Goal: Task Accomplishment & Management: Use online tool/utility

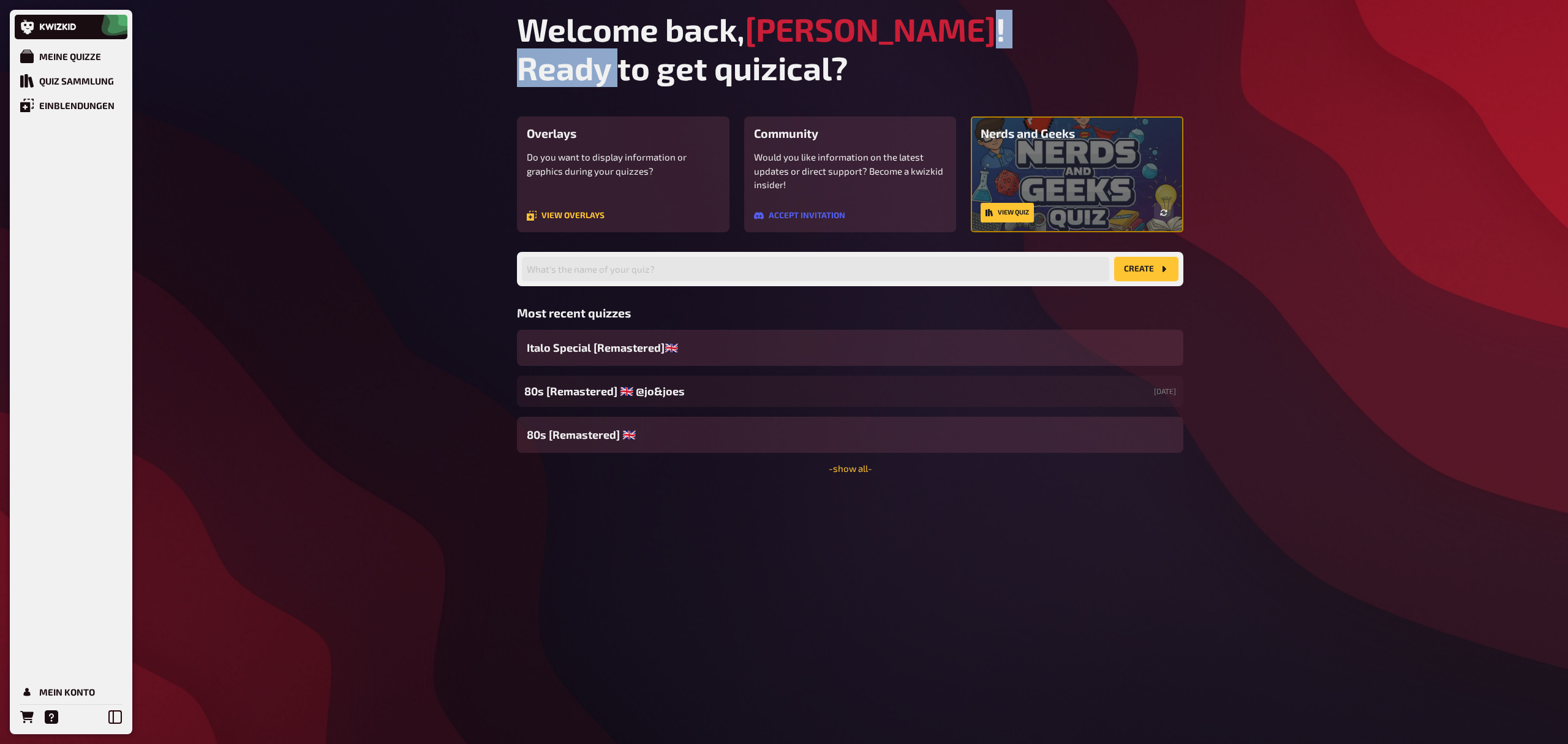
drag, startPoint x: 618, startPoint y: 49, endPoint x: 873, endPoint y: 47, distance: 255.0
click at [873, 47] on h1 "Welcome back, [PERSON_NAME] ! Ready to get quizical?" at bounding box center [850, 48] width 666 height 77
click at [898, 38] on h1 "Welcome back, [PERSON_NAME] ! Ready to get quizical?" at bounding box center [850, 48] width 666 height 77
click at [314, 212] on div "Meine Quizze Quiz Sammlung Einblendungen Mein Konto Welcome back, [PERSON_NAME]…" at bounding box center [784, 372] width 1568 height 744
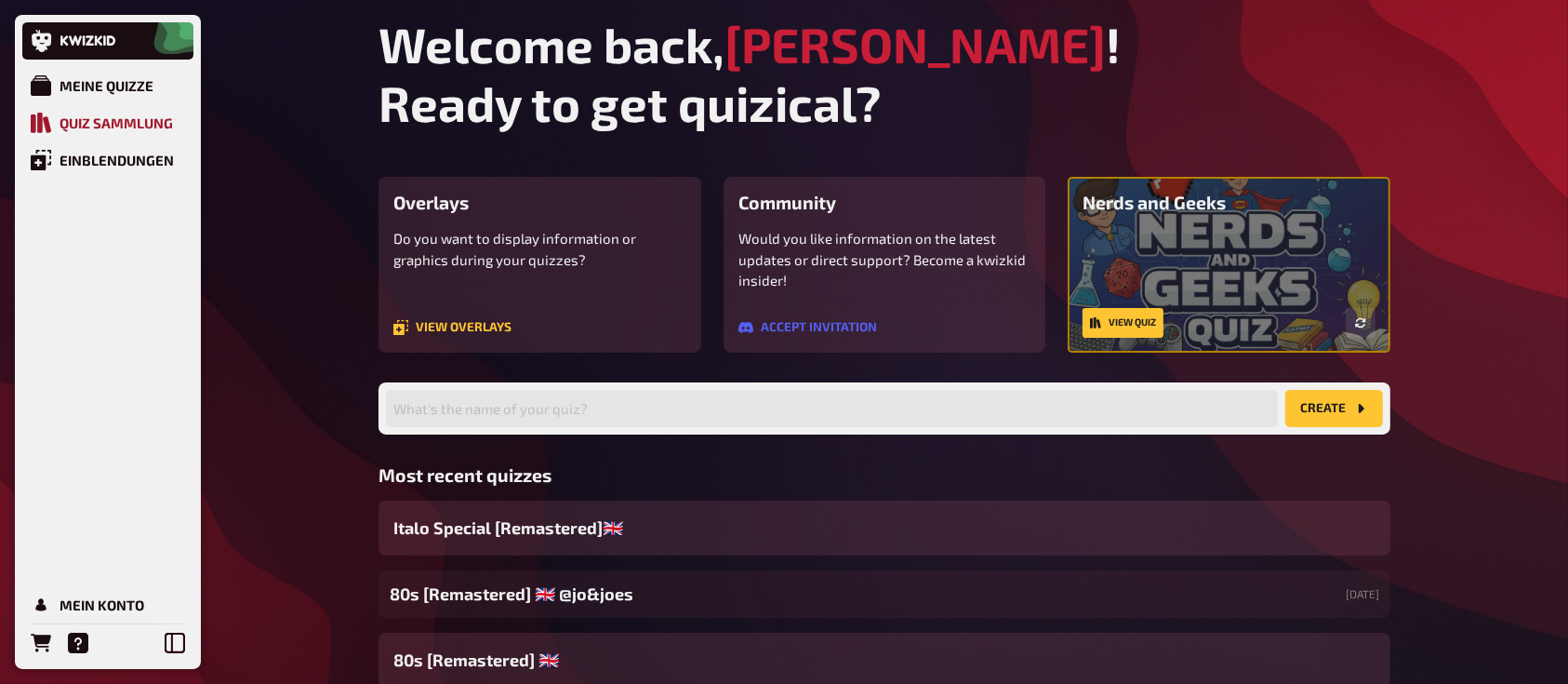
click at [130, 114] on div "Quiz Sammlung" at bounding box center [116, 122] width 113 height 16
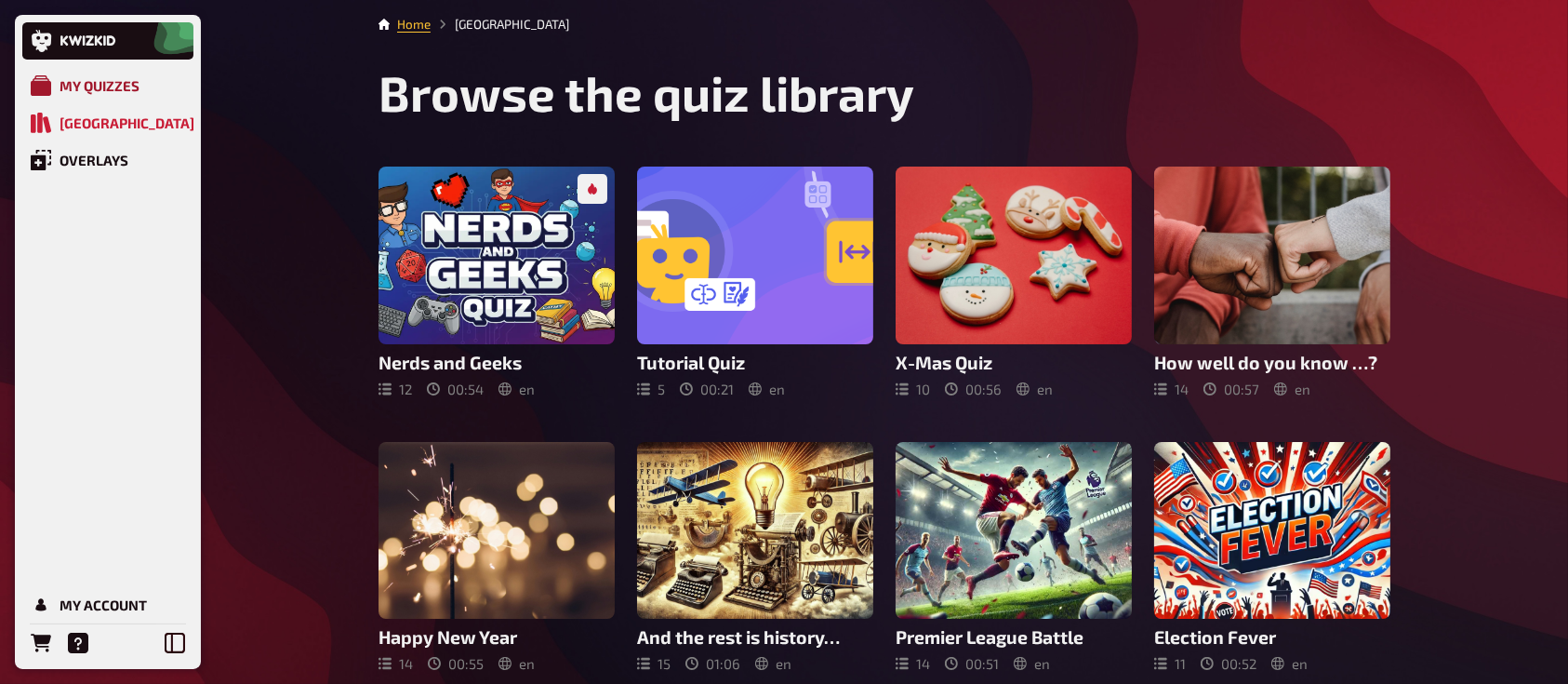
click at [78, 90] on div "My Quizzes" at bounding box center [100, 85] width 80 height 16
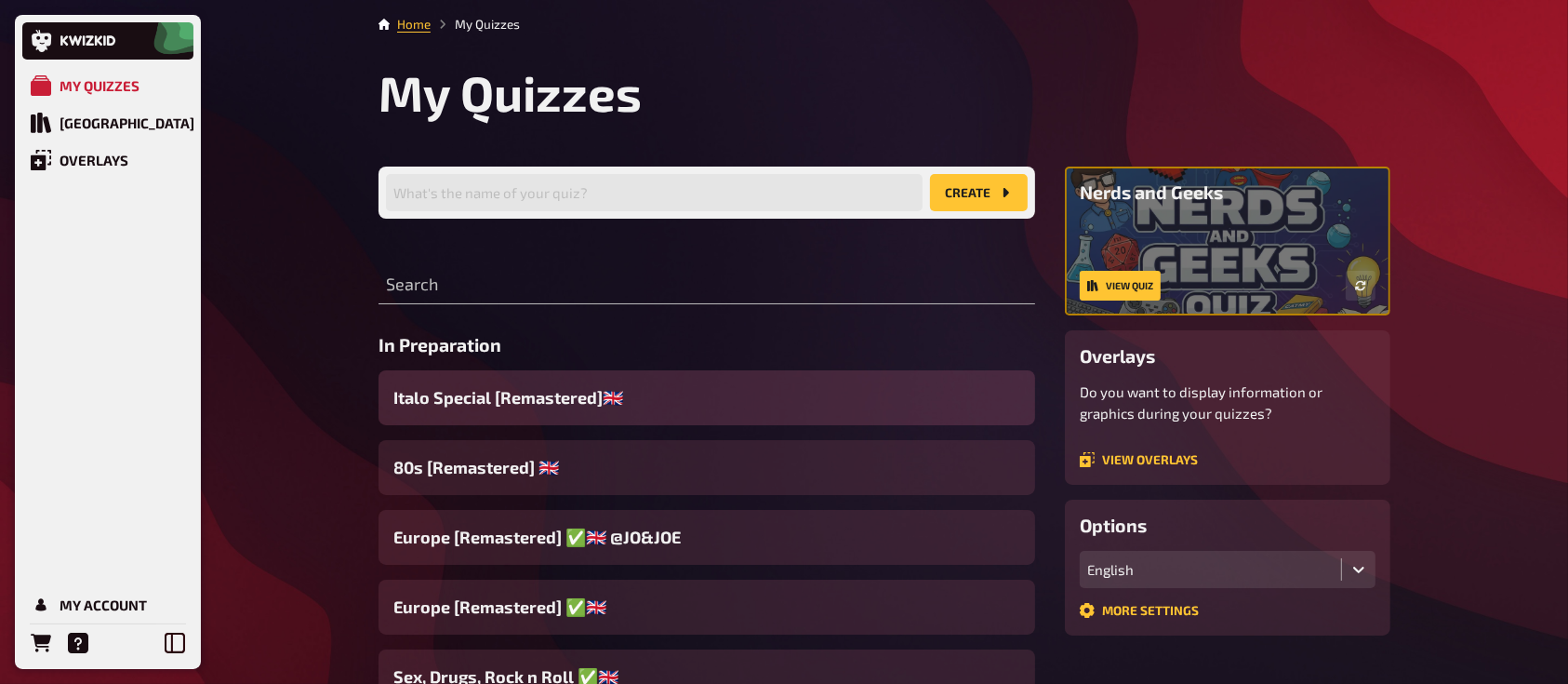
click at [764, 390] on div "Italo Special [Remastered]🇬🇧​" at bounding box center [707, 397] width 657 height 55
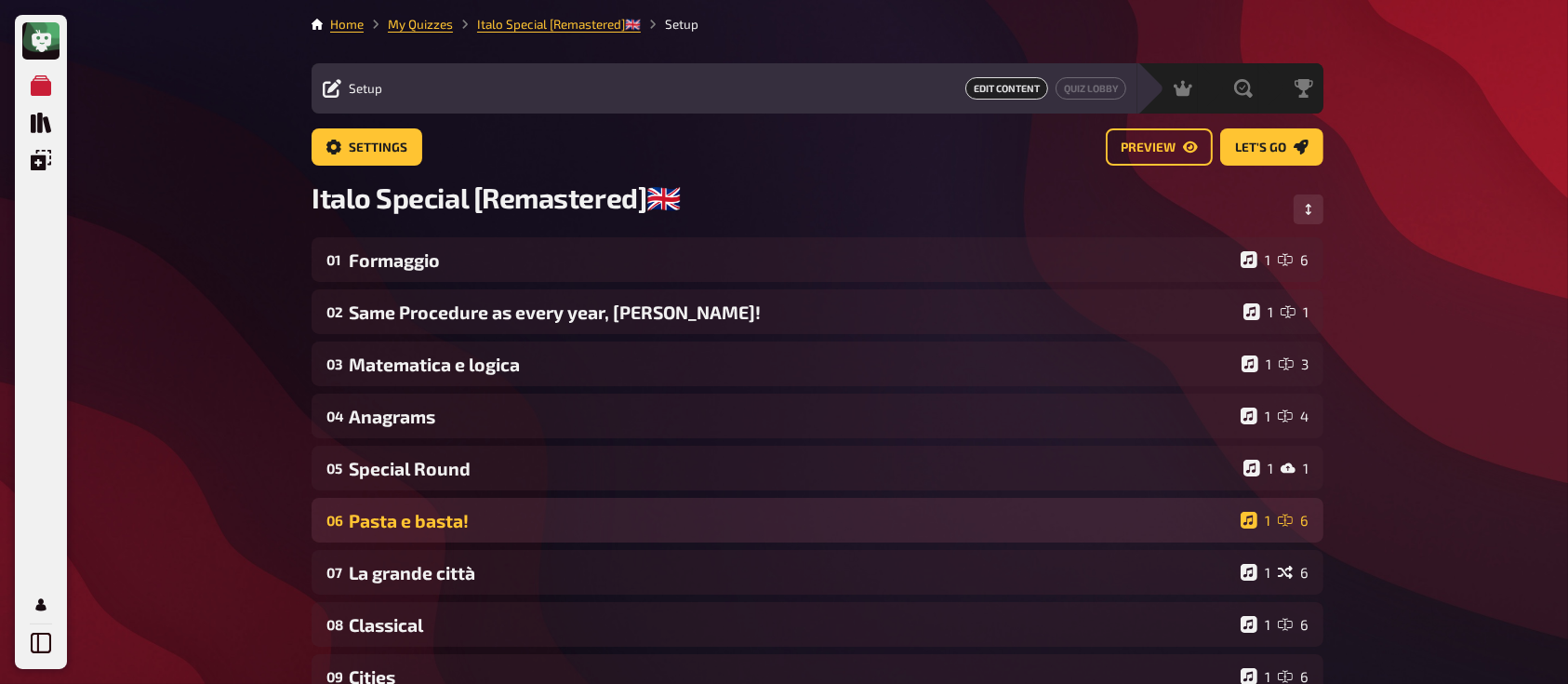
click at [632, 521] on div "Pasta e basta!" at bounding box center [790, 521] width 884 height 21
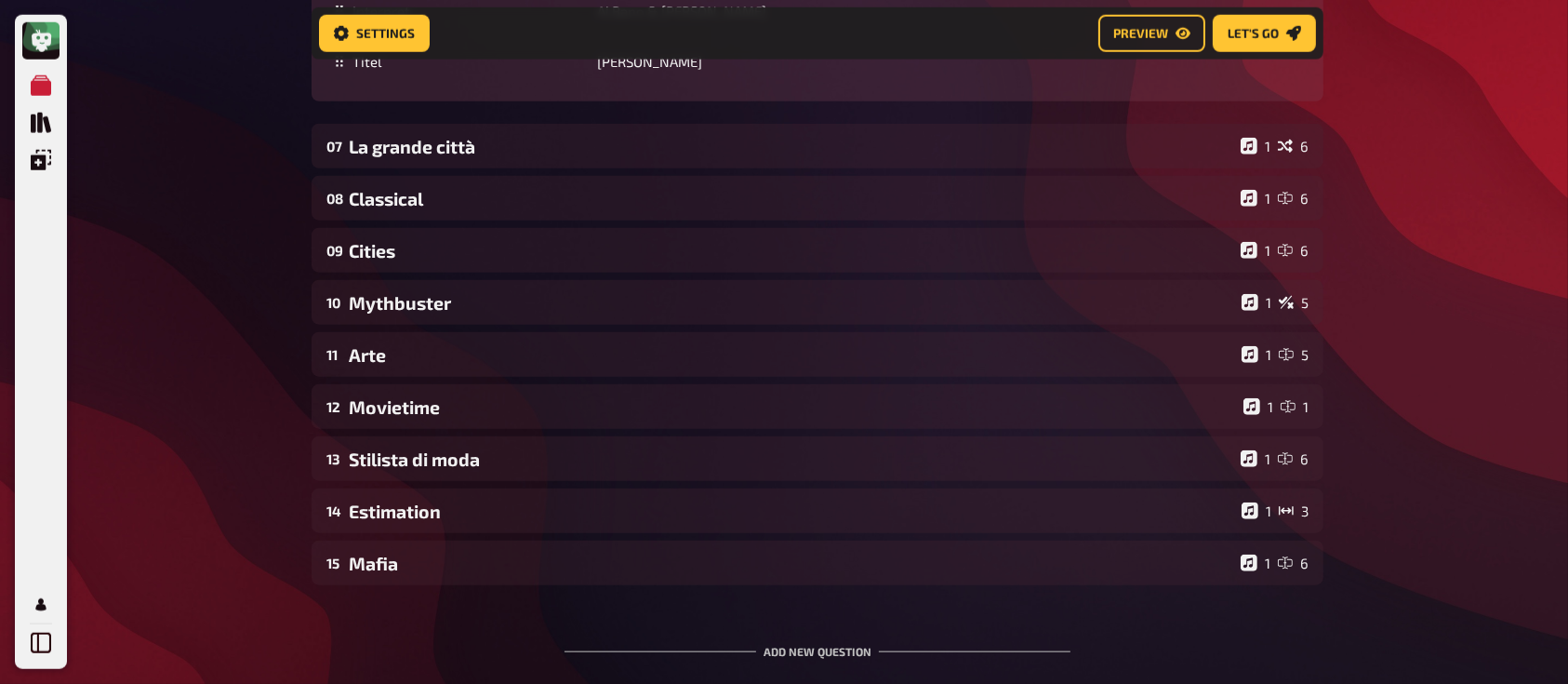
scroll to position [1824, 0]
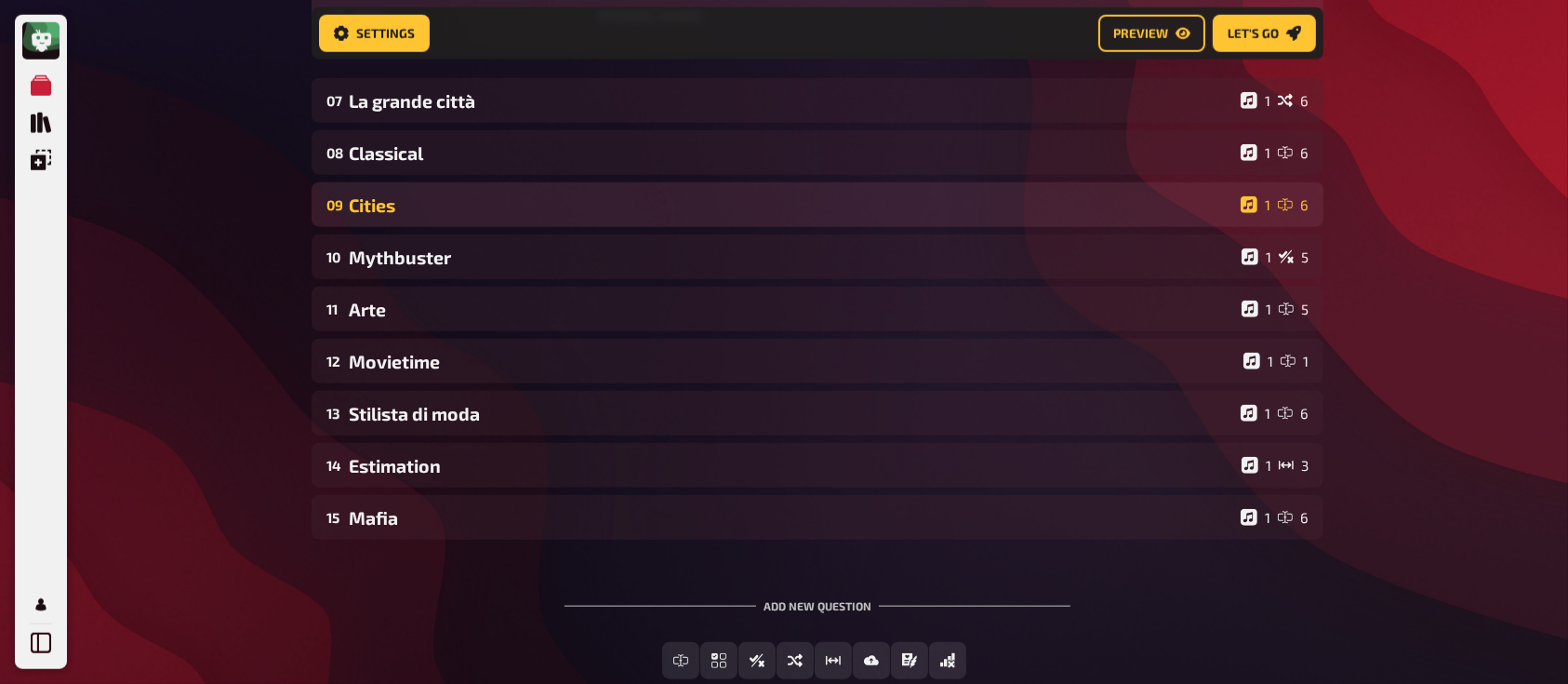
click at [533, 211] on div "Cities" at bounding box center [790, 205] width 884 height 21
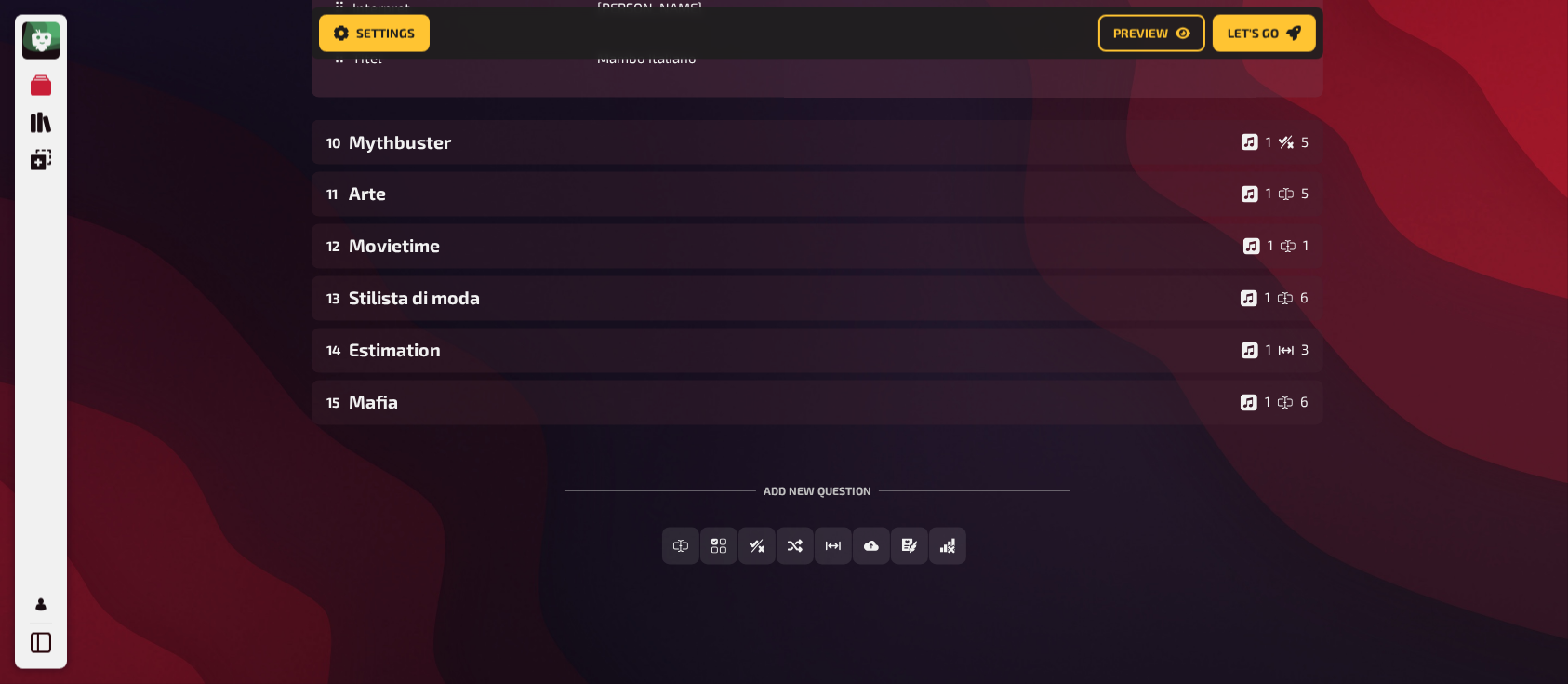
scroll to position [3349, 0]
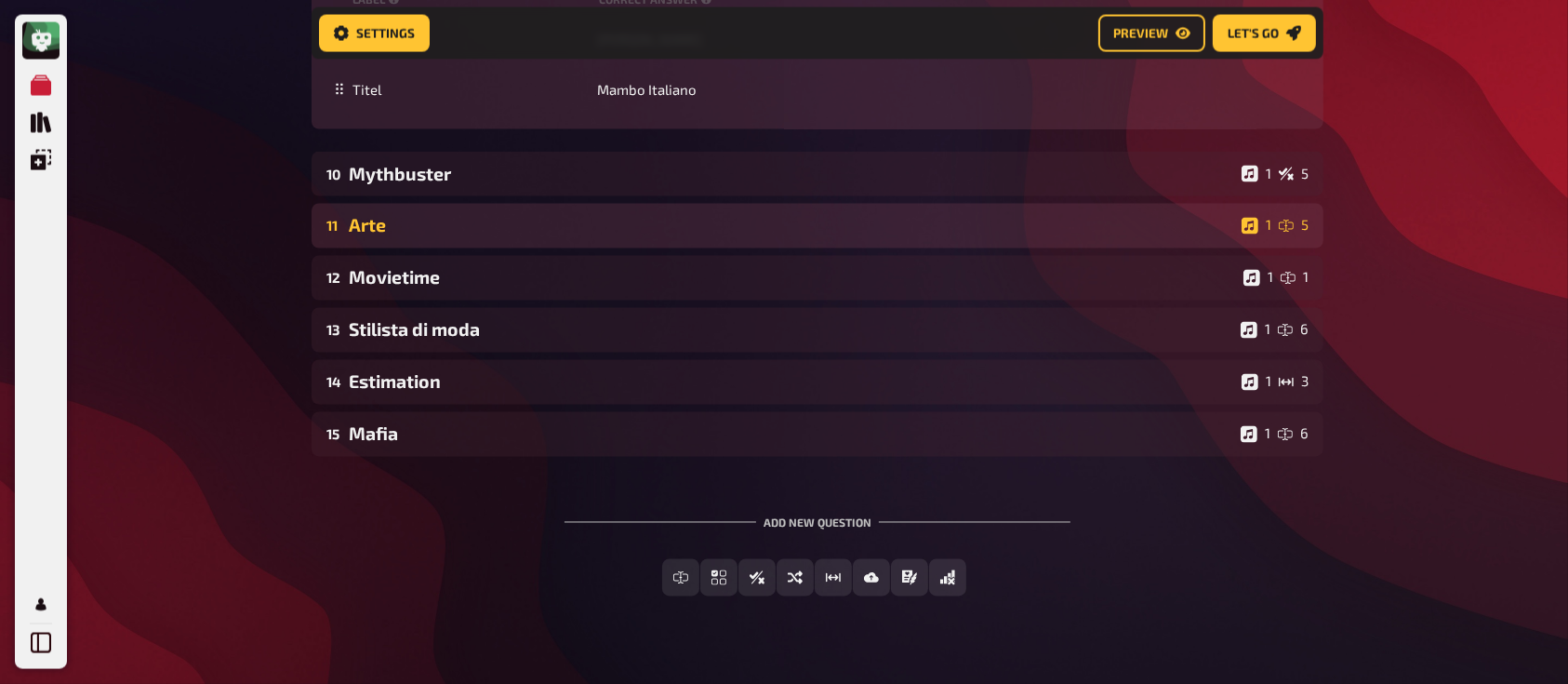
click at [508, 229] on div "Arte" at bounding box center [791, 225] width 885 height 21
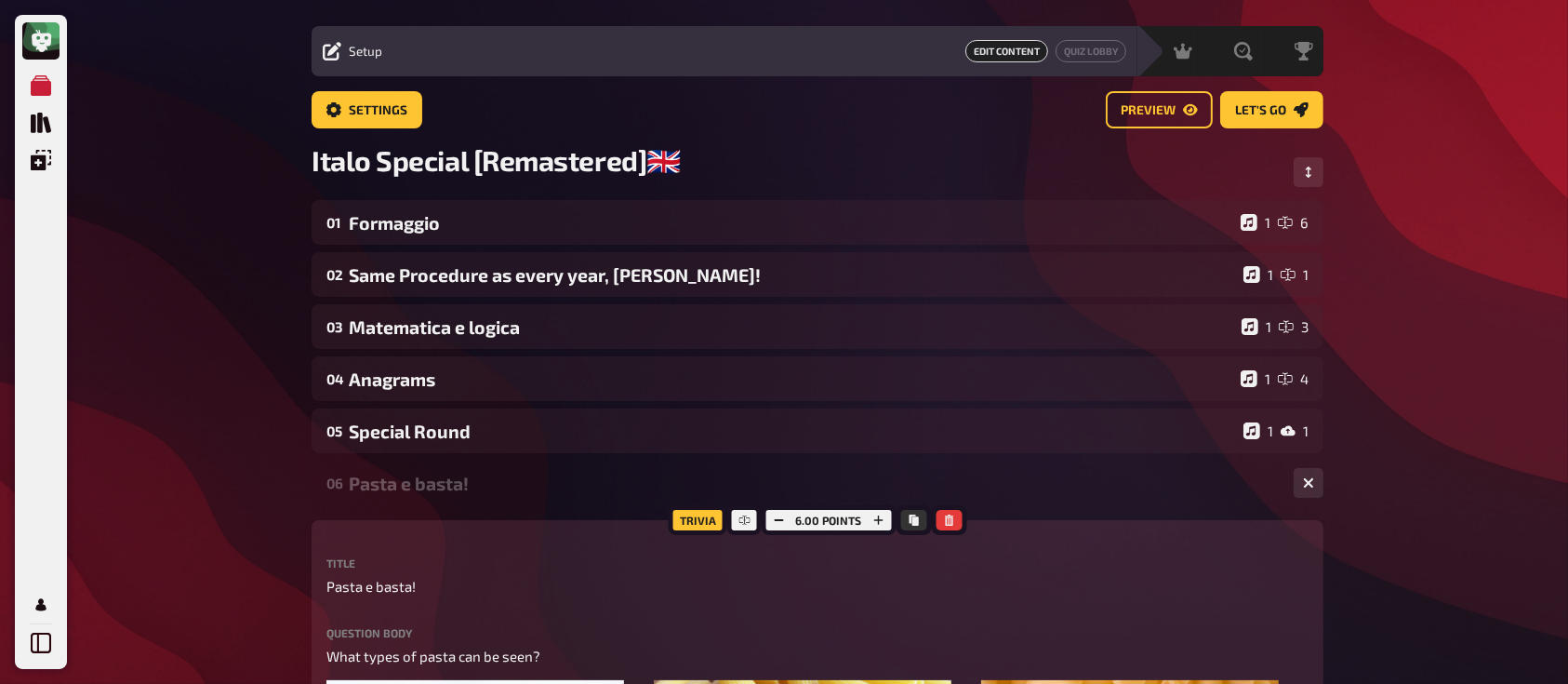
scroll to position [0, 0]
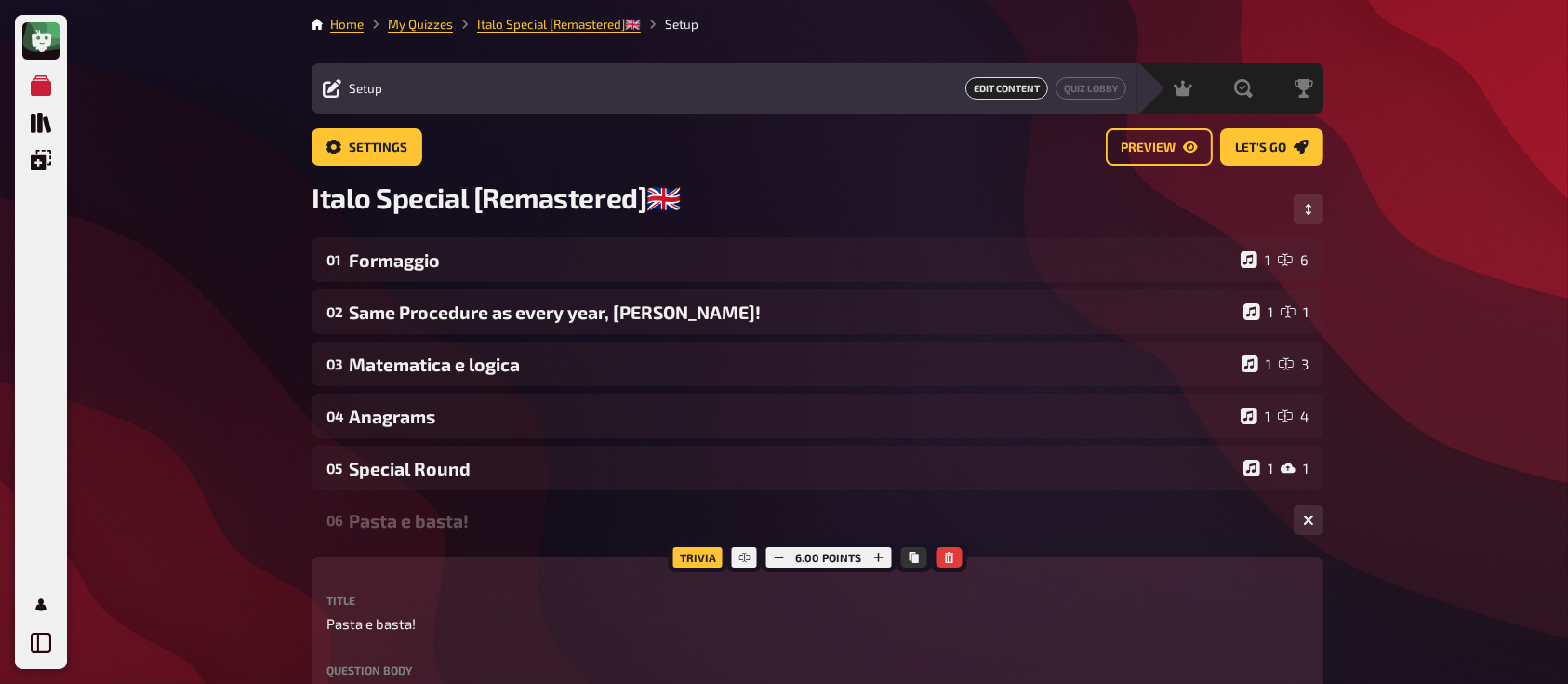
click at [363, 82] on span "Setup" at bounding box center [365, 88] width 34 height 14
click at [372, 86] on span "Setup" at bounding box center [365, 88] width 34 height 14
click at [1159, 85] on div "Hosting undefined" at bounding box center [1133, 88] width 128 height 18
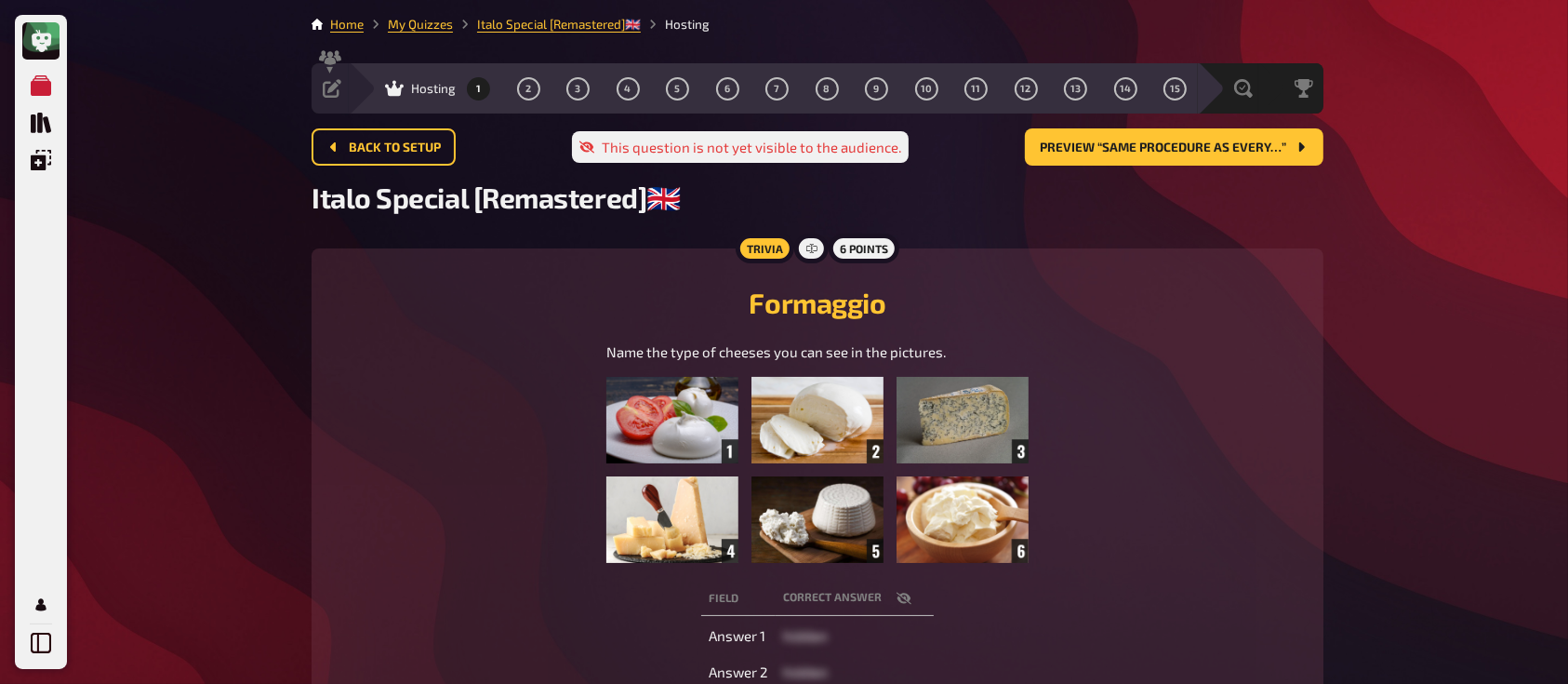
click at [443, 78] on div "Hosting 1 2 3 4 5 6 7 8 9 10 11 12 13 14 15" at bounding box center [785, 89] width 824 height 23
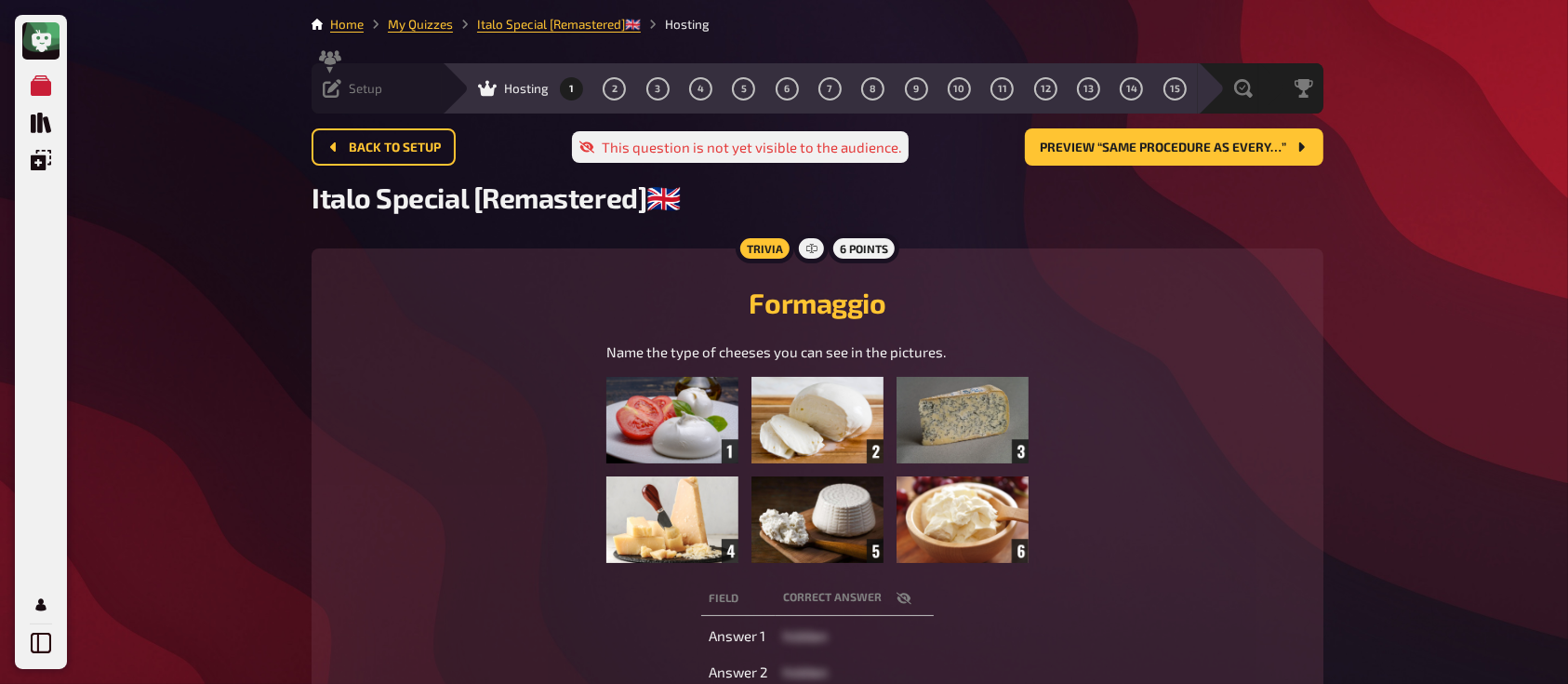
click at [365, 95] on span "Setup" at bounding box center [365, 88] width 34 height 14
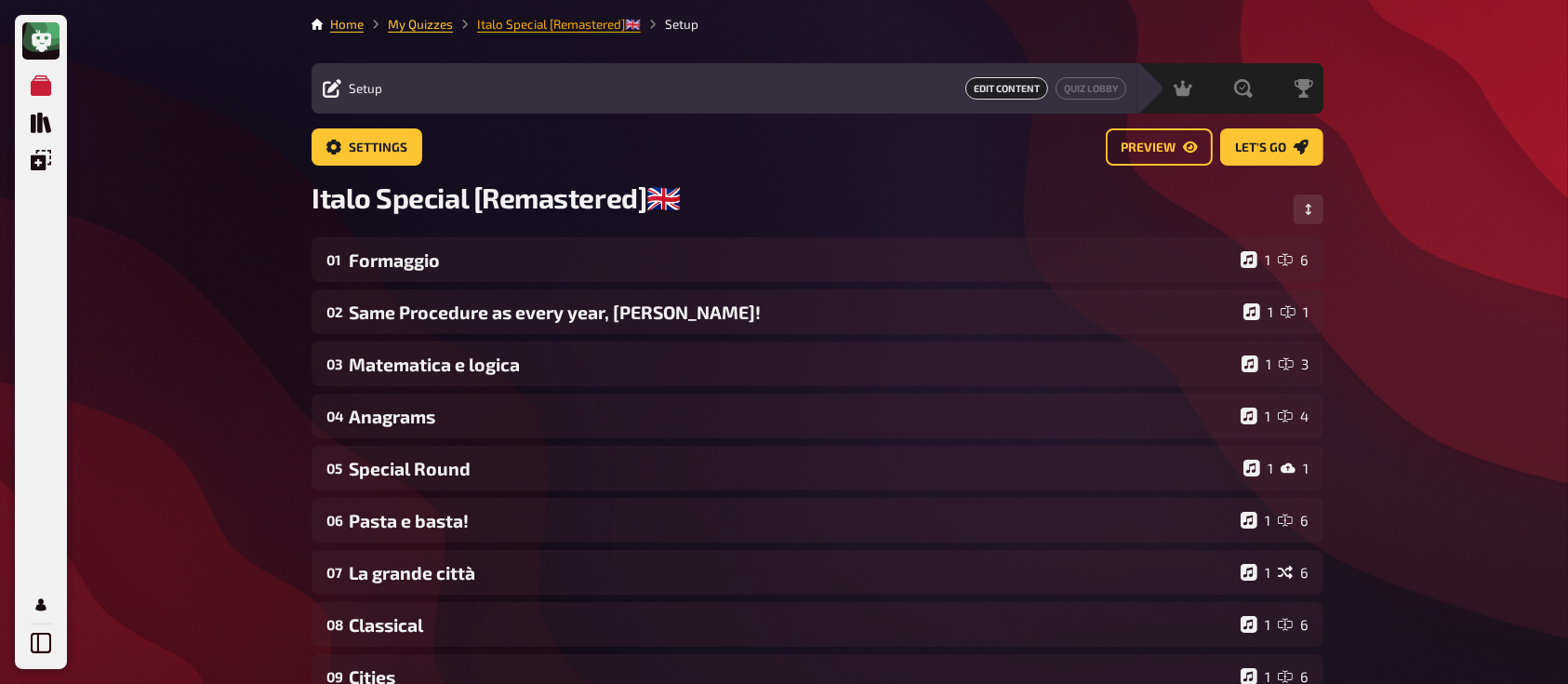
click at [535, 26] on link "Italo Special [Remastered]🇬🇧​" at bounding box center [558, 23] width 163 height 14
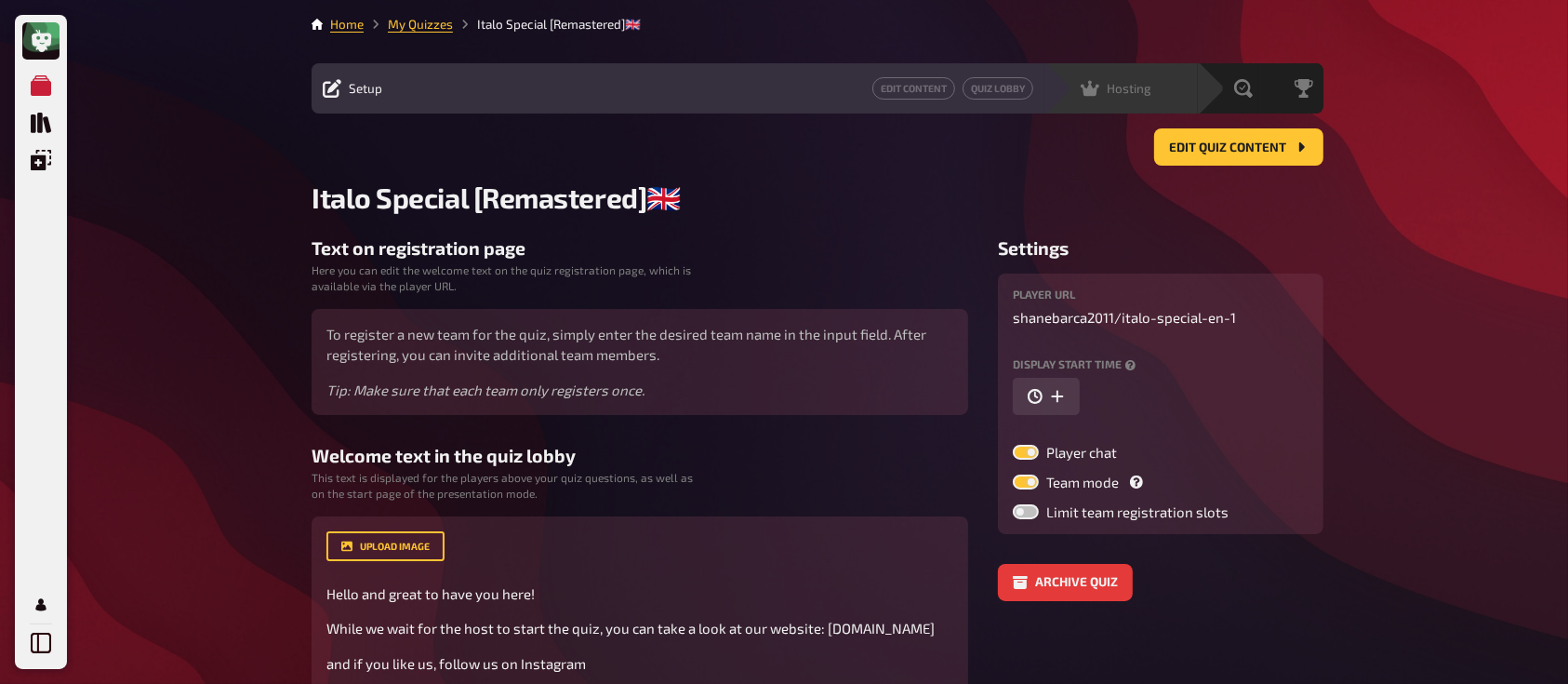
click at [1121, 79] on div "Hosting" at bounding box center [1116, 88] width 71 height 18
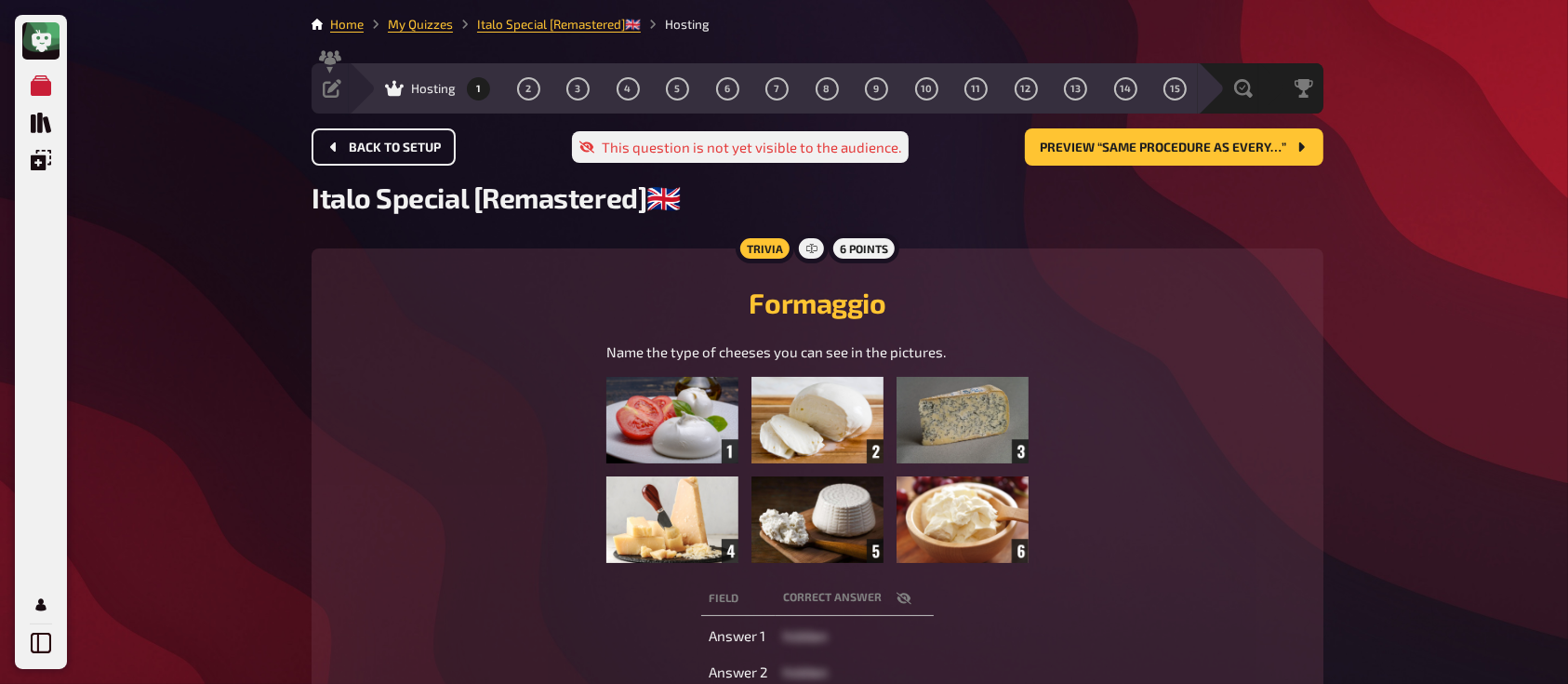
click at [370, 143] on span "Back to setup" at bounding box center [394, 147] width 92 height 13
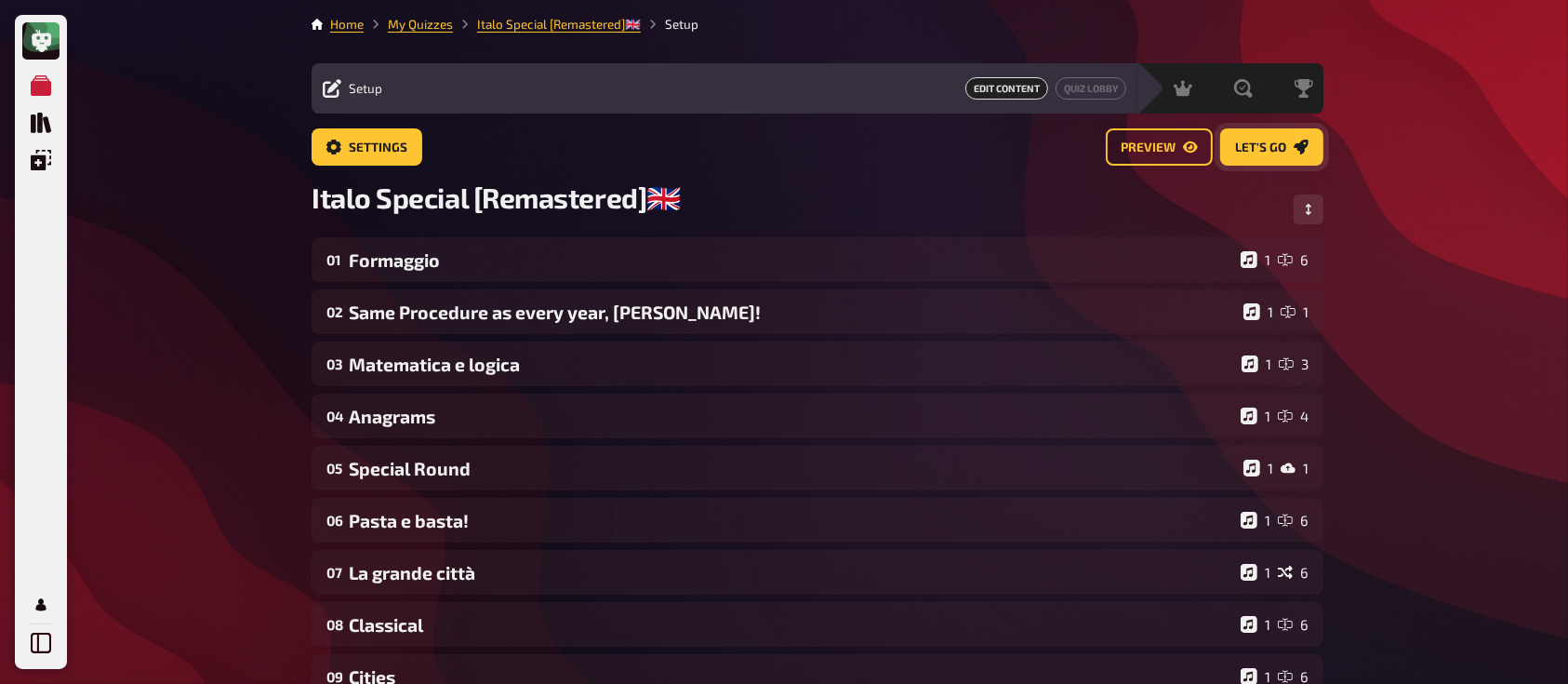
click at [1269, 143] on span "Let's go" at bounding box center [1260, 147] width 51 height 13
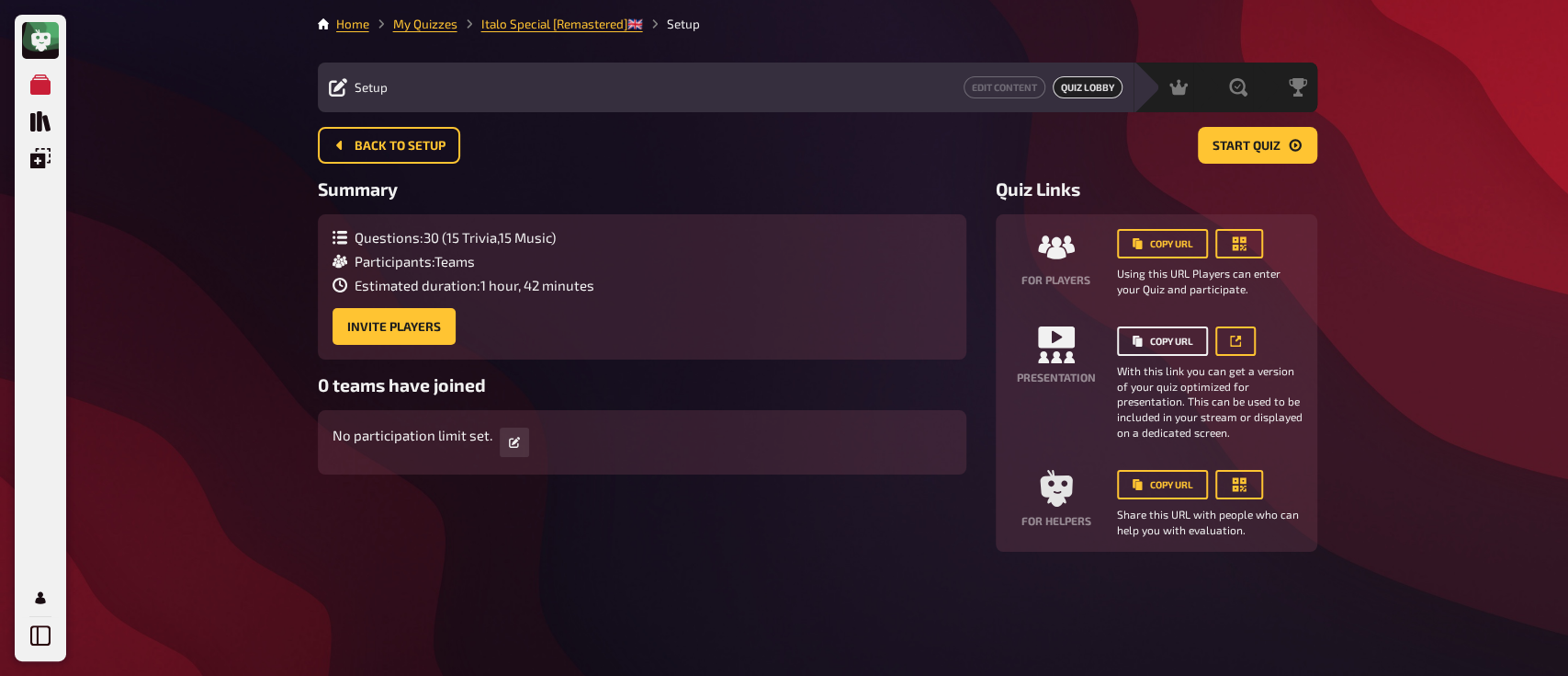
click at [1165, 334] on button "Copy URL" at bounding box center [1162, 341] width 91 height 30
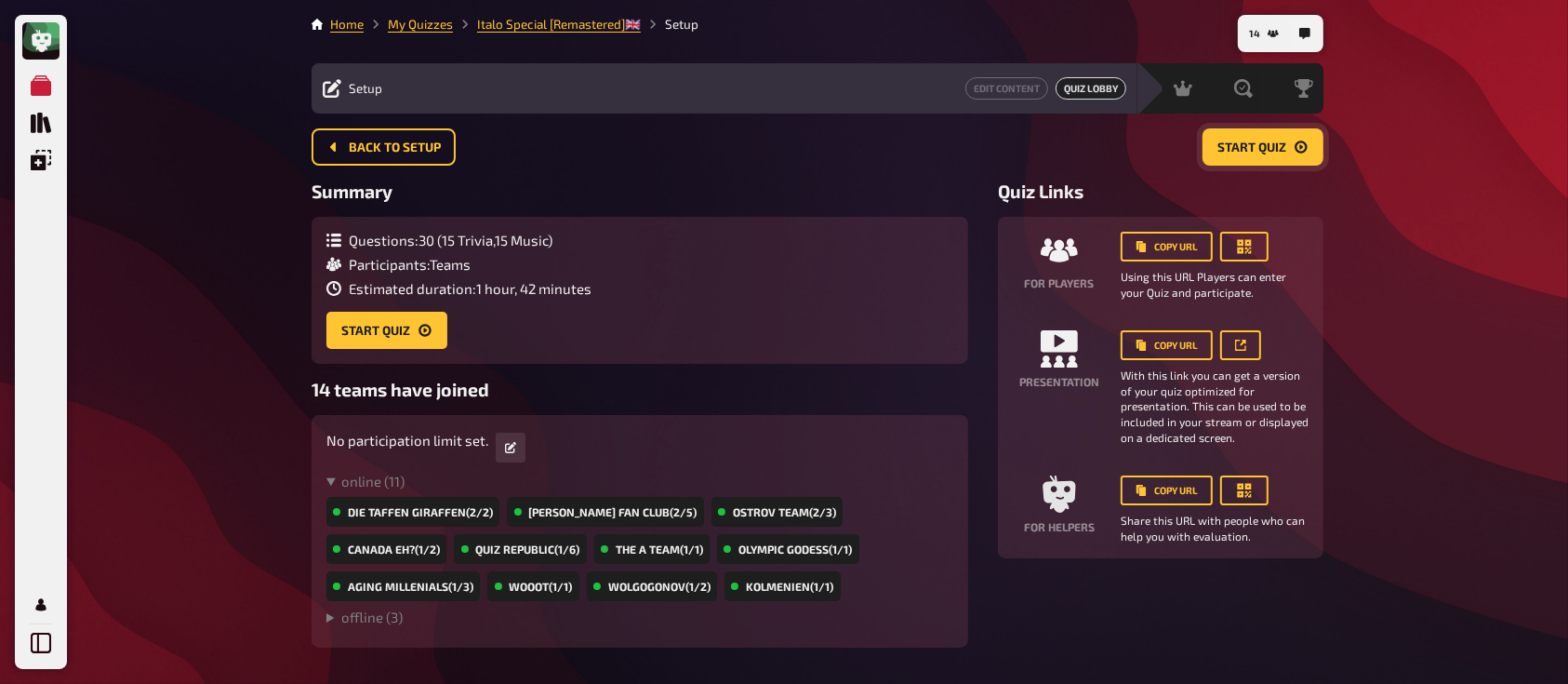
click at [1234, 141] on span "Start Quiz" at bounding box center [1251, 147] width 69 height 13
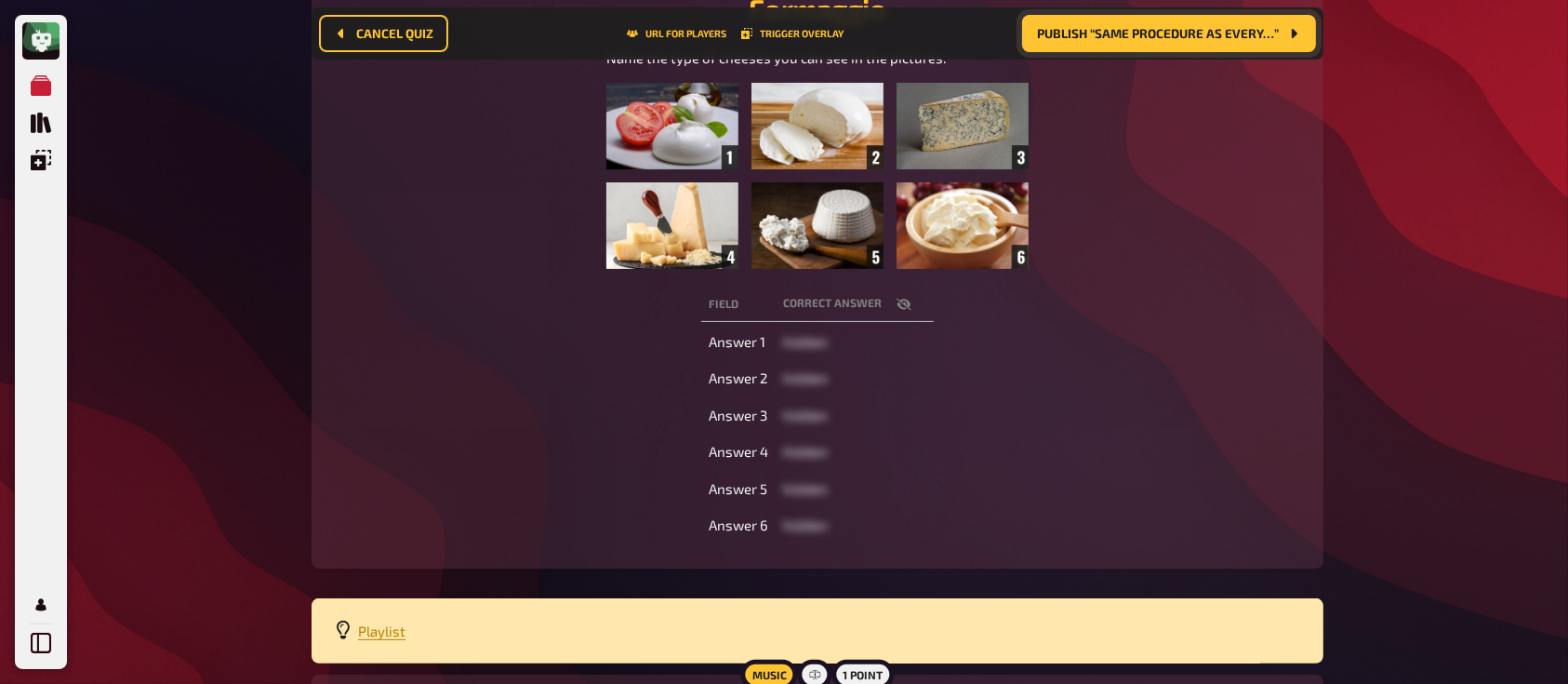
scroll to position [576, 0]
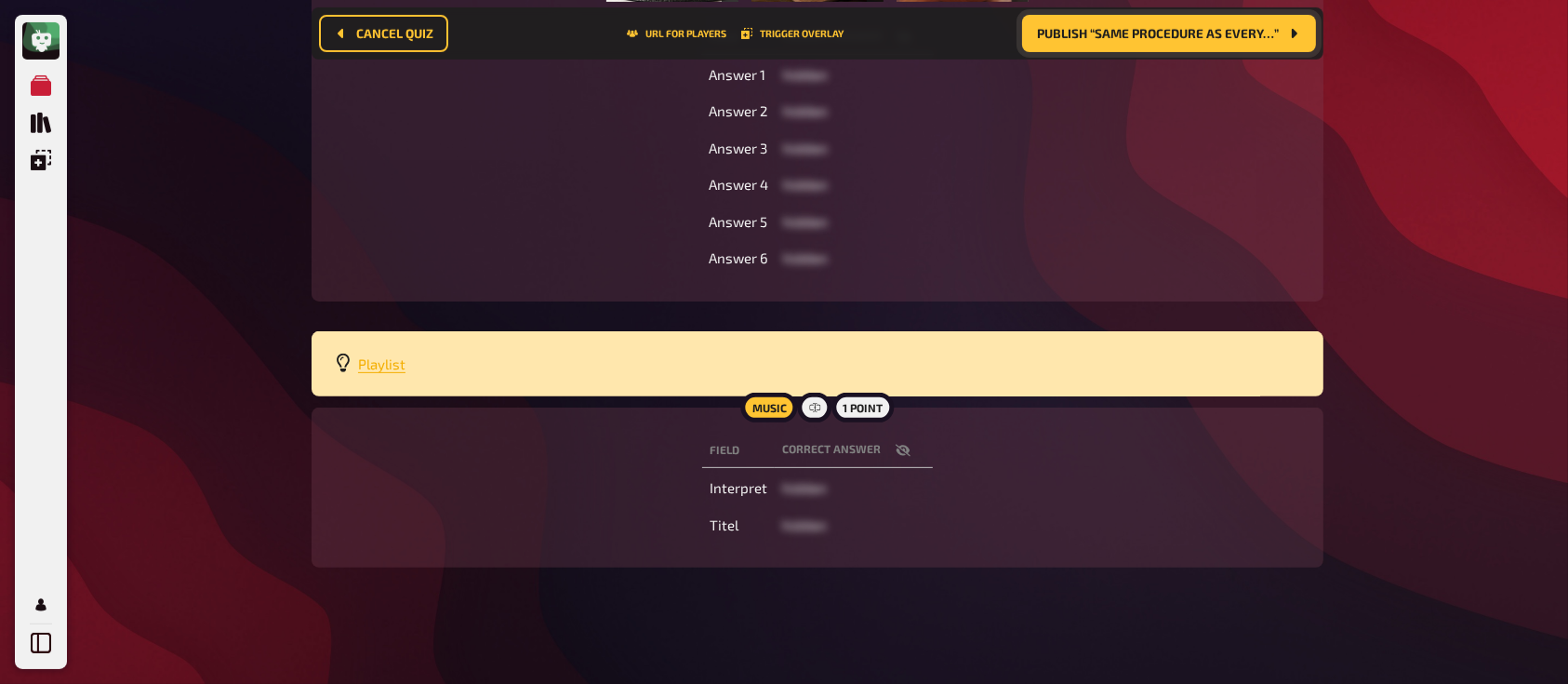
click at [385, 360] on span "Playlist" at bounding box center [382, 363] width 47 height 16
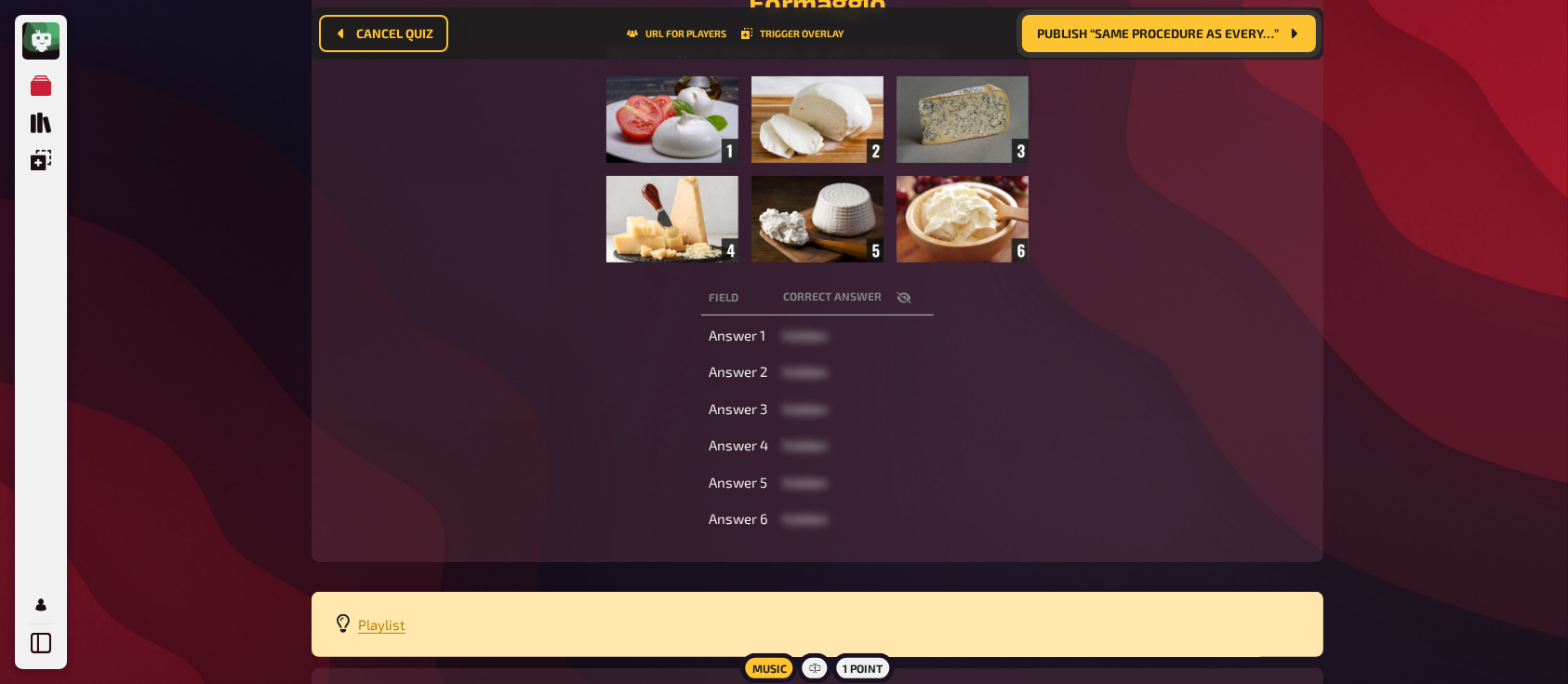
scroll to position [298, 0]
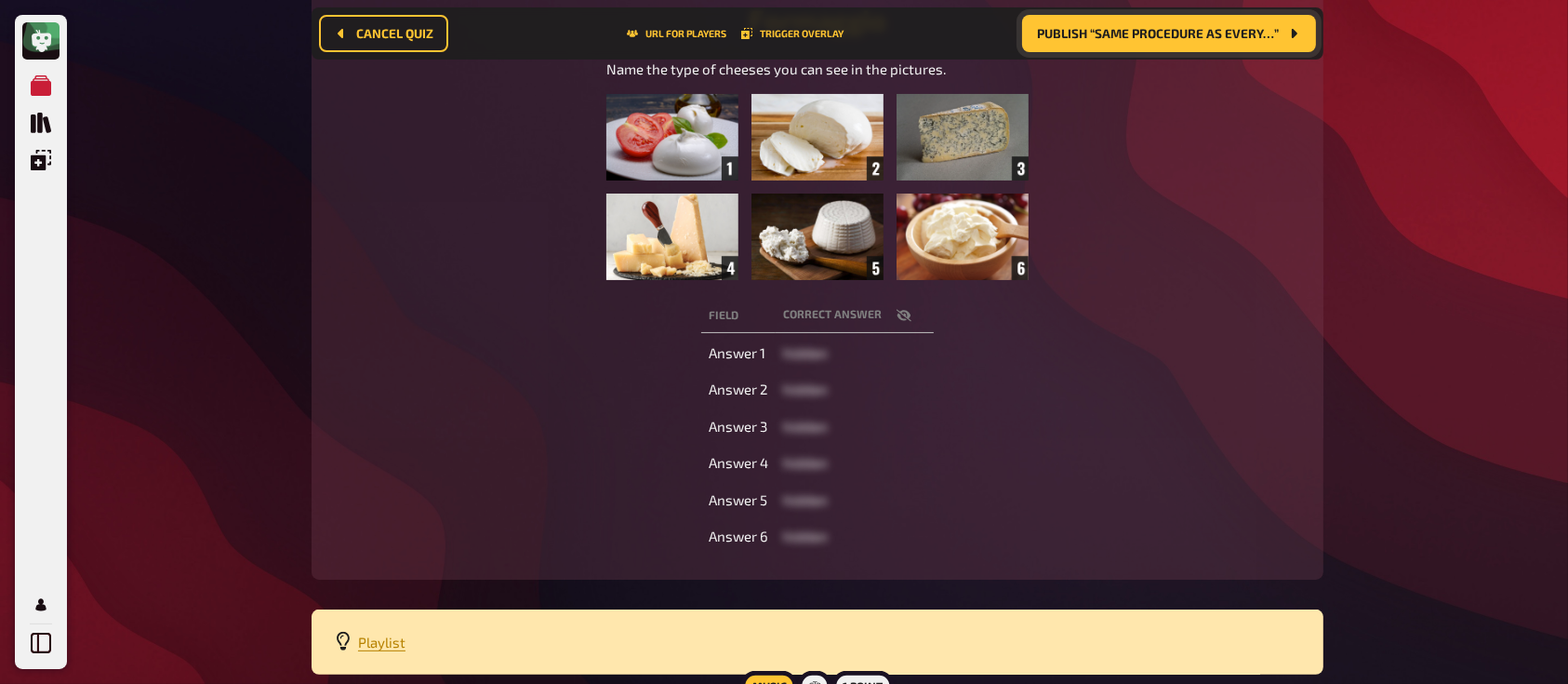
click at [903, 315] on icon "button" at bounding box center [903, 315] width 14 height 13
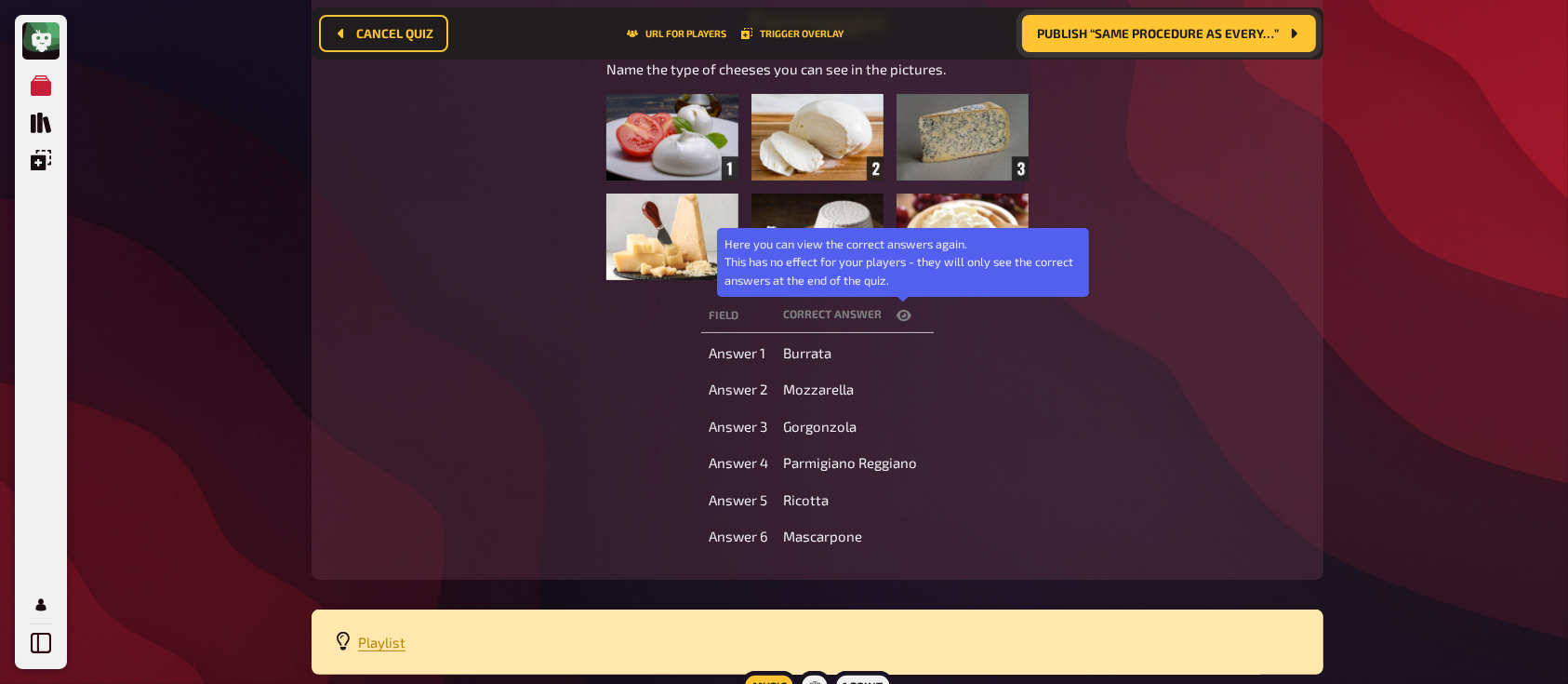
click at [903, 315] on icon "button" at bounding box center [903, 316] width 14 height 12
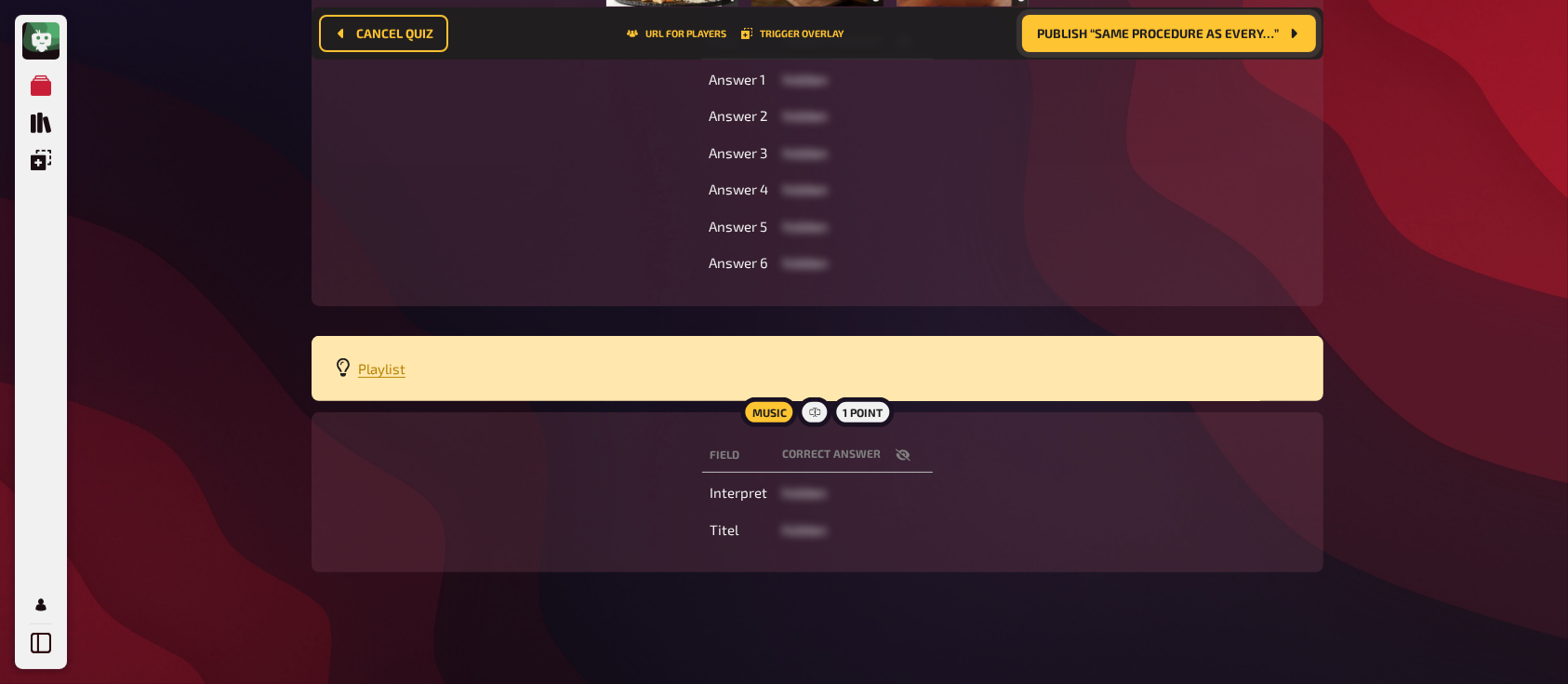
scroll to position [573, 0]
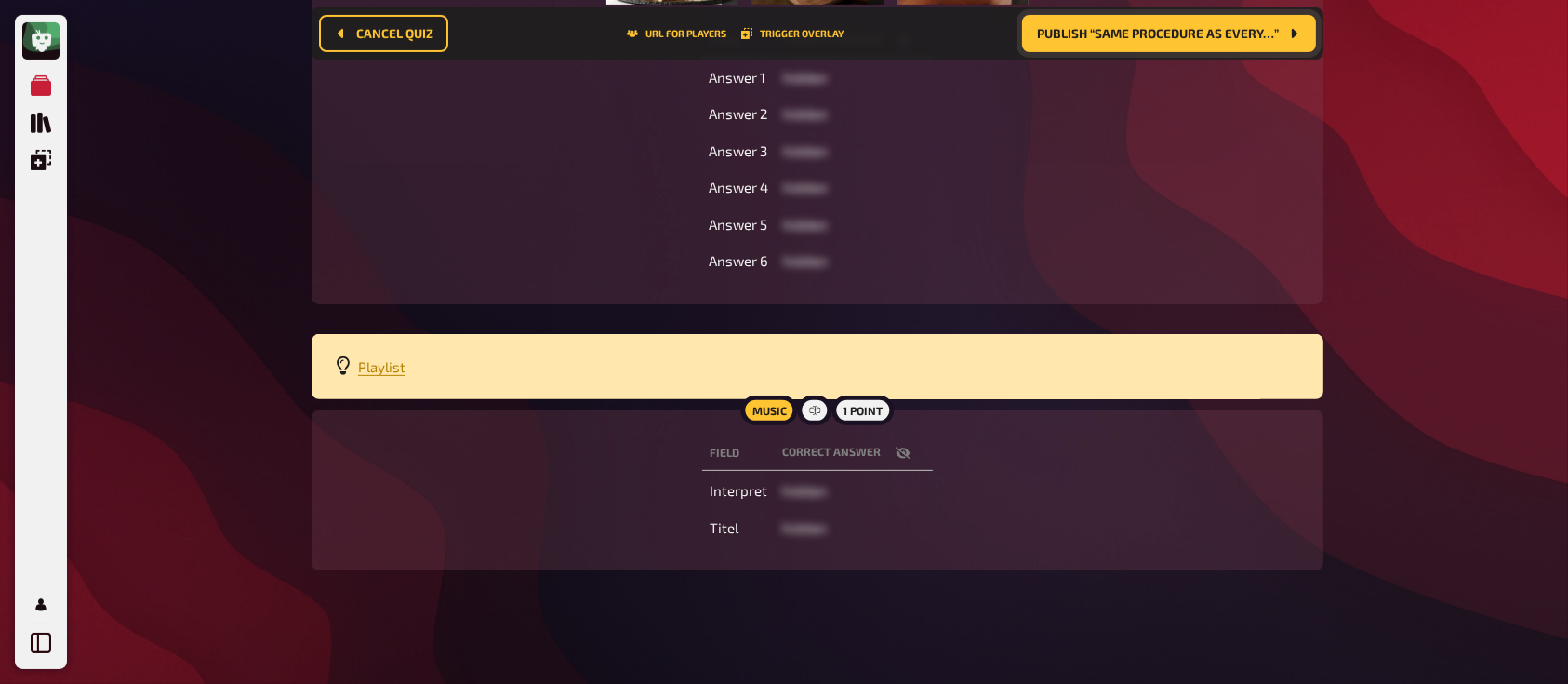
click at [907, 452] on icon "button" at bounding box center [902, 453] width 14 height 13
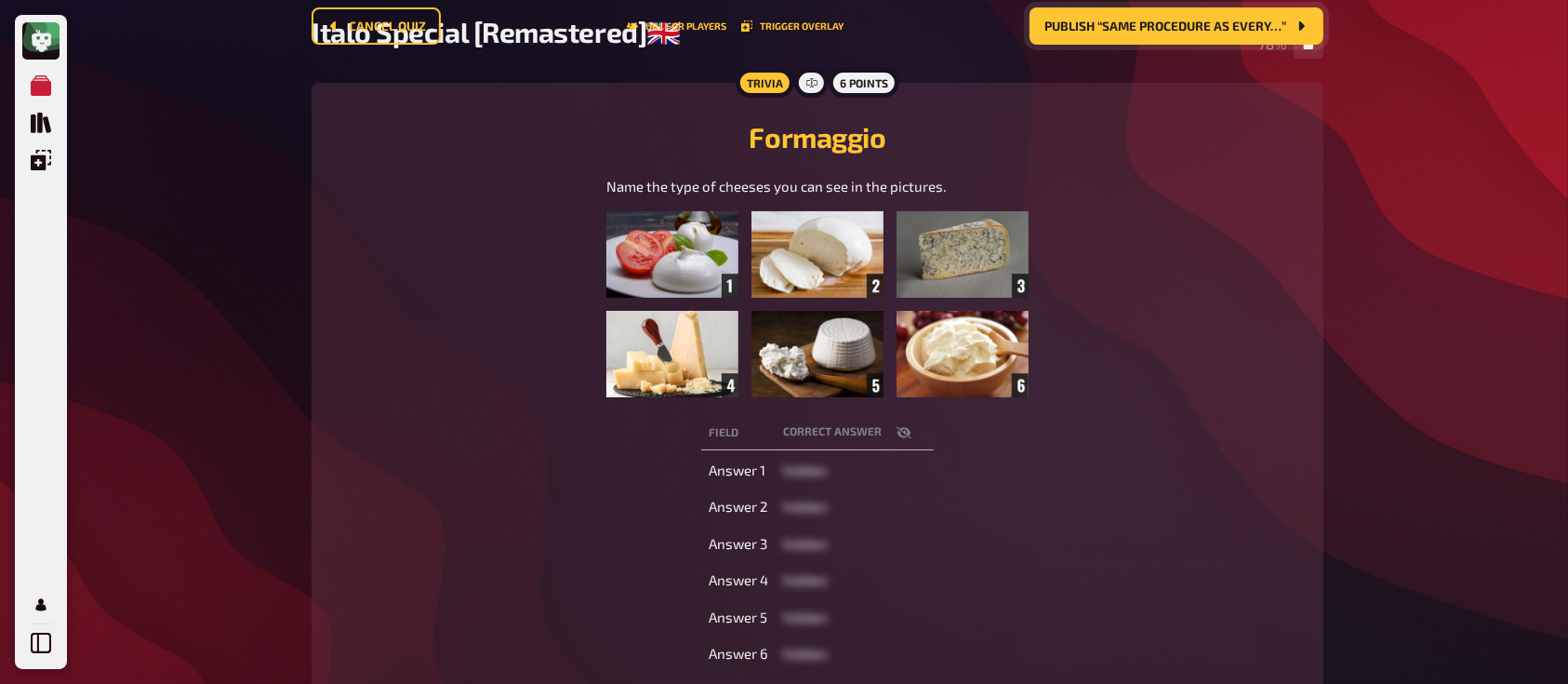
scroll to position [0, 0]
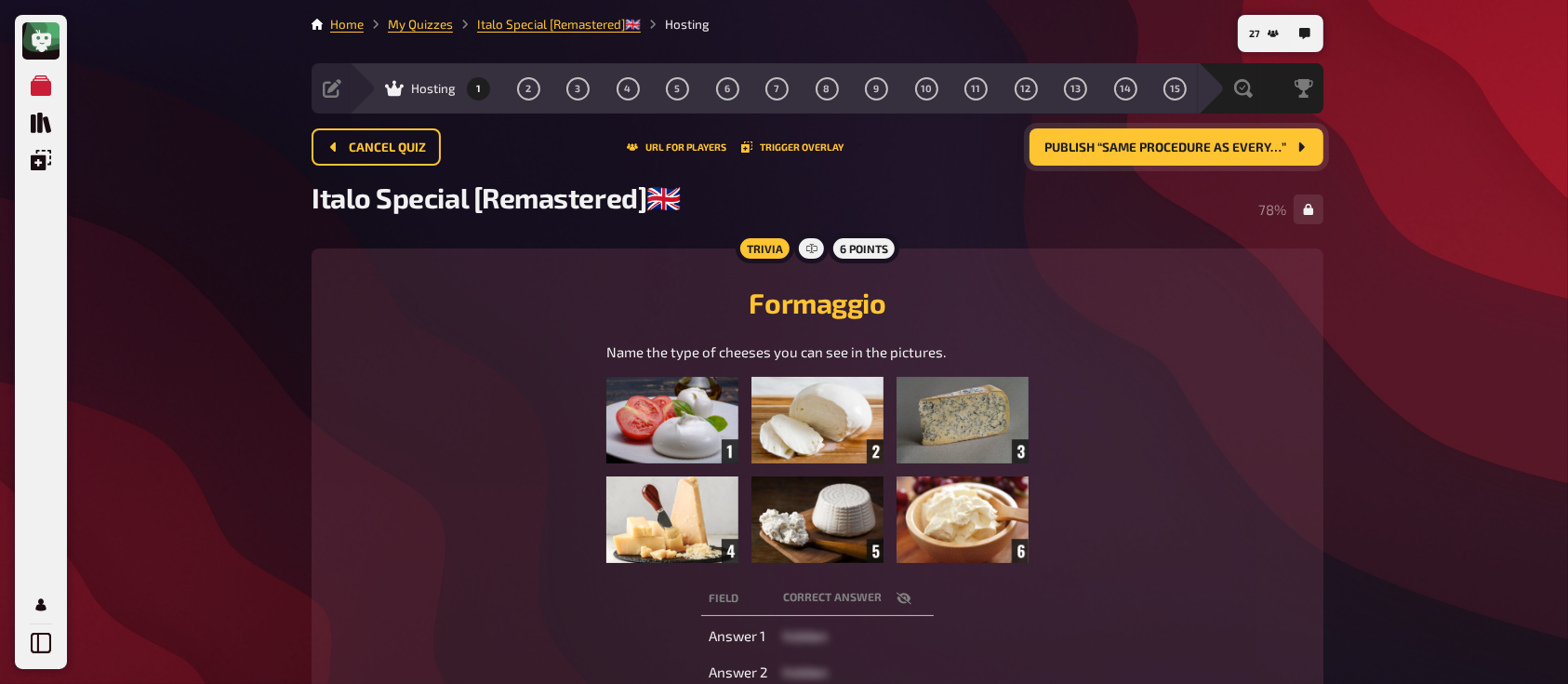
click at [1101, 145] on span "Publish “Same Procedure as every…”" at bounding box center [1165, 147] width 242 height 13
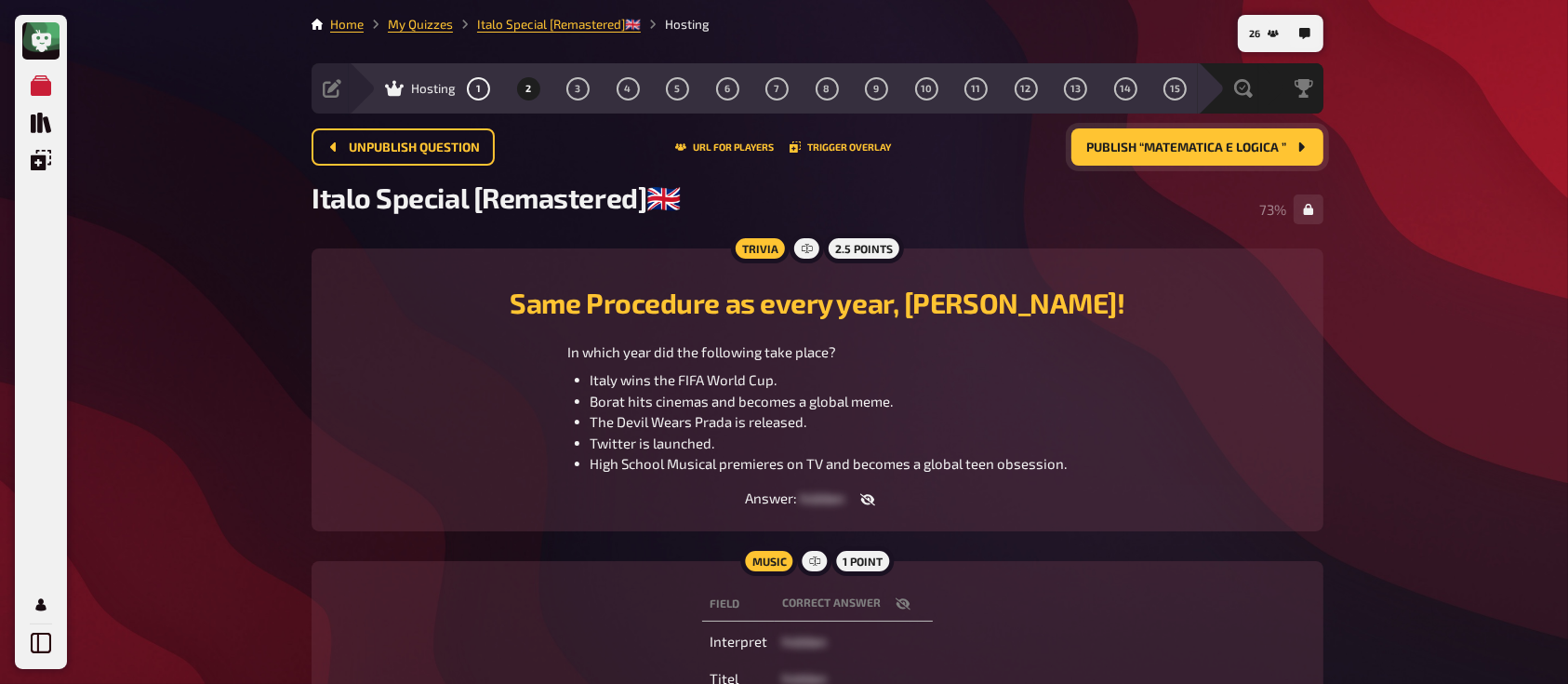
click at [1158, 151] on span "Publish “Matematica e logica ”" at bounding box center [1185, 147] width 200 height 13
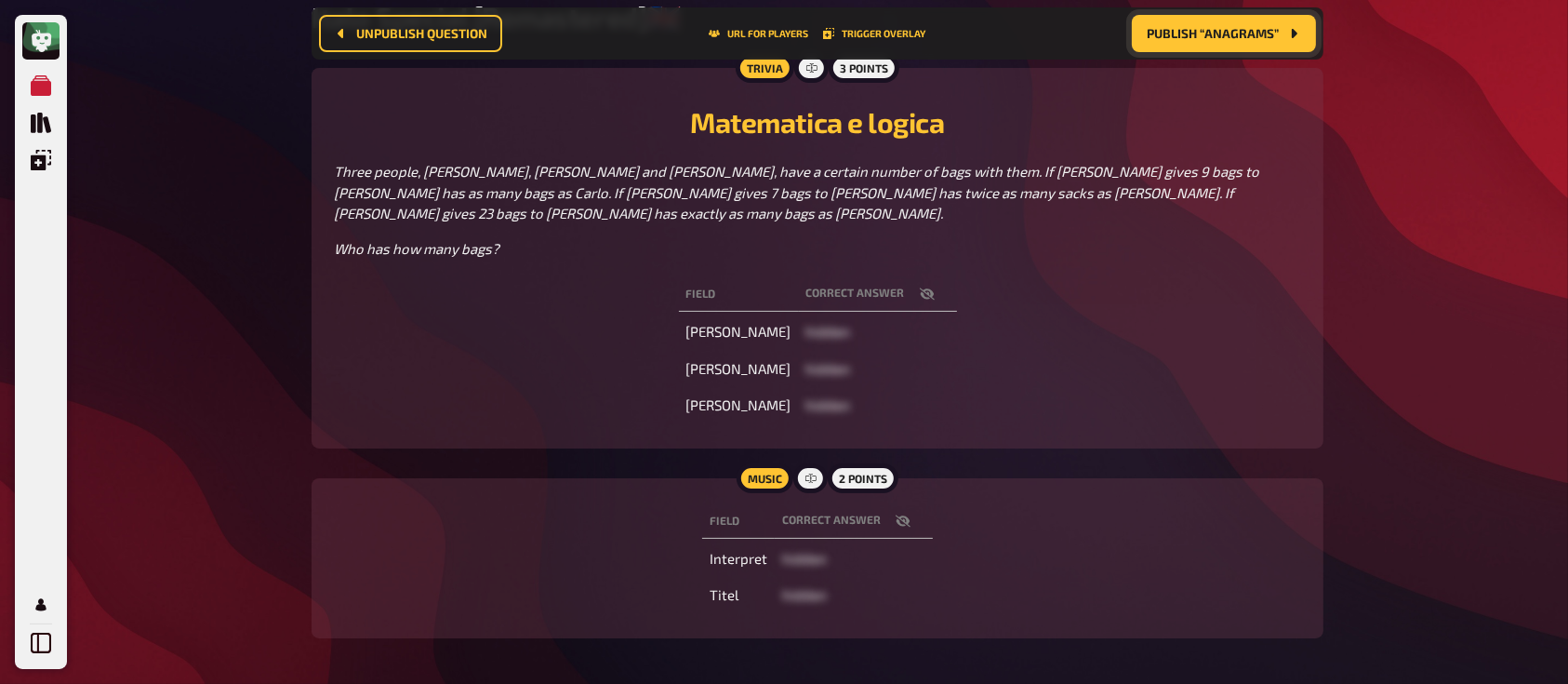
scroll to position [200, 0]
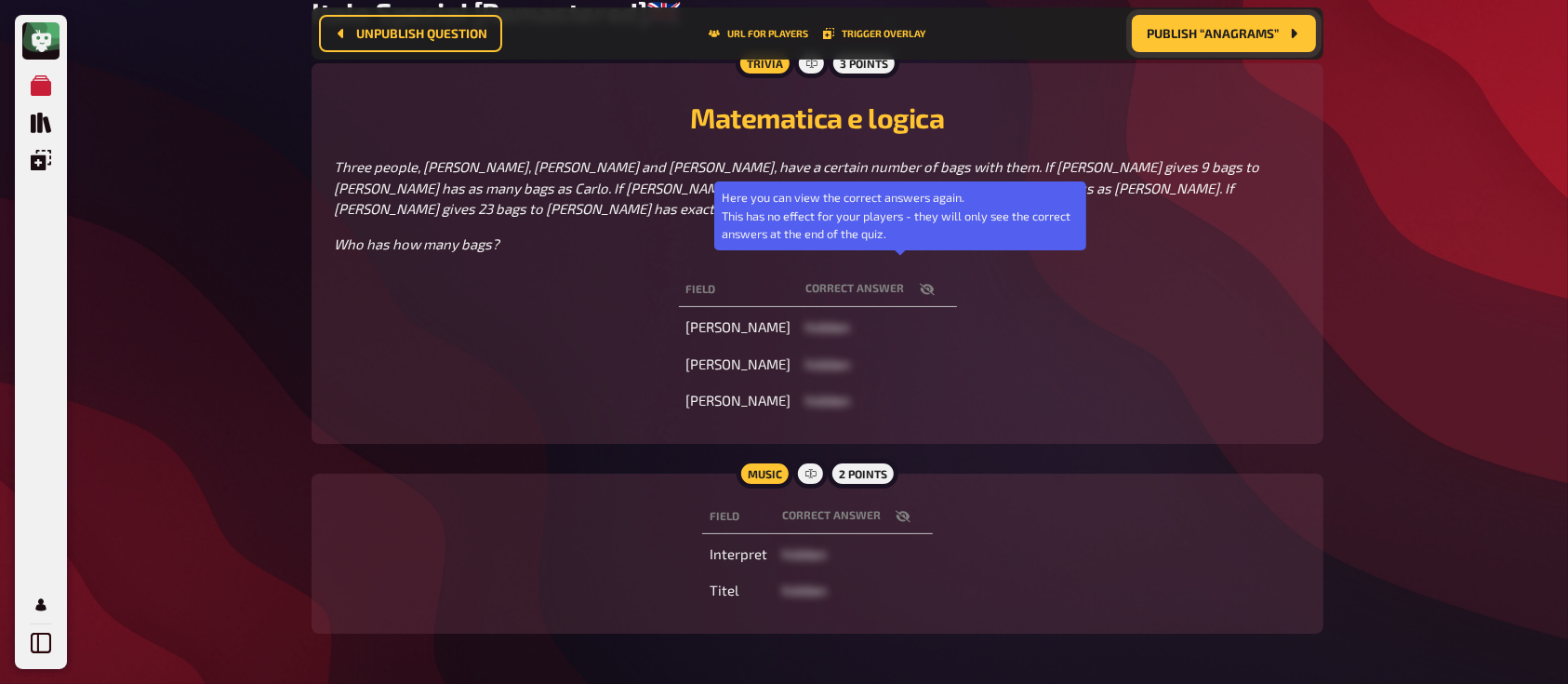
click at [908, 280] on button "button" at bounding box center [927, 289] width 44 height 18
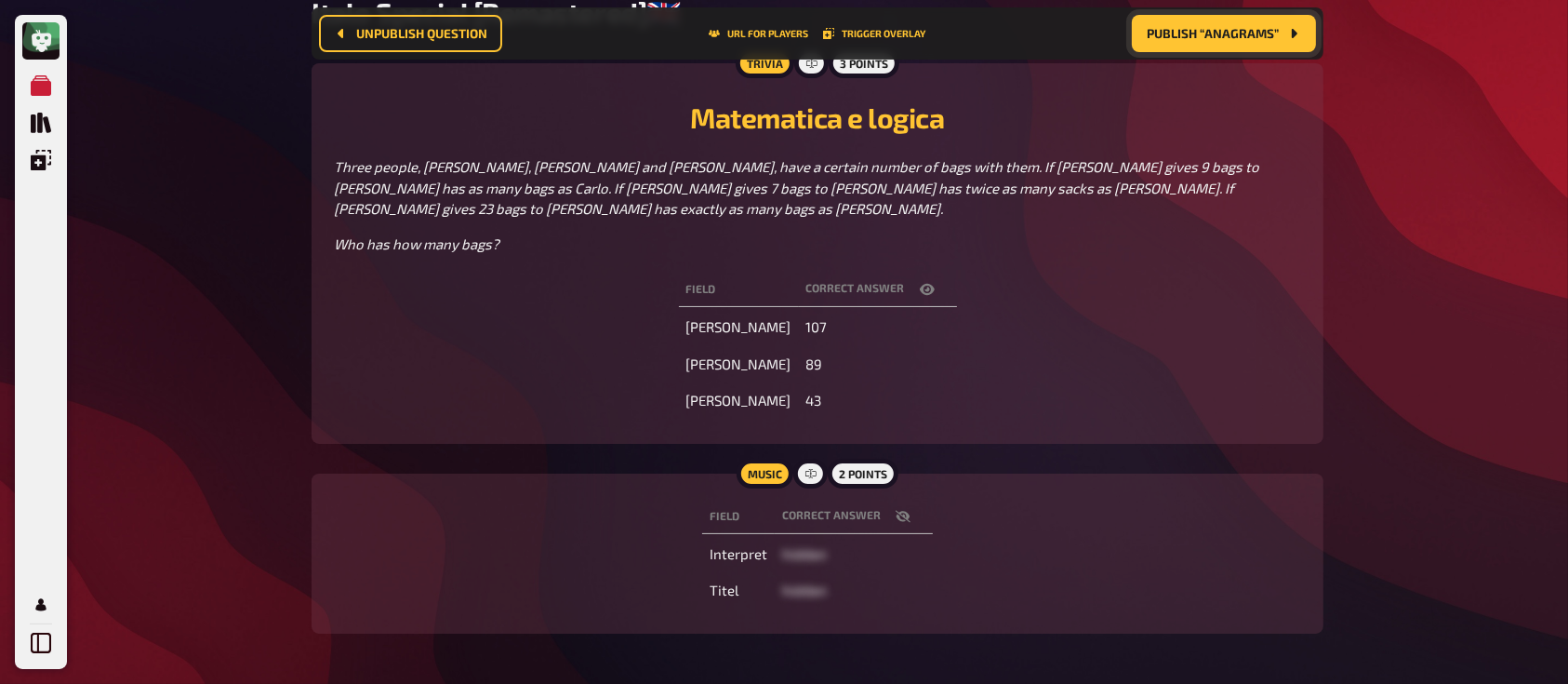
click at [1207, 34] on span "Publish “Anagrams”" at bounding box center [1212, 33] width 132 height 13
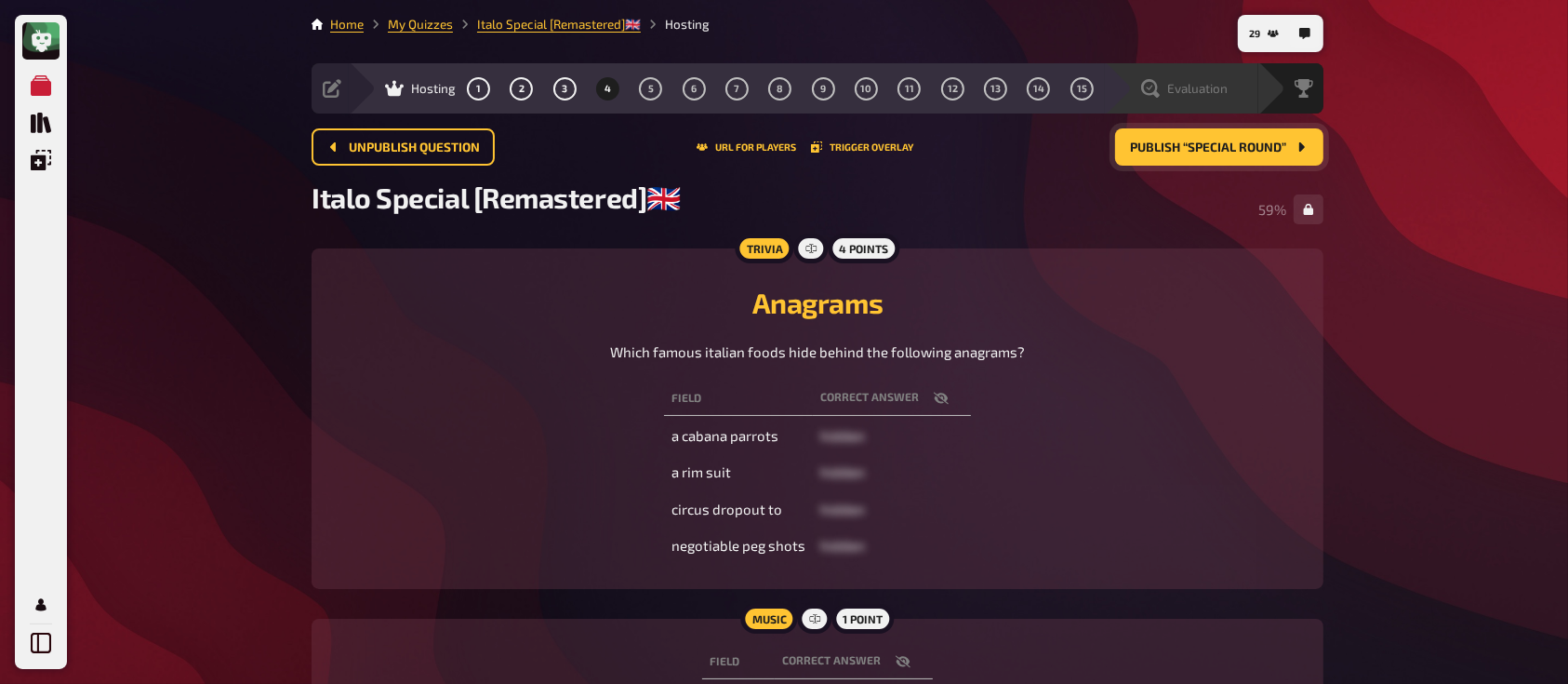
click at [1205, 86] on span "Evaluation" at bounding box center [1197, 88] width 61 height 14
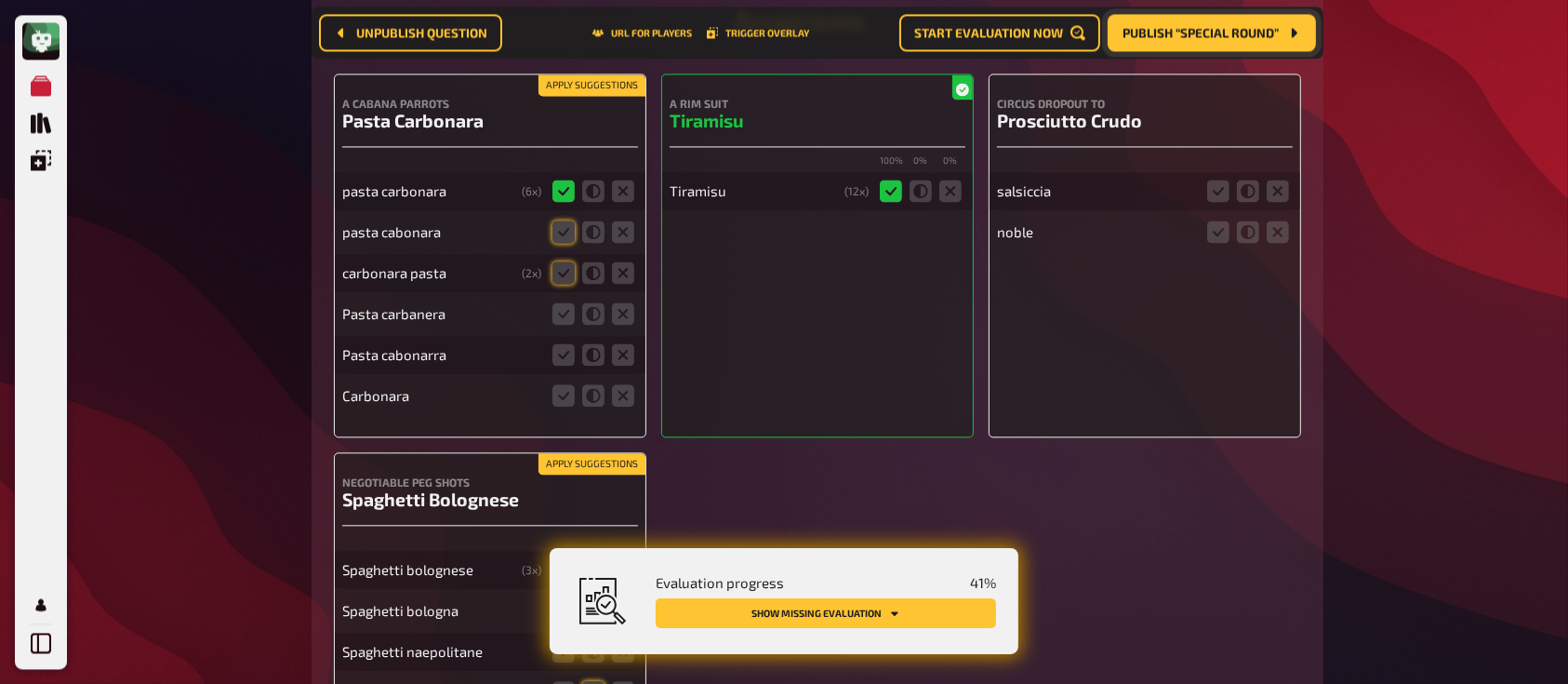
scroll to position [4058, 0]
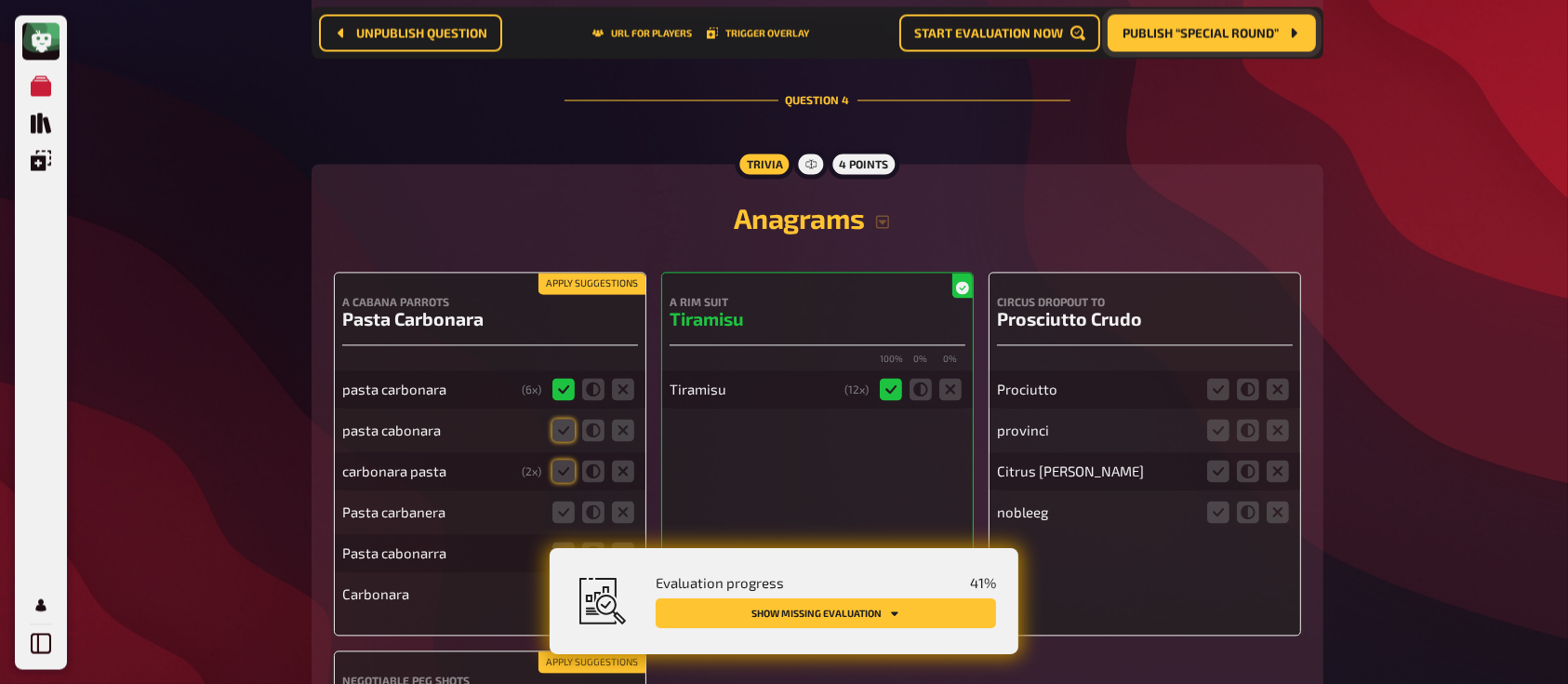
scroll to position [3862, 0]
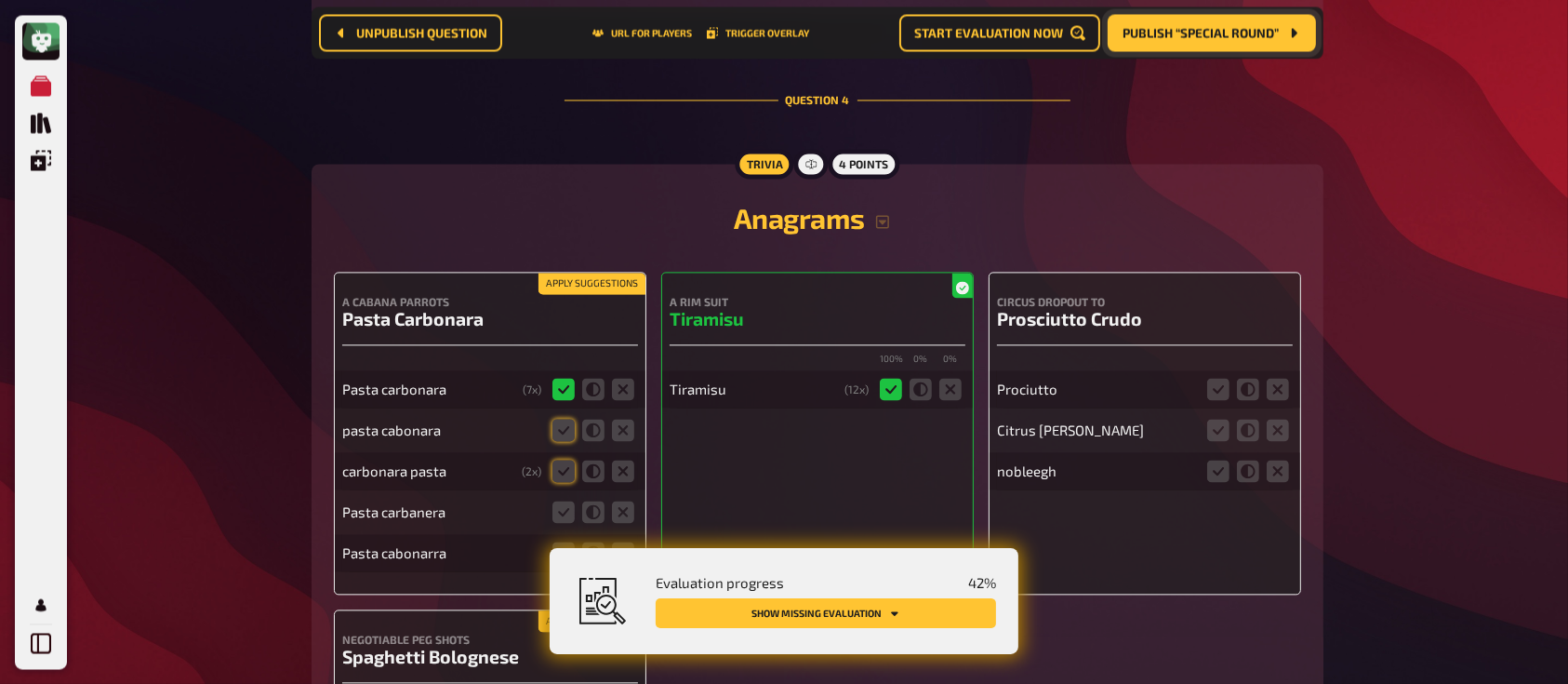
click at [1185, 32] on span "Publish “Special Round”" at bounding box center [1201, 33] width 157 height 13
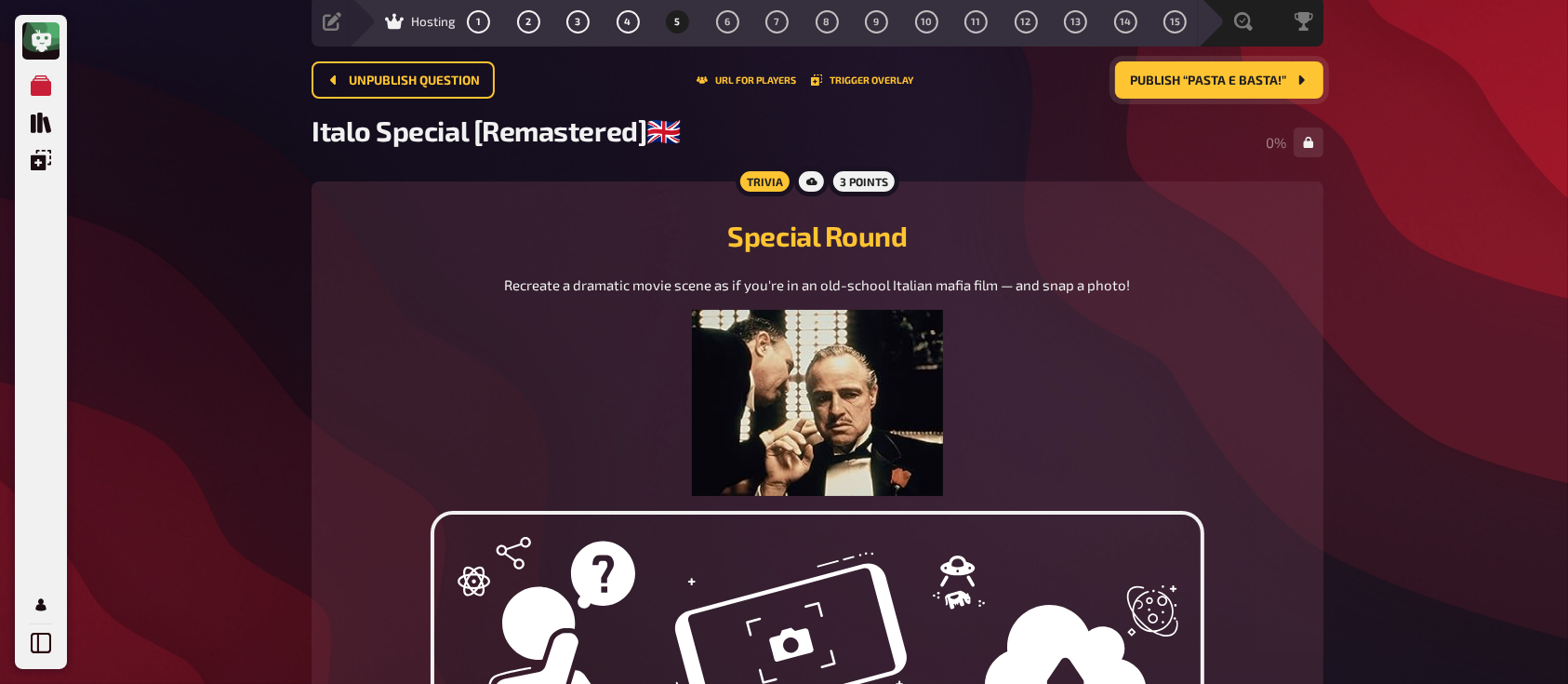
scroll to position [52, 0]
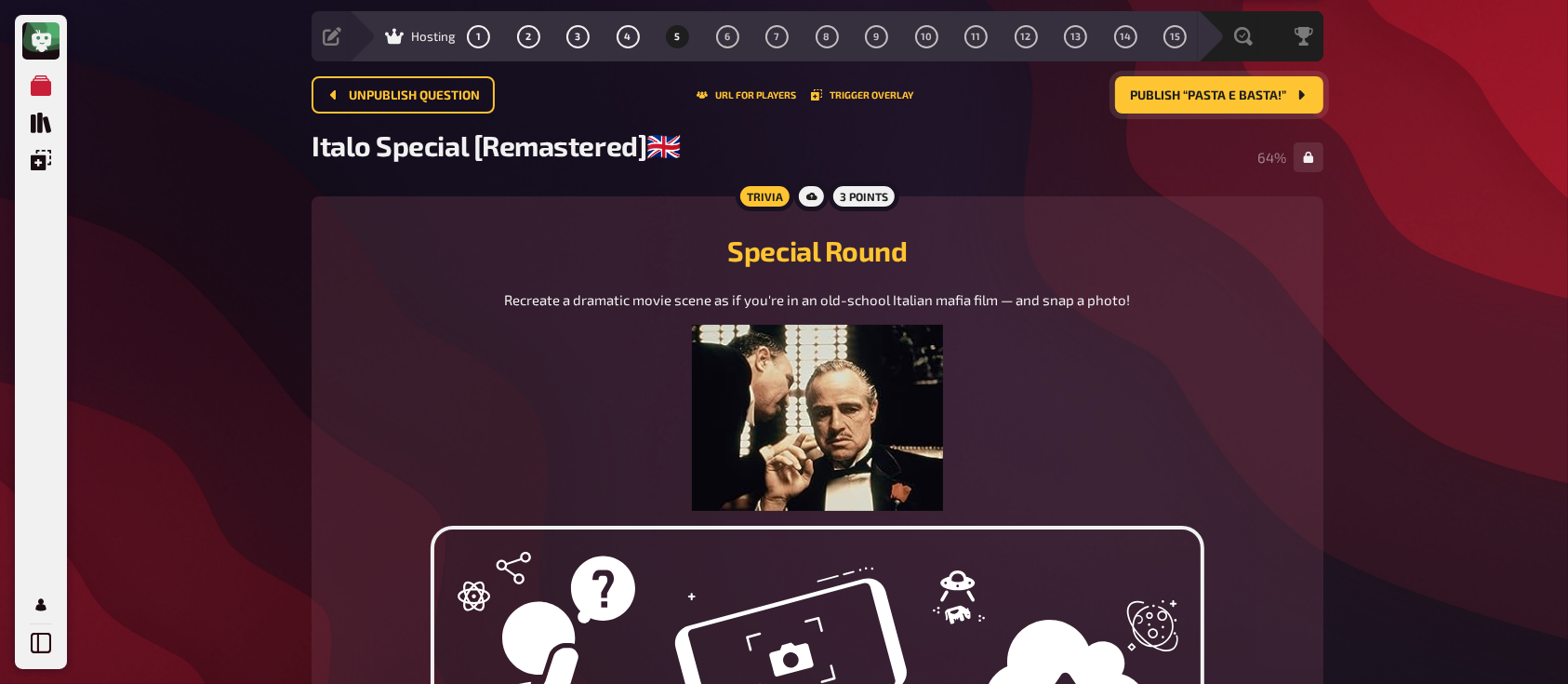
click at [1162, 97] on span "Publish “Pasta e basta!”" at bounding box center [1209, 95] width 157 height 13
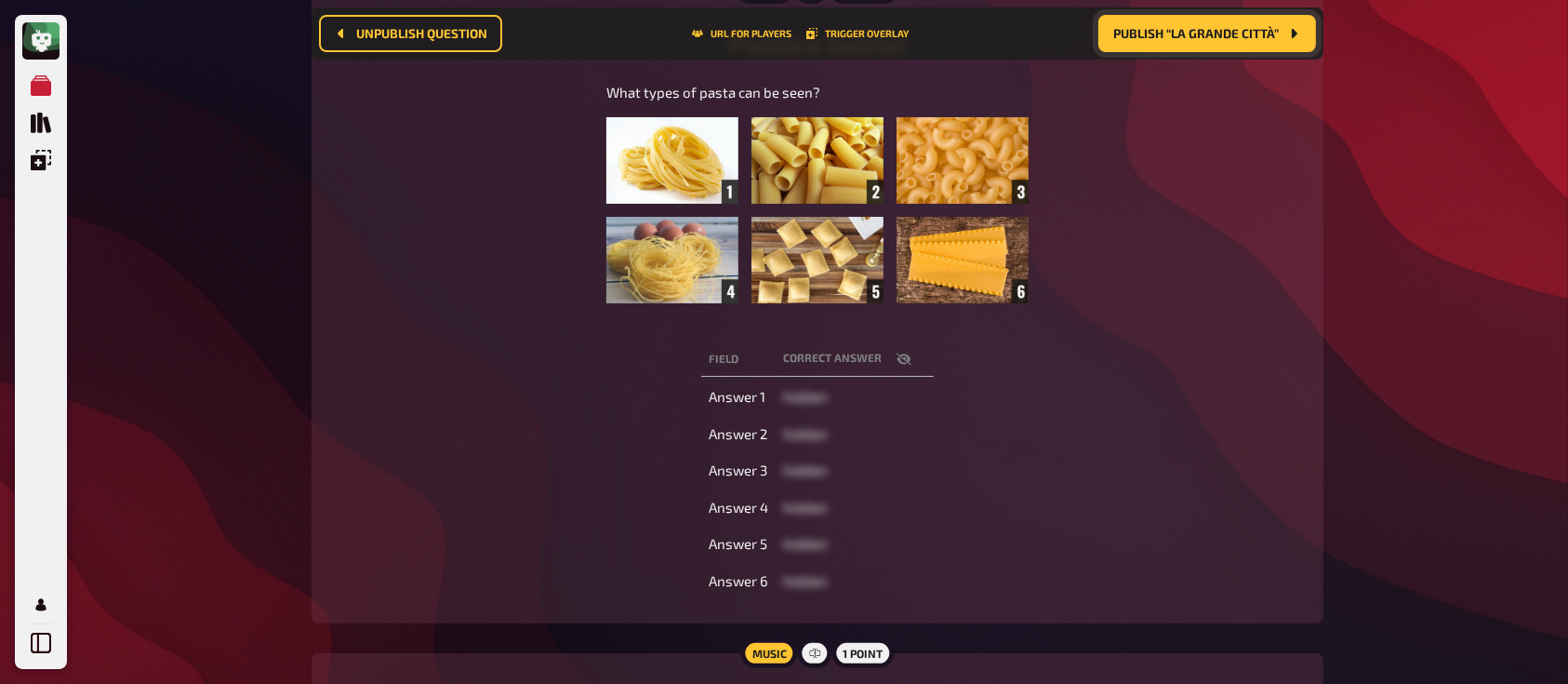
scroll to position [276, 0]
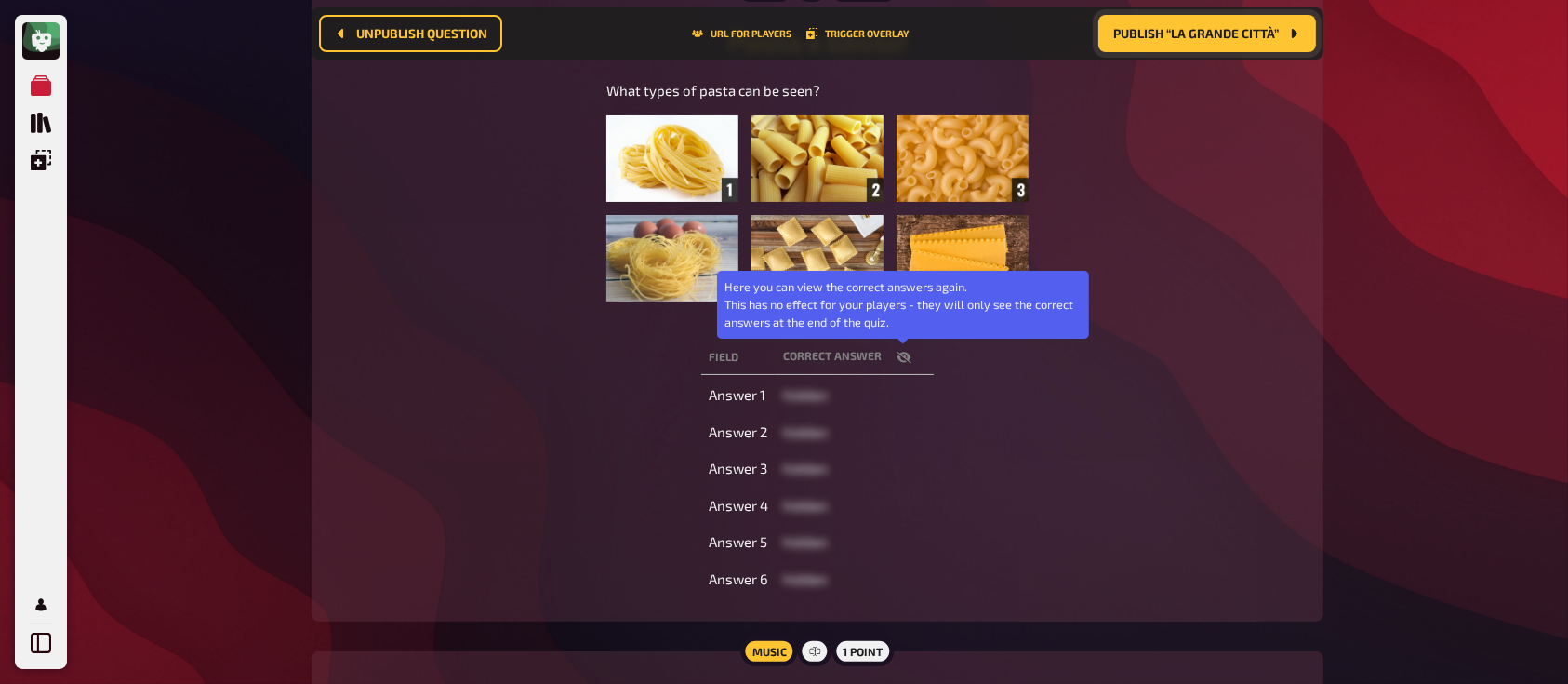
drag, startPoint x: 900, startPoint y: 355, endPoint x: 543, endPoint y: 323, distance: 358.4
click at [543, 322] on div "What types of pasta can be seen? ﻿" at bounding box center [817, 201] width 967 height 242
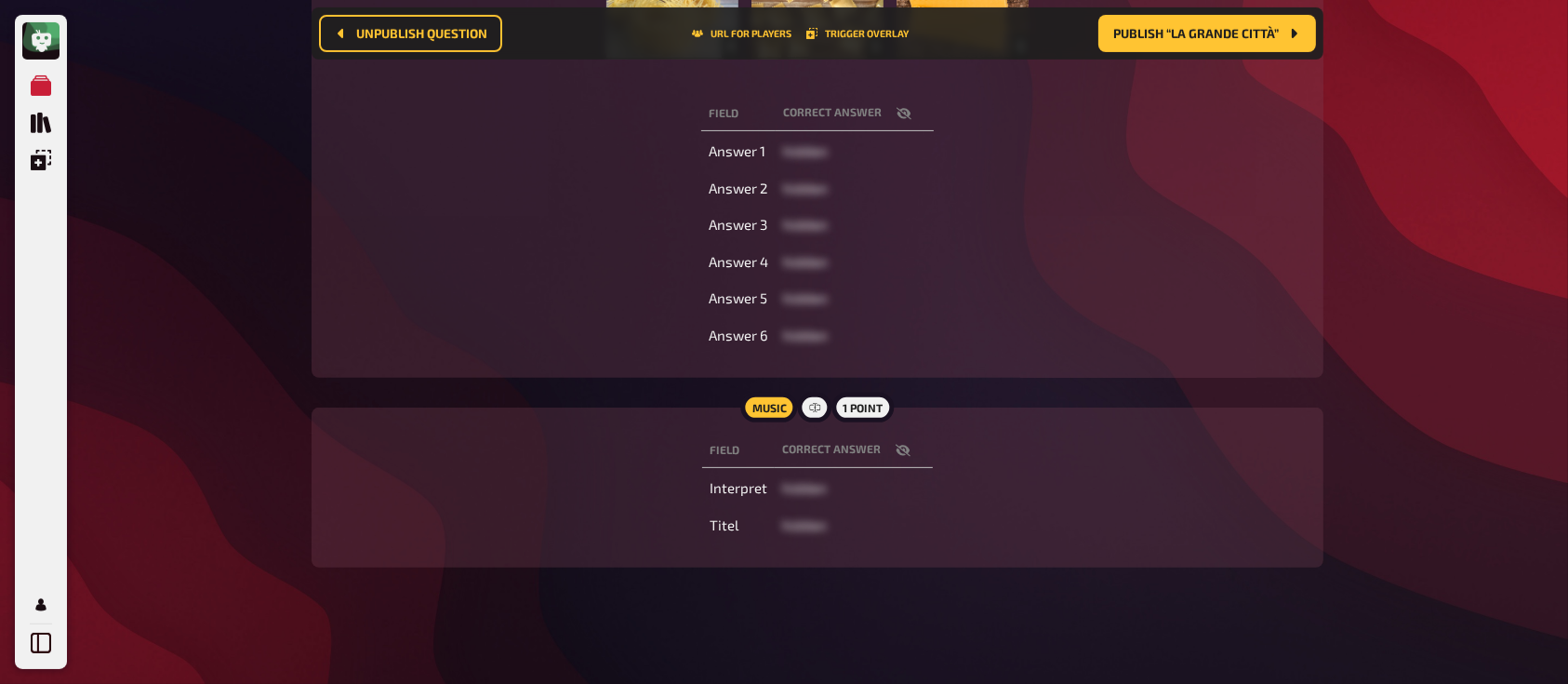
scroll to position [0, 0]
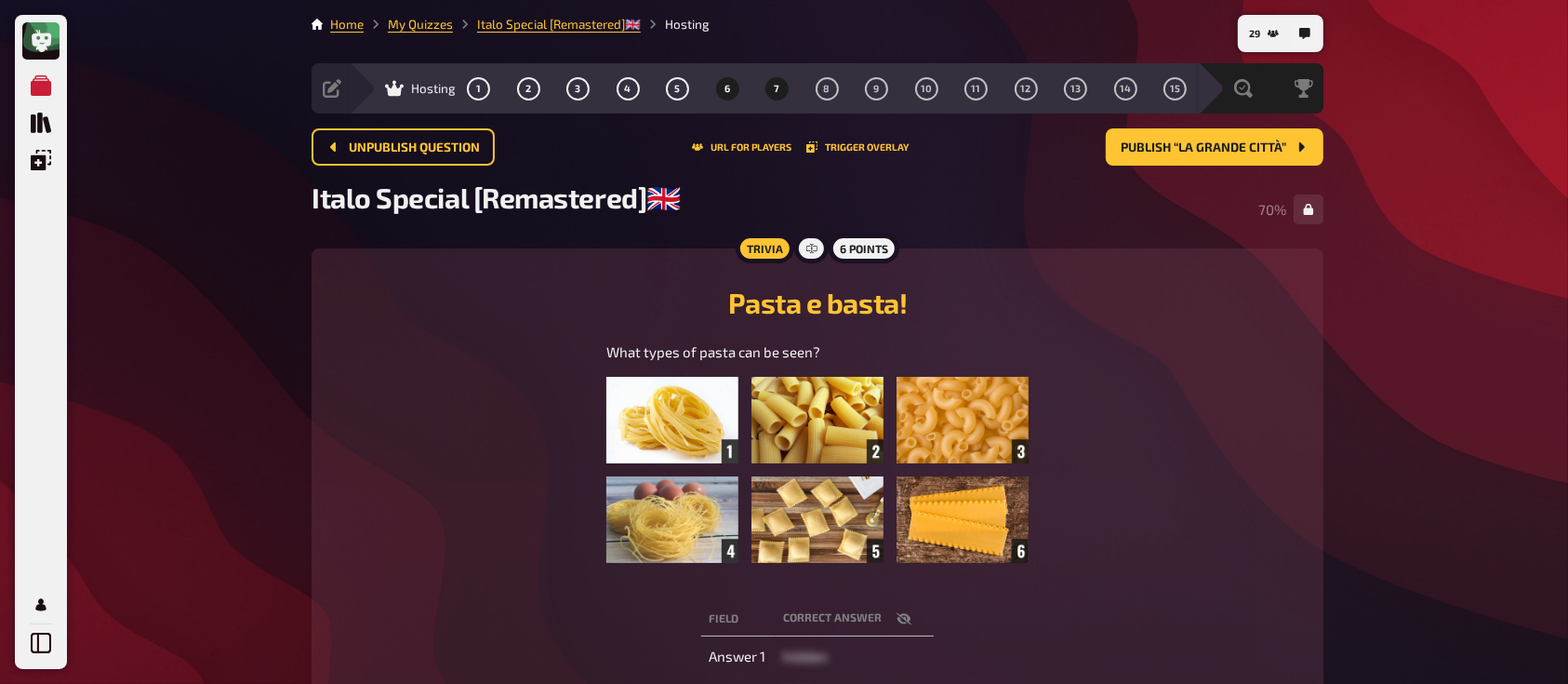
click at [778, 84] on span "7" at bounding box center [778, 89] width 6 height 11
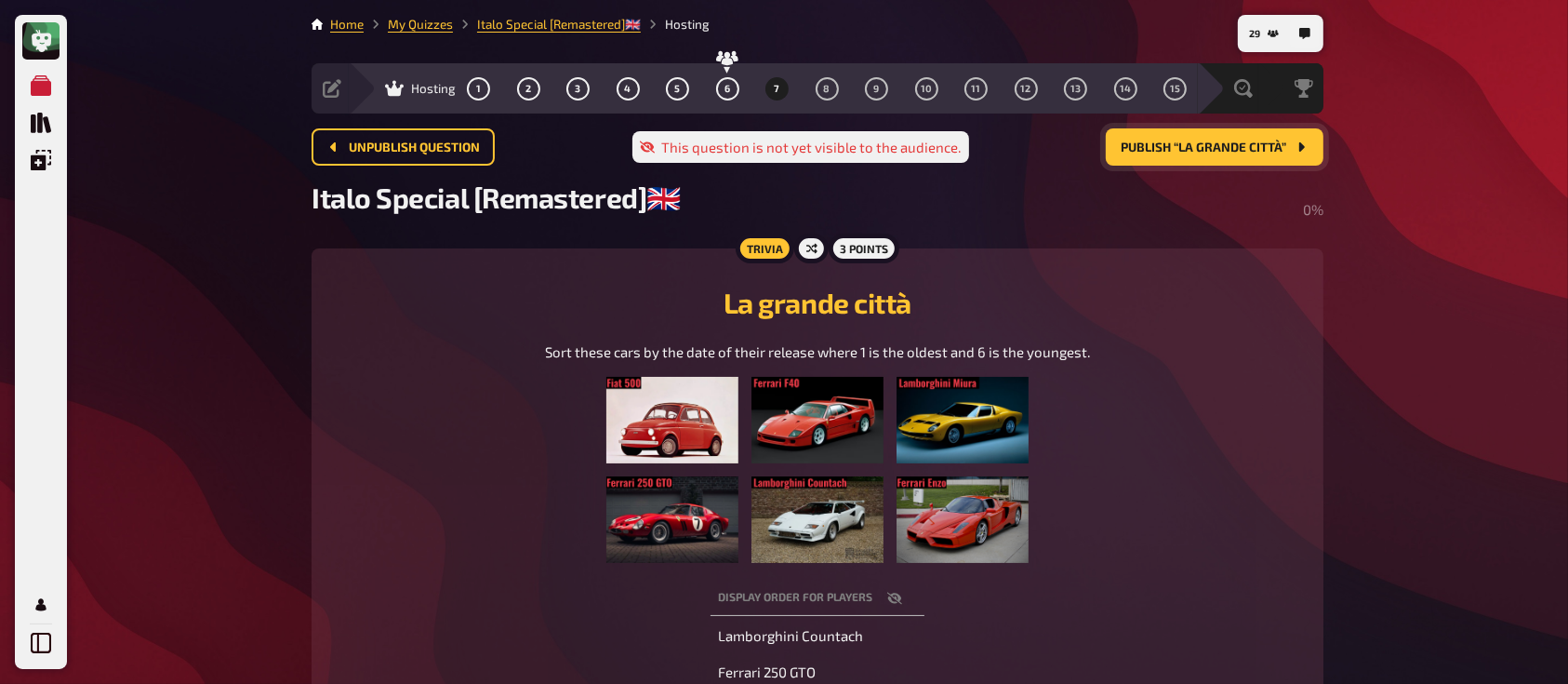
click at [1160, 155] on button "Publish “La grande città”" at bounding box center [1214, 147] width 217 height 38
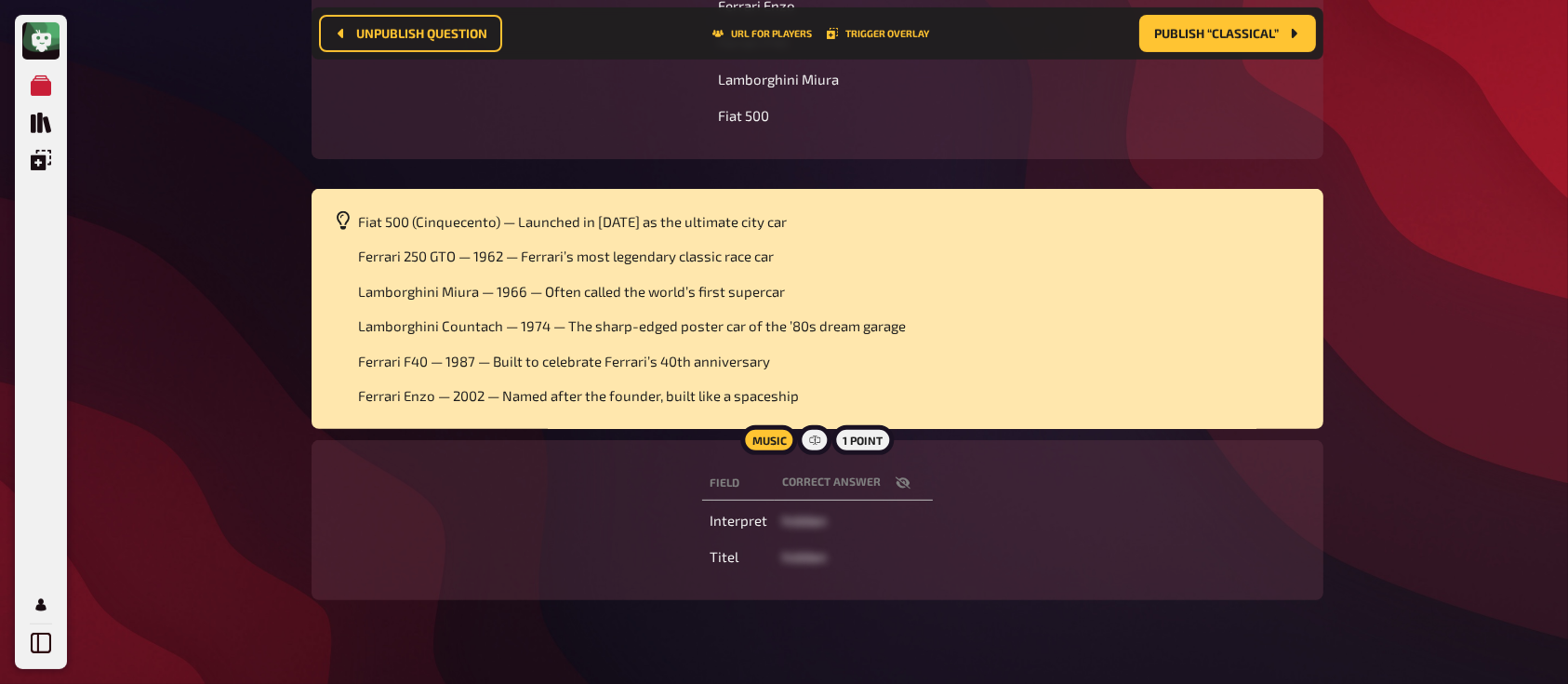
scroll to position [728, 0]
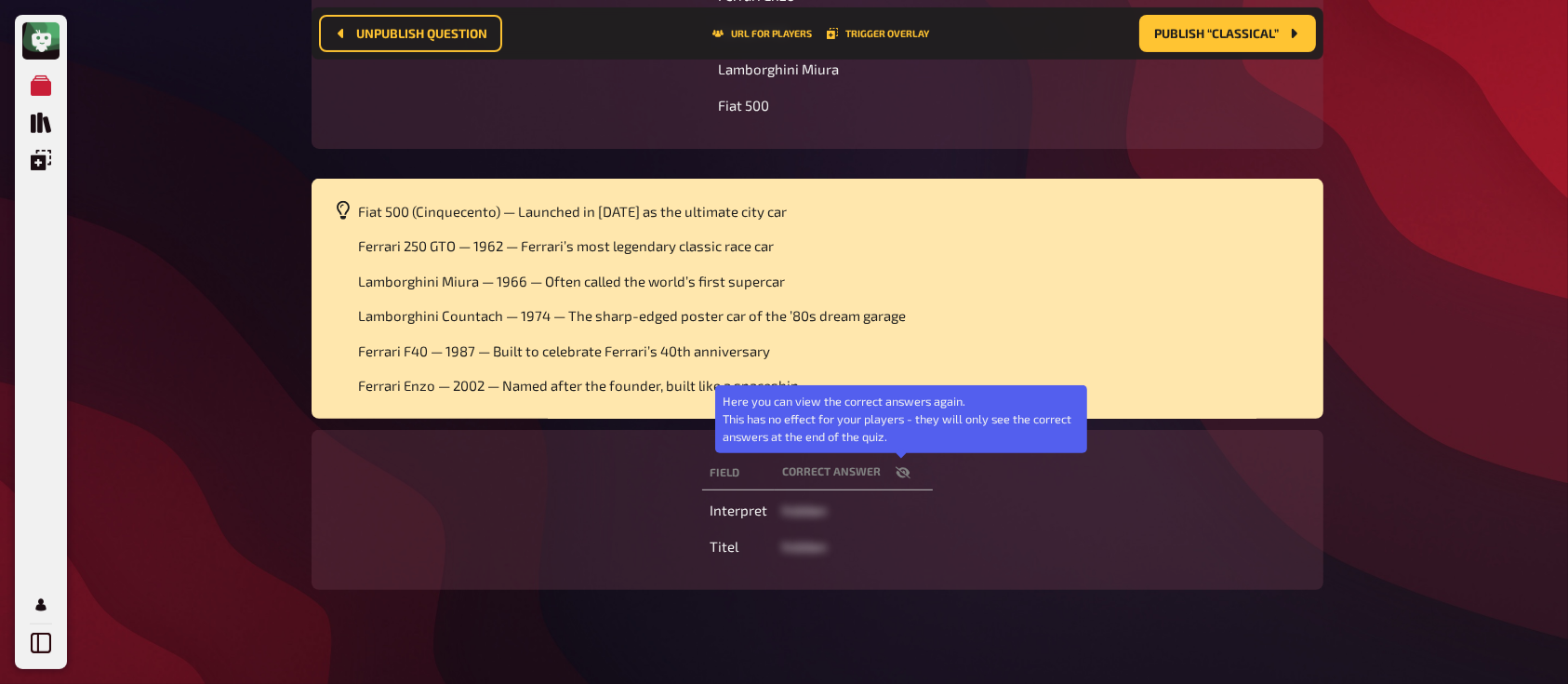
click at [908, 467] on icon "button" at bounding box center [902, 471] width 14 height 14
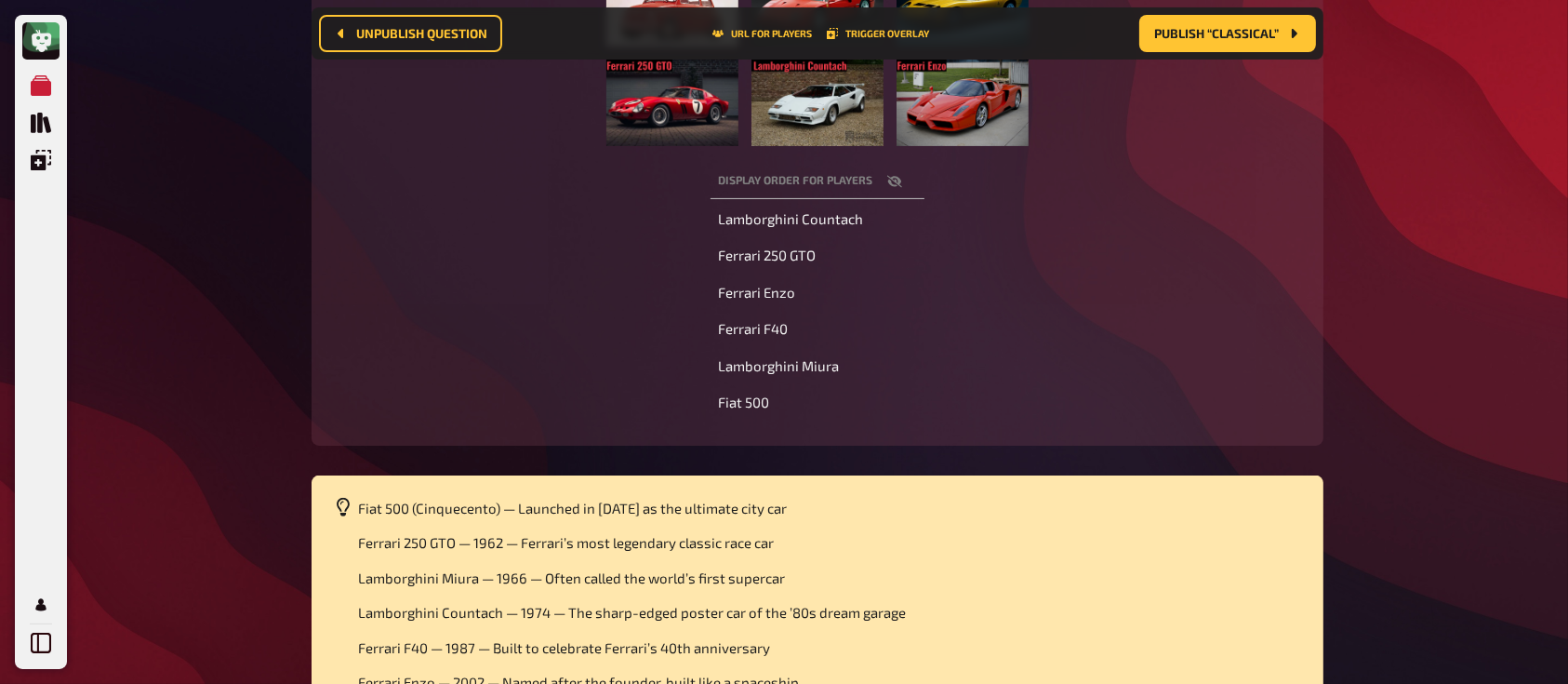
scroll to position [0, 0]
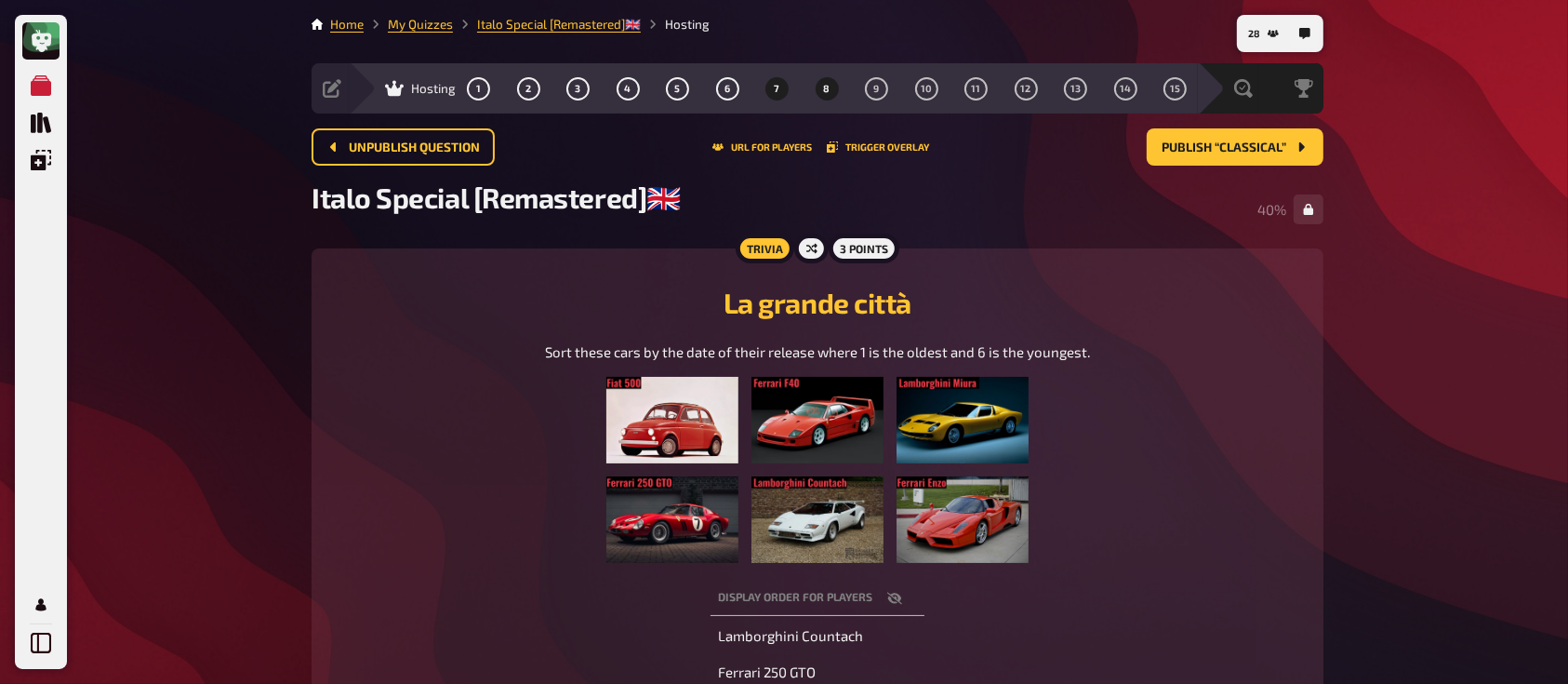
click at [830, 93] on button "8" at bounding box center [826, 88] width 30 height 30
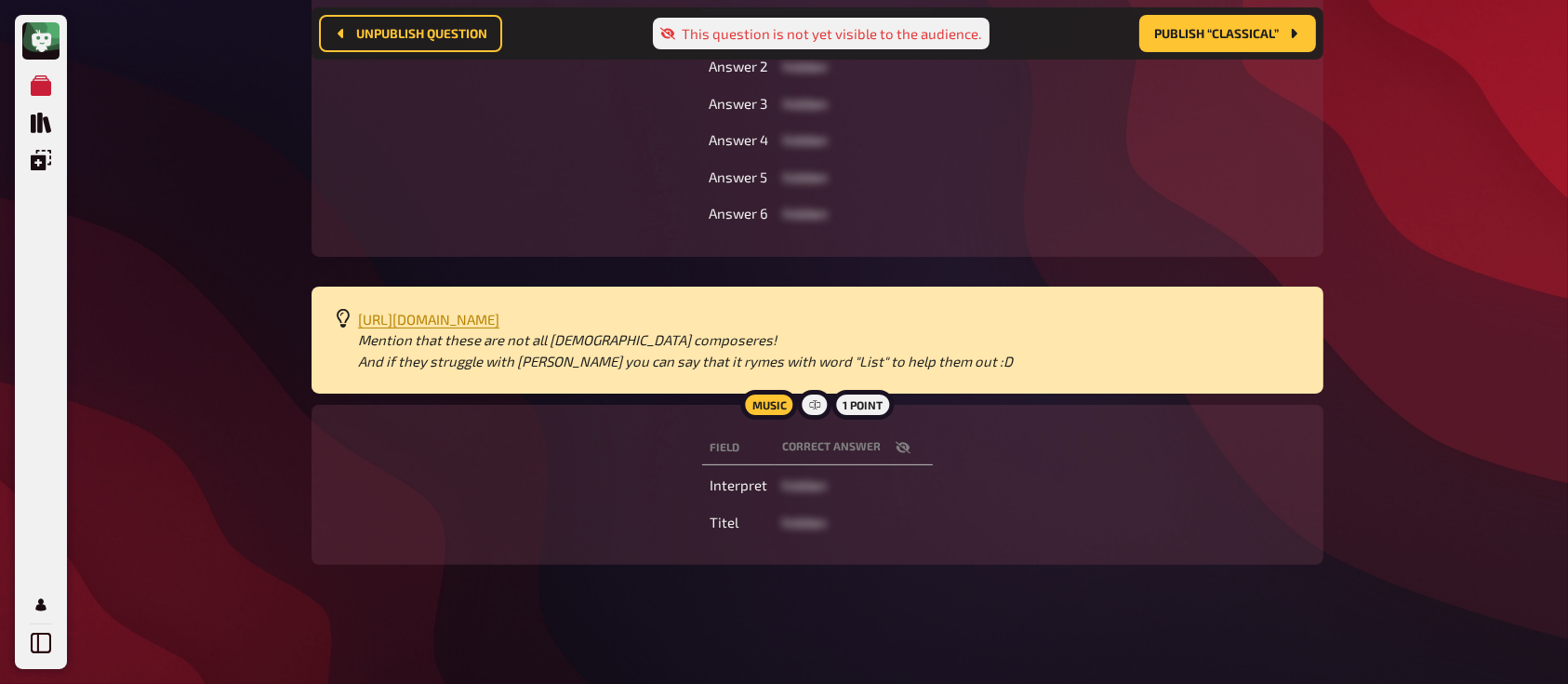
scroll to position [439, 0]
drag, startPoint x: 921, startPoint y: 299, endPoint x: 355, endPoint y: 302, distance: 566.0
click at [355, 302] on div "[URL][DOMAIN_NAME] Mention that these are not all [DEMOGRAPHIC_DATA] composeres…" at bounding box center [816, 340] width 1012 height 108
click at [455, 311] on span "[URL][DOMAIN_NAME]" at bounding box center [429, 319] width 141 height 16
click at [1195, 18] on button "Publish “Classical”" at bounding box center [1227, 33] width 177 height 38
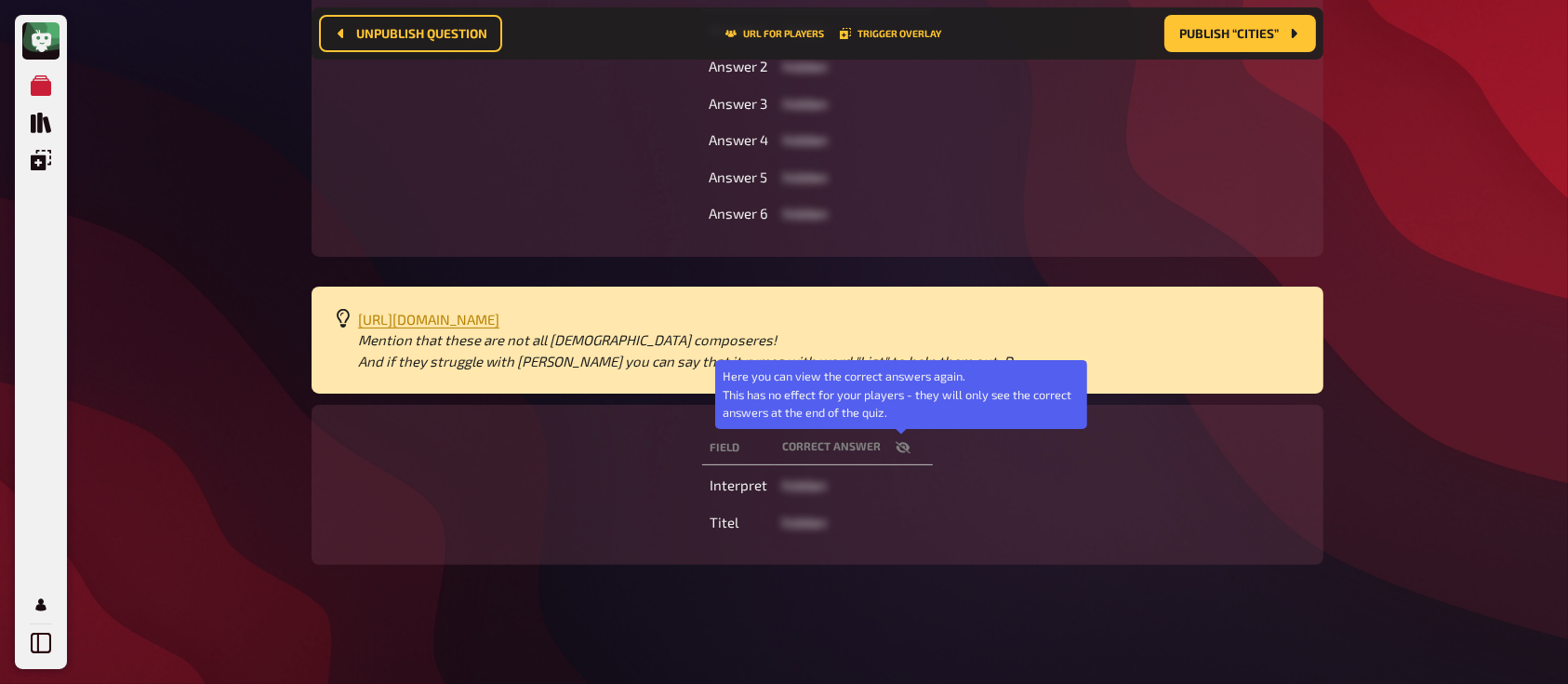
click at [896, 444] on icon "button" at bounding box center [902, 446] width 14 height 14
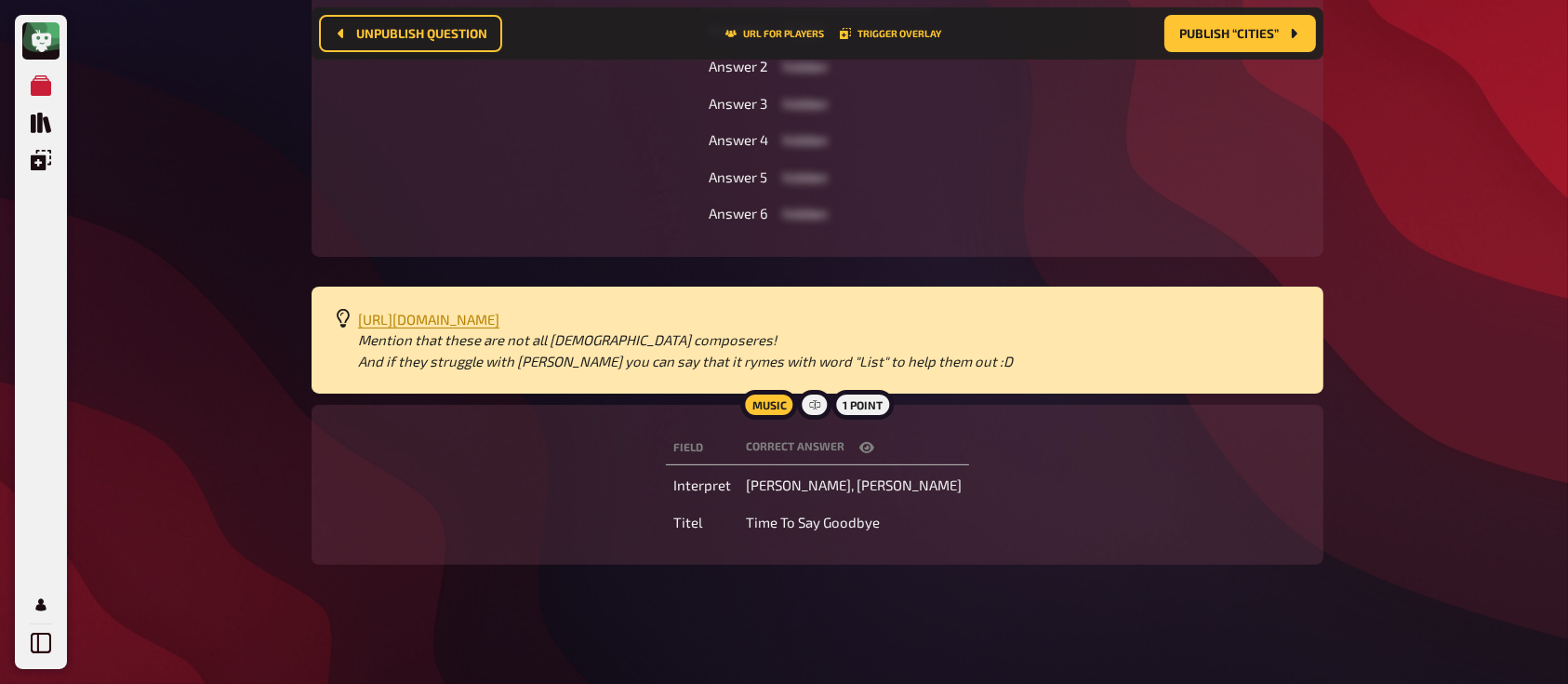
click at [895, 444] on th "correct answer" at bounding box center [853, 448] width 231 height 35
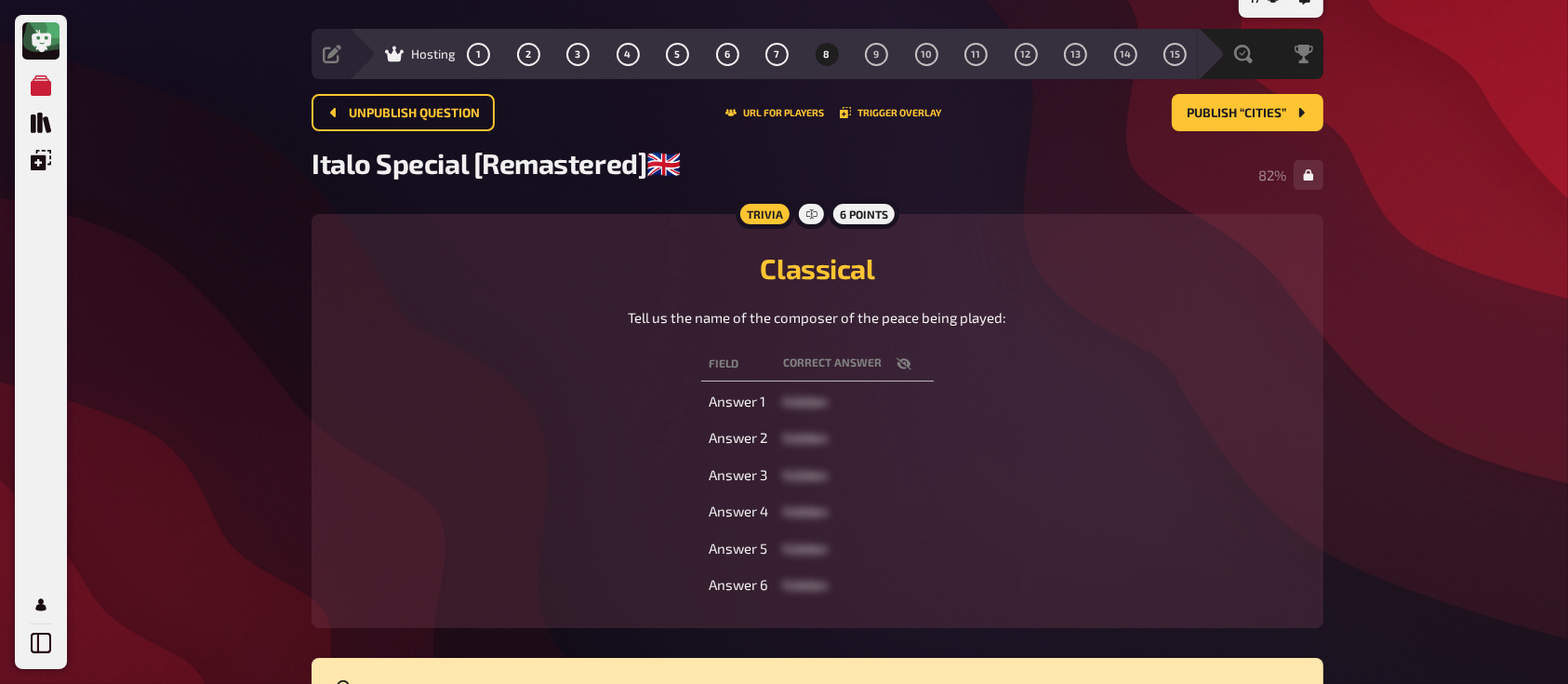
scroll to position [0, 0]
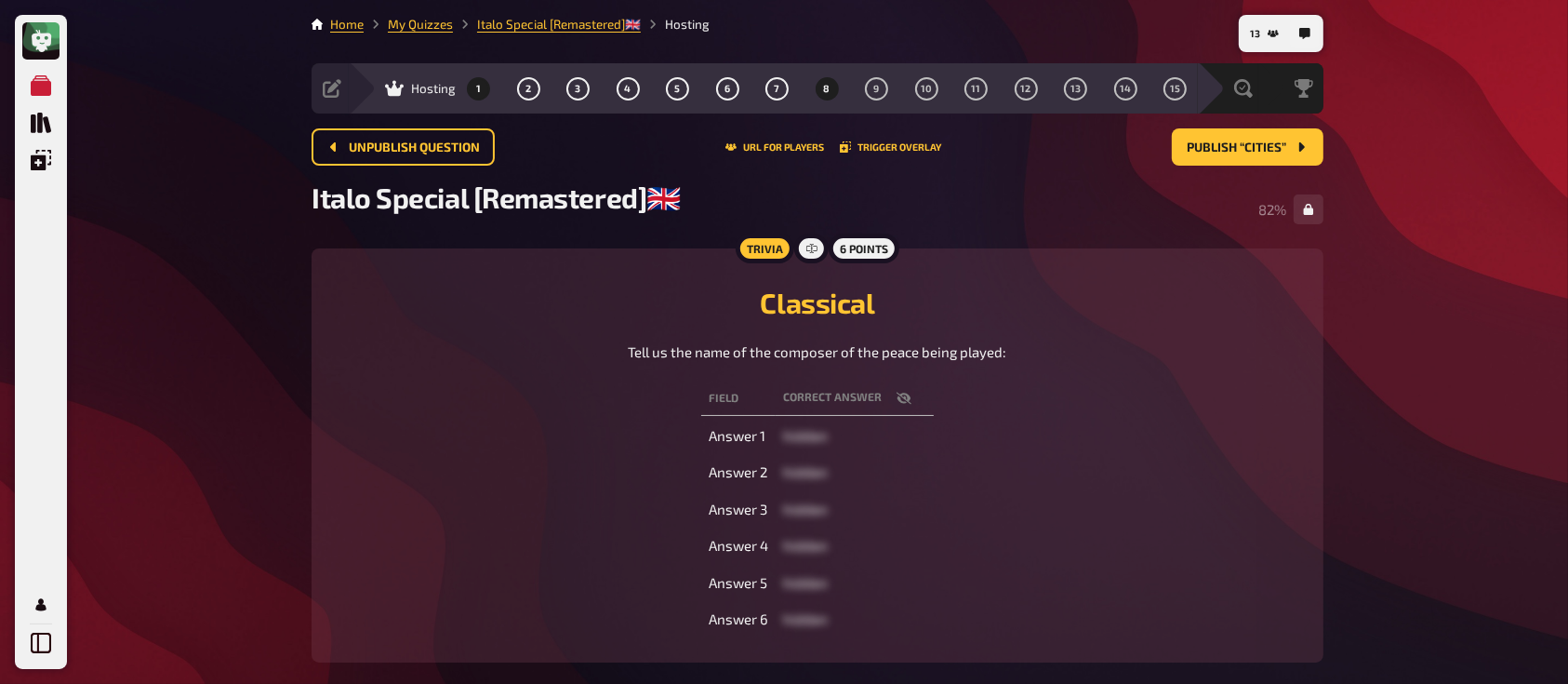
click at [486, 80] on button "1" at bounding box center [478, 88] width 30 height 30
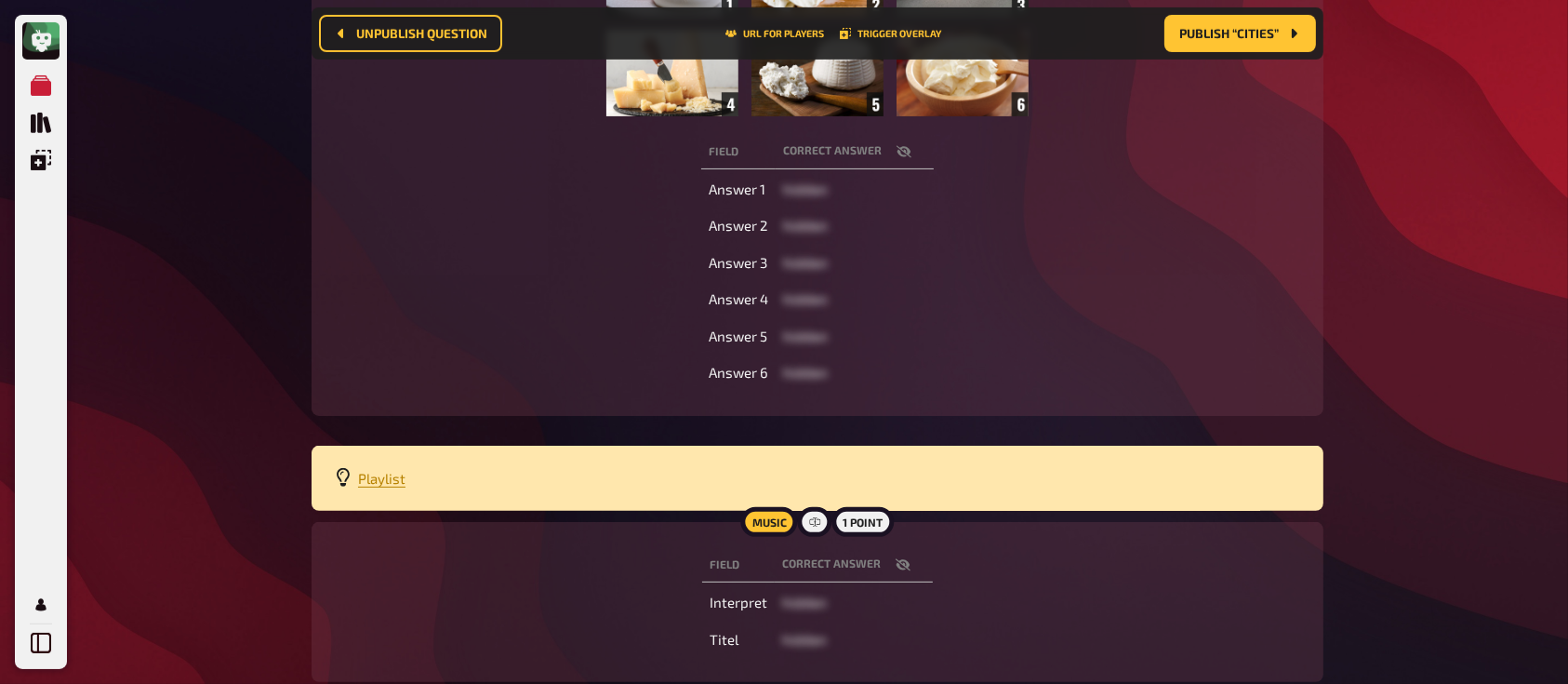
scroll to position [576, 0]
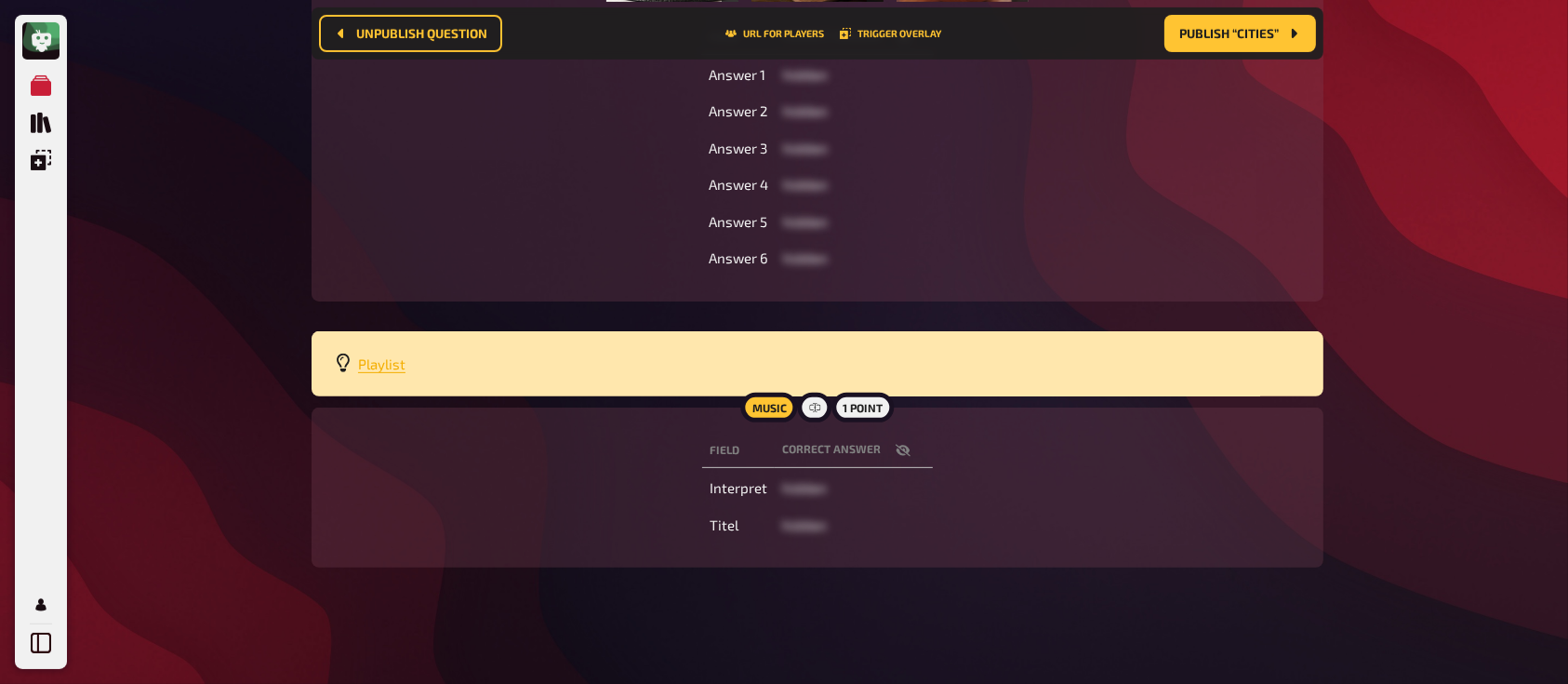
click at [369, 356] on span "Playlist" at bounding box center [382, 363] width 47 height 16
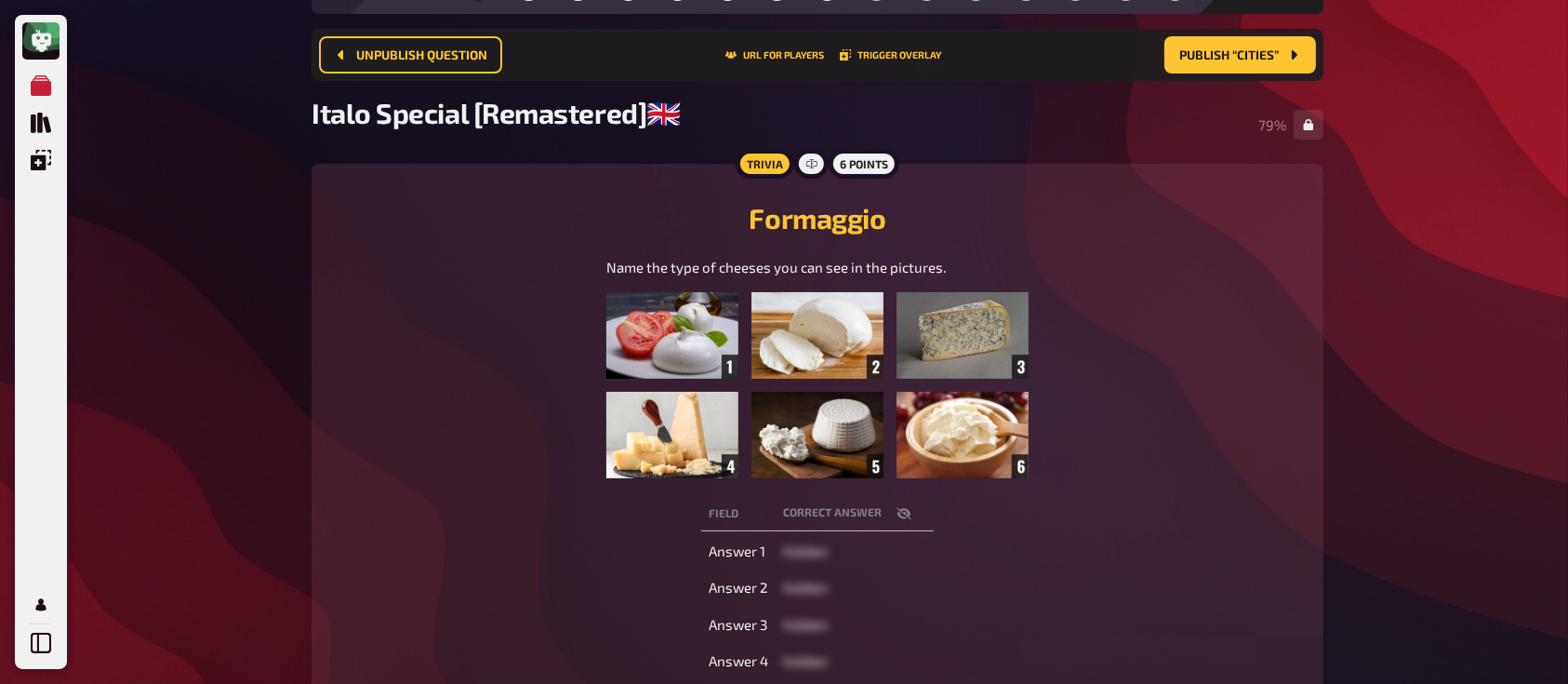
scroll to position [0, 0]
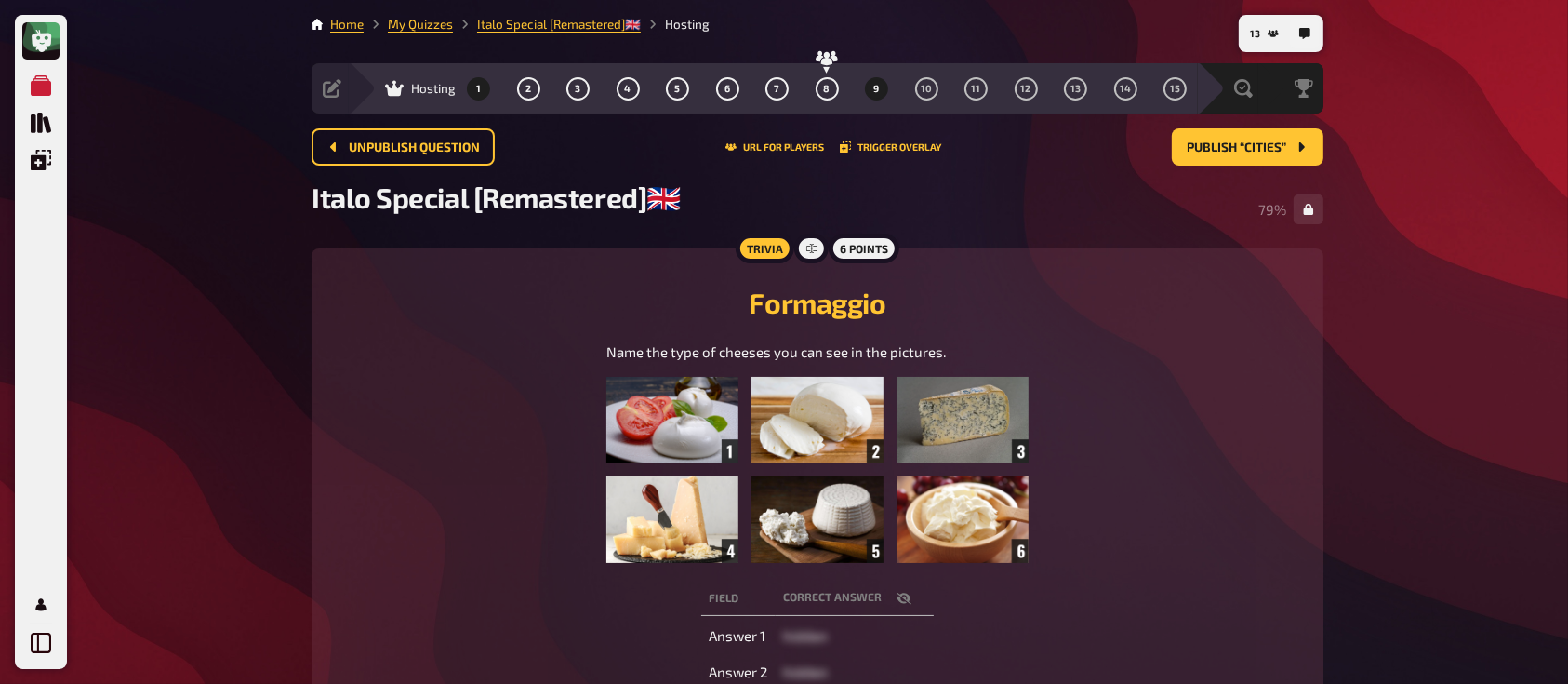
click at [879, 86] on button "9" at bounding box center [876, 88] width 30 height 30
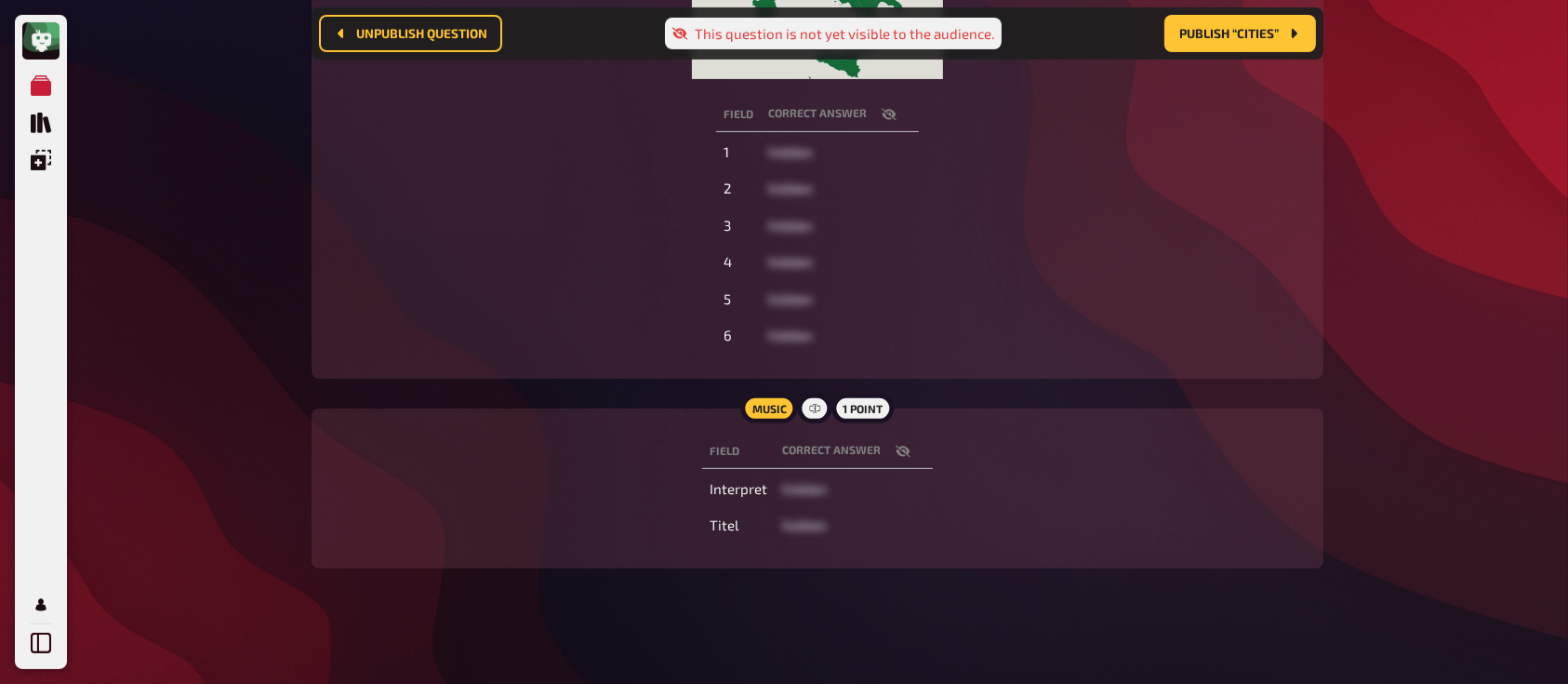
scroll to position [499, 0]
click at [900, 442] on button "button" at bounding box center [903, 450] width 44 height 18
click at [1212, 38] on span "Publish “Cities”" at bounding box center [1229, 33] width 100 height 13
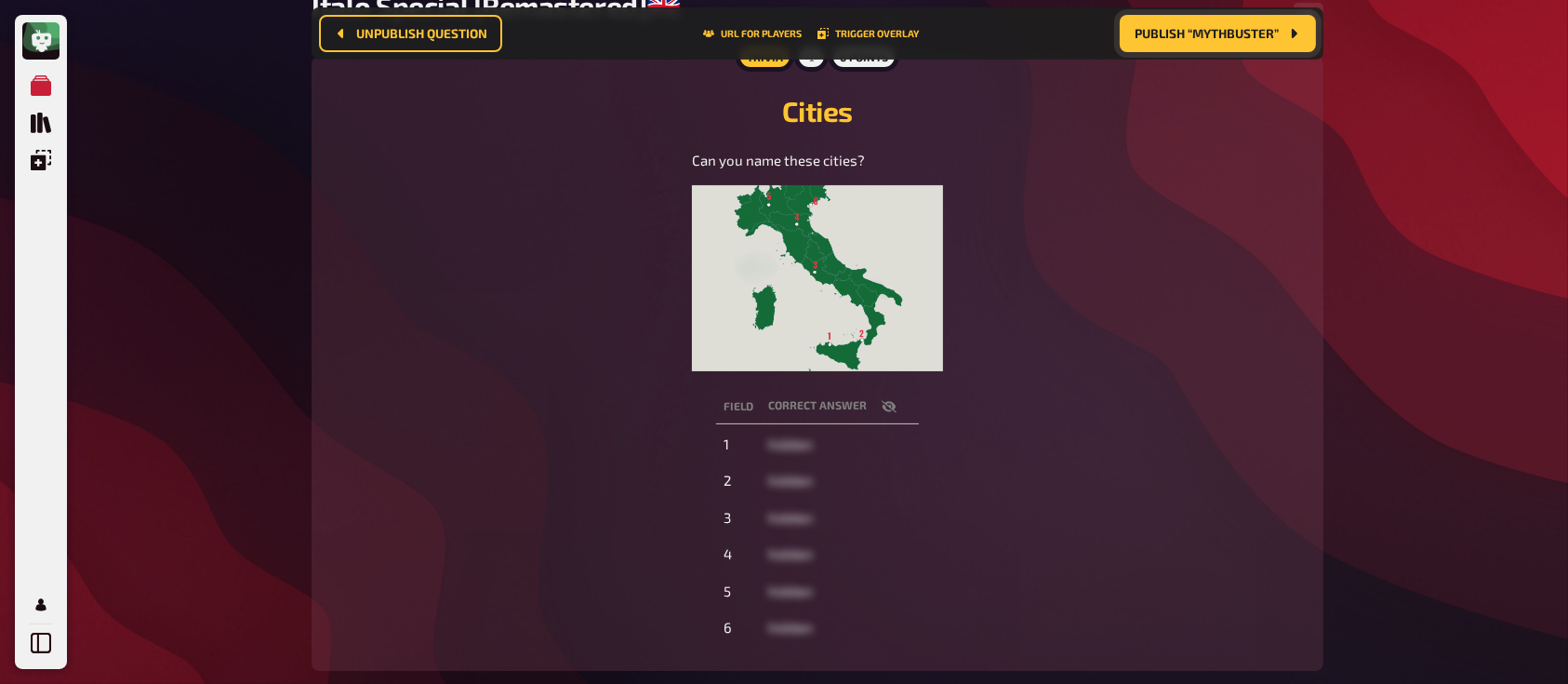
scroll to position [204, 0]
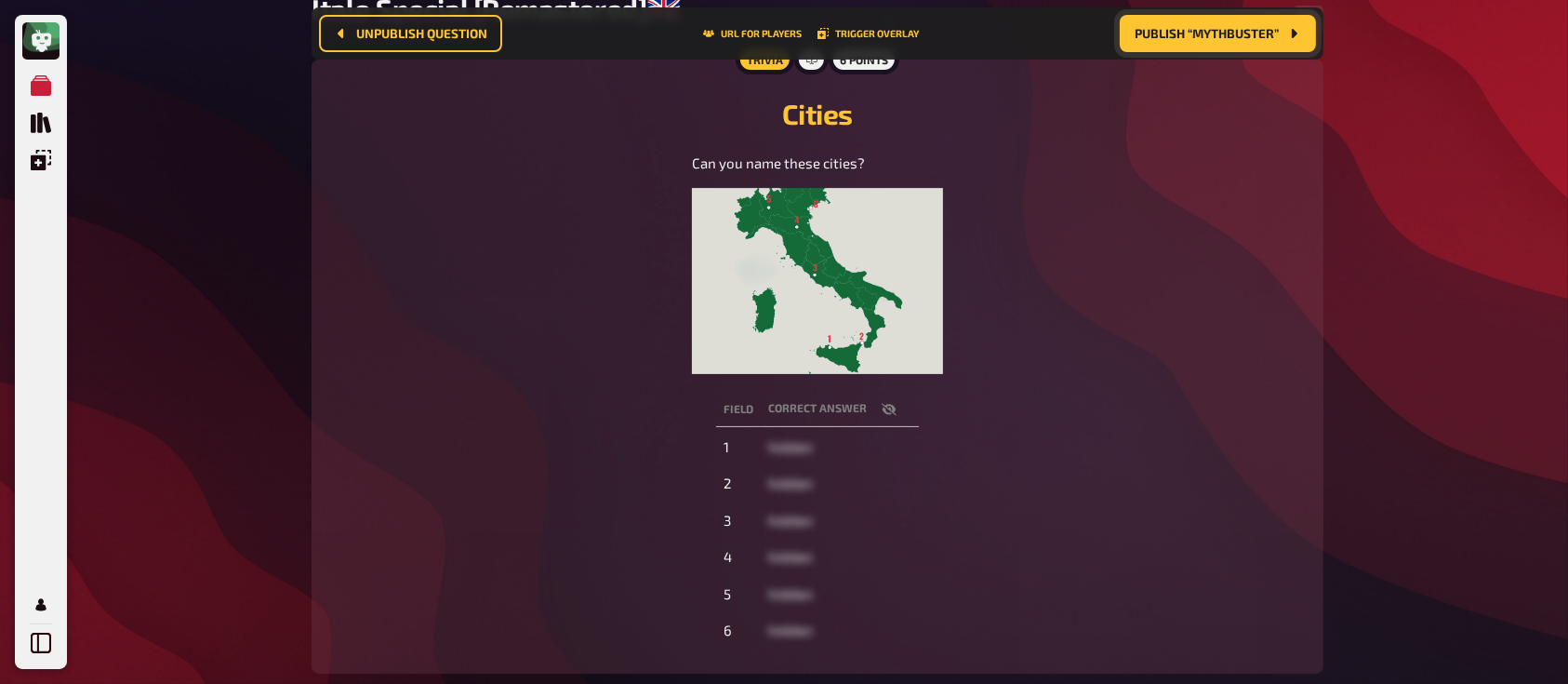
click at [890, 411] on icon "button" at bounding box center [889, 409] width 14 height 14
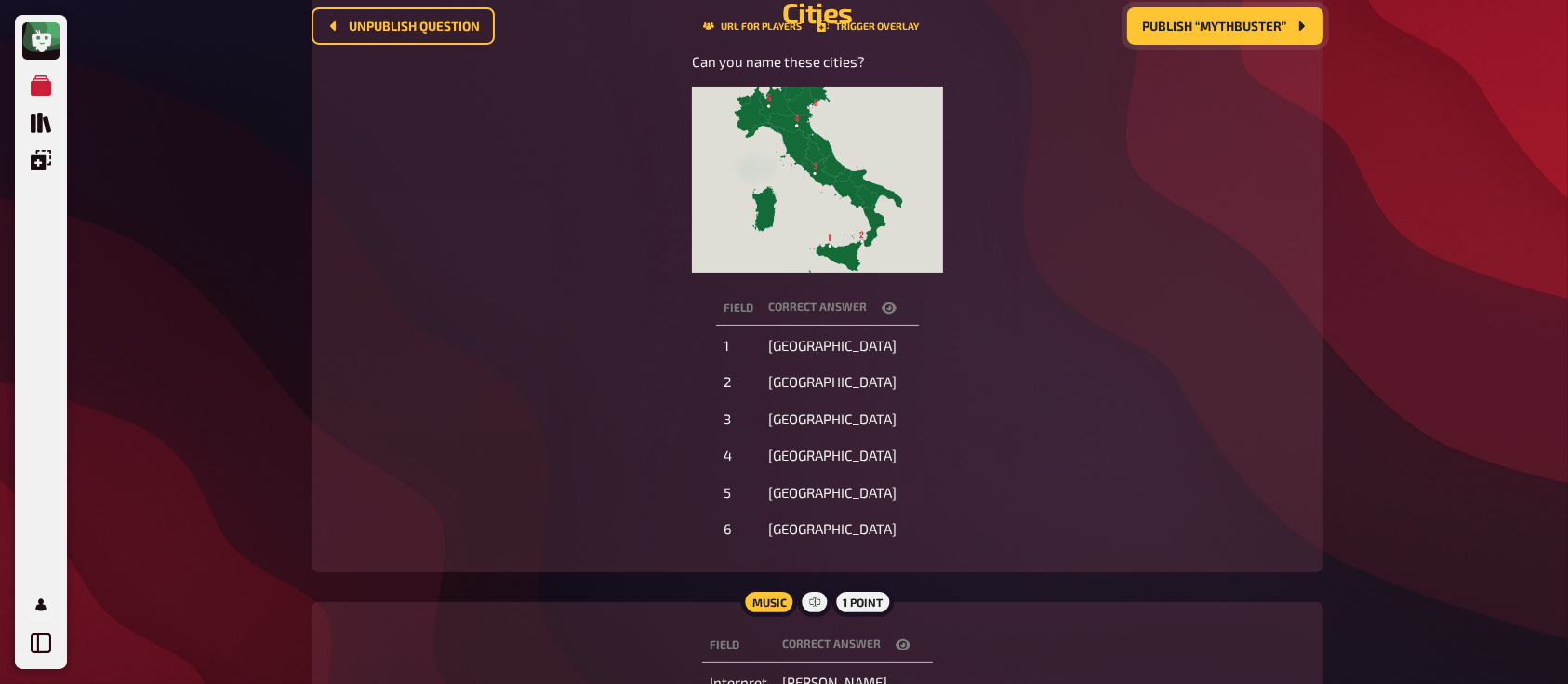
scroll to position [0, 0]
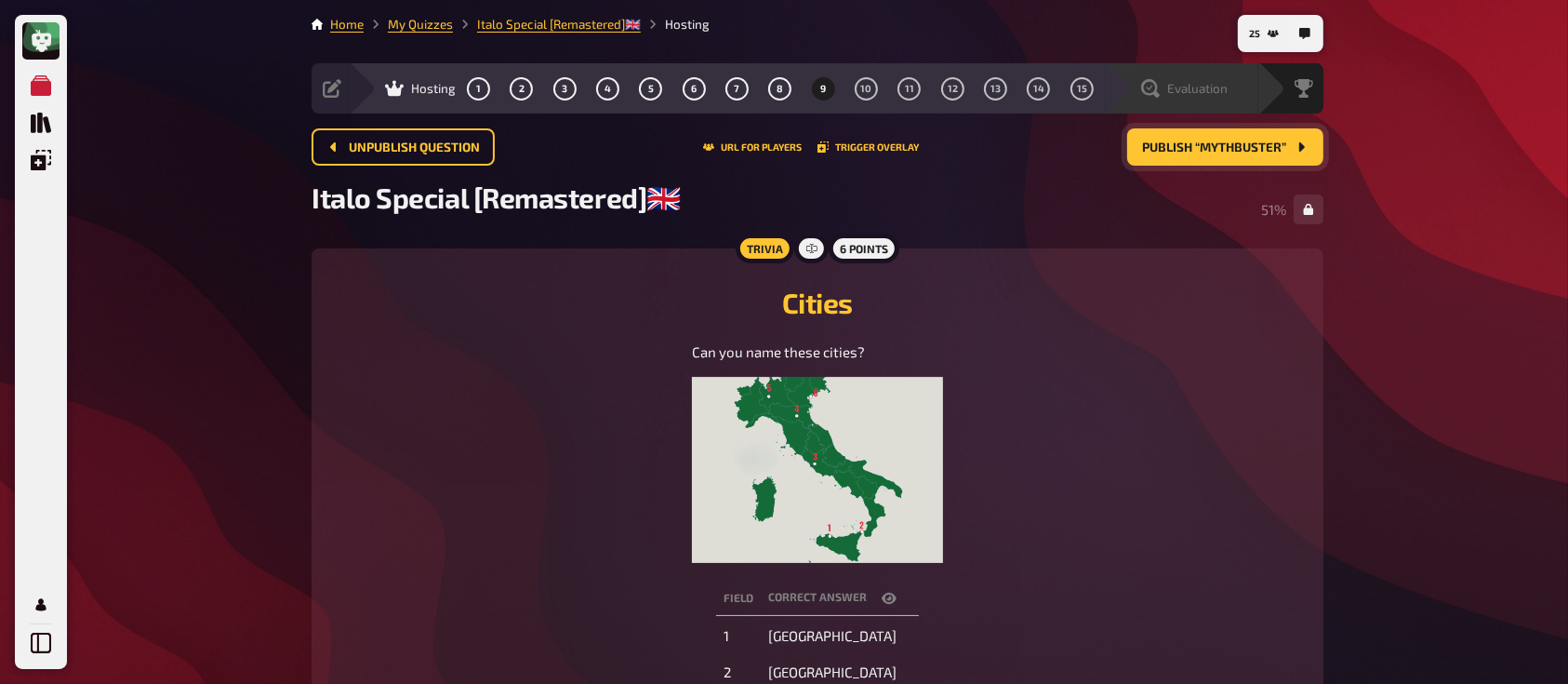
click at [1175, 77] on div "Evaluation" at bounding box center [1182, 88] width 154 height 50
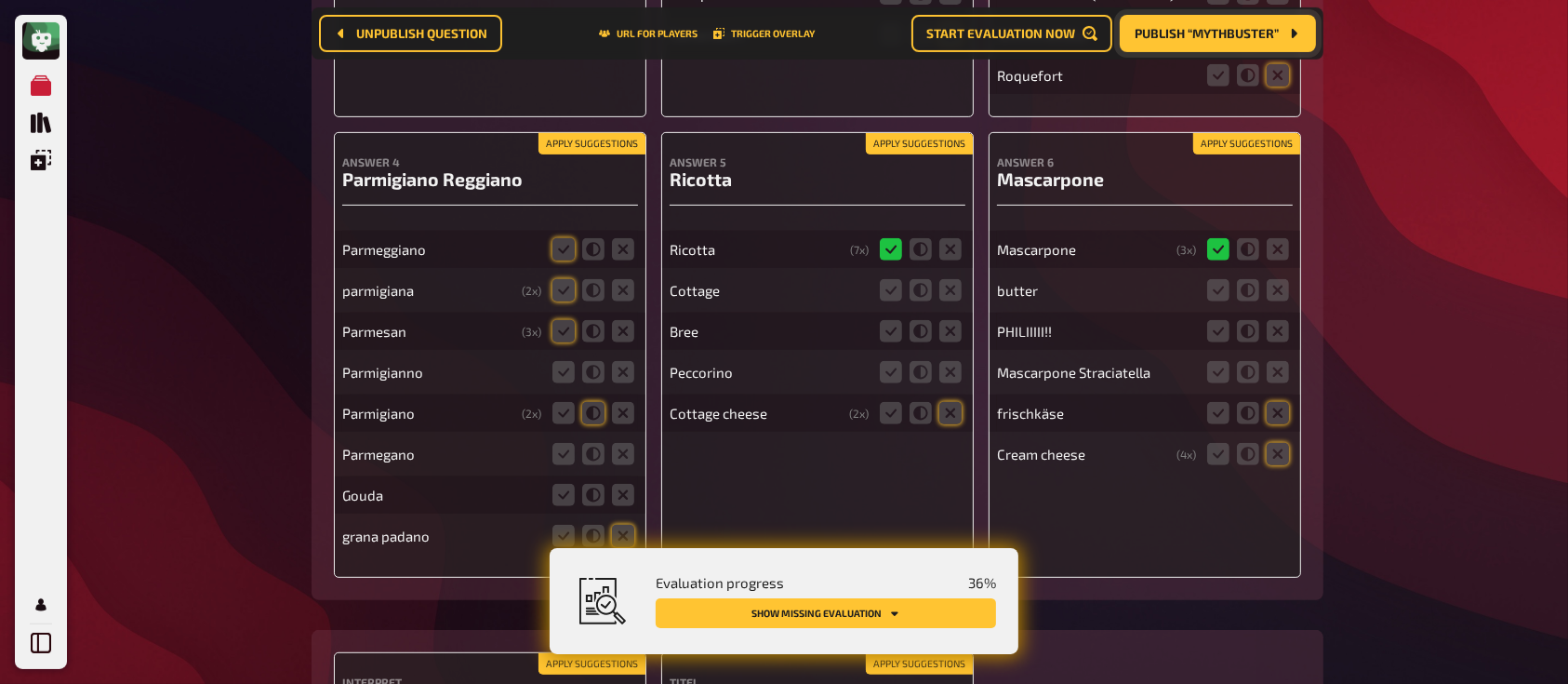
scroll to position [856, 0]
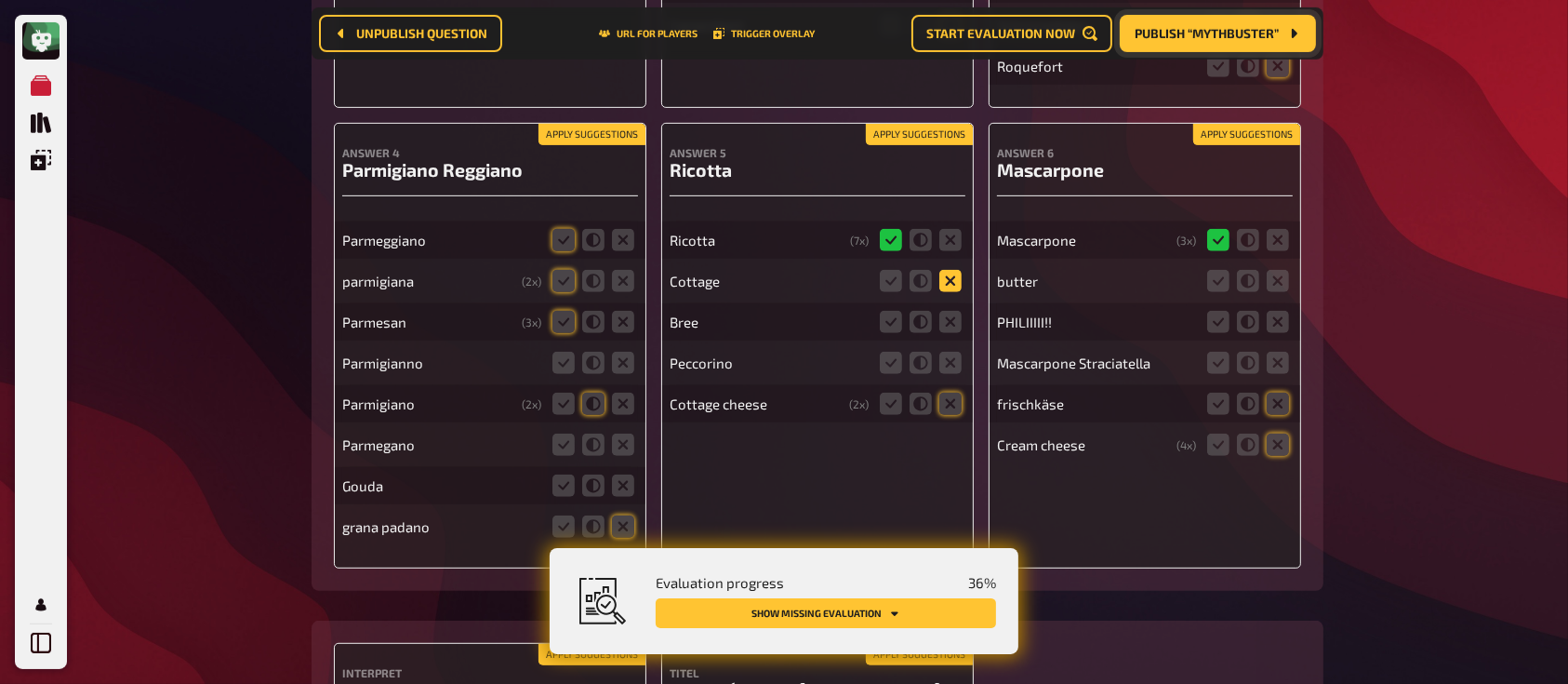
click at [947, 279] on icon at bounding box center [950, 280] width 22 height 22
click at [0, 0] on input "radio" at bounding box center [0, 0] width 0 height 0
click at [948, 326] on icon at bounding box center [950, 322] width 22 height 22
click at [0, 0] on input "radio" at bounding box center [0, 0] width 0 height 0
click at [951, 369] on icon at bounding box center [950, 362] width 22 height 22
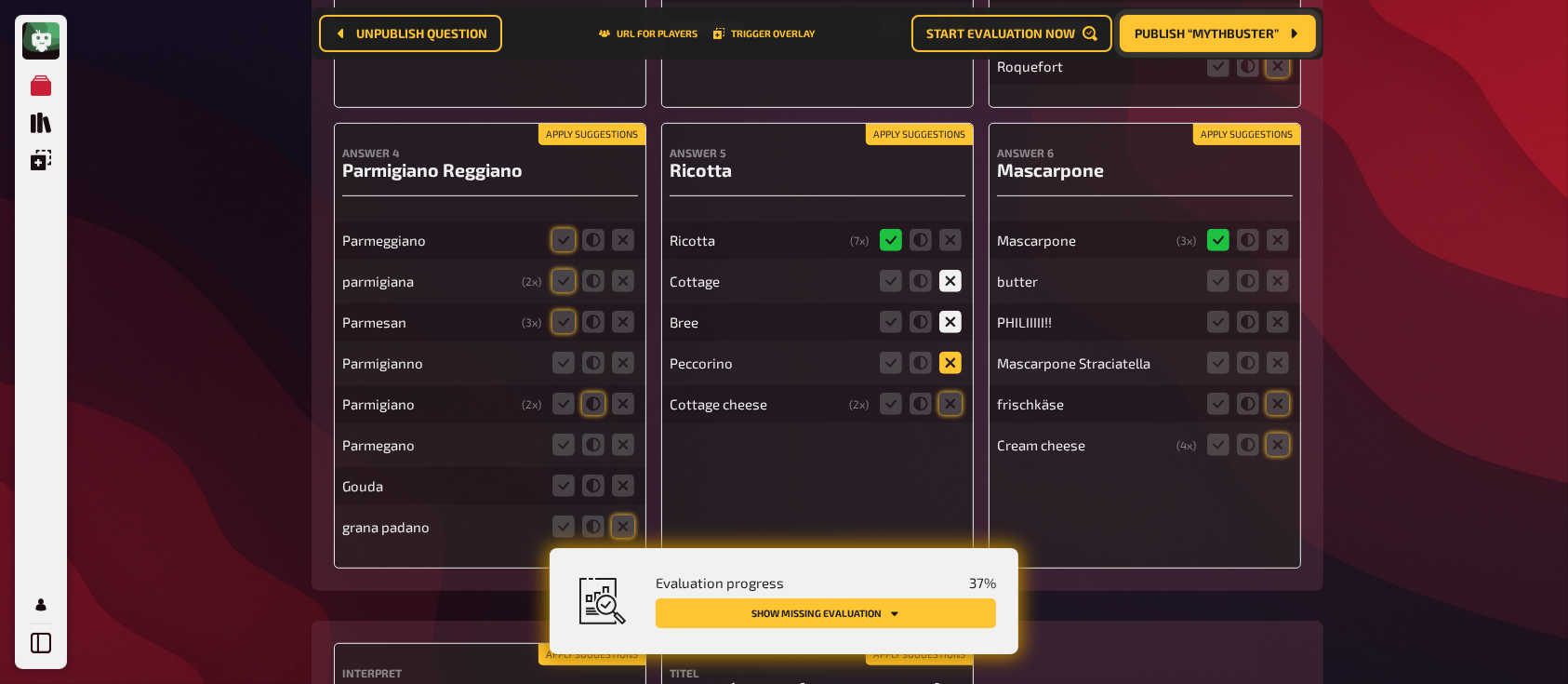
click at [0, 0] on input "radio" at bounding box center [0, 0] width 0 height 0
click at [952, 408] on icon at bounding box center [950, 403] width 22 height 22
click at [0, 0] on input "radio" at bounding box center [0, 0] width 0 height 0
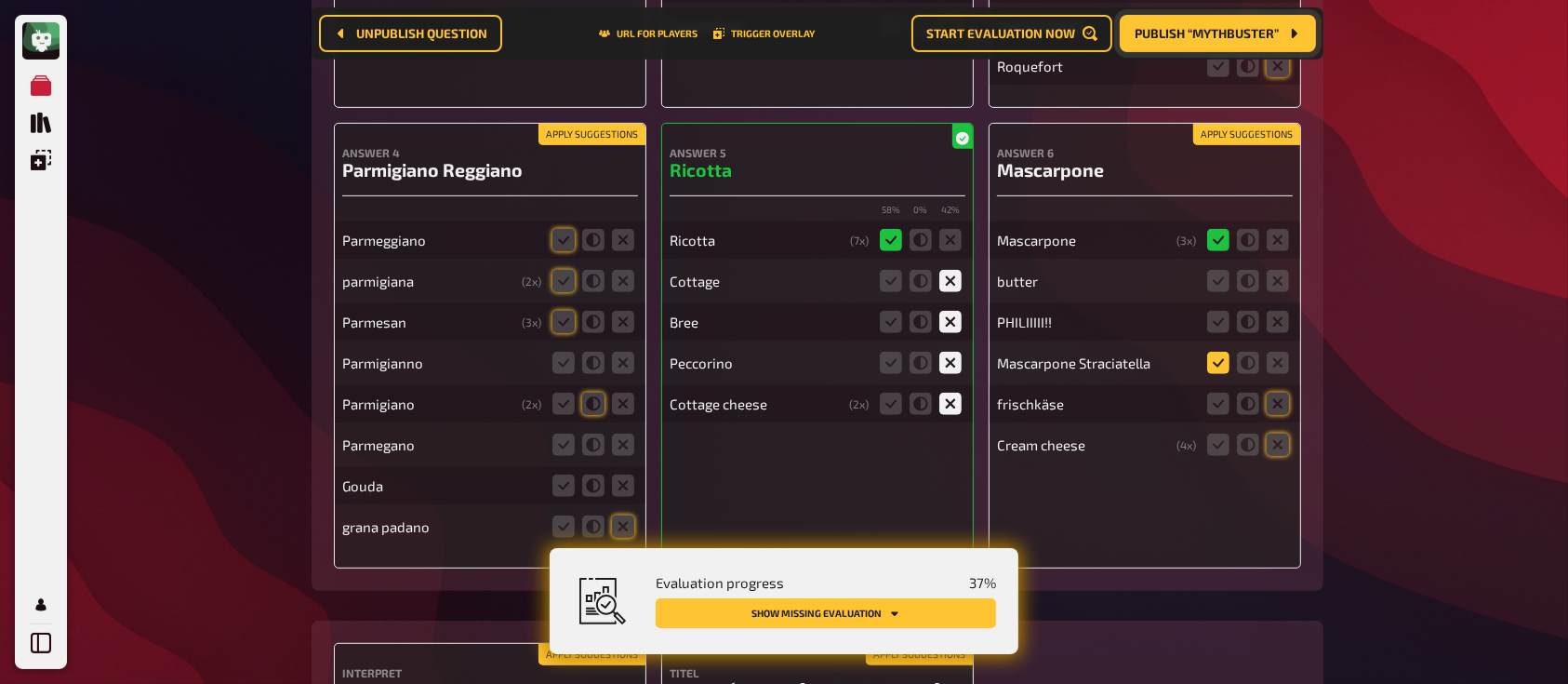
click at [1228, 360] on icon at bounding box center [1217, 362] width 22 height 22
click at [0, 0] on input "radio" at bounding box center [0, 0] width 0 height 0
click at [1284, 406] on icon at bounding box center [1277, 403] width 22 height 22
click at [0, 0] on input "radio" at bounding box center [0, 0] width 0 height 0
click at [1285, 452] on icon at bounding box center [1277, 444] width 22 height 22
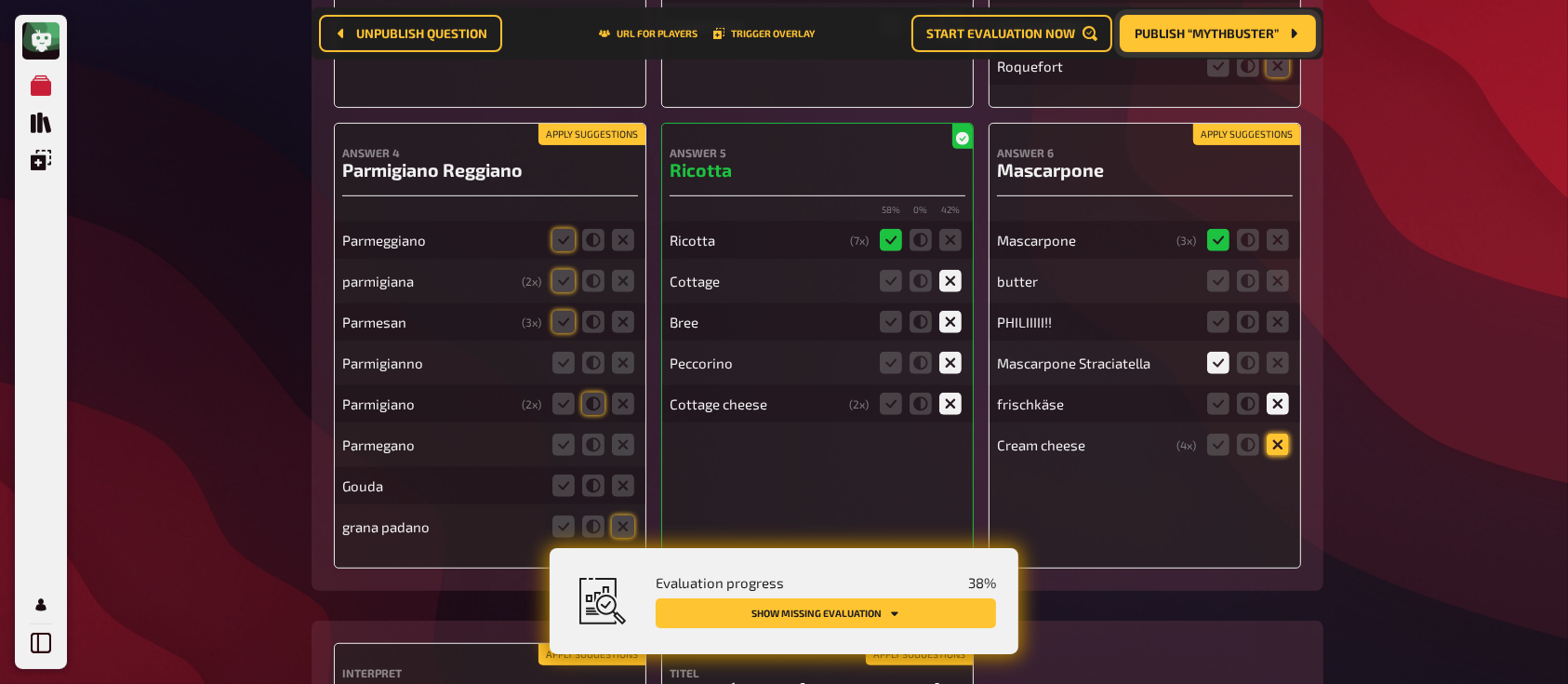
click at [0, 0] on input "radio" at bounding box center [0, 0] width 0 height 0
click at [1279, 328] on icon at bounding box center [1277, 322] width 22 height 22
click at [0, 0] on input "radio" at bounding box center [0, 0] width 0 height 0
click at [1283, 291] on icon at bounding box center [1277, 280] width 22 height 22
click at [0, 0] on input "radio" at bounding box center [0, 0] width 0 height 0
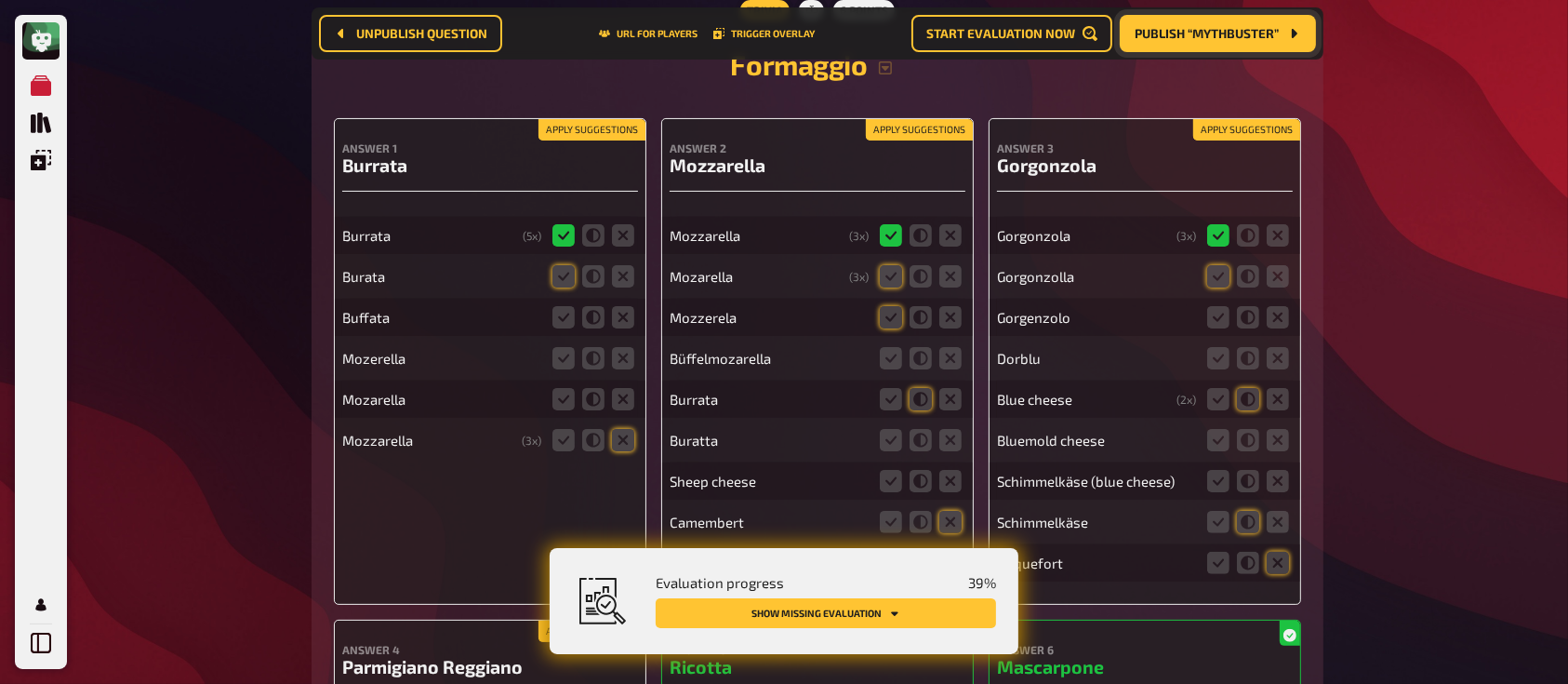
scroll to position [0, 0]
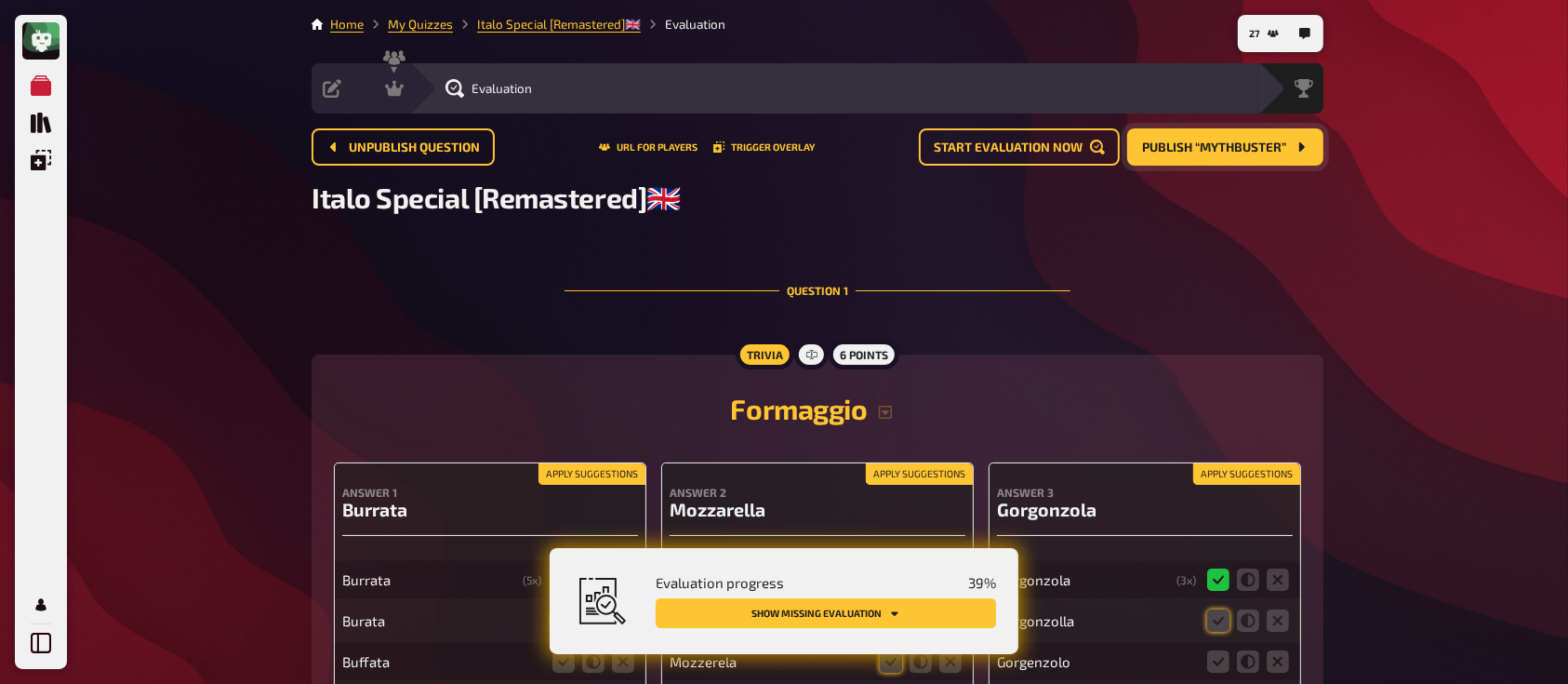
click at [1202, 153] on span "Publish “Mythbuster”" at bounding box center [1213, 147] width 144 height 13
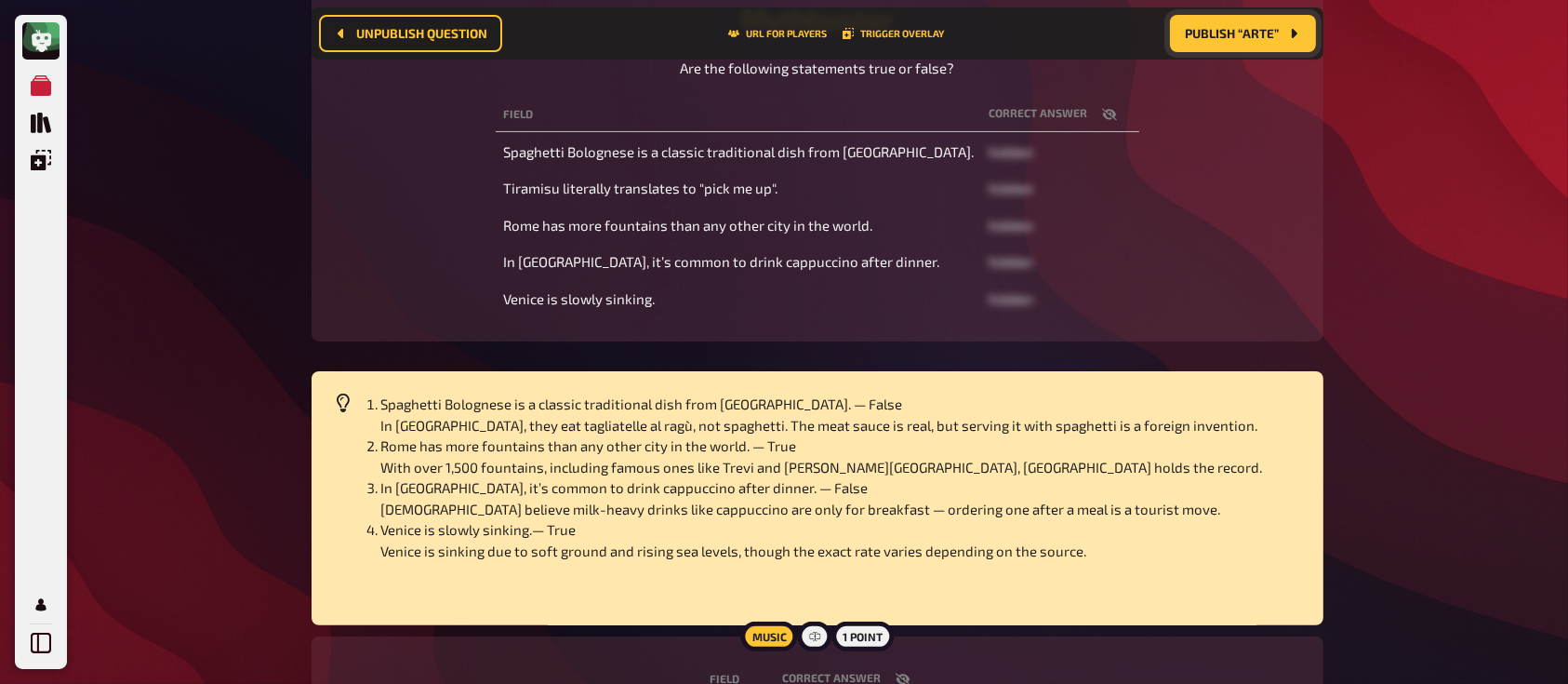
scroll to position [291, 0]
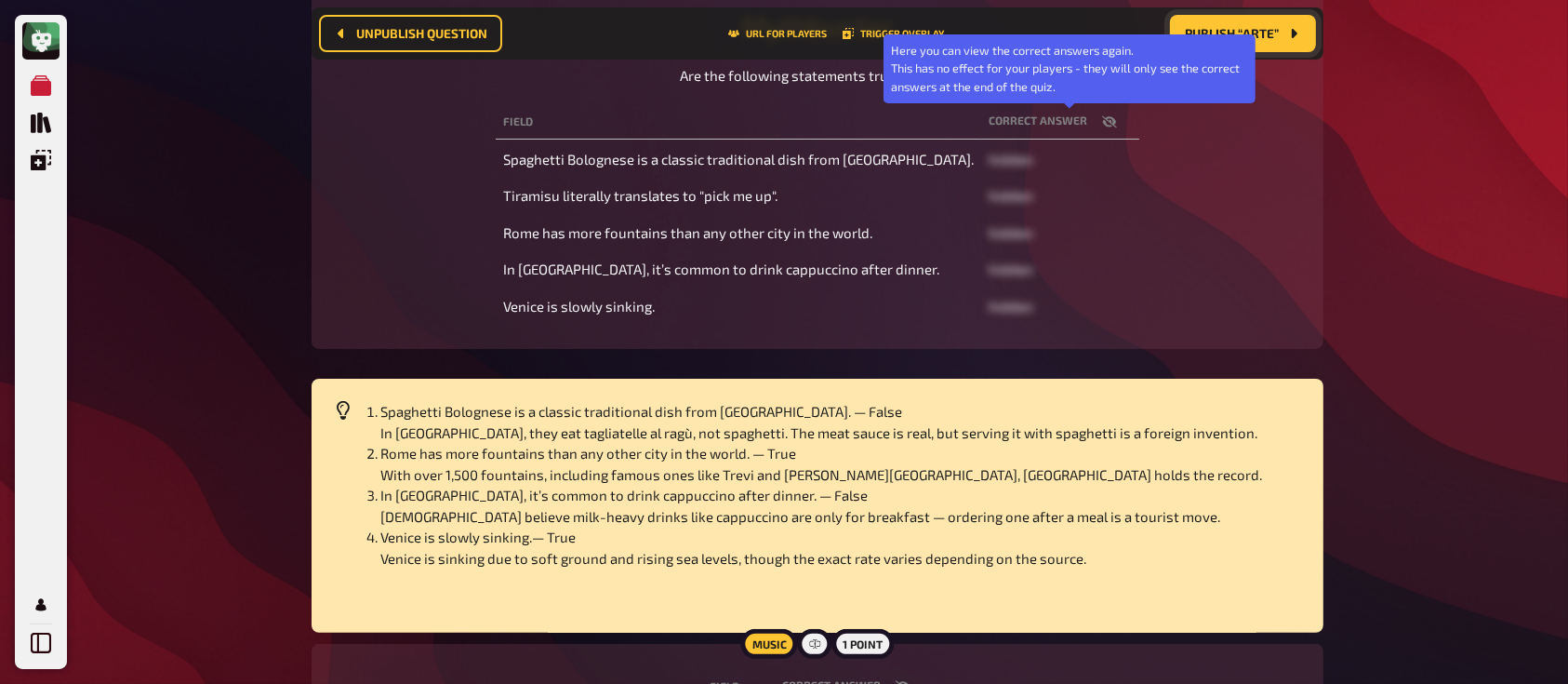
click at [1102, 121] on icon "button" at bounding box center [1109, 121] width 14 height 14
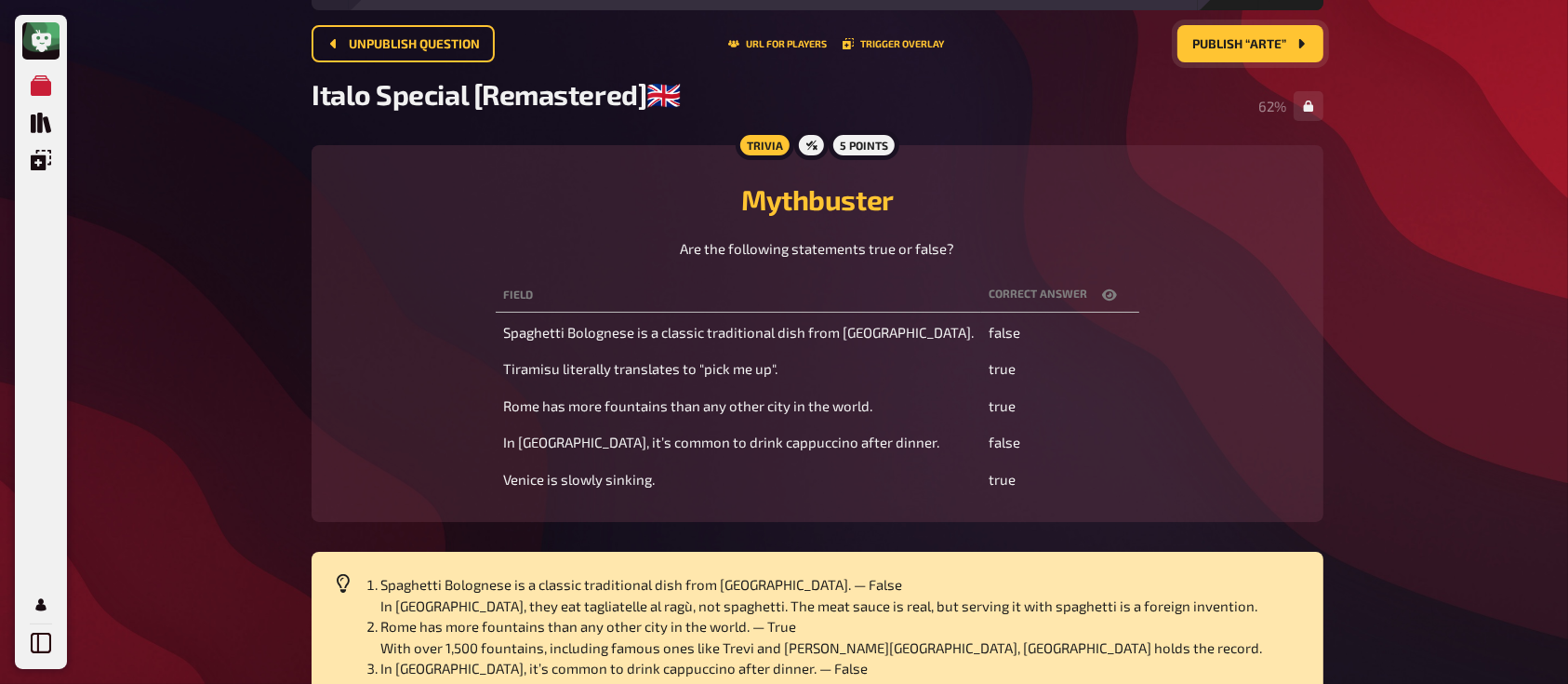
scroll to position [0, 0]
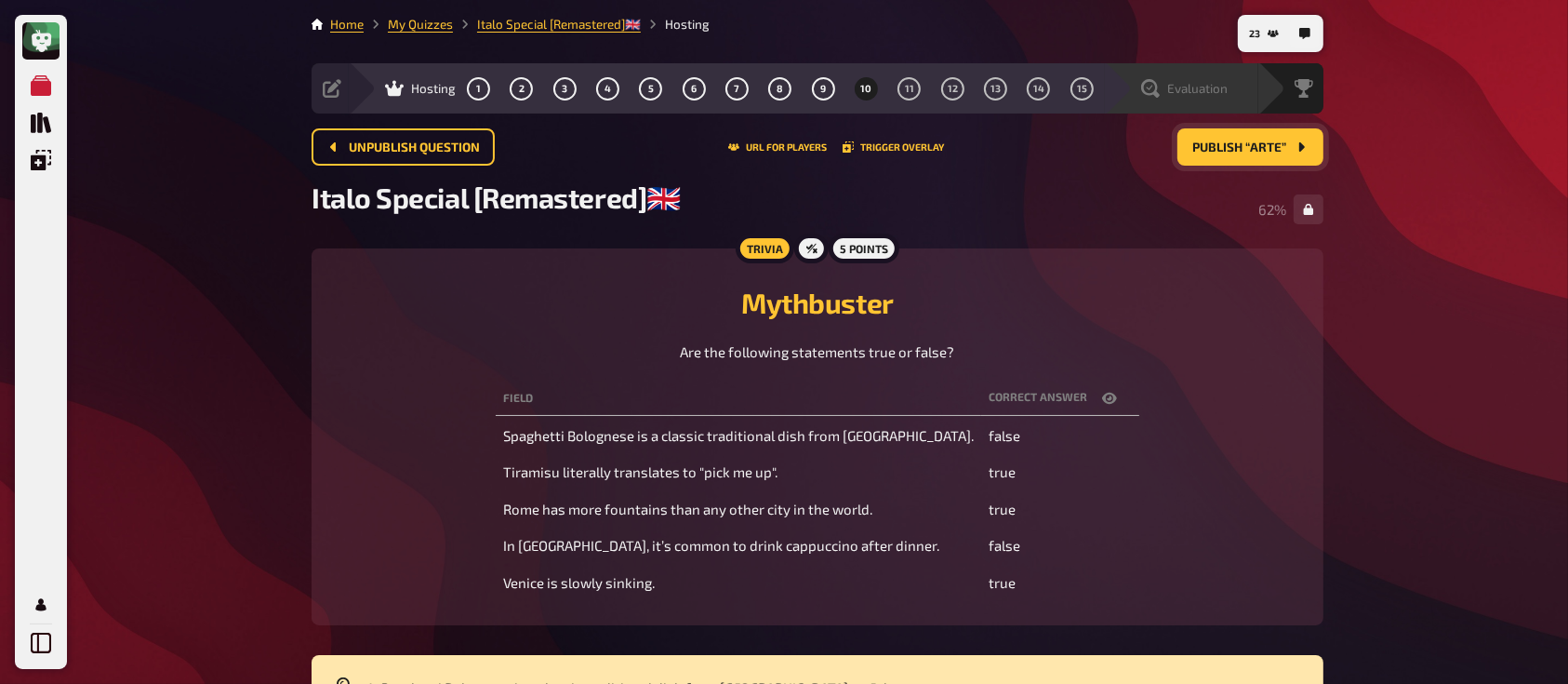
click at [1190, 88] on span "Evaluation" at bounding box center [1197, 88] width 61 height 14
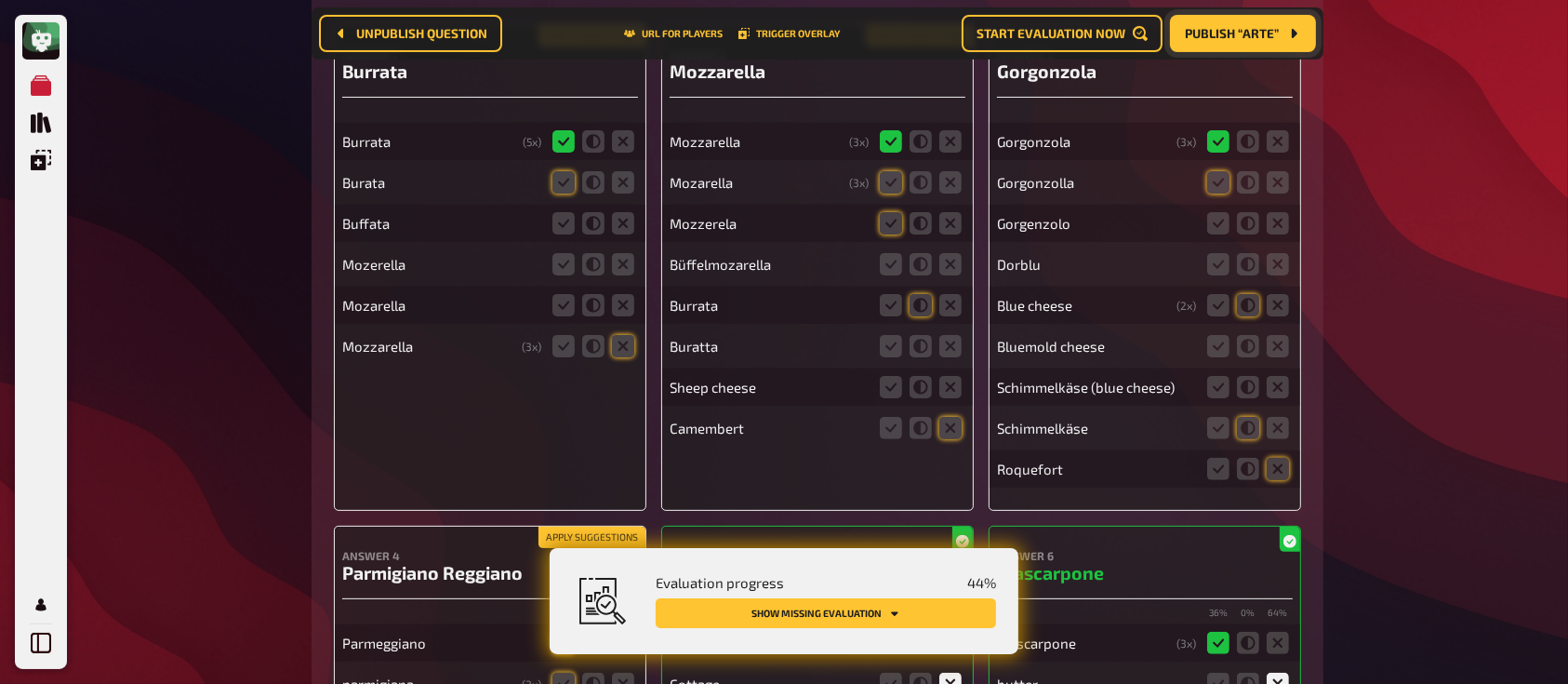
scroll to position [451, 0]
click at [564, 182] on icon at bounding box center [563, 184] width 22 height 22
click at [0, 0] on input "radio" at bounding box center [0, 0] width 0 height 0
click at [568, 223] on icon at bounding box center [563, 224] width 22 height 22
click at [0, 0] on input "radio" at bounding box center [0, 0] width 0 height 0
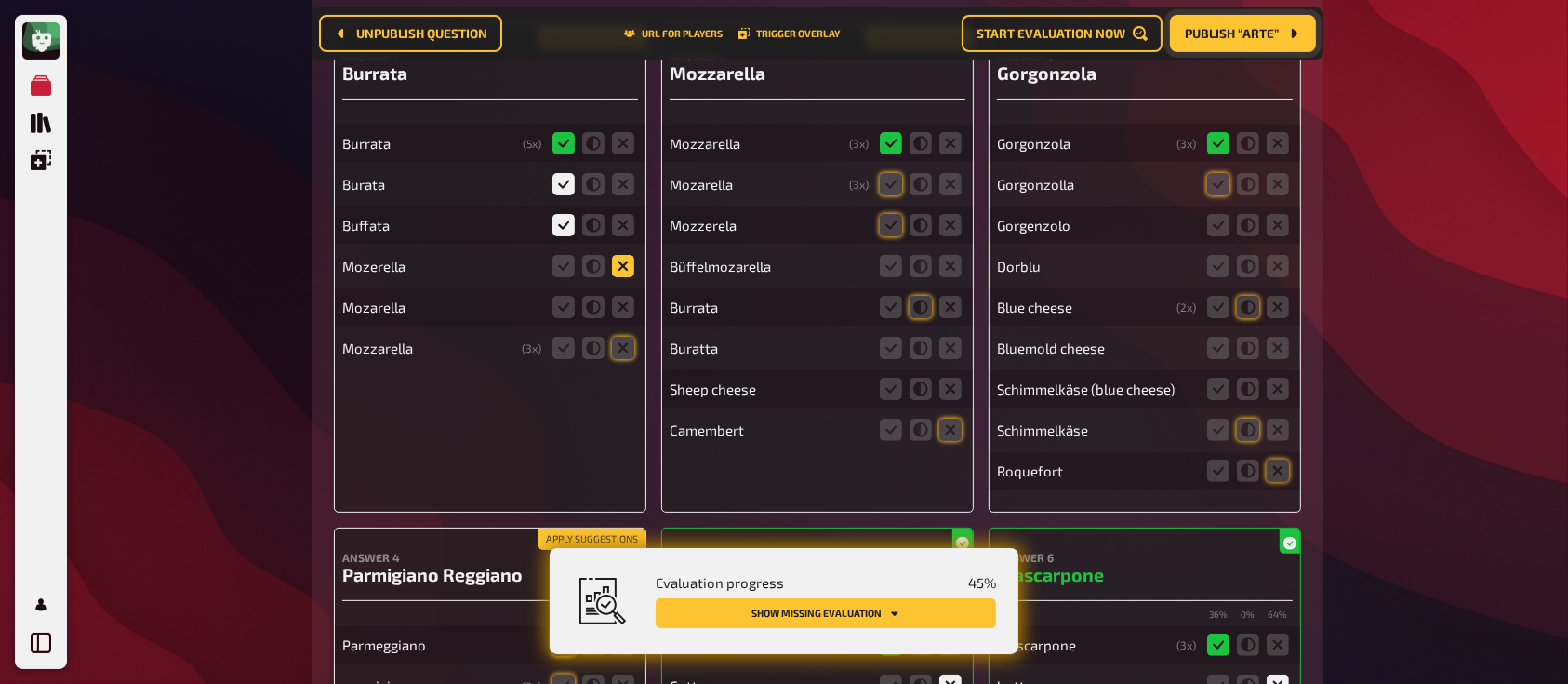
click at [625, 269] on icon at bounding box center [622, 266] width 22 height 22
click at [0, 0] on input "radio" at bounding box center [0, 0] width 0 height 0
click at [628, 311] on icon at bounding box center [622, 306] width 22 height 22
click at [0, 0] on input "radio" at bounding box center [0, 0] width 0 height 0
click at [626, 342] on icon at bounding box center [622, 347] width 22 height 22
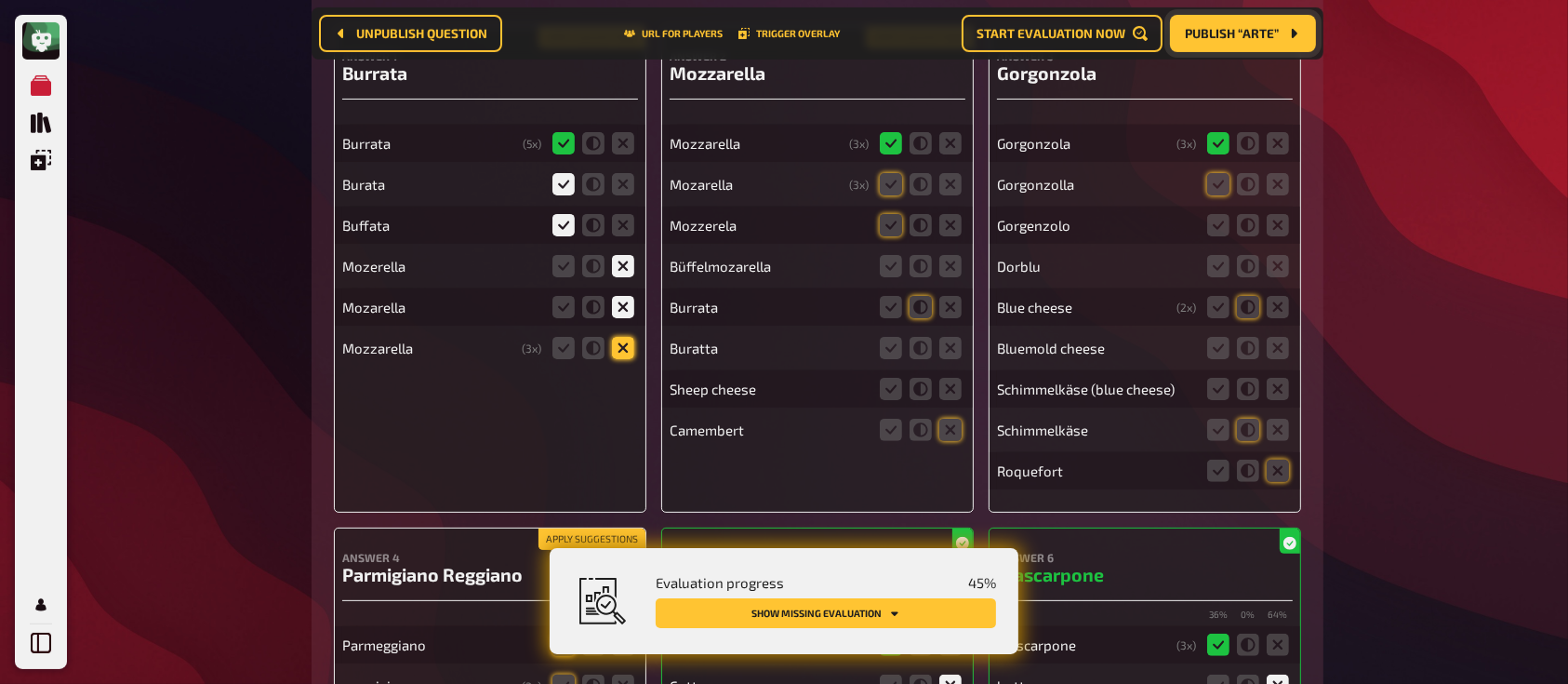
click at [0, 0] on input "radio" at bounding box center [0, 0] width 0 height 0
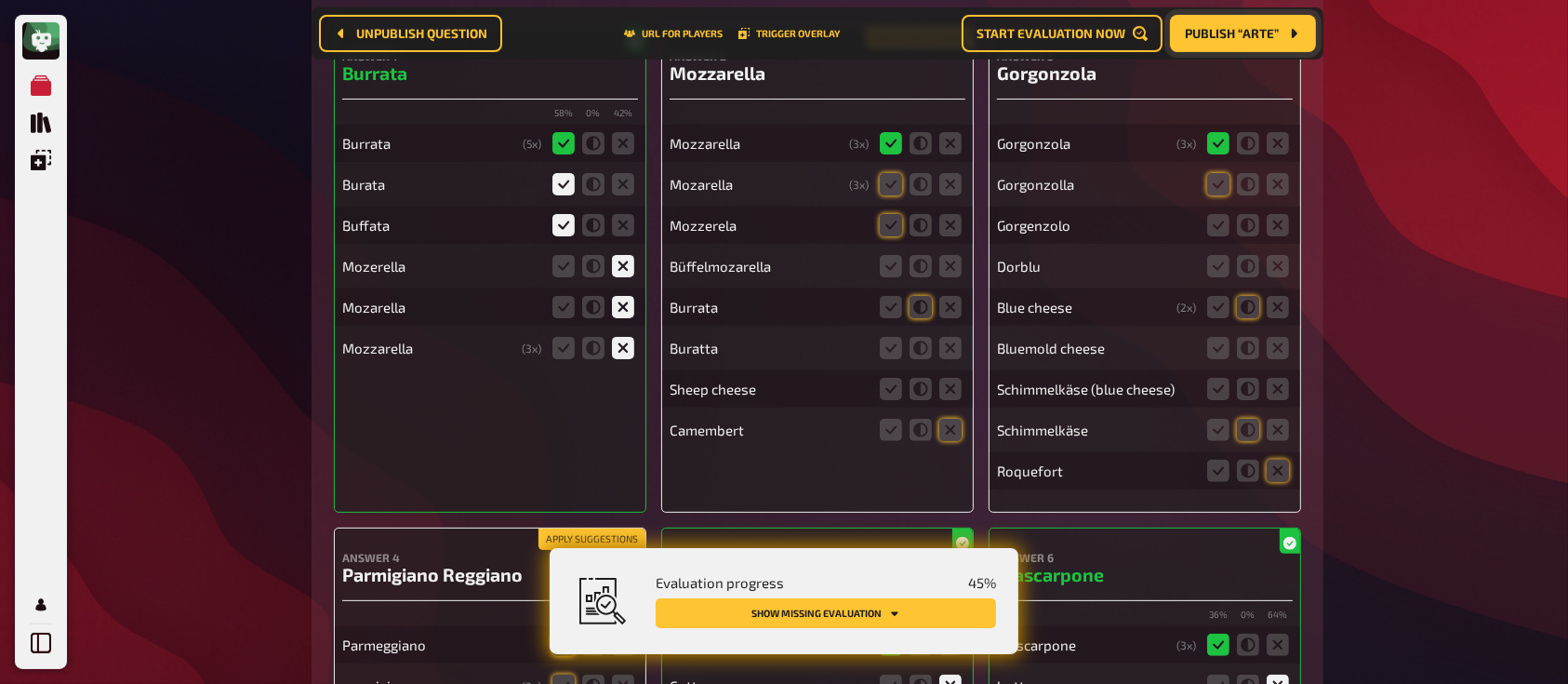
scroll to position [406, 0]
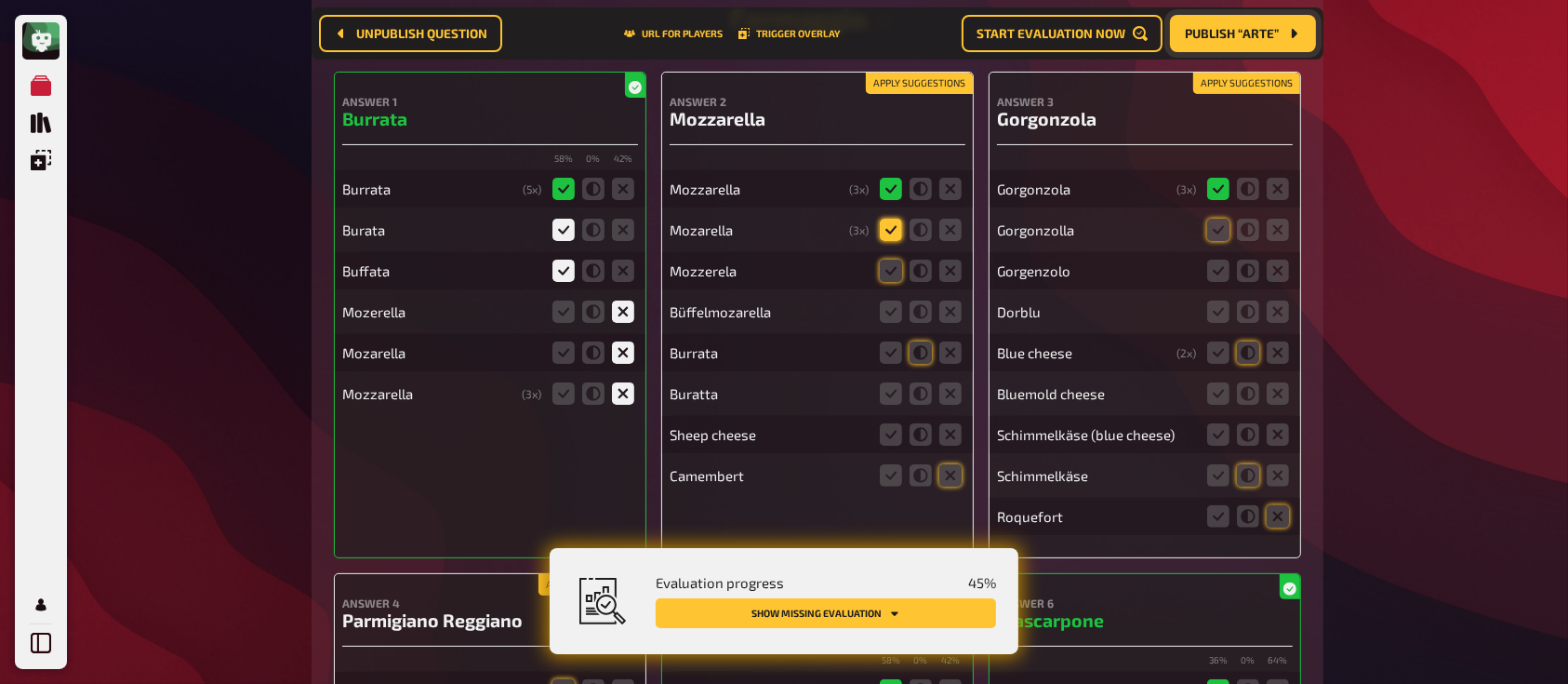
click at [889, 230] on icon at bounding box center [891, 229] width 22 height 22
click at [0, 0] on input "radio" at bounding box center [0, 0] width 0 height 0
click at [893, 271] on icon at bounding box center [891, 271] width 22 height 22
click at [0, 0] on input "radio" at bounding box center [0, 0] width 0 height 0
click at [892, 311] on icon at bounding box center [891, 311] width 22 height 22
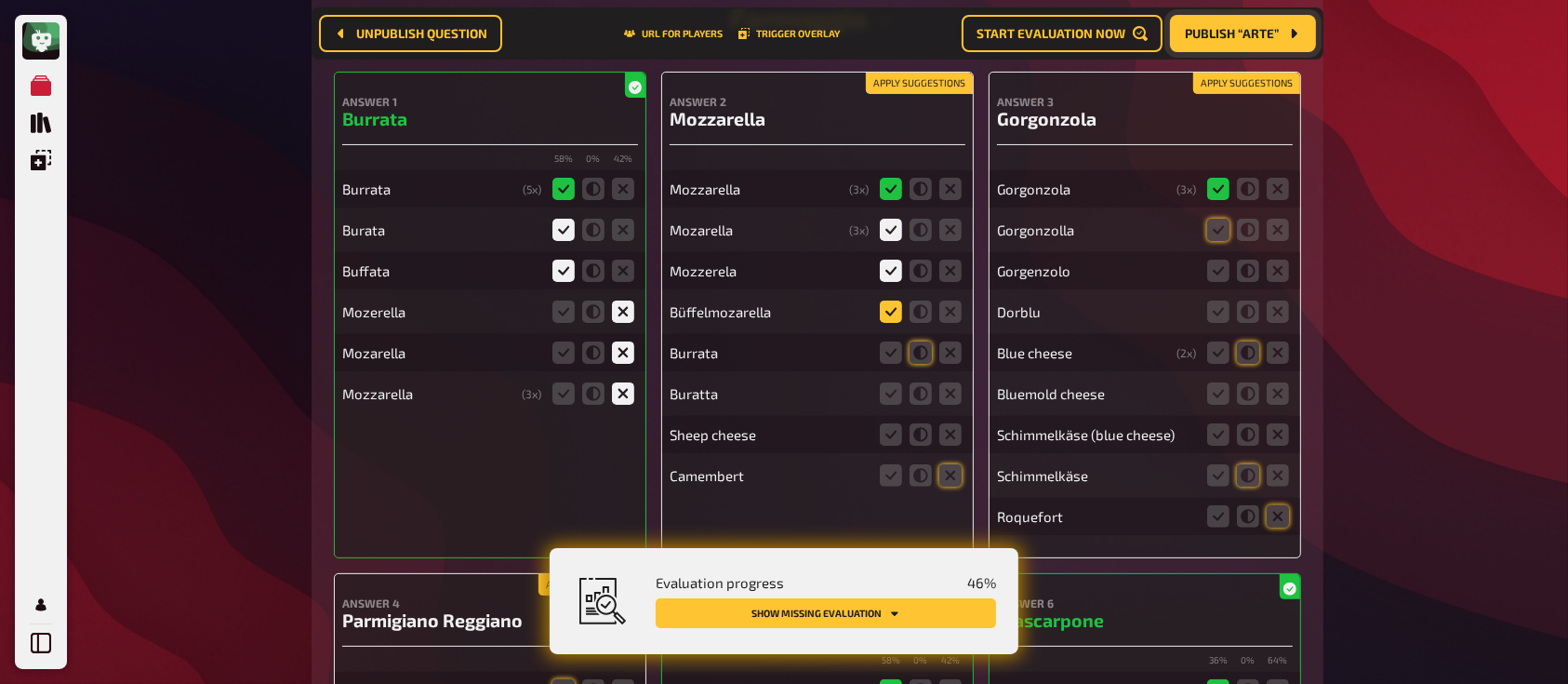
click at [0, 0] on input "radio" at bounding box center [0, 0] width 0 height 0
click at [957, 356] on icon at bounding box center [950, 352] width 22 height 22
click at [0, 0] on input "radio" at bounding box center [0, 0] width 0 height 0
click at [956, 404] on icon at bounding box center [950, 393] width 22 height 22
click at [0, 0] on input "radio" at bounding box center [0, 0] width 0 height 0
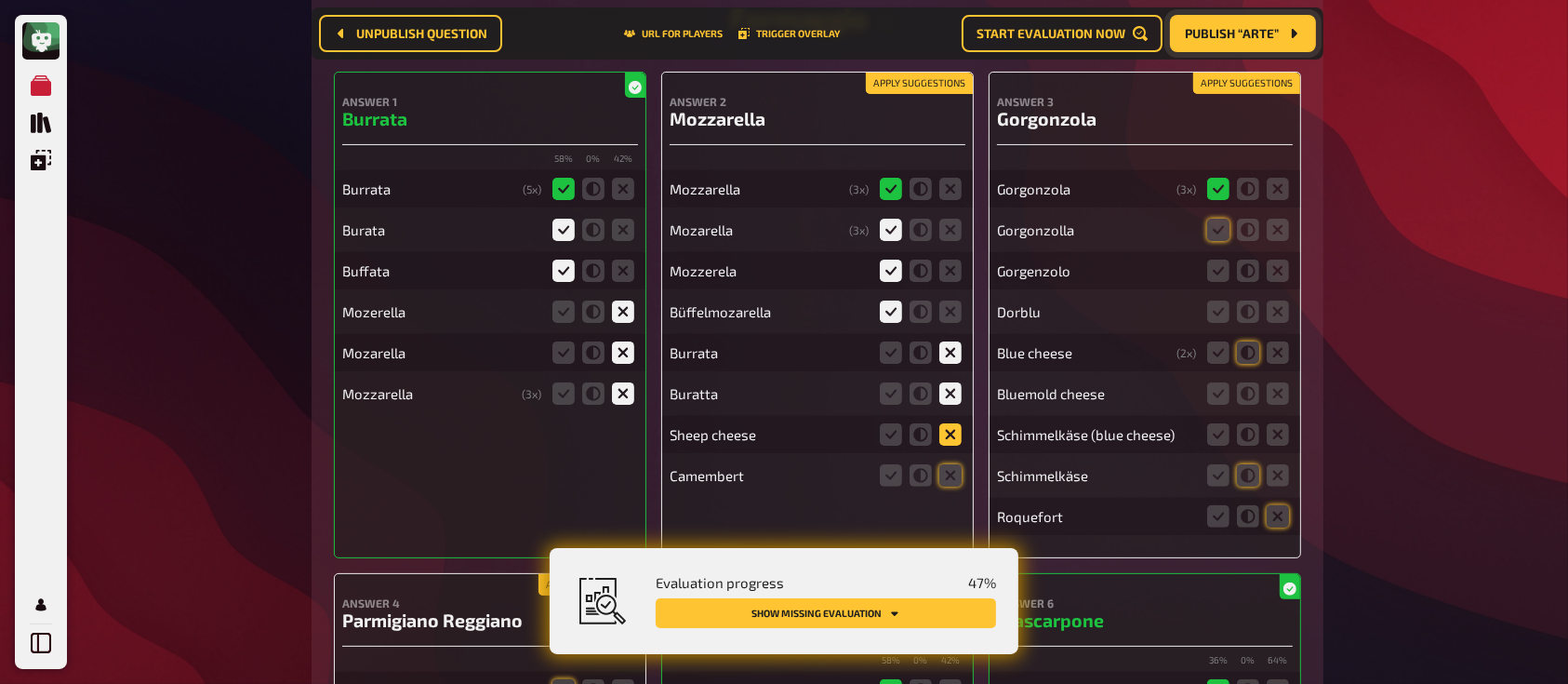
click at [958, 434] on icon at bounding box center [950, 434] width 22 height 22
click at [0, 0] on input "radio" at bounding box center [0, 0] width 0 height 0
click at [953, 477] on icon at bounding box center [950, 474] width 22 height 22
click at [0, 0] on input "radio" at bounding box center [0, 0] width 0 height 0
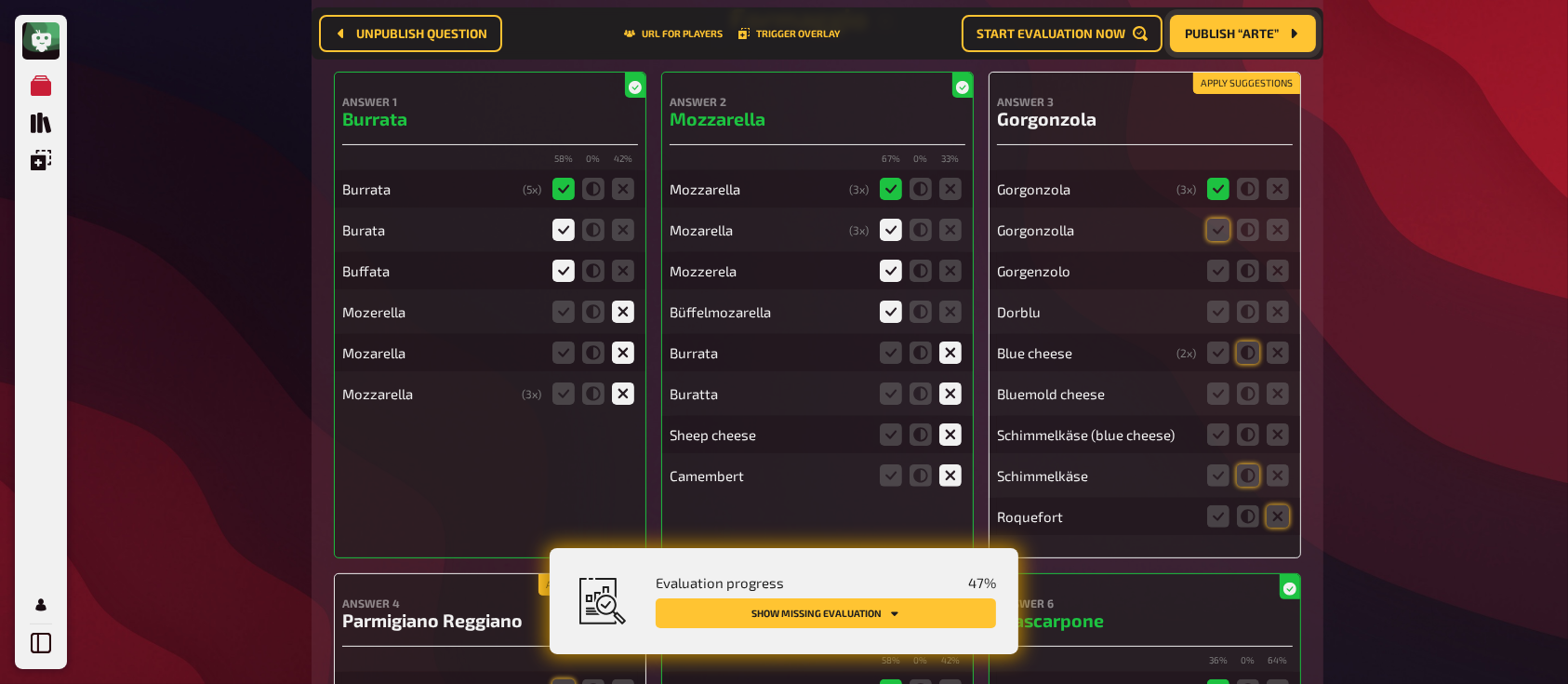
click at [1230, 235] on fieldset at bounding box center [1248, 229] width 89 height 30
click at [1221, 234] on icon at bounding box center [1217, 229] width 22 height 22
click at [0, 0] on input "radio" at bounding box center [0, 0] width 0 height 0
click at [1220, 279] on icon at bounding box center [1217, 271] width 22 height 22
click at [0, 0] on input "radio" at bounding box center [0, 0] width 0 height 0
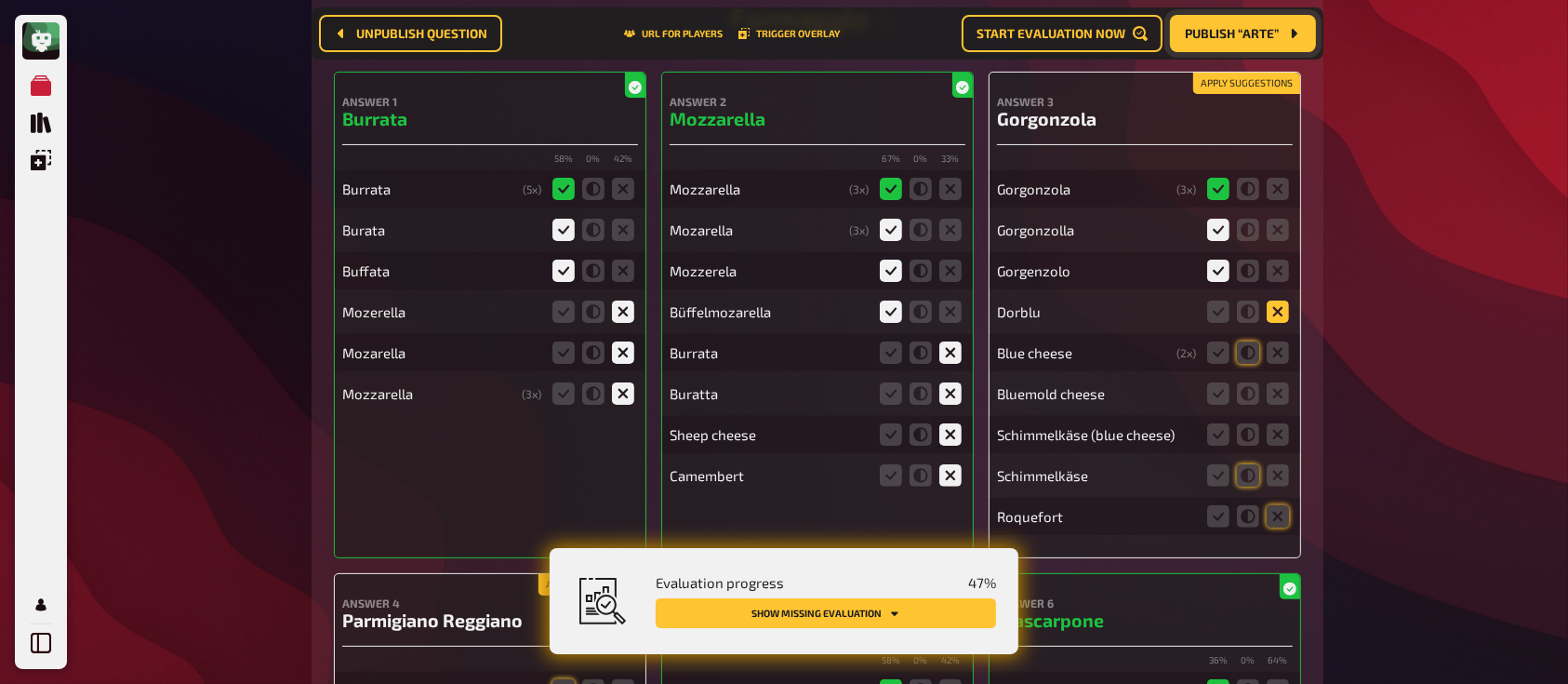
click at [1272, 316] on icon at bounding box center [1277, 311] width 22 height 22
click at [0, 0] on input "radio" at bounding box center [0, 0] width 0 height 0
click at [1280, 354] on icon at bounding box center [1277, 352] width 22 height 22
click at [0, 0] on input "radio" at bounding box center [0, 0] width 0 height 0
click at [1282, 389] on icon at bounding box center [1277, 393] width 22 height 22
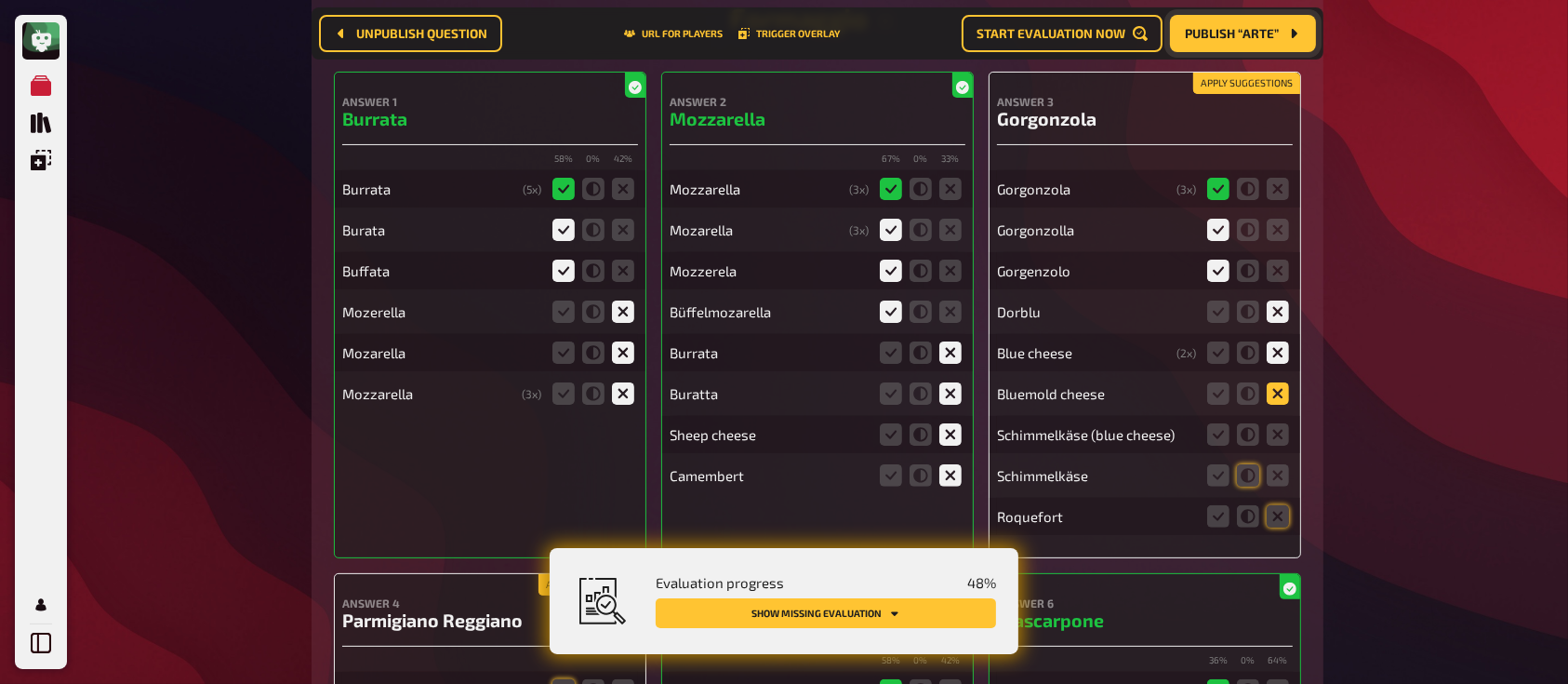
click at [0, 0] on input "radio" at bounding box center [0, 0] width 0 height 0
click at [1280, 433] on icon at bounding box center [1277, 434] width 22 height 22
click at [0, 0] on input "radio" at bounding box center [0, 0] width 0 height 0
click at [1280, 467] on icon at bounding box center [1277, 474] width 22 height 22
click at [0, 0] on input "radio" at bounding box center [0, 0] width 0 height 0
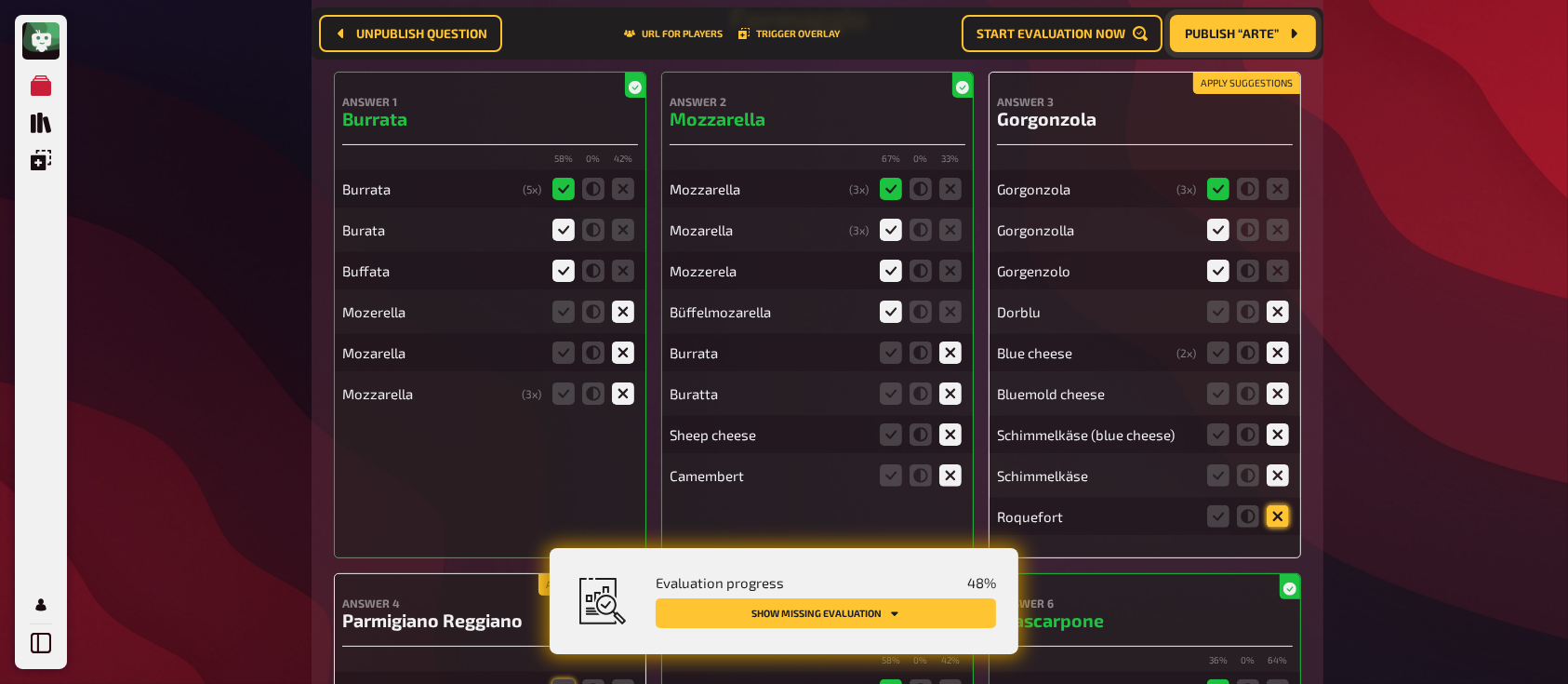
click at [1280, 525] on icon at bounding box center [1277, 516] width 22 height 22
click at [0, 0] on input "radio" at bounding box center [0, 0] width 0 height 0
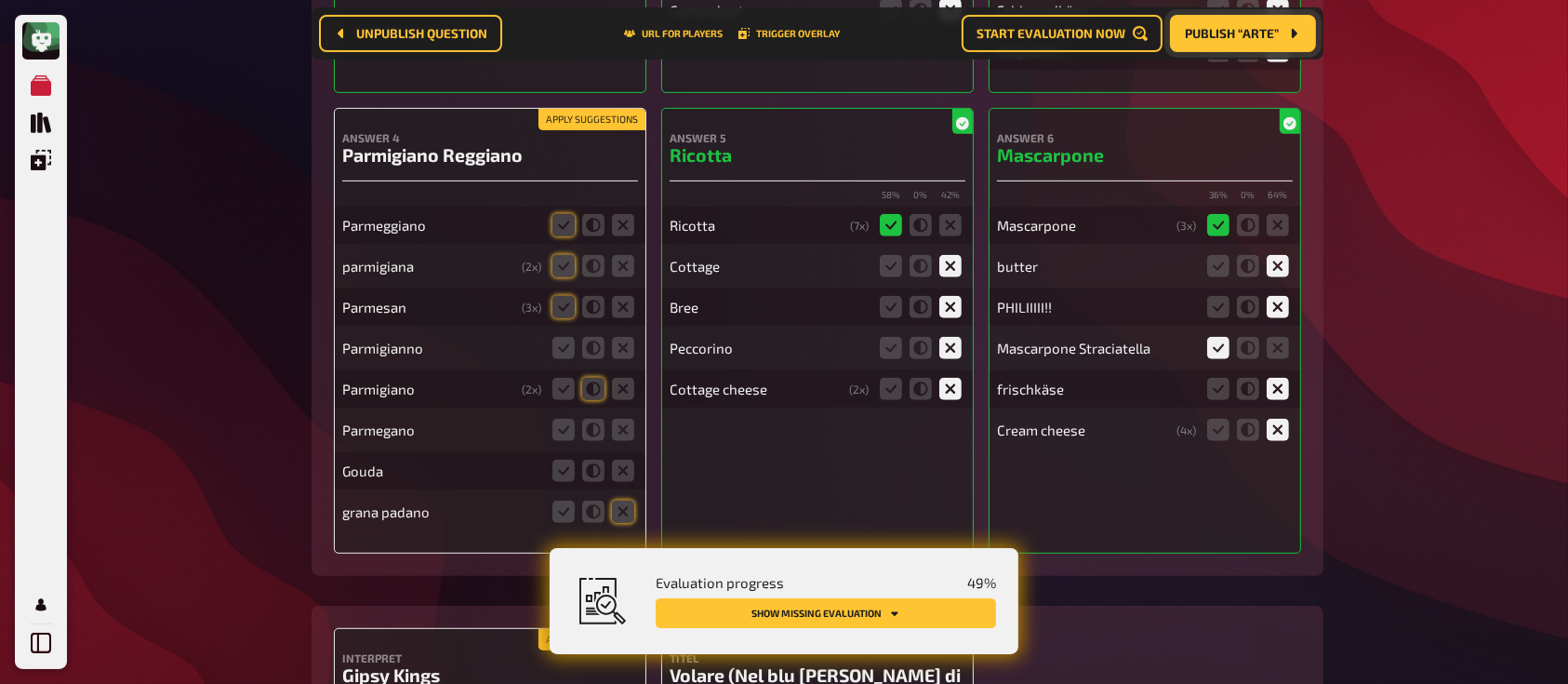
scroll to position [917, 0]
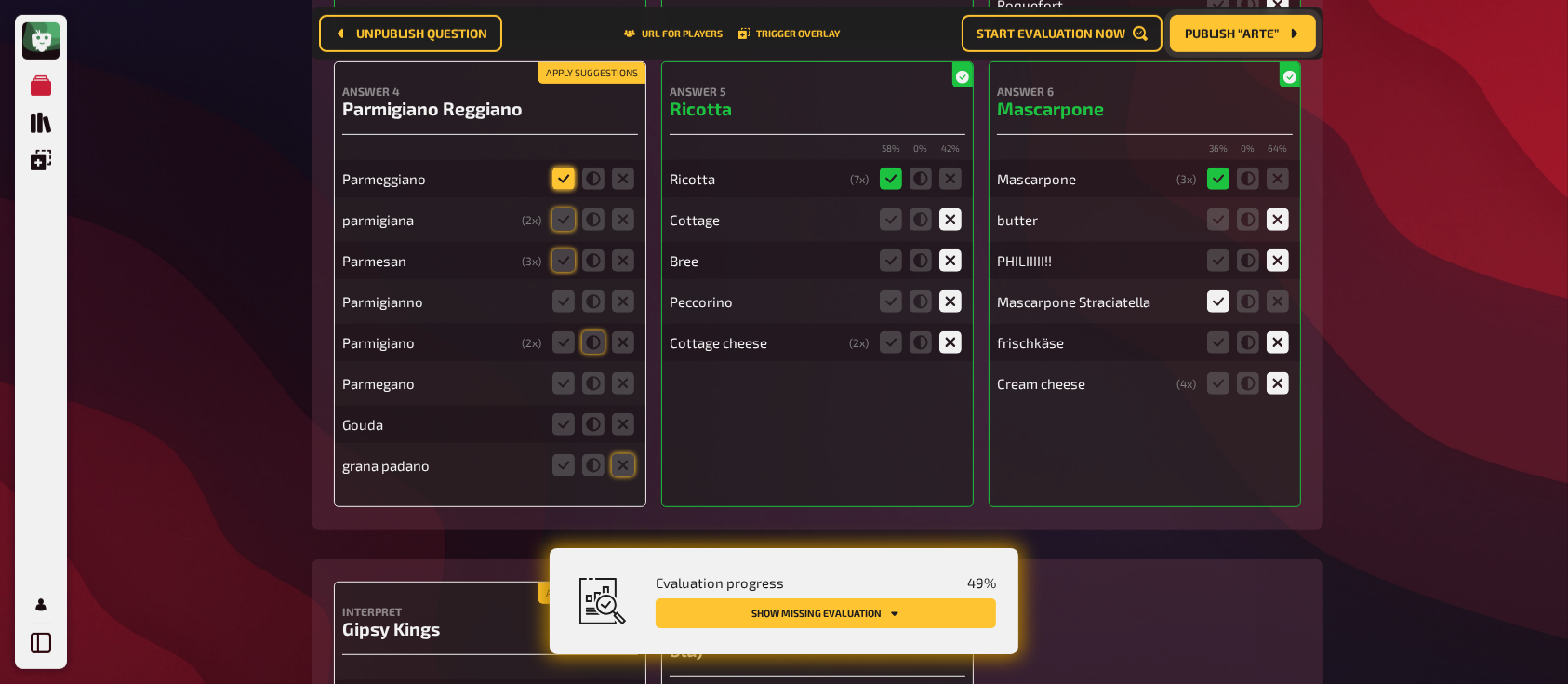
click at [564, 189] on icon at bounding box center [563, 178] width 22 height 22
click at [0, 0] on input "radio" at bounding box center [0, 0] width 0 height 0
click at [565, 219] on icon at bounding box center [563, 219] width 22 height 22
click at [0, 0] on input "radio" at bounding box center [0, 0] width 0 height 0
click at [565, 262] on icon at bounding box center [563, 260] width 22 height 22
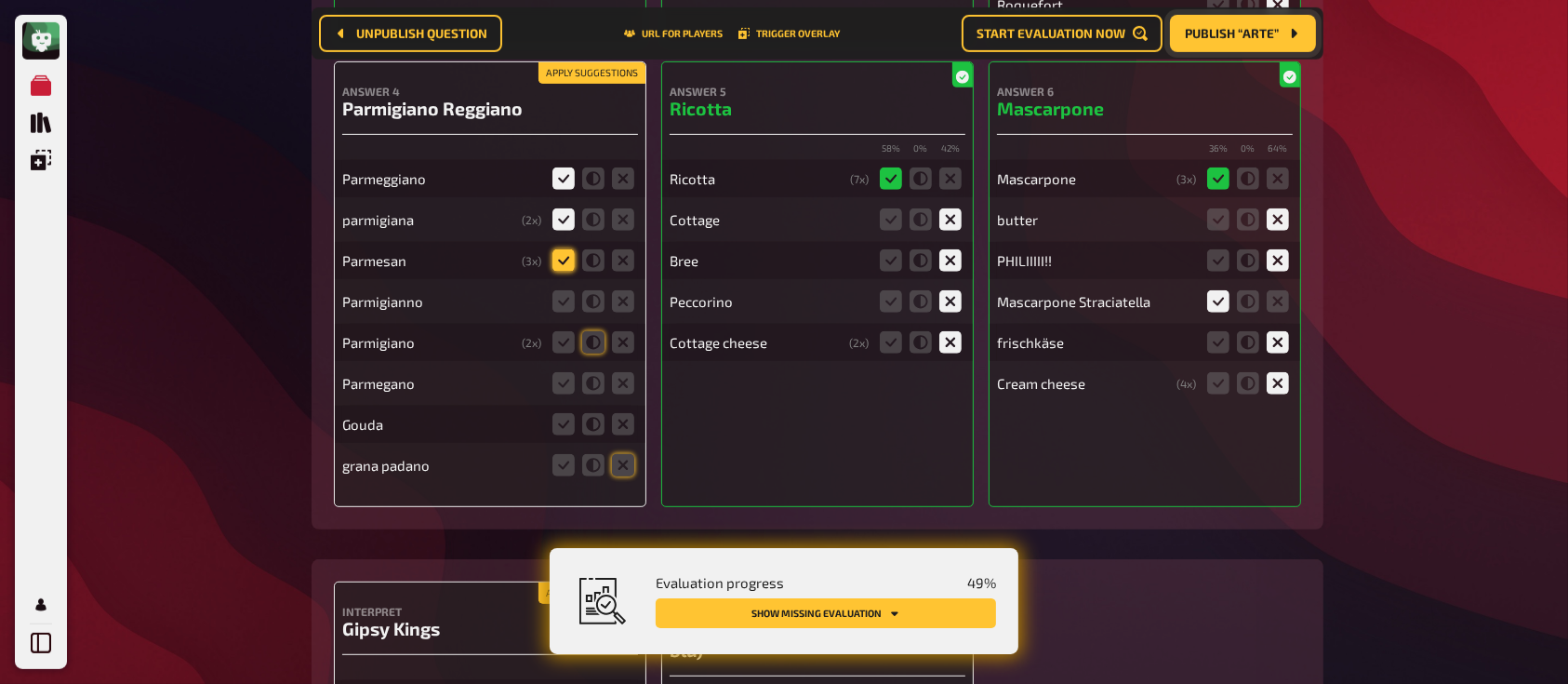
click at [0, 0] on input "radio" at bounding box center [0, 0] width 0 height 0
click at [566, 312] on icon at bounding box center [563, 300] width 22 height 22
click at [0, 0] on input "radio" at bounding box center [0, 0] width 0 height 0
click at [566, 357] on fieldset at bounding box center [593, 342] width 89 height 30
click at [551, 395] on fieldset at bounding box center [593, 383] width 89 height 30
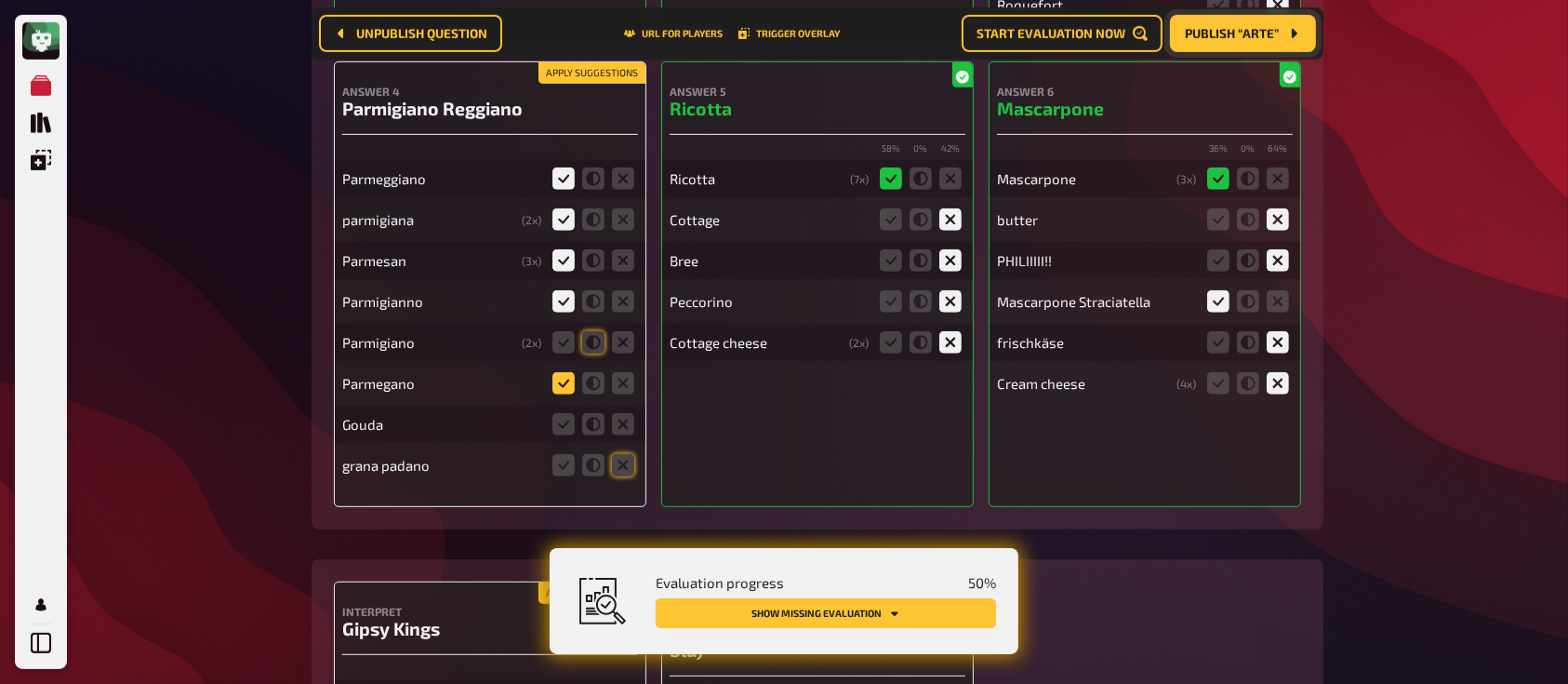
click at [559, 378] on icon at bounding box center [563, 383] width 22 height 22
click at [0, 0] on input "radio" at bounding box center [0, 0] width 0 height 0
click at [564, 338] on icon at bounding box center [563, 342] width 22 height 22
click at [0, 0] on input "radio" at bounding box center [0, 0] width 0 height 0
click at [630, 418] on icon at bounding box center [622, 423] width 22 height 22
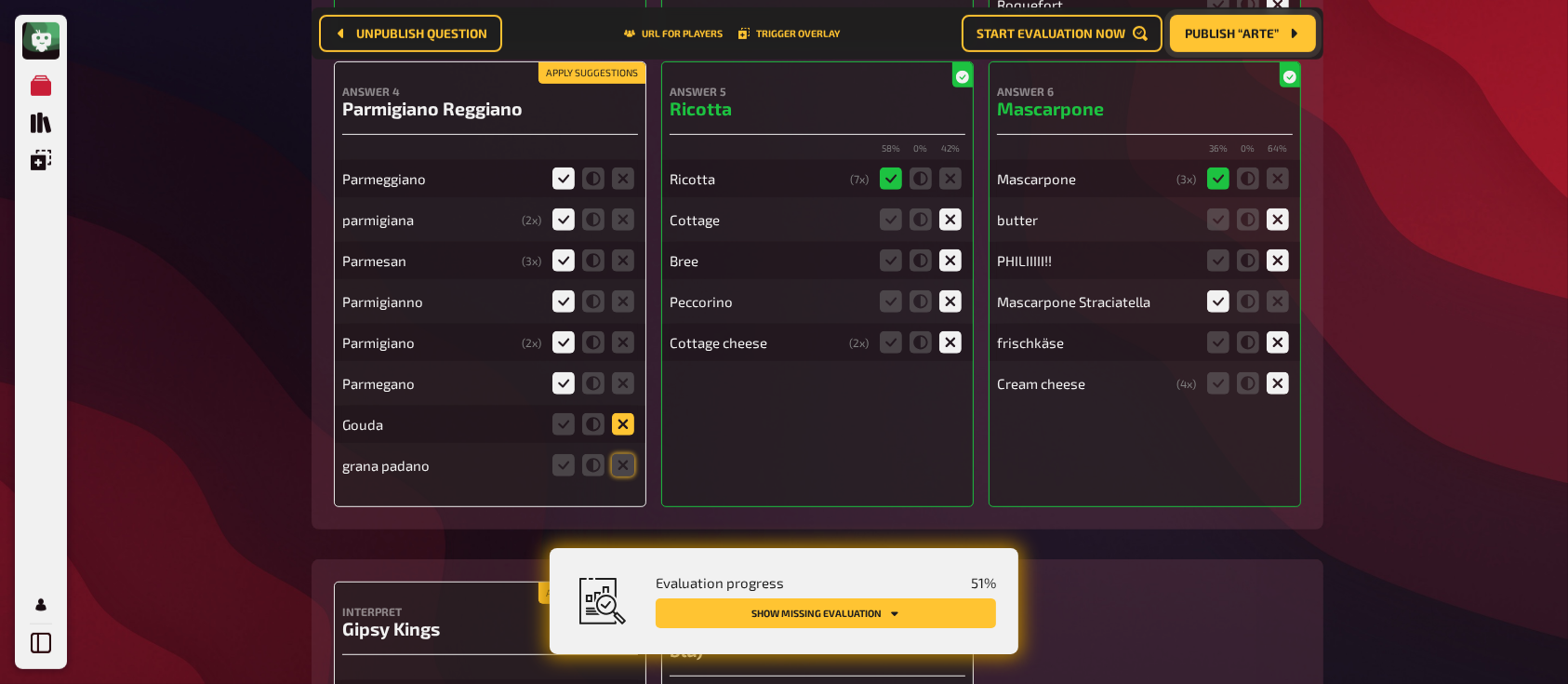
click at [0, 0] on input "radio" at bounding box center [0, 0] width 0 height 0
click at [630, 469] on icon at bounding box center [622, 465] width 22 height 22
click at [0, 0] on input "radio" at bounding box center [0, 0] width 0 height 0
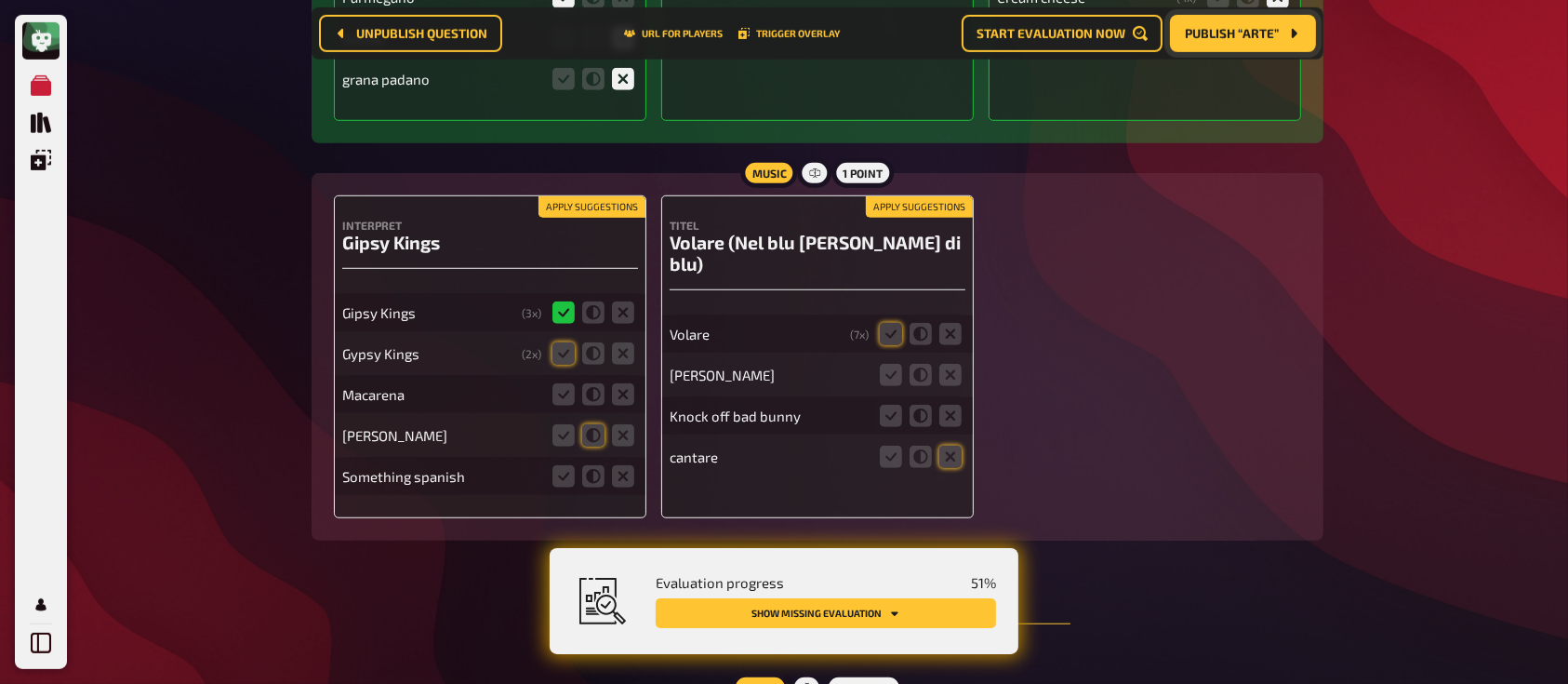
scroll to position [1304, 0]
click at [889, 322] on icon at bounding box center [891, 332] width 22 height 22
click at [0, 0] on input "radio" at bounding box center [0, 0] width 0 height 0
click at [955, 362] on icon at bounding box center [950, 373] width 22 height 22
click at [0, 0] on input "radio" at bounding box center [0, 0] width 0 height 0
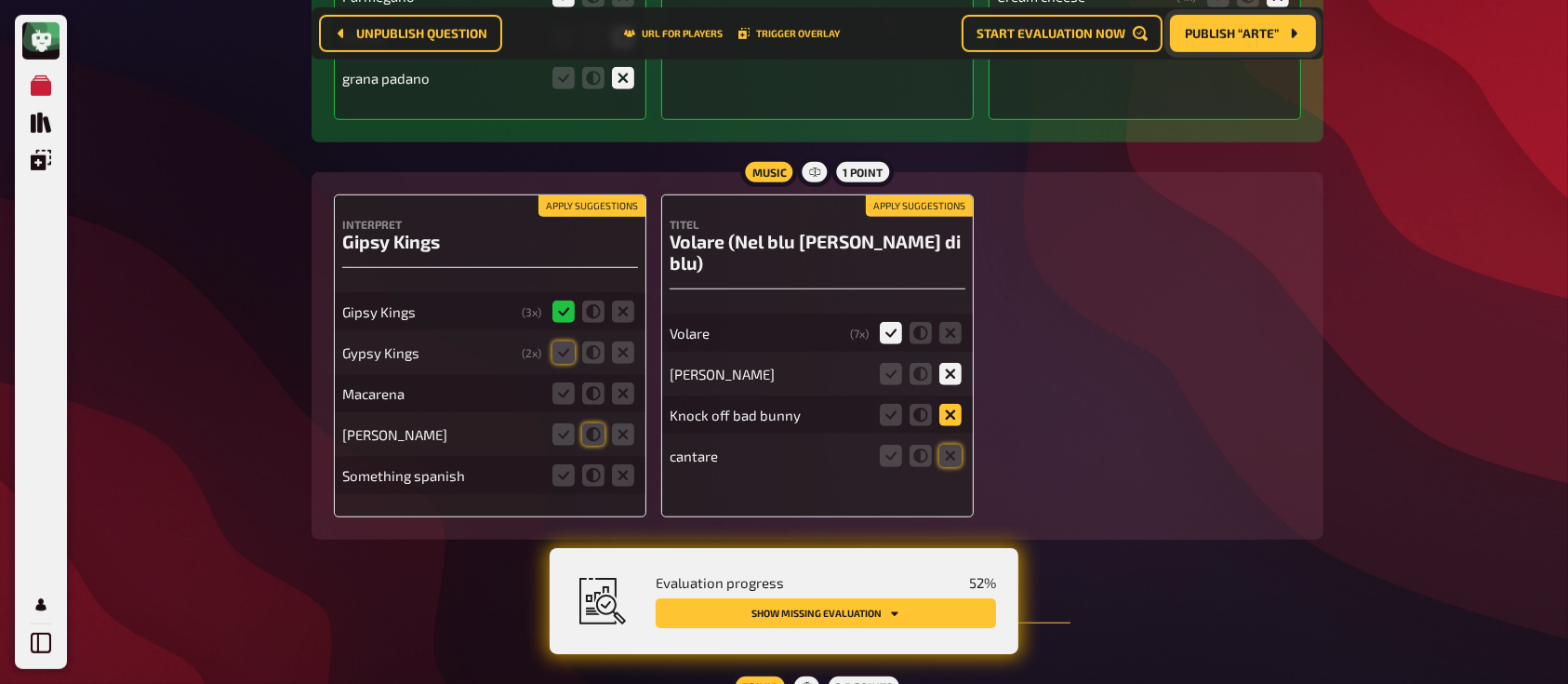
click at [955, 404] on icon at bounding box center [950, 414] width 22 height 22
click at [0, 0] on input "radio" at bounding box center [0, 0] width 0 height 0
click at [953, 445] on icon at bounding box center [950, 455] width 22 height 22
click at [0, 0] on input "radio" at bounding box center [0, 0] width 0 height 0
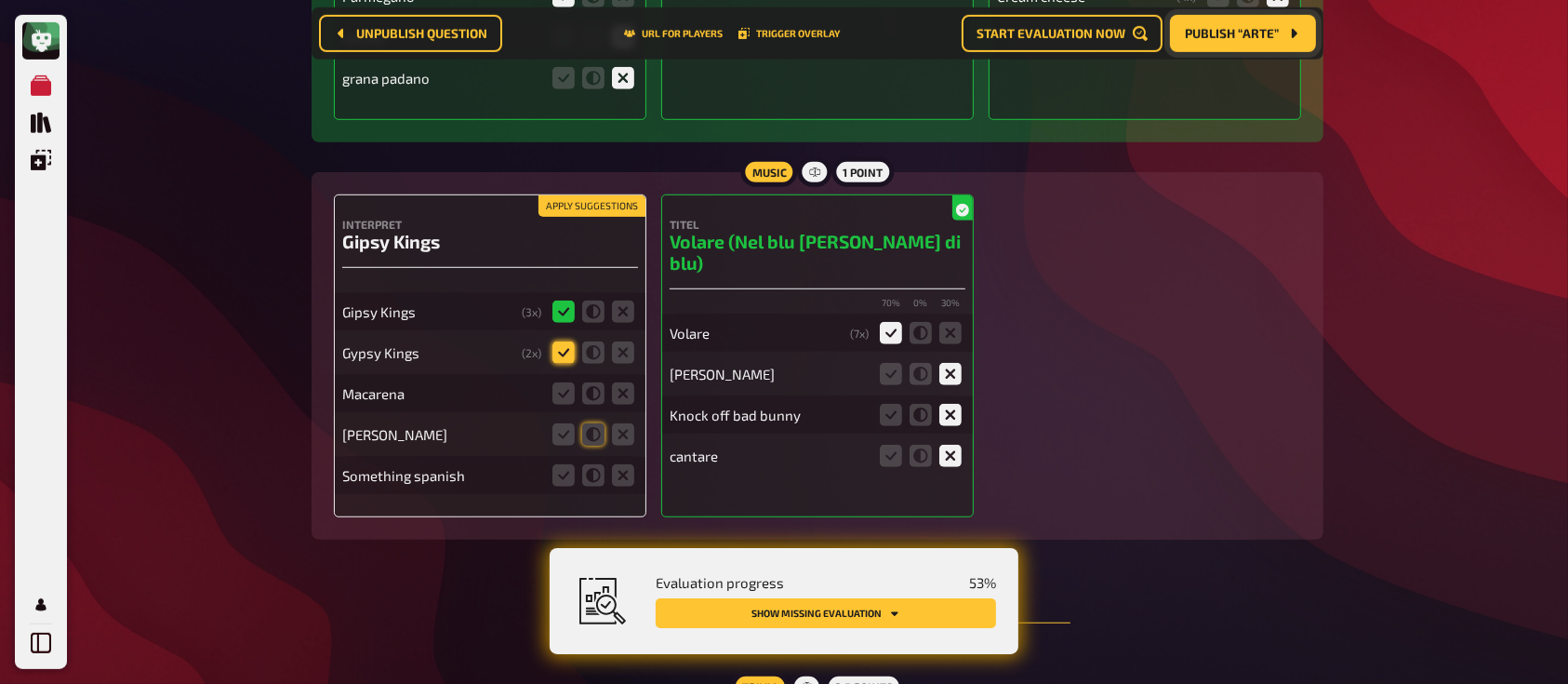
click at [565, 353] on icon at bounding box center [563, 352] width 22 height 22
click at [0, 0] on input "radio" at bounding box center [0, 0] width 0 height 0
click at [625, 387] on icon at bounding box center [622, 393] width 22 height 22
click at [0, 0] on input "radio" at bounding box center [0, 0] width 0 height 0
click at [625, 429] on icon at bounding box center [622, 434] width 22 height 22
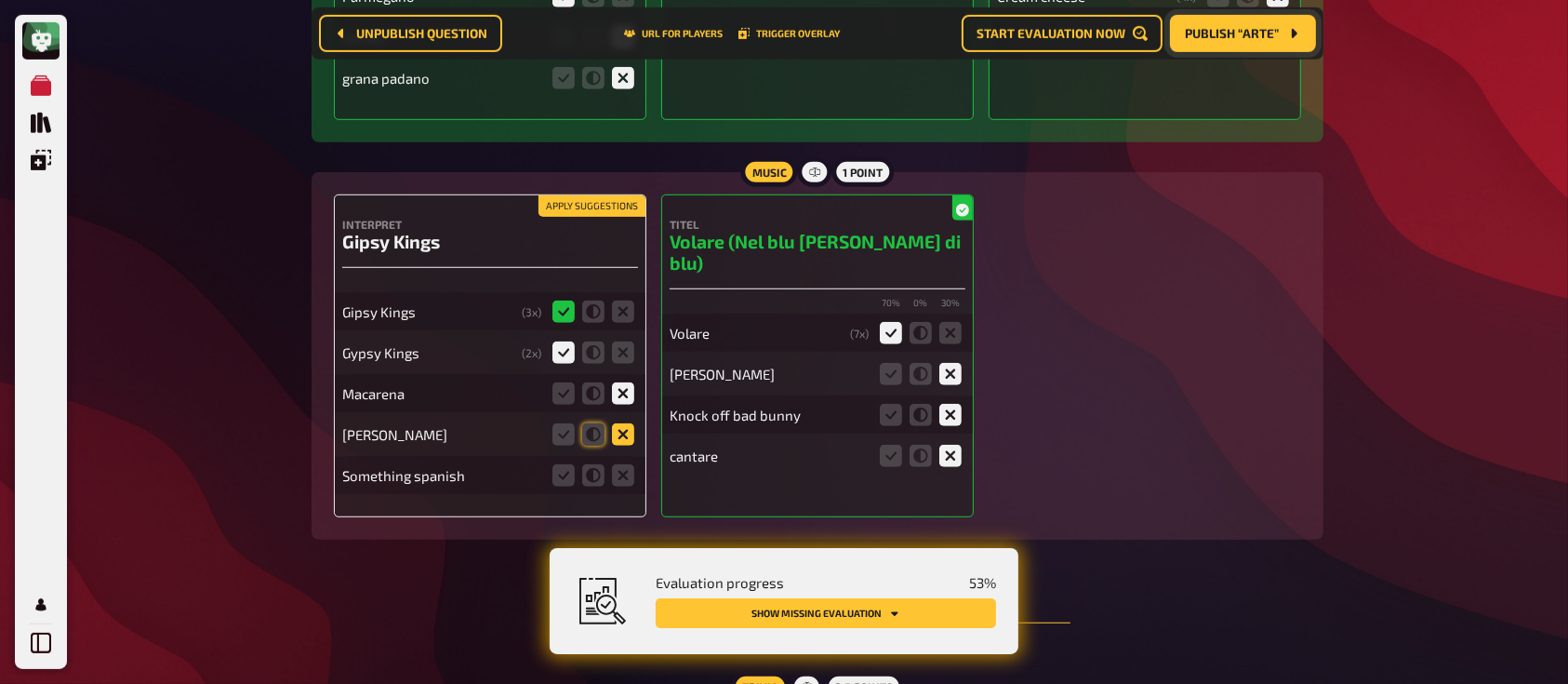
click at [0, 0] on input "radio" at bounding box center [0, 0] width 0 height 0
click at [625, 471] on icon at bounding box center [622, 474] width 22 height 22
click at [0, 0] on input "radio" at bounding box center [0, 0] width 0 height 0
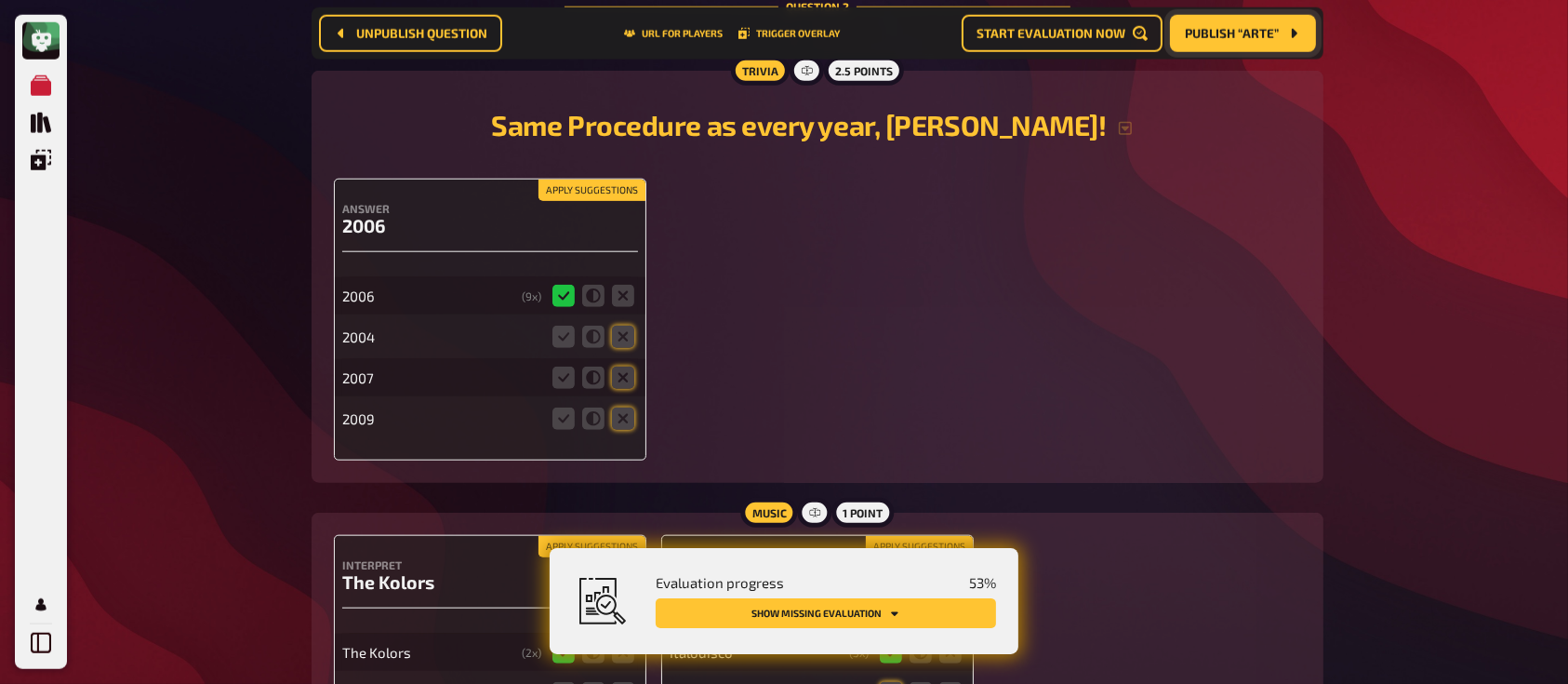
scroll to position [1933, 0]
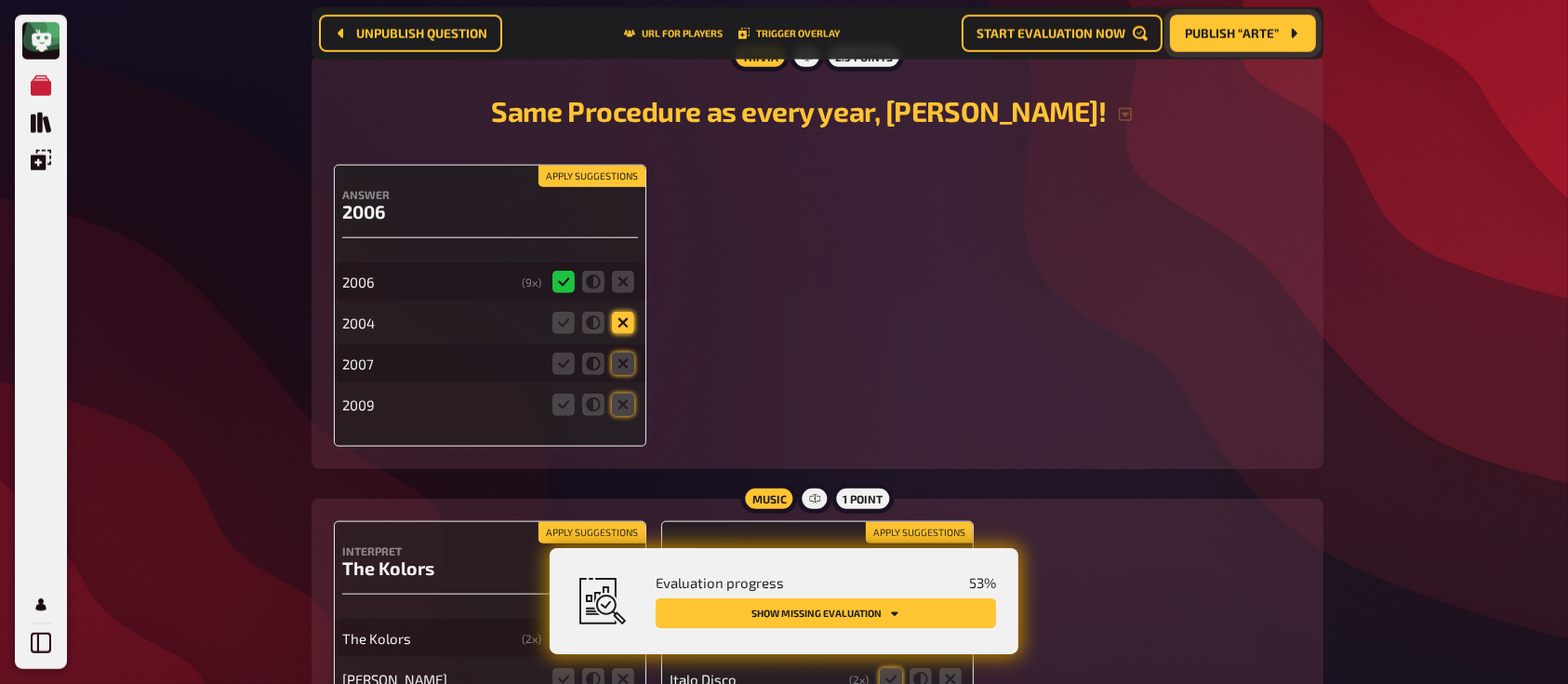
click at [614, 319] on icon at bounding box center [622, 322] width 22 height 22
click at [0, 0] on input "radio" at bounding box center [0, 0] width 0 height 0
click at [617, 361] on icon at bounding box center [622, 363] width 22 height 22
click at [0, 0] on input "radio" at bounding box center [0, 0] width 0 height 0
click at [621, 406] on icon at bounding box center [622, 404] width 22 height 22
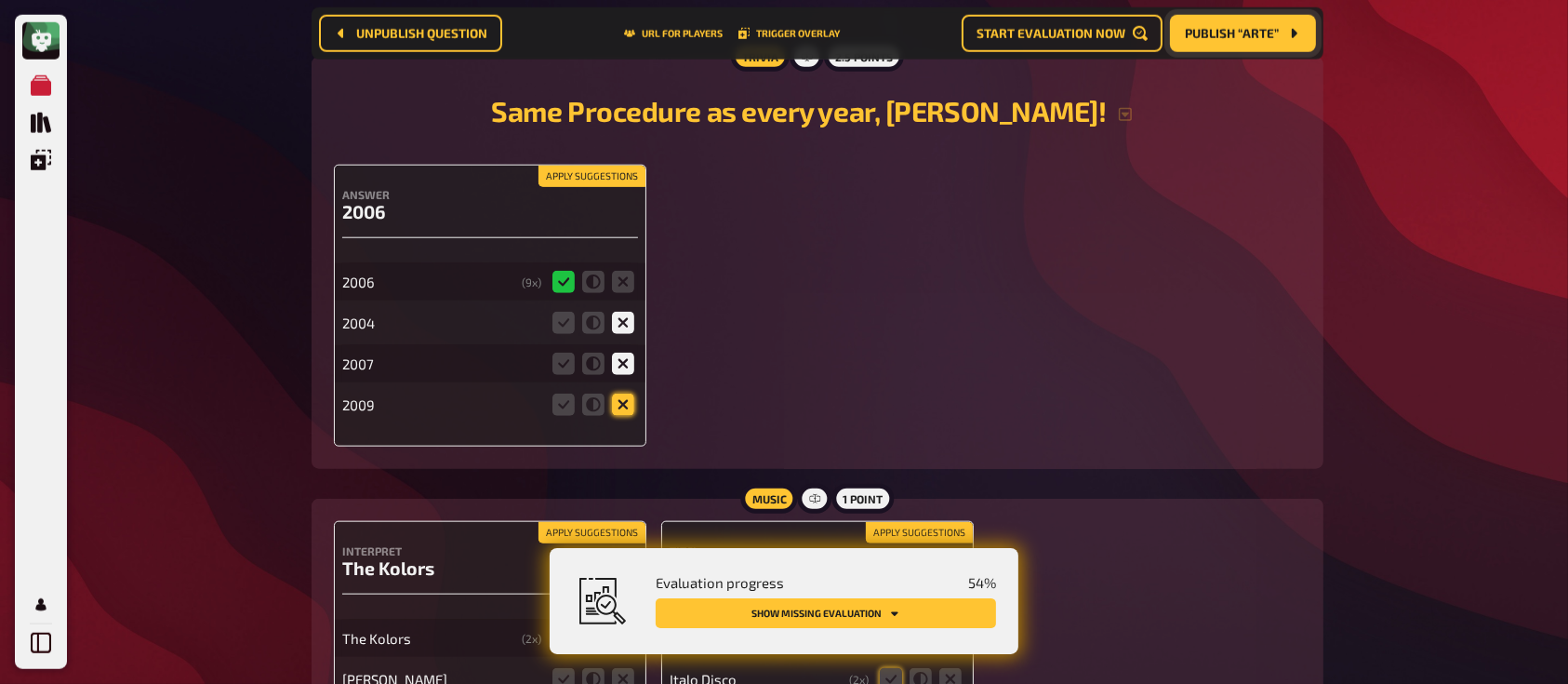
click at [0, 0] on input "radio" at bounding box center [0, 0] width 0 height 0
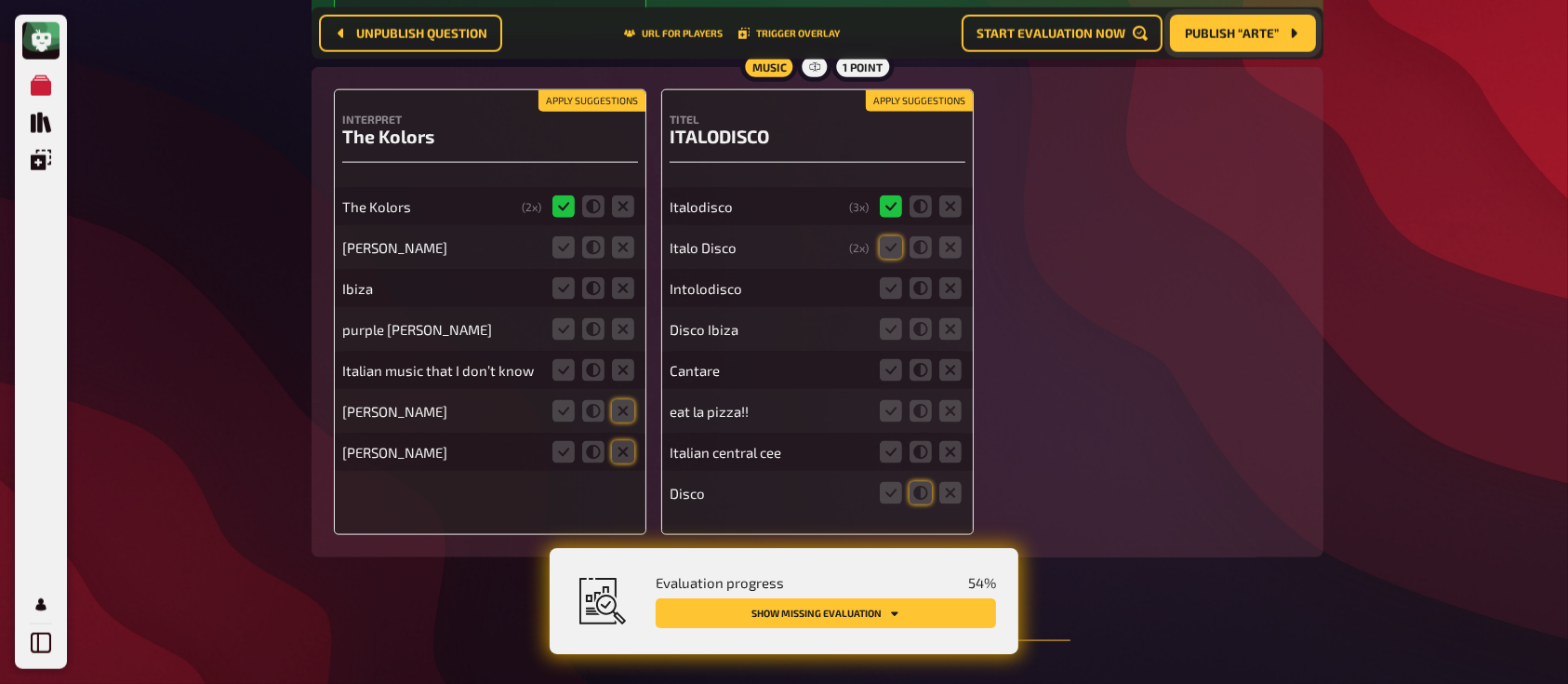
scroll to position [2389, 0]
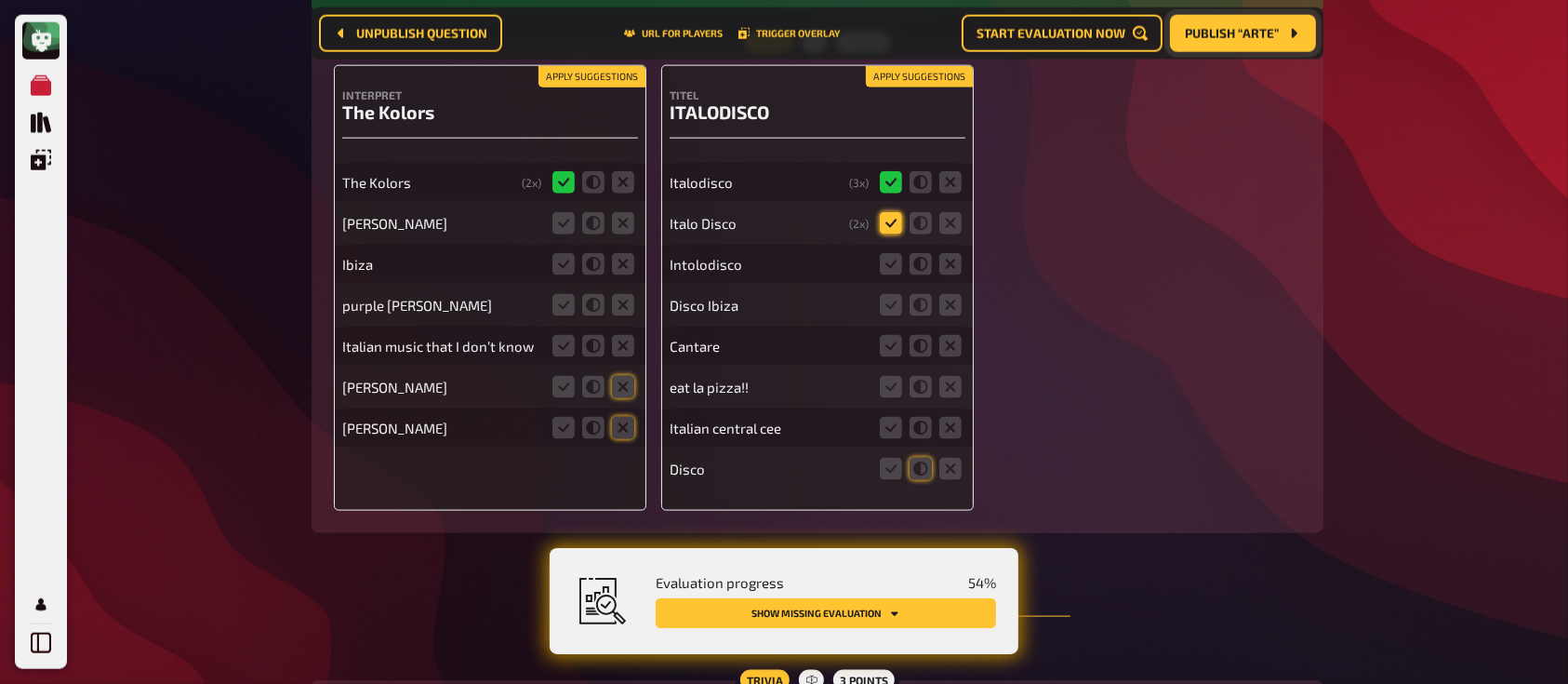
click at [893, 227] on icon at bounding box center [891, 222] width 22 height 22
click at [0, 0] on input "radio" at bounding box center [0, 0] width 0 height 0
click at [926, 273] on icon at bounding box center [920, 264] width 22 height 22
click at [0, 0] on input "radio" at bounding box center [0, 0] width 0 height 0
click at [954, 302] on icon at bounding box center [950, 304] width 22 height 22
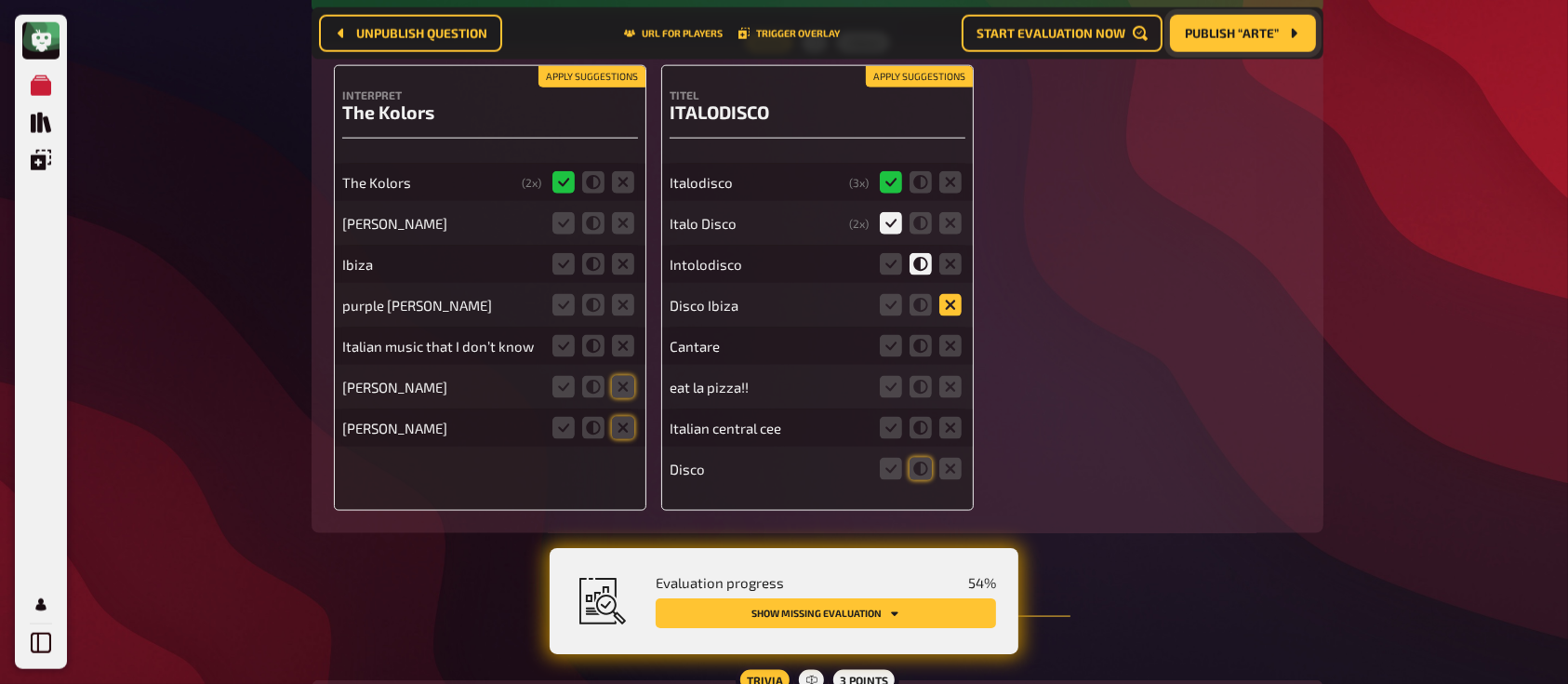
click at [0, 0] on input "radio" at bounding box center [0, 0] width 0 height 0
click at [953, 332] on div "Cantare" at bounding box center [817, 346] width 296 height 38
click at [952, 341] on icon at bounding box center [950, 346] width 22 height 22
click at [0, 0] on input "radio" at bounding box center [0, 0] width 0 height 0
click at [951, 391] on icon at bounding box center [950, 386] width 22 height 22
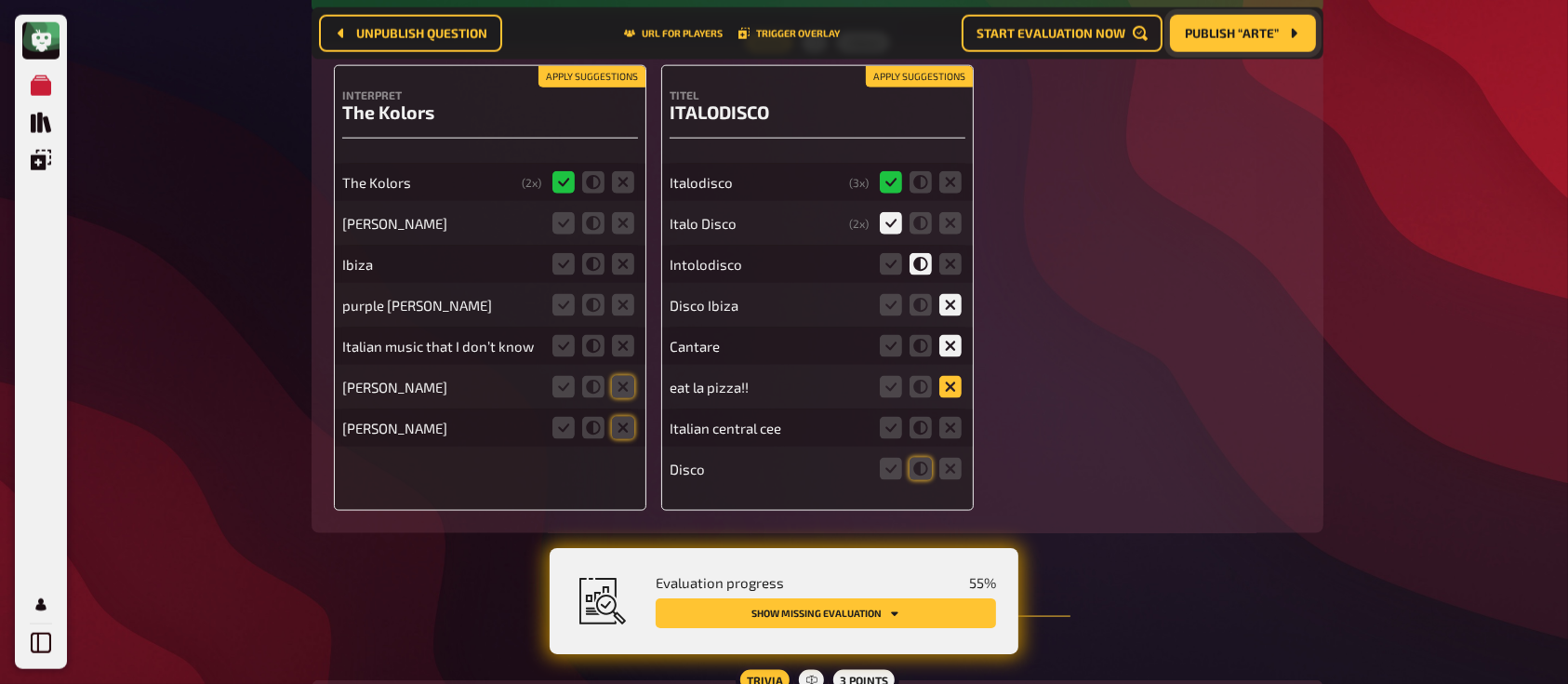
click at [0, 0] on input "radio" at bounding box center [0, 0] width 0 height 0
click at [949, 413] on div "Italian central cee" at bounding box center [817, 428] width 296 height 38
click at [949, 422] on icon at bounding box center [950, 427] width 22 height 22
click at [0, 0] on input "radio" at bounding box center [0, 0] width 0 height 0
click at [947, 465] on icon at bounding box center [950, 469] width 22 height 22
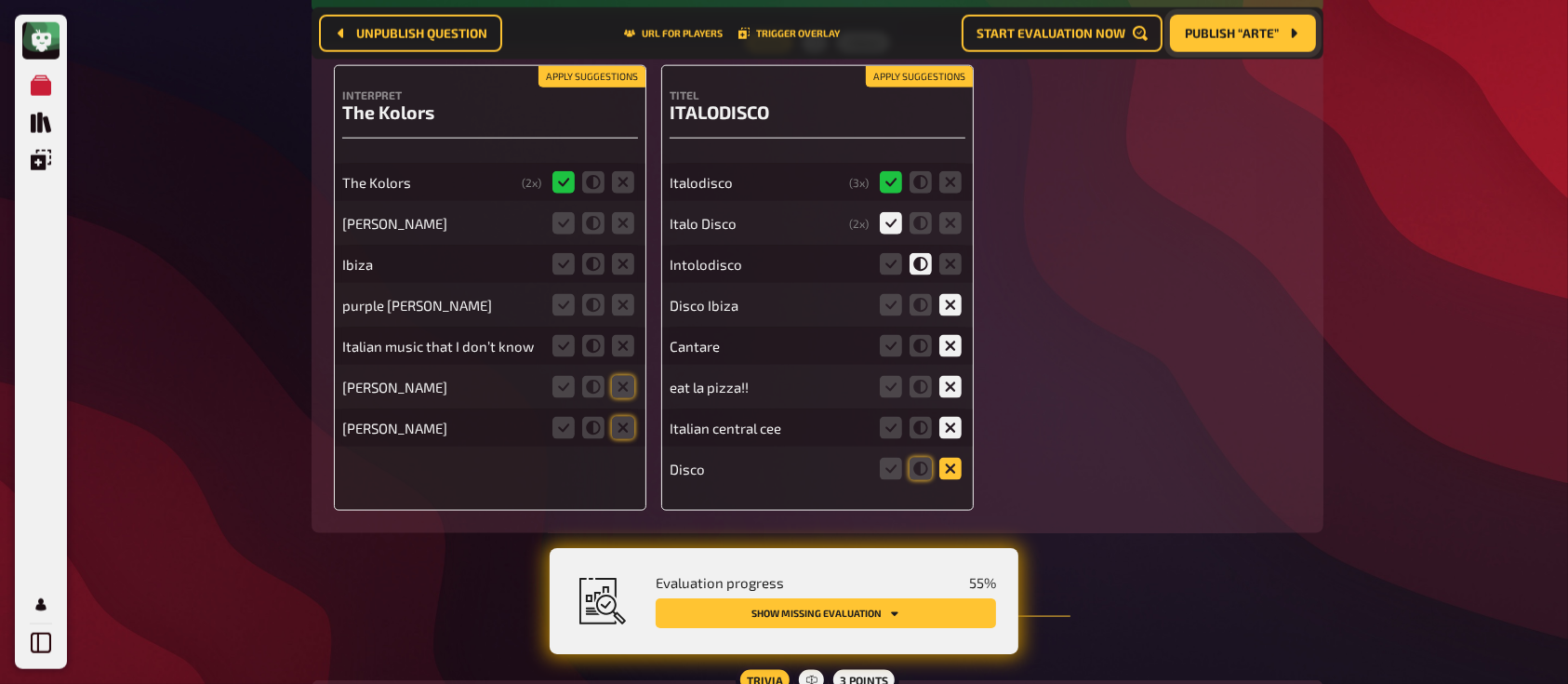
click at [0, 0] on input "radio" at bounding box center [0, 0] width 0 height 0
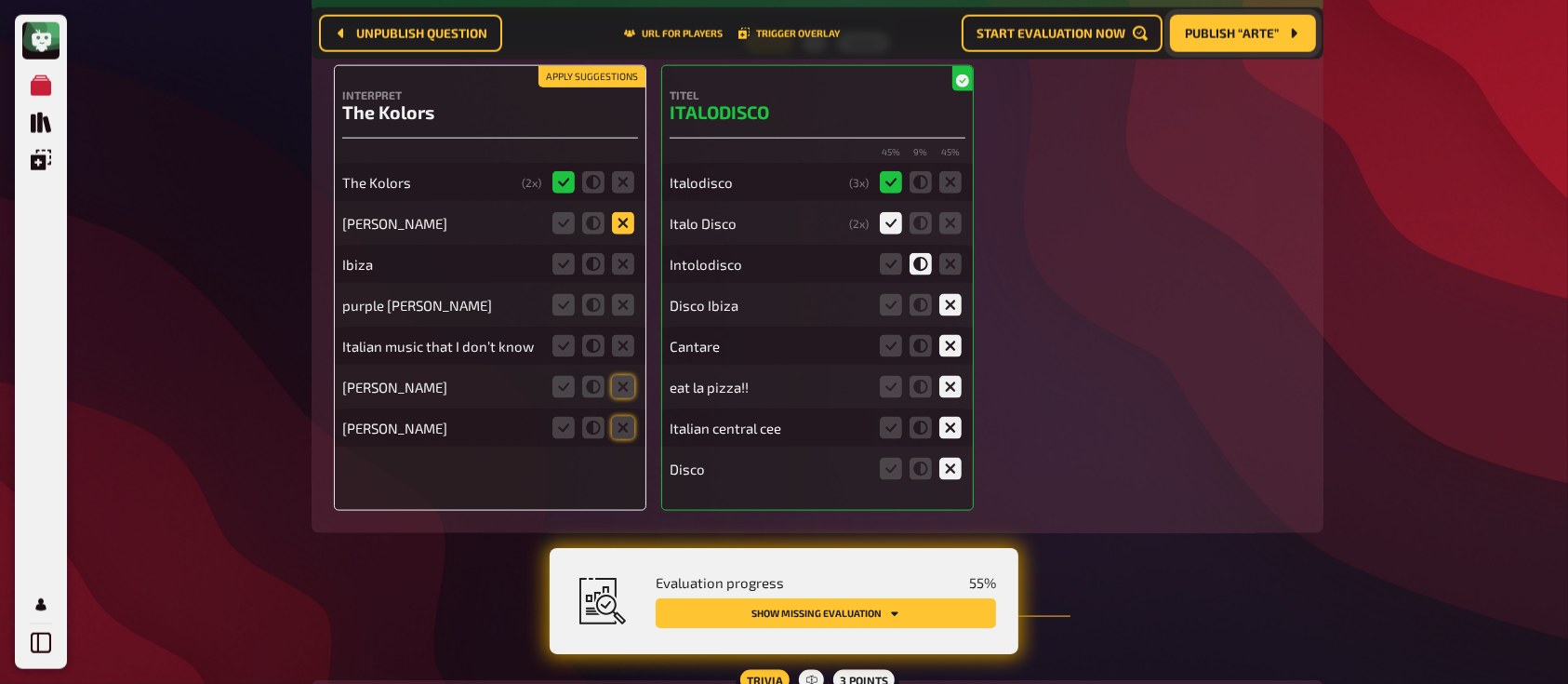
click at [629, 223] on icon at bounding box center [622, 222] width 22 height 22
click at [0, 0] on input "radio" at bounding box center [0, 0] width 0 height 0
click at [627, 256] on icon at bounding box center [622, 264] width 22 height 22
click at [0, 0] on input "radio" at bounding box center [0, 0] width 0 height 0
click at [622, 308] on icon at bounding box center [622, 304] width 22 height 22
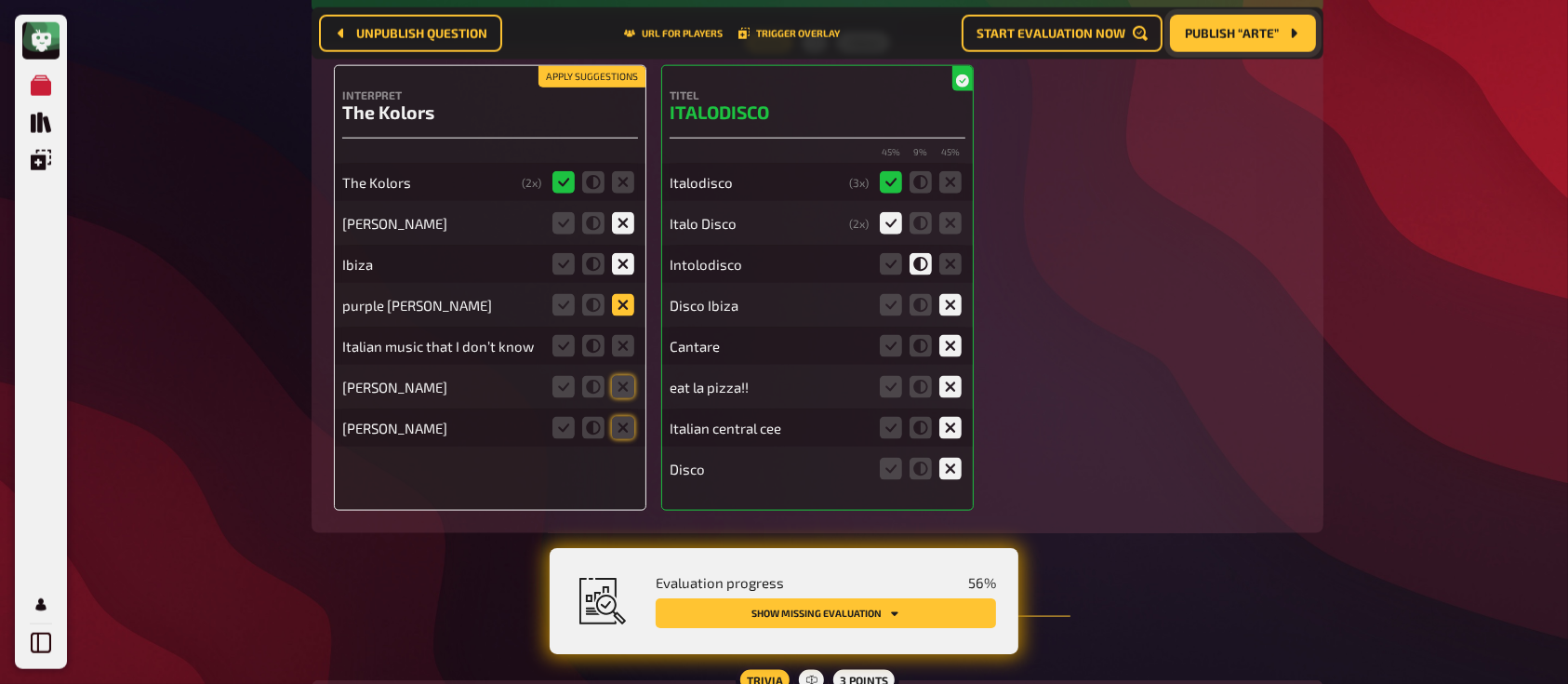
click at [0, 0] on input "radio" at bounding box center [0, 0] width 0 height 0
click at [632, 352] on icon at bounding box center [622, 346] width 22 height 22
click at [0, 0] on input "radio" at bounding box center [0, 0] width 0 height 0
click at [630, 385] on icon at bounding box center [622, 386] width 22 height 22
click at [0, 0] on input "radio" at bounding box center [0, 0] width 0 height 0
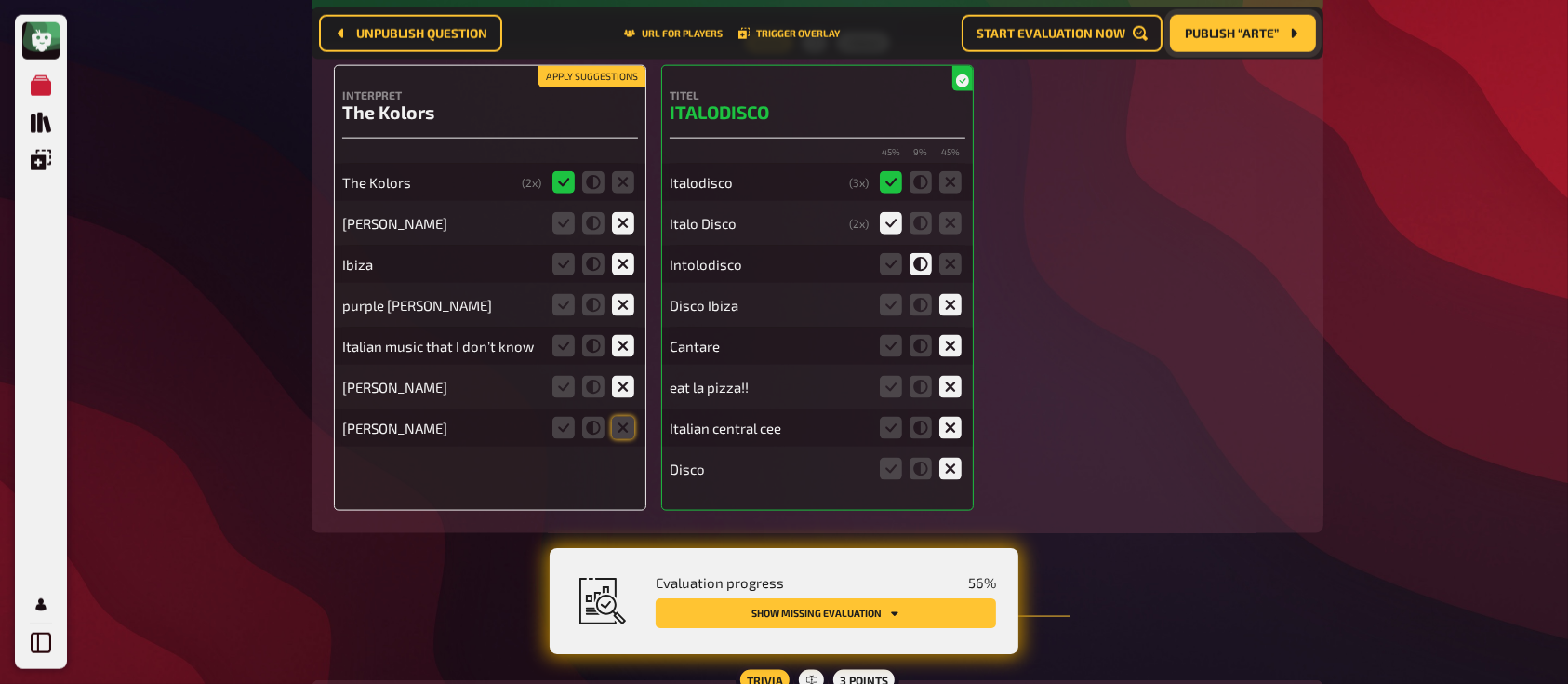
click at [628, 411] on div "[PERSON_NAME]" at bounding box center [490, 428] width 296 height 38
click at [628, 413] on div "[PERSON_NAME]" at bounding box center [490, 428] width 296 height 38
click at [627, 419] on icon at bounding box center [622, 427] width 22 height 22
click at [0, 0] on input "radio" at bounding box center [0, 0] width 0 height 0
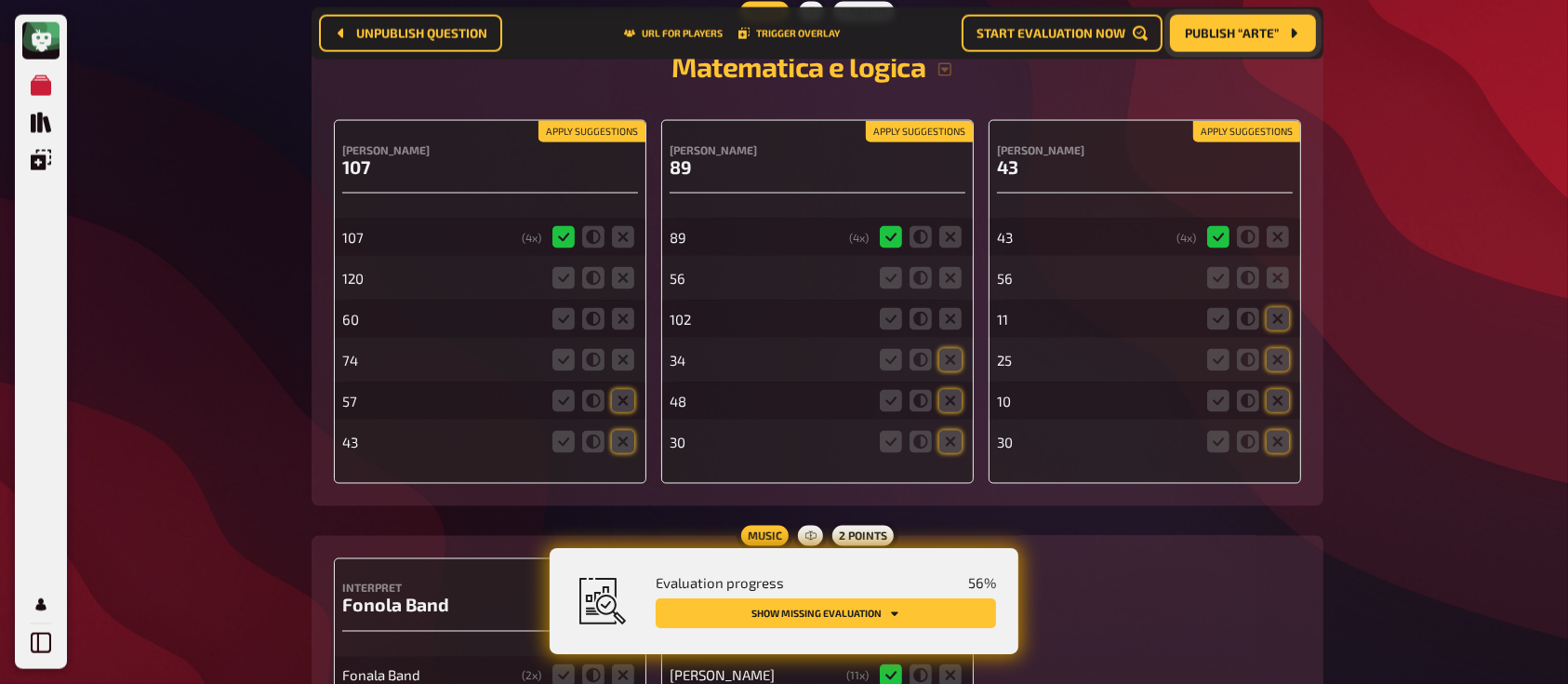
scroll to position [3060, 0]
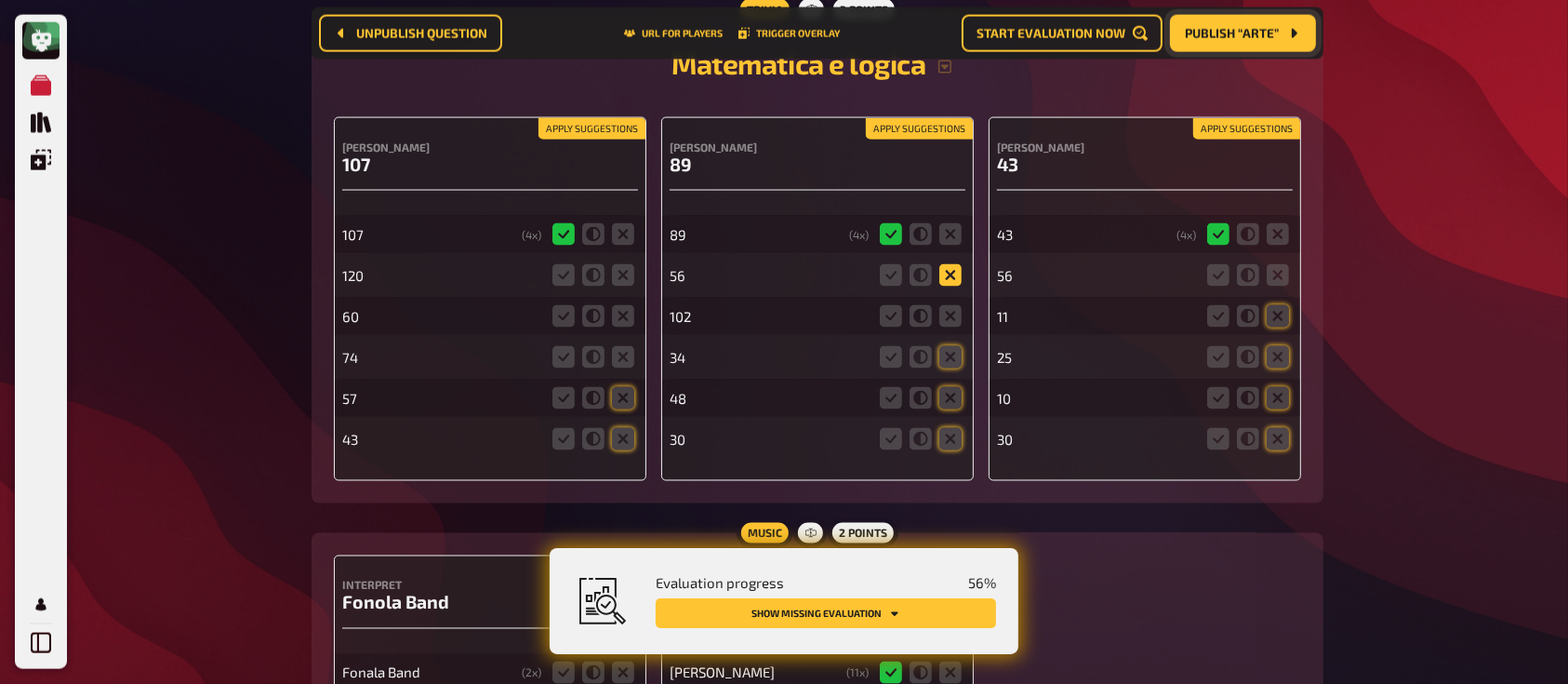
click at [952, 283] on icon at bounding box center [950, 274] width 22 height 22
click at [0, 0] on input "radio" at bounding box center [0, 0] width 0 height 0
click at [953, 327] on icon at bounding box center [950, 316] width 22 height 22
click at [0, 0] on input "radio" at bounding box center [0, 0] width 0 height 0
click at [954, 349] on icon at bounding box center [950, 356] width 22 height 22
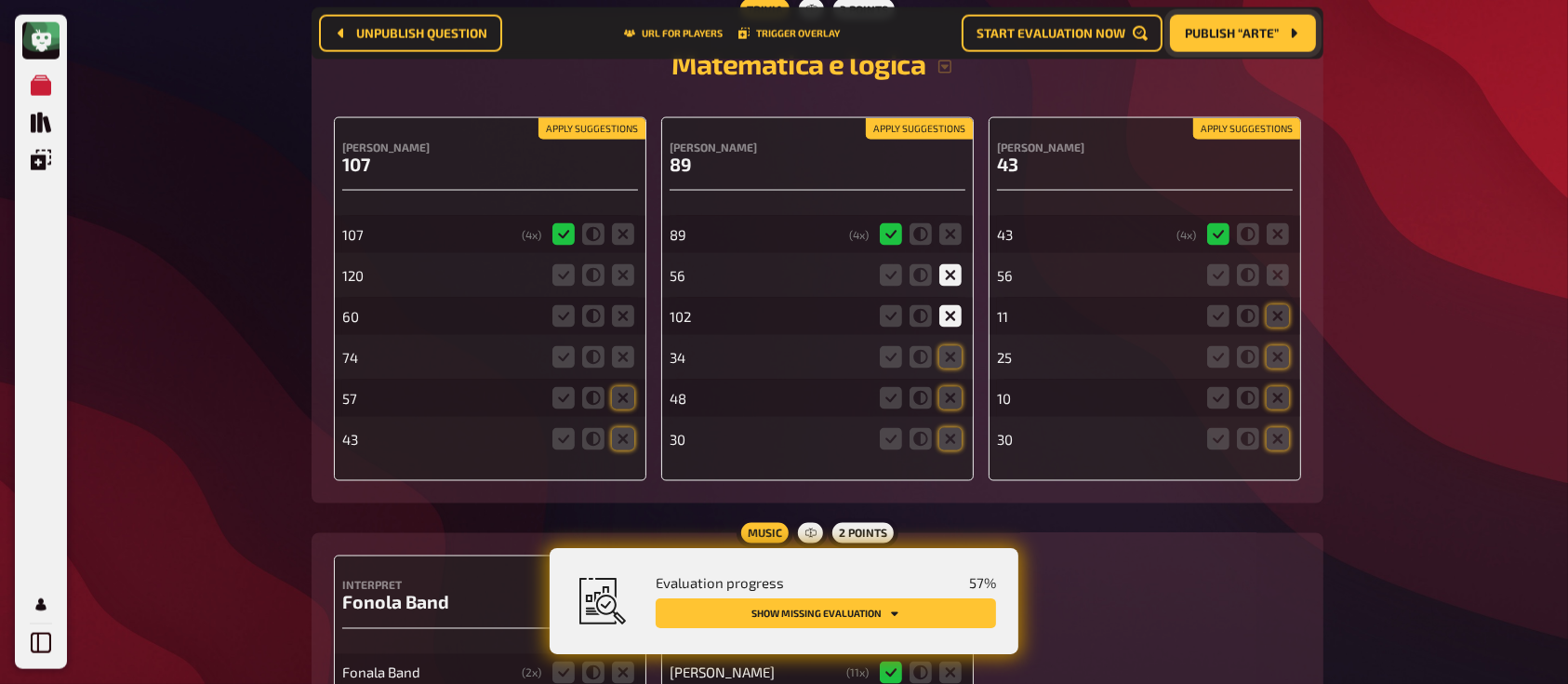
click at [0, 0] on input "radio" at bounding box center [0, 0] width 0 height 0
click at [958, 398] on icon at bounding box center [950, 397] width 22 height 22
click at [0, 0] on input "radio" at bounding box center [0, 0] width 0 height 0
click at [948, 449] on icon at bounding box center [950, 439] width 22 height 22
click at [0, 0] on input "radio" at bounding box center [0, 0] width 0 height 0
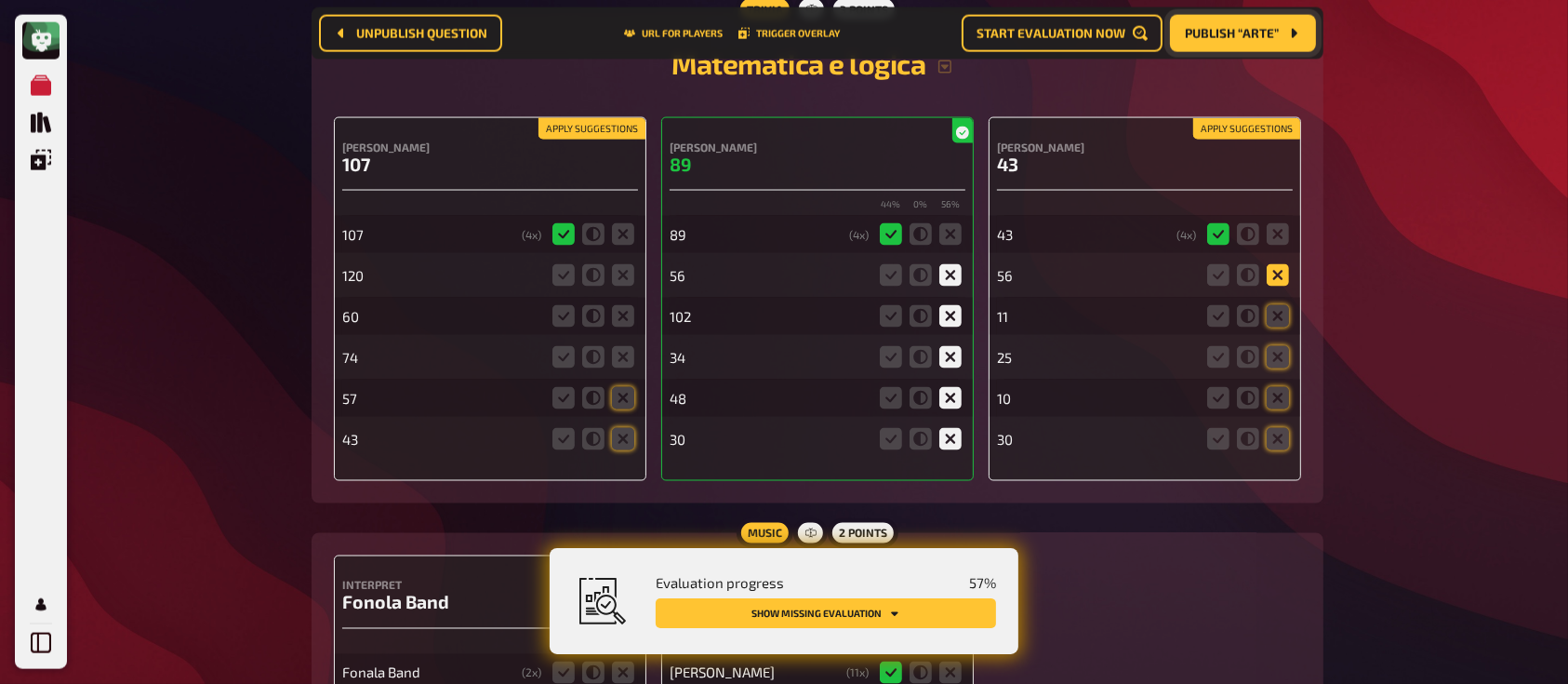
click at [1270, 277] on icon at bounding box center [1277, 274] width 22 height 22
click at [0, 0] on input "radio" at bounding box center [0, 0] width 0 height 0
click at [1278, 316] on icon at bounding box center [1277, 316] width 22 height 22
click at [0, 0] on input "radio" at bounding box center [0, 0] width 0 height 0
click at [1279, 368] on icon at bounding box center [1277, 356] width 22 height 22
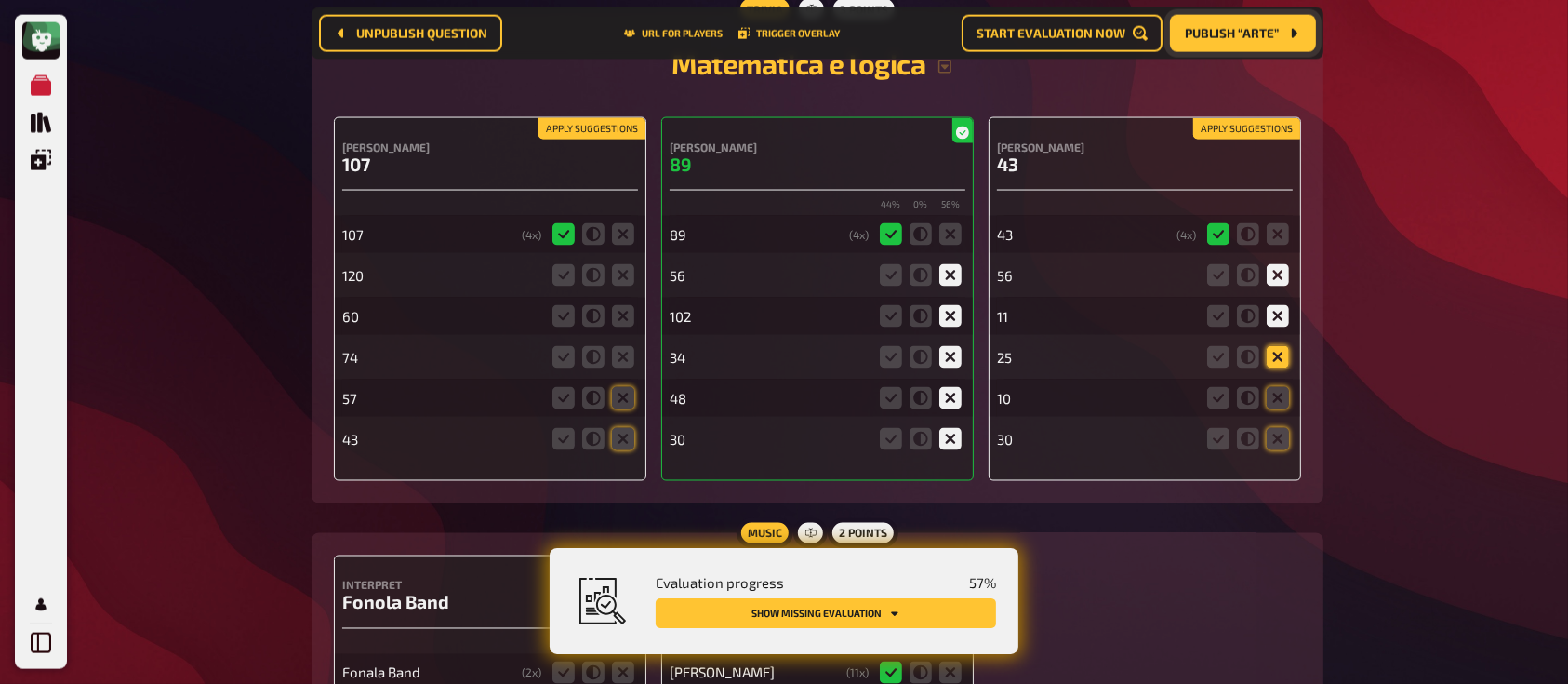
click at [0, 0] on input "radio" at bounding box center [0, 0] width 0 height 0
click at [1279, 398] on icon at bounding box center [1277, 397] width 22 height 22
click at [0, 0] on input "radio" at bounding box center [0, 0] width 0 height 0
click at [1277, 436] on icon at bounding box center [1277, 439] width 22 height 22
click at [0, 0] on input "radio" at bounding box center [0, 0] width 0 height 0
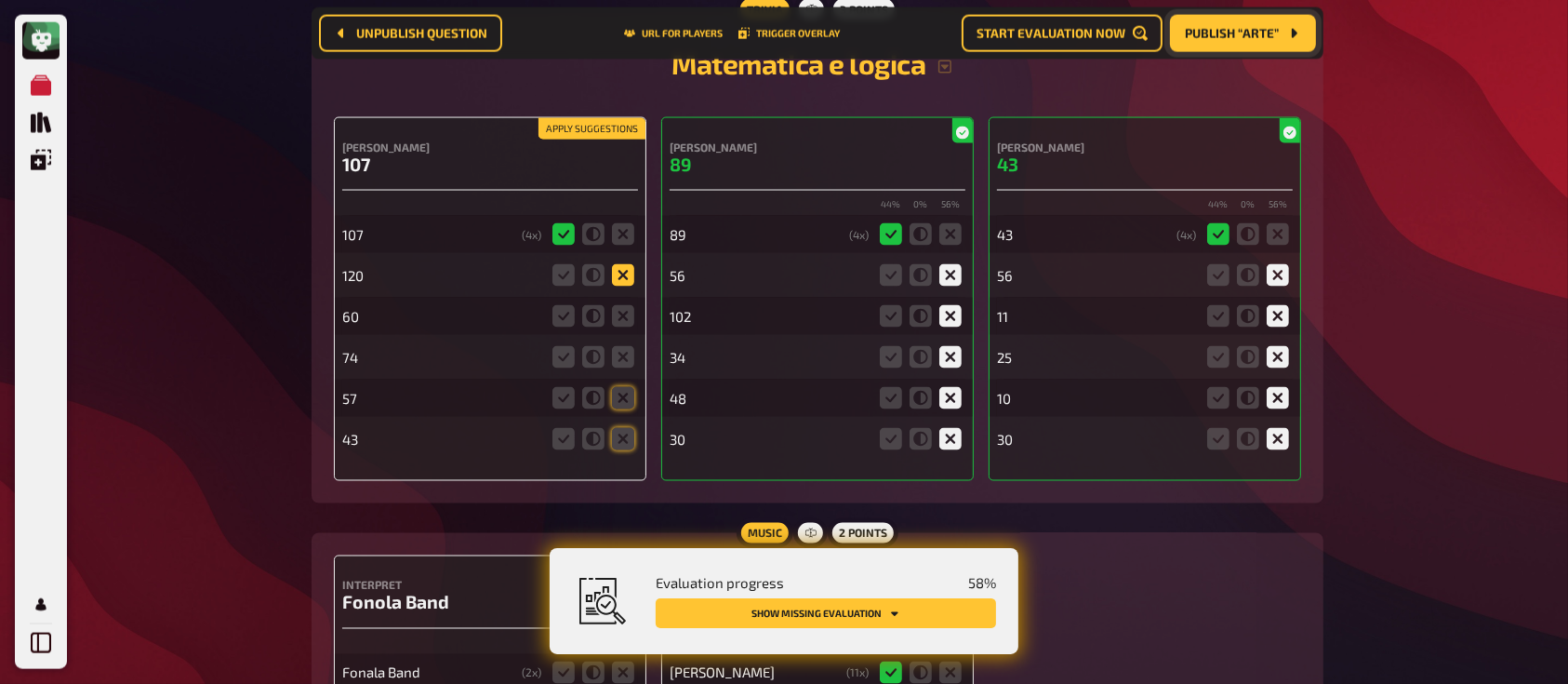
click at [623, 277] on icon at bounding box center [622, 274] width 22 height 22
click at [0, 0] on input "radio" at bounding box center [0, 0] width 0 height 0
click at [627, 313] on icon at bounding box center [622, 316] width 22 height 22
click at [0, 0] on input "radio" at bounding box center [0, 0] width 0 height 0
click at [622, 363] on icon at bounding box center [622, 356] width 22 height 22
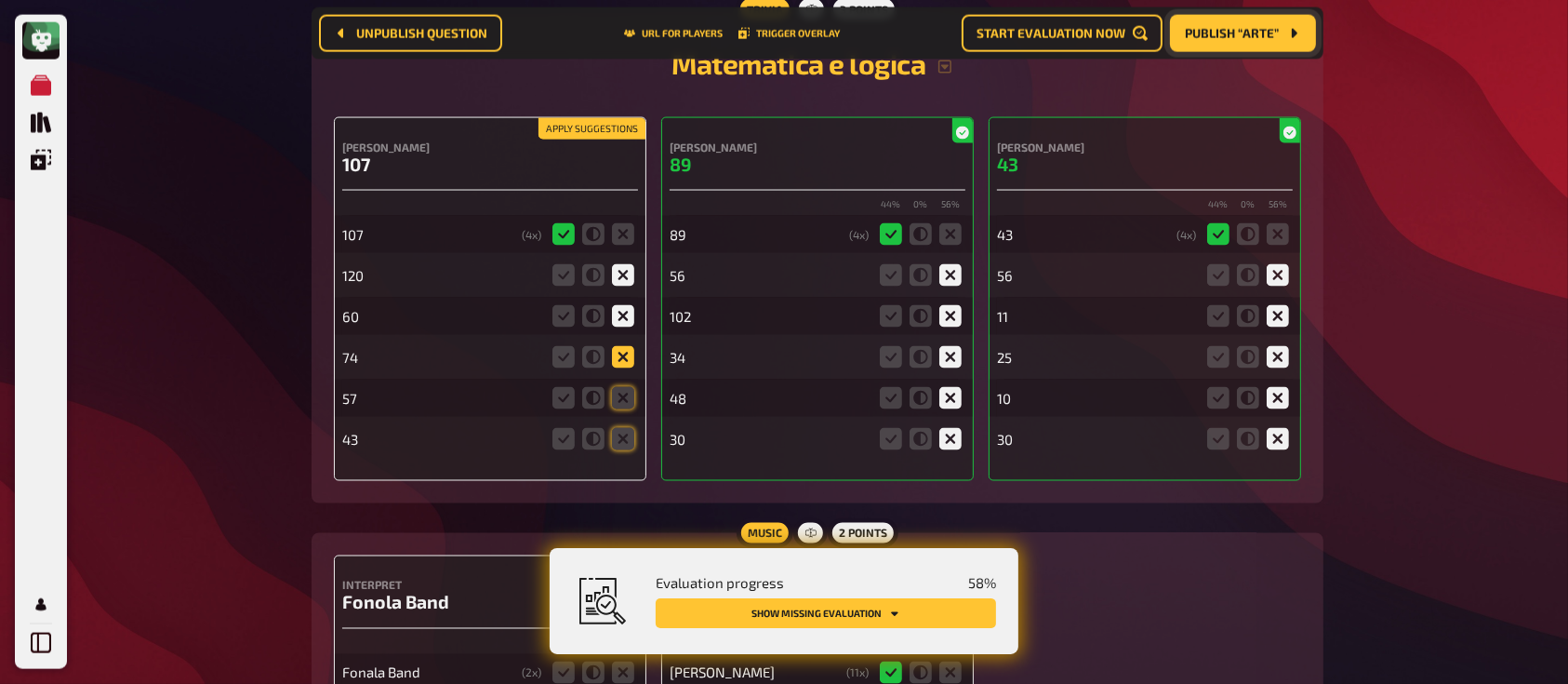
click at [0, 0] on input "radio" at bounding box center [0, 0] width 0 height 0
click at [621, 407] on icon at bounding box center [622, 397] width 22 height 22
click at [0, 0] on input "radio" at bounding box center [0, 0] width 0 height 0
click at [623, 440] on icon at bounding box center [622, 439] width 22 height 22
click at [0, 0] on input "radio" at bounding box center [0, 0] width 0 height 0
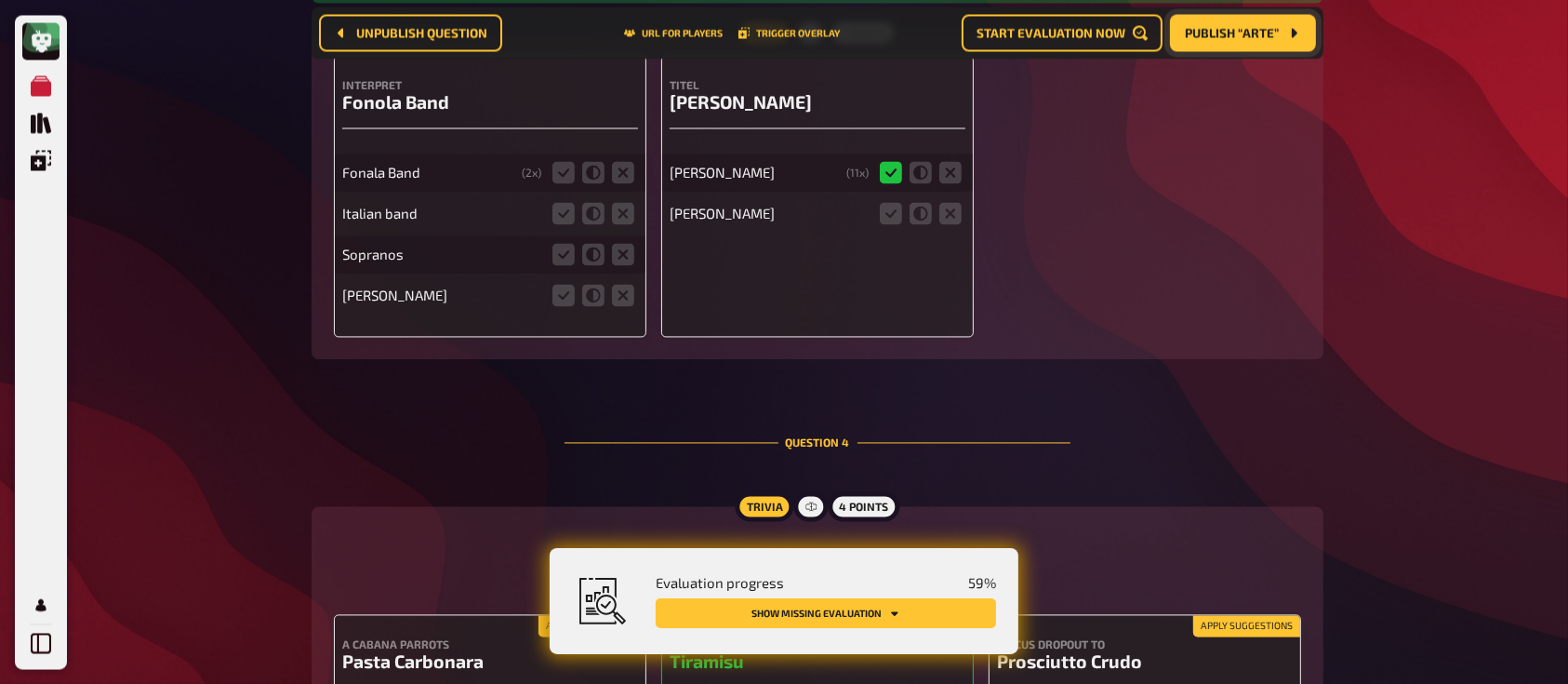
scroll to position [3572, 0]
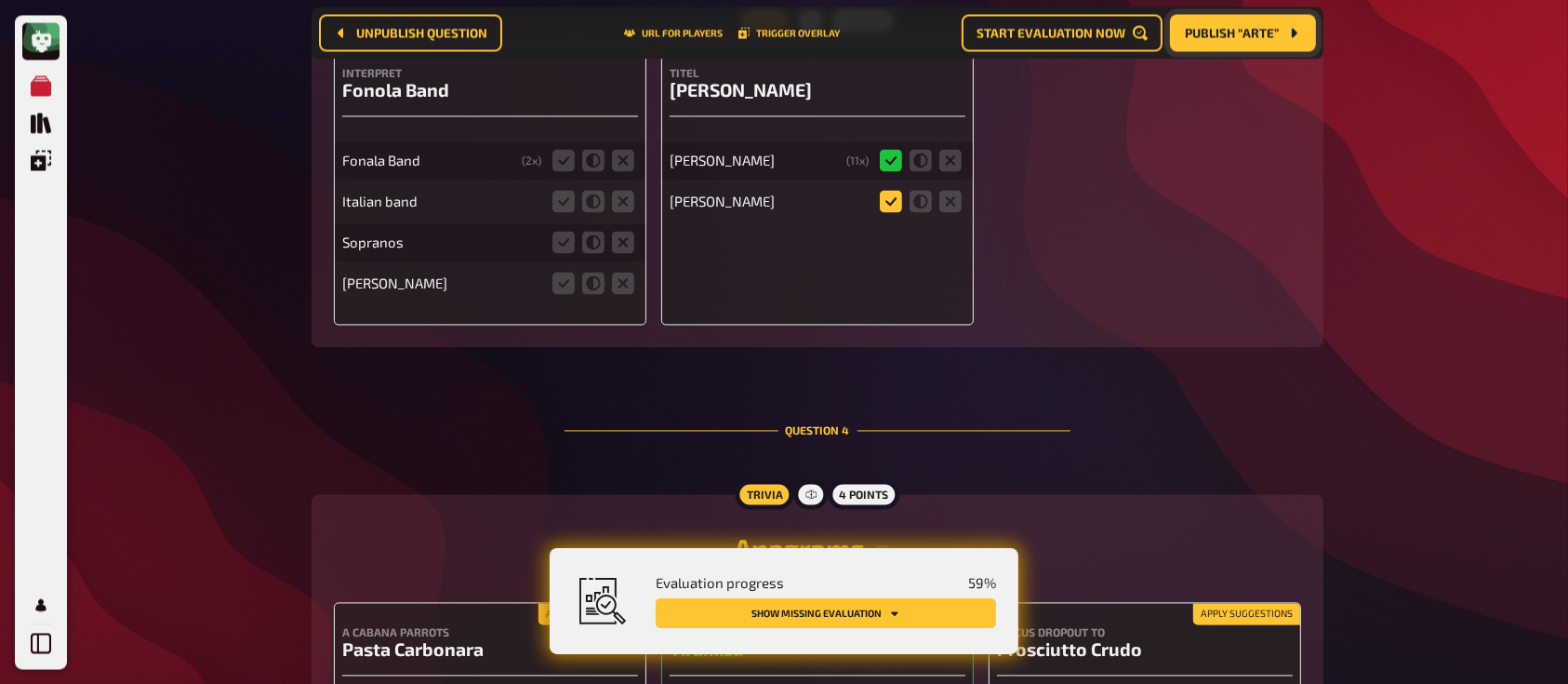
click at [885, 204] on icon at bounding box center [891, 200] width 22 height 22
click at [0, 0] on input "radio" at bounding box center [0, 0] width 0 height 0
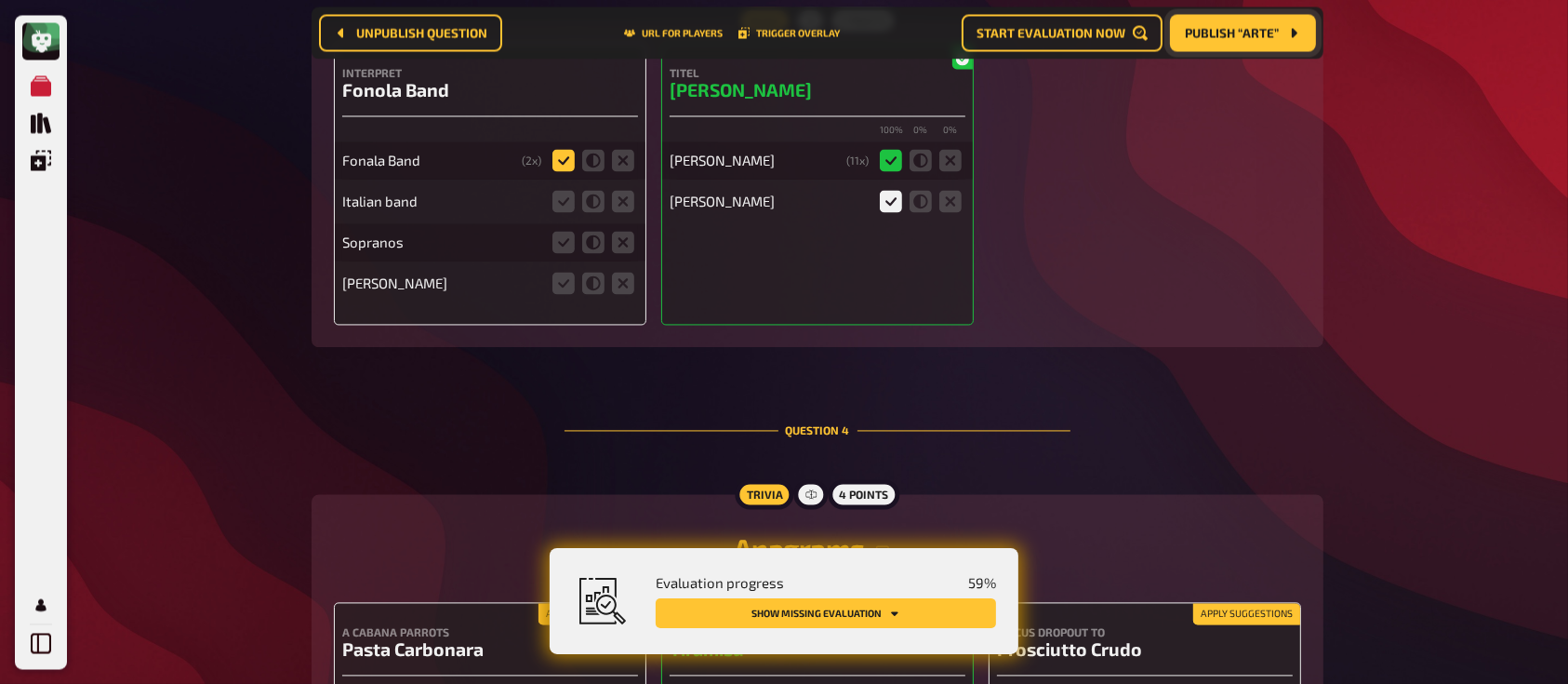
click at [565, 160] on icon at bounding box center [563, 159] width 22 height 22
click at [0, 0] on input "radio" at bounding box center [0, 0] width 0 height 0
click at [629, 208] on icon at bounding box center [622, 200] width 22 height 22
click at [0, 0] on input "radio" at bounding box center [0, 0] width 0 height 0
click at [622, 245] on icon at bounding box center [622, 242] width 22 height 22
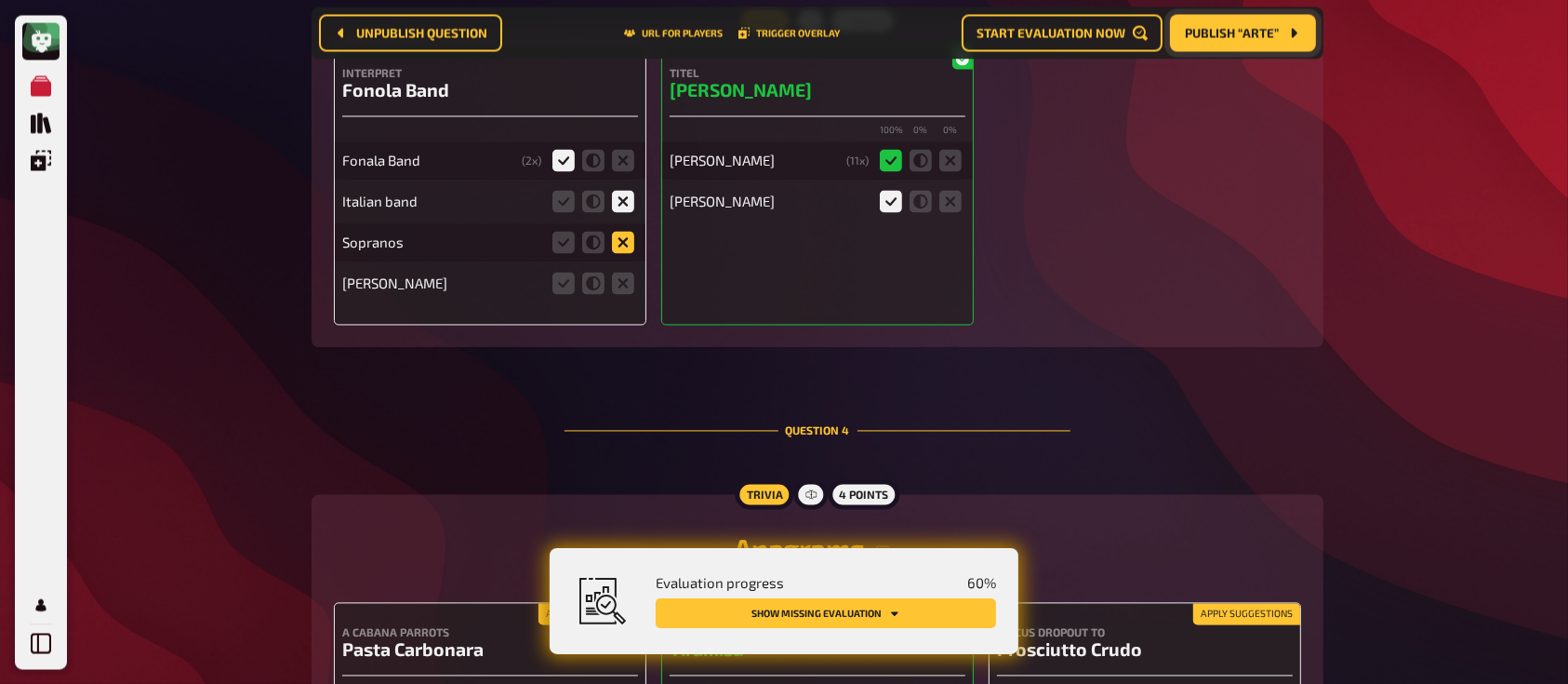
click at [0, 0] on input "radio" at bounding box center [0, 0] width 0 height 0
click at [622, 284] on icon at bounding box center [622, 282] width 22 height 22
click at [0, 0] on input "radio" at bounding box center [0, 0] width 0 height 0
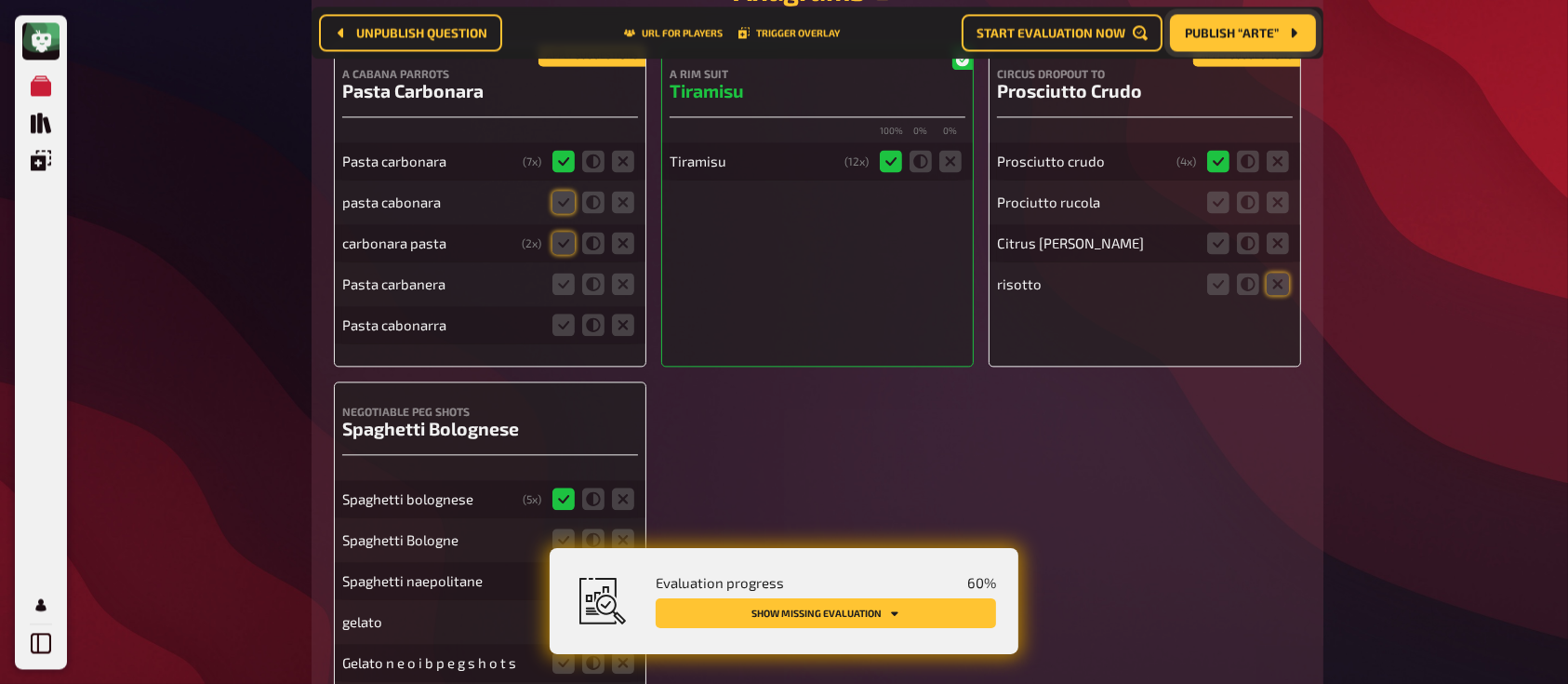
scroll to position [4129, 0]
click at [1223, 32] on span "Publish “Arte”" at bounding box center [1231, 33] width 94 height 13
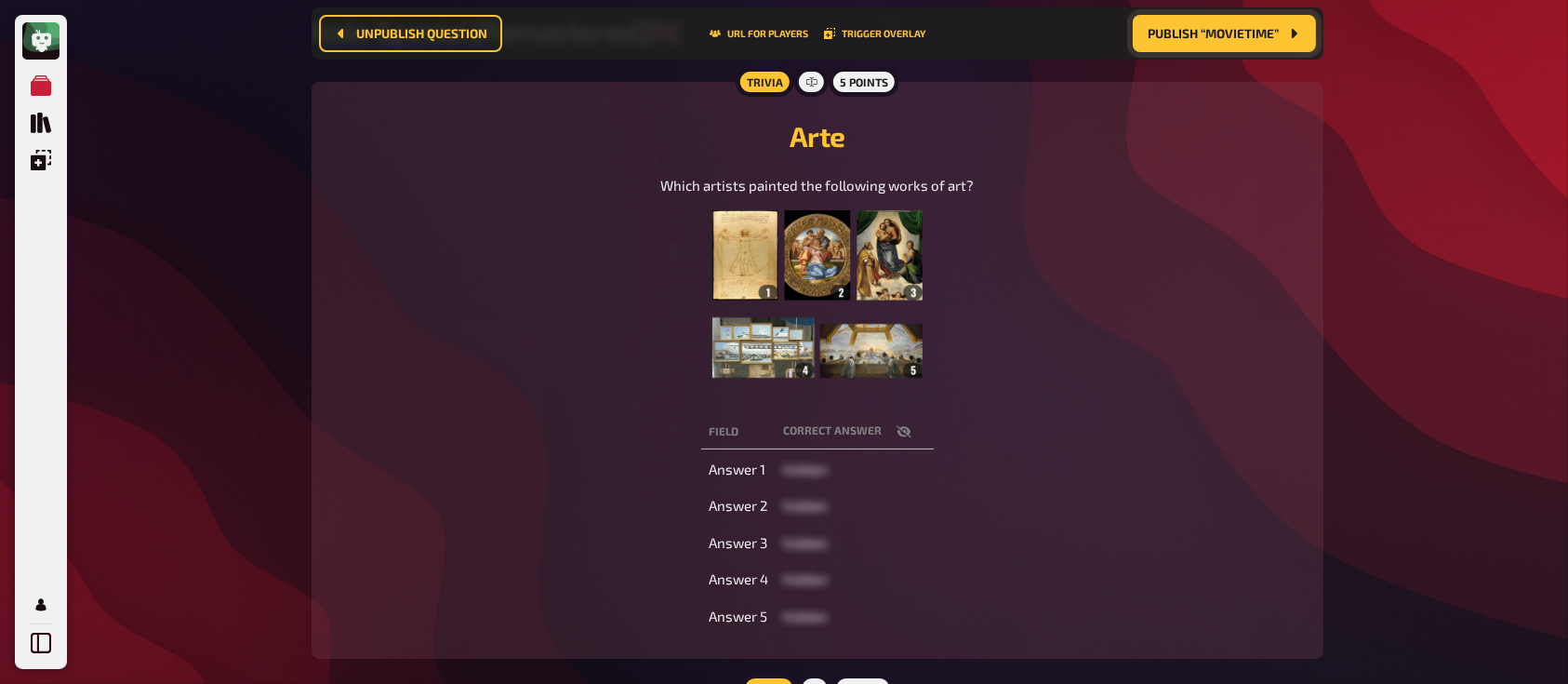
scroll to position [187, 0]
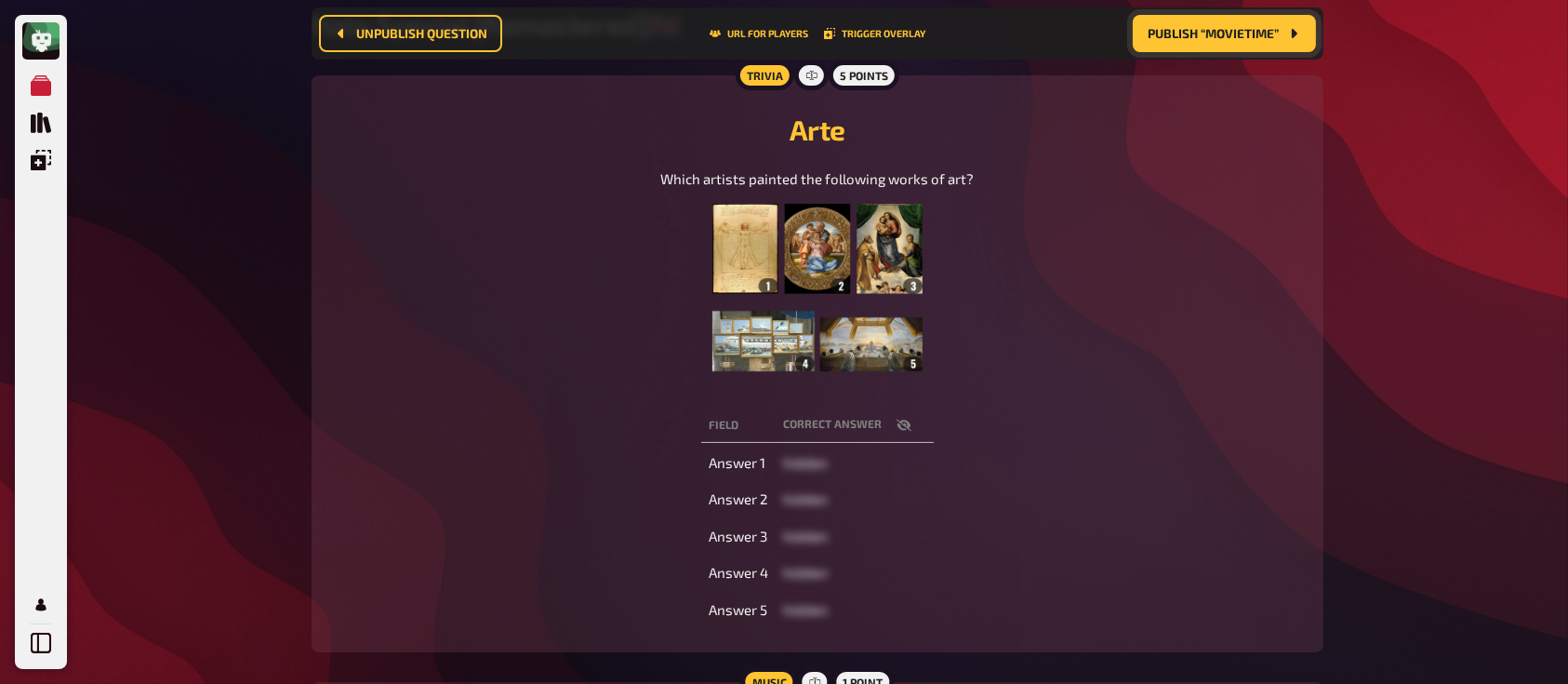
click at [904, 425] on icon "button" at bounding box center [903, 424] width 14 height 13
click at [897, 420] on icon "button" at bounding box center [903, 424] width 14 height 14
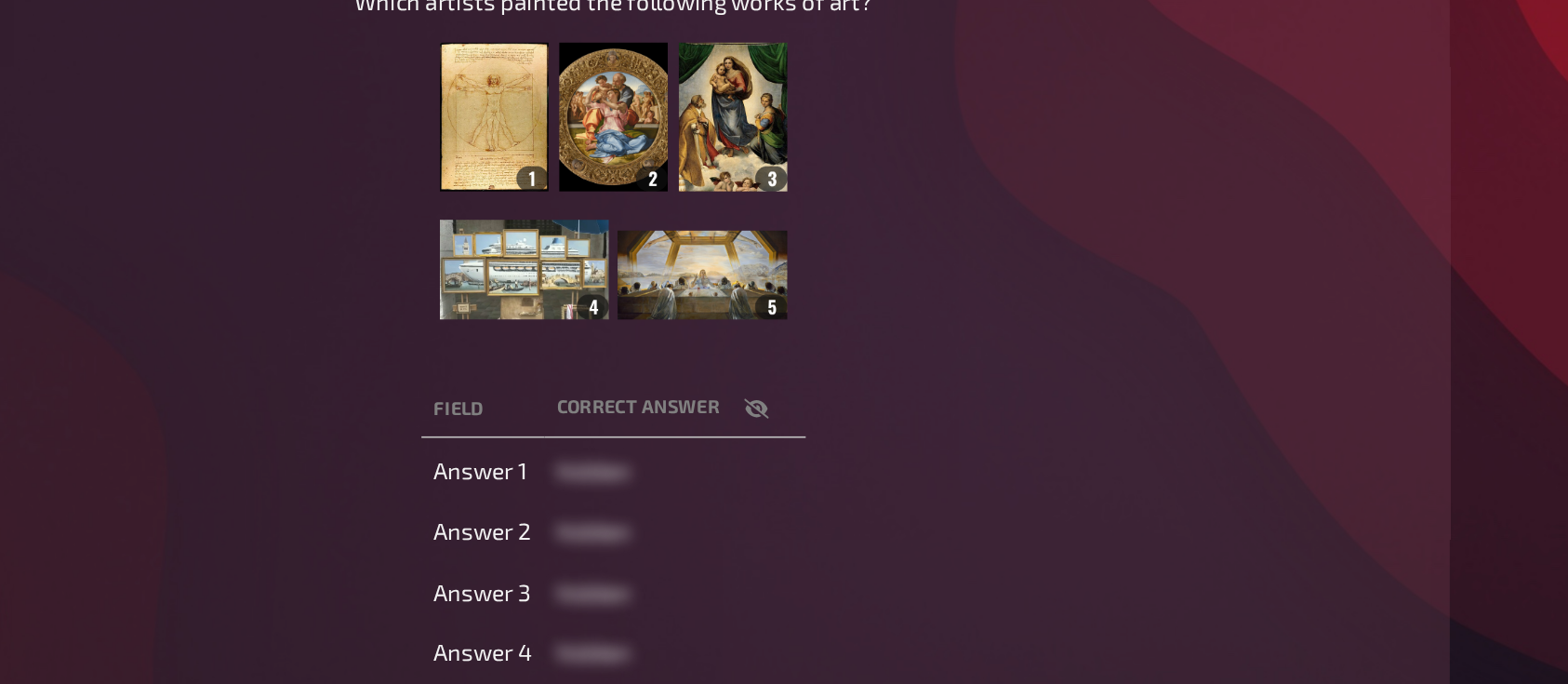
click at [900, 420] on icon "button" at bounding box center [903, 424] width 14 height 14
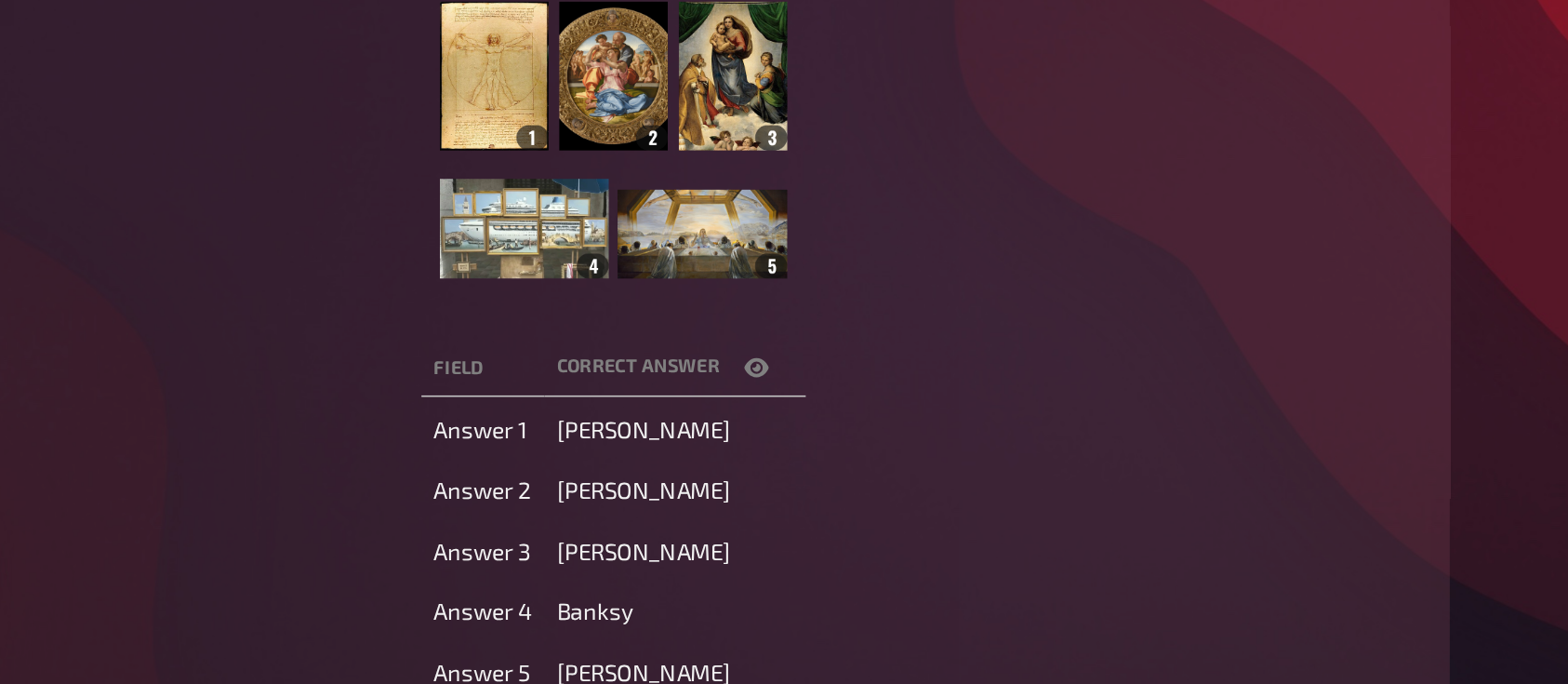
click at [764, 331] on img at bounding box center [817, 297] width 211 height 186
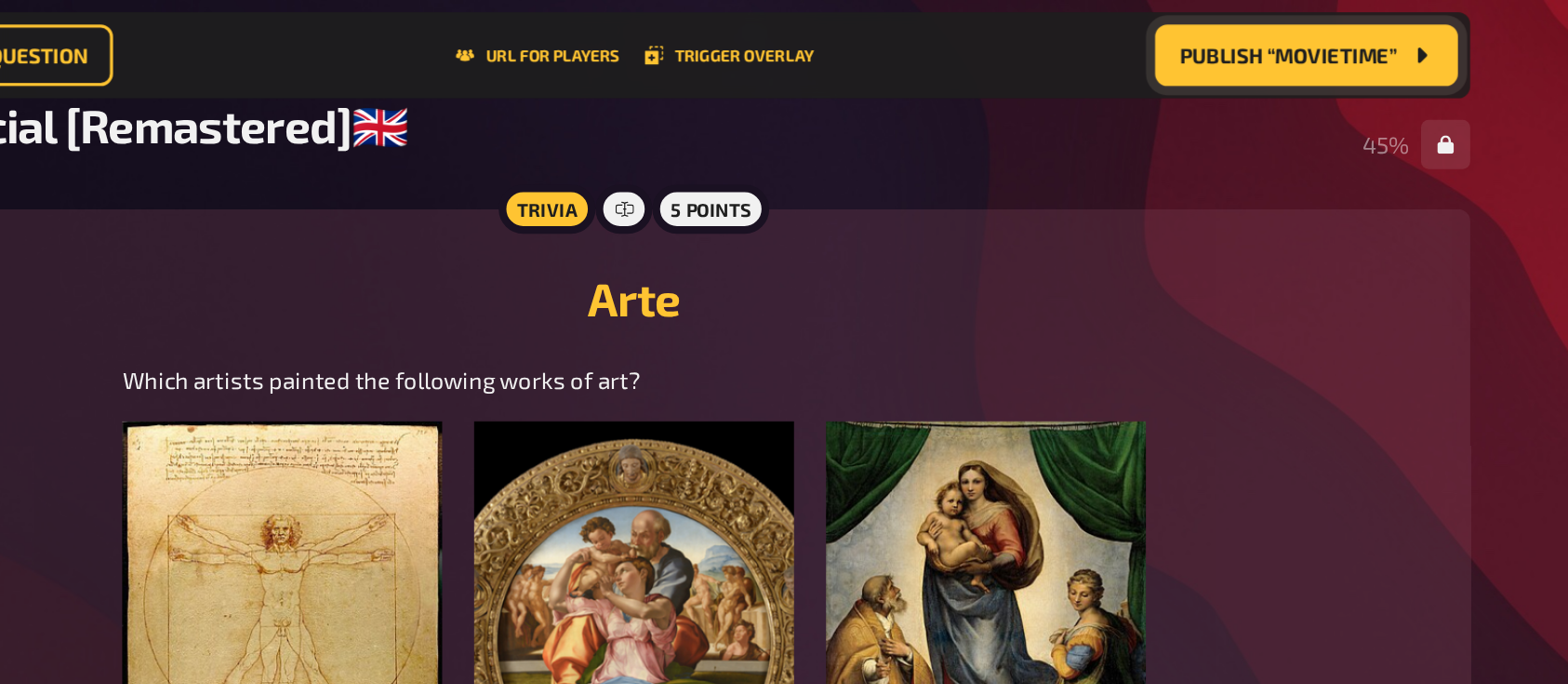
scroll to position [0, 0]
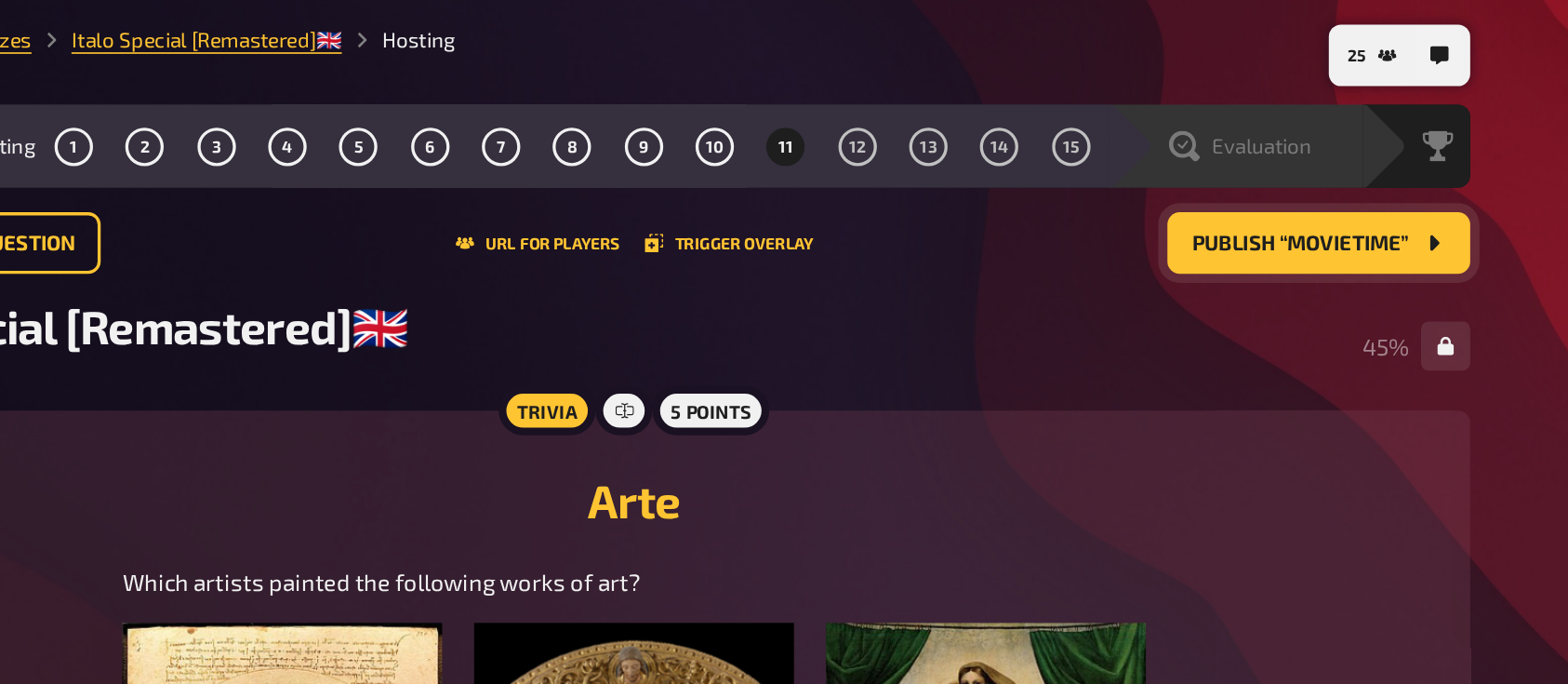
click at [1195, 90] on span "Evaluation" at bounding box center [1197, 88] width 61 height 14
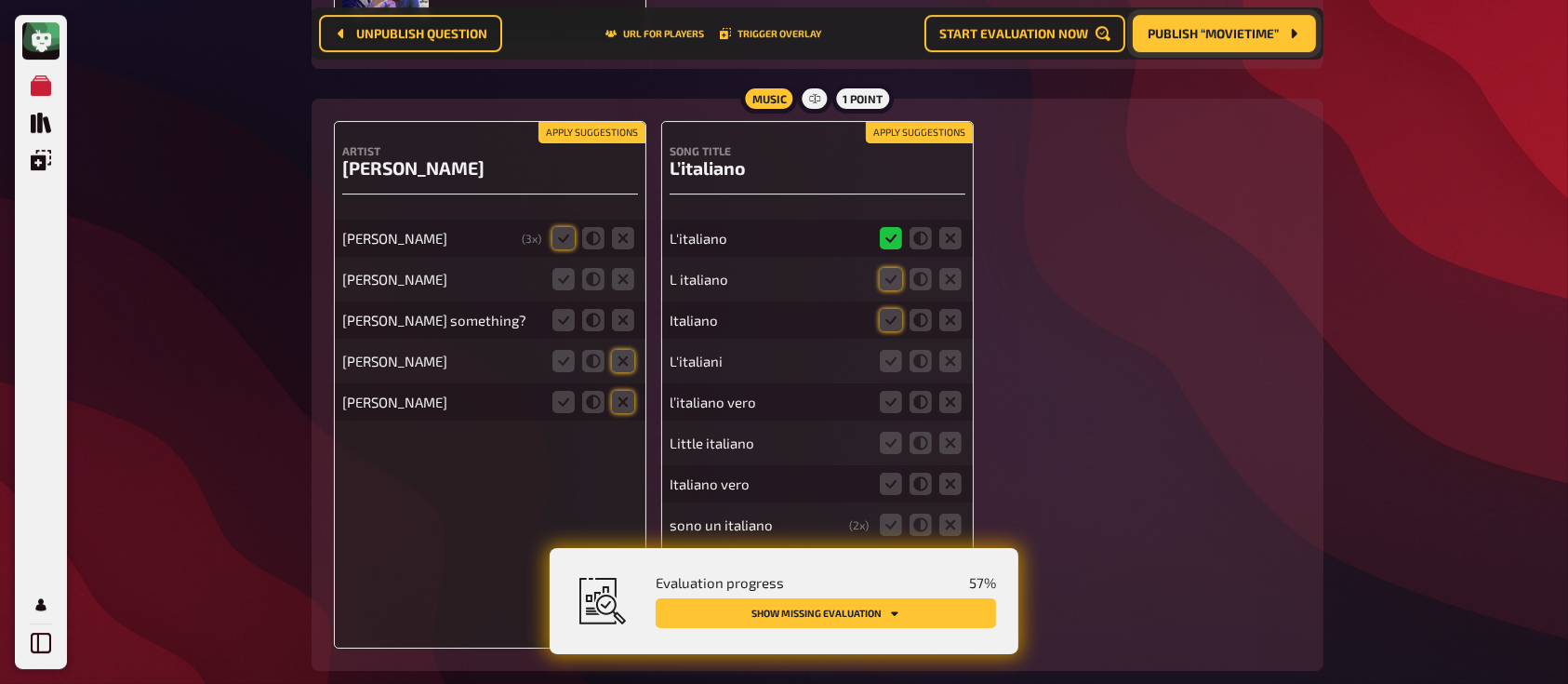
scroll to position [6435, 0]
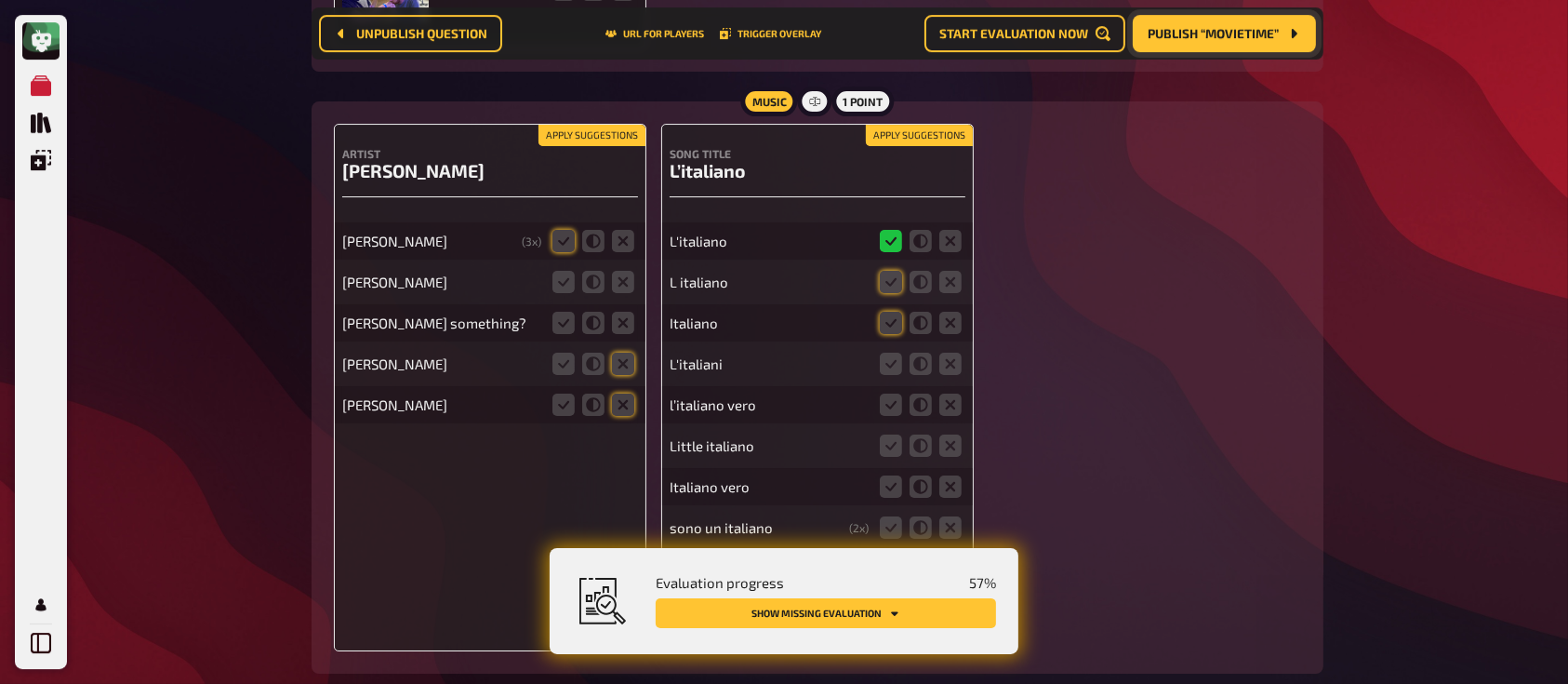
click at [895, 300] on div "L italiano" at bounding box center [817, 281] width 296 height 38
click at [565, 242] on icon at bounding box center [563, 241] width 22 height 22
click at [0, 0] on input "radio" at bounding box center [0, 0] width 0 height 0
click at [624, 285] on icon at bounding box center [622, 281] width 22 height 22
click at [0, 0] on input "radio" at bounding box center [0, 0] width 0 height 0
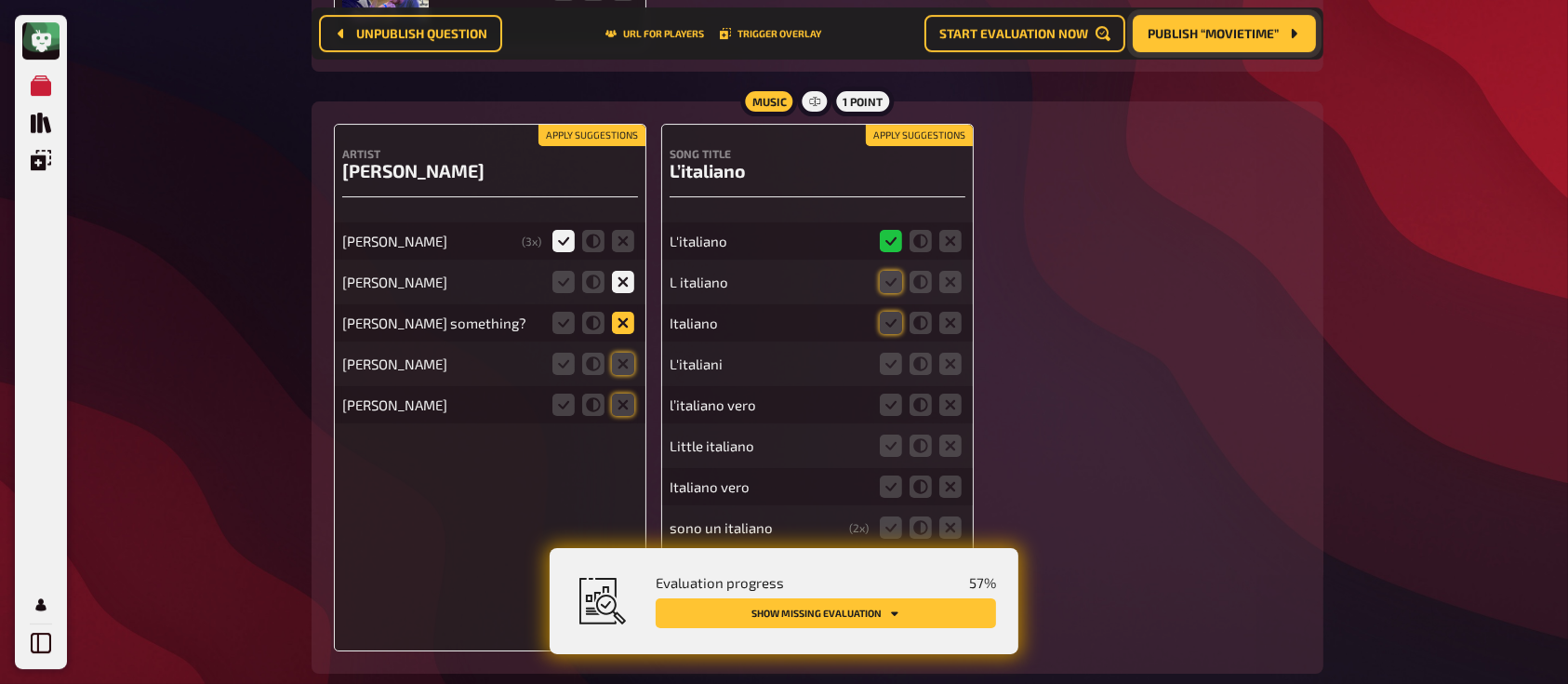
click at [622, 324] on icon at bounding box center [622, 322] width 22 height 22
click at [0, 0] on input "radio" at bounding box center [0, 0] width 0 height 0
click at [626, 375] on icon at bounding box center [622, 363] width 22 height 22
click at [0, 0] on input "radio" at bounding box center [0, 0] width 0 height 0
click at [626, 401] on icon at bounding box center [622, 404] width 22 height 22
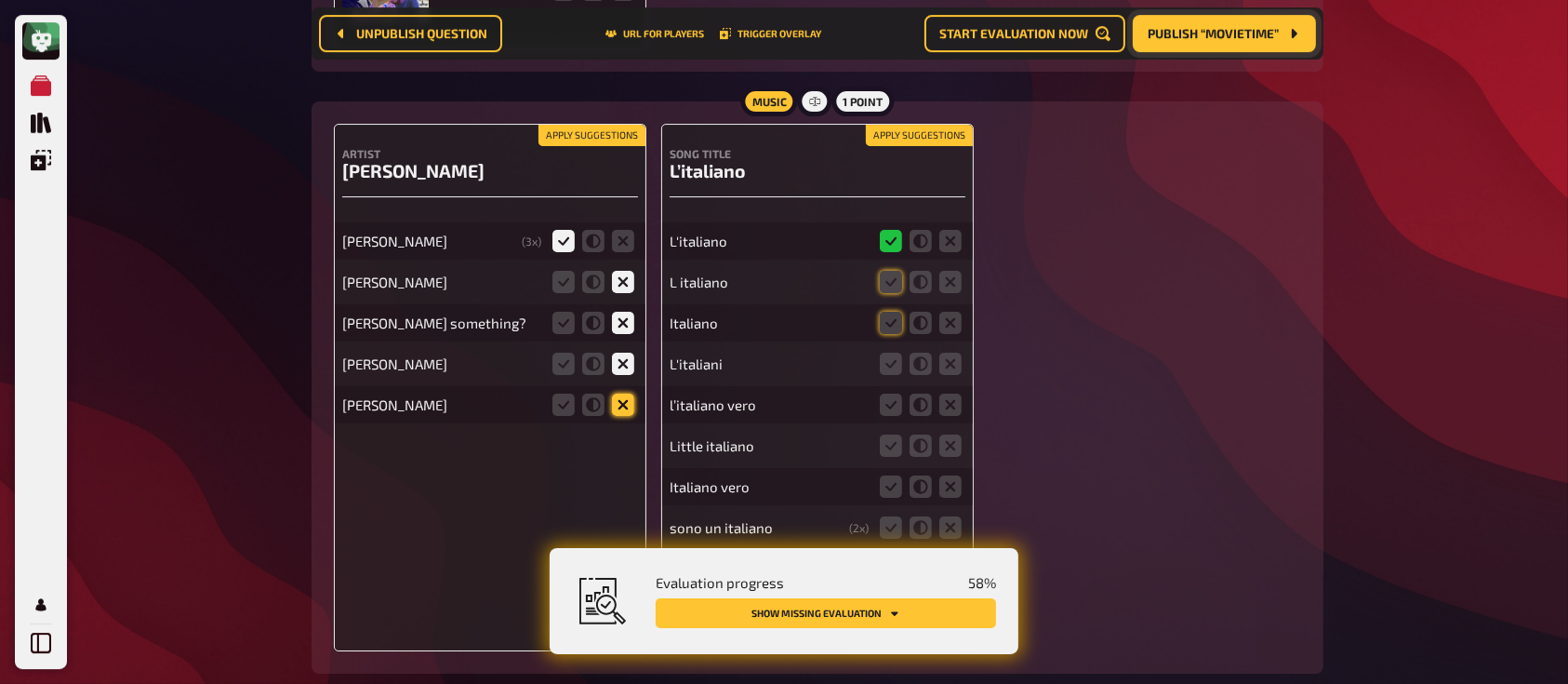
click at [0, 0] on input "radio" at bounding box center [0, 0] width 0 height 0
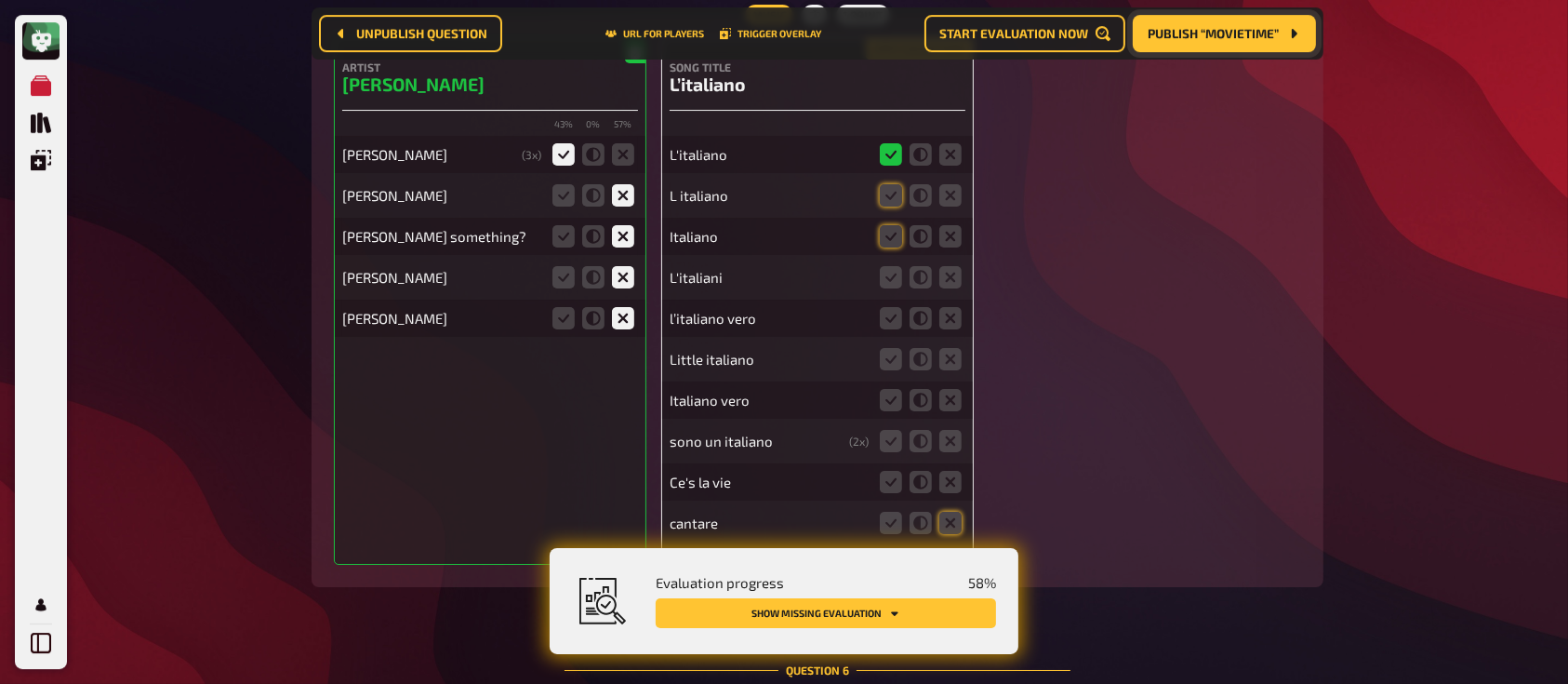
scroll to position [6532, 0]
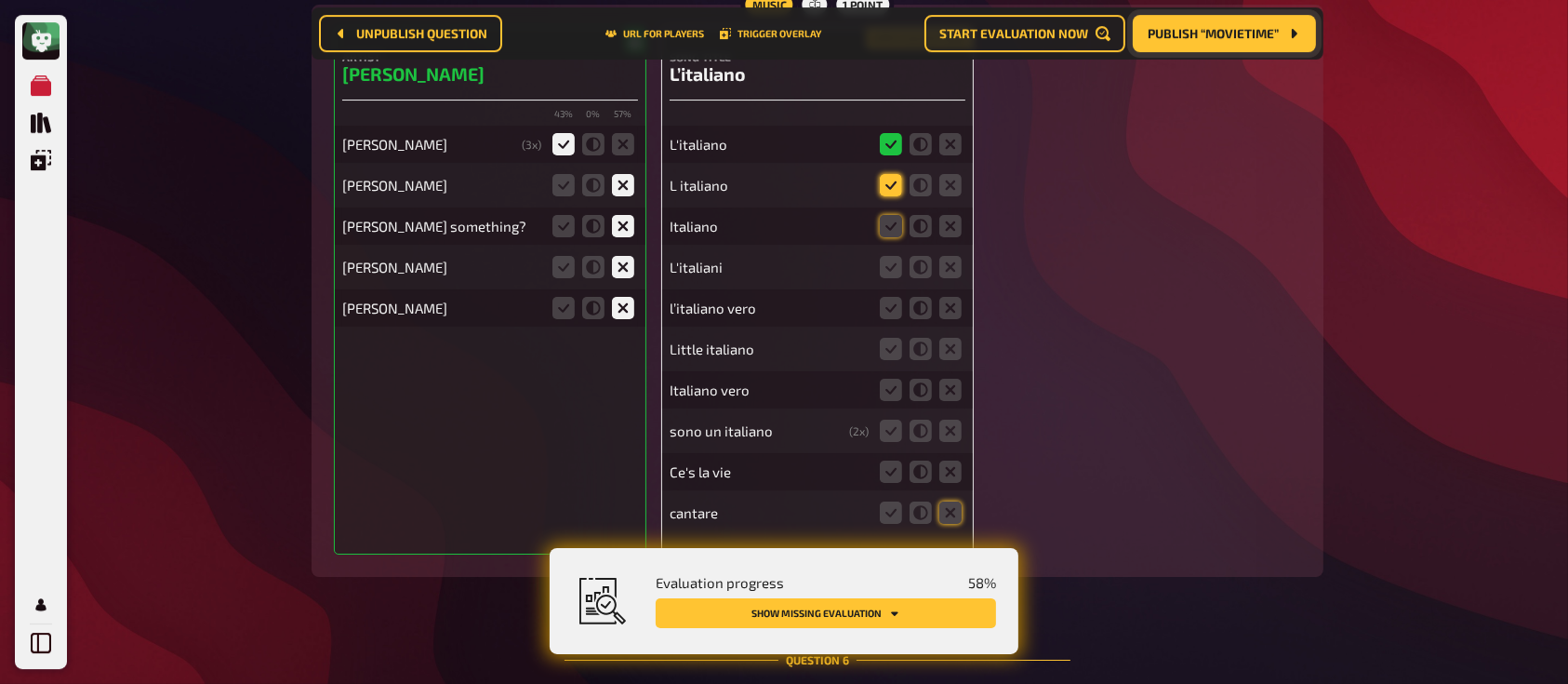
click at [888, 184] on icon at bounding box center [891, 185] width 22 height 22
click at [0, 0] on input "radio" at bounding box center [0, 0] width 0 height 0
click at [892, 229] on icon at bounding box center [891, 225] width 22 height 22
click at [0, 0] on input "radio" at bounding box center [0, 0] width 0 height 0
click at [890, 265] on icon at bounding box center [891, 267] width 22 height 22
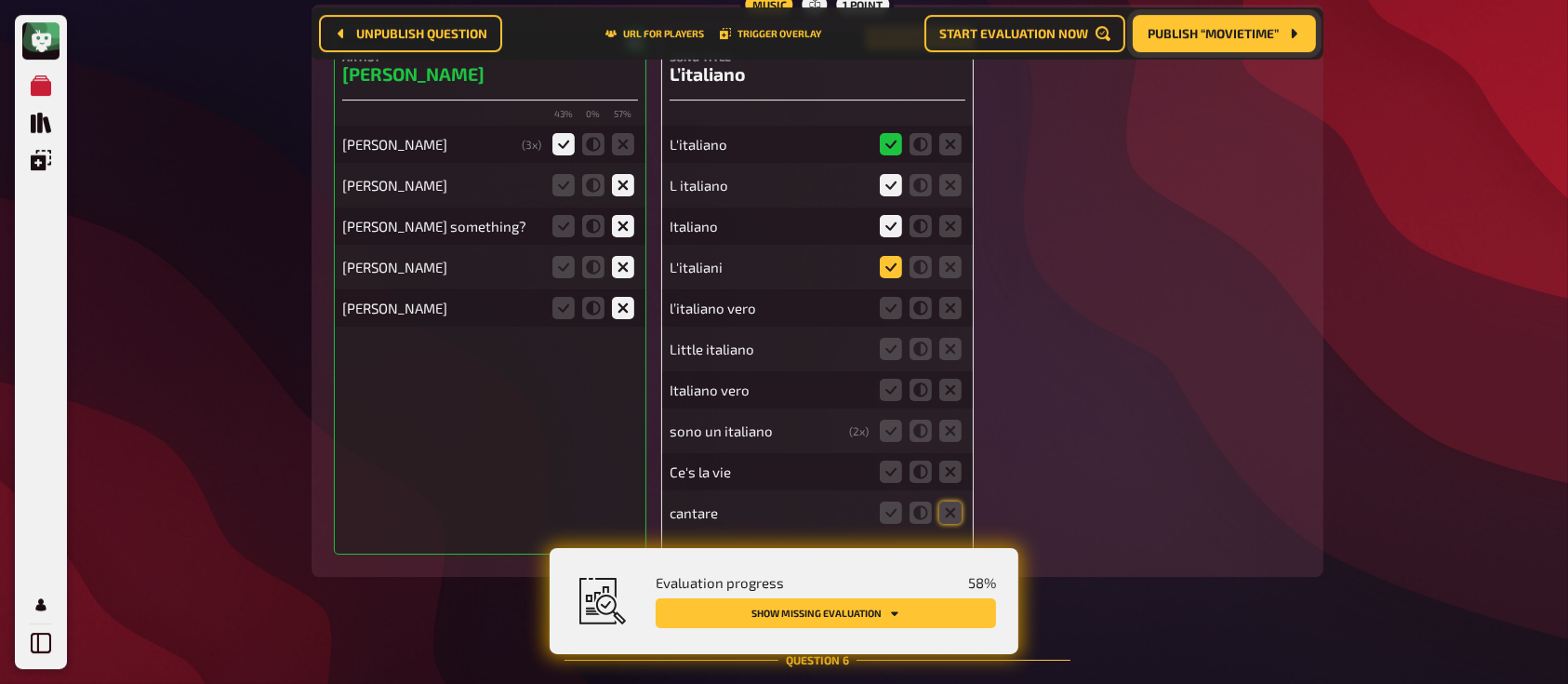
click at [0, 0] on input "radio" at bounding box center [0, 0] width 0 height 0
click at [1205, 38] on span "Publish “Movietime”" at bounding box center [1213, 33] width 131 height 13
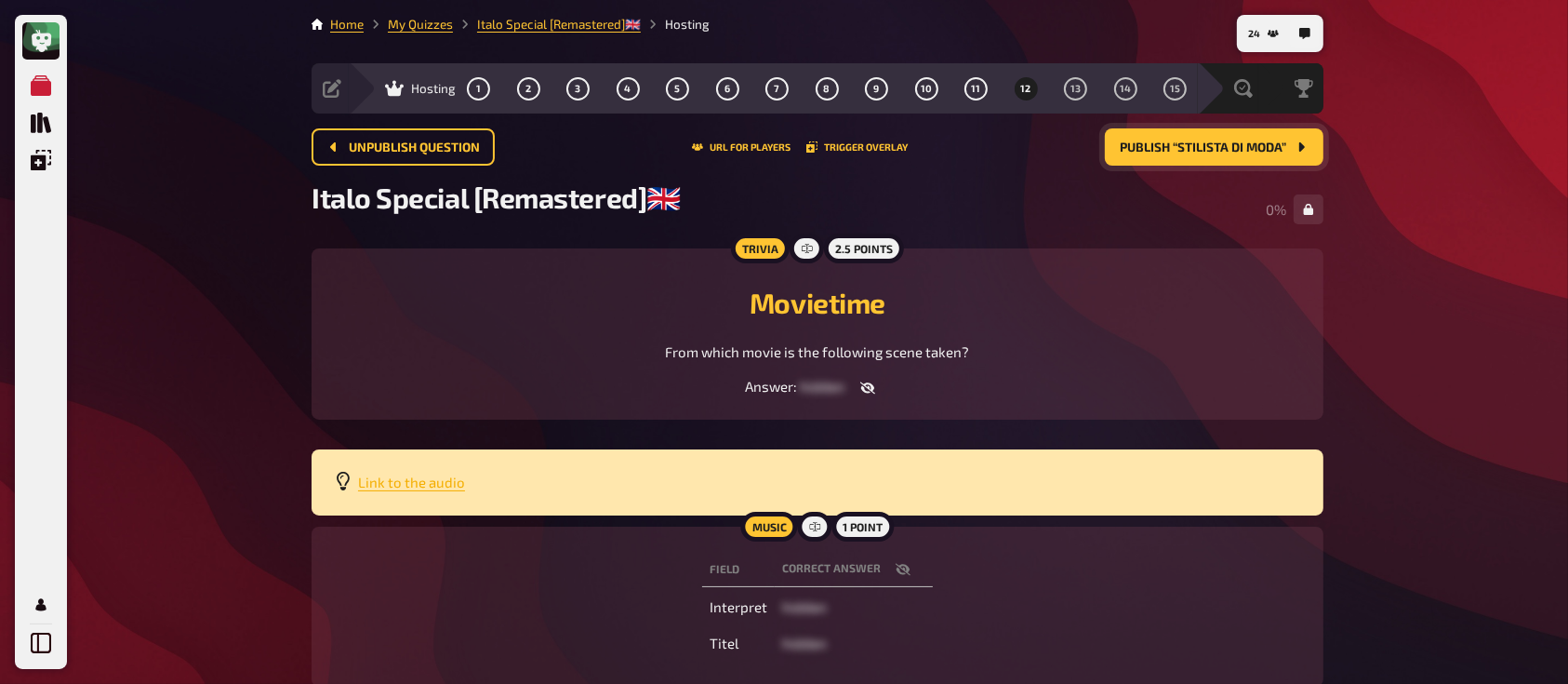
click at [406, 484] on span "Link to the audio" at bounding box center [412, 481] width 107 height 16
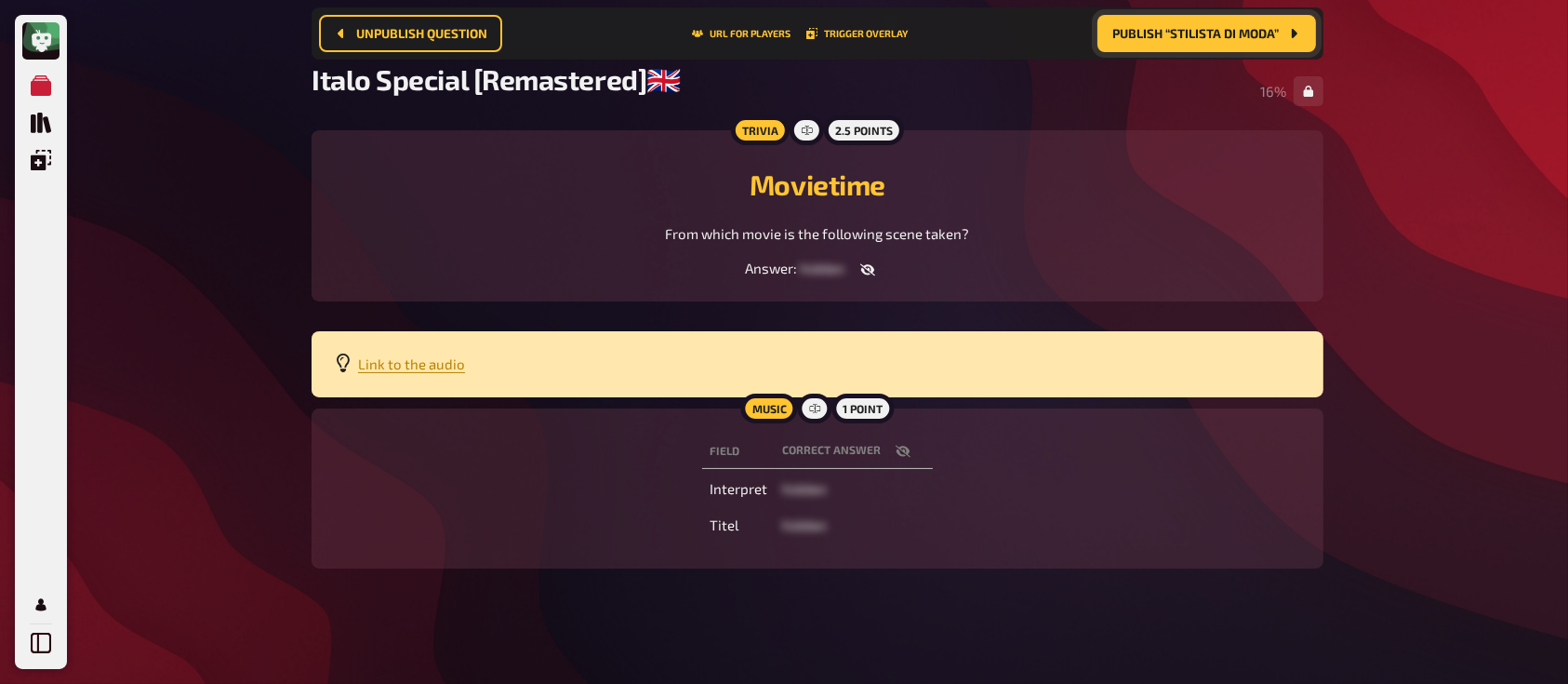
scroll to position [137, 0]
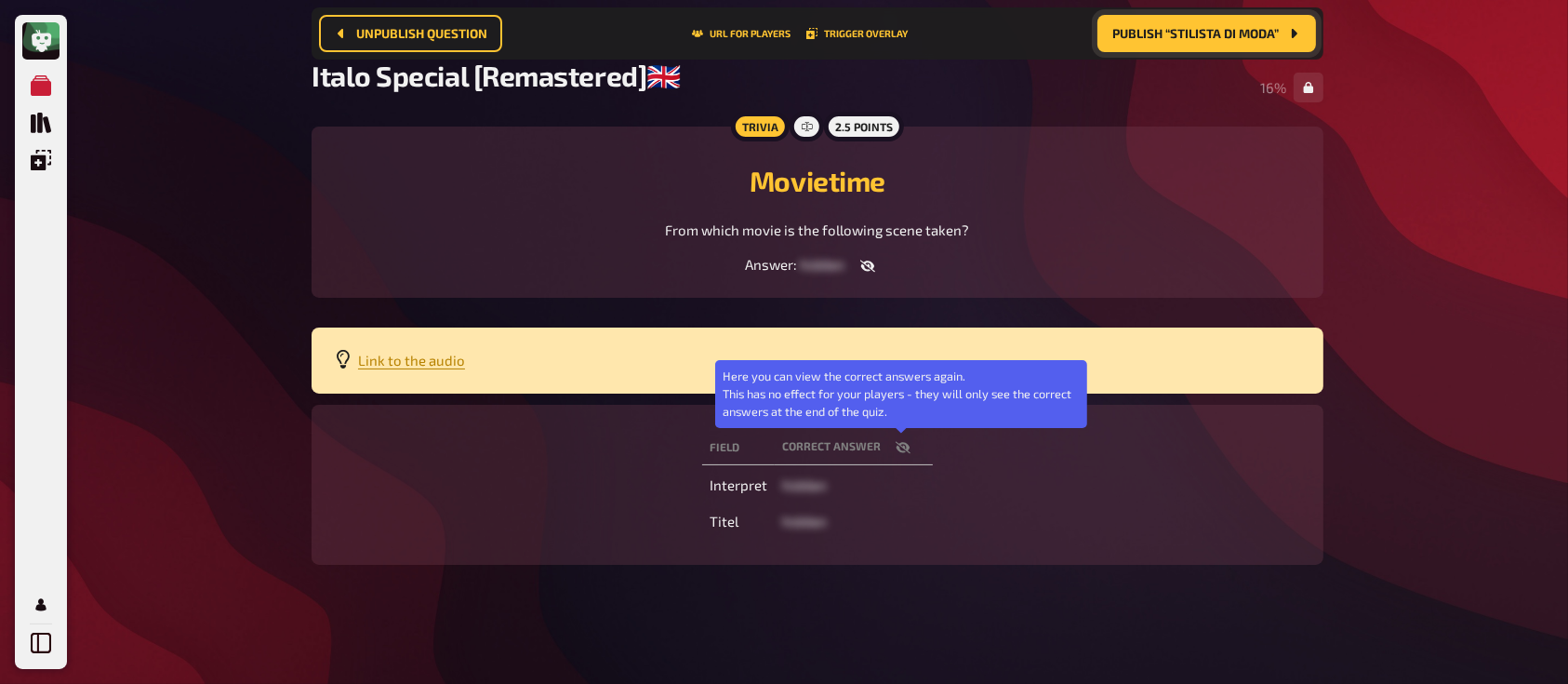
click at [900, 445] on icon "button" at bounding box center [902, 446] width 14 height 14
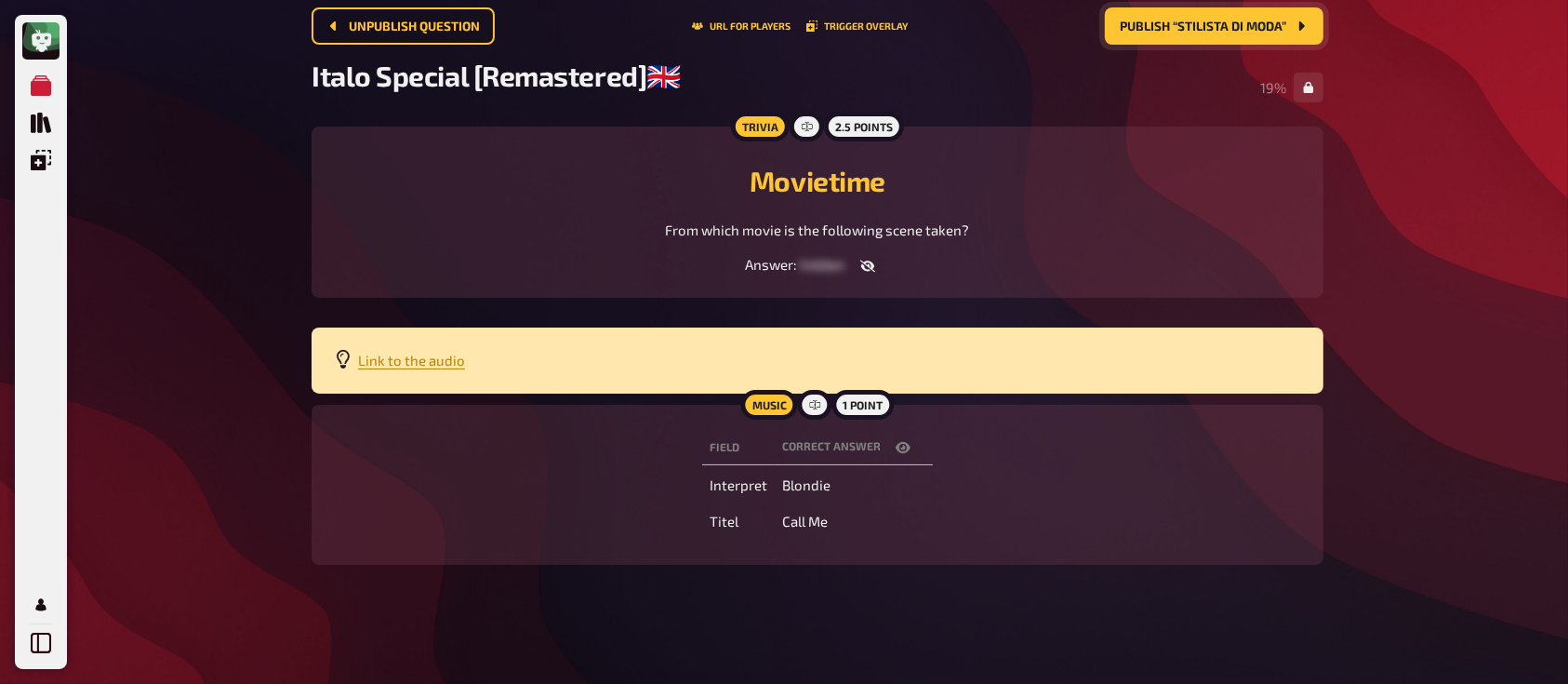
scroll to position [0, 0]
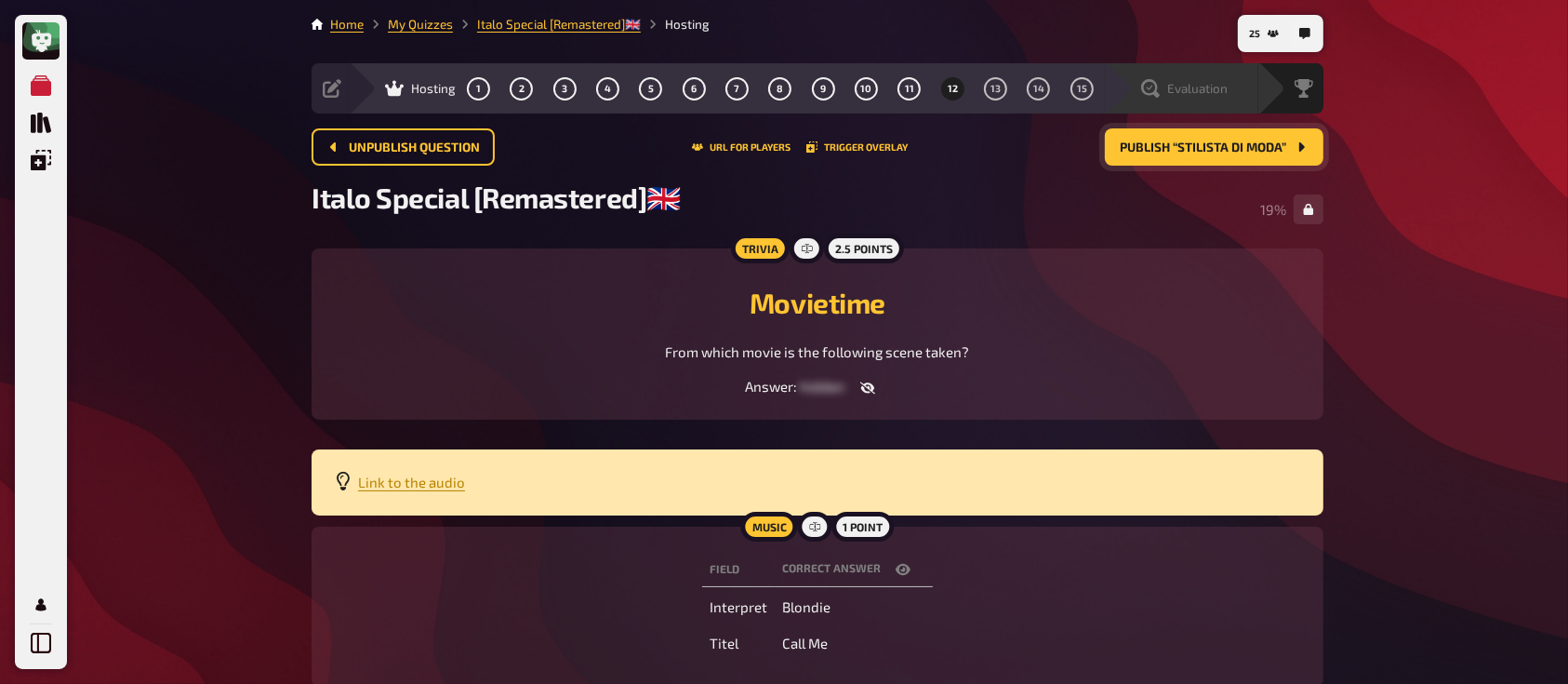
click at [1201, 89] on span "Evaluation" at bounding box center [1197, 88] width 61 height 14
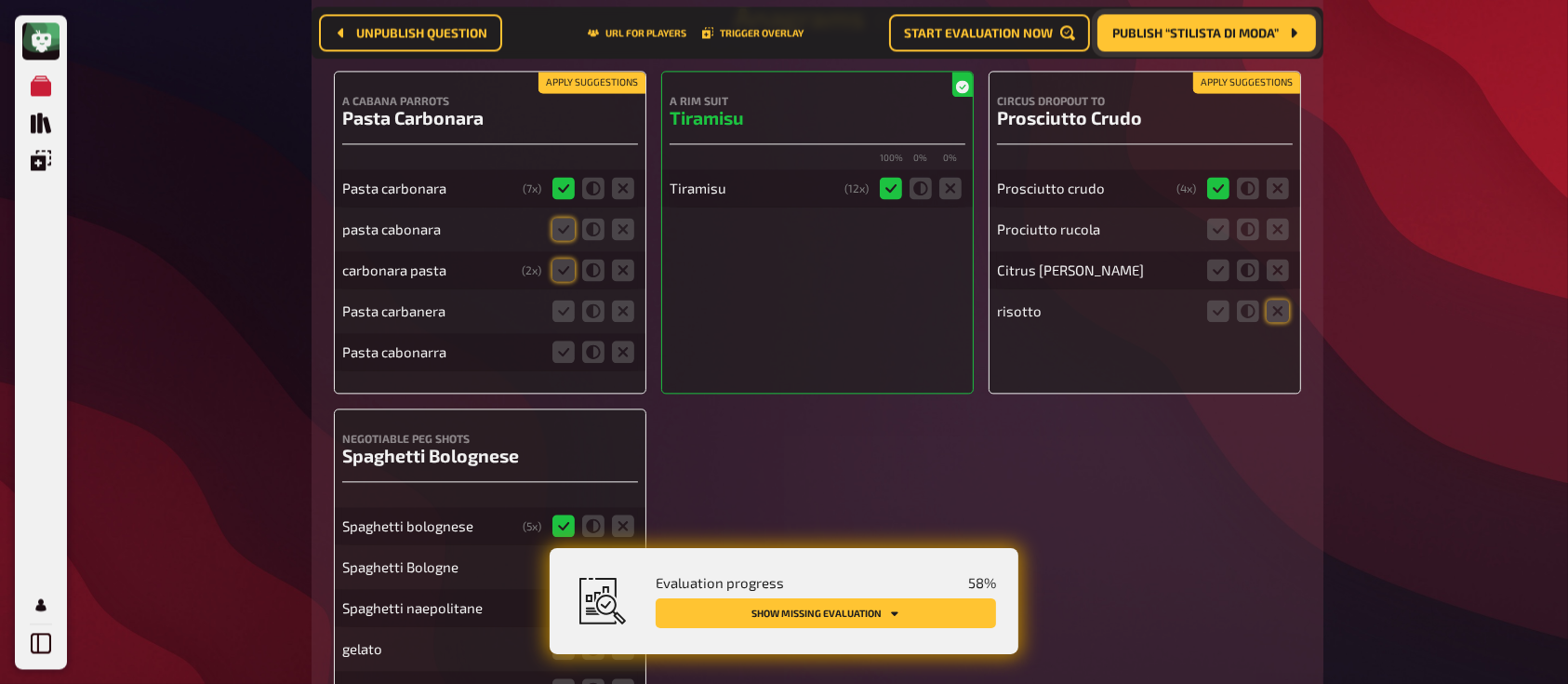
scroll to position [4104, 0]
click at [565, 236] on icon at bounding box center [563, 227] width 22 height 22
click at [0, 0] on input "radio" at bounding box center [0, 0] width 0 height 0
click at [630, 232] on icon at bounding box center [622, 227] width 22 height 22
click at [0, 0] on input "radio" at bounding box center [0, 0] width 0 height 0
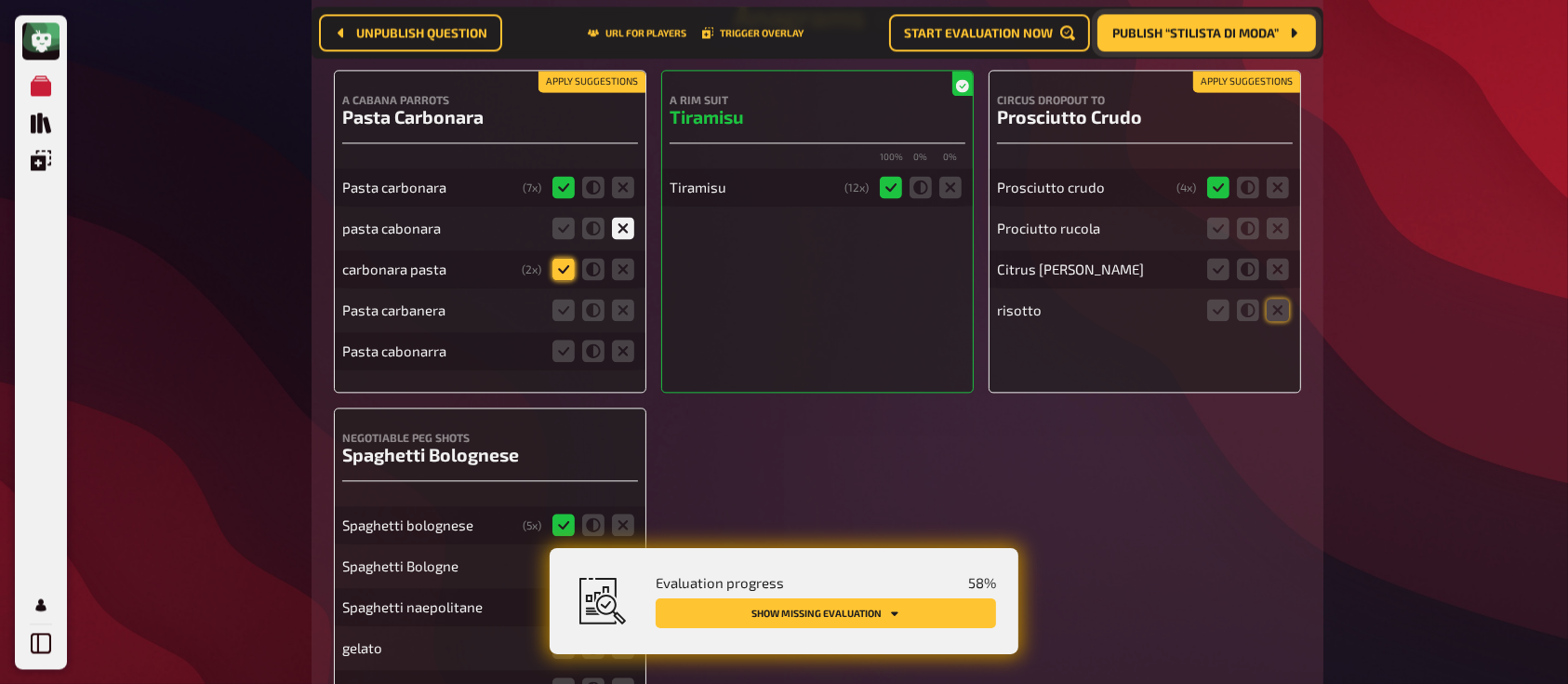
click at [556, 279] on icon at bounding box center [563, 269] width 22 height 22
click at [0, 0] on input "radio" at bounding box center [0, 0] width 0 height 0
click at [627, 314] on icon at bounding box center [622, 309] width 22 height 22
click at [0, 0] on input "radio" at bounding box center [0, 0] width 0 height 0
click at [625, 347] on icon at bounding box center [622, 350] width 22 height 22
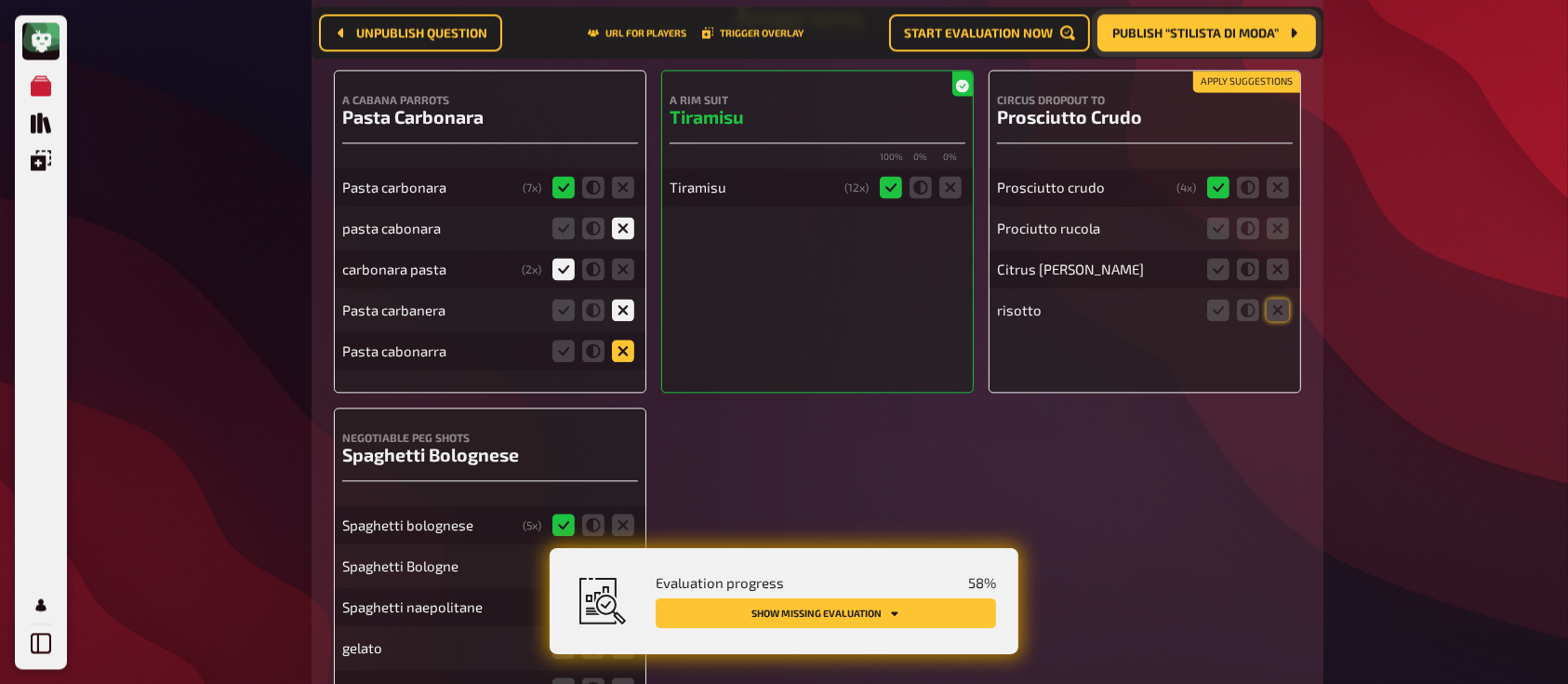
click at [0, 0] on input "radio" at bounding box center [0, 0] width 0 height 0
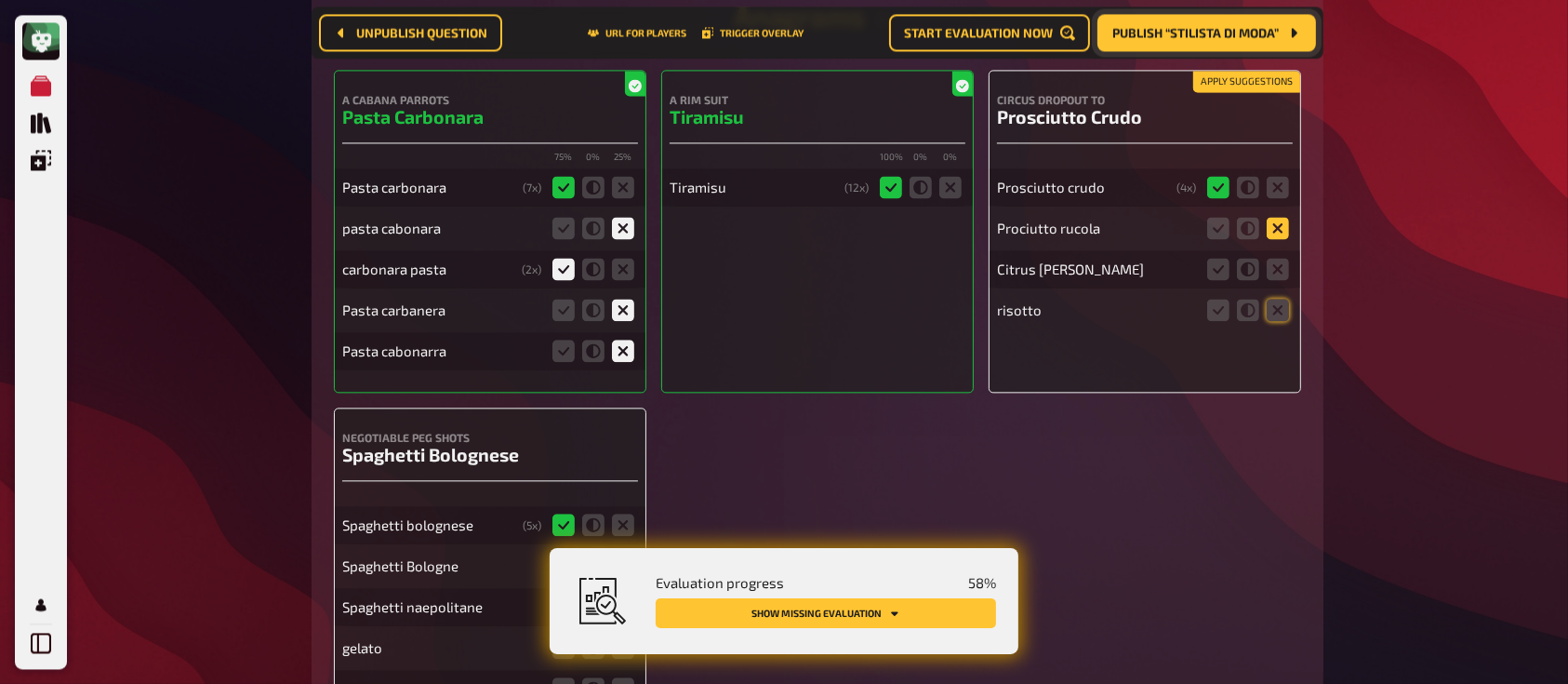
click at [1279, 233] on icon at bounding box center [1277, 227] width 22 height 22
click at [0, 0] on input "radio" at bounding box center [0, 0] width 0 height 0
click at [1272, 280] on icon at bounding box center [1277, 269] width 22 height 22
click at [0, 0] on input "radio" at bounding box center [0, 0] width 0 height 0
click at [1278, 317] on icon at bounding box center [1277, 309] width 22 height 22
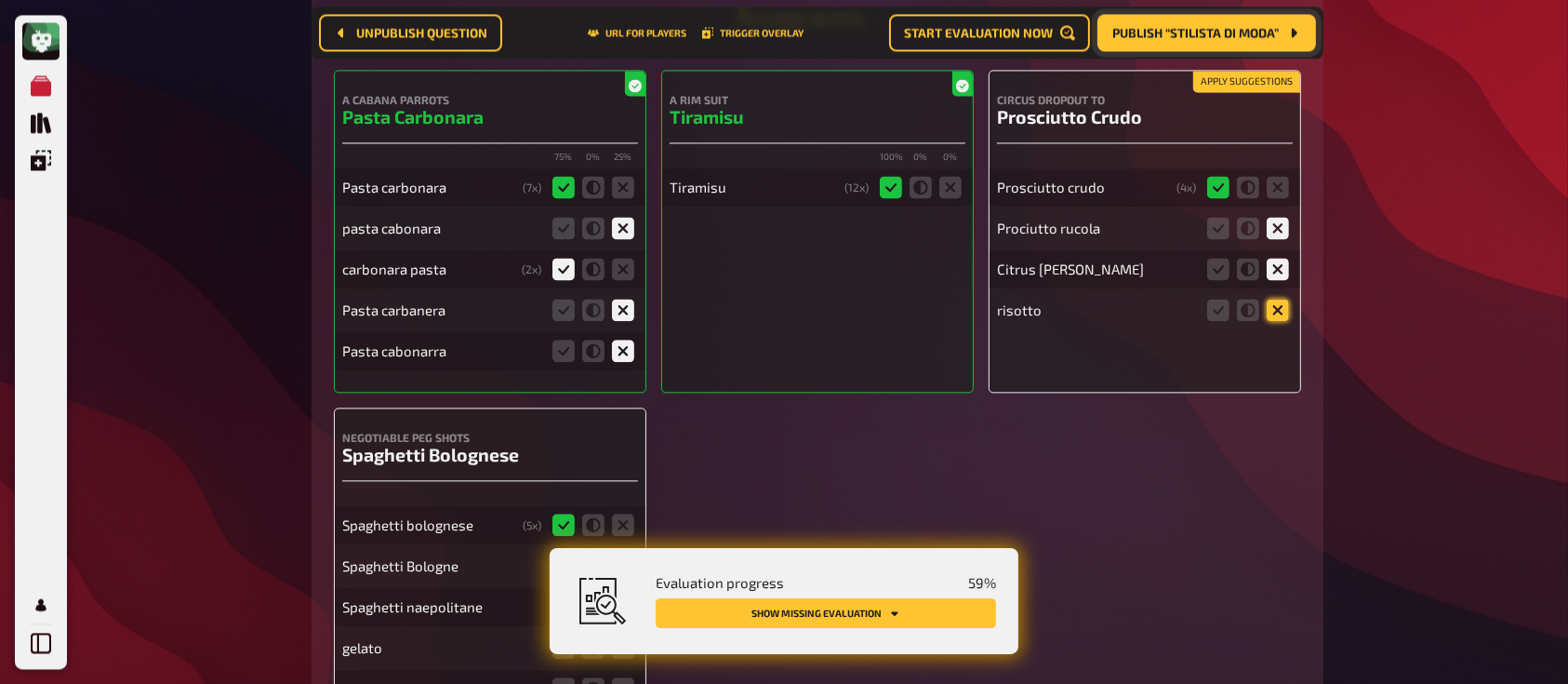
click at [0, 0] on input "radio" at bounding box center [0, 0] width 0 height 0
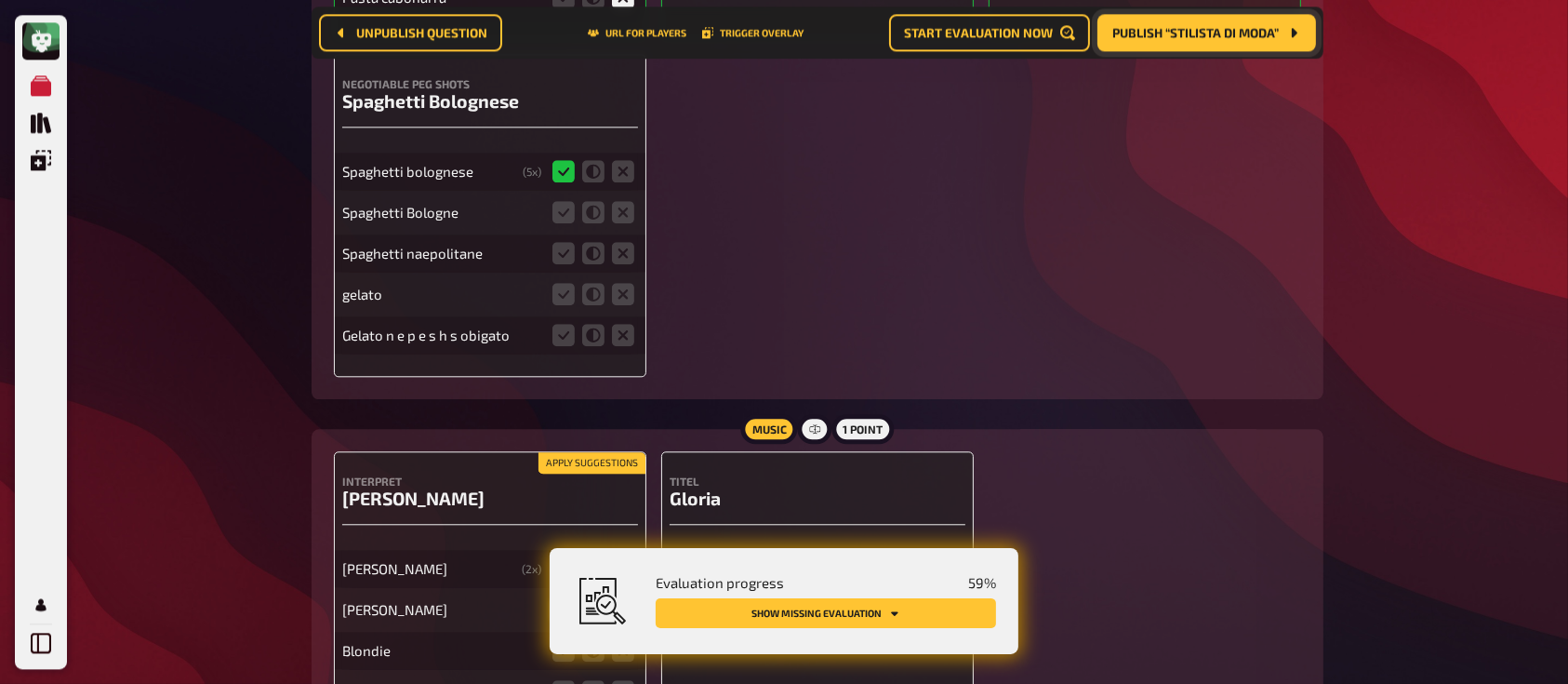
scroll to position [4457, 0]
click at [618, 214] on icon at bounding box center [622, 213] width 22 height 22
click at [0, 0] on input "radio" at bounding box center [0, 0] width 0 height 0
click at [627, 261] on icon at bounding box center [622, 253] width 22 height 22
click at [0, 0] on input "radio" at bounding box center [0, 0] width 0 height 0
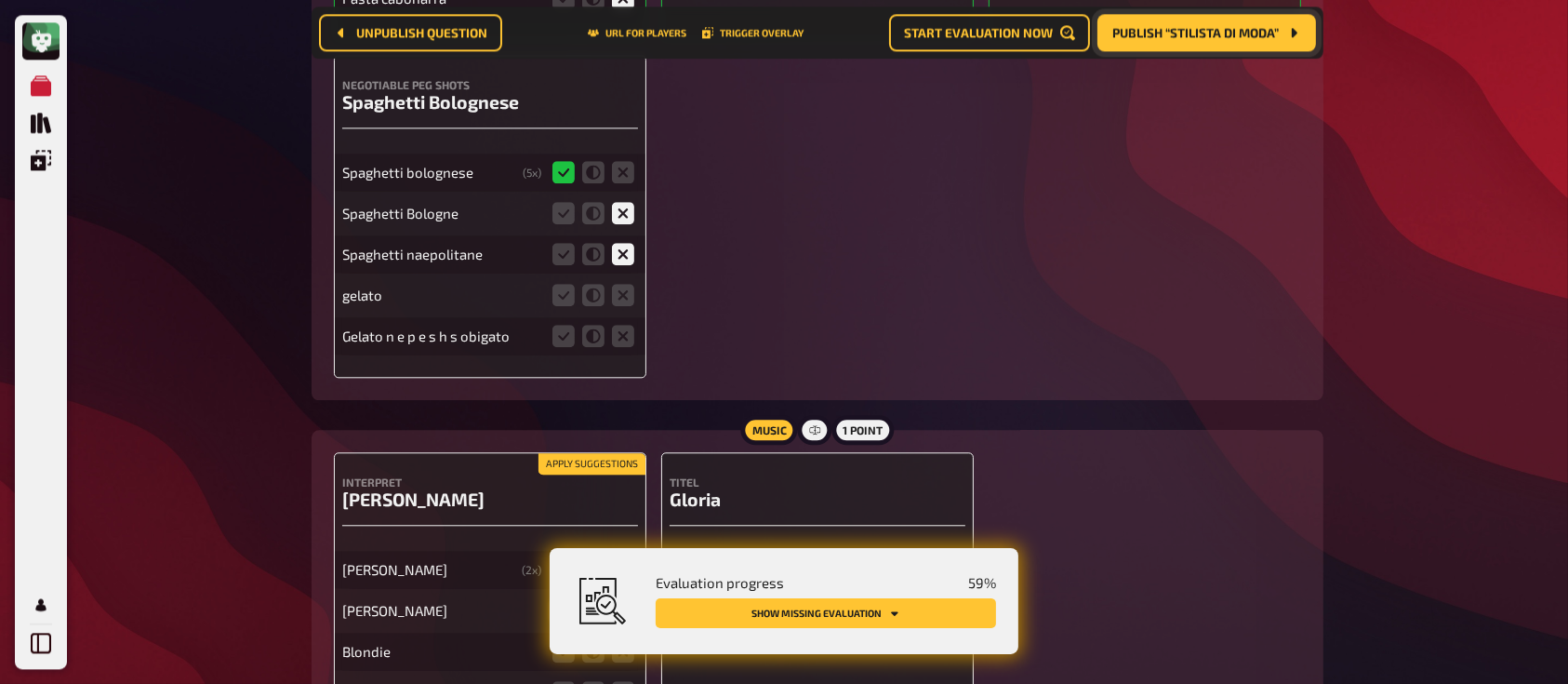
click at [637, 298] on fieldset at bounding box center [593, 295] width 89 height 30
click at [615, 303] on icon at bounding box center [622, 295] width 22 height 22
click at [0, 0] on input "radio" at bounding box center [0, 0] width 0 height 0
click at [618, 343] on icon at bounding box center [622, 335] width 22 height 22
click at [0, 0] on input "radio" at bounding box center [0, 0] width 0 height 0
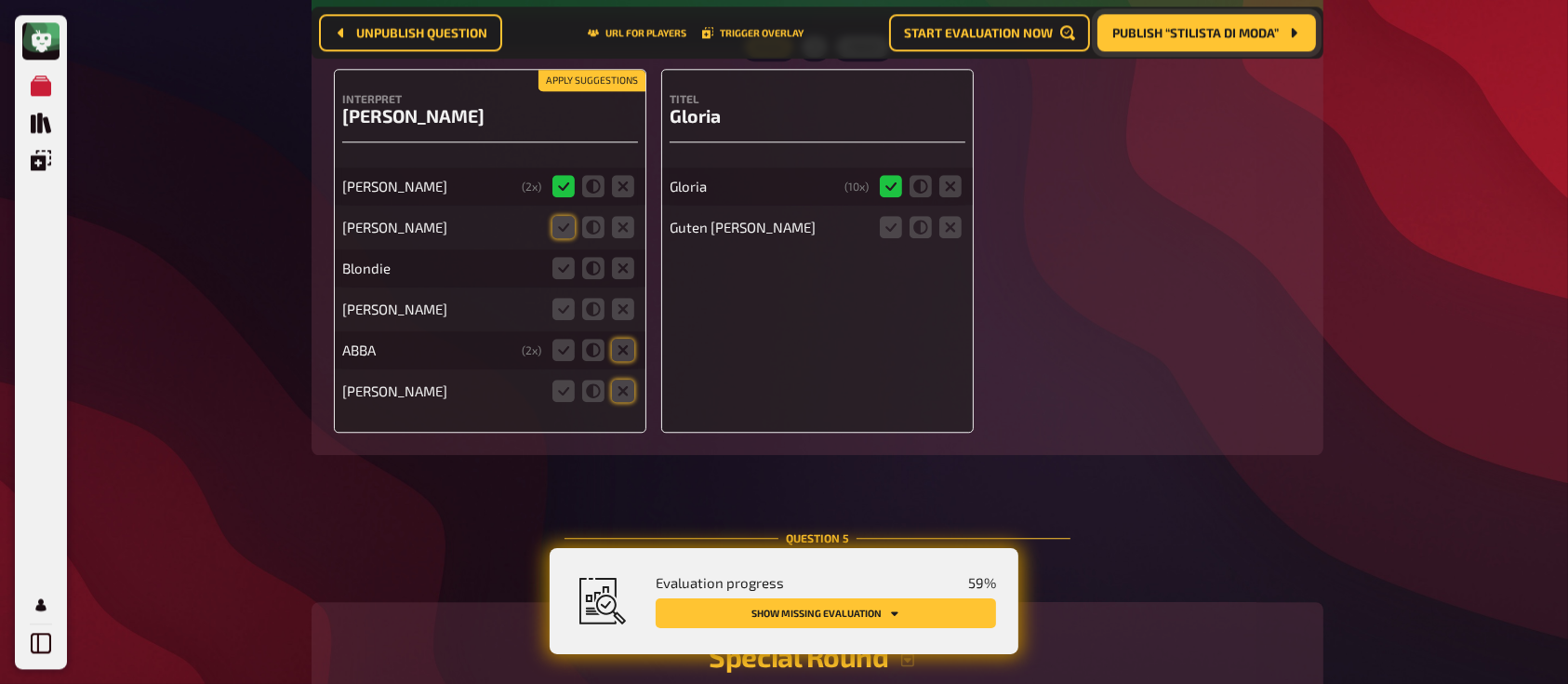
scroll to position [4842, 0]
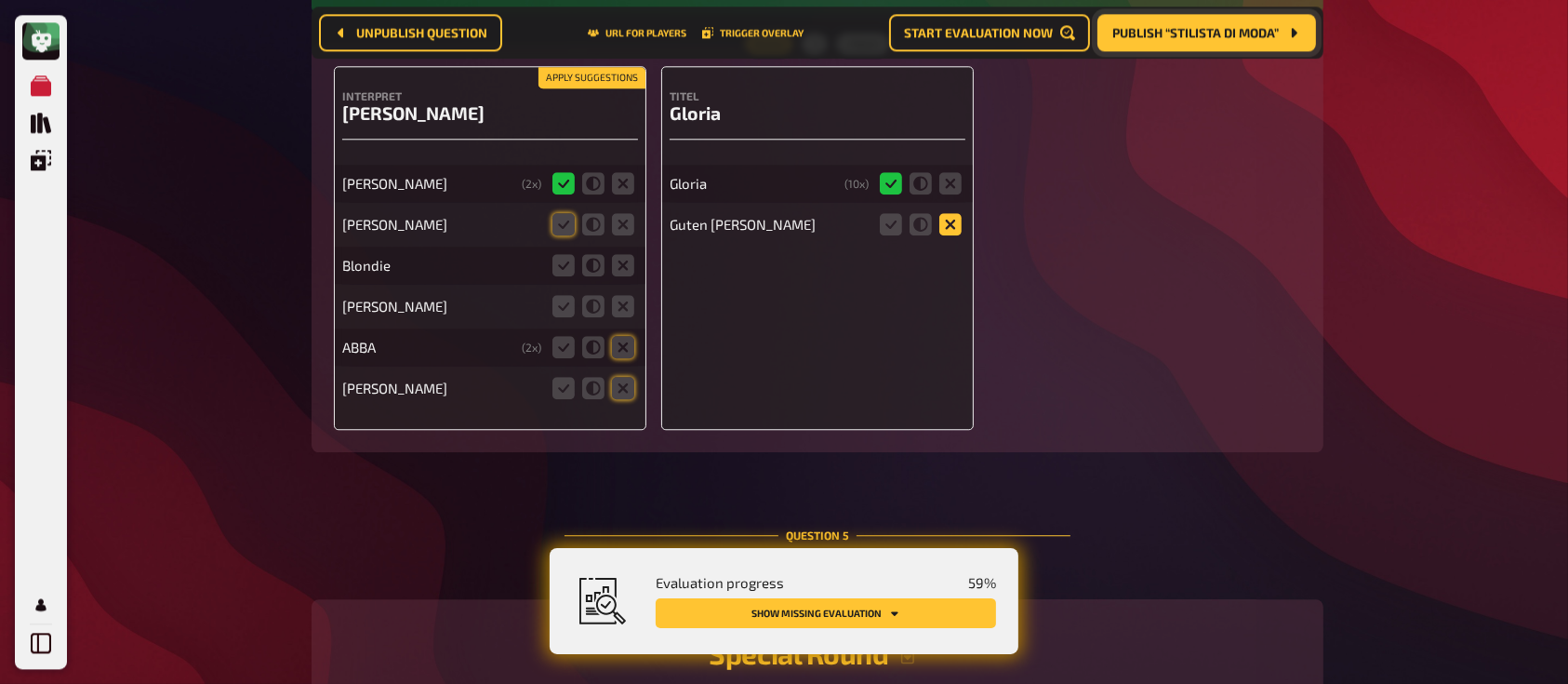
click at [949, 225] on icon at bounding box center [950, 223] width 22 height 22
click at [0, 0] on input "radio" at bounding box center [0, 0] width 0 height 0
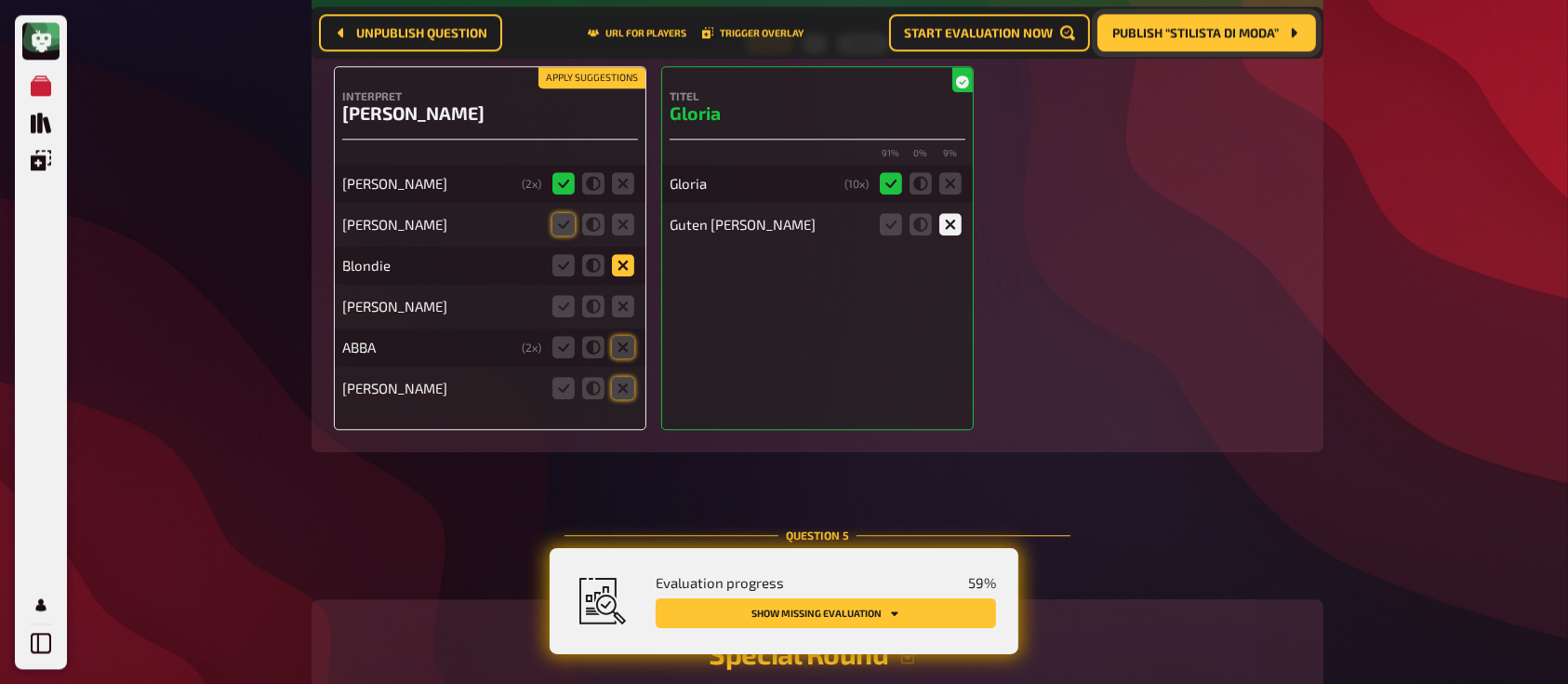
click at [627, 264] on icon at bounding box center [622, 265] width 22 height 22
click at [0, 0] on input "radio" at bounding box center [0, 0] width 0 height 0
click at [631, 312] on icon at bounding box center [622, 305] width 22 height 22
click at [0, 0] on input "radio" at bounding box center [0, 0] width 0 height 0
click at [625, 349] on icon at bounding box center [622, 347] width 22 height 22
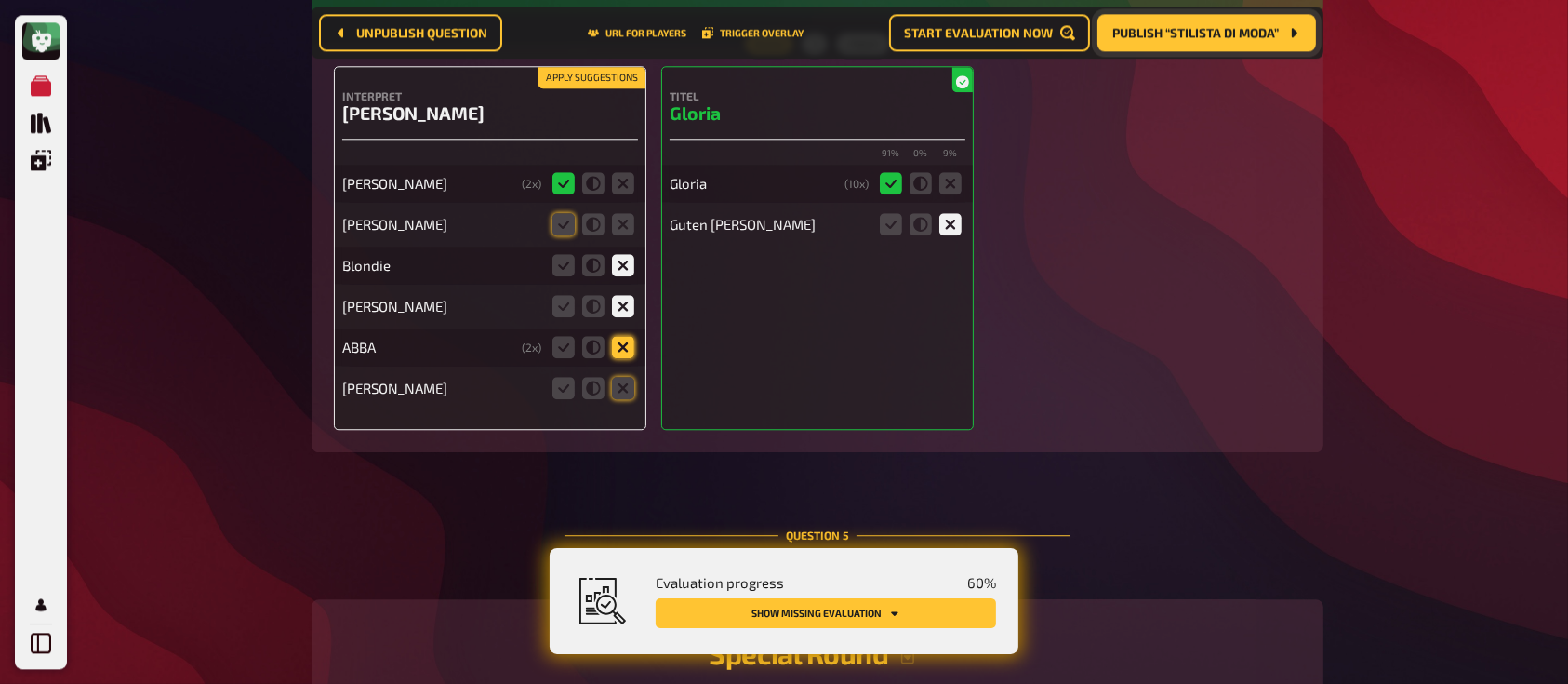
click at [0, 0] on input "radio" at bounding box center [0, 0] width 0 height 0
click at [559, 218] on icon at bounding box center [563, 223] width 22 height 22
click at [0, 0] on input "radio" at bounding box center [0, 0] width 0 height 0
click at [618, 385] on icon at bounding box center [622, 387] width 22 height 22
click at [0, 0] on input "radio" at bounding box center [0, 0] width 0 height 0
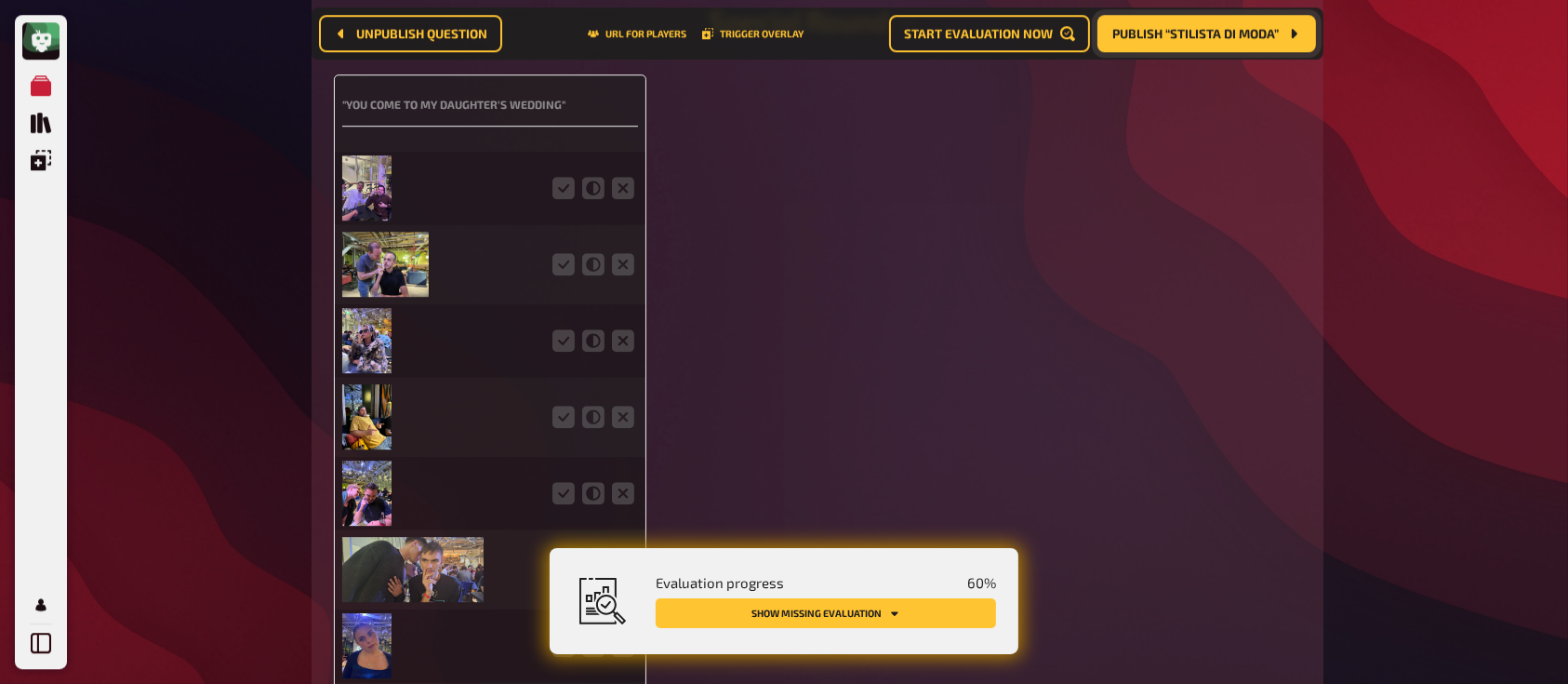
scroll to position [5567, 0]
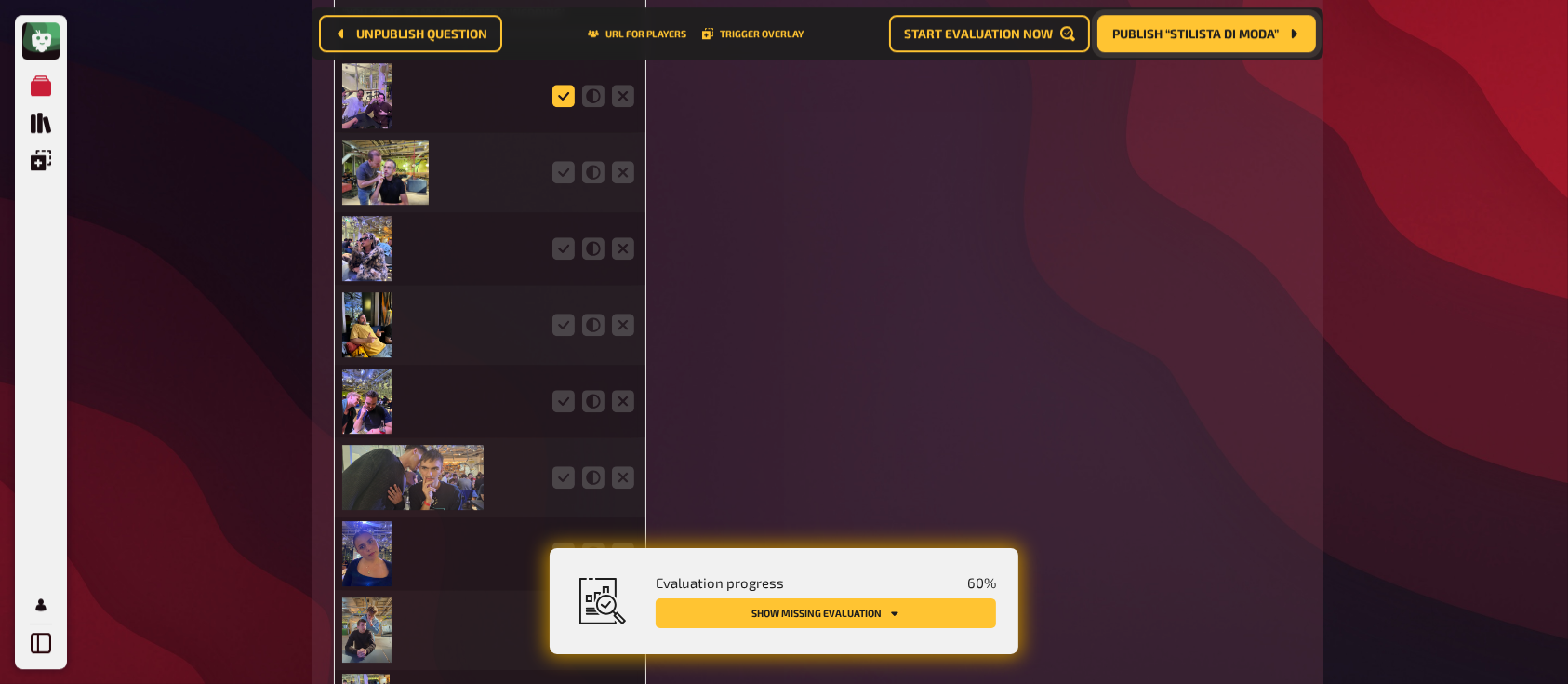
click at [561, 93] on icon at bounding box center [563, 96] width 22 height 22
click at [0, 0] on input "radio" at bounding box center [0, 0] width 0 height 0
click at [559, 258] on icon at bounding box center [563, 247] width 22 height 22
click at [0, 0] on input "radio" at bounding box center [0, 0] width 0 height 0
click at [561, 184] on icon at bounding box center [563, 172] width 22 height 22
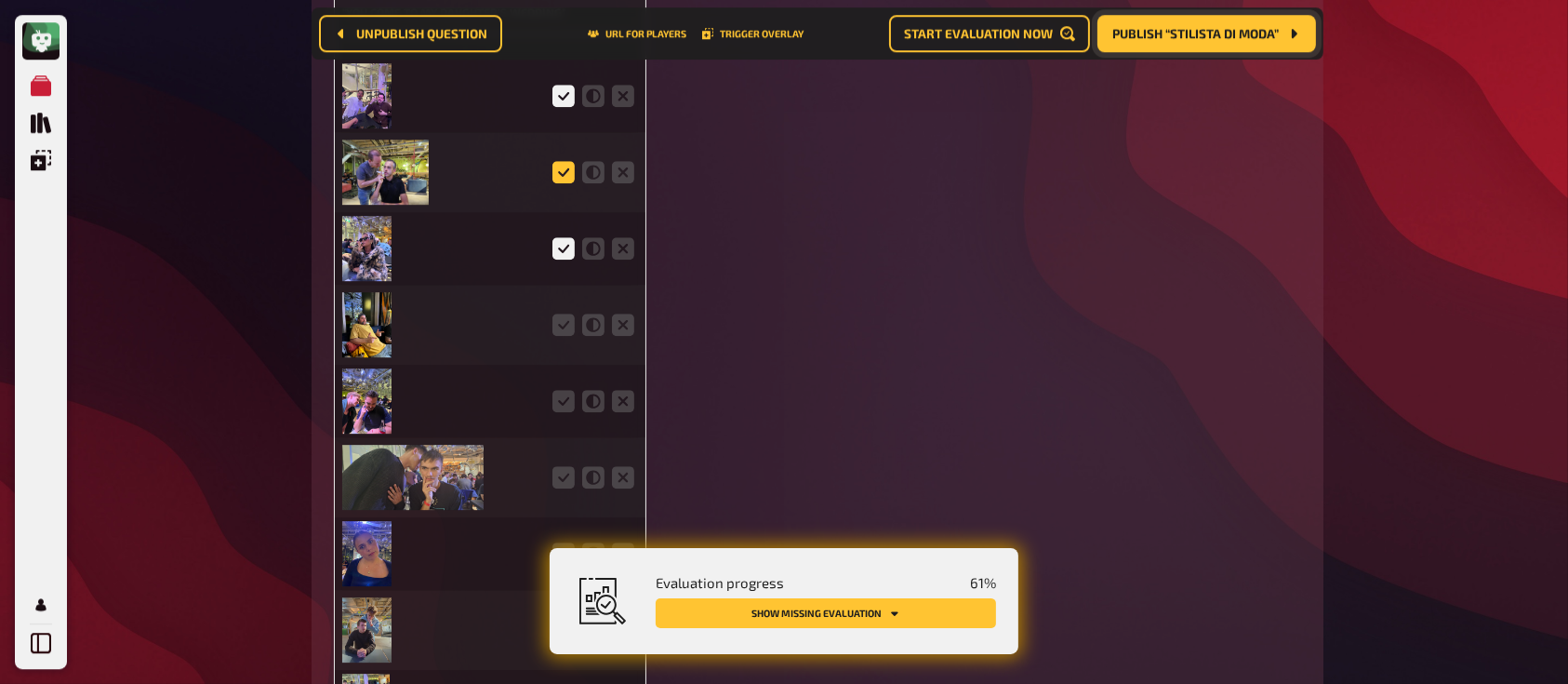
click at [0, 0] on input "radio" at bounding box center [0, 0] width 0 height 0
click at [563, 326] on icon at bounding box center [563, 324] width 22 height 22
click at [0, 0] on input "radio" at bounding box center [0, 0] width 0 height 0
click at [559, 482] on icon at bounding box center [563, 476] width 22 height 22
click at [0, 0] on input "radio" at bounding box center [0, 0] width 0 height 0
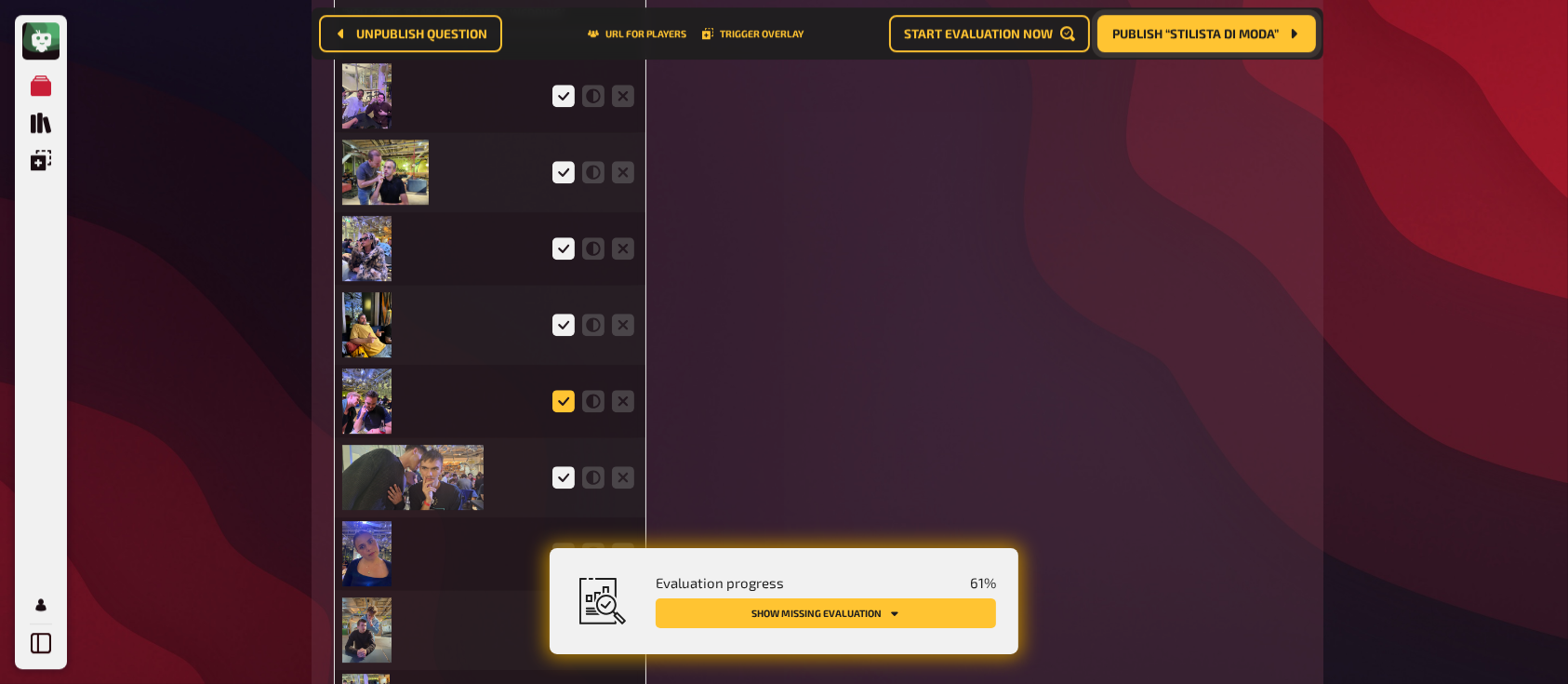
click at [559, 411] on icon at bounding box center [563, 400] width 22 height 22
click at [0, 0] on input "radio" at bounding box center [0, 0] width 0 height 0
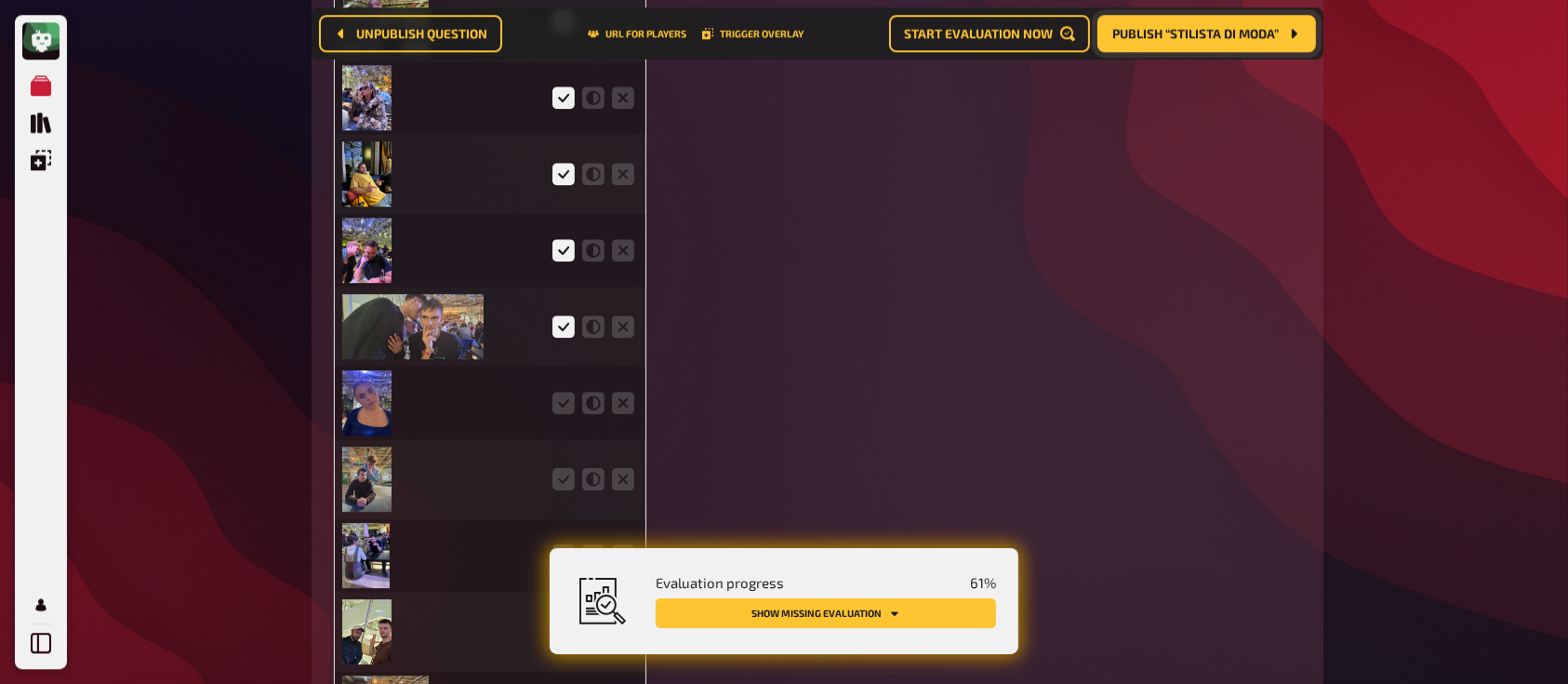
scroll to position [5726, 0]
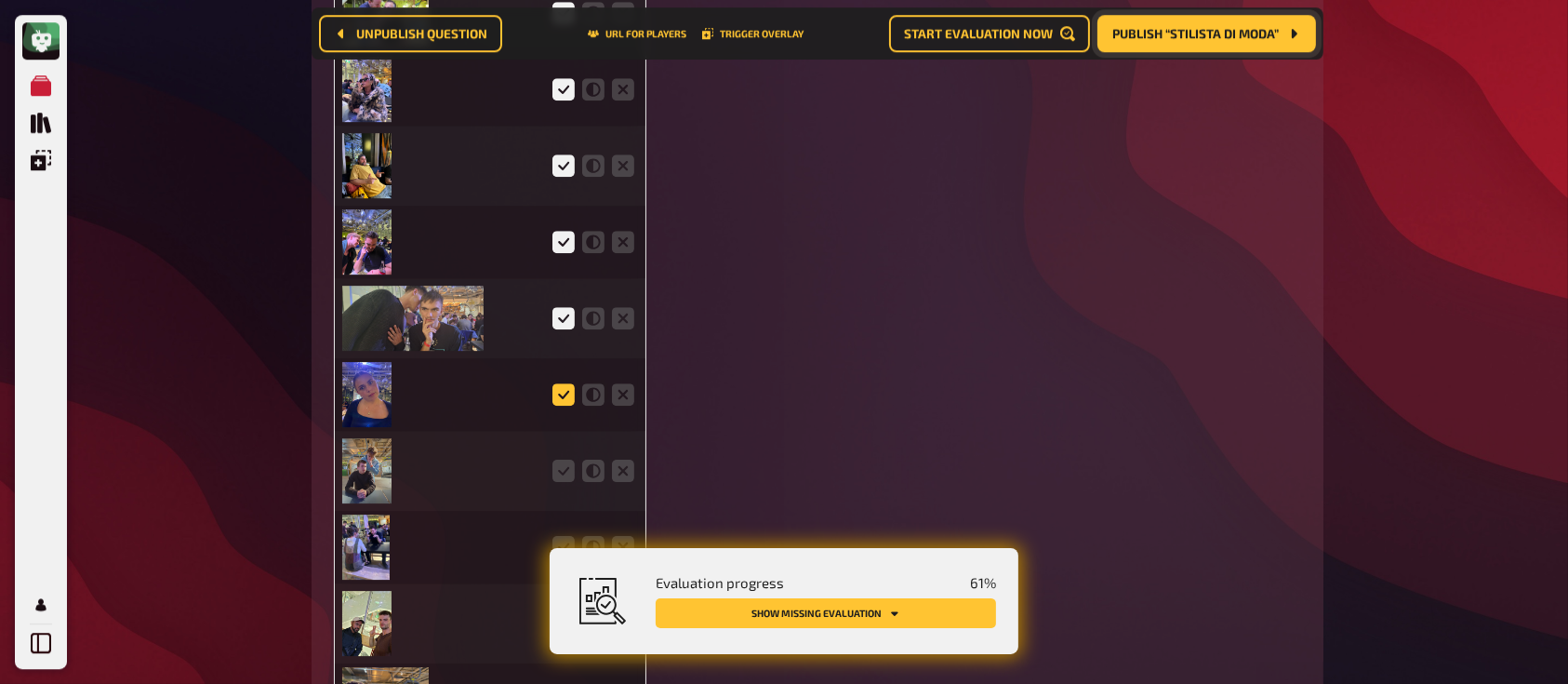
click at [558, 390] on icon at bounding box center [563, 394] width 22 height 22
click at [0, 0] on input "radio" at bounding box center [0, 0] width 0 height 0
click at [552, 485] on fieldset at bounding box center [593, 470] width 89 height 30
click at [557, 476] on icon at bounding box center [563, 470] width 22 height 22
click at [0, 0] on input "radio" at bounding box center [0, 0] width 0 height 0
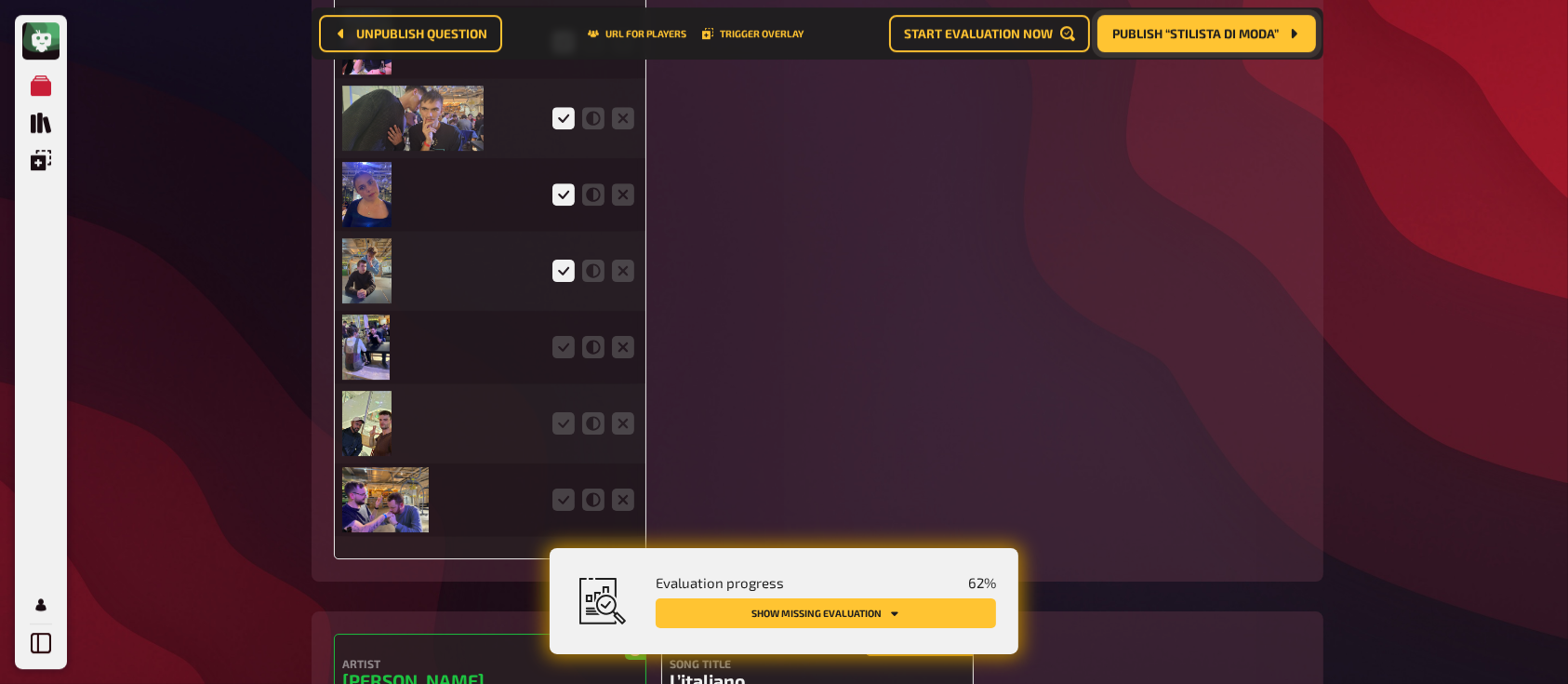
scroll to position [5930, 0]
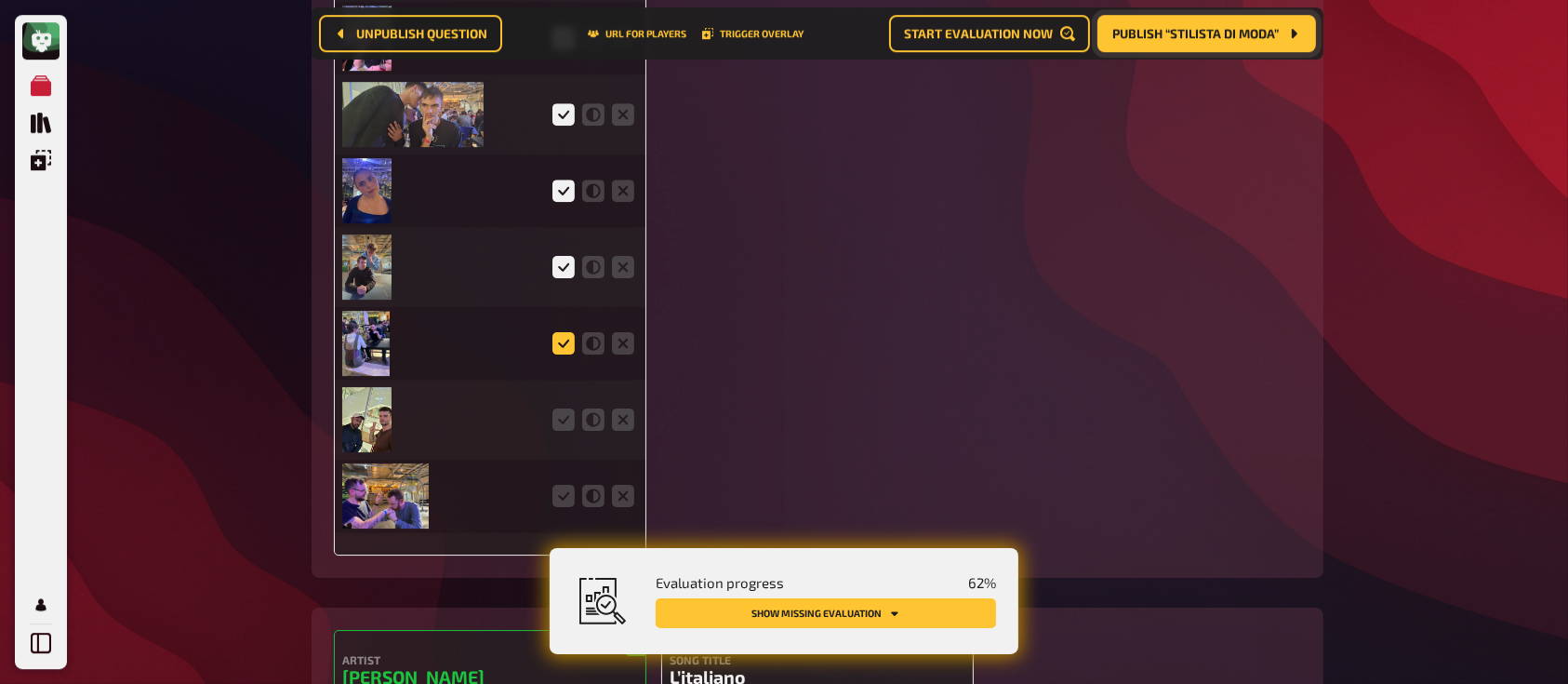
click at [559, 343] on icon at bounding box center [563, 343] width 22 height 22
click at [0, 0] on input "radio" at bounding box center [0, 0] width 0 height 0
click at [559, 427] on icon at bounding box center [563, 419] width 22 height 22
click at [0, 0] on input "radio" at bounding box center [0, 0] width 0 height 0
click at [566, 494] on icon at bounding box center [563, 496] width 22 height 22
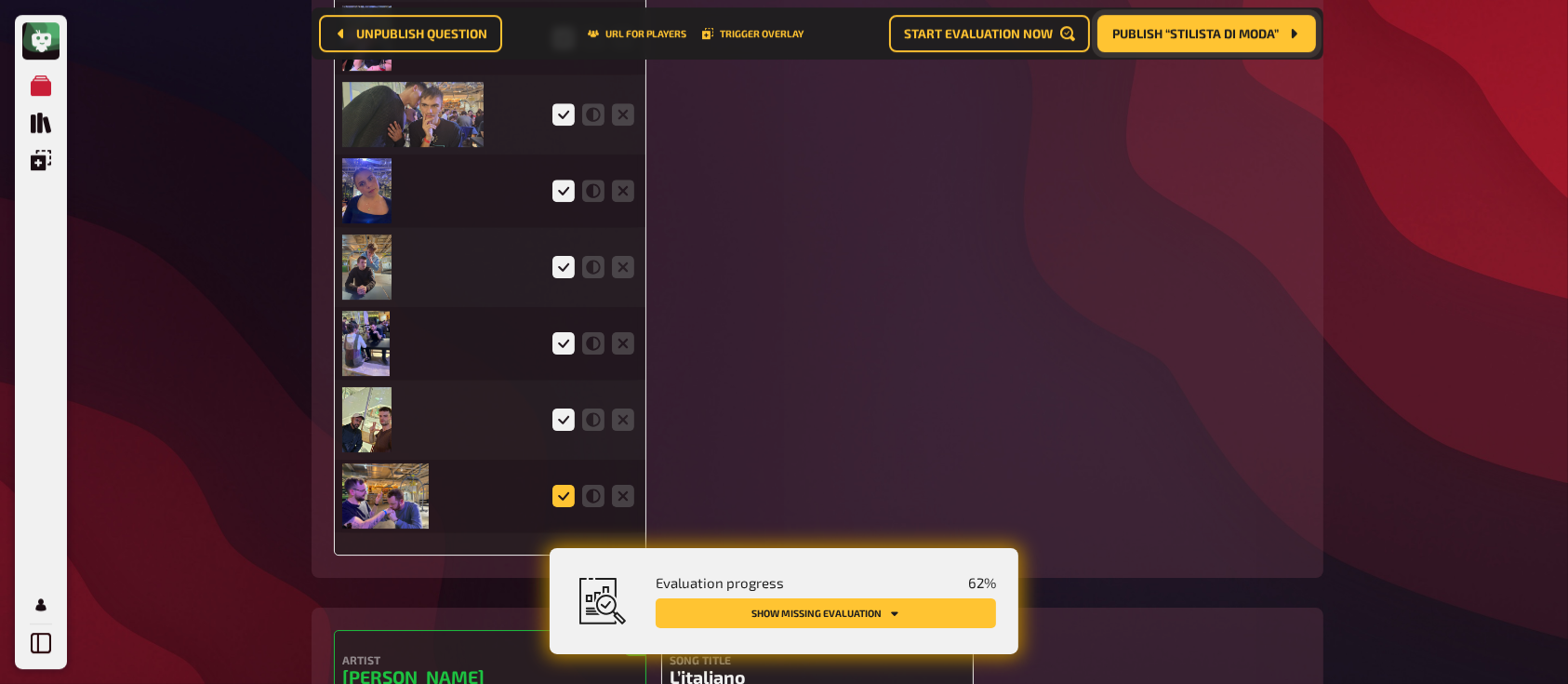
click at [0, 0] on input "radio" at bounding box center [0, 0] width 0 height 0
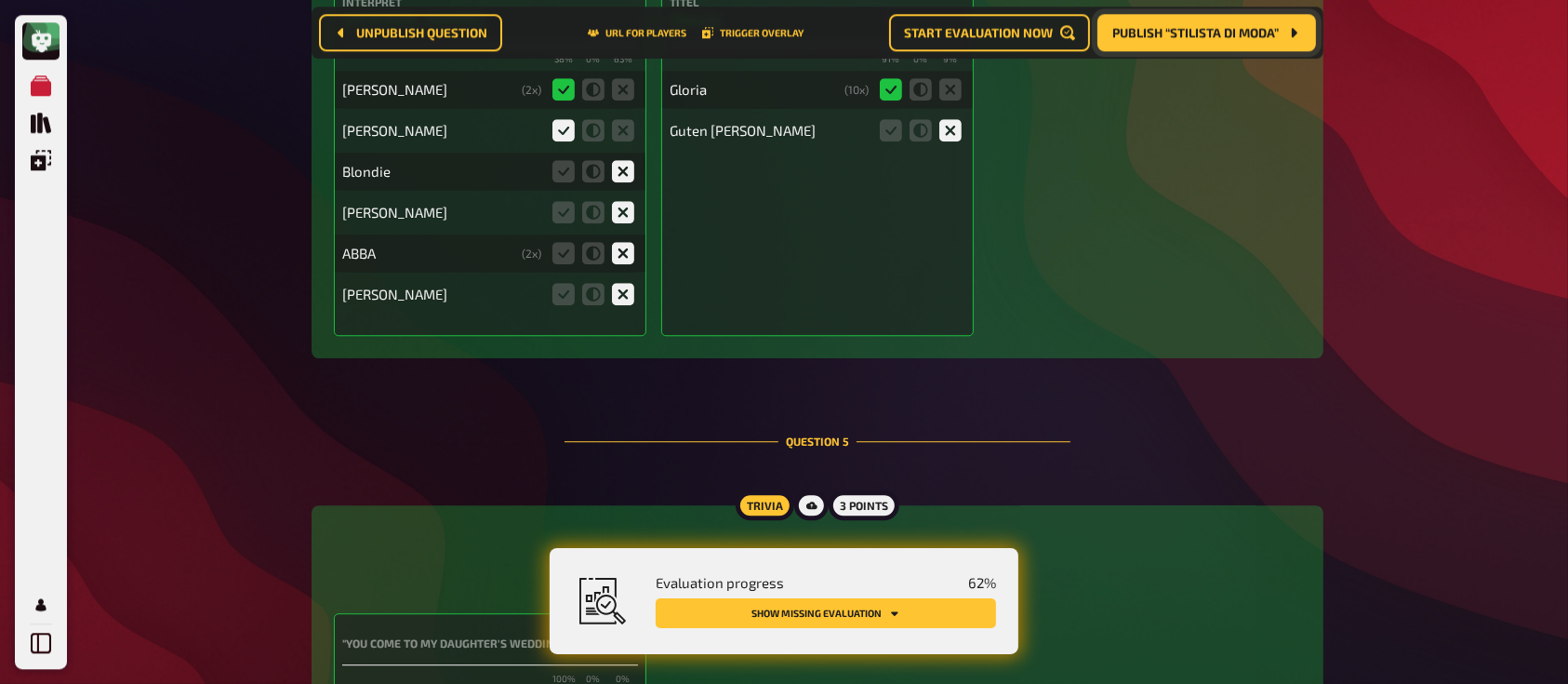
scroll to position [4955, 0]
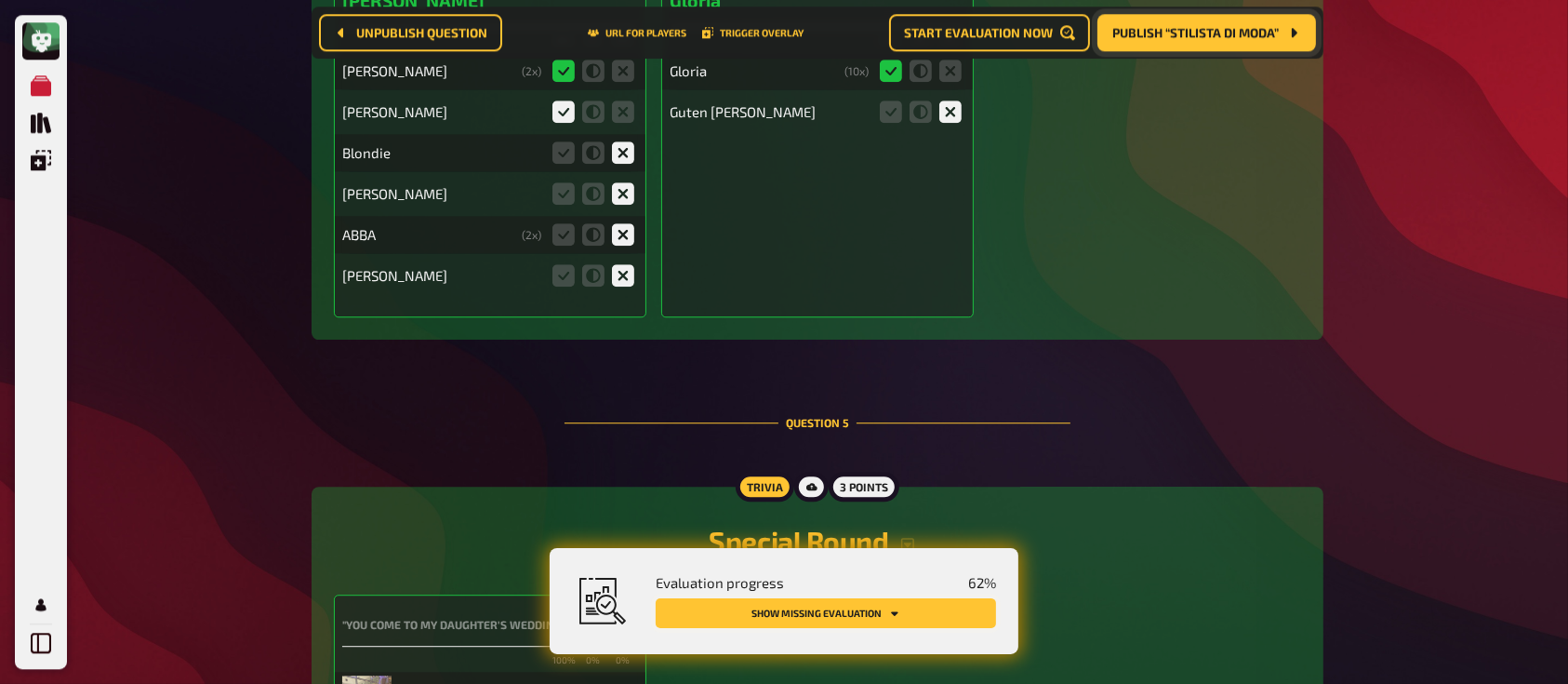
click at [851, 613] on button "Show missing evaluation" at bounding box center [826, 613] width 340 height 30
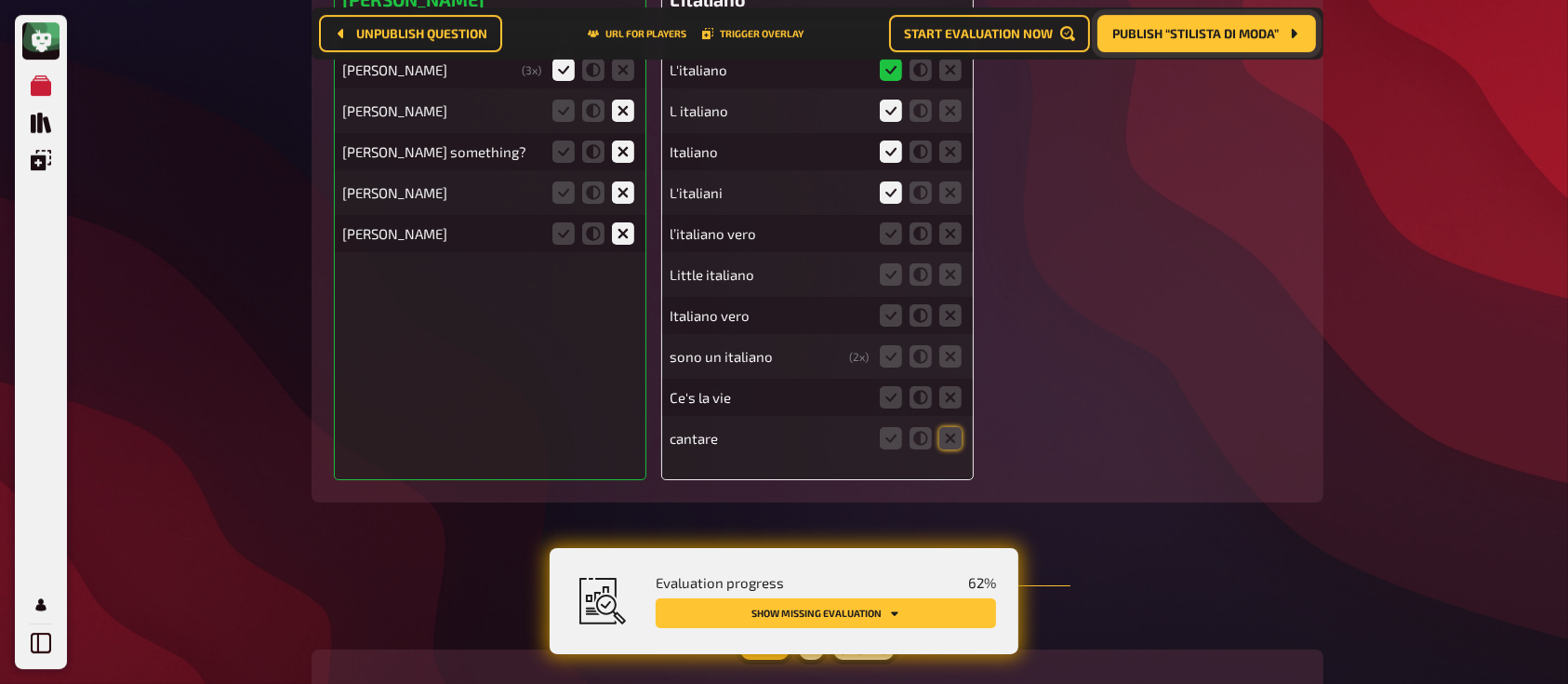
scroll to position [6608, 0]
click at [889, 242] on icon at bounding box center [891, 231] width 22 height 22
click at [0, 0] on input "radio" at bounding box center [0, 0] width 0 height 0
click at [962, 272] on fieldset at bounding box center [921, 272] width 89 height 30
click at [955, 274] on icon at bounding box center [950, 271] width 22 height 22
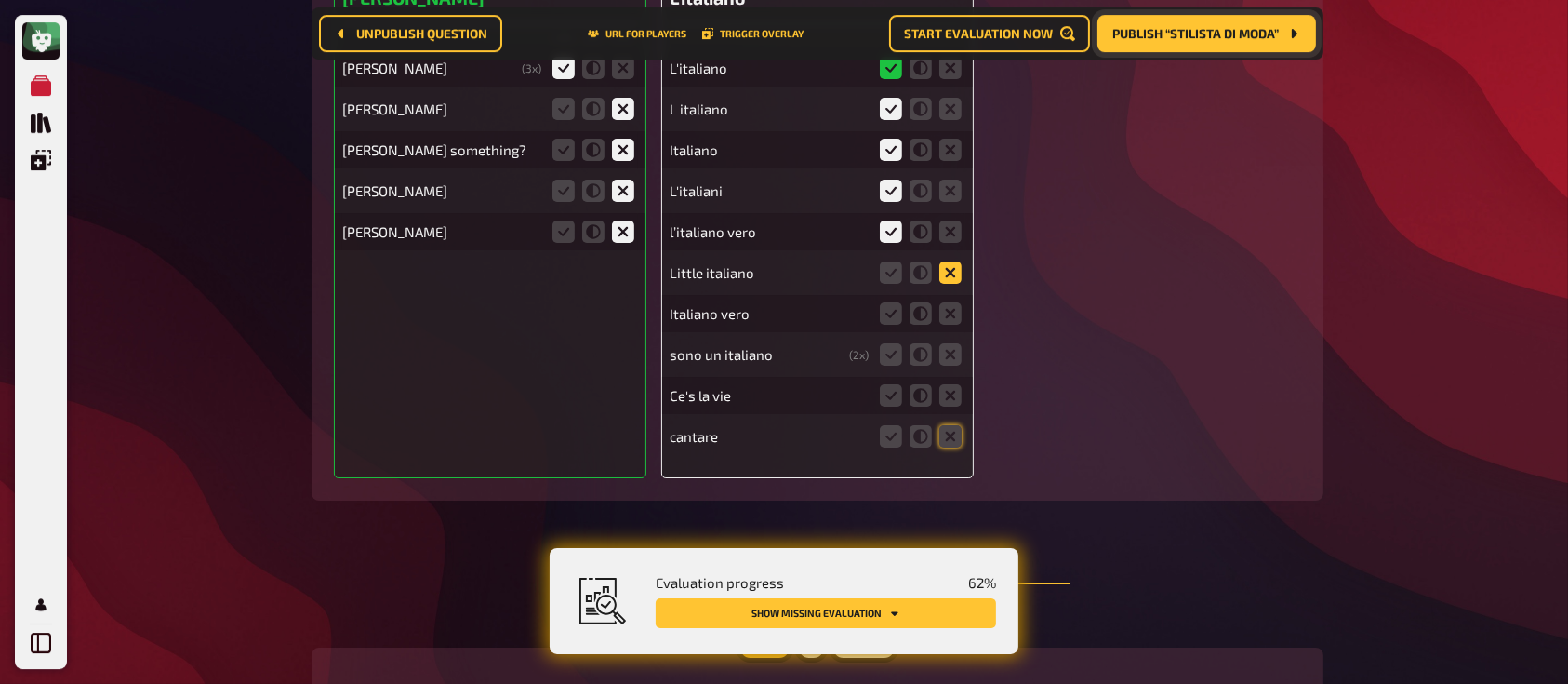
click at [0, 0] on input "radio" at bounding box center [0, 0] width 0 height 0
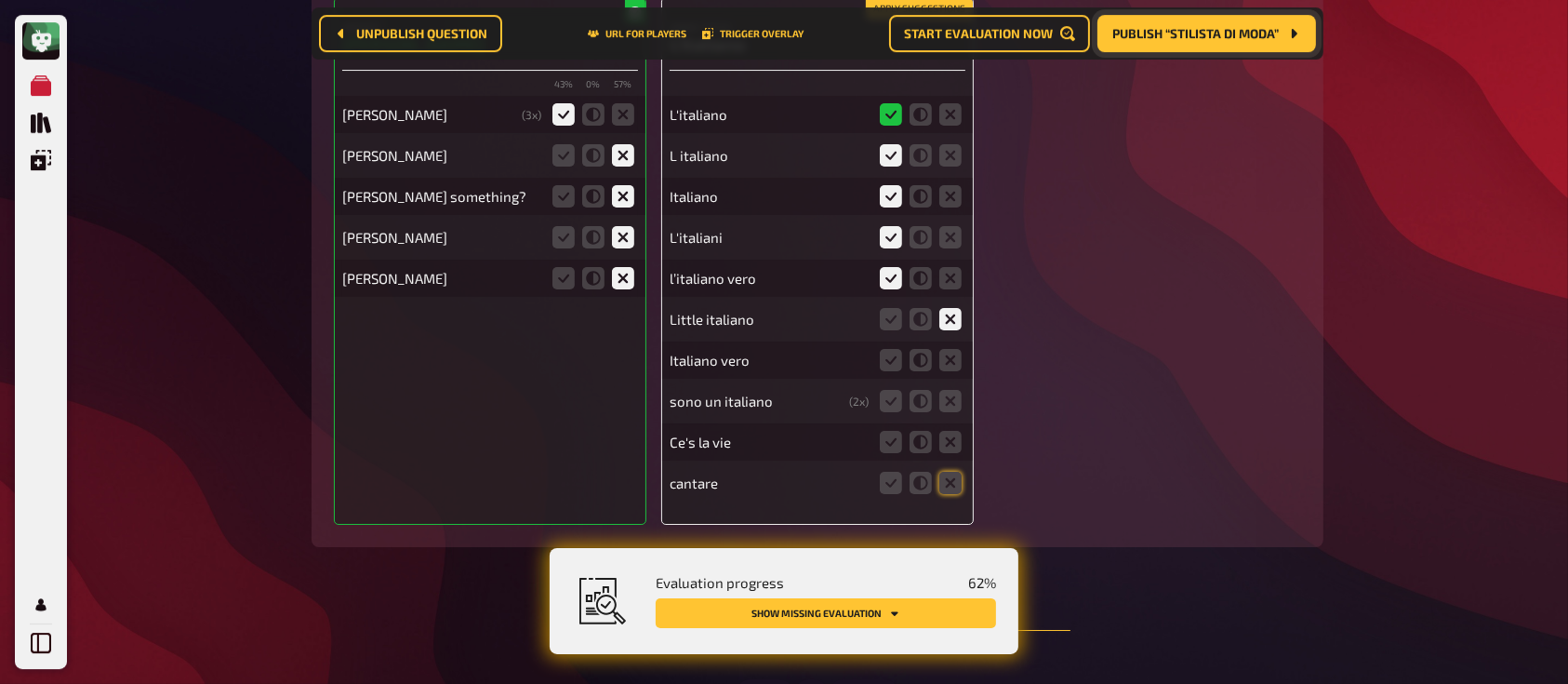
scroll to position [6609, 0]
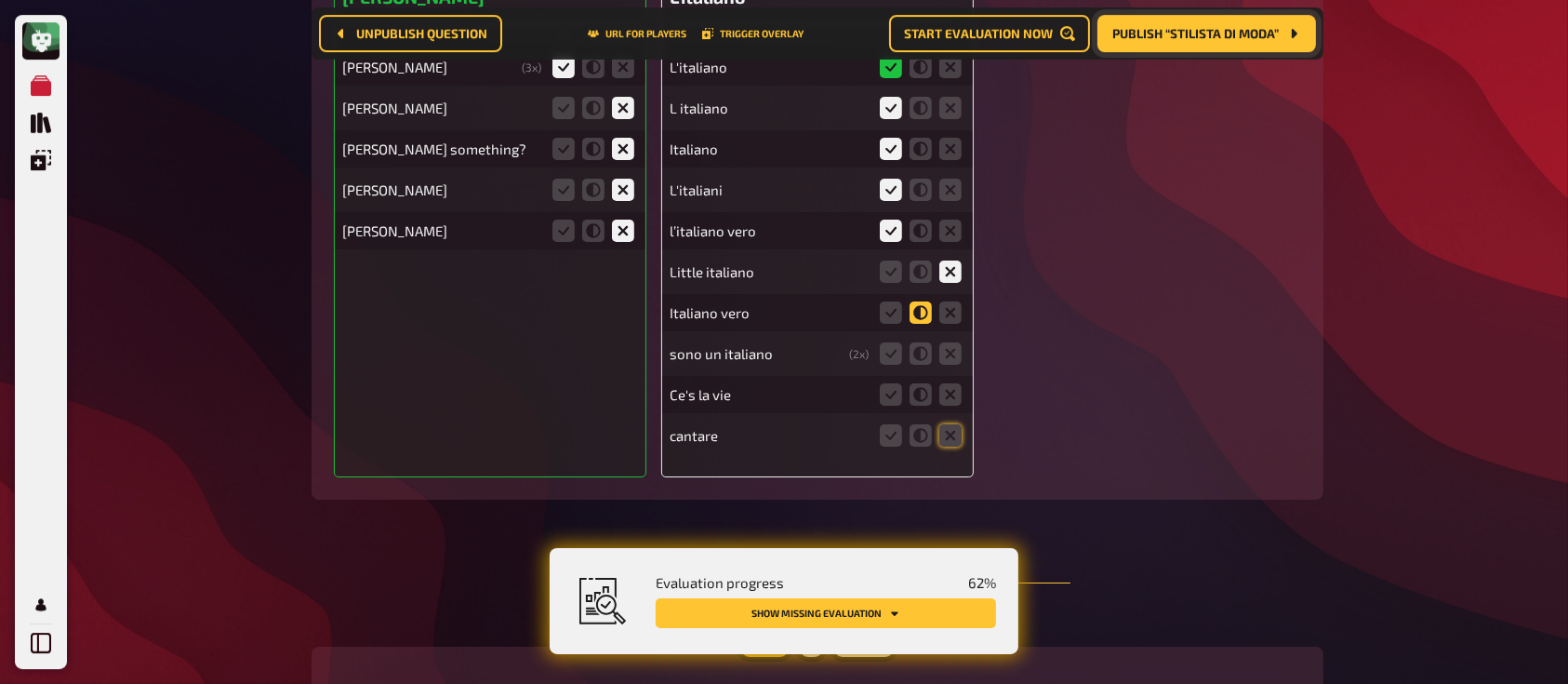
click at [925, 313] on icon at bounding box center [920, 312] width 22 height 22
click at [0, 0] on input "radio" at bounding box center [0, 0] width 0 height 0
click at [947, 360] on icon at bounding box center [950, 353] width 22 height 22
click at [0, 0] on input "radio" at bounding box center [0, 0] width 0 height 0
click at [947, 381] on div "Ce's la vie" at bounding box center [817, 394] width 296 height 38
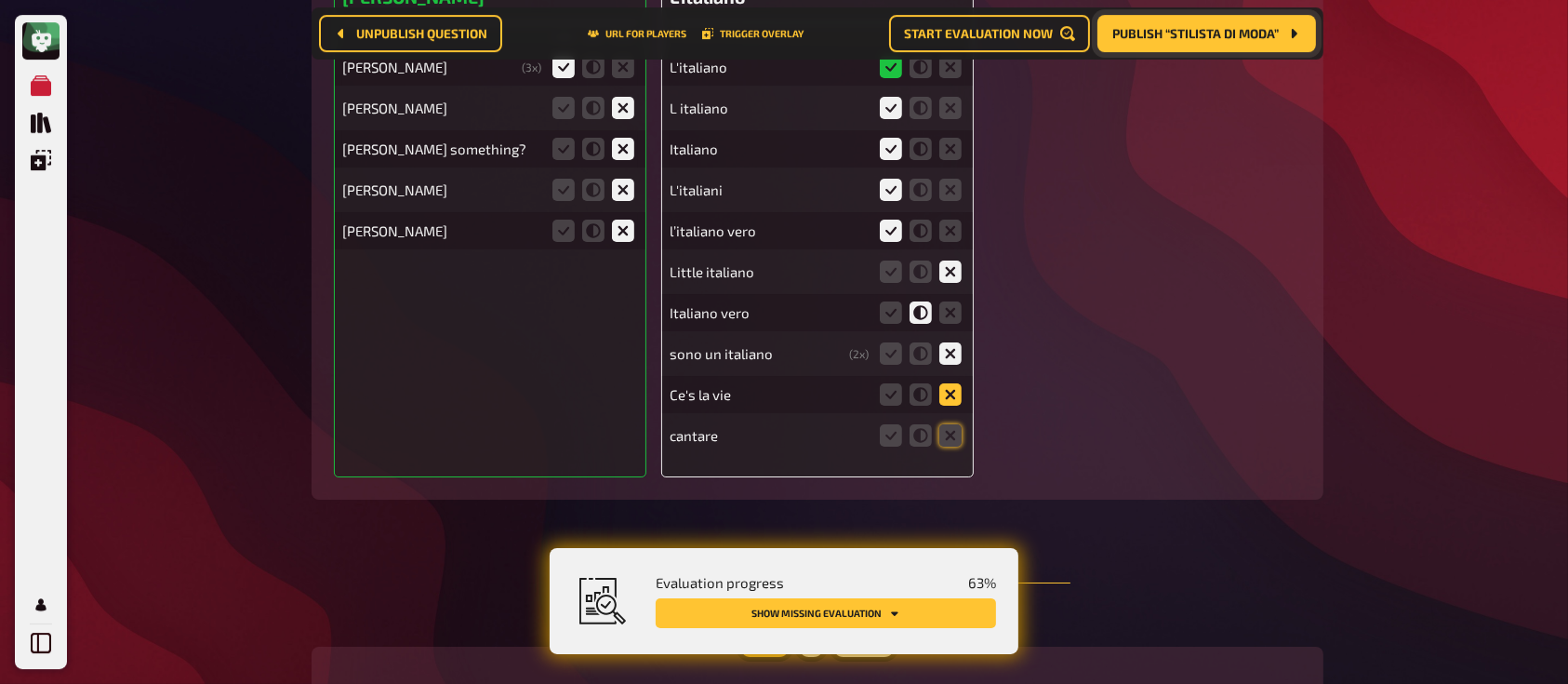
click at [947, 391] on icon at bounding box center [950, 394] width 22 height 22
click at [0, 0] on input "radio" at bounding box center [0, 0] width 0 height 0
click at [948, 436] on icon at bounding box center [950, 435] width 22 height 22
click at [0, 0] on input "radio" at bounding box center [0, 0] width 0 height 0
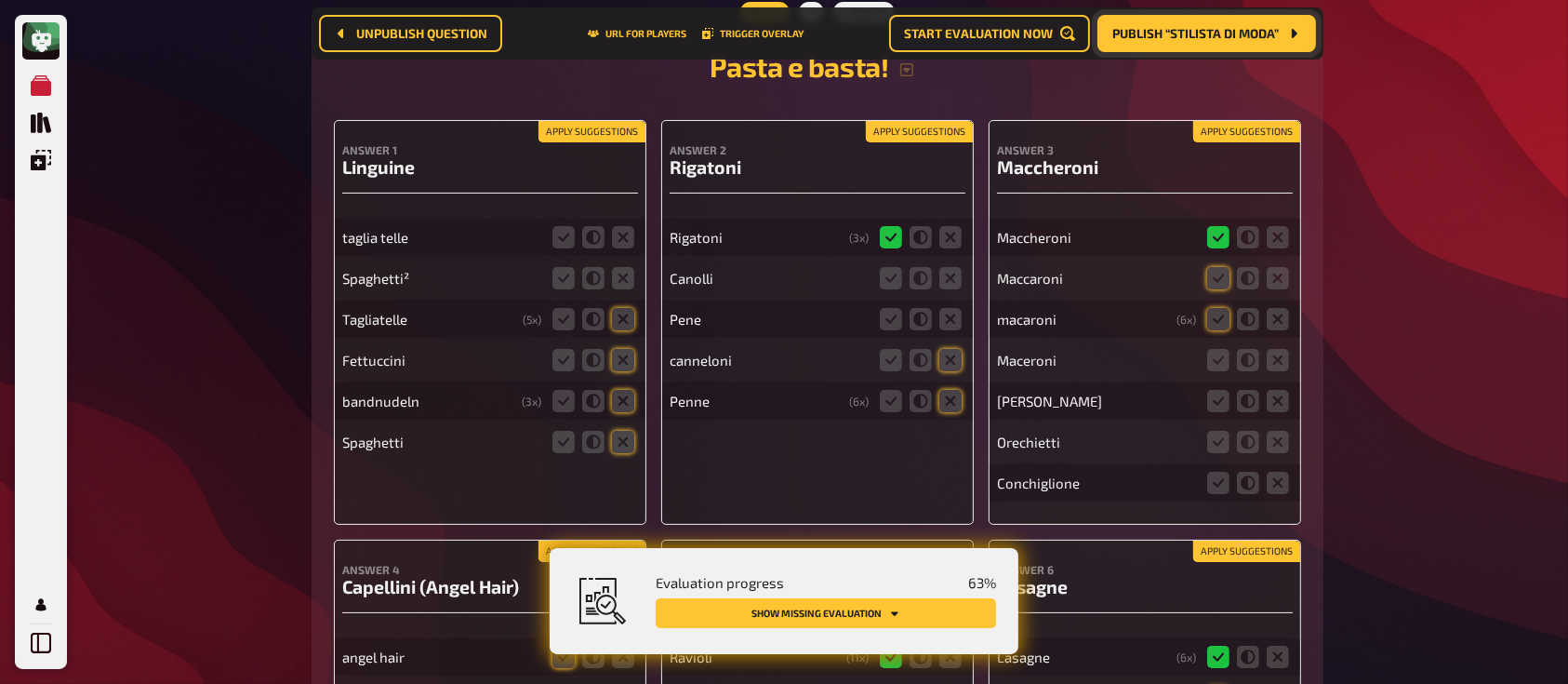
scroll to position [7247, 0]
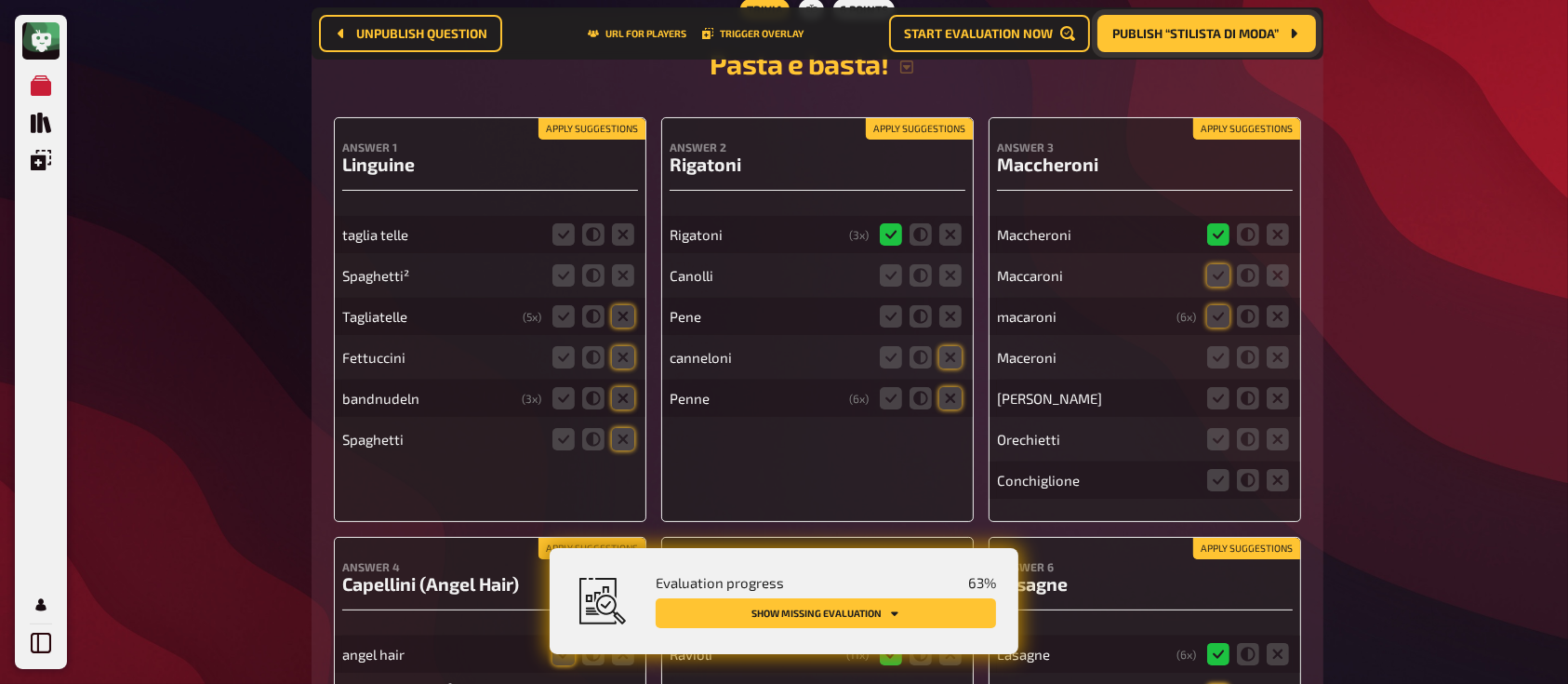
drag, startPoint x: 953, startPoint y: 271, endPoint x: 959, endPoint y: 263, distance: 10.0
click at [959, 263] on div "Canolli" at bounding box center [817, 275] width 296 height 38
click at [945, 321] on icon at bounding box center [950, 316] width 22 height 22
click at [0, 0] on input "radio" at bounding box center [0, 0] width 0 height 0
click at [947, 360] on icon at bounding box center [950, 356] width 22 height 22
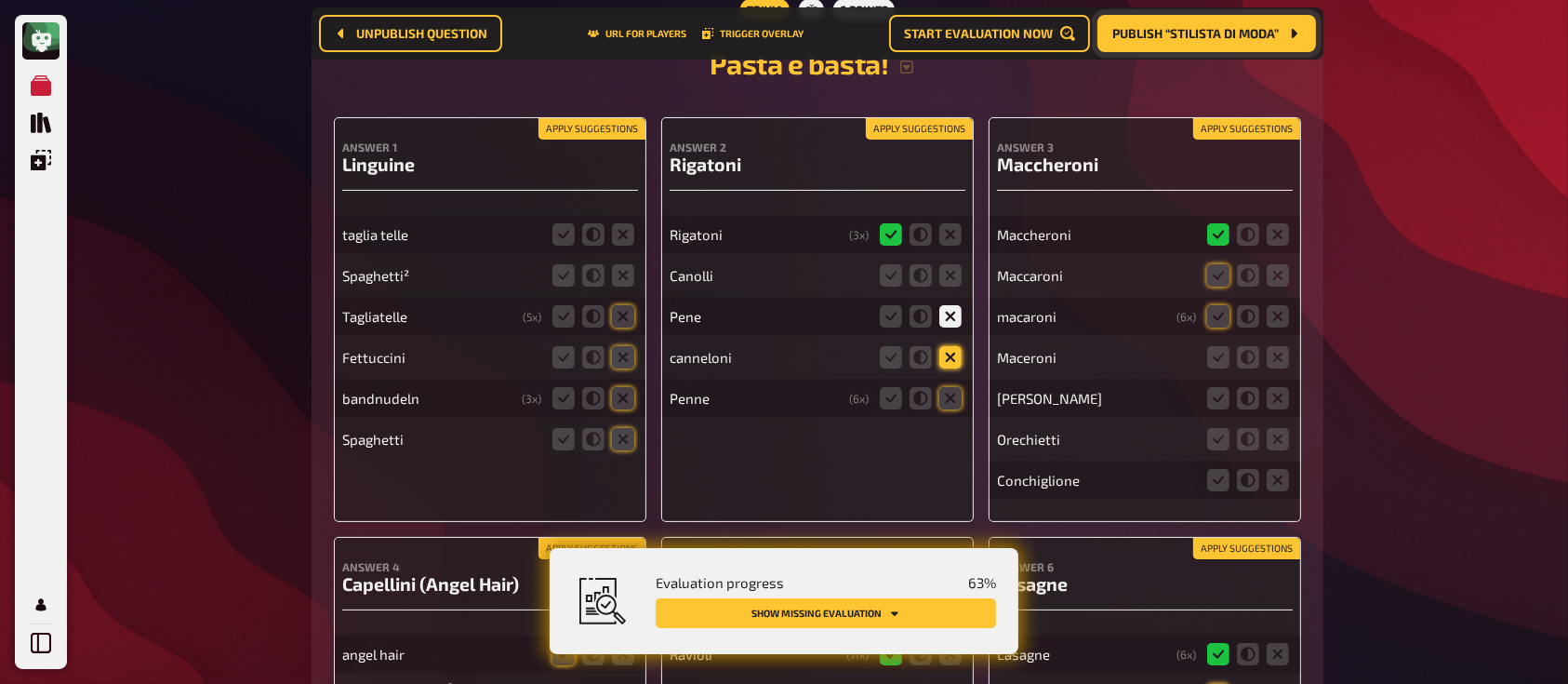
click at [0, 0] on input "radio" at bounding box center [0, 0] width 0 height 0
click at [945, 402] on icon at bounding box center [950, 397] width 22 height 22
click at [0, 0] on input "radio" at bounding box center [0, 0] width 0 height 0
click at [946, 271] on icon at bounding box center [950, 274] width 22 height 22
click at [0, 0] on input "radio" at bounding box center [0, 0] width 0 height 0
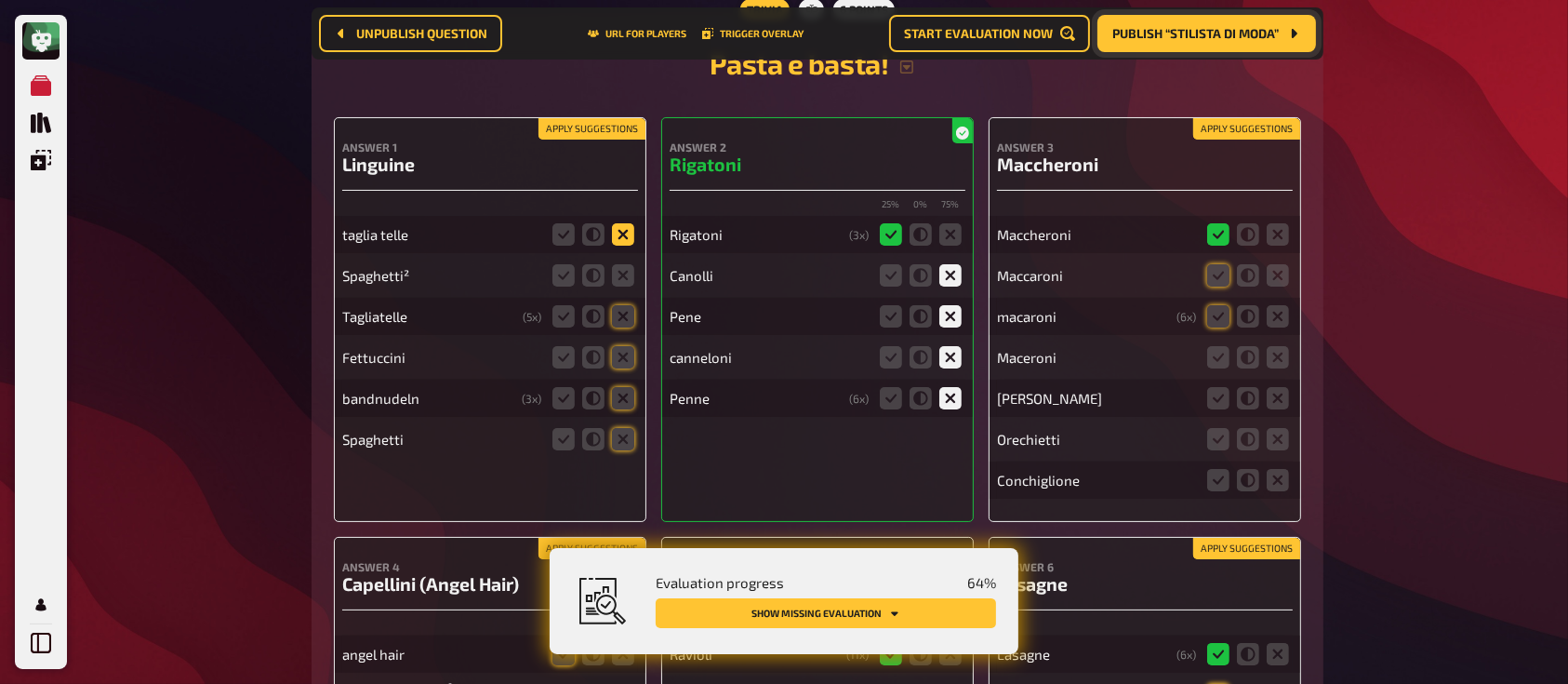
click at [627, 242] on icon at bounding box center [622, 234] width 22 height 22
click at [0, 0] on input "radio" at bounding box center [0, 0] width 0 height 0
click at [628, 331] on fieldset at bounding box center [593, 316] width 89 height 30
click at [625, 389] on fieldset at bounding box center [593, 398] width 89 height 30
click at [625, 368] on icon at bounding box center [622, 356] width 22 height 22
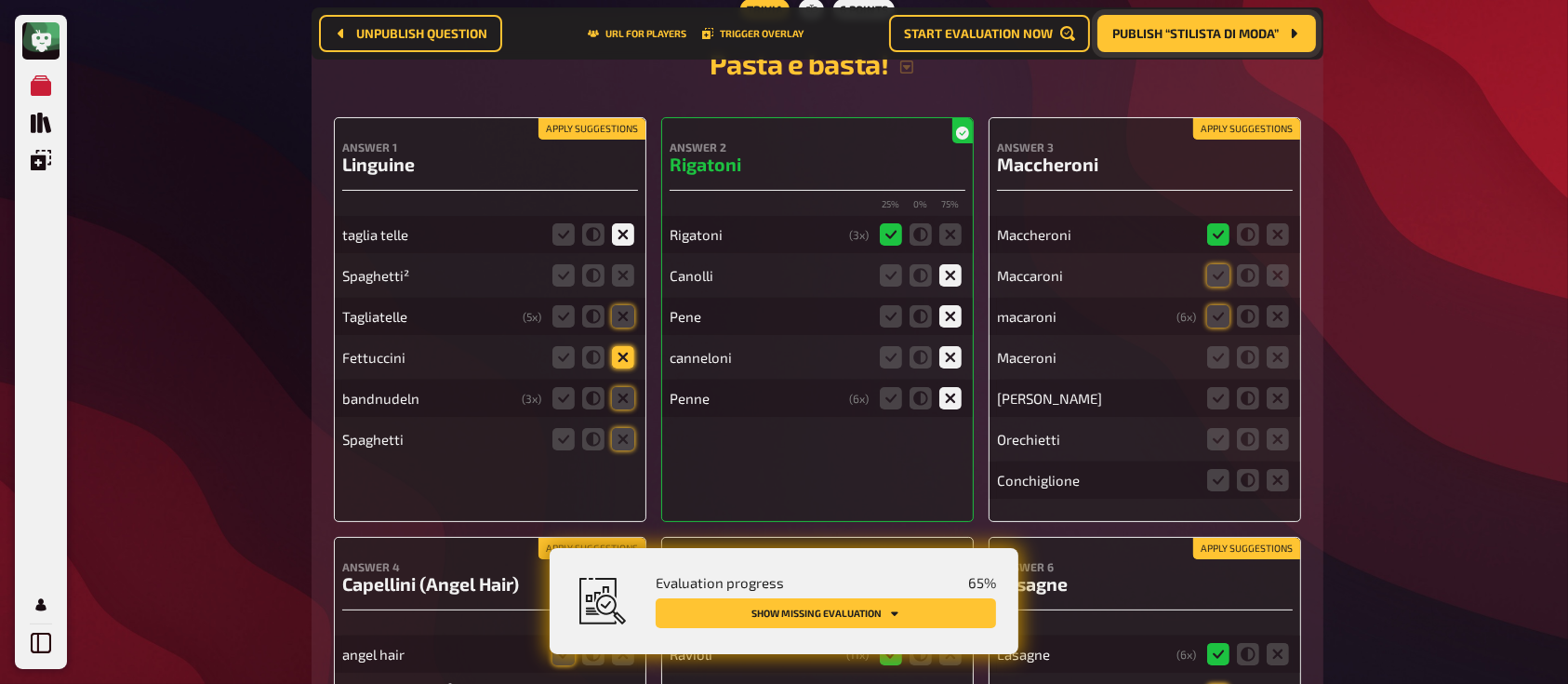
click at [0, 0] on input "radio" at bounding box center [0, 0] width 0 height 0
click at [624, 413] on fieldset at bounding box center [593, 398] width 89 height 30
click at [620, 442] on icon at bounding box center [622, 439] width 22 height 22
click at [0, 0] on input "radio" at bounding box center [0, 0] width 0 height 0
click at [621, 410] on icon at bounding box center [622, 397] width 22 height 22
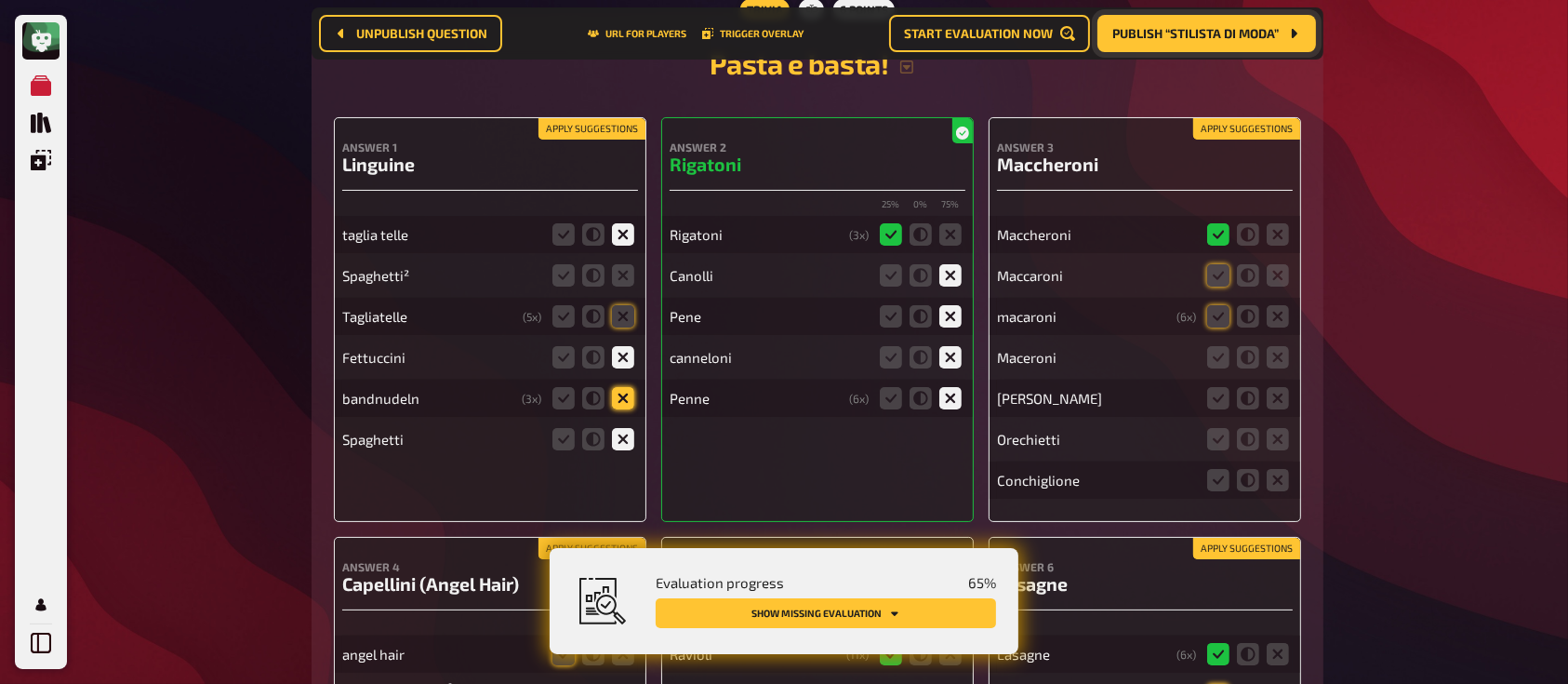
click at [0, 0] on input "radio" at bounding box center [0, 0] width 0 height 0
click at [622, 271] on icon at bounding box center [622, 274] width 22 height 22
click at [0, 0] on input "radio" at bounding box center [0, 0] width 0 height 0
click at [622, 324] on icon at bounding box center [622, 316] width 22 height 22
click at [0, 0] on input "radio" at bounding box center [0, 0] width 0 height 0
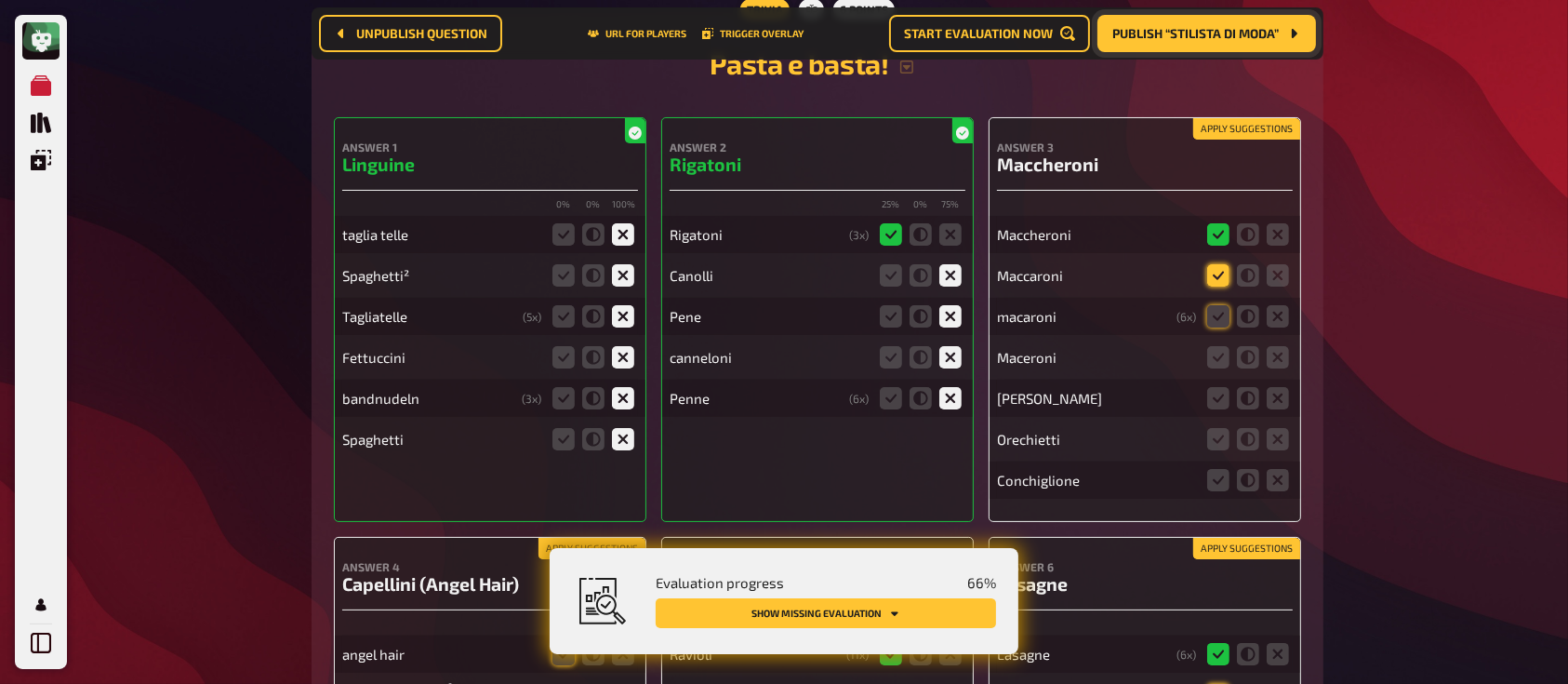
click at [1212, 286] on icon at bounding box center [1217, 274] width 22 height 22
click at [0, 0] on input "radio" at bounding box center [0, 0] width 0 height 0
click at [1220, 326] on icon at bounding box center [1217, 316] width 22 height 22
click at [0, 0] on input "radio" at bounding box center [0, 0] width 0 height 0
click at [1221, 363] on icon at bounding box center [1217, 356] width 22 height 22
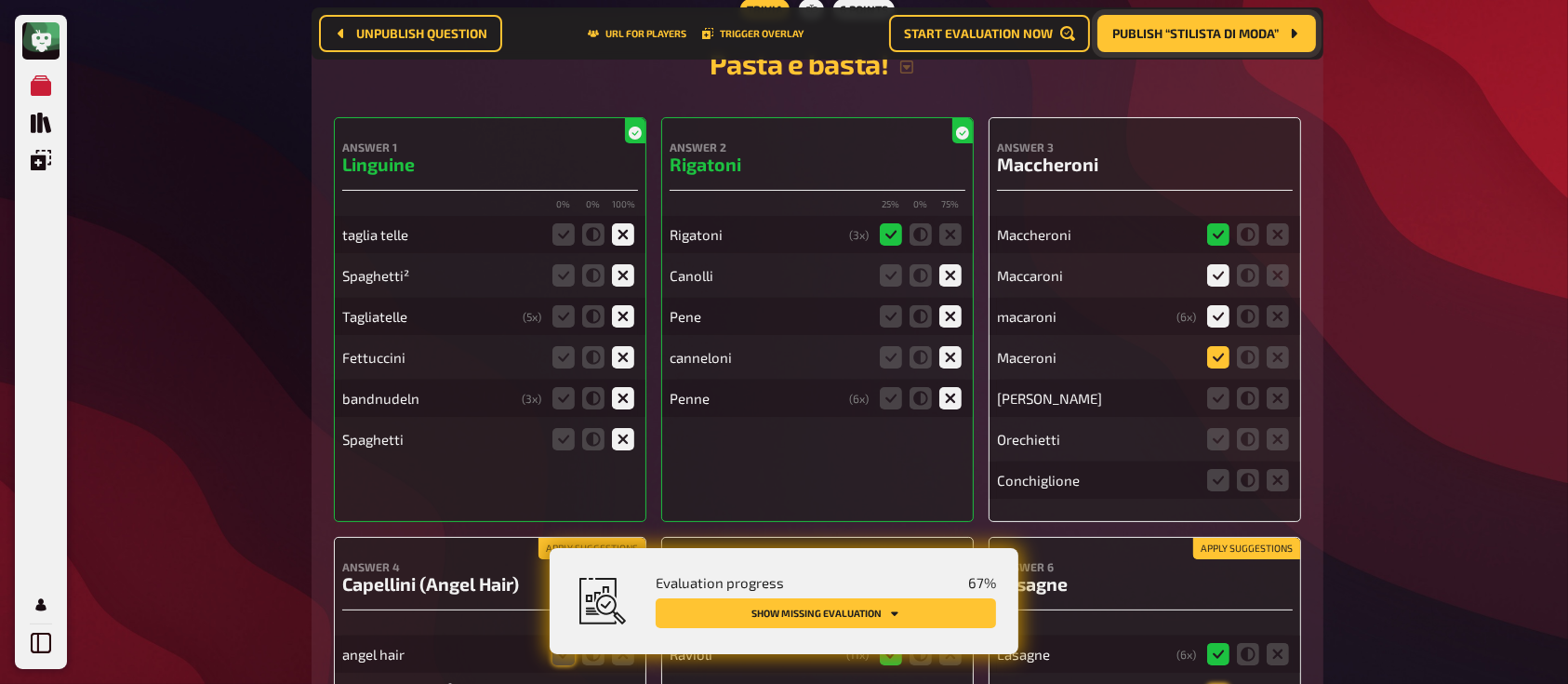
click at [0, 0] on input "radio" at bounding box center [0, 0] width 0 height 0
click at [1222, 398] on icon at bounding box center [1217, 397] width 22 height 22
click at [0, 0] on input "radio" at bounding box center [0, 0] width 0 height 0
click at [1286, 437] on icon at bounding box center [1277, 439] width 22 height 22
click at [0, 0] on input "radio" at bounding box center [0, 0] width 0 height 0
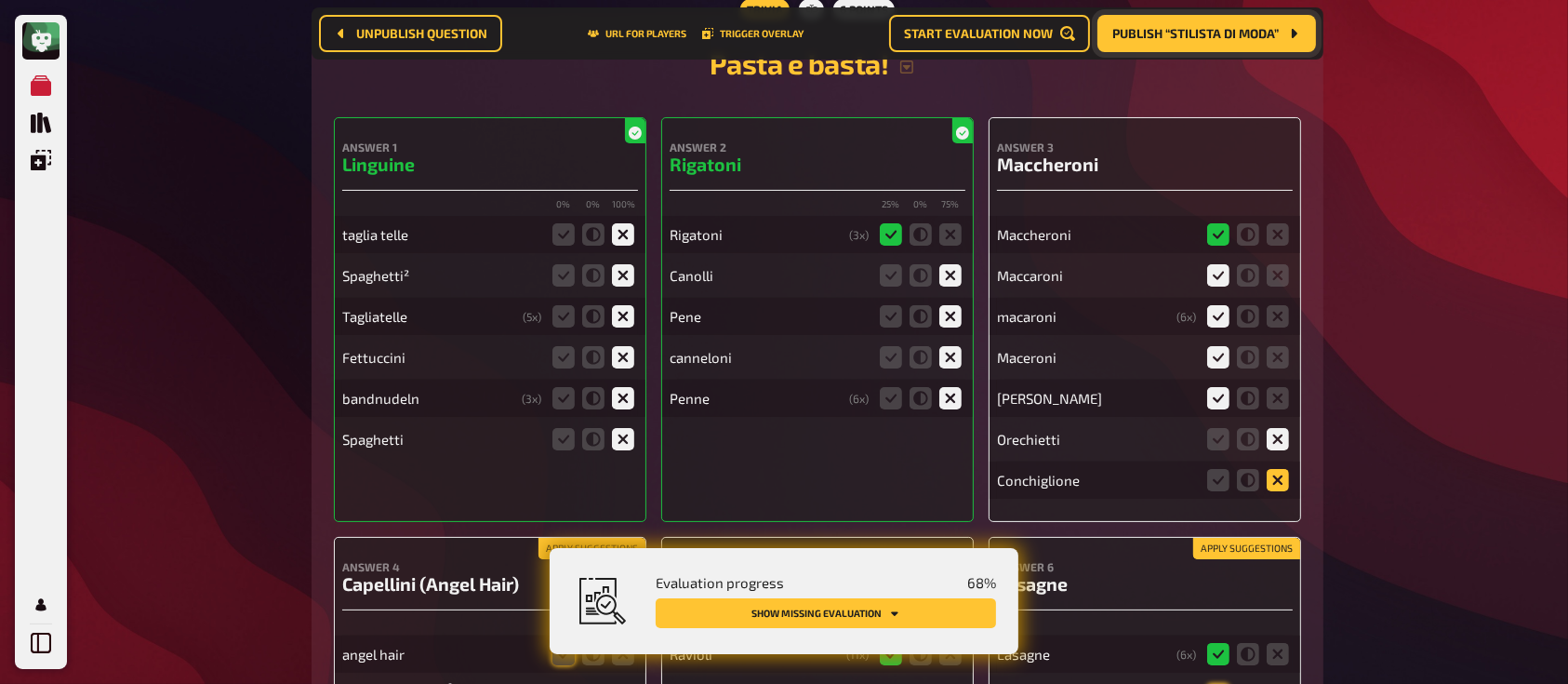
click at [1286, 479] on icon at bounding box center [1277, 479] width 22 height 22
click at [0, 0] on input "radio" at bounding box center [0, 0] width 0 height 0
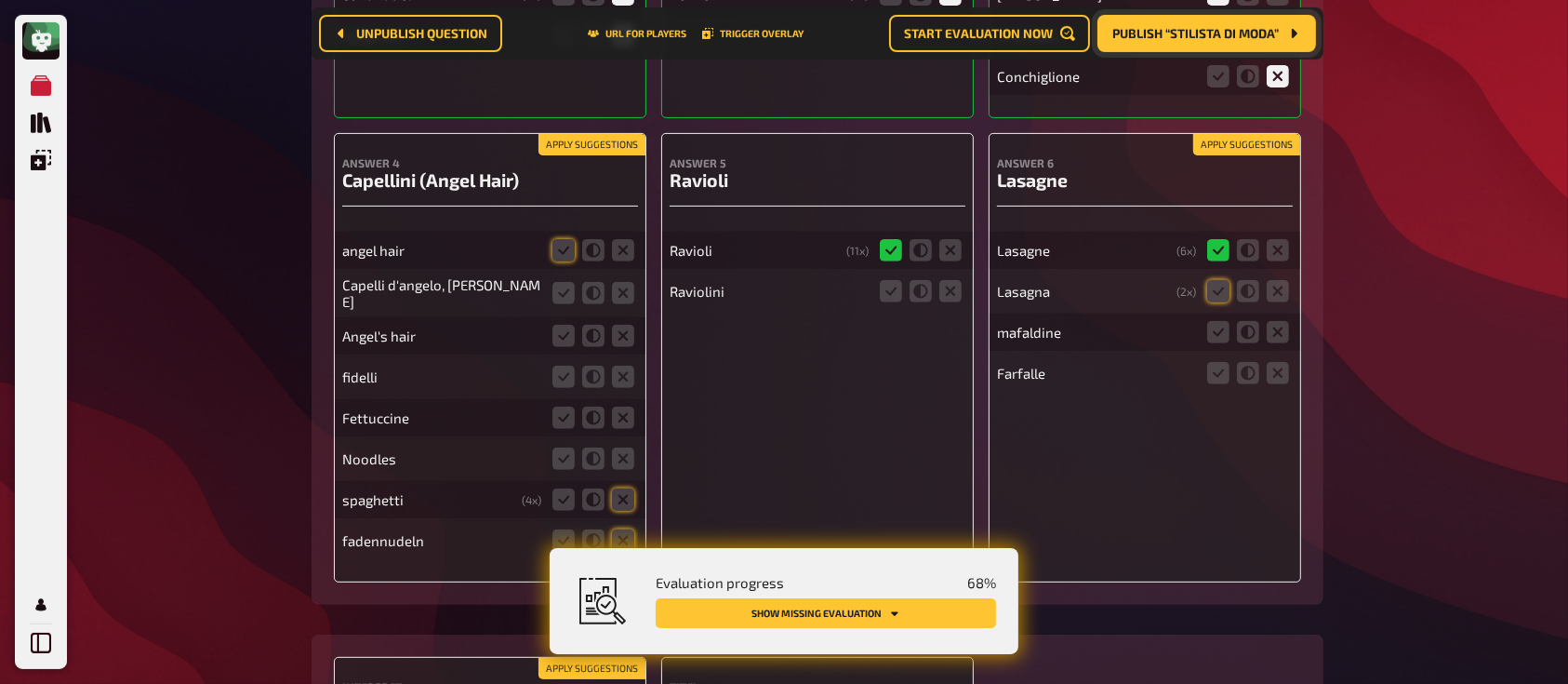
scroll to position [7692, 0]
click at [1231, 294] on fieldset at bounding box center [1248, 290] width 89 height 30
click at [1220, 295] on icon at bounding box center [1217, 290] width 22 height 22
click at [0, 0] on input "radio" at bounding box center [0, 0] width 0 height 0
click at [1286, 338] on icon at bounding box center [1277, 330] width 22 height 22
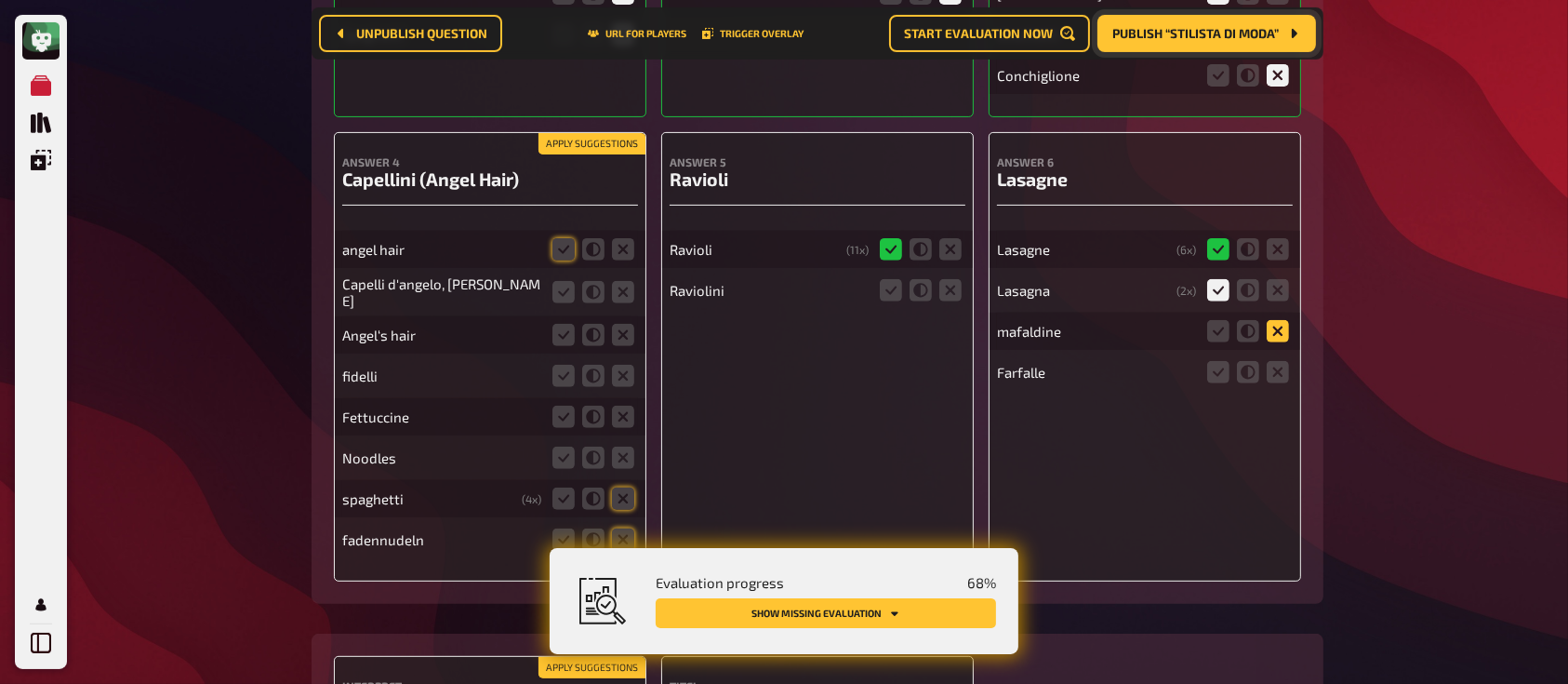
click at [0, 0] on input "radio" at bounding box center [0, 0] width 0 height 0
click at [1281, 365] on fieldset at bounding box center [1248, 372] width 89 height 30
click at [1279, 376] on icon at bounding box center [1277, 371] width 22 height 22
click at [0, 0] on input "radio" at bounding box center [0, 0] width 0 height 0
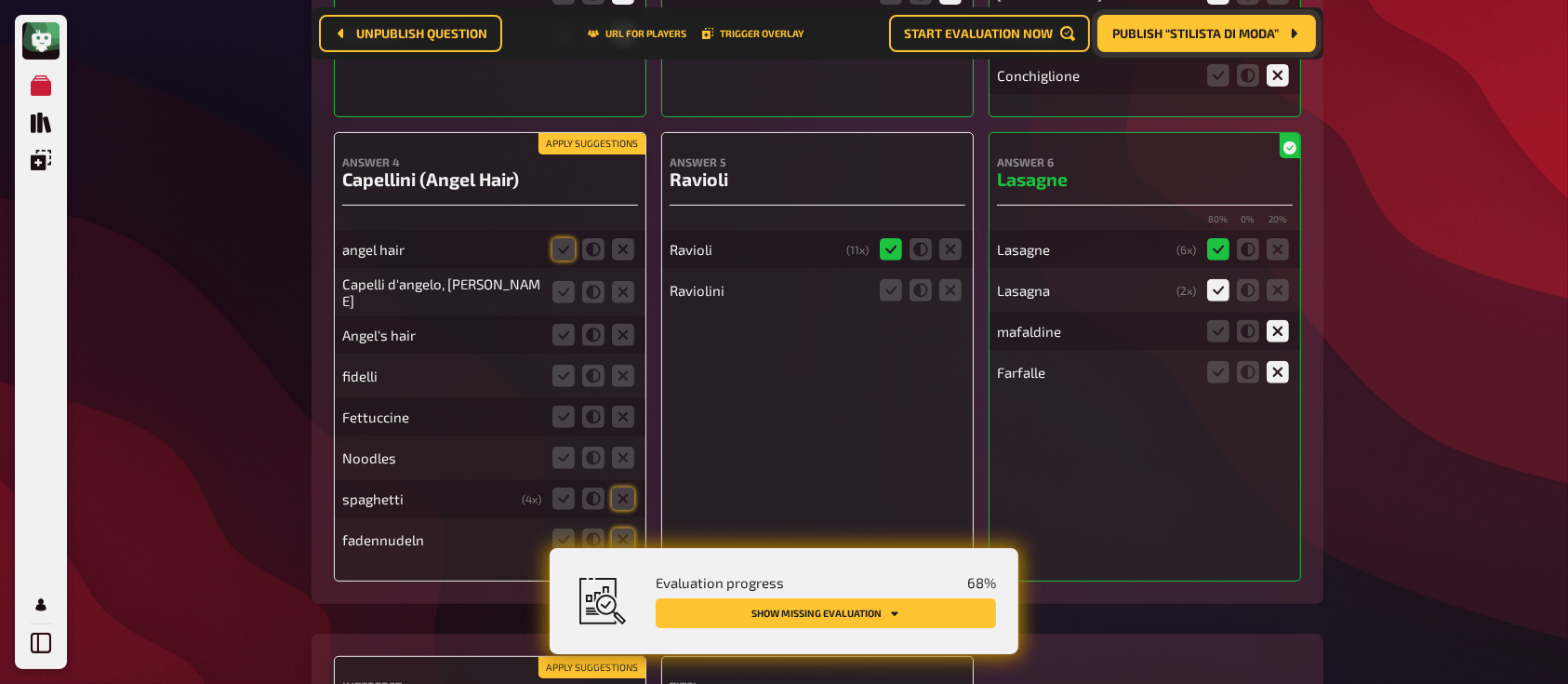
click at [878, 286] on fieldset at bounding box center [921, 290] width 89 height 30
click at [888, 292] on icon at bounding box center [891, 290] width 22 height 22
click at [0, 0] on input "radio" at bounding box center [0, 0] width 0 height 0
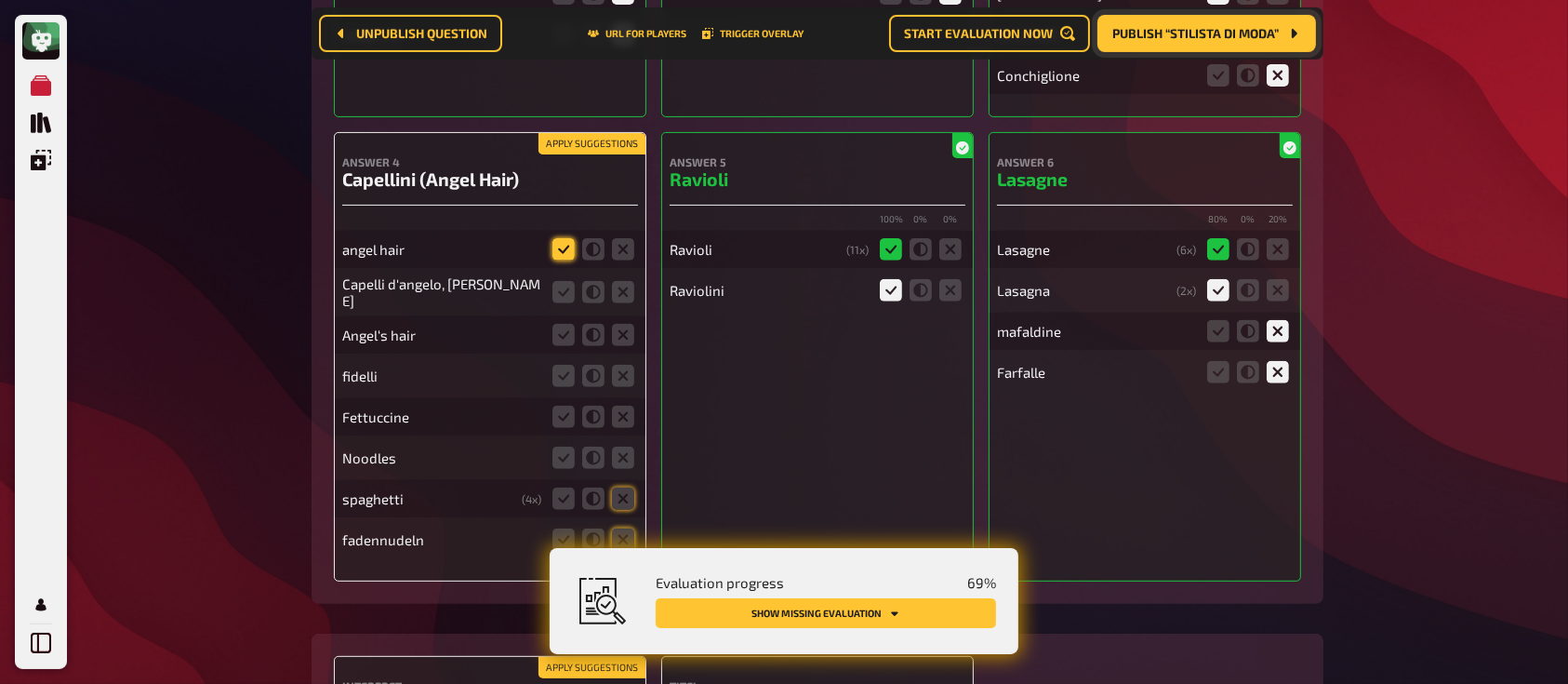
click at [568, 250] on icon at bounding box center [563, 248] width 22 height 22
click at [0, 0] on input "radio" at bounding box center [0, 0] width 0 height 0
click at [568, 250] on icon at bounding box center [563, 248] width 22 height 22
click at [0, 0] on input "radio" at bounding box center [0, 0] width 0 height 0
click at [568, 296] on icon at bounding box center [563, 292] width 22 height 22
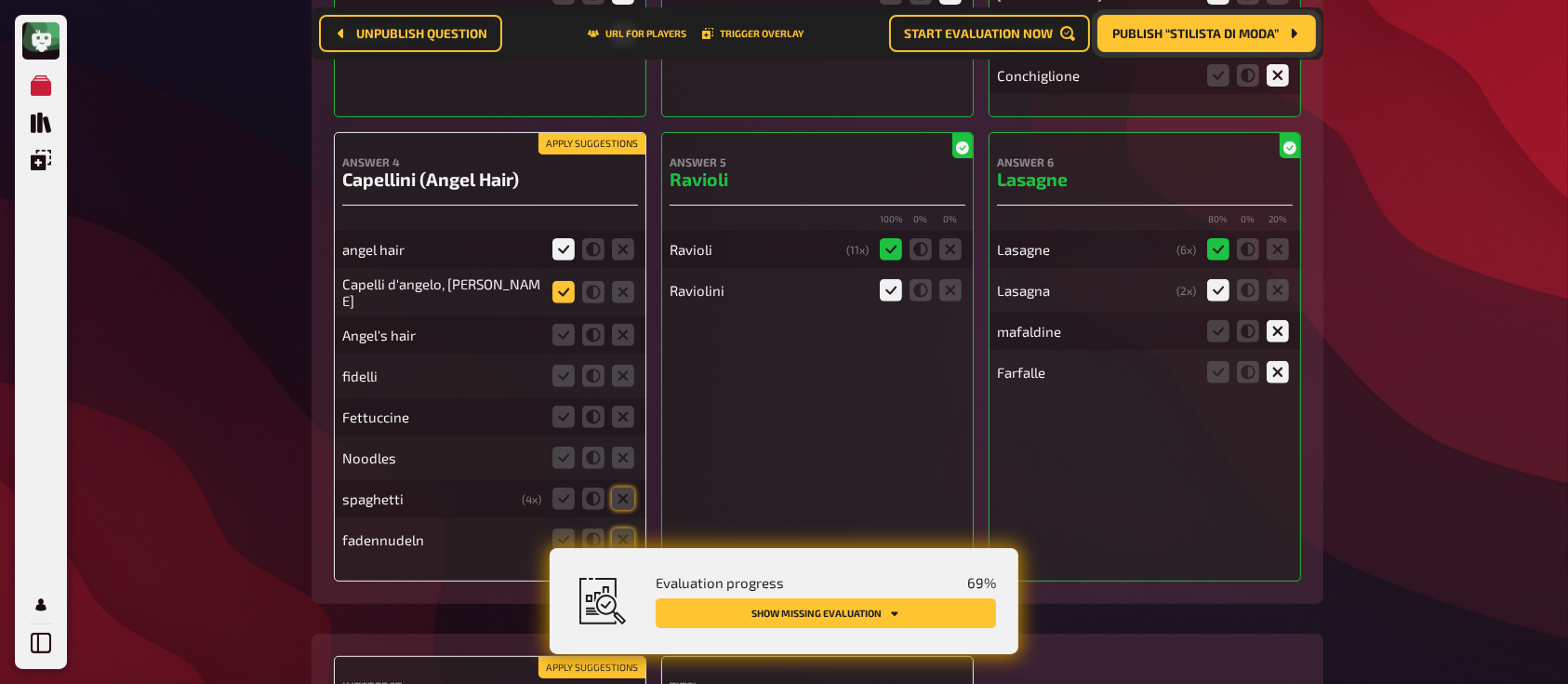
click at [0, 0] on input "radio" at bounding box center [0, 0] width 0 height 0
click at [572, 337] on icon at bounding box center [563, 334] width 22 height 22
click at [0, 0] on input "radio" at bounding box center [0, 0] width 0 height 0
click at [624, 495] on icon at bounding box center [622, 498] width 22 height 22
click at [0, 0] on input "radio" at bounding box center [0, 0] width 0 height 0
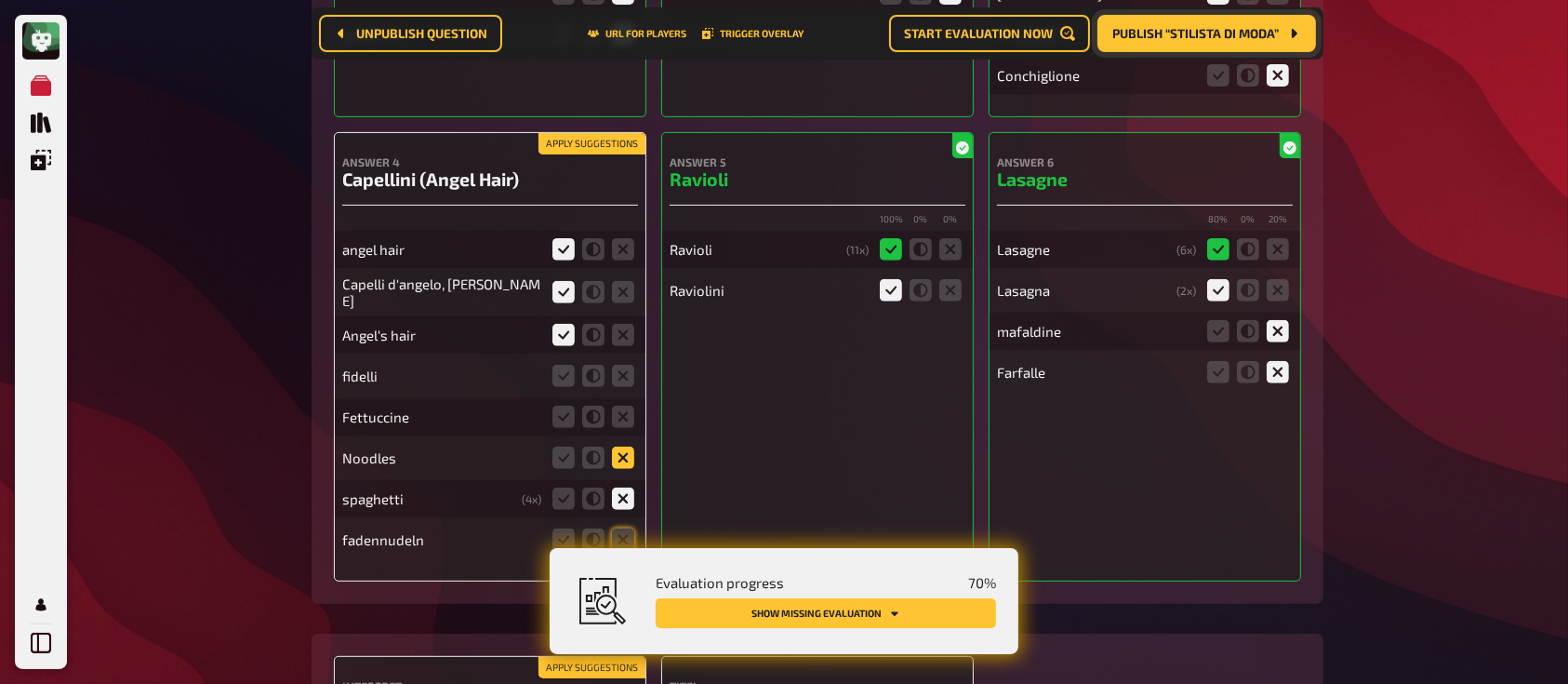
click at [622, 456] on icon at bounding box center [622, 457] width 22 height 22
click at [0, 0] on input "radio" at bounding box center [0, 0] width 0 height 0
click at [626, 424] on icon at bounding box center [622, 416] width 22 height 22
click at [0, 0] on input "radio" at bounding box center [0, 0] width 0 height 0
click at [630, 385] on icon at bounding box center [622, 375] width 22 height 22
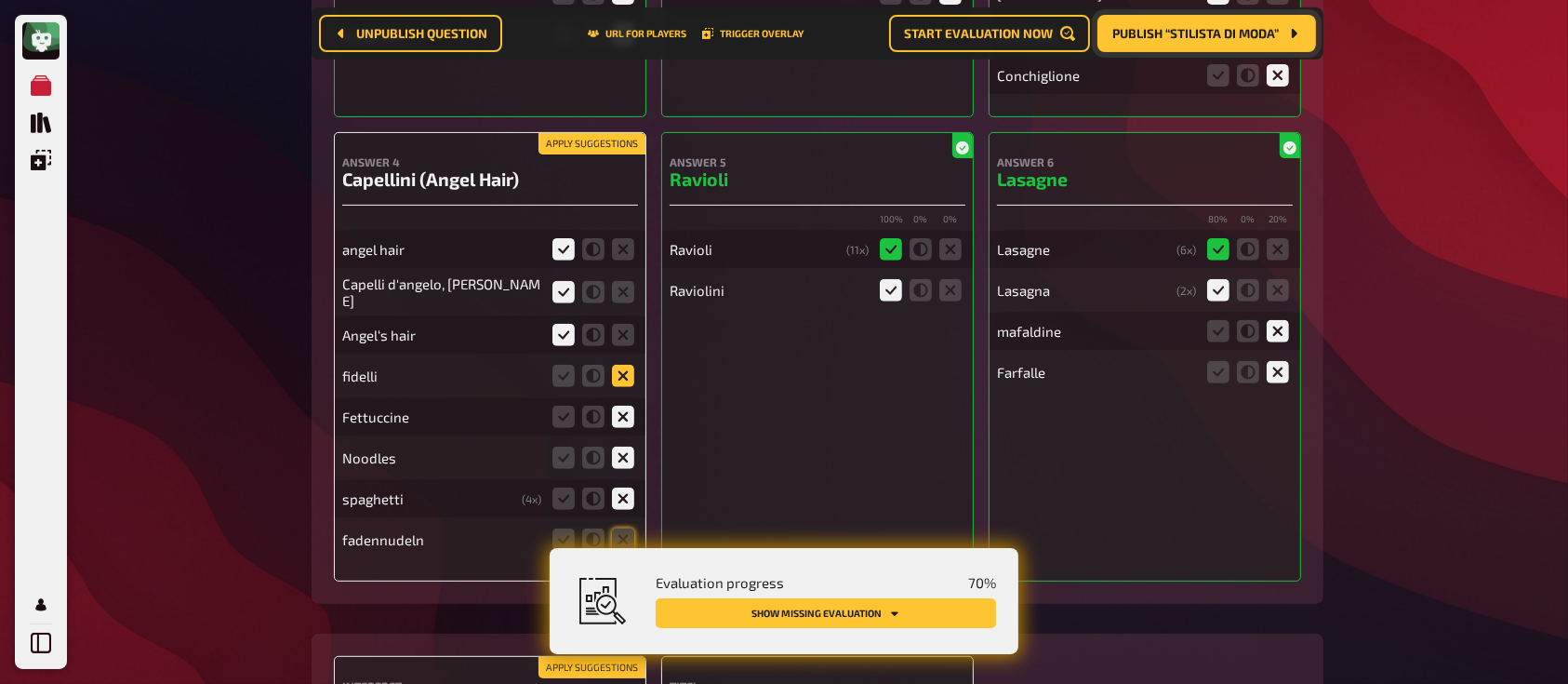
click at [0, 0] on input "radio" at bounding box center [0, 0] width 0 height 0
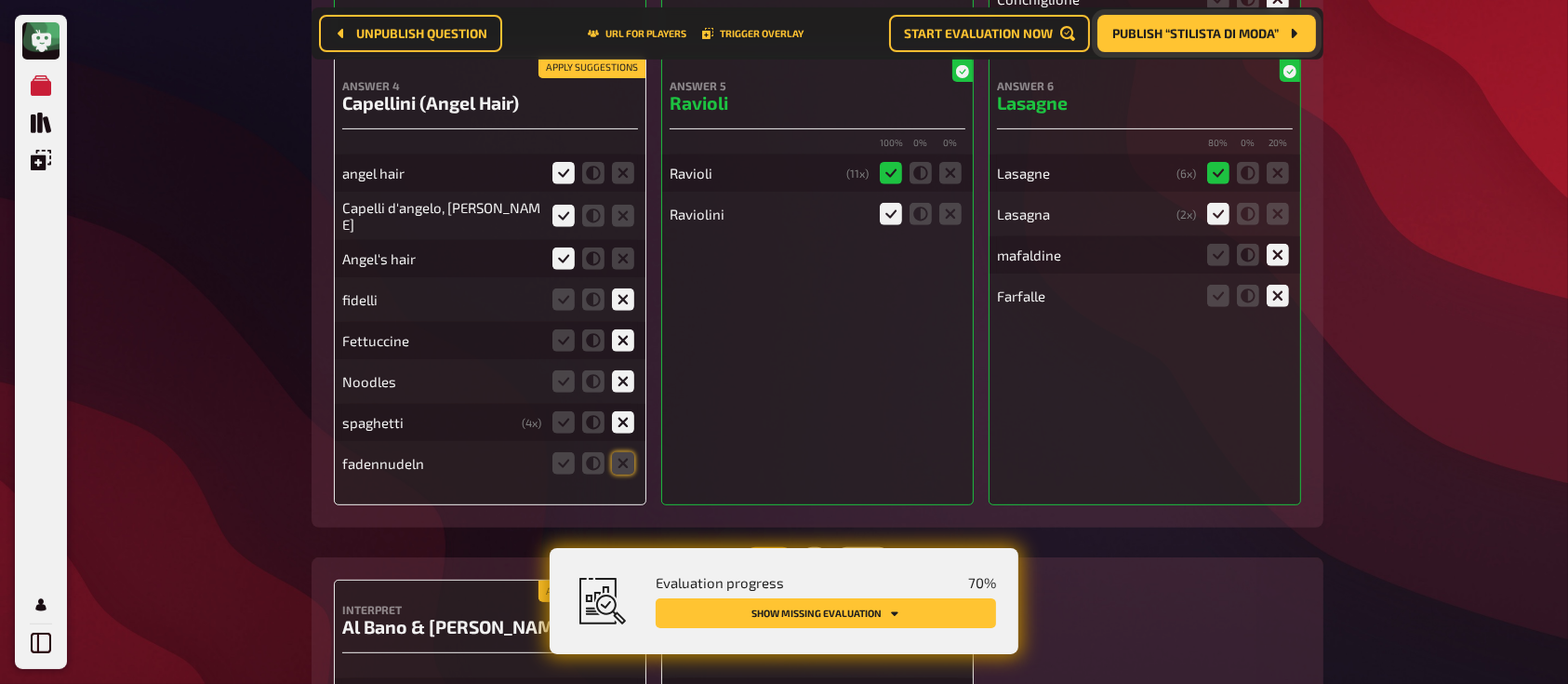
scroll to position [7771, 0]
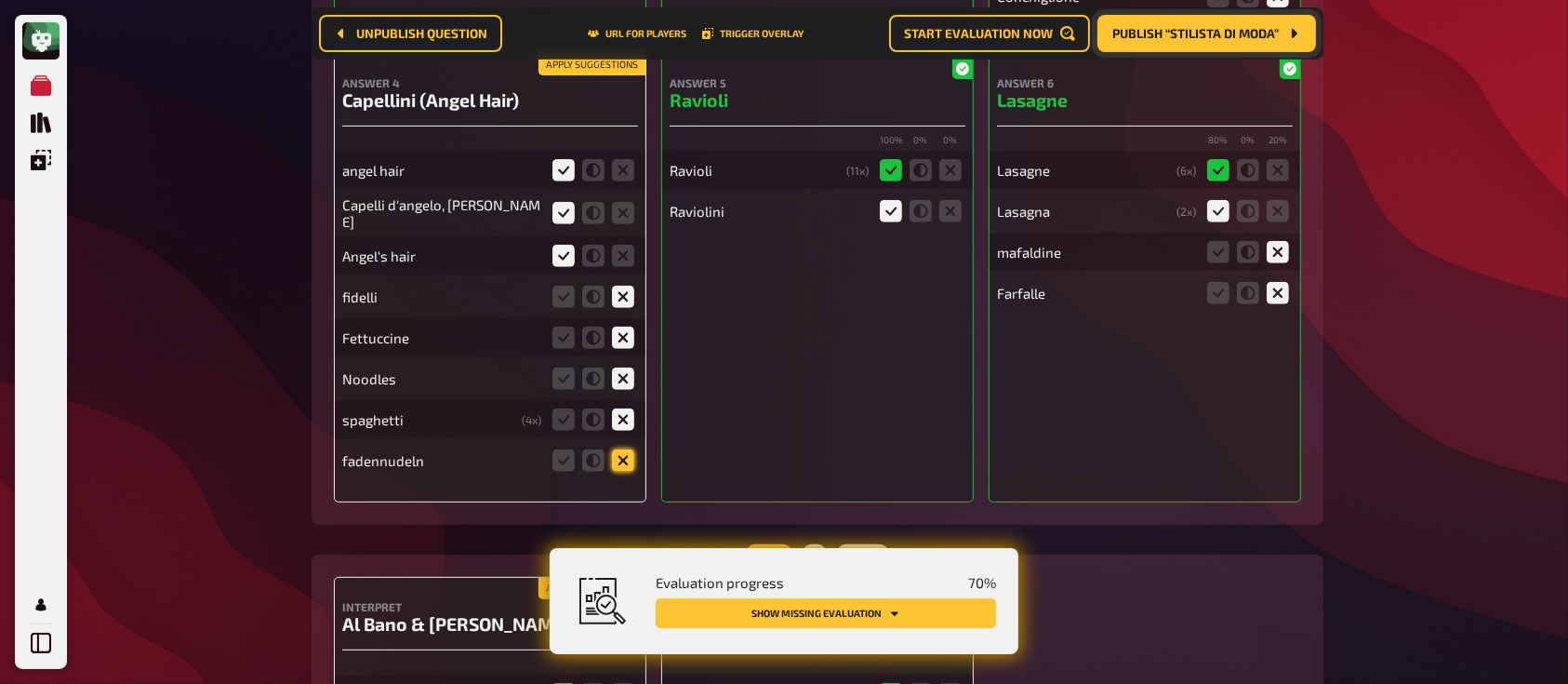
click at [619, 456] on icon at bounding box center [622, 460] width 22 height 22
click at [0, 0] on input "radio" at bounding box center [0, 0] width 0 height 0
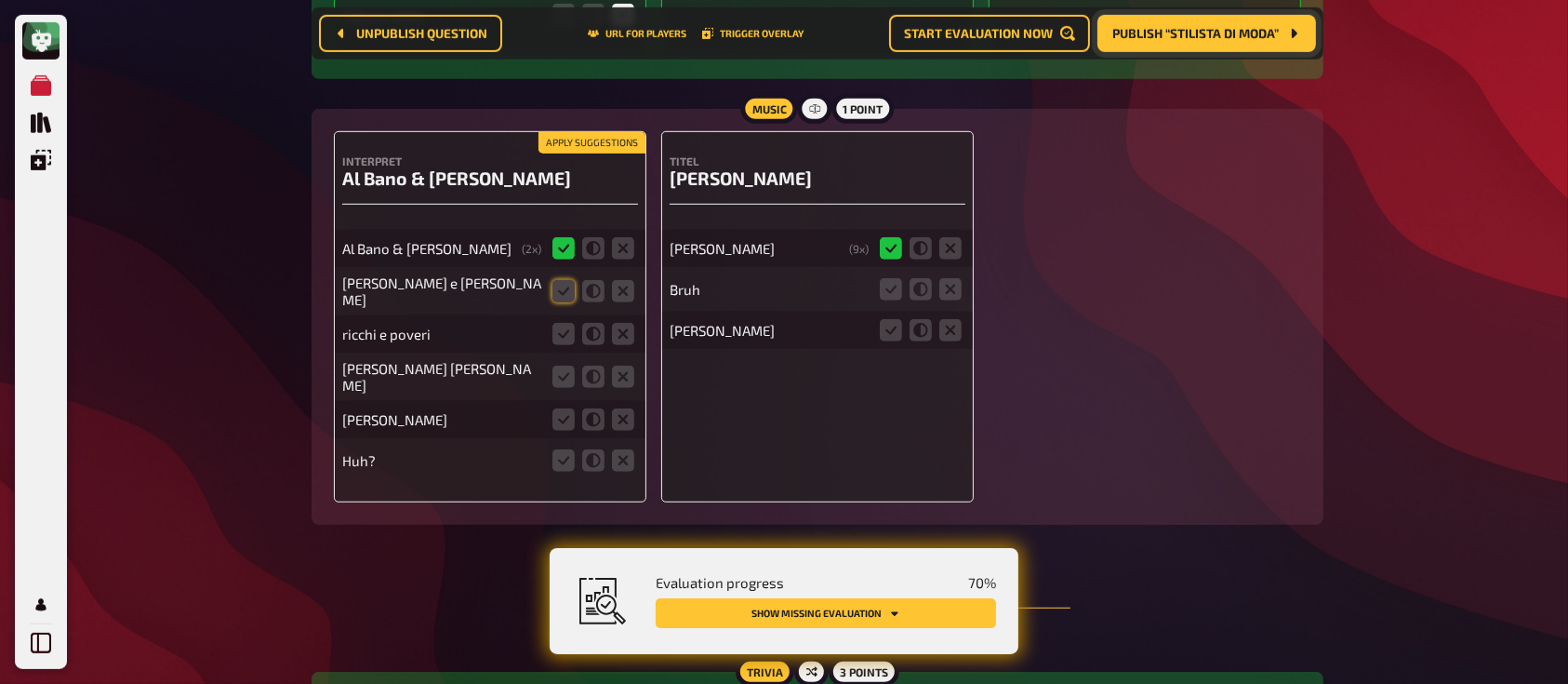
scroll to position [8221, 0]
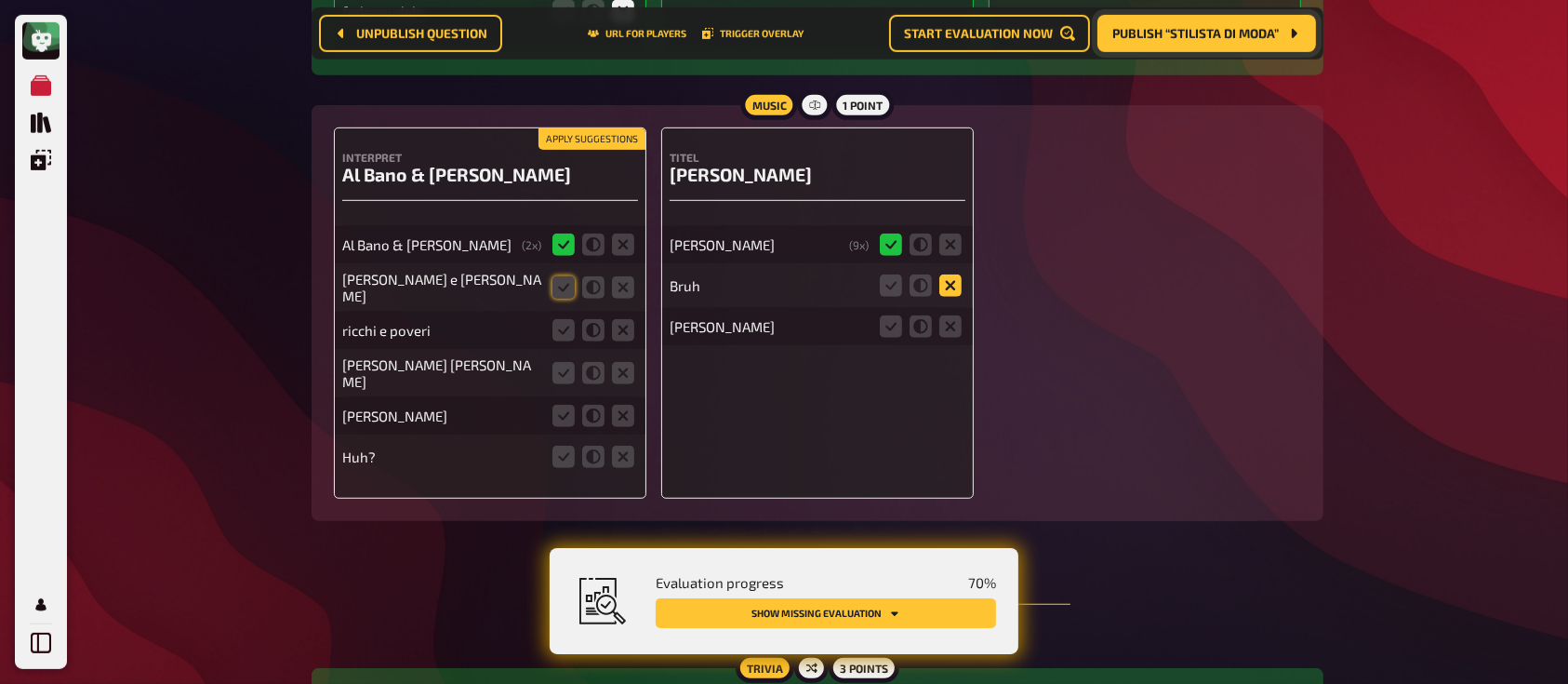
click at [957, 281] on icon at bounding box center [950, 285] width 22 height 22
click at [0, 0] on input "radio" at bounding box center [0, 0] width 0 height 0
click at [953, 327] on icon at bounding box center [950, 326] width 22 height 22
click at [0, 0] on input "radio" at bounding box center [0, 0] width 0 height 0
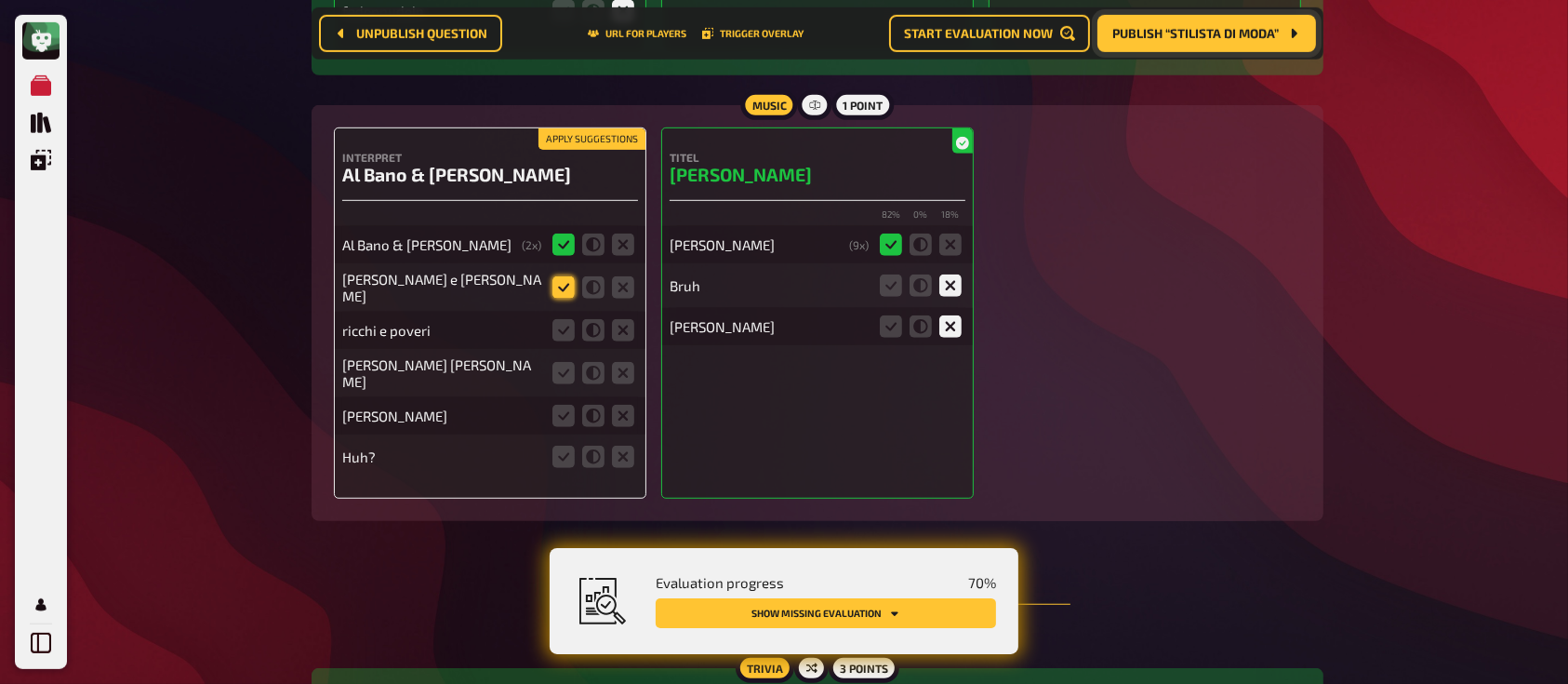
click at [573, 285] on icon at bounding box center [563, 287] width 22 height 22
click at [0, 0] on input "radio" at bounding box center [0, 0] width 0 height 0
click at [625, 324] on icon at bounding box center [622, 329] width 22 height 22
click at [0, 0] on input "radio" at bounding box center [0, 0] width 0 height 0
click at [626, 366] on icon at bounding box center [622, 372] width 22 height 22
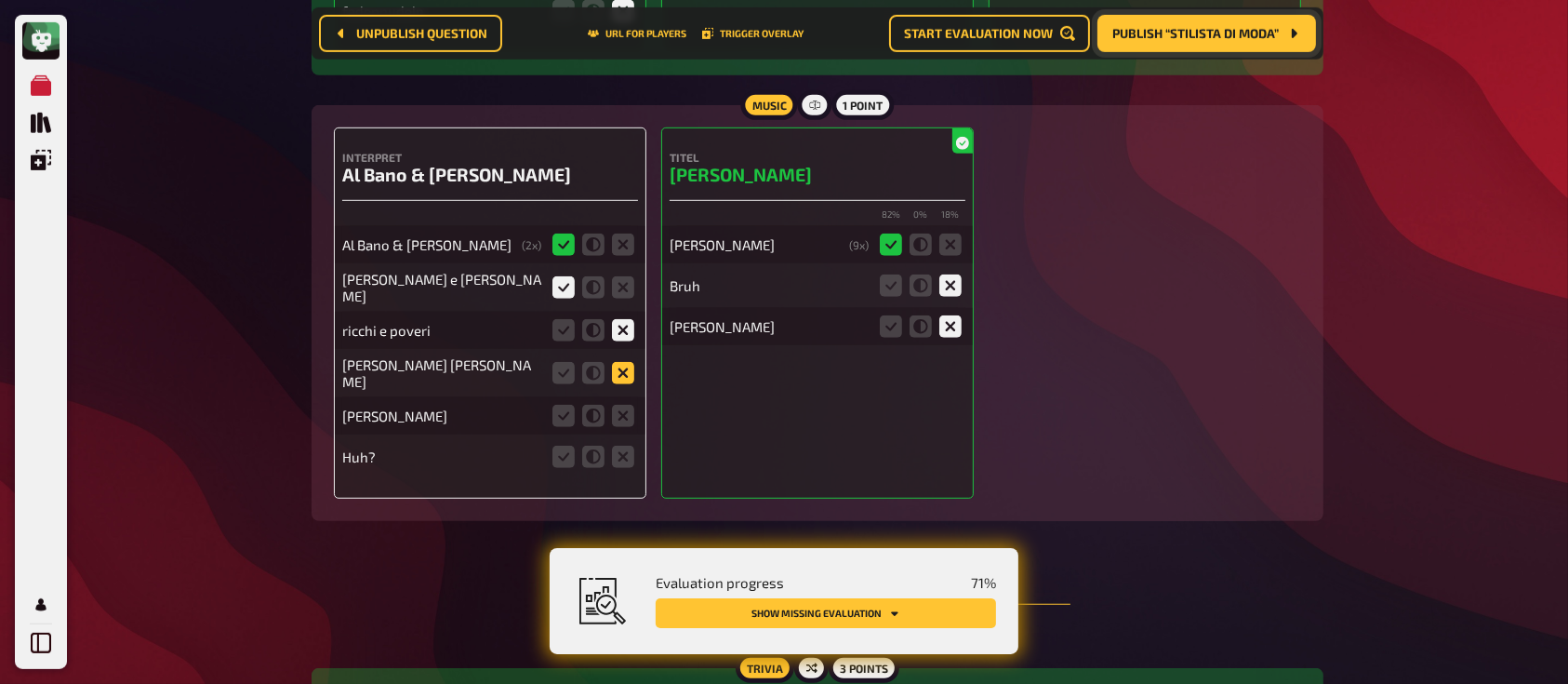
click at [0, 0] on input "radio" at bounding box center [0, 0] width 0 height 0
click at [623, 385] on div "[PERSON_NAME] [PERSON_NAME]" at bounding box center [490, 373] width 296 height 41
click at [620, 414] on icon at bounding box center [622, 415] width 22 height 22
click at [0, 0] on input "radio" at bounding box center [0, 0] width 0 height 0
click at [624, 460] on icon at bounding box center [622, 456] width 22 height 22
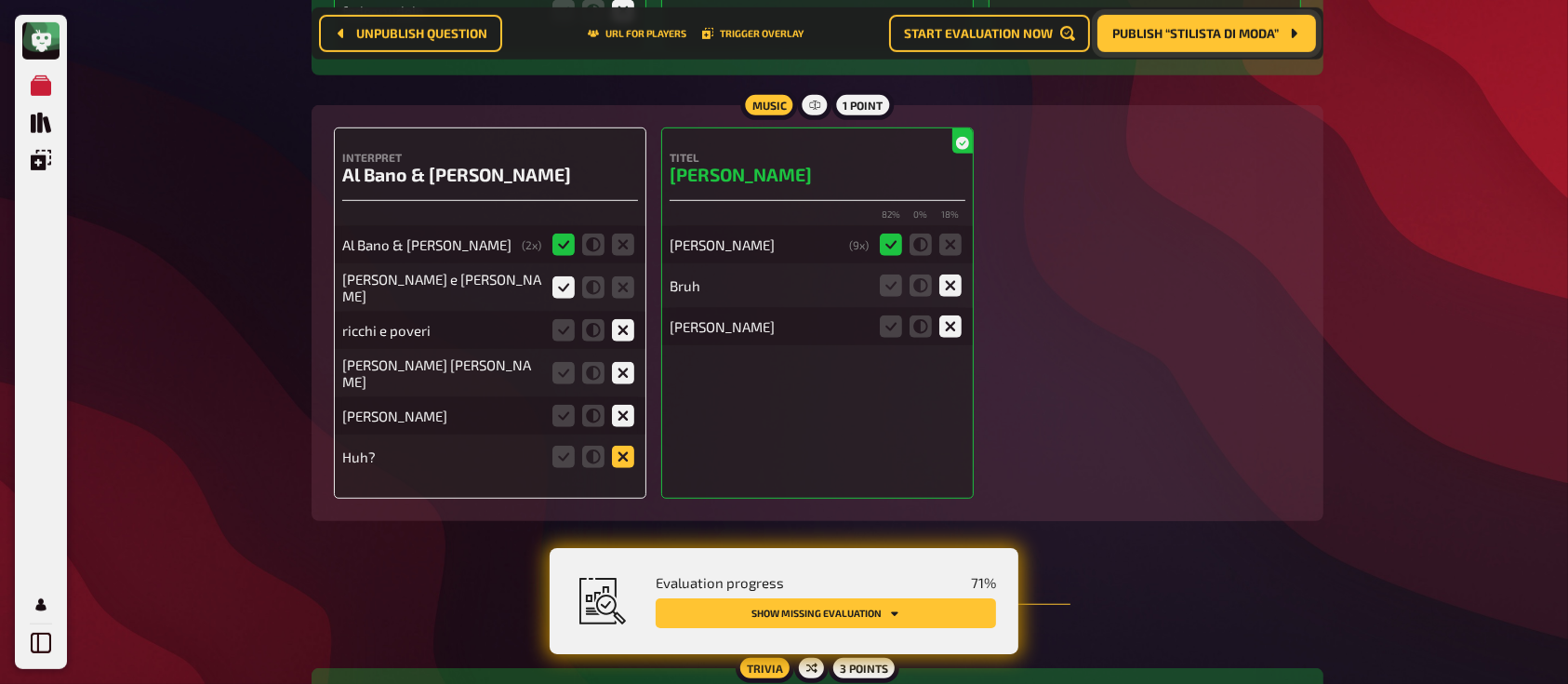
click at [0, 0] on input "radio" at bounding box center [0, 0] width 0 height 0
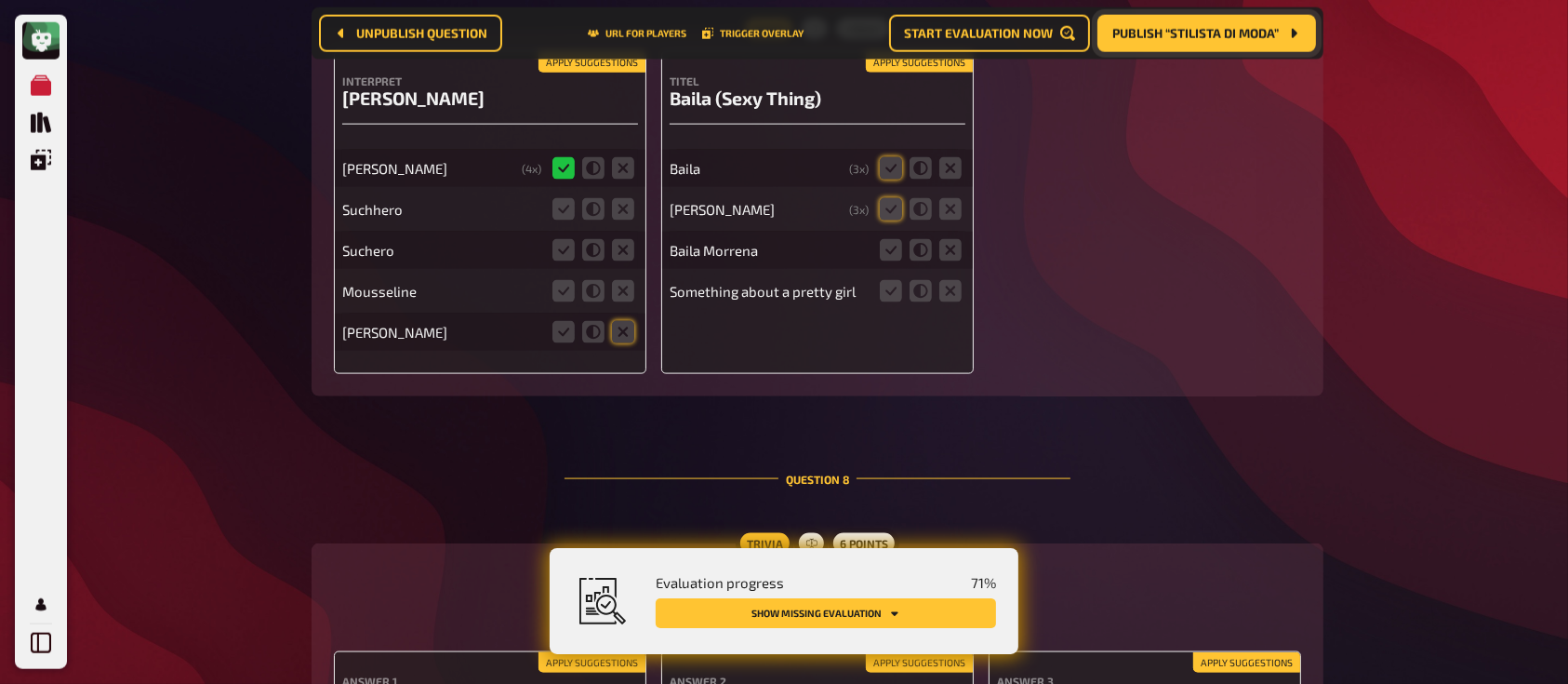
scroll to position [9567, 0]
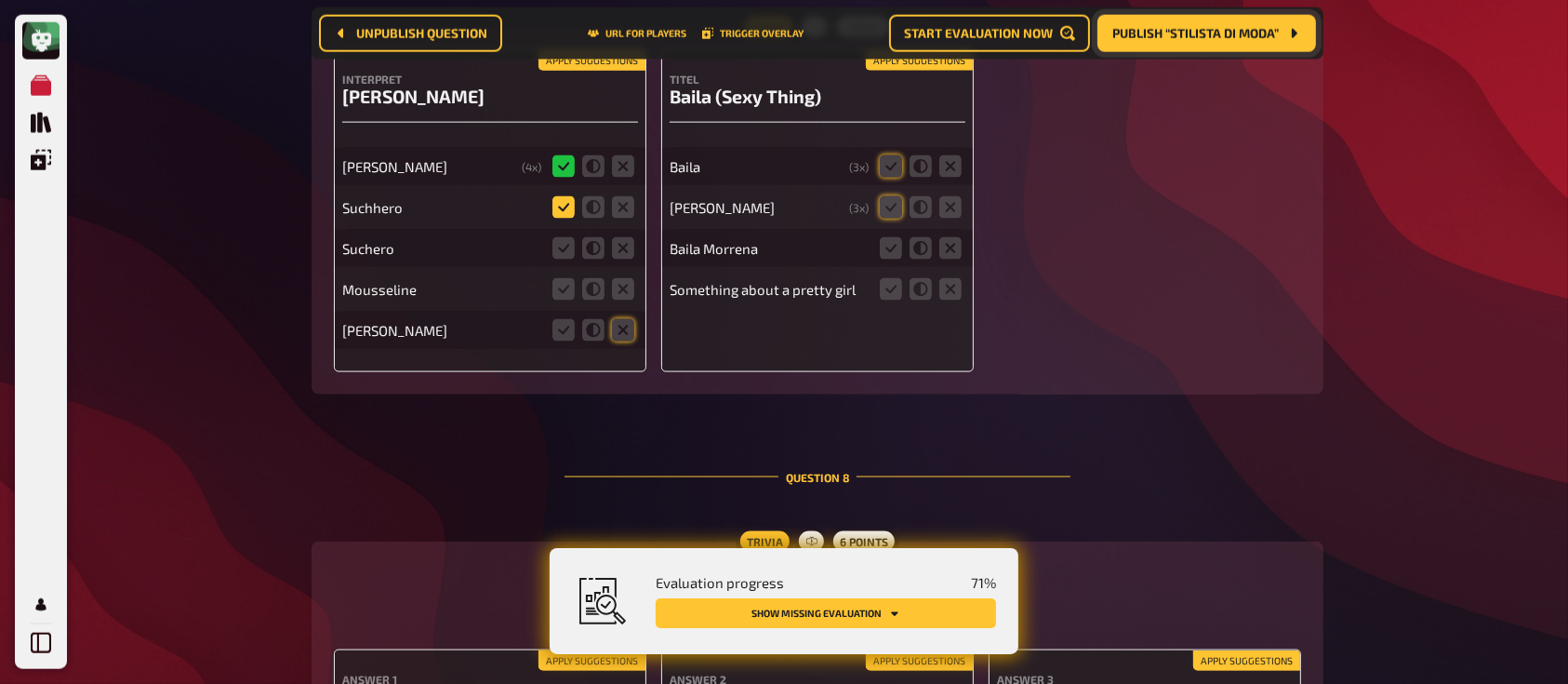
click at [571, 201] on icon at bounding box center [563, 207] width 22 height 22
click at [0, 0] on input "radio" at bounding box center [0, 0] width 0 height 0
click at [565, 241] on icon at bounding box center [563, 247] width 22 height 22
click at [0, 0] on input "radio" at bounding box center [0, 0] width 0 height 0
click at [637, 294] on fieldset at bounding box center [593, 289] width 89 height 30
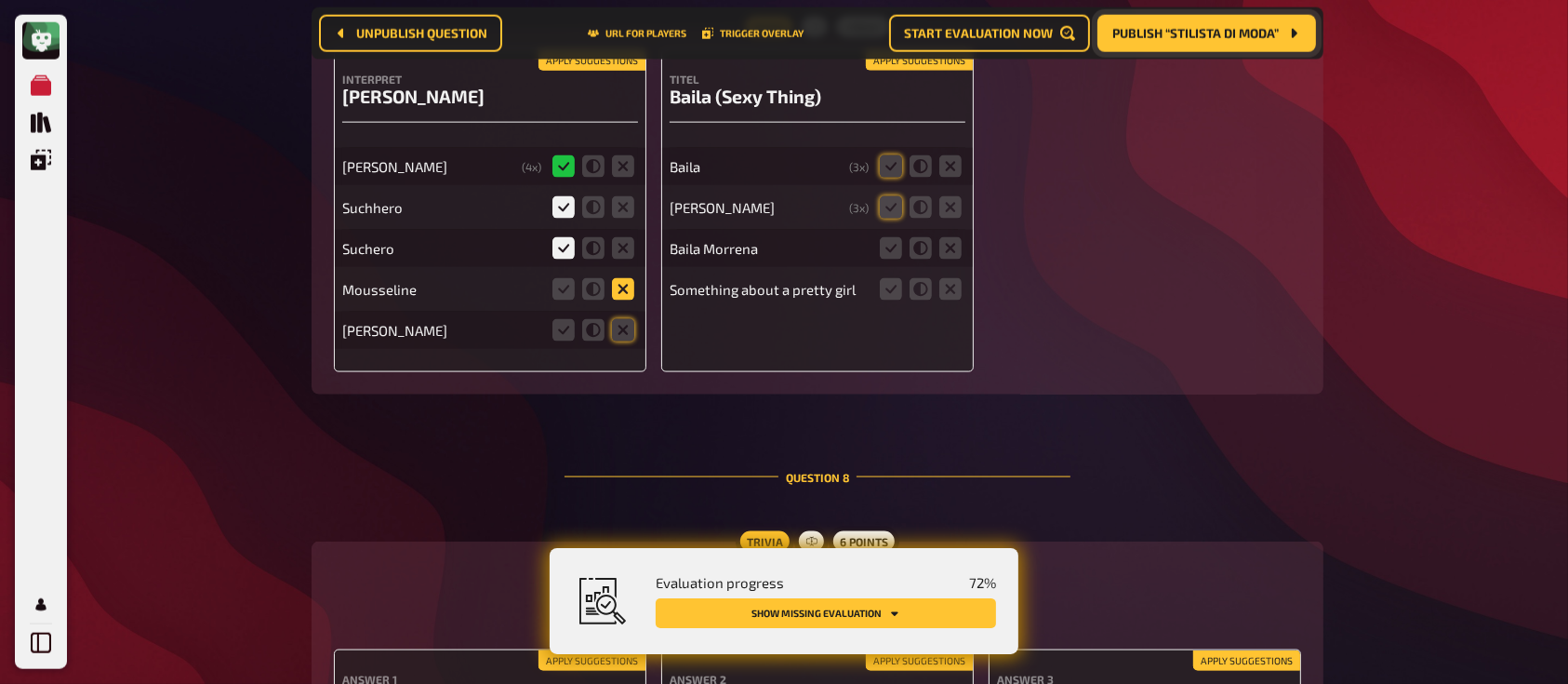
click at [615, 284] on icon at bounding box center [622, 289] width 22 height 22
click at [0, 0] on input "radio" at bounding box center [0, 0] width 0 height 0
click at [625, 328] on icon at bounding box center [622, 329] width 22 height 22
click at [0, 0] on input "radio" at bounding box center [0, 0] width 0 height 0
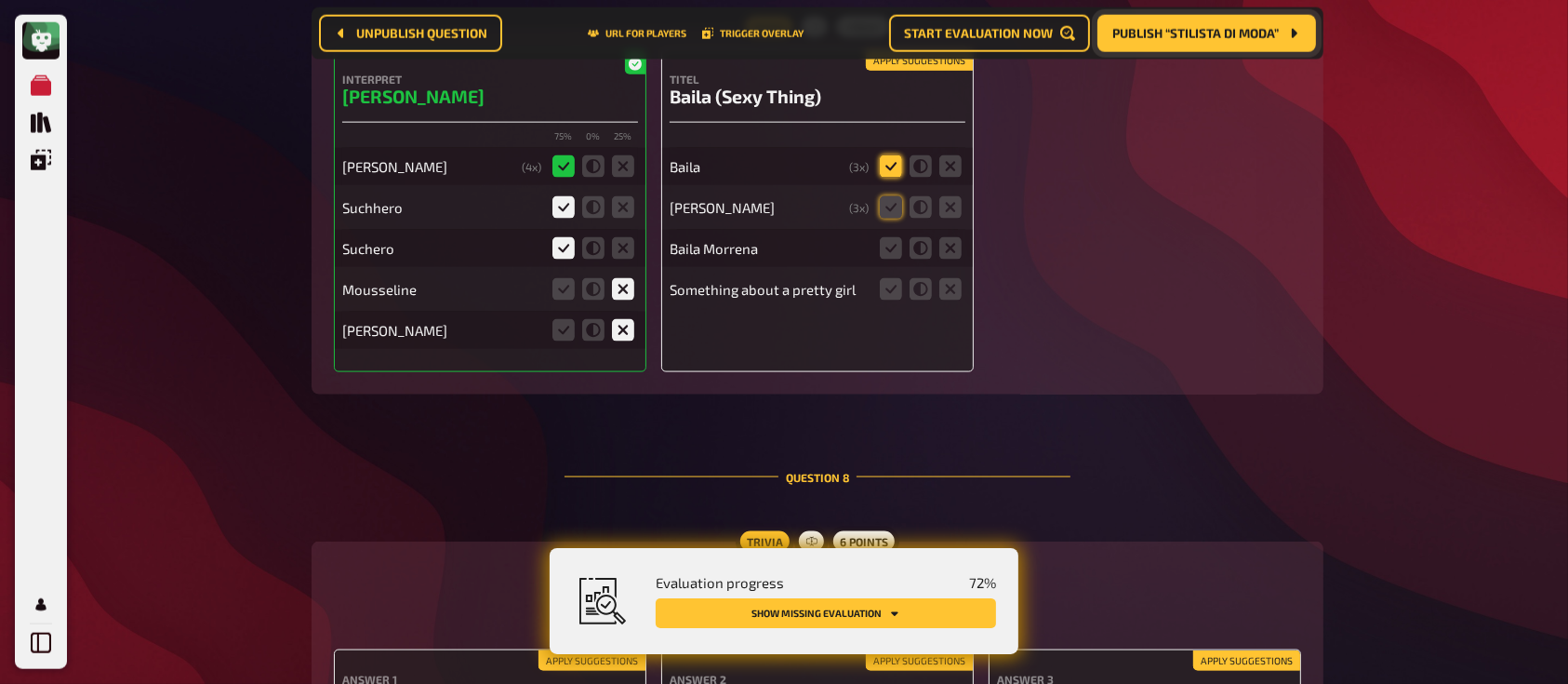
click at [897, 156] on icon at bounding box center [891, 166] width 22 height 22
click at [0, 0] on input "radio" at bounding box center [0, 0] width 0 height 0
click at [899, 200] on icon at bounding box center [891, 207] width 22 height 22
click at [0, 0] on input "radio" at bounding box center [0, 0] width 0 height 0
click at [904, 242] on fieldset at bounding box center [921, 248] width 89 height 30
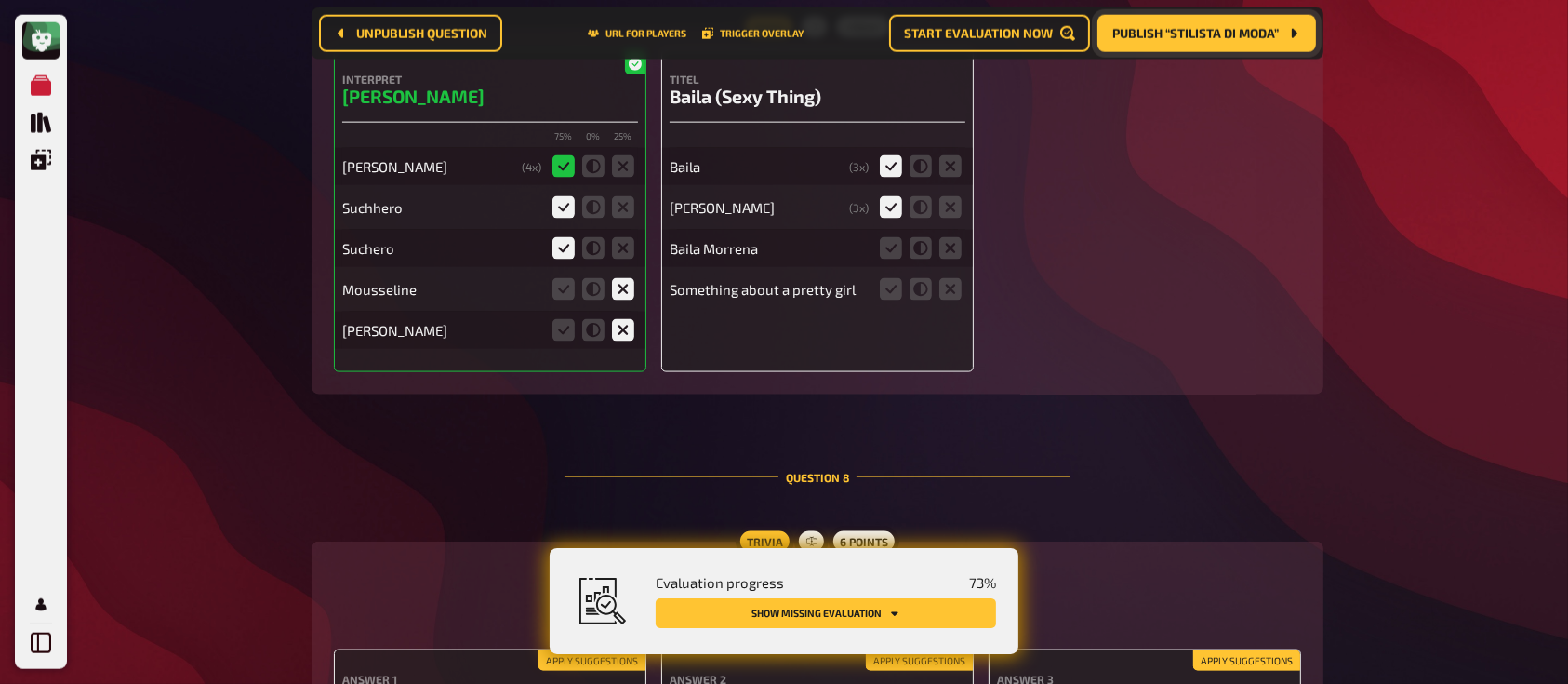
click at [960, 274] on fieldset at bounding box center [921, 289] width 89 height 30
click at [951, 279] on icon at bounding box center [950, 289] width 22 height 22
click at [0, 0] on input "radio" at bounding box center [0, 0] width 0 height 0
click at [889, 242] on icon at bounding box center [891, 247] width 22 height 22
click at [0, 0] on input "radio" at bounding box center [0, 0] width 0 height 0
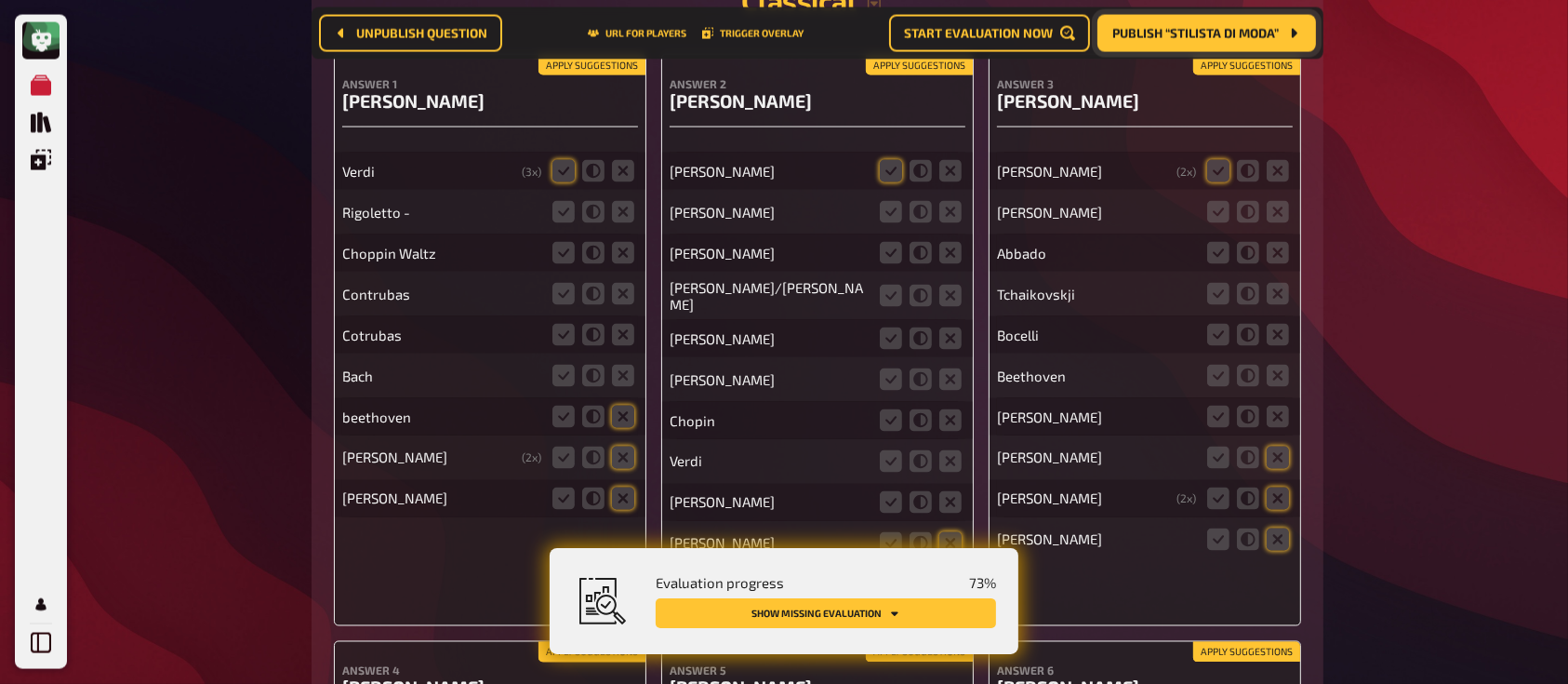
scroll to position [10172, 0]
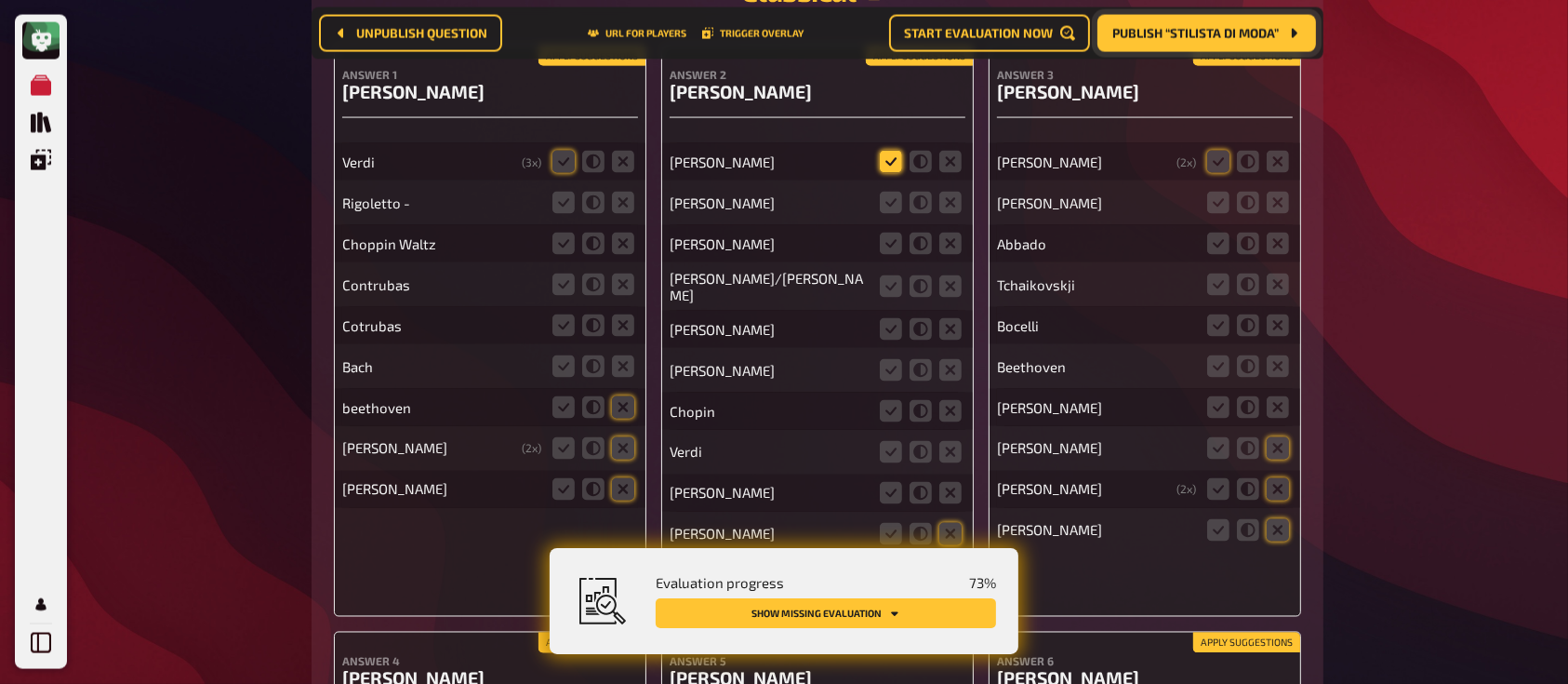
click at [887, 158] on icon at bounding box center [891, 161] width 22 height 22
click at [0, 0] on input "radio" at bounding box center [0, 0] width 0 height 0
click at [893, 205] on icon at bounding box center [891, 202] width 22 height 22
click at [0, 0] on input "radio" at bounding box center [0, 0] width 0 height 0
click at [954, 248] on icon at bounding box center [950, 243] width 22 height 22
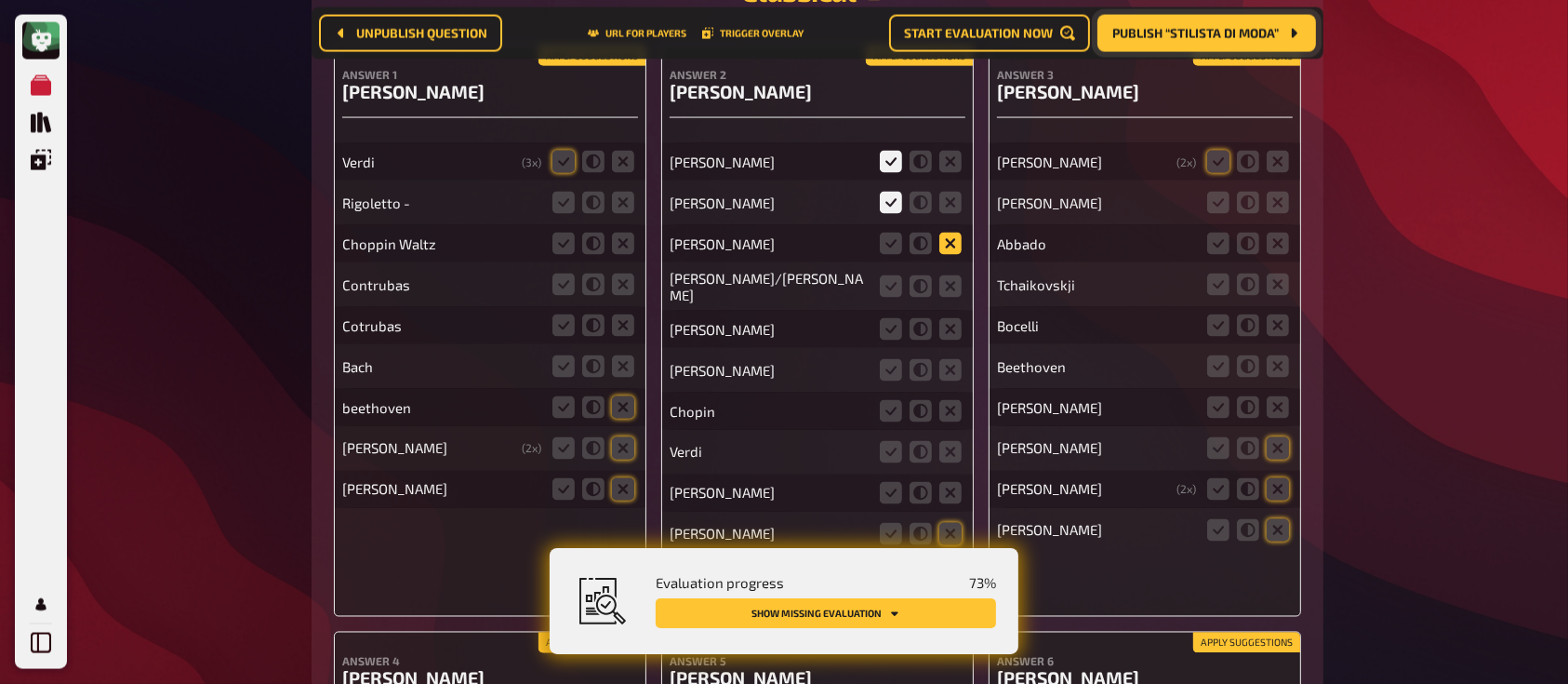
click at [0, 0] on input "radio" at bounding box center [0, 0] width 0 height 0
click at [953, 283] on icon at bounding box center [950, 286] width 22 height 22
click at [0, 0] on input "radio" at bounding box center [0, 0] width 0 height 0
click at [955, 325] on icon at bounding box center [950, 328] width 22 height 22
click at [0, 0] on input "radio" at bounding box center [0, 0] width 0 height 0
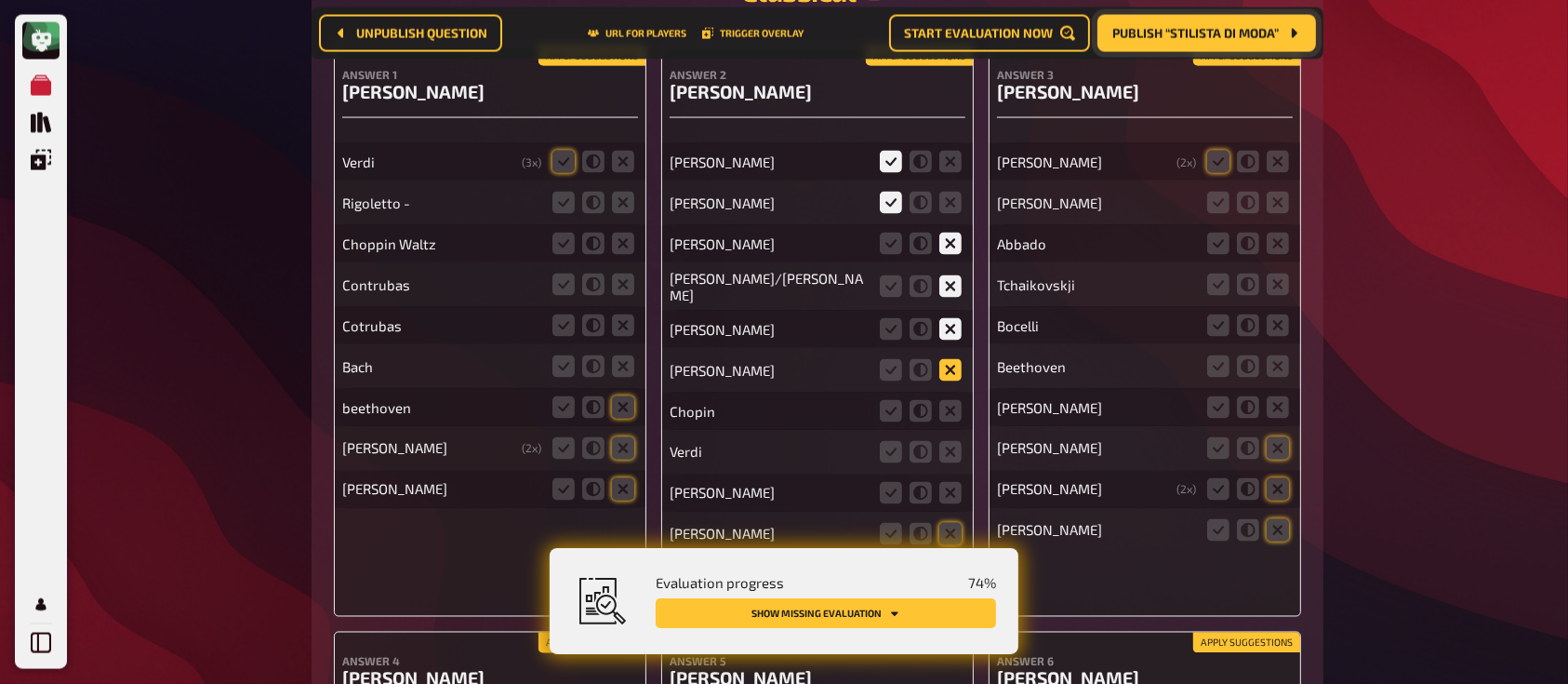
click at [953, 367] on icon at bounding box center [950, 370] width 22 height 22
click at [0, 0] on input "radio" at bounding box center [0, 0] width 0 height 0
click at [949, 404] on icon at bounding box center [950, 411] width 22 height 22
click at [0, 0] on input "radio" at bounding box center [0, 0] width 0 height 0
click at [951, 454] on fieldset at bounding box center [921, 451] width 89 height 30
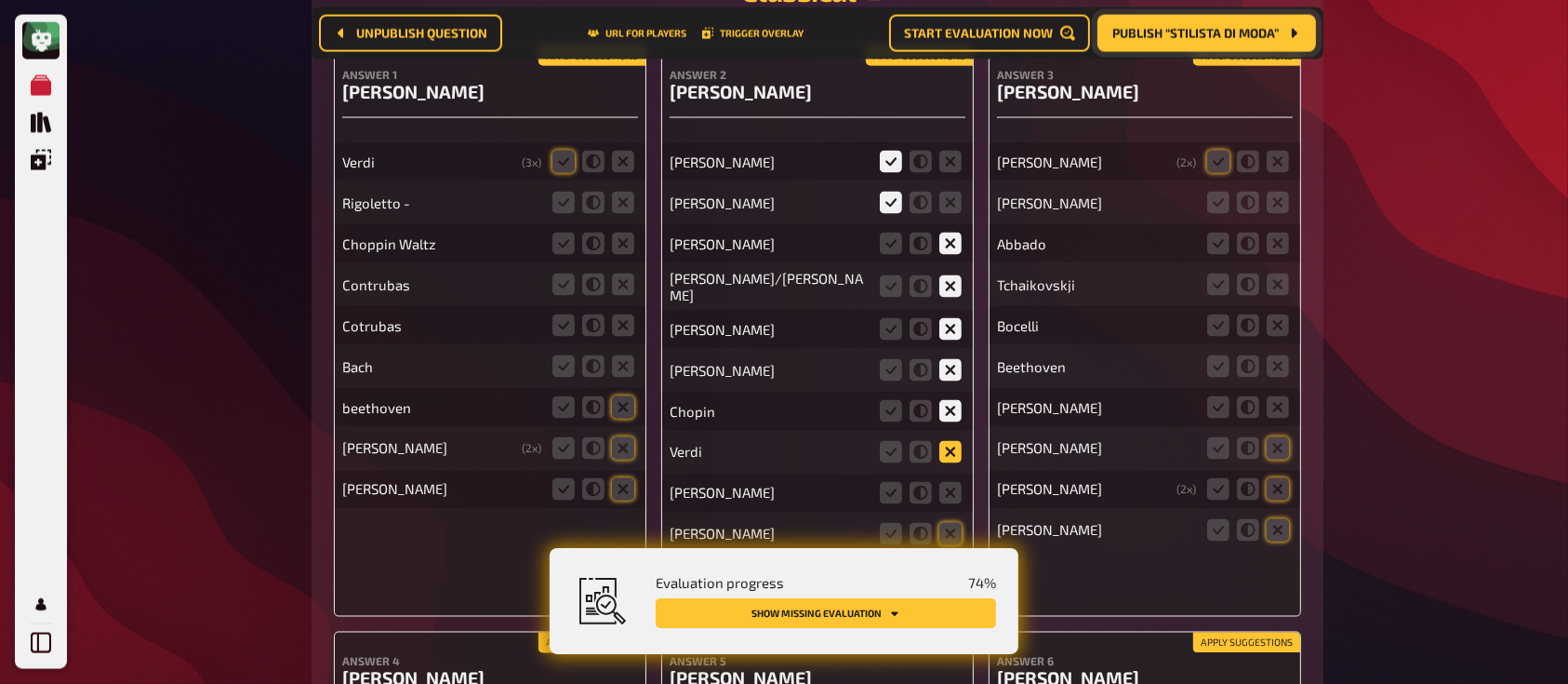
click at [951, 441] on icon at bounding box center [950, 451] width 22 height 22
click at [0, 0] on input "radio" at bounding box center [0, 0] width 0 height 0
click at [952, 482] on icon at bounding box center [950, 493] width 22 height 22
click at [0, 0] on input "radio" at bounding box center [0, 0] width 0 height 0
click at [952, 523] on icon at bounding box center [950, 533] width 22 height 22
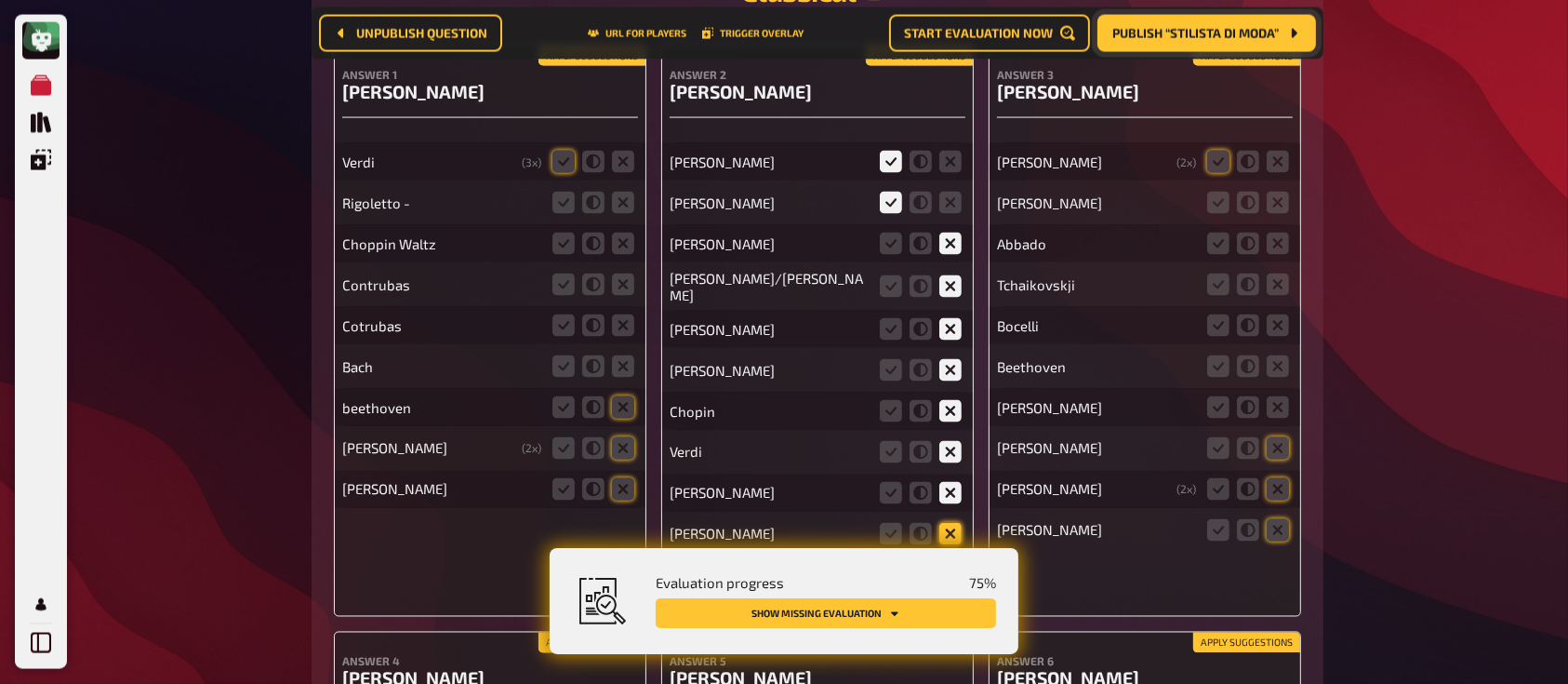
click at [0, 0] on input "radio" at bounding box center [0, 0] width 0 height 0
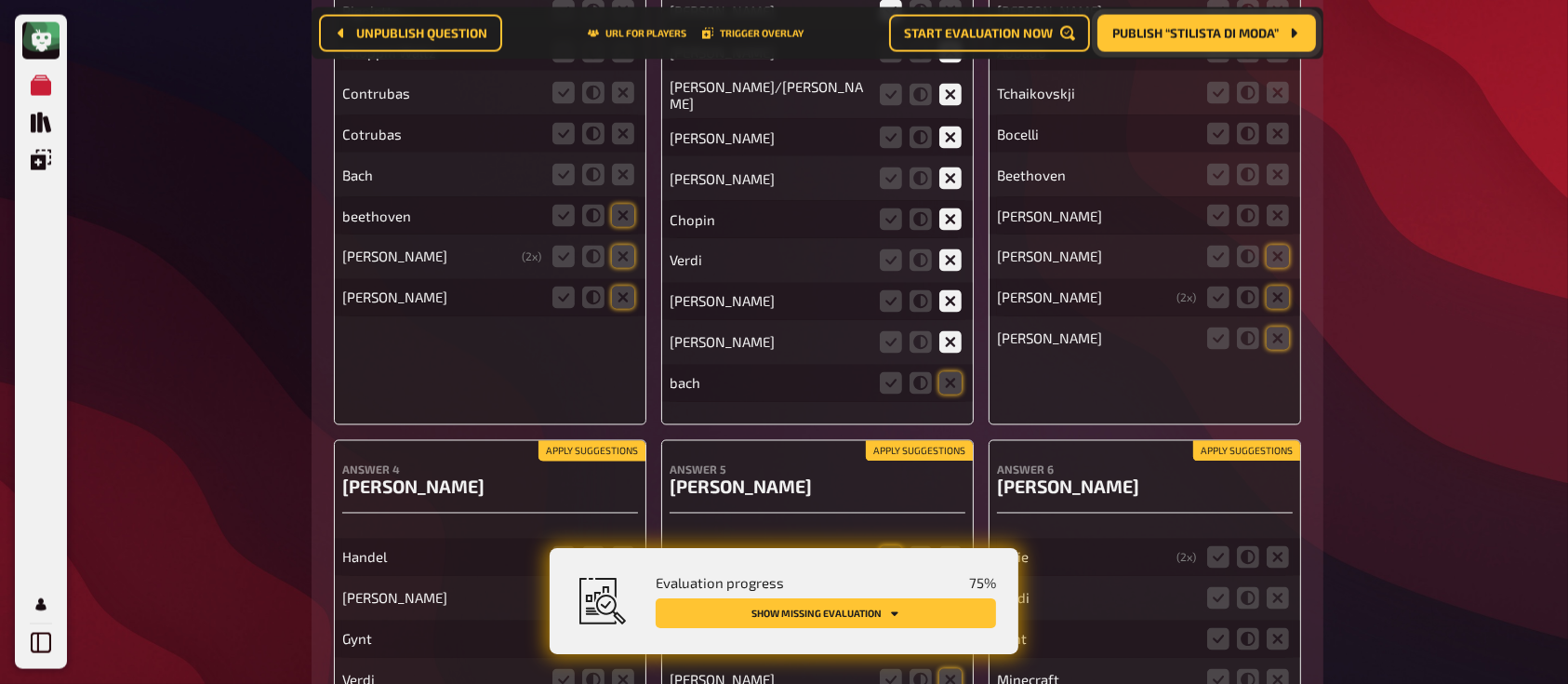
scroll to position [10368, 0]
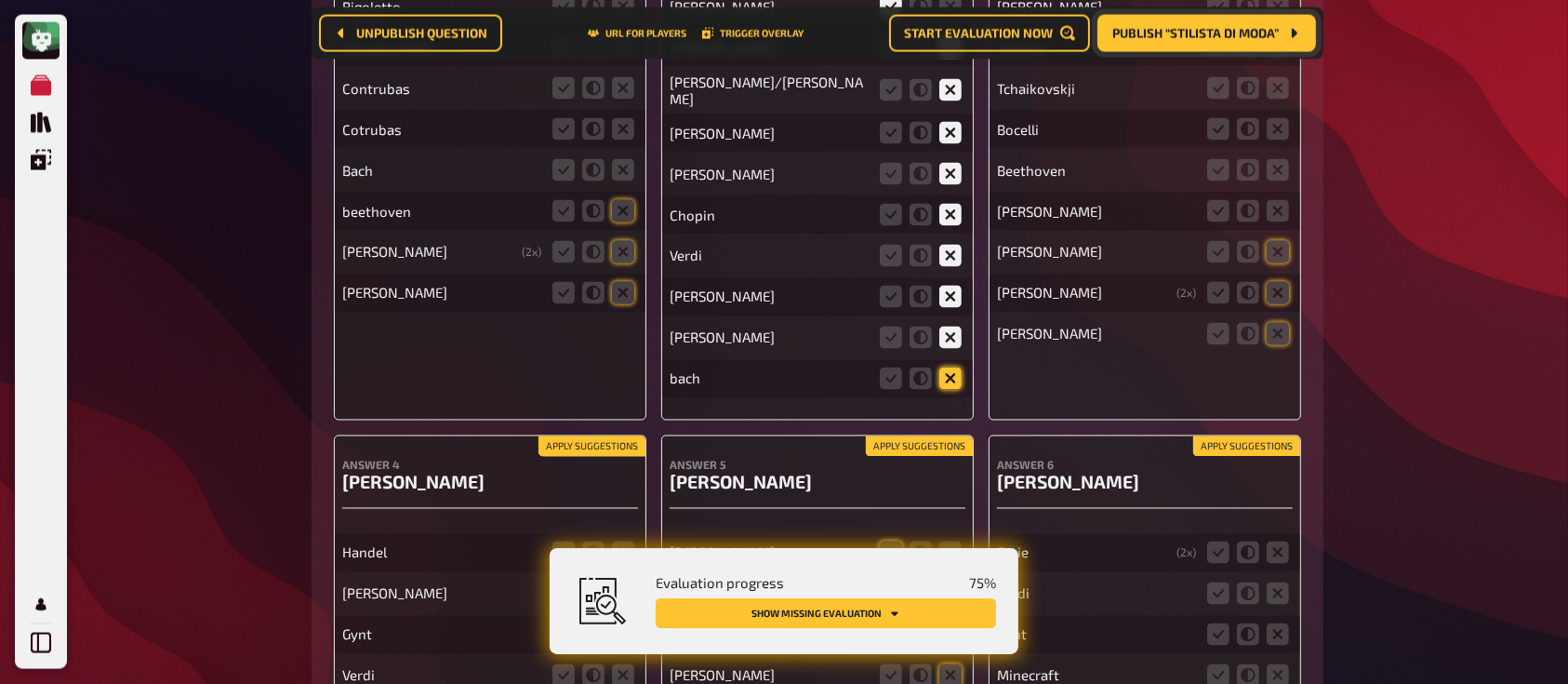
click at [955, 374] on icon at bounding box center [950, 378] width 22 height 22
click at [0, 0] on input "radio" at bounding box center [0, 0] width 0 height 0
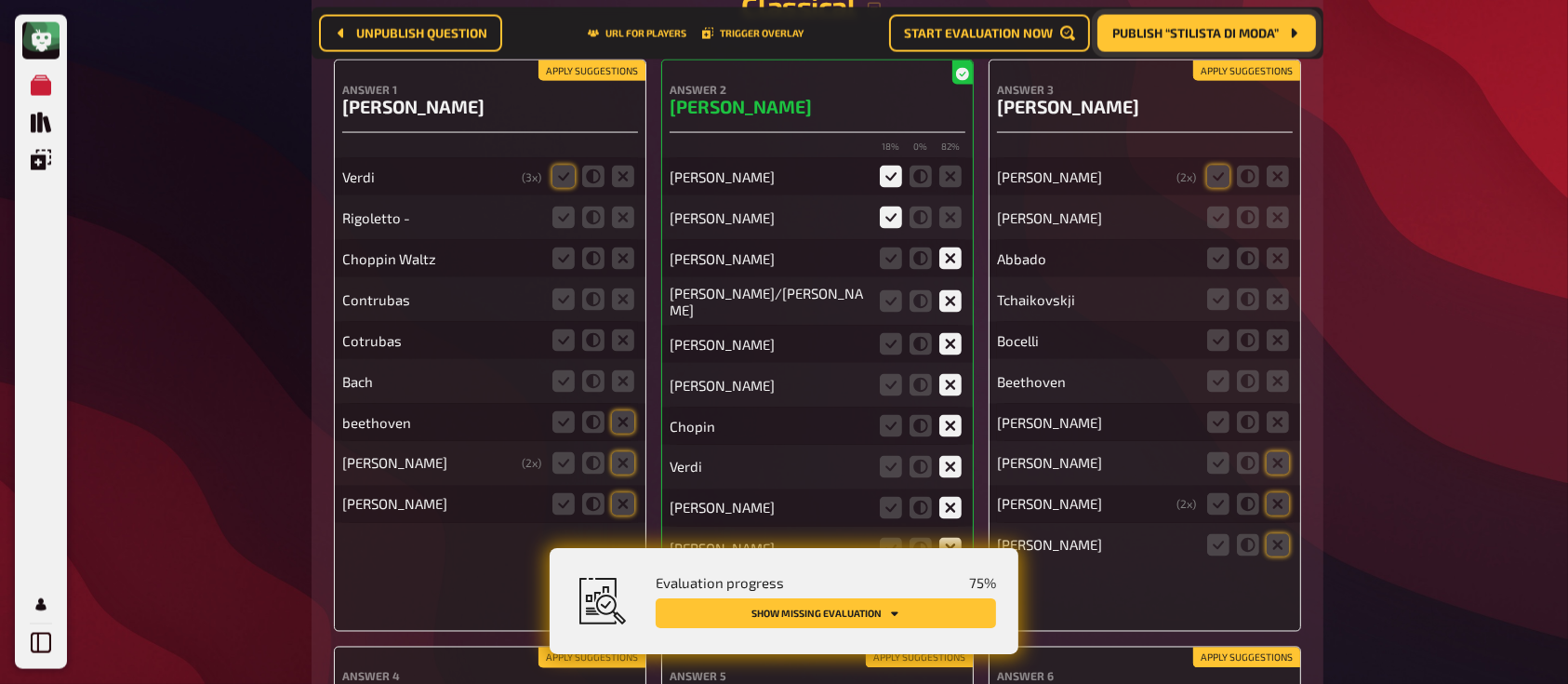
scroll to position [10156, 0]
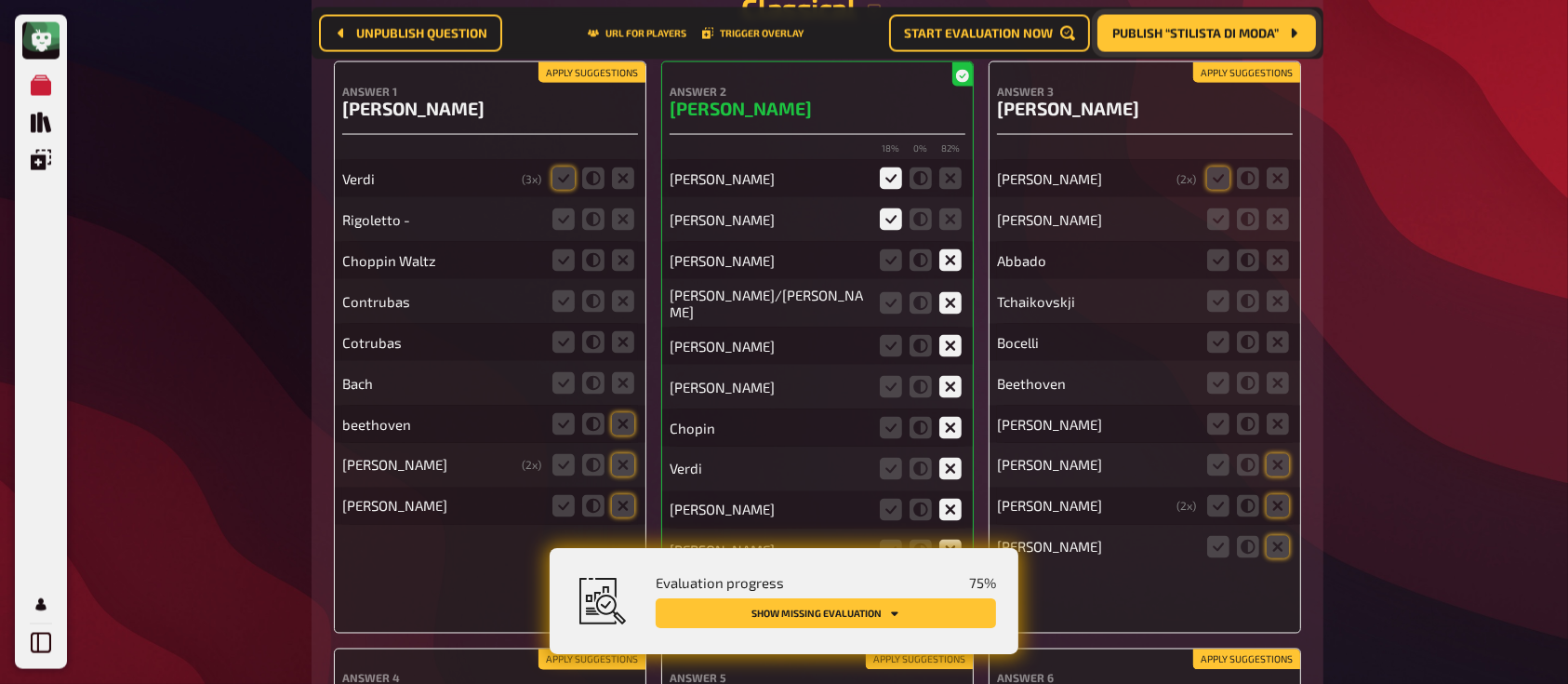
click at [1176, 18] on button "Publish “Stilista di moda”" at bounding box center [1207, 33] width 218 height 38
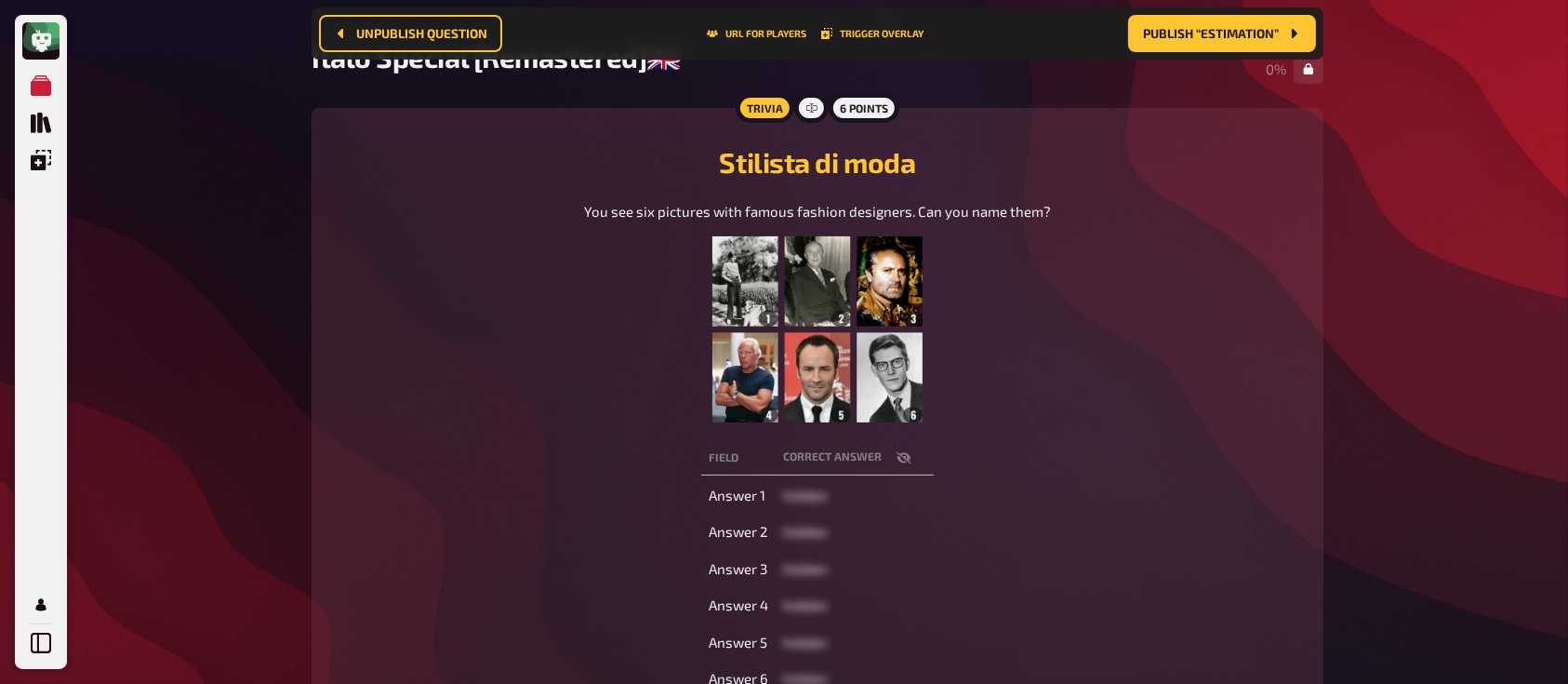
scroll to position [161, 0]
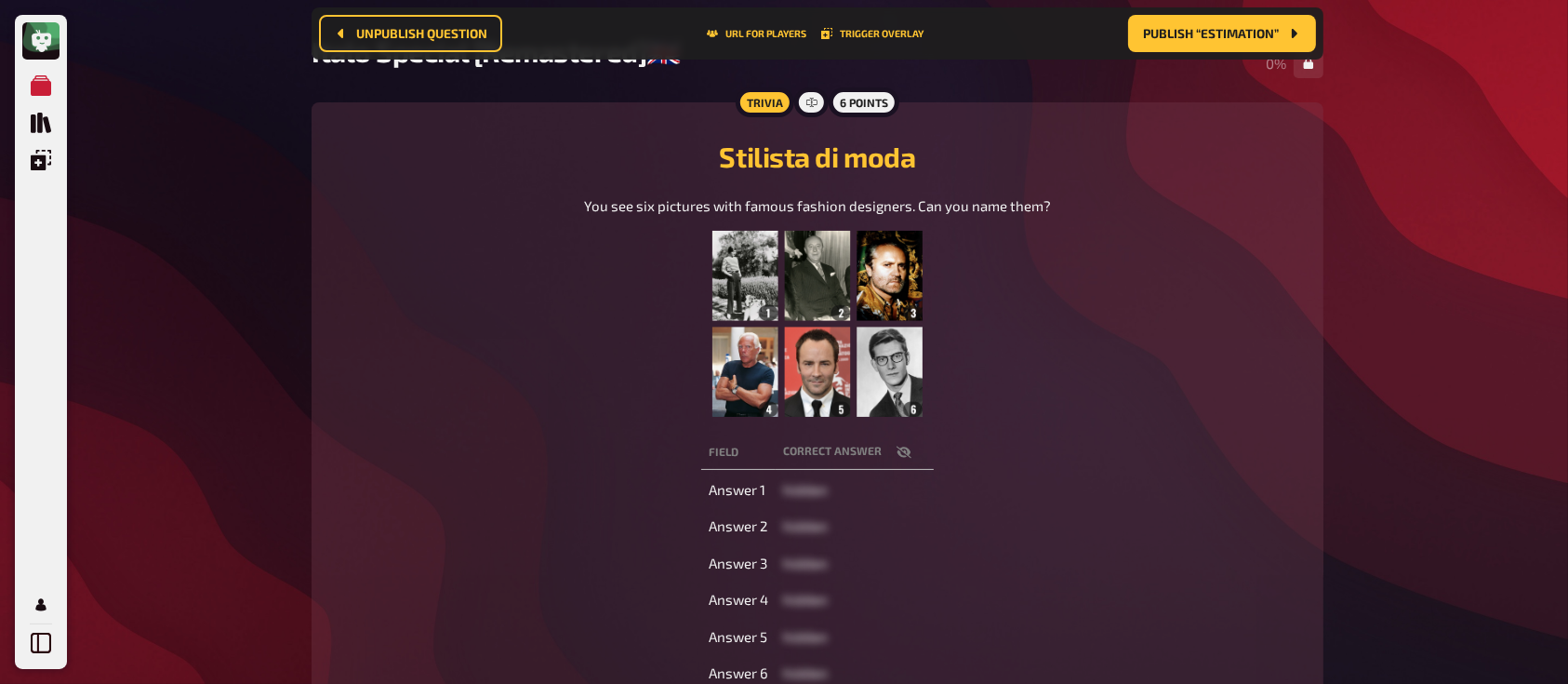
click at [903, 453] on icon "button" at bounding box center [903, 451] width 14 height 13
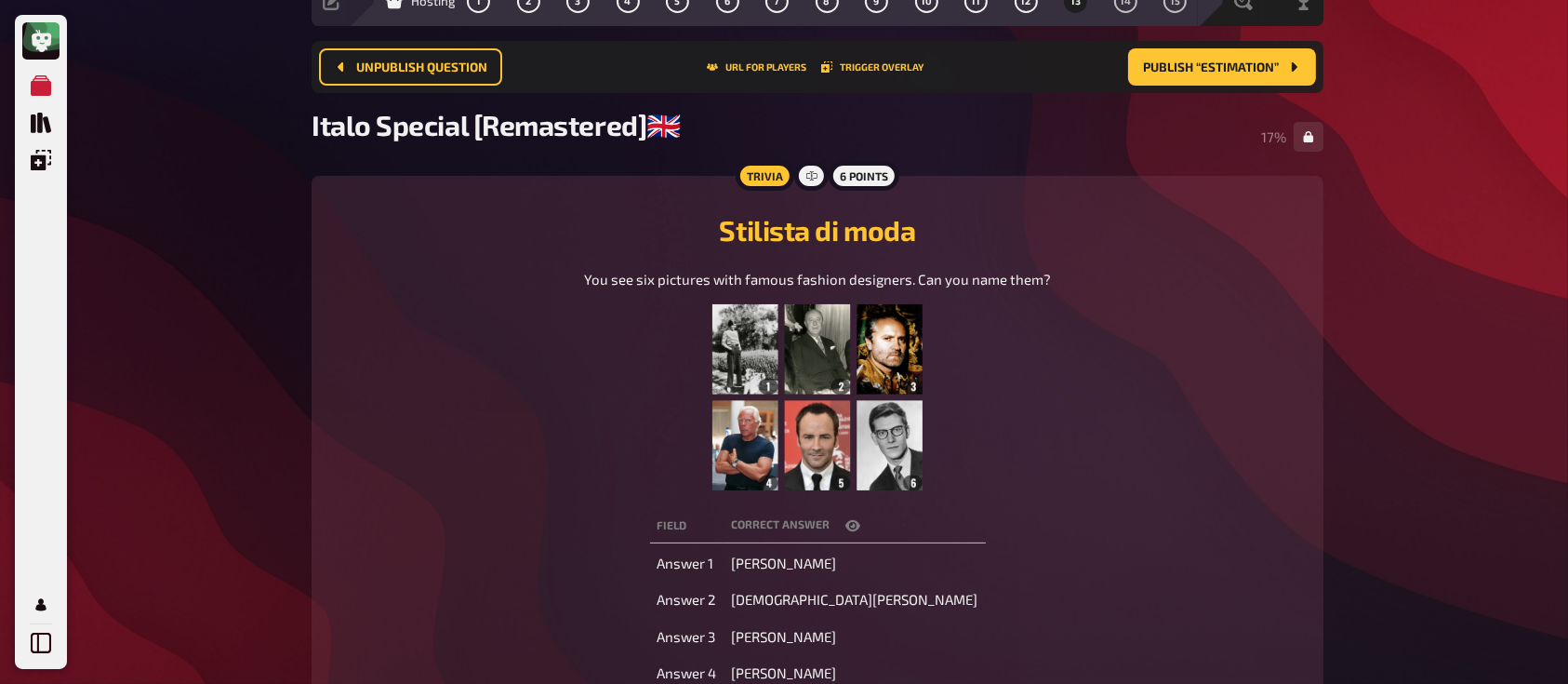
scroll to position [0, 0]
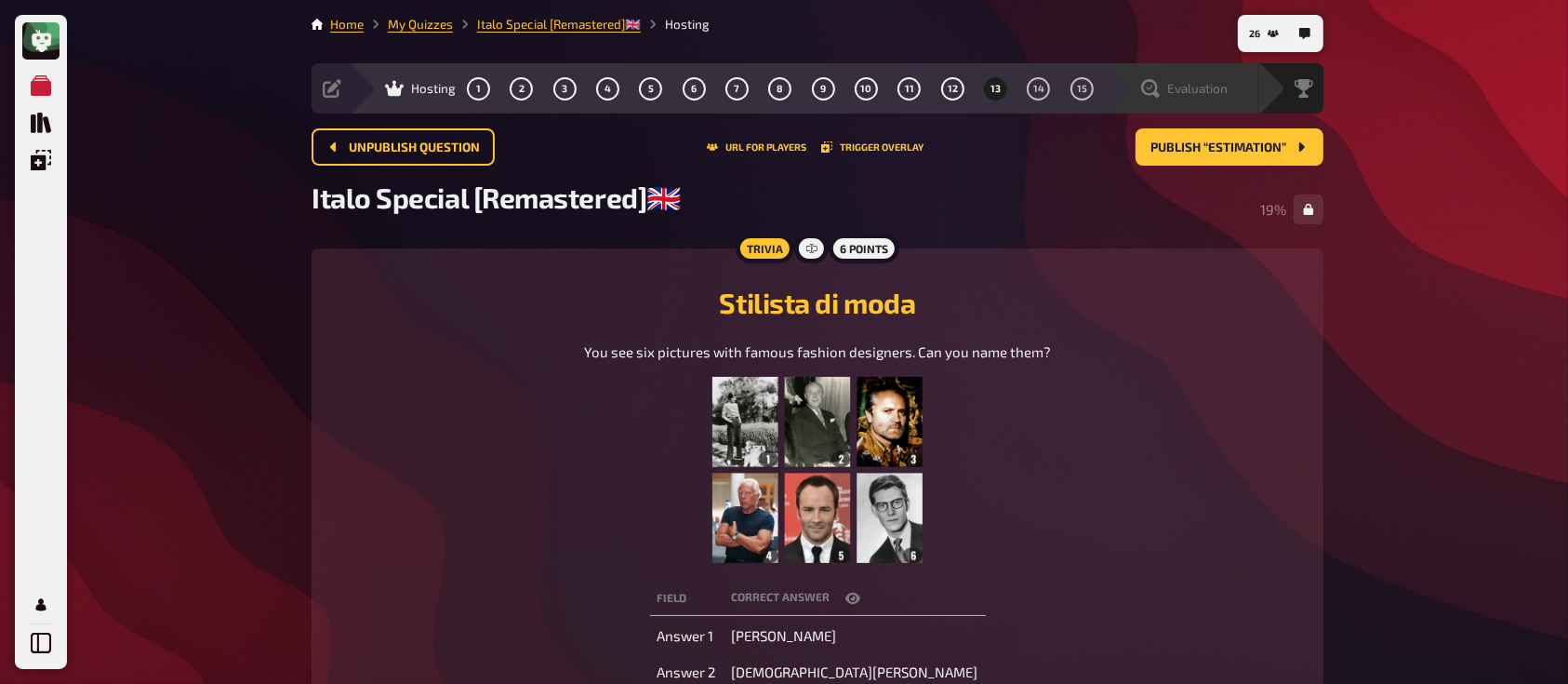
click at [1207, 86] on span "Evaluation" at bounding box center [1197, 88] width 61 height 14
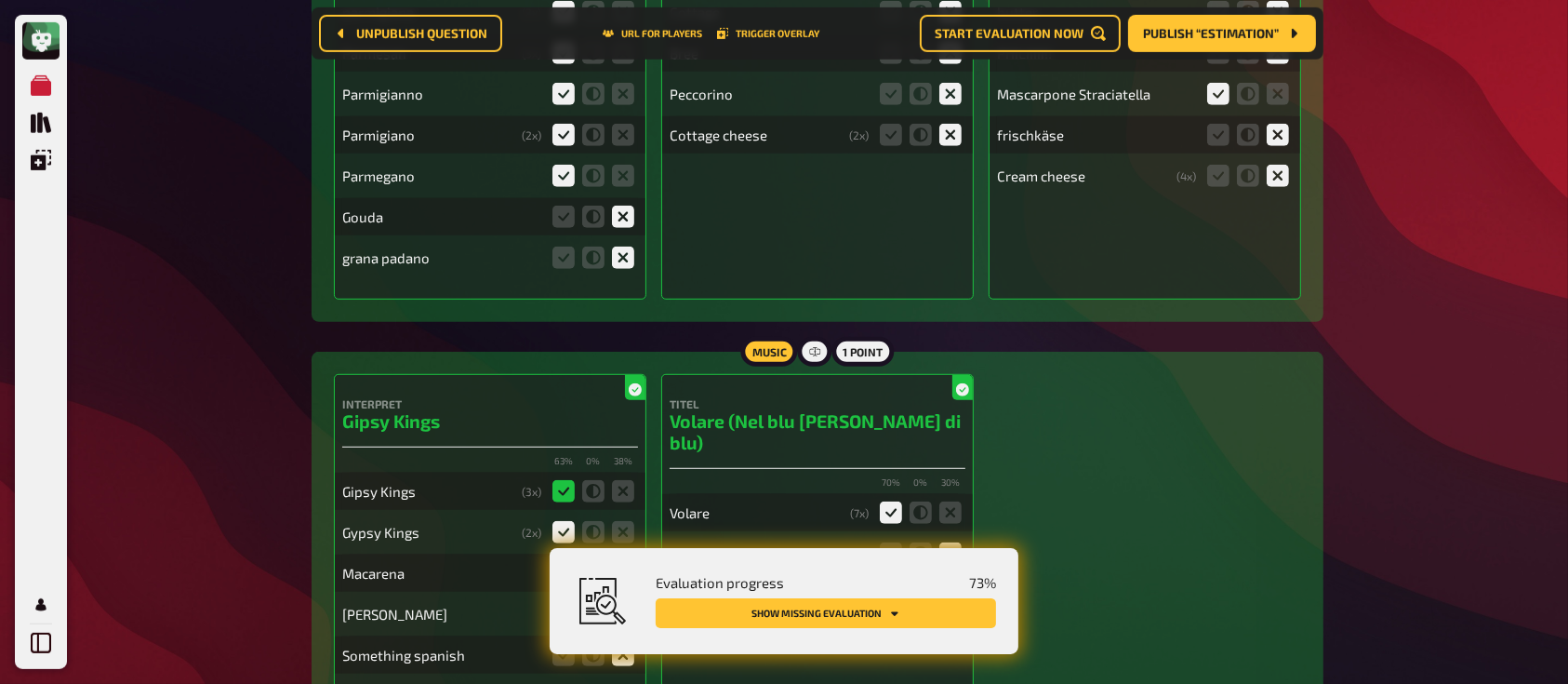
scroll to position [1442, 0]
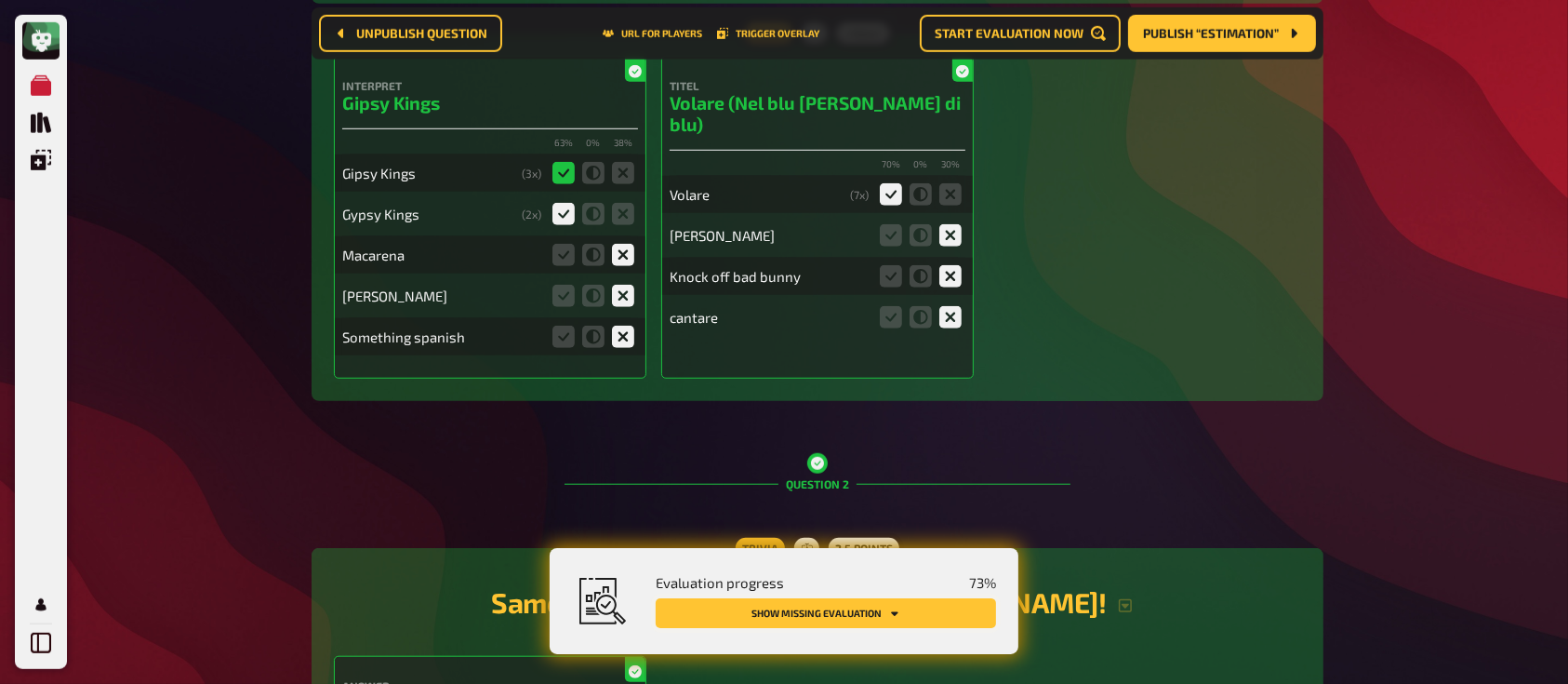
click at [804, 623] on button "Show missing evaluation" at bounding box center [826, 613] width 340 height 30
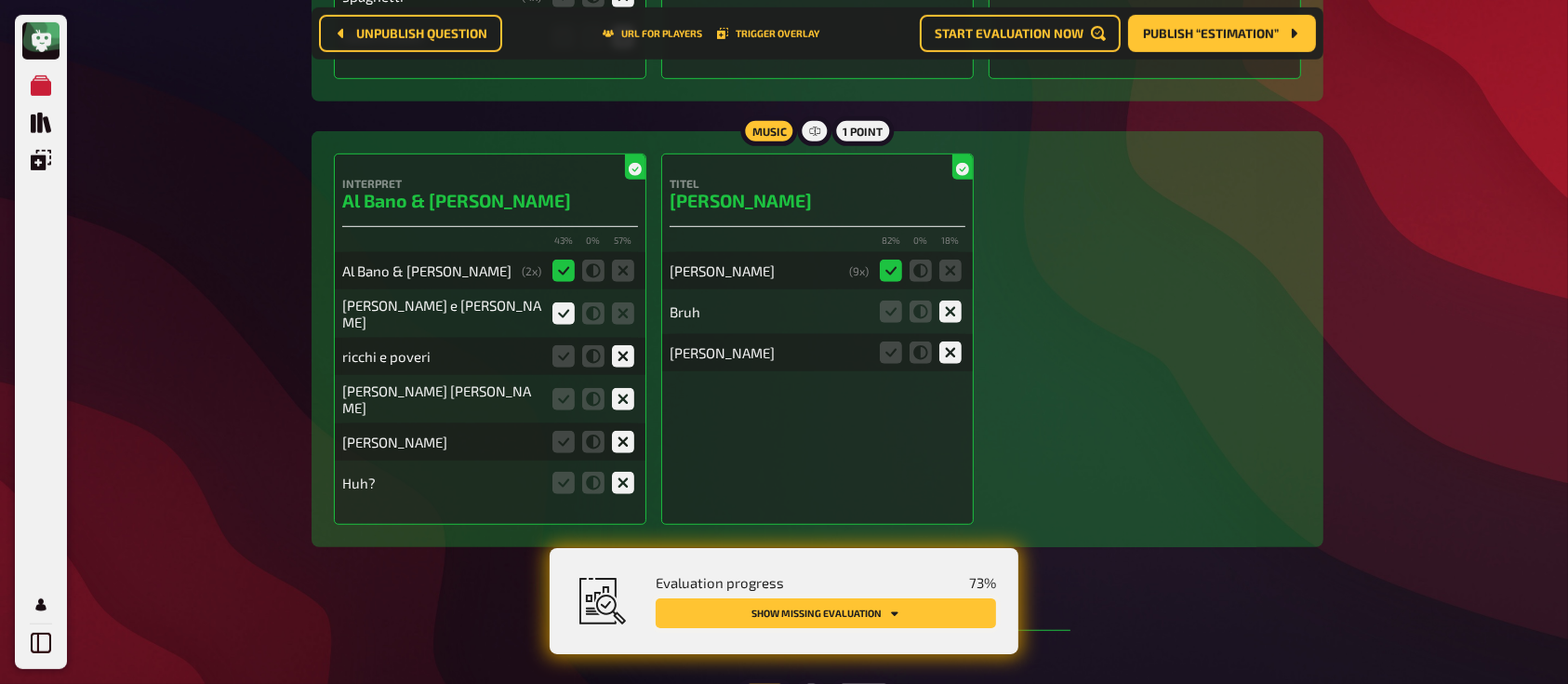
click at [804, 623] on button "Show missing evaluation" at bounding box center [826, 613] width 340 height 30
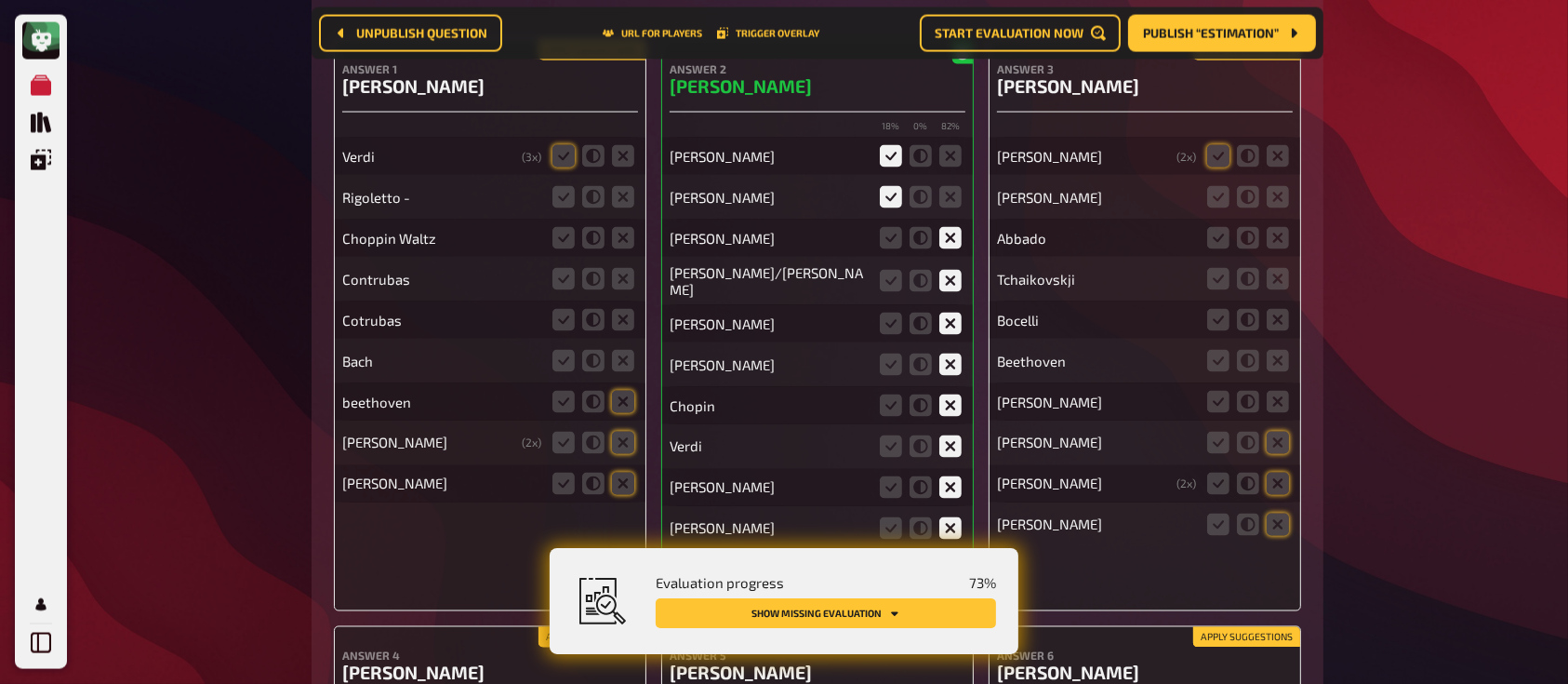
scroll to position [10175, 0]
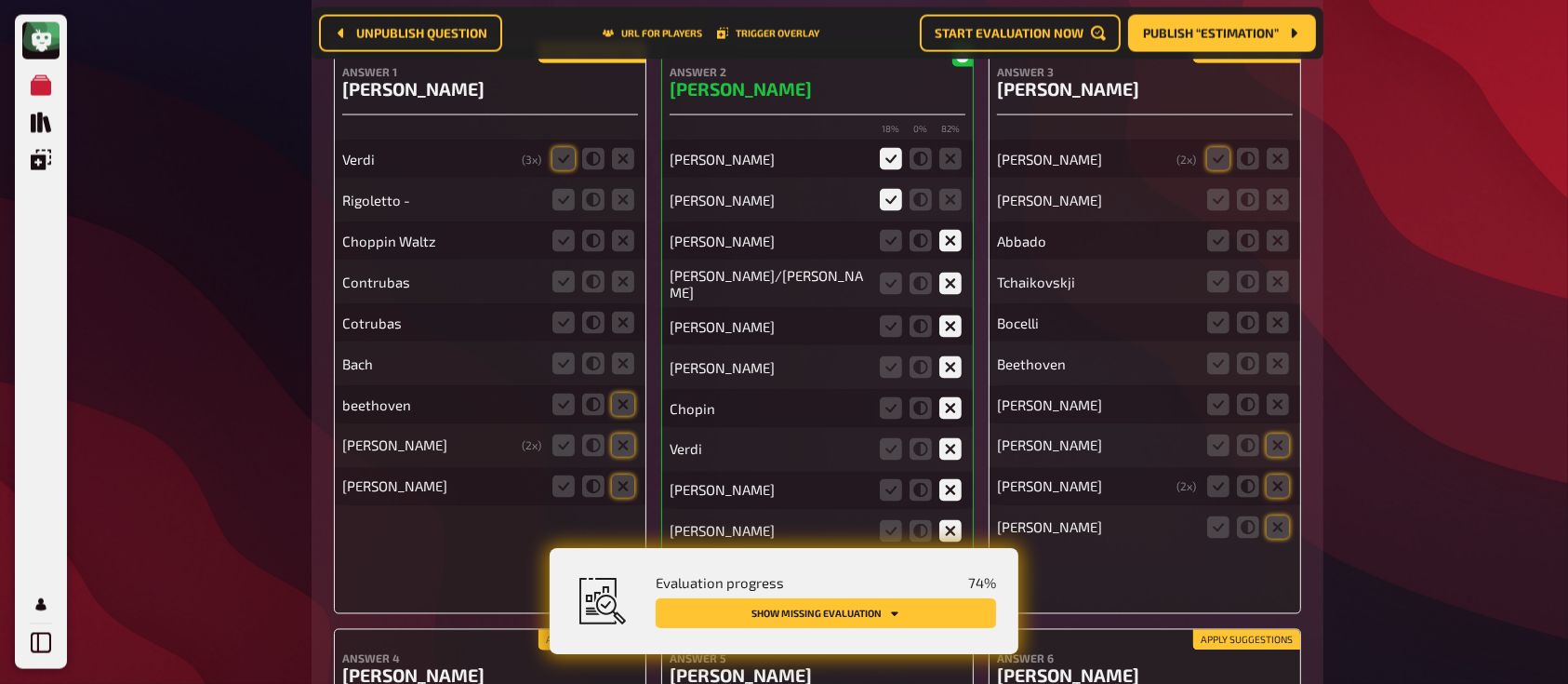
click at [626, 226] on fieldset at bounding box center [593, 241] width 89 height 30
click at [620, 479] on icon at bounding box center [622, 486] width 22 height 22
click at [0, 0] on input "radio" at bounding box center [0, 0] width 0 height 0
click at [620, 435] on icon at bounding box center [622, 445] width 22 height 22
click at [0, 0] on input "radio" at bounding box center [0, 0] width 0 height 0
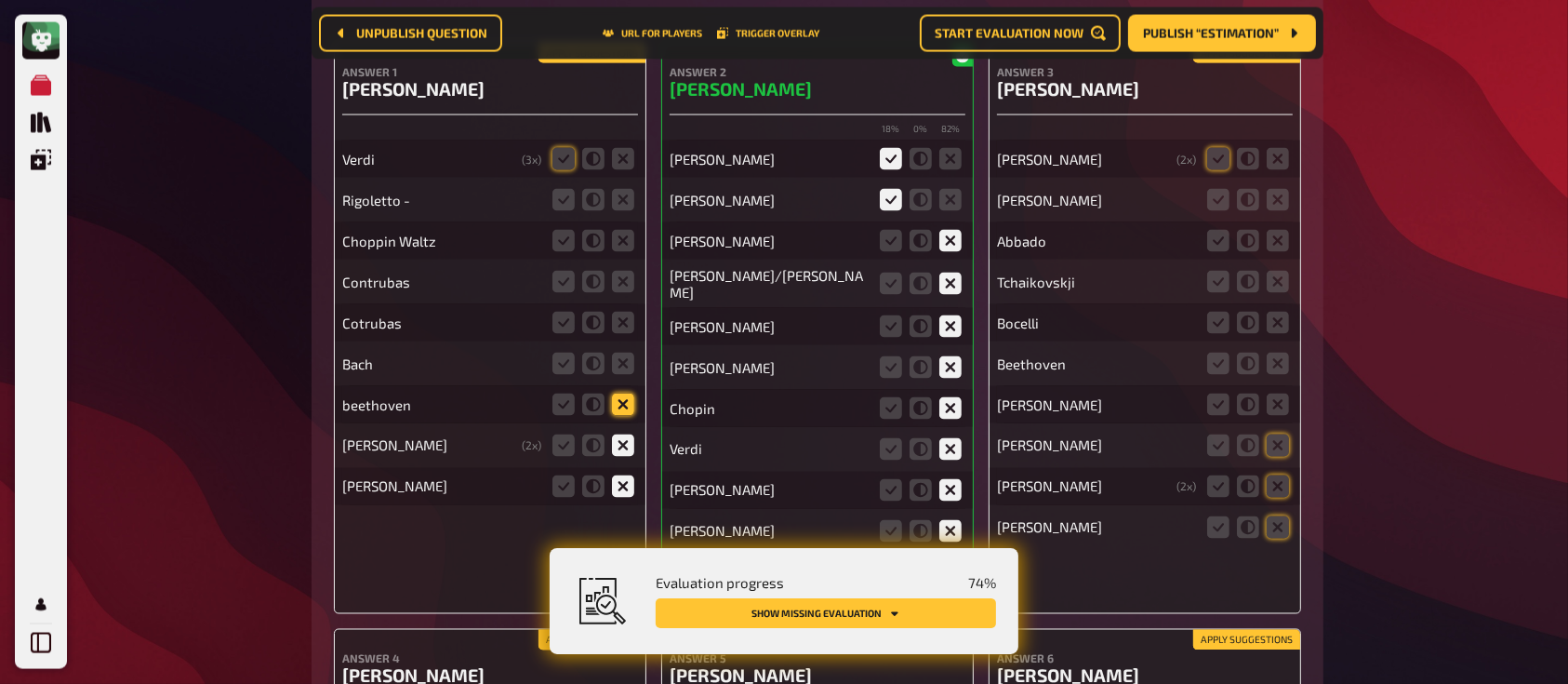
click at [621, 403] on icon at bounding box center [622, 404] width 22 height 22
click at [0, 0] on input "radio" at bounding box center [0, 0] width 0 height 0
click at [617, 349] on fieldset at bounding box center [593, 363] width 89 height 30
click at [627, 316] on icon at bounding box center [622, 322] width 22 height 22
click at [0, 0] on input "radio" at bounding box center [0, 0] width 0 height 0
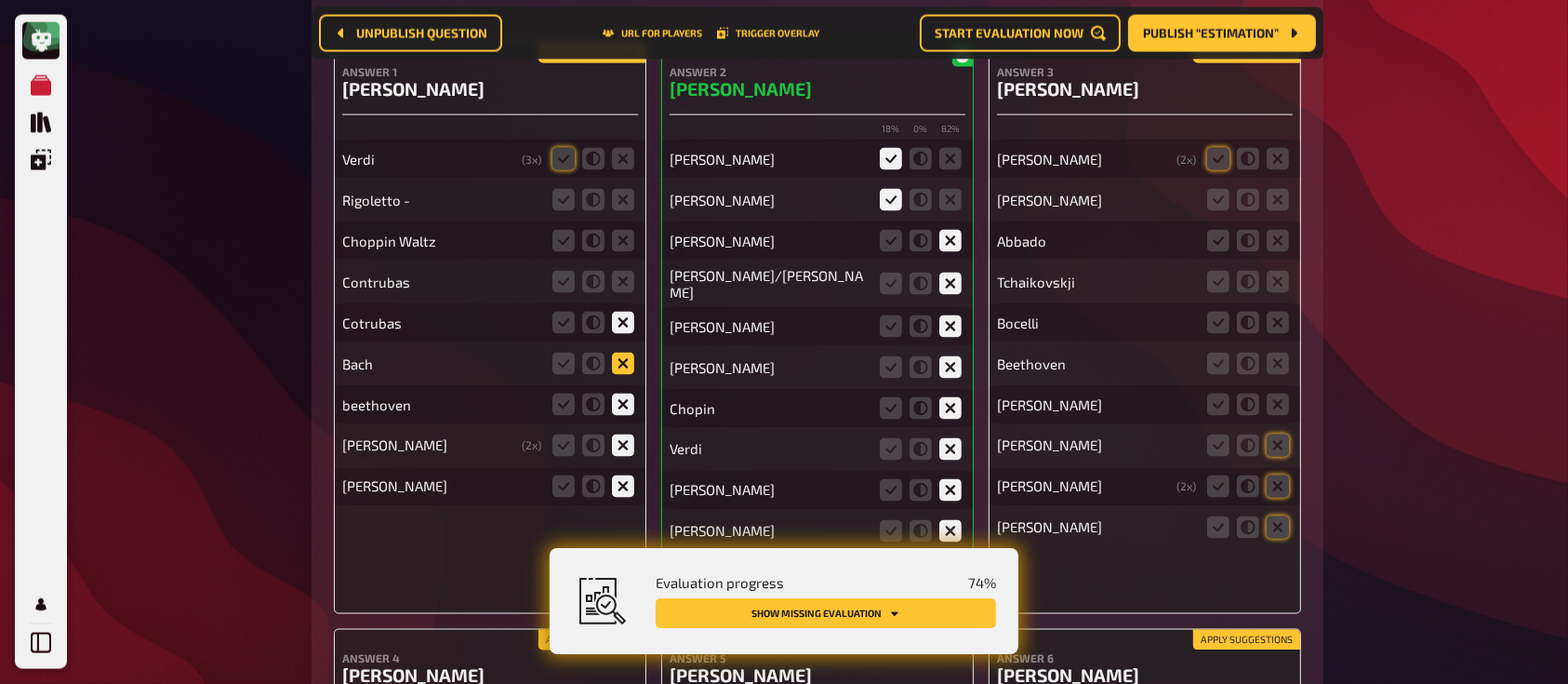
click at [628, 353] on icon at bounding box center [622, 363] width 22 height 22
click at [0, 0] on input "radio" at bounding box center [0, 0] width 0 height 0
click at [629, 271] on icon at bounding box center [622, 281] width 22 height 22
click at [0, 0] on input "radio" at bounding box center [0, 0] width 0 height 0
click at [629, 238] on icon at bounding box center [622, 241] width 22 height 22
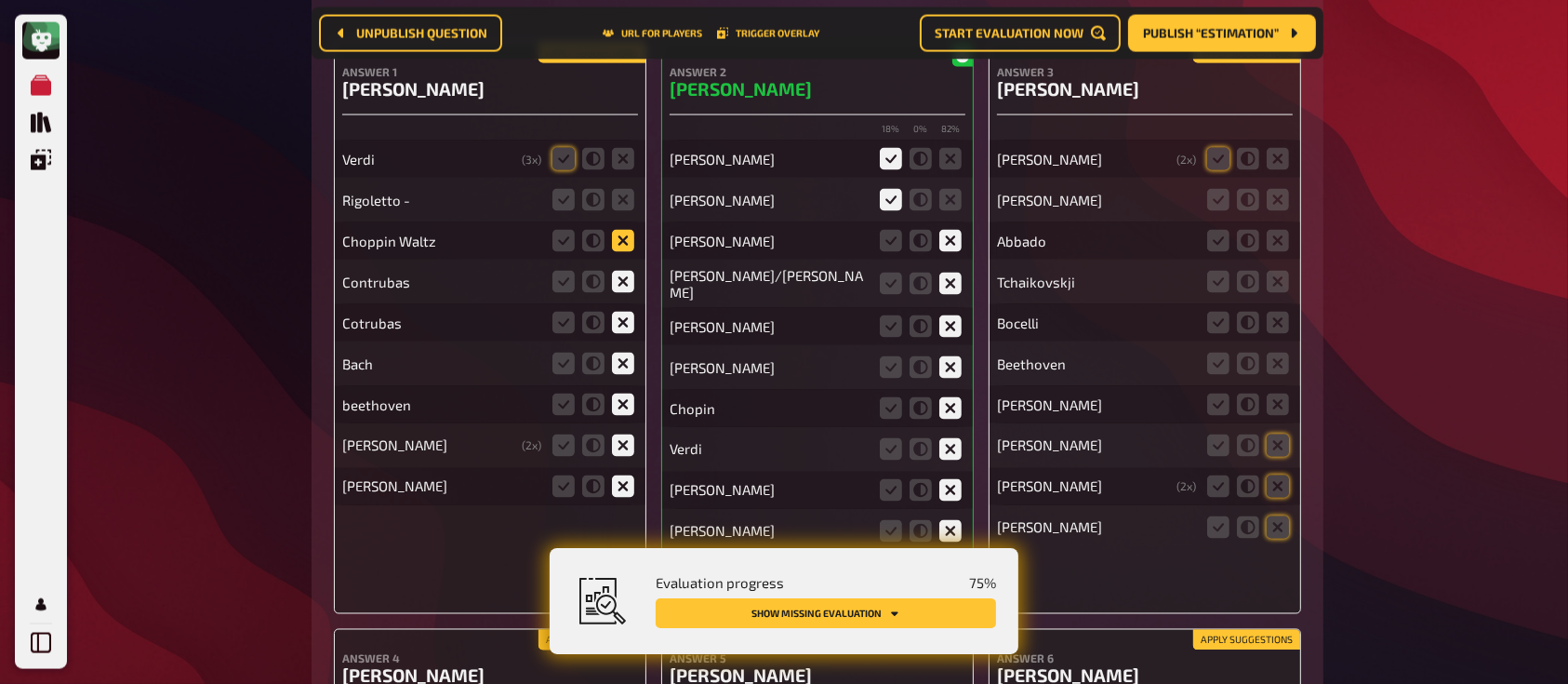
click at [0, 0] on input "radio" at bounding box center [0, 0] width 0 height 0
click at [626, 206] on fieldset at bounding box center [593, 200] width 89 height 30
click at [615, 188] on icon at bounding box center [622, 199] width 22 height 22
click at [0, 0] on input "radio" at bounding box center [0, 0] width 0 height 0
click at [554, 153] on icon at bounding box center [563, 158] width 22 height 22
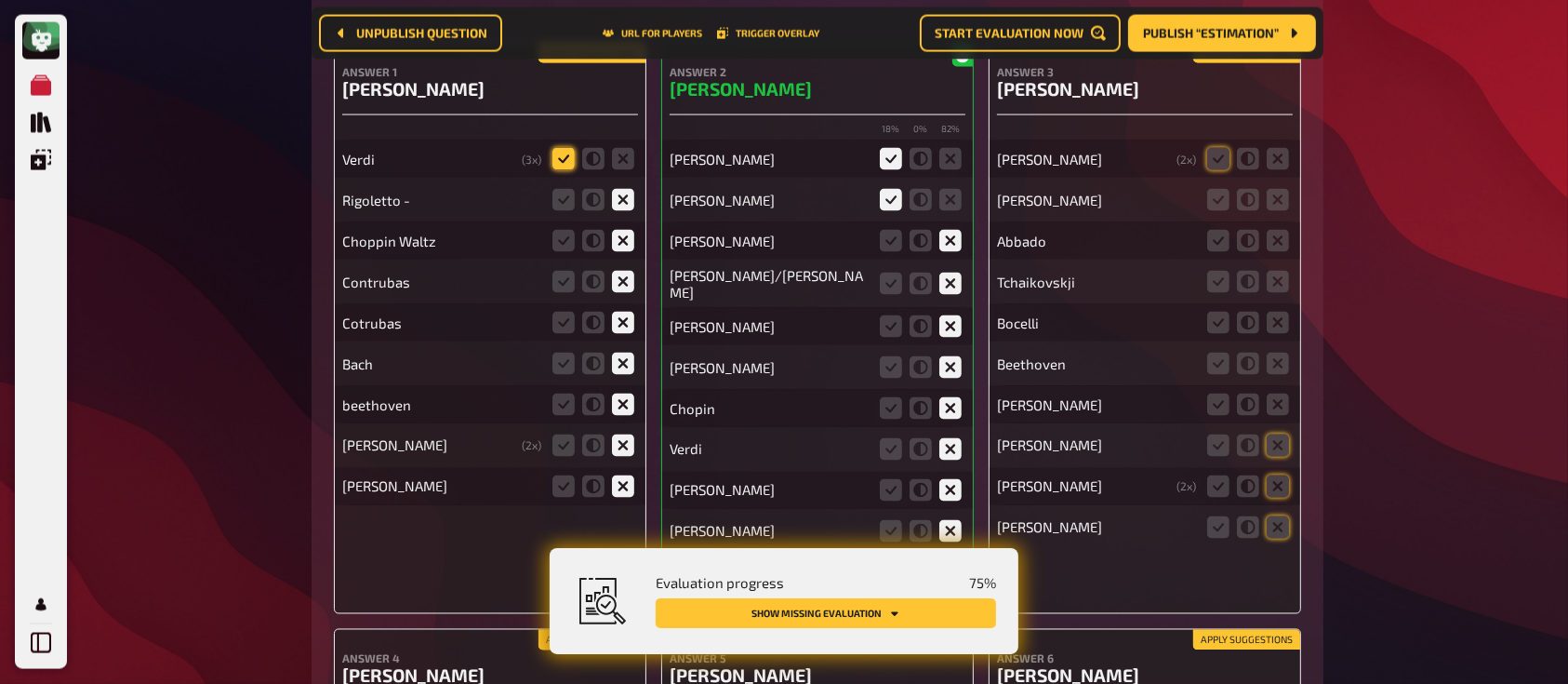
click at [0, 0] on input "radio" at bounding box center [0, 0] width 0 height 0
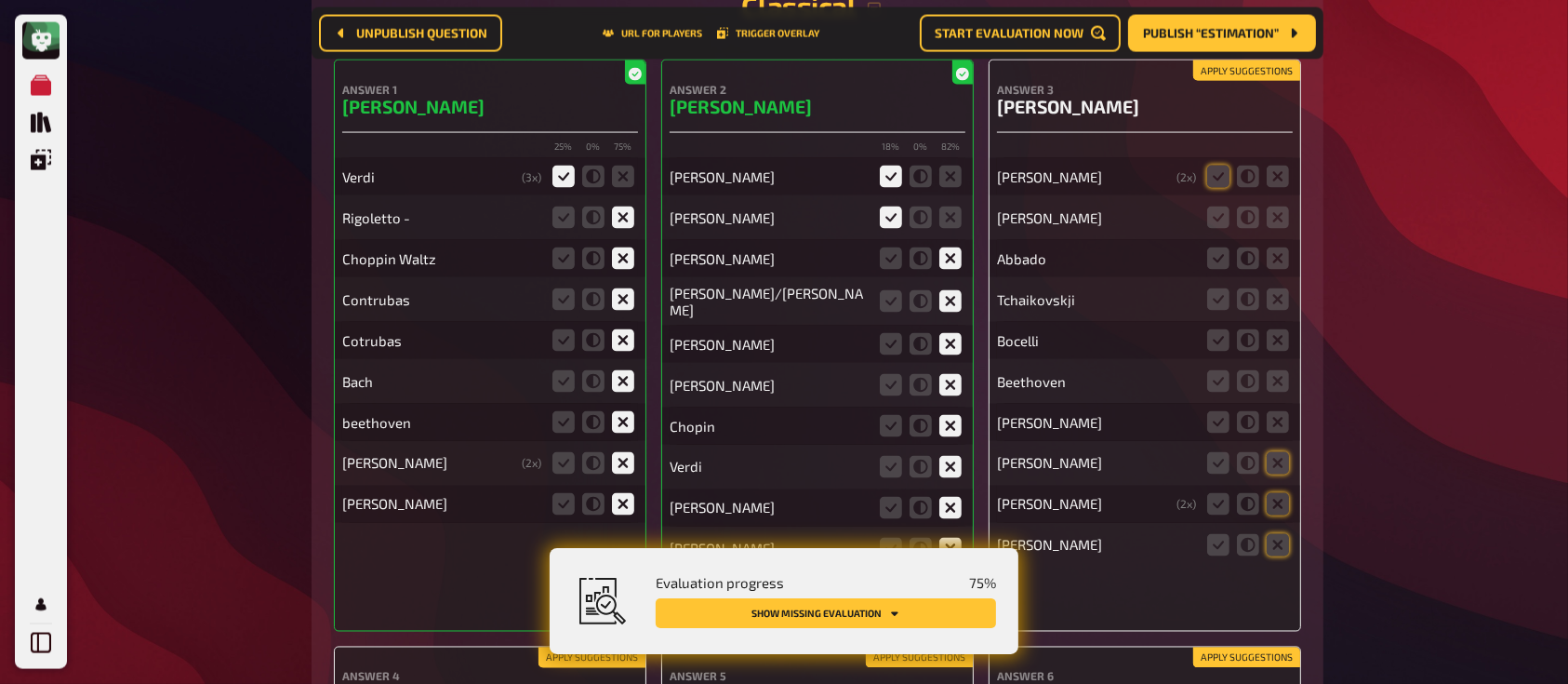
scroll to position [10156, 0]
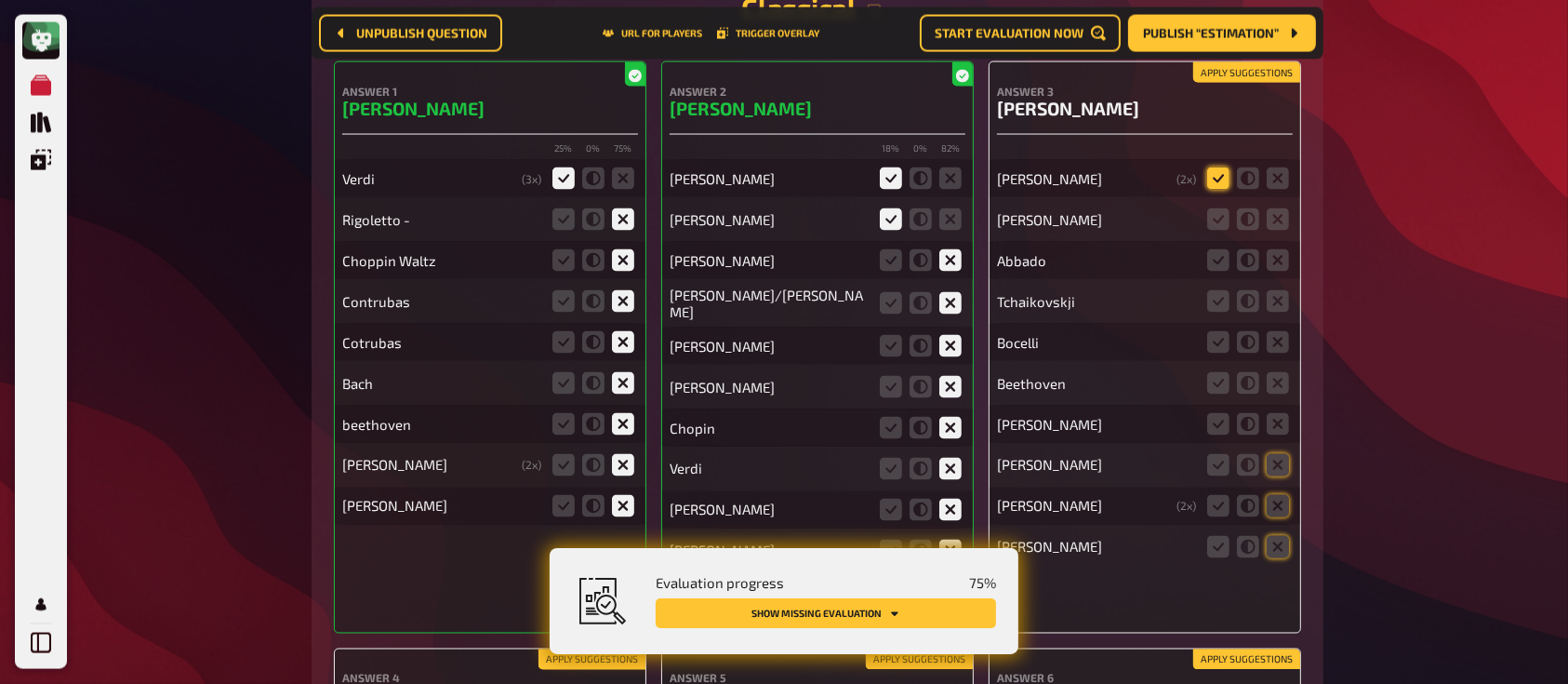
click at [1225, 173] on icon at bounding box center [1217, 178] width 22 height 22
click at [0, 0] on input "radio" at bounding box center [0, 0] width 0 height 0
click at [1280, 209] on icon at bounding box center [1277, 219] width 22 height 22
click at [0, 0] on input "radio" at bounding box center [0, 0] width 0 height 0
click at [1281, 253] on icon at bounding box center [1277, 260] width 22 height 22
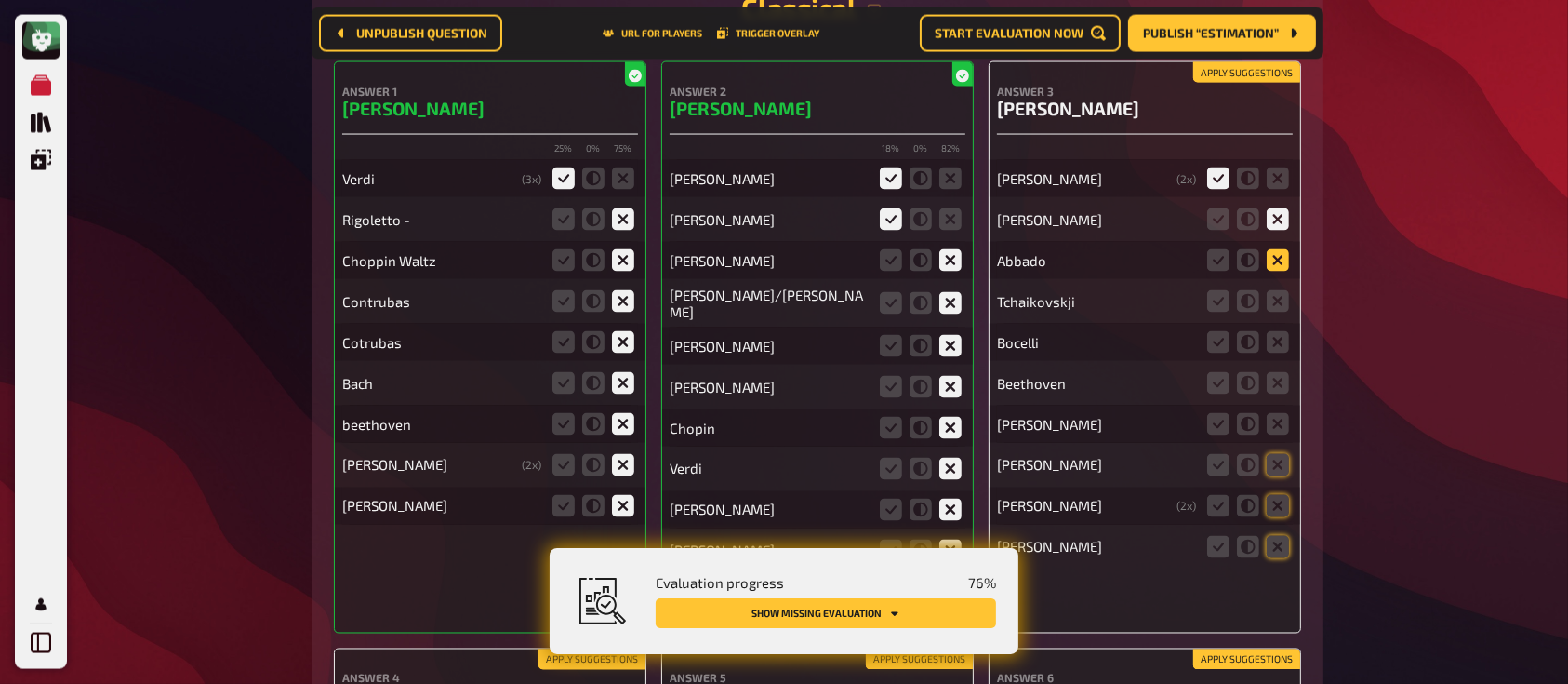
click at [0, 0] on input "radio" at bounding box center [0, 0] width 0 height 0
click at [1280, 372] on icon at bounding box center [1277, 383] width 22 height 22
click at [0, 0] on input "radio" at bounding box center [0, 0] width 0 height 0
click at [1276, 331] on icon at bounding box center [1277, 342] width 22 height 22
click at [0, 0] on input "radio" at bounding box center [0, 0] width 0 height 0
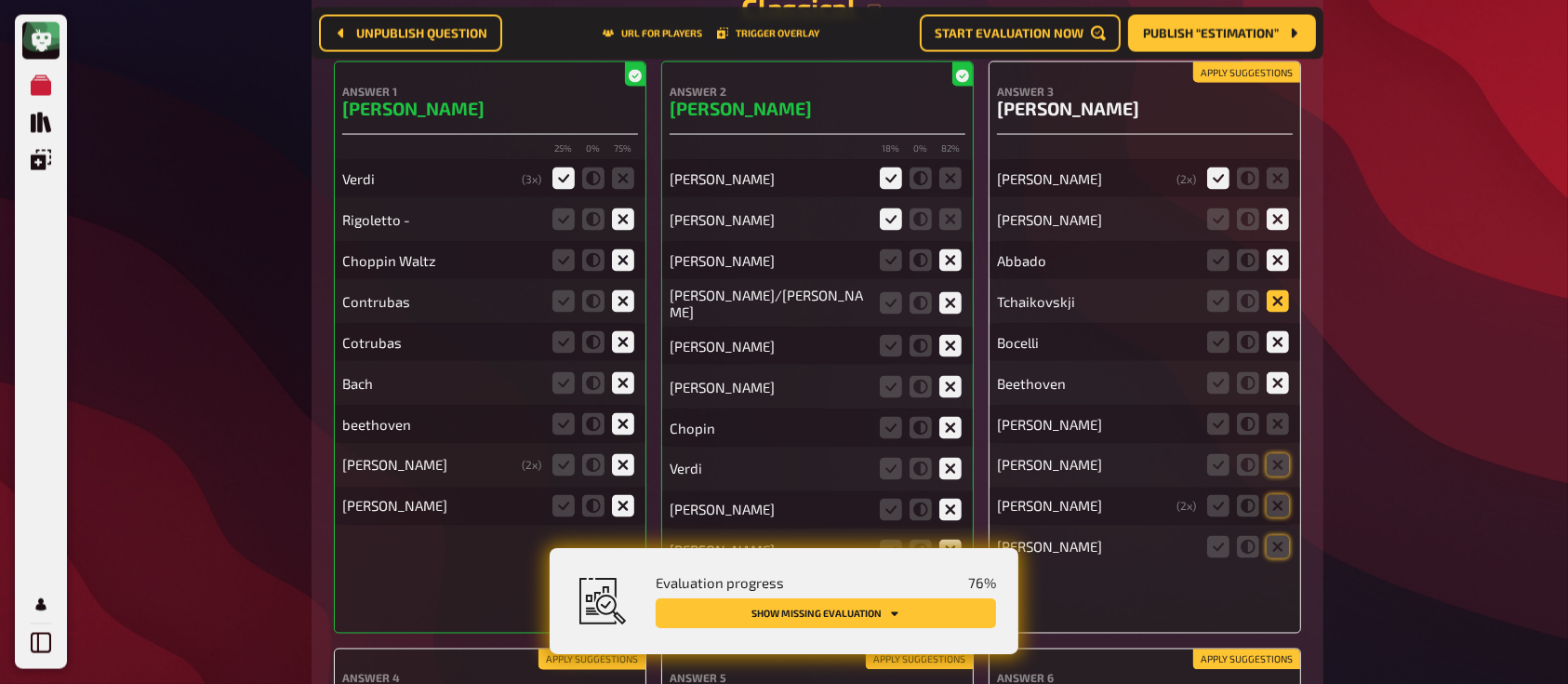
click at [1280, 303] on icon at bounding box center [1277, 300] width 22 height 22
click at [0, 0] on input "radio" at bounding box center [0, 0] width 0 height 0
click at [1276, 414] on icon at bounding box center [1277, 423] width 22 height 22
click at [0, 0] on input "radio" at bounding box center [0, 0] width 0 height 0
click at [1280, 467] on icon at bounding box center [1277, 465] width 22 height 22
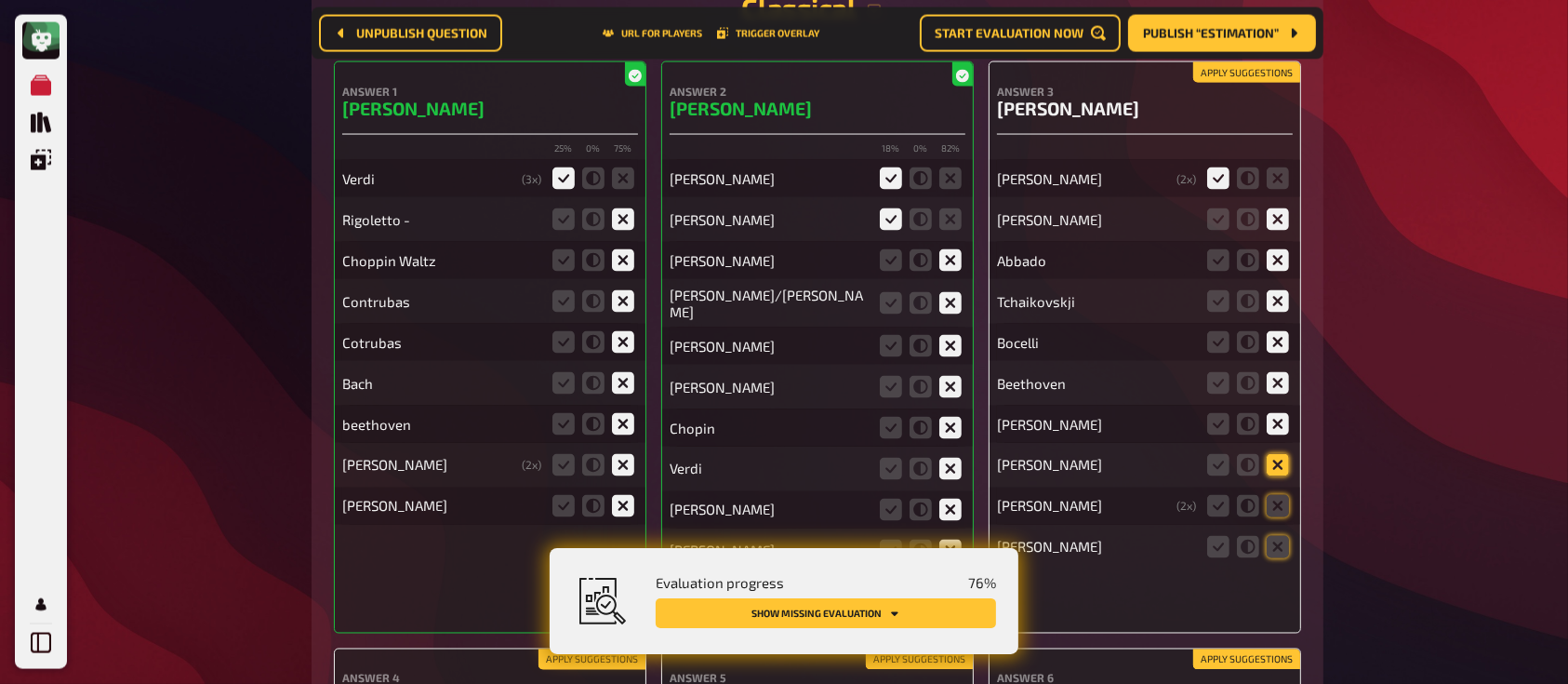
click at [0, 0] on input "radio" at bounding box center [0, 0] width 0 height 0
click at [1280, 499] on icon at bounding box center [1277, 505] width 22 height 22
click at [0, 0] on input "radio" at bounding box center [0, 0] width 0 height 0
click at [1282, 541] on icon at bounding box center [1277, 546] width 22 height 22
click at [0, 0] on input "radio" at bounding box center [0, 0] width 0 height 0
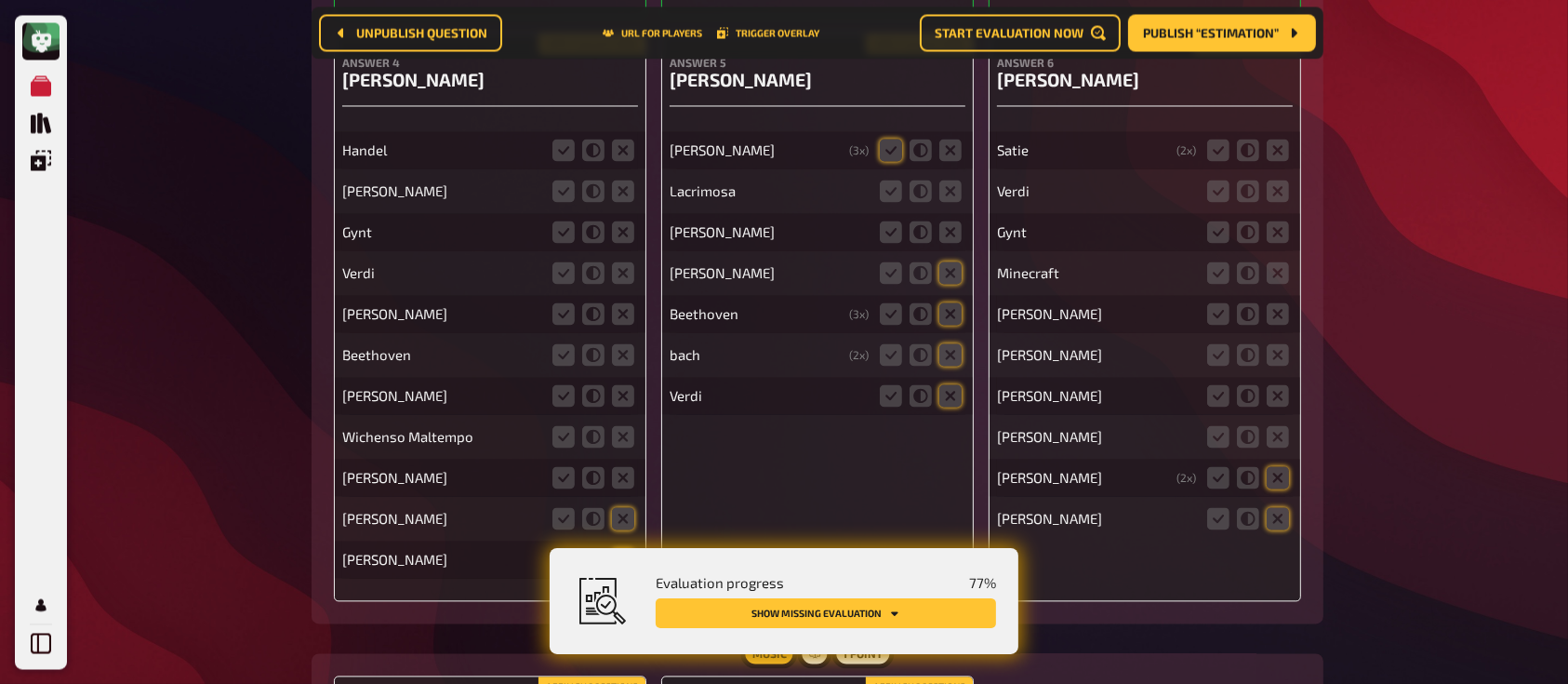
scroll to position [10706, 0]
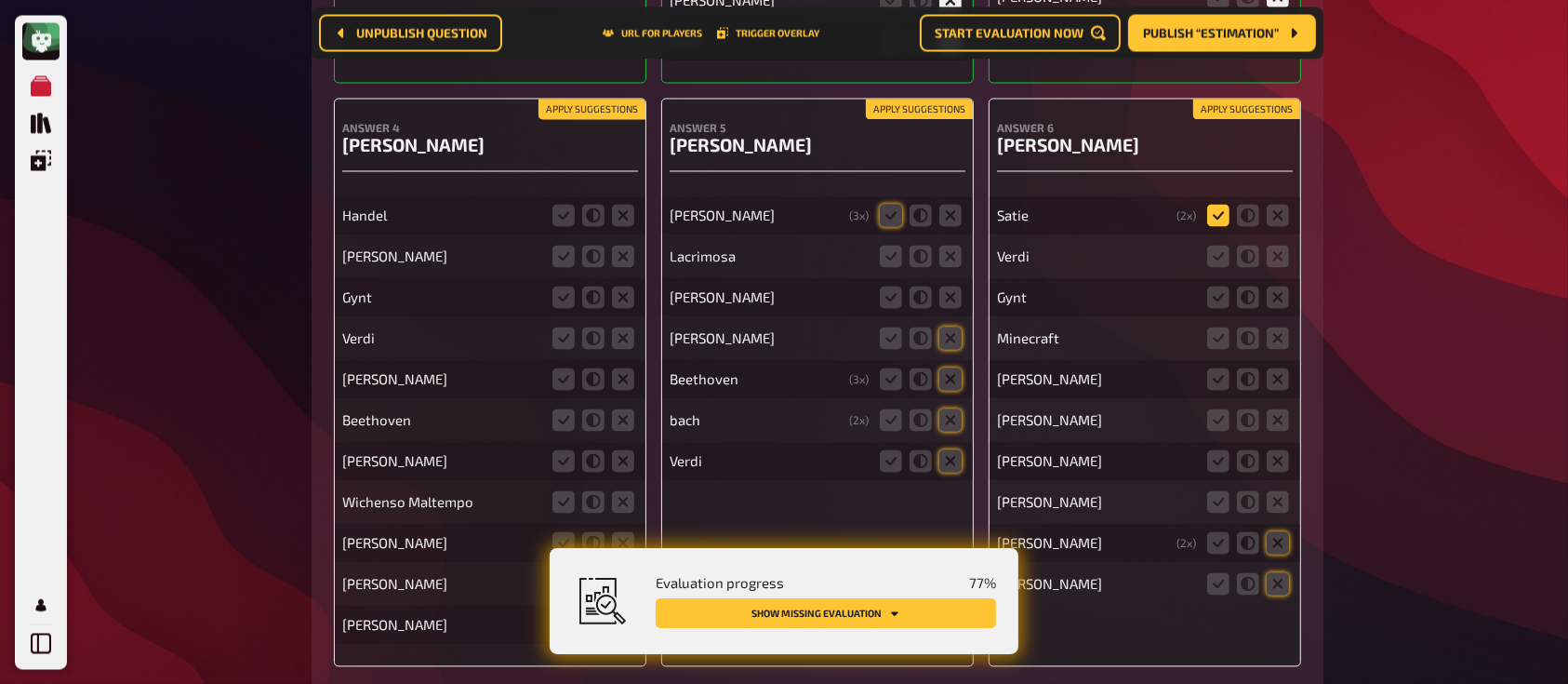
click at [1226, 206] on icon at bounding box center [1217, 214] width 22 height 22
click at [0, 0] on input "radio" at bounding box center [0, 0] width 0 height 0
click at [1274, 244] on icon at bounding box center [1277, 255] width 22 height 22
click at [0, 0] on input "radio" at bounding box center [0, 0] width 0 height 0
click at [1278, 493] on icon at bounding box center [1277, 500] width 22 height 22
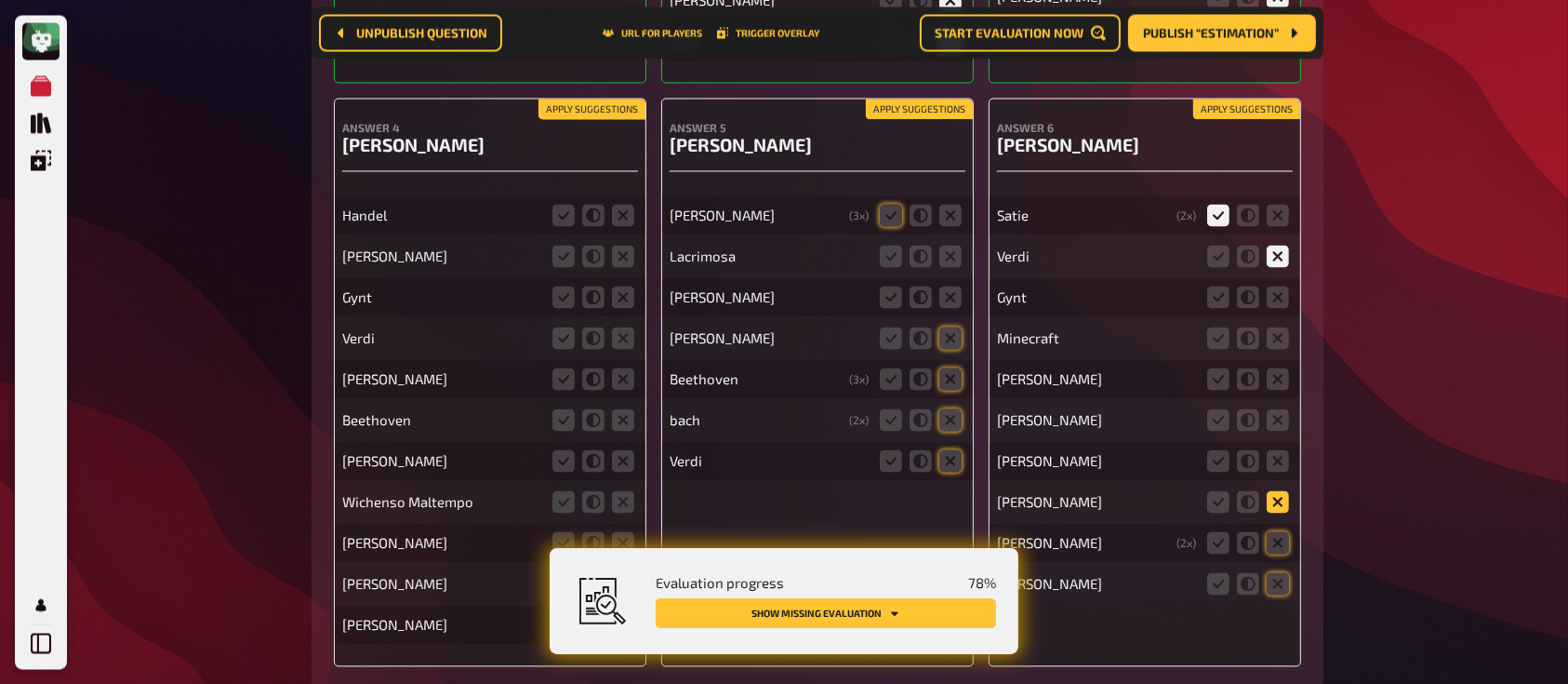
click at [0, 0] on input "radio" at bounding box center [0, 0] width 0 height 0
click at [1282, 572] on icon at bounding box center [1277, 583] width 22 height 22
click at [0, 0] on input "radio" at bounding box center [0, 0] width 0 height 0
click at [1273, 409] on icon at bounding box center [1277, 419] width 22 height 22
click at [0, 0] on input "radio" at bounding box center [0, 0] width 0 height 0
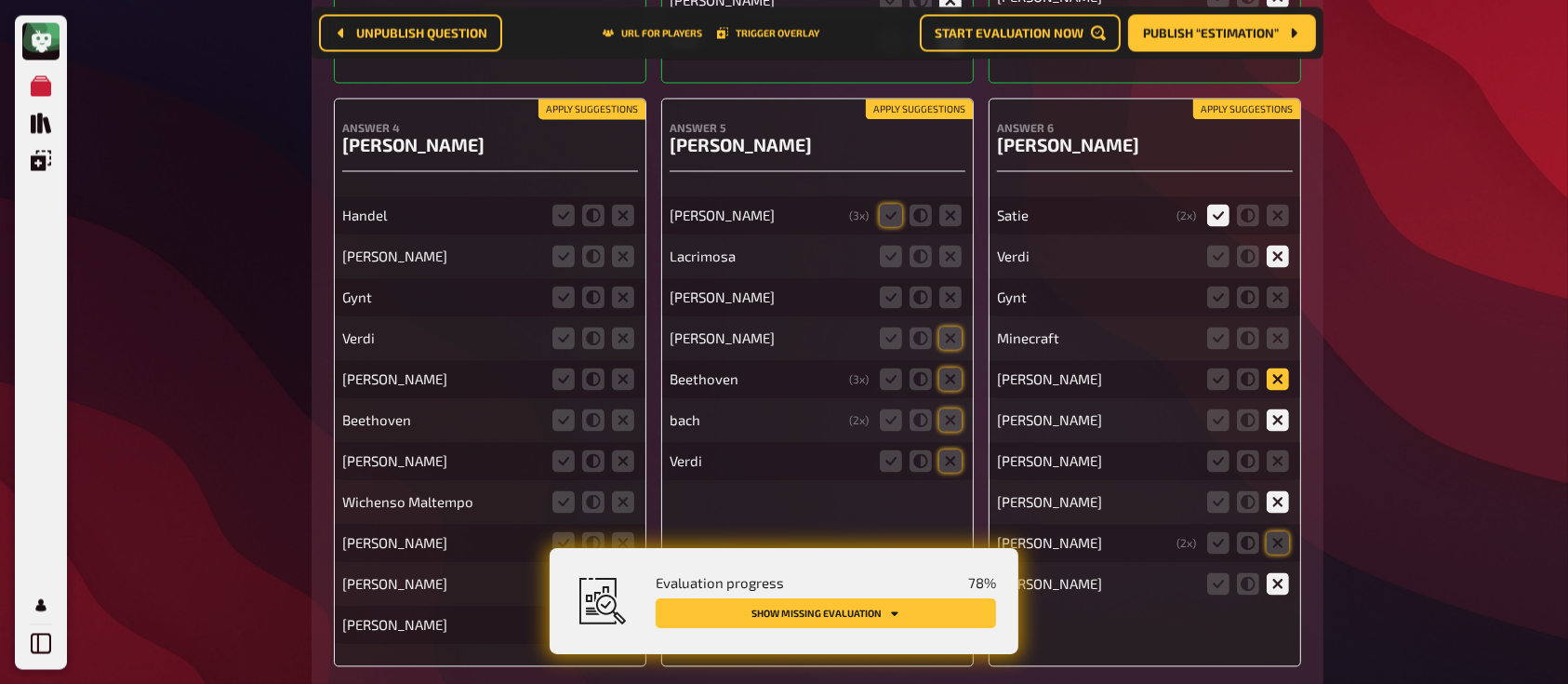
click at [1277, 367] on icon at bounding box center [1277, 378] width 22 height 22
click at [0, 0] on input "radio" at bounding box center [0, 0] width 0 height 0
click at [1279, 327] on icon at bounding box center [1277, 337] width 22 height 22
click at [0, 0] on input "radio" at bounding box center [0, 0] width 0 height 0
click at [1274, 286] on icon at bounding box center [1277, 297] width 22 height 22
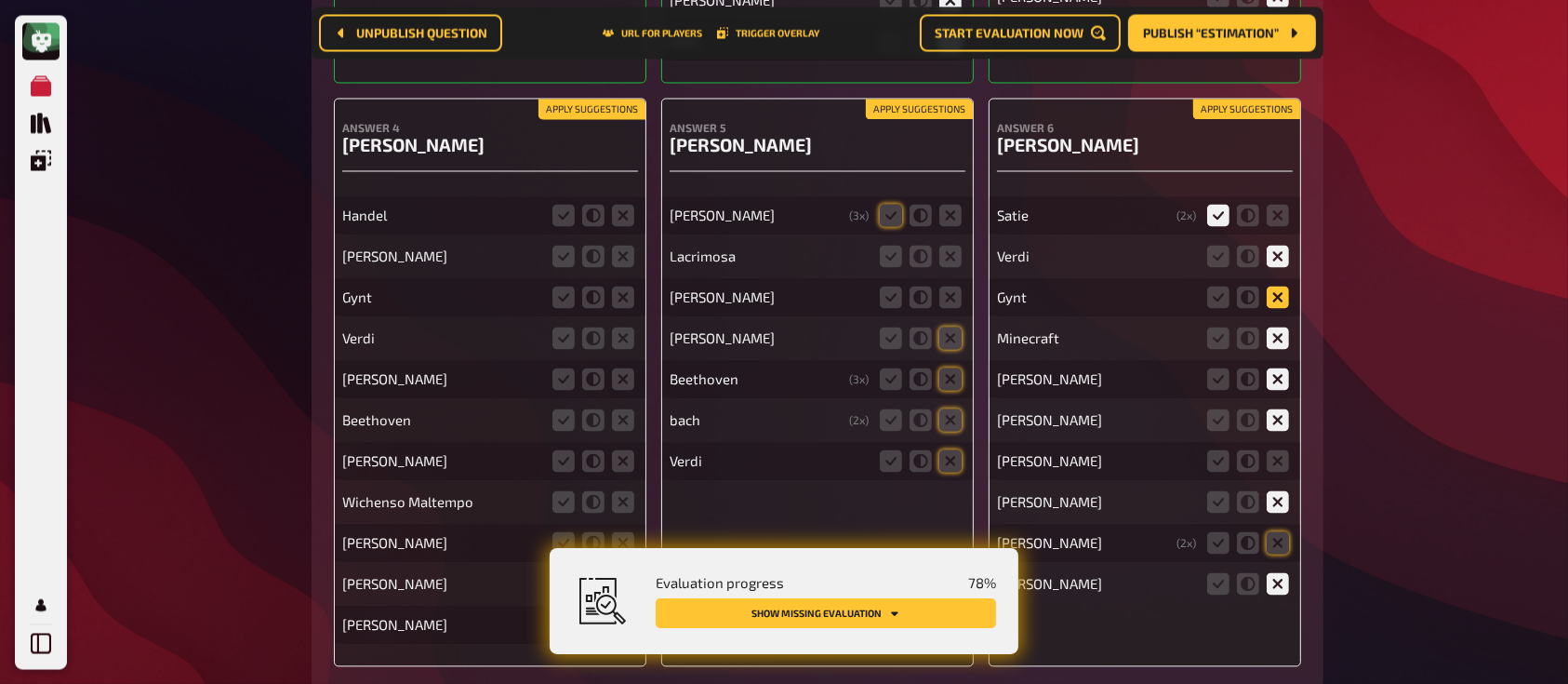
click at [0, 0] on input "radio" at bounding box center [0, 0] width 0 height 0
click at [1281, 535] on icon at bounding box center [1277, 542] width 22 height 22
click at [0, 0] on input "radio" at bounding box center [0, 0] width 0 height 0
click at [1281, 462] on fieldset at bounding box center [1248, 460] width 89 height 30
click at [1280, 456] on icon at bounding box center [1277, 460] width 22 height 22
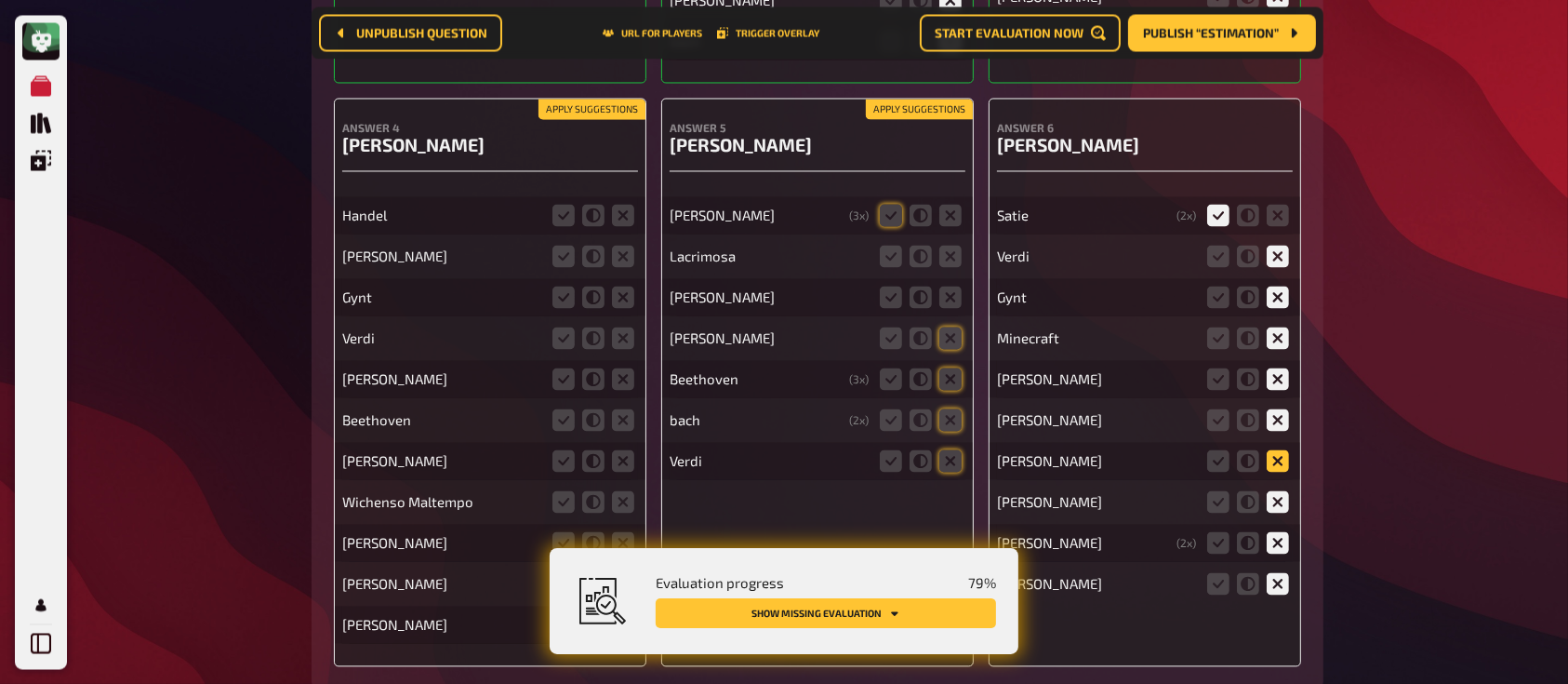
click at [0, 0] on input "radio" at bounding box center [0, 0] width 0 height 0
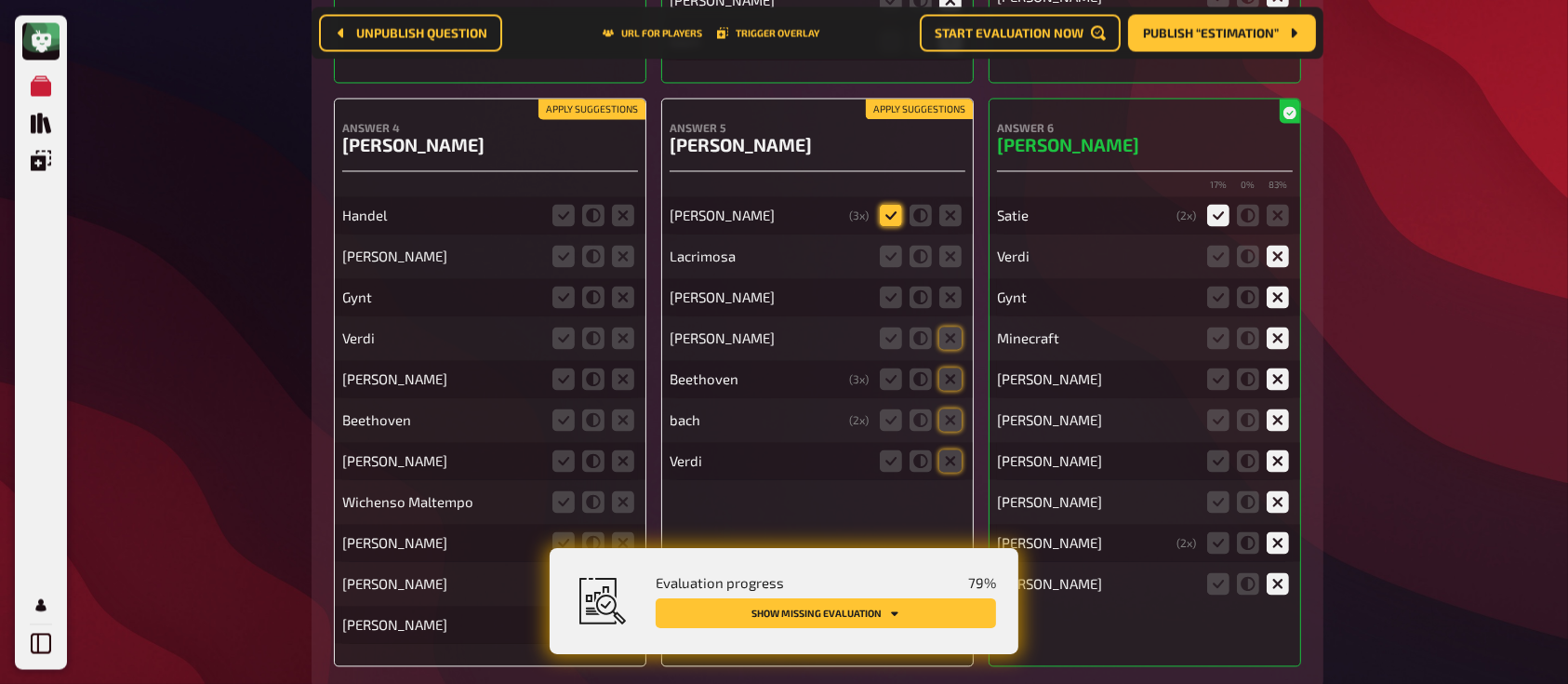
click at [895, 206] on icon at bounding box center [891, 214] width 22 height 22
click at [0, 0] on input "radio" at bounding box center [0, 0] width 0 height 0
click at [955, 249] on icon at bounding box center [950, 255] width 22 height 22
click at [0, 0] on input "radio" at bounding box center [0, 0] width 0 height 0
click at [947, 294] on icon at bounding box center [950, 297] width 22 height 22
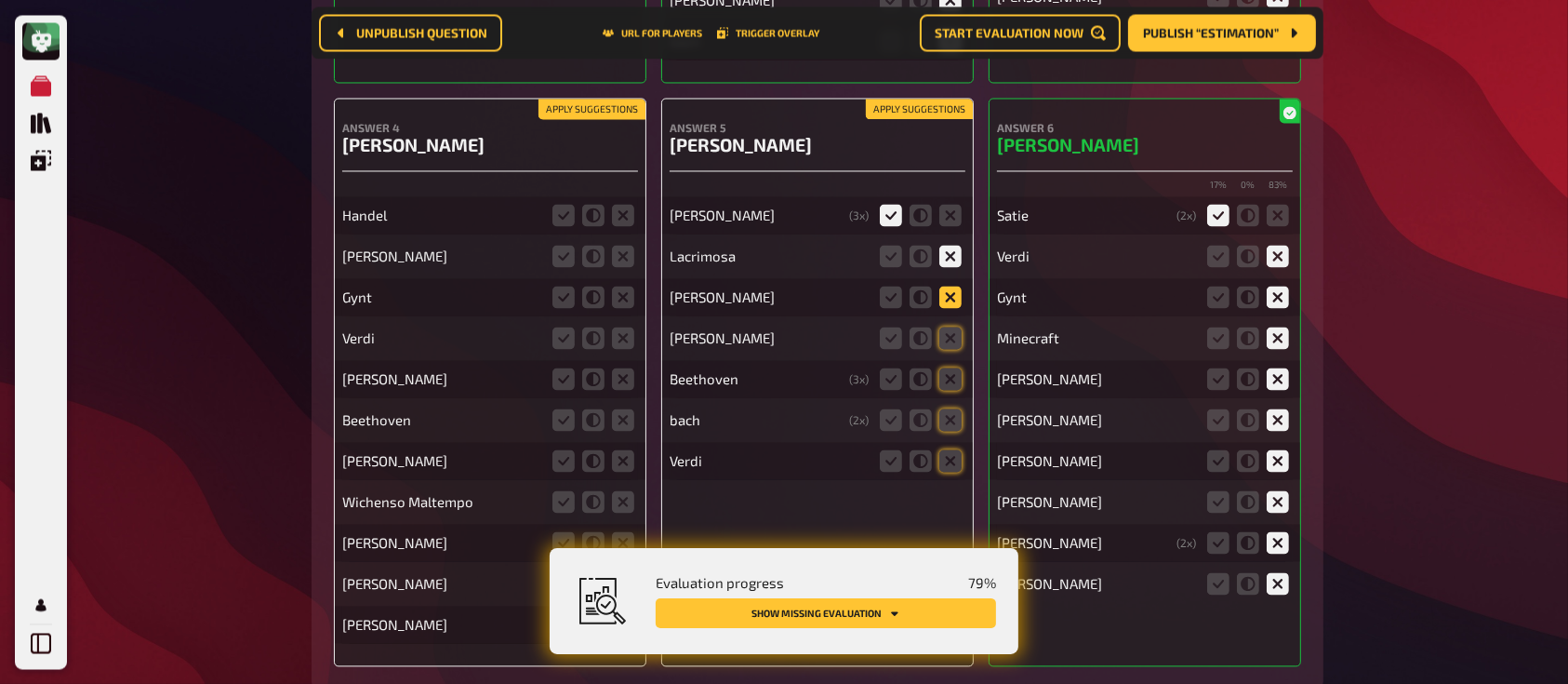
click at [0, 0] on input "radio" at bounding box center [0, 0] width 0 height 0
click at [948, 331] on icon at bounding box center [950, 337] width 22 height 22
click at [0, 0] on input "radio" at bounding box center [0, 0] width 0 height 0
click at [945, 371] on icon at bounding box center [950, 378] width 22 height 22
click at [0, 0] on input "radio" at bounding box center [0, 0] width 0 height 0
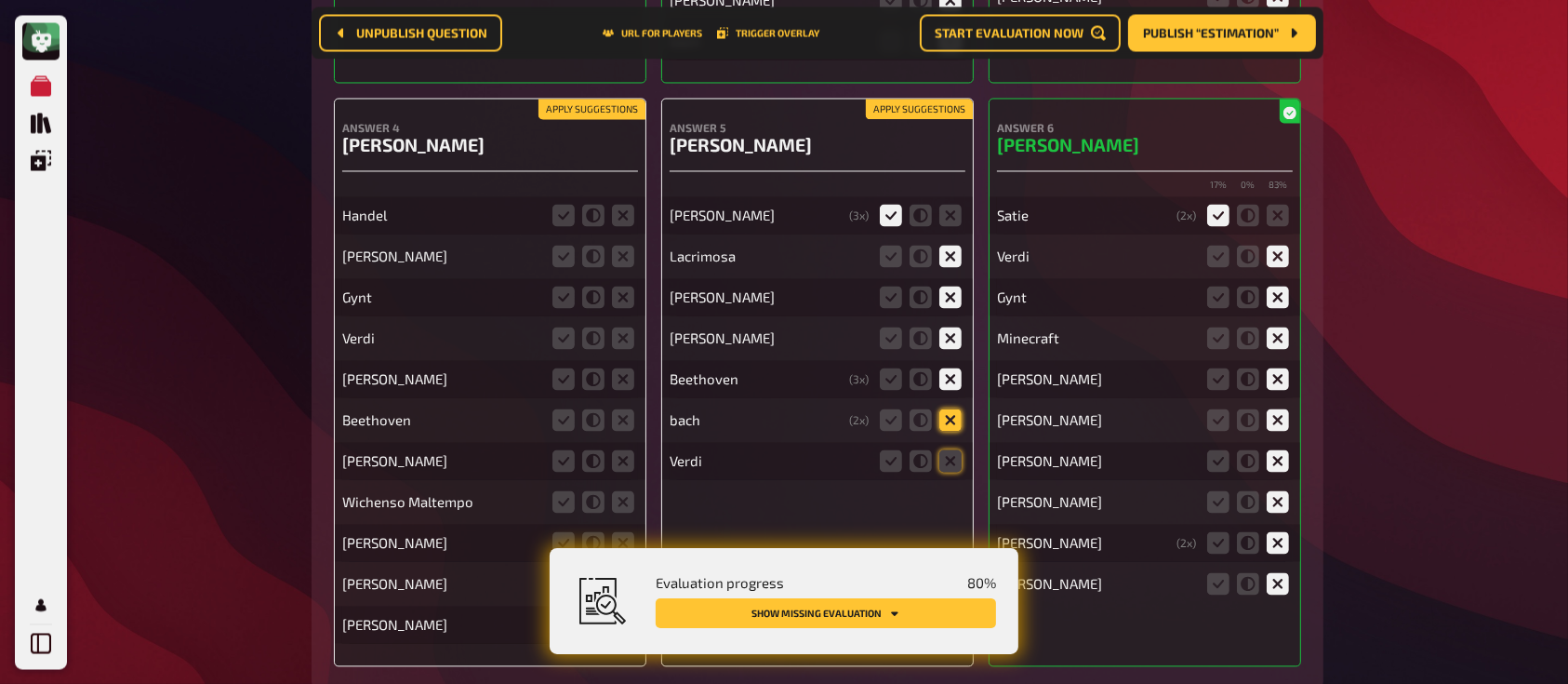
click at [951, 413] on icon at bounding box center [950, 419] width 22 height 22
click at [0, 0] on input "radio" at bounding box center [0, 0] width 0 height 0
click at [951, 449] on icon at bounding box center [950, 460] width 22 height 22
click at [0, 0] on input "radio" at bounding box center [0, 0] width 0 height 0
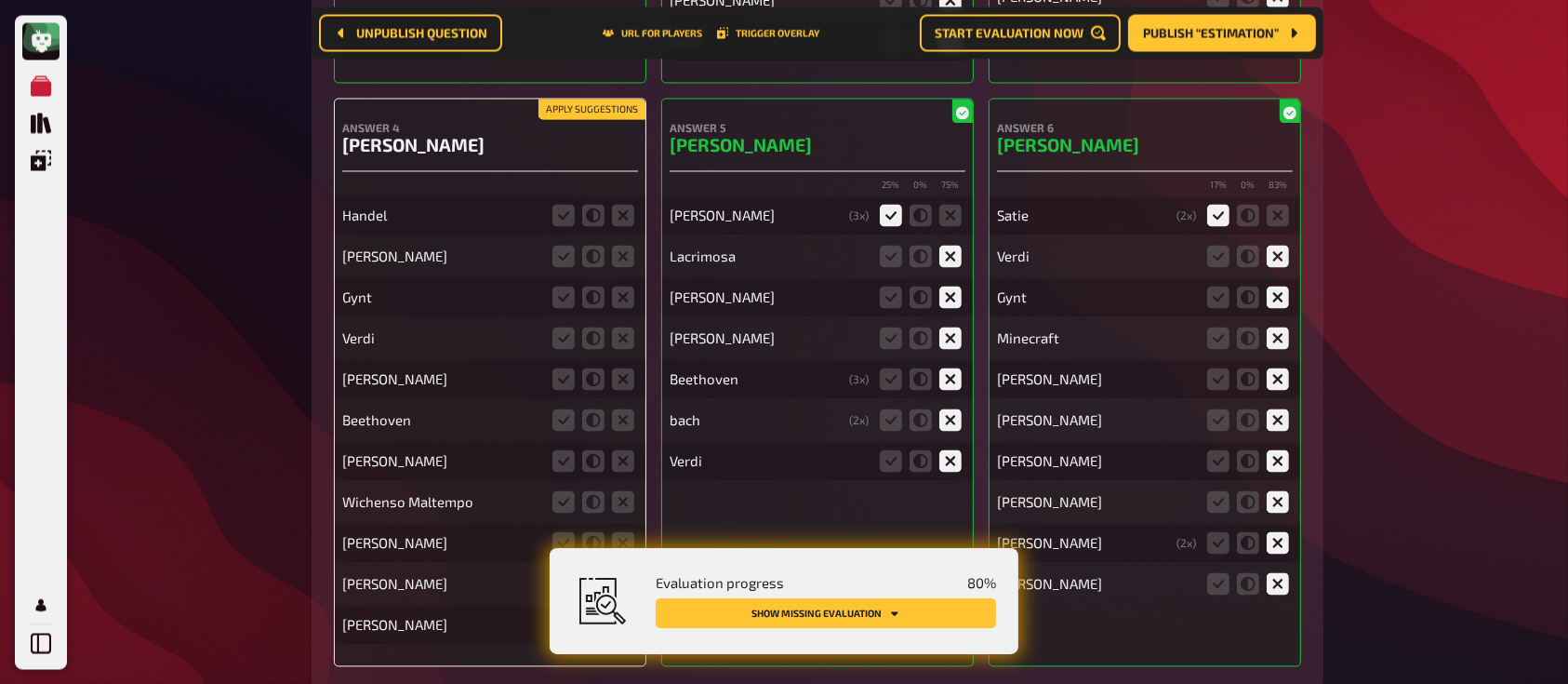
scroll to position [10751, 0]
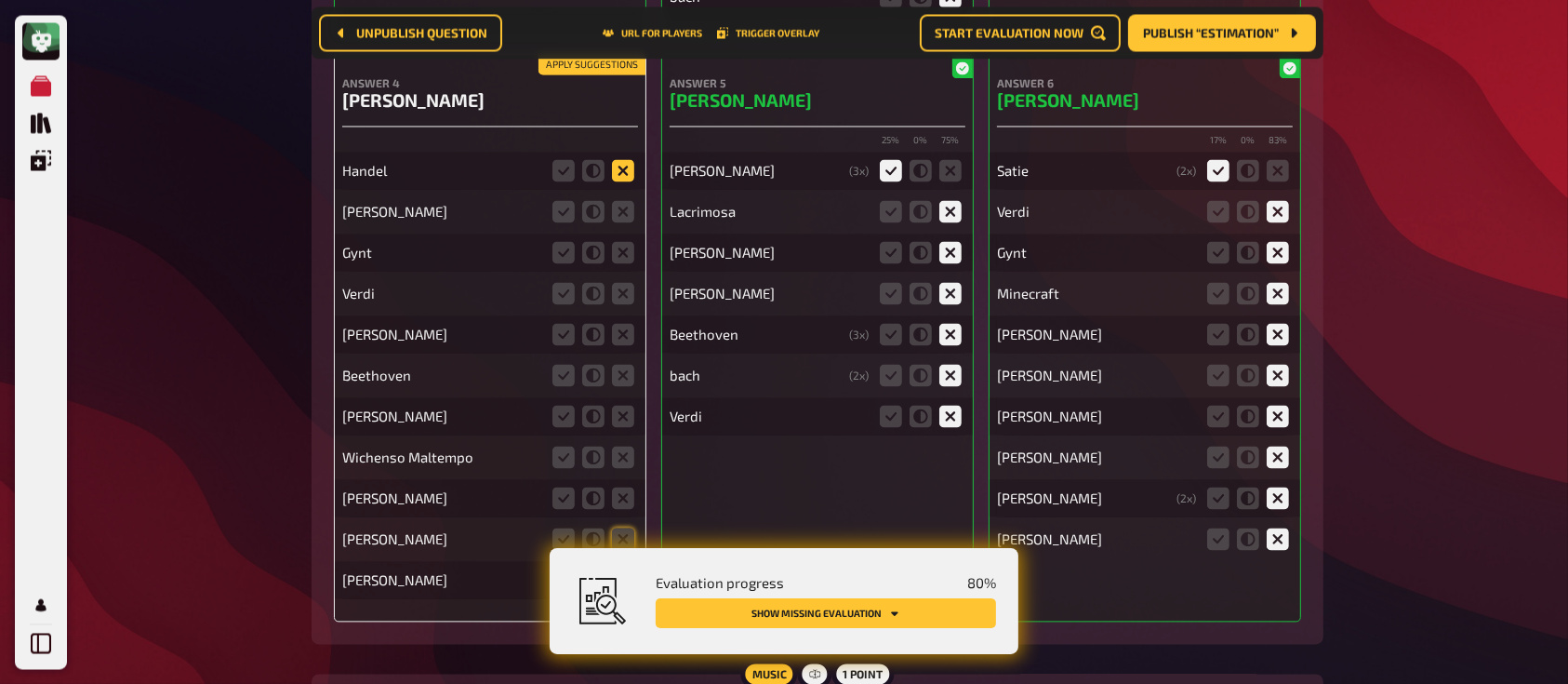
click at [629, 162] on icon at bounding box center [622, 170] width 22 height 22
click at [0, 0] on input "radio" at bounding box center [0, 0] width 0 height 0
click at [620, 209] on icon at bounding box center [622, 211] width 22 height 22
click at [0, 0] on input "radio" at bounding box center [0, 0] width 0 height 0
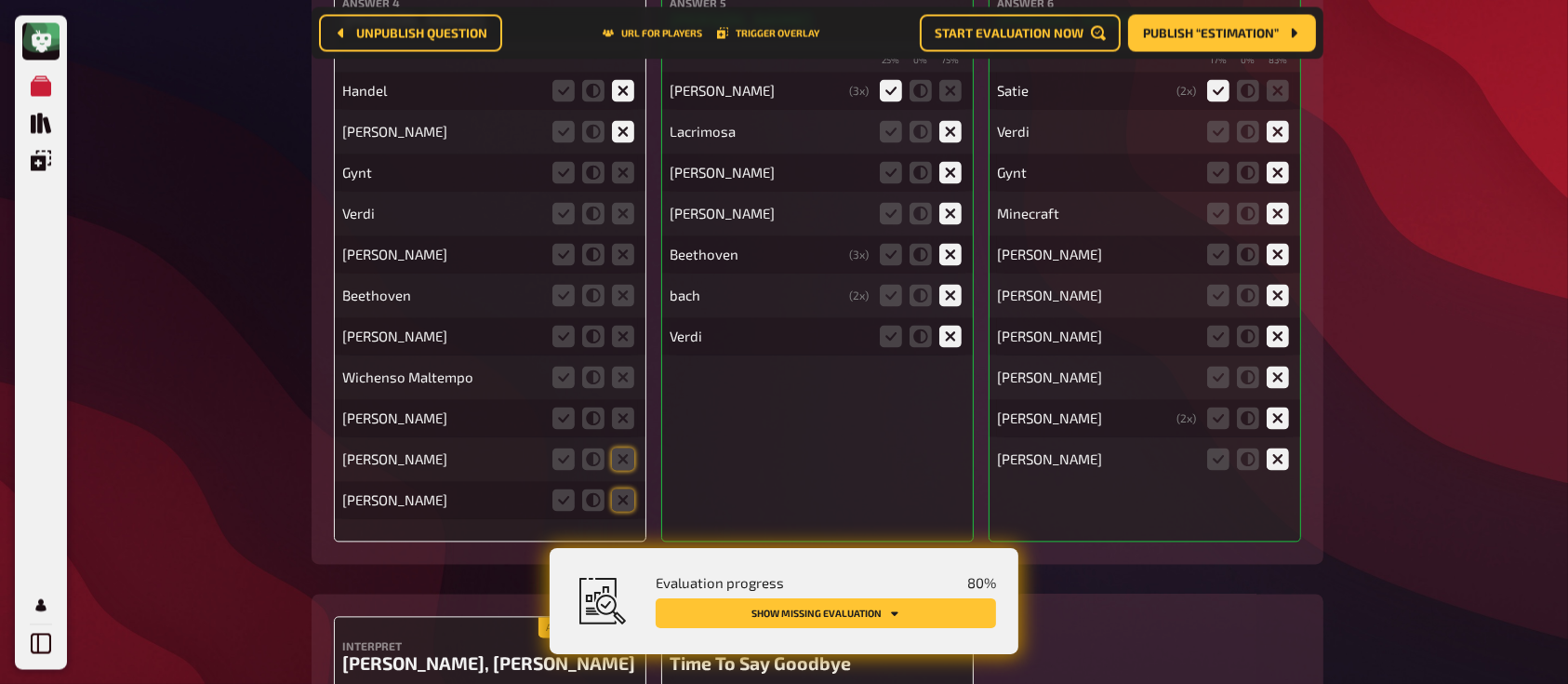
scroll to position [10832, 0]
click at [621, 498] on icon at bounding box center [622, 497] width 22 height 22
click at [0, 0] on input "radio" at bounding box center [0, 0] width 0 height 0
click at [620, 452] on icon at bounding box center [622, 456] width 22 height 22
click at [0, 0] on input "radio" at bounding box center [0, 0] width 0 height 0
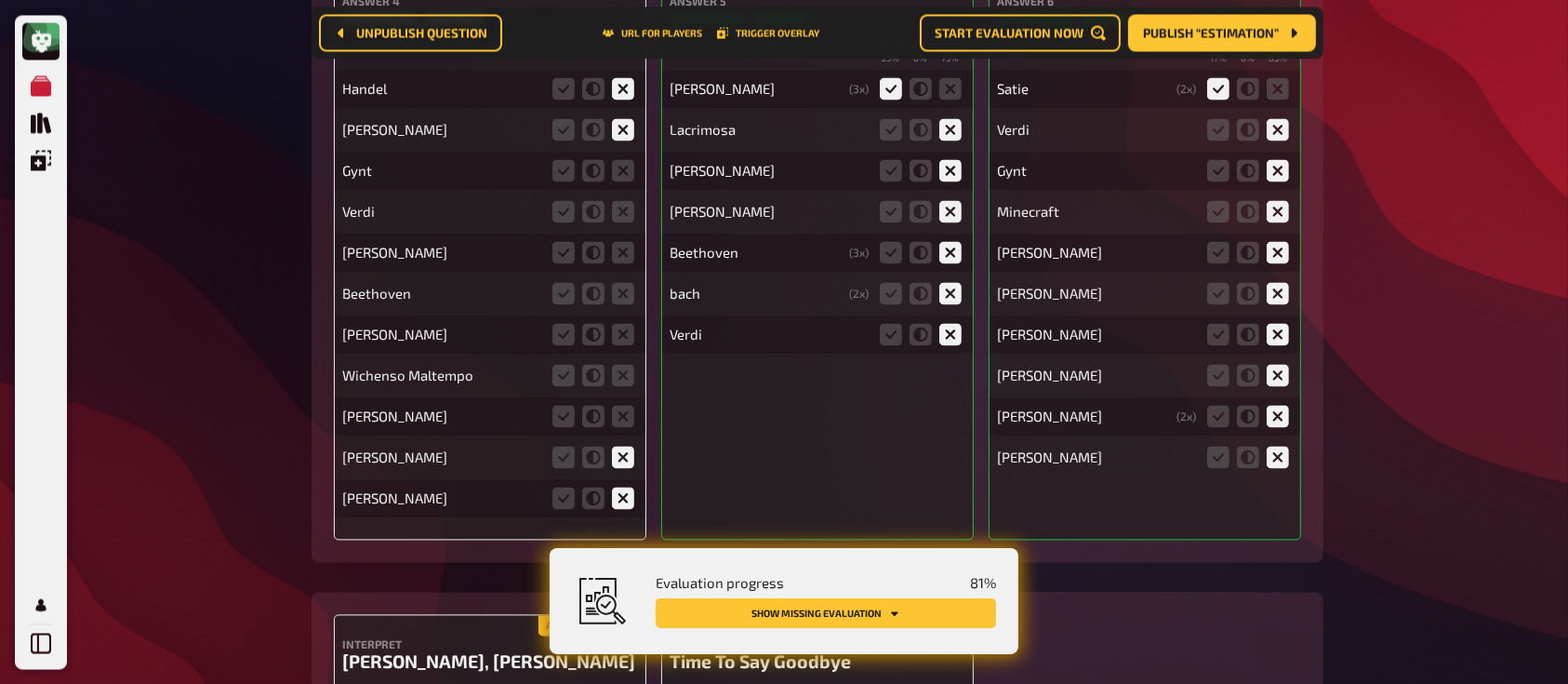
click at [628, 417] on icon at bounding box center [622, 415] width 22 height 22
click at [0, 0] on input "radio" at bounding box center [0, 0] width 0 height 0
click at [625, 405] on icon at bounding box center [622, 415] width 22 height 22
click at [0, 0] on input "radio" at bounding box center [0, 0] width 0 height 0
click at [634, 363] on icon at bounding box center [622, 374] width 22 height 22
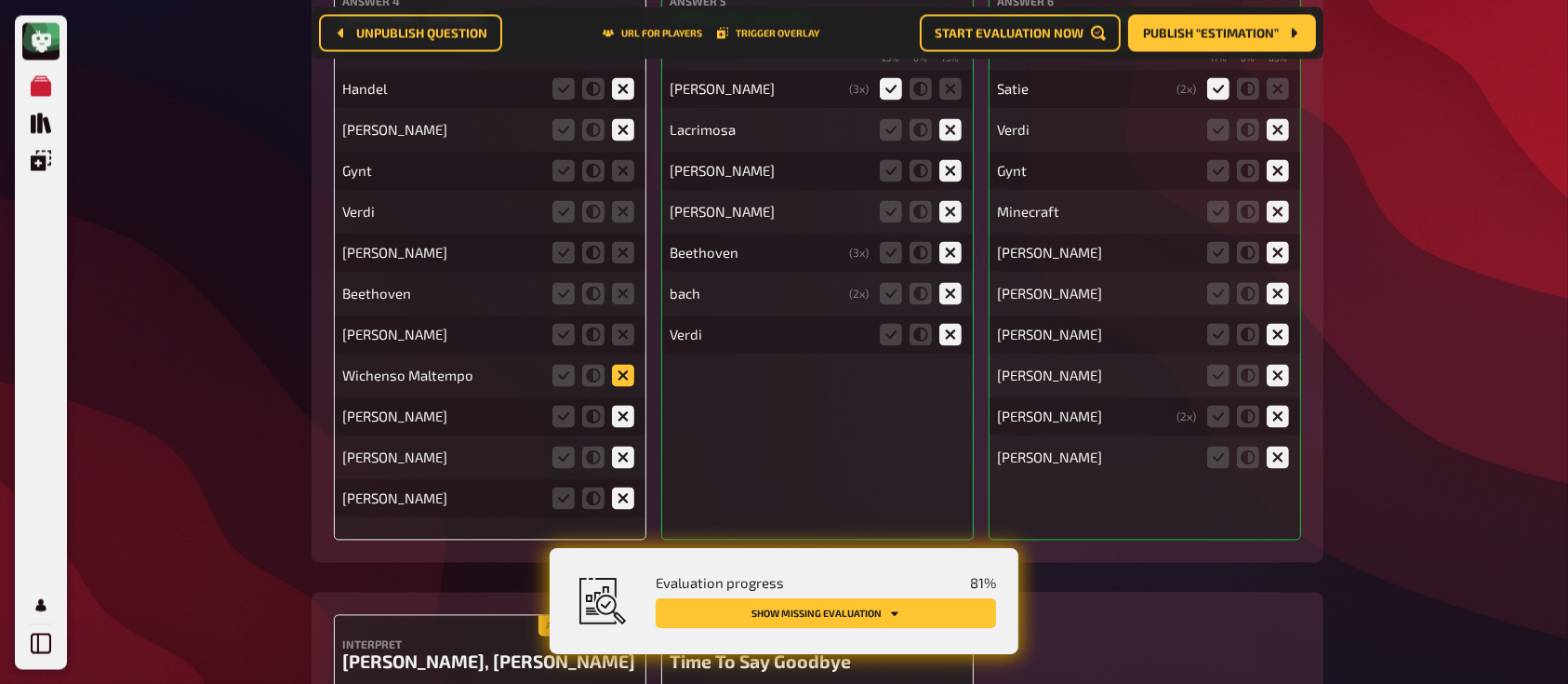
click at [0, 0] on input "radio" at bounding box center [0, 0] width 0 height 0
click at [632, 334] on icon at bounding box center [622, 333] width 22 height 22
click at [0, 0] on input "radio" at bounding box center [0, 0] width 0 height 0
click at [618, 278] on fieldset at bounding box center [593, 293] width 89 height 30
click at [621, 246] on icon at bounding box center [622, 251] width 22 height 22
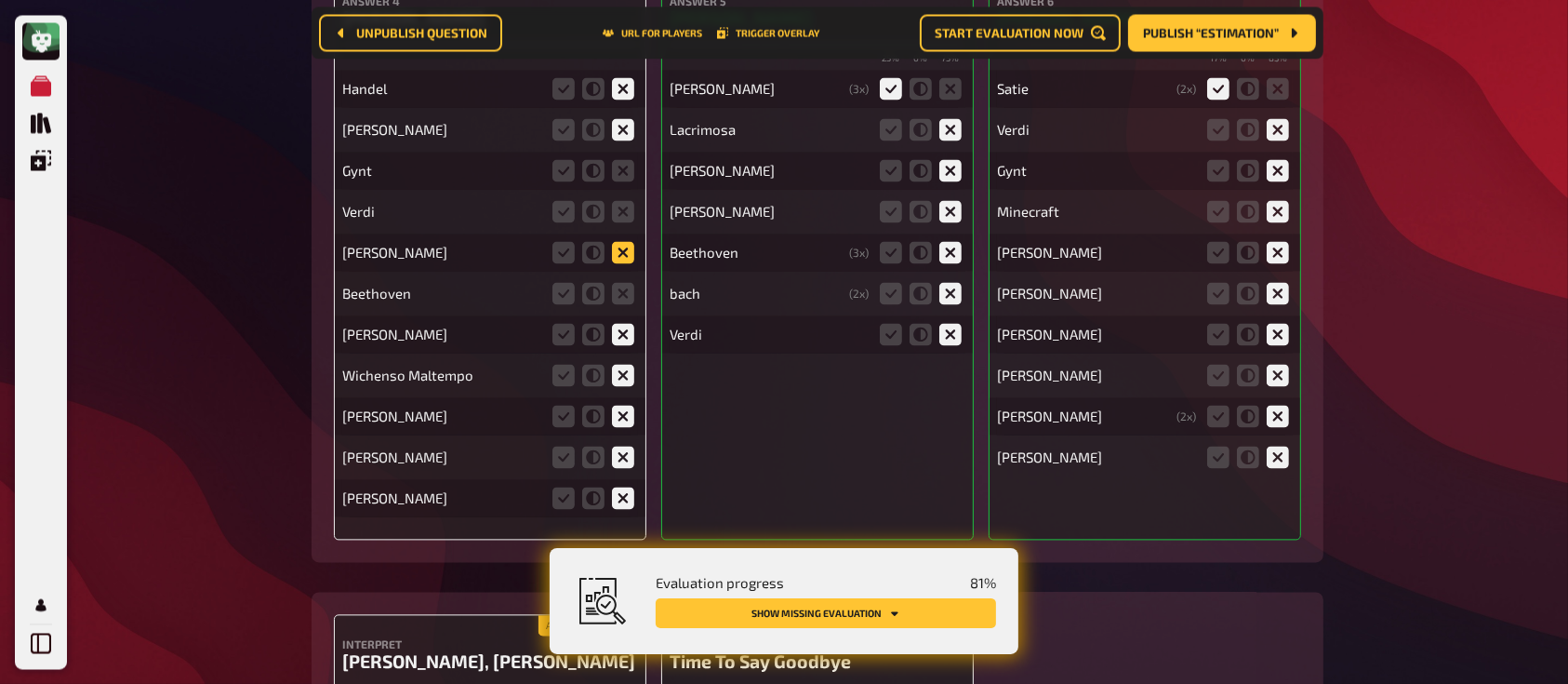
click at [0, 0] on input "radio" at bounding box center [0, 0] width 0 height 0
click at [624, 289] on icon at bounding box center [622, 293] width 22 height 22
click at [0, 0] on input "radio" at bounding box center [0, 0] width 0 height 0
click at [625, 207] on icon at bounding box center [622, 211] width 22 height 22
click at [0, 0] on input "radio" at bounding box center [0, 0] width 0 height 0
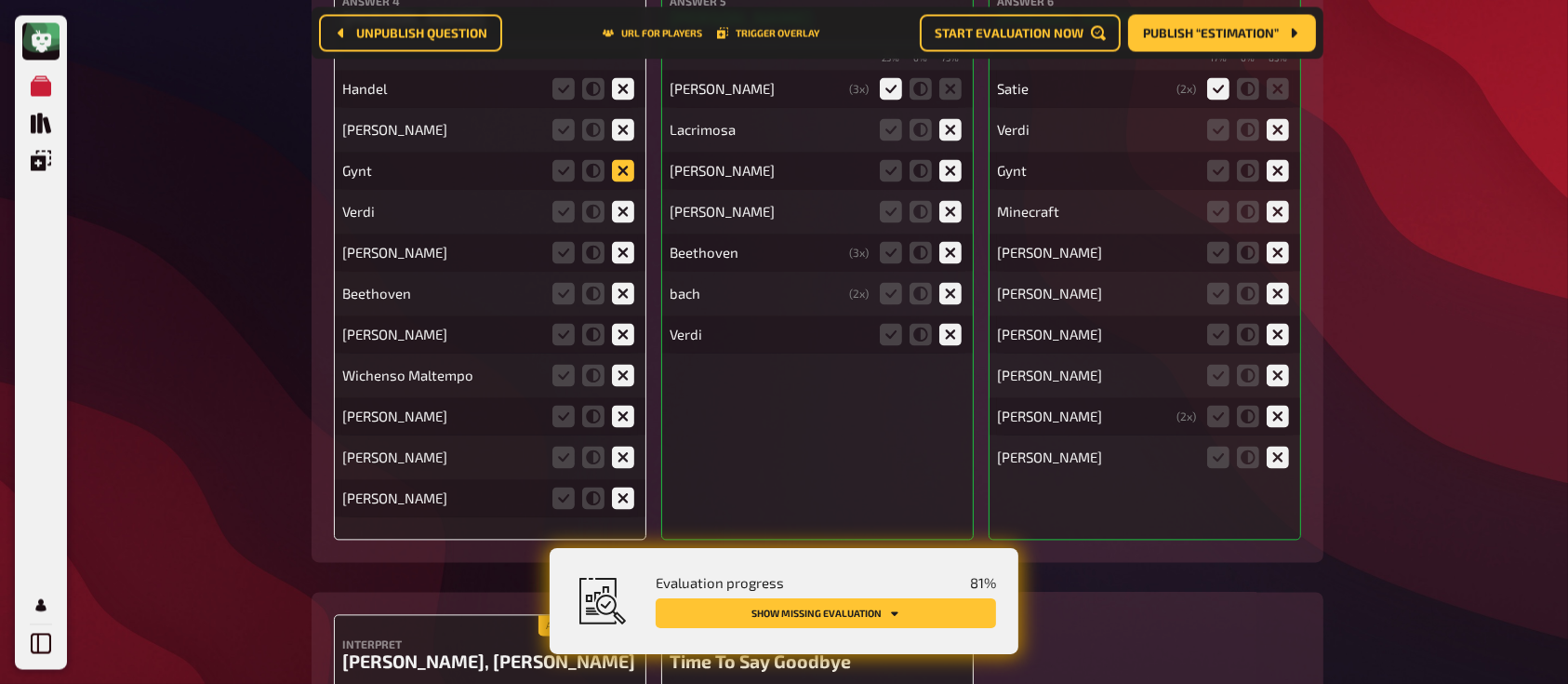
click at [627, 159] on icon at bounding box center [622, 170] width 22 height 22
click at [0, 0] on input "radio" at bounding box center [0, 0] width 0 height 0
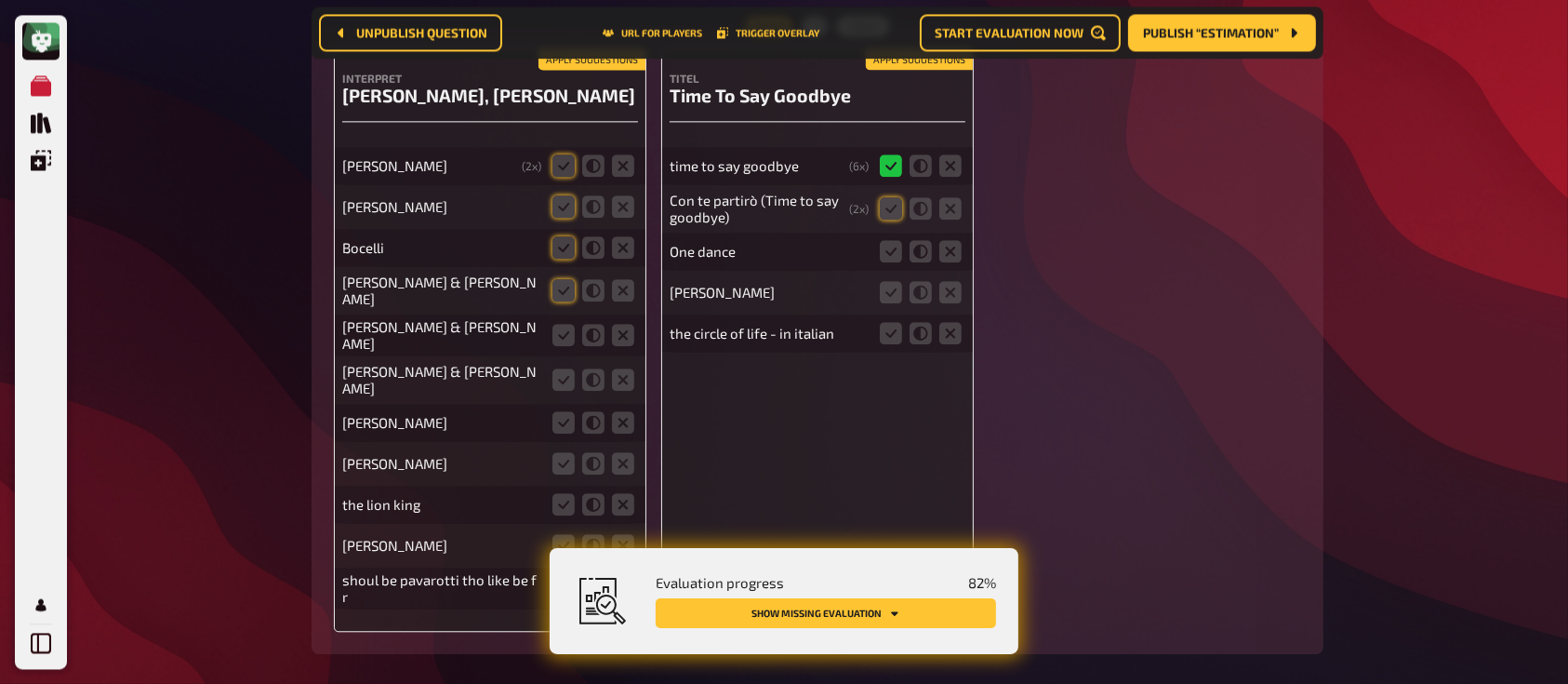
scroll to position [11403, 0]
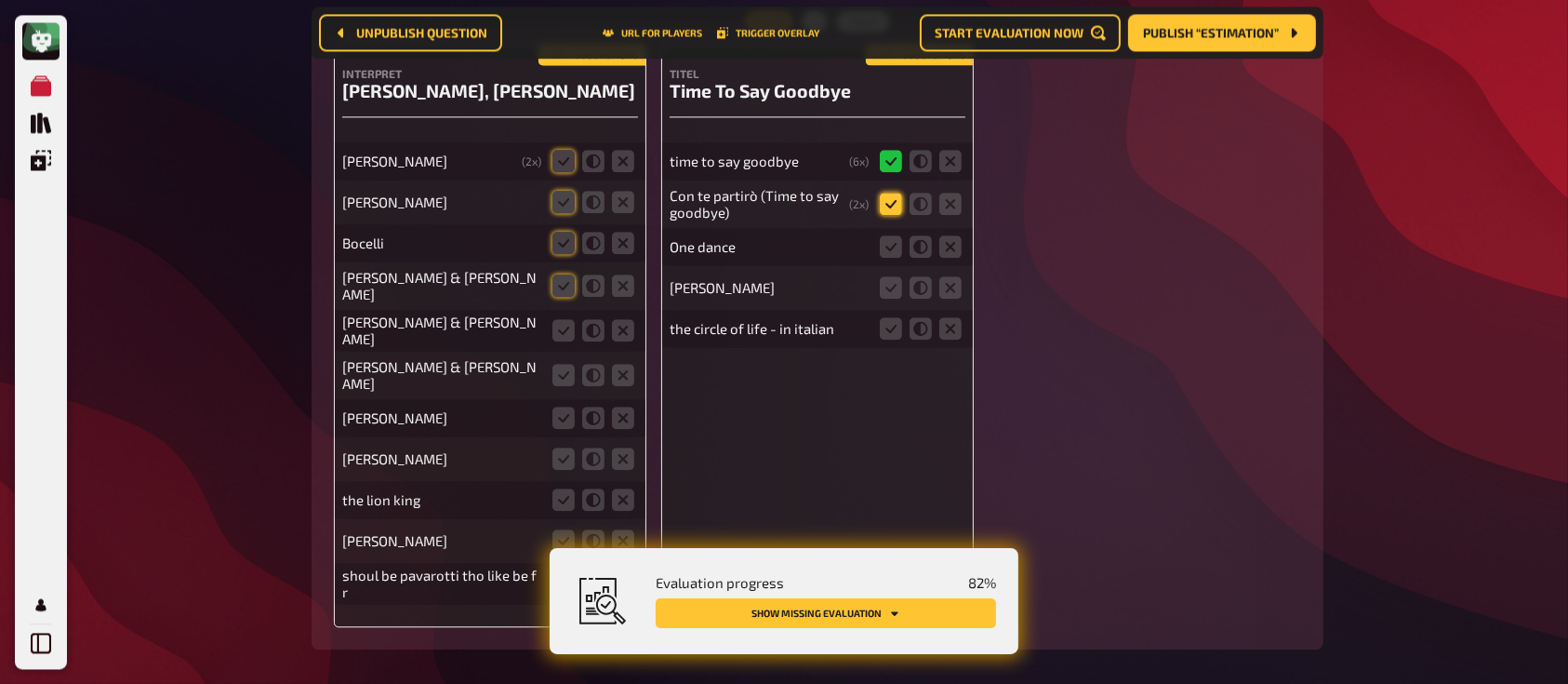
click at [899, 192] on icon at bounding box center [891, 203] width 22 height 22
click at [0, 0] on input "radio" at bounding box center [0, 0] width 0 height 0
click at [955, 236] on icon at bounding box center [950, 246] width 22 height 22
click at [0, 0] on input "radio" at bounding box center [0, 0] width 0 height 0
click at [954, 278] on icon at bounding box center [950, 287] width 22 height 22
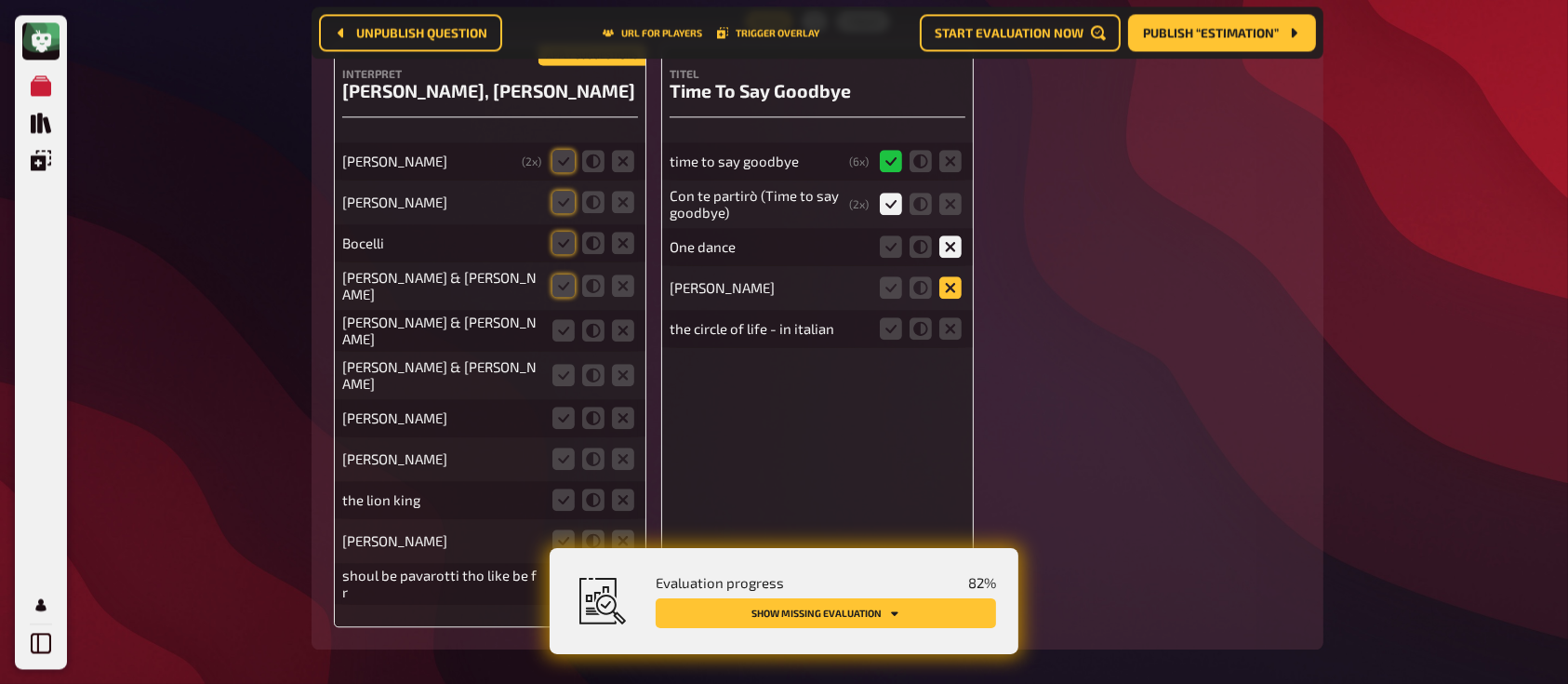
click at [0, 0] on input "radio" at bounding box center [0, 0] width 0 height 0
click at [952, 317] on icon at bounding box center [950, 328] width 22 height 22
click at [0, 0] on input "radio" at bounding box center [0, 0] width 0 height 0
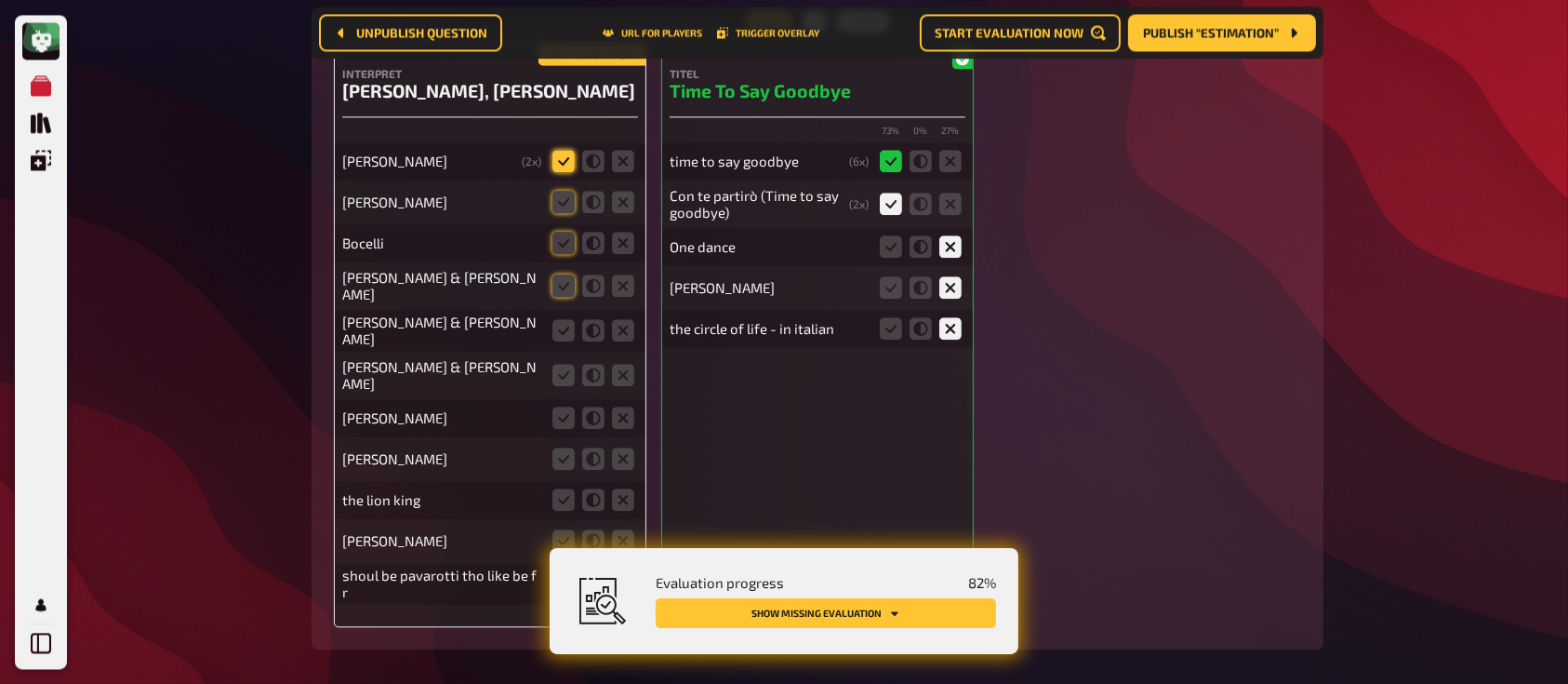
click at [563, 150] on icon at bounding box center [563, 160] width 22 height 22
click at [0, 0] on input "radio" at bounding box center [0, 0] width 0 height 0
click at [565, 190] on icon at bounding box center [563, 201] width 22 height 22
click at [0, 0] on input "radio" at bounding box center [0, 0] width 0 height 0
click at [564, 322] on icon at bounding box center [563, 329] width 22 height 22
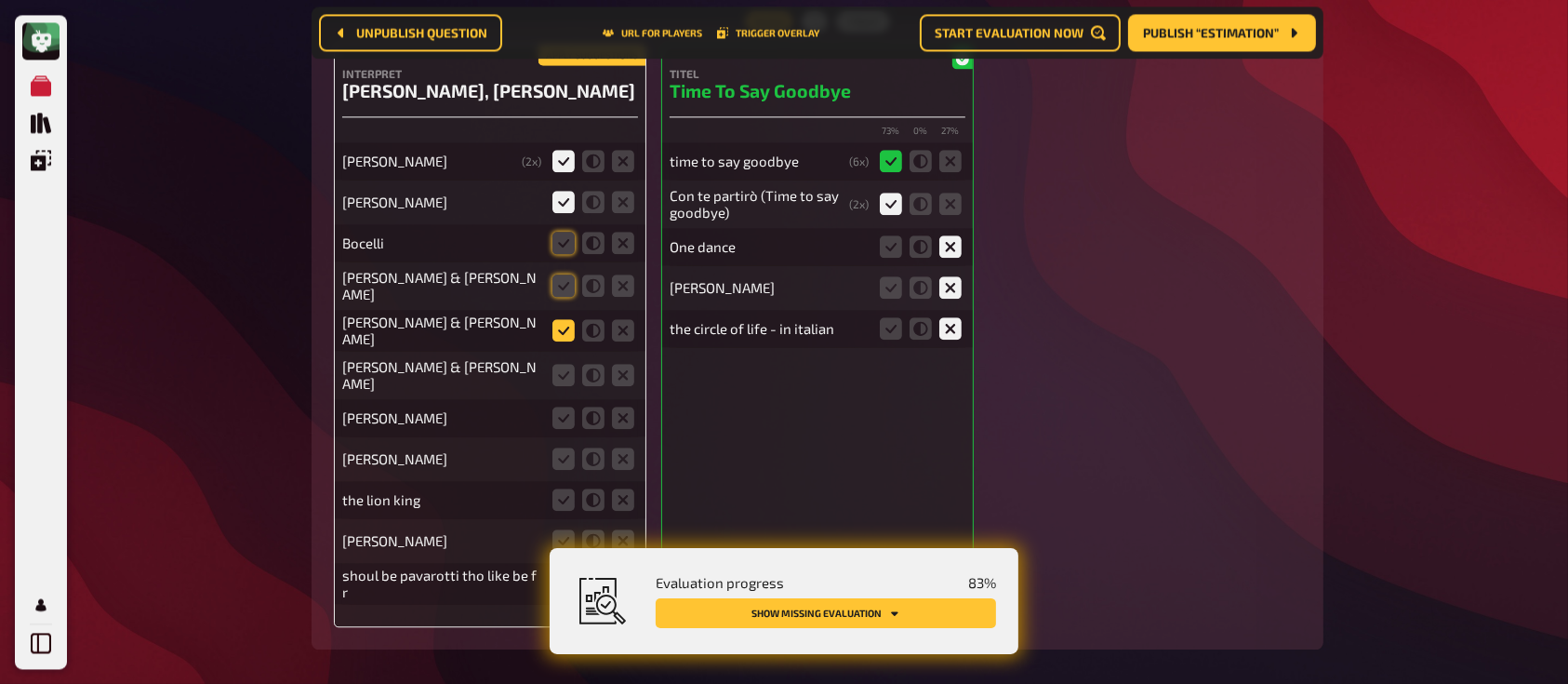
click at [0, 0] on input "radio" at bounding box center [0, 0] width 0 height 0
click at [567, 447] on icon at bounding box center [563, 458] width 22 height 22
click at [0, 0] on input "radio" at bounding box center [0, 0] width 0 height 0
click at [561, 411] on icon at bounding box center [563, 417] width 22 height 22
click at [0, 0] on input "radio" at bounding box center [0, 0] width 0 height 0
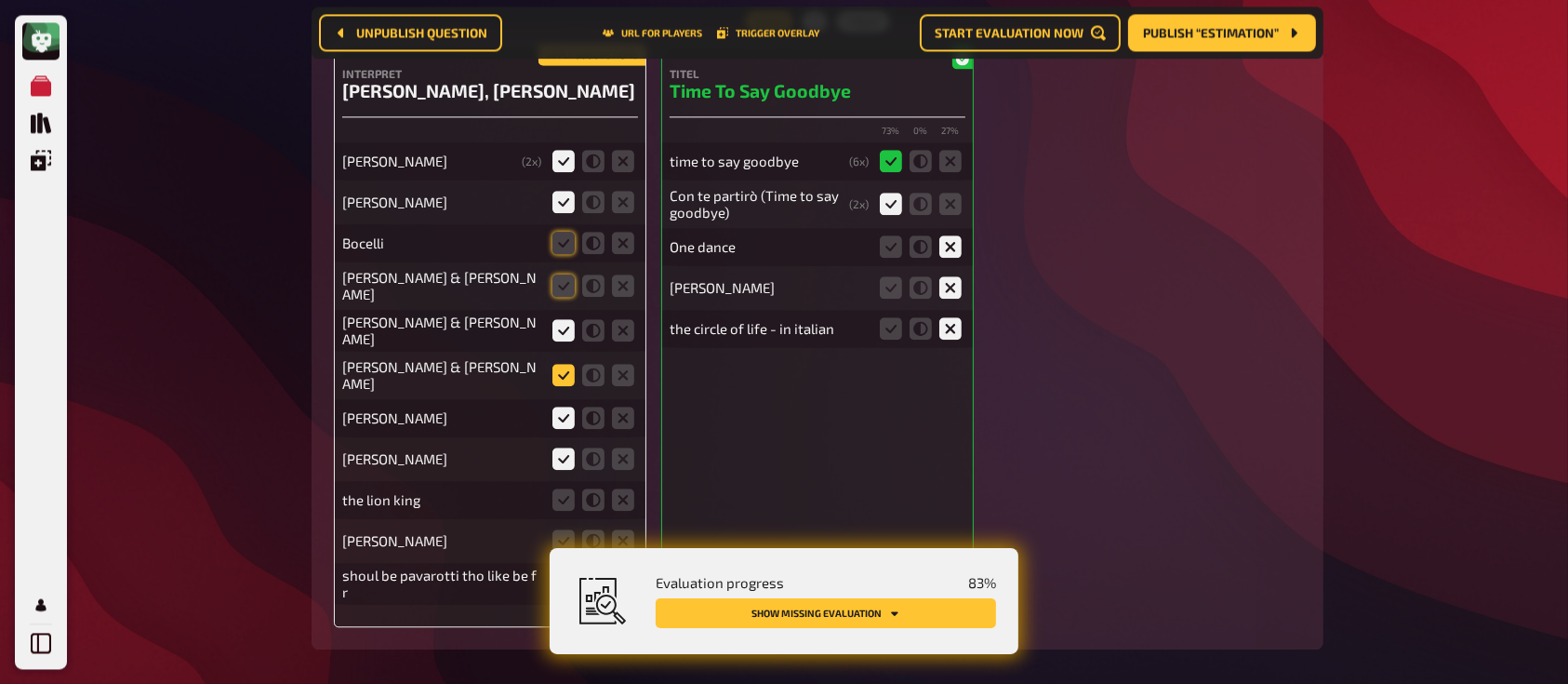
click at [562, 363] on icon at bounding box center [563, 374] width 22 height 22
click at [0, 0] on input "radio" at bounding box center [0, 0] width 0 height 0
click at [563, 276] on icon at bounding box center [563, 285] width 22 height 22
click at [0, 0] on input "radio" at bounding box center [0, 0] width 0 height 0
click at [591, 232] on icon at bounding box center [593, 242] width 22 height 22
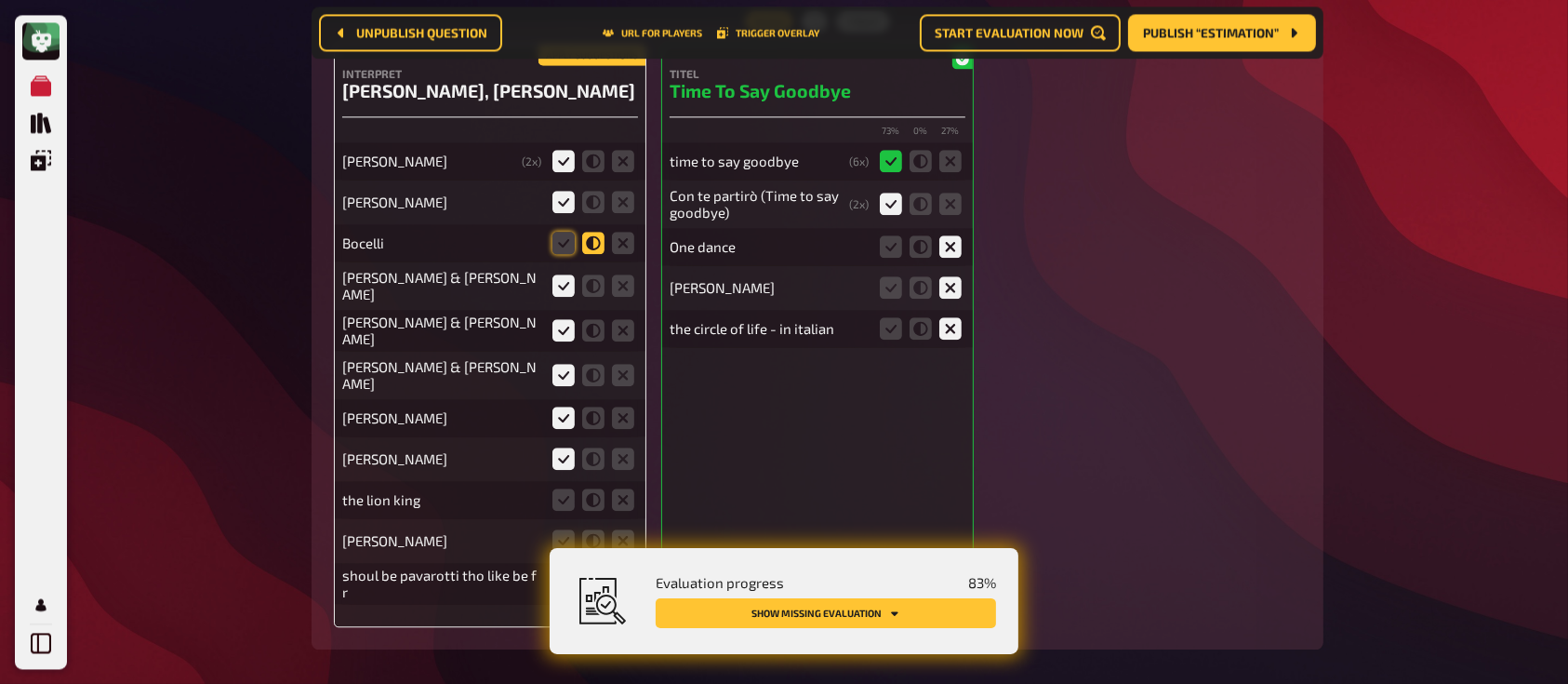
click at [0, 0] on input "radio" at bounding box center [0, 0] width 0 height 0
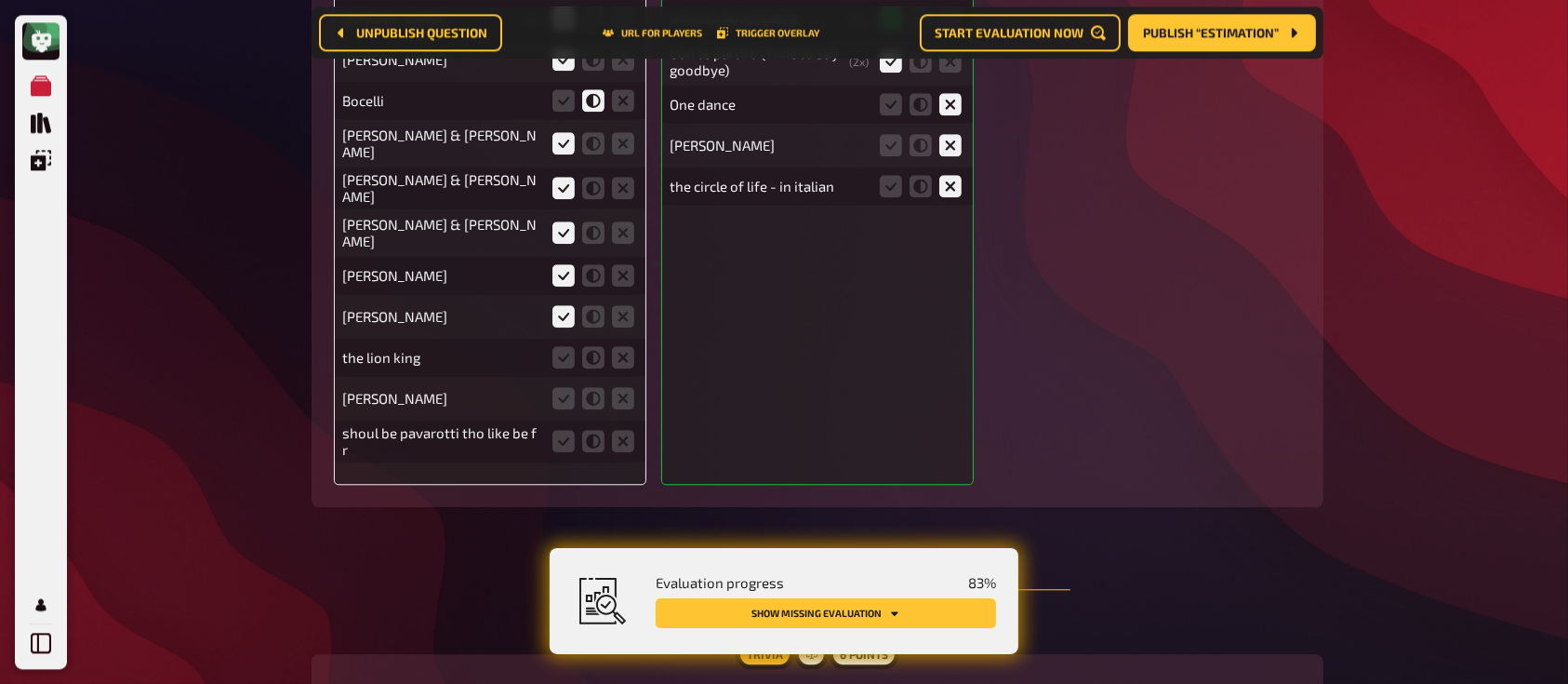
scroll to position [11547, 0]
click at [629, 386] on icon at bounding box center [622, 396] width 22 height 22
click at [0, 0] on input "radio" at bounding box center [0, 0] width 0 height 0
click at [559, 428] on icon at bounding box center [563, 439] width 22 height 22
click at [0, 0] on input "radio" at bounding box center [0, 0] width 0 height 0
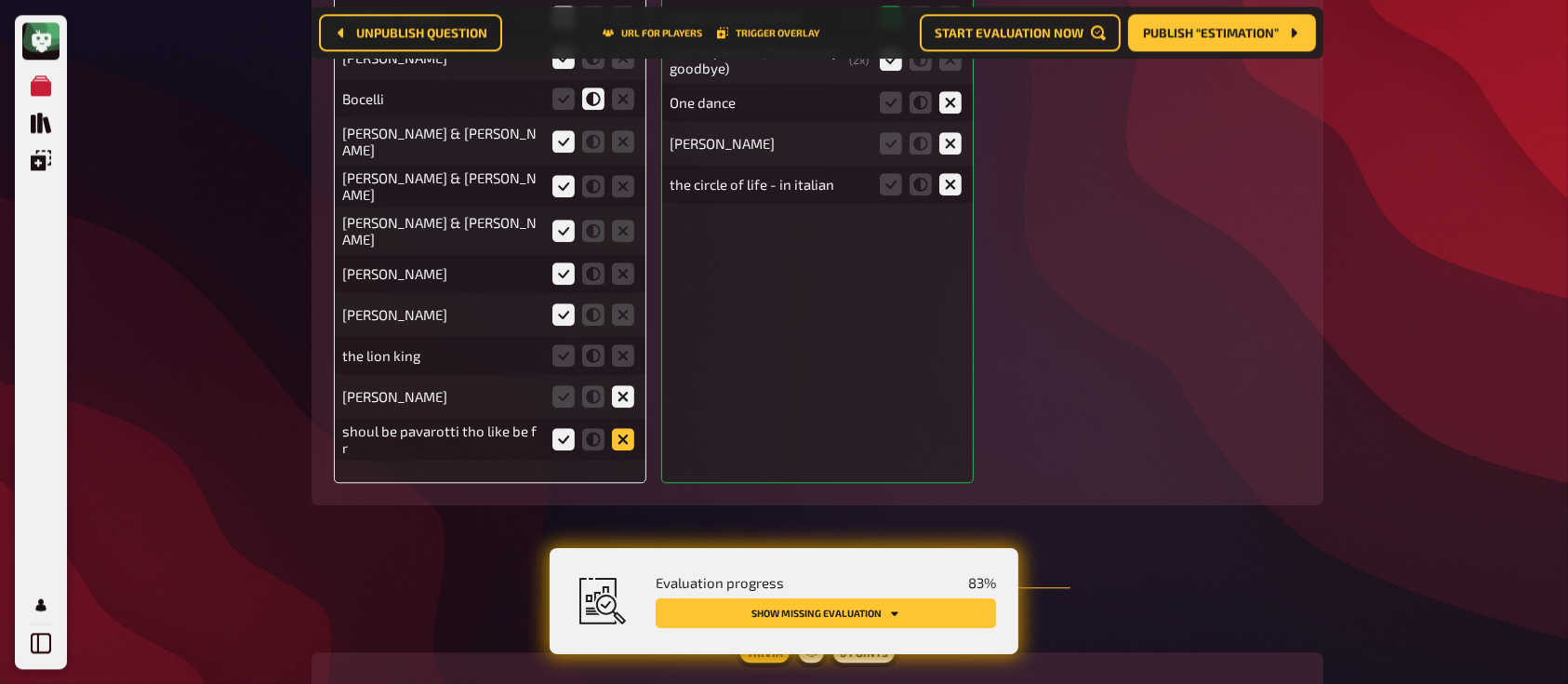
click at [620, 428] on icon at bounding box center [622, 439] width 22 height 22
click at [0, 0] on input "radio" at bounding box center [0, 0] width 0 height 0
click at [618, 344] on icon at bounding box center [622, 355] width 22 height 22
click at [0, 0] on input "radio" at bounding box center [0, 0] width 0 height 0
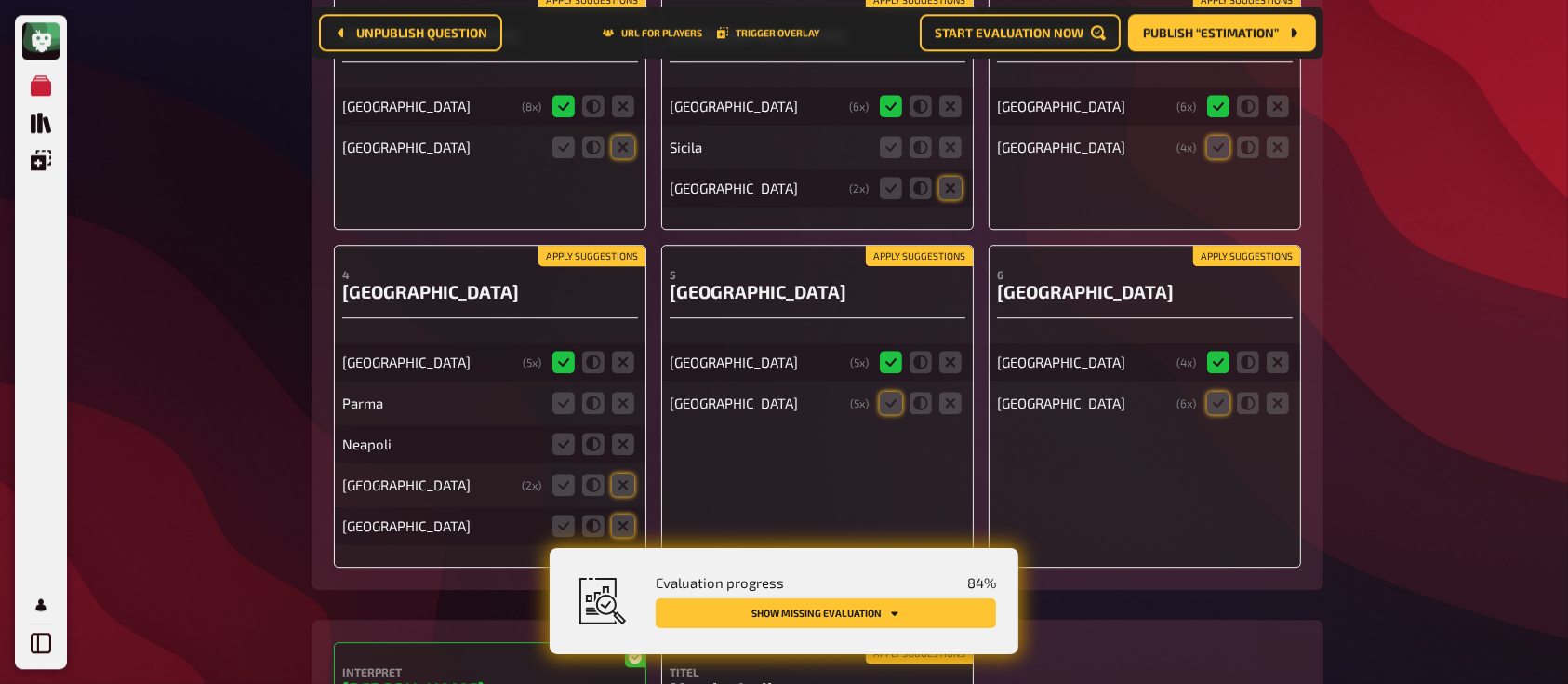
scroll to position [12321, 0]
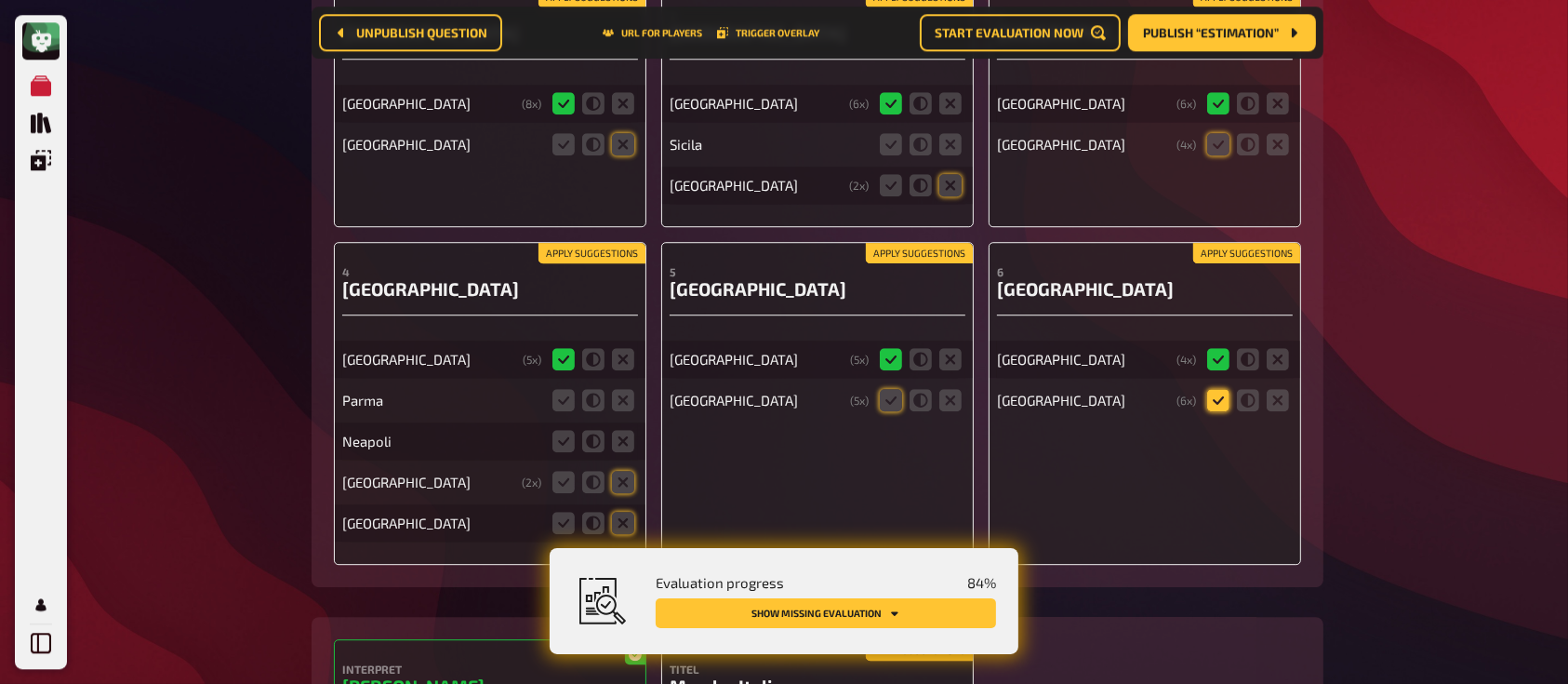
click at [1225, 388] on icon at bounding box center [1217, 399] width 22 height 22
click at [0, 0] on input "radio" at bounding box center [0, 0] width 0 height 0
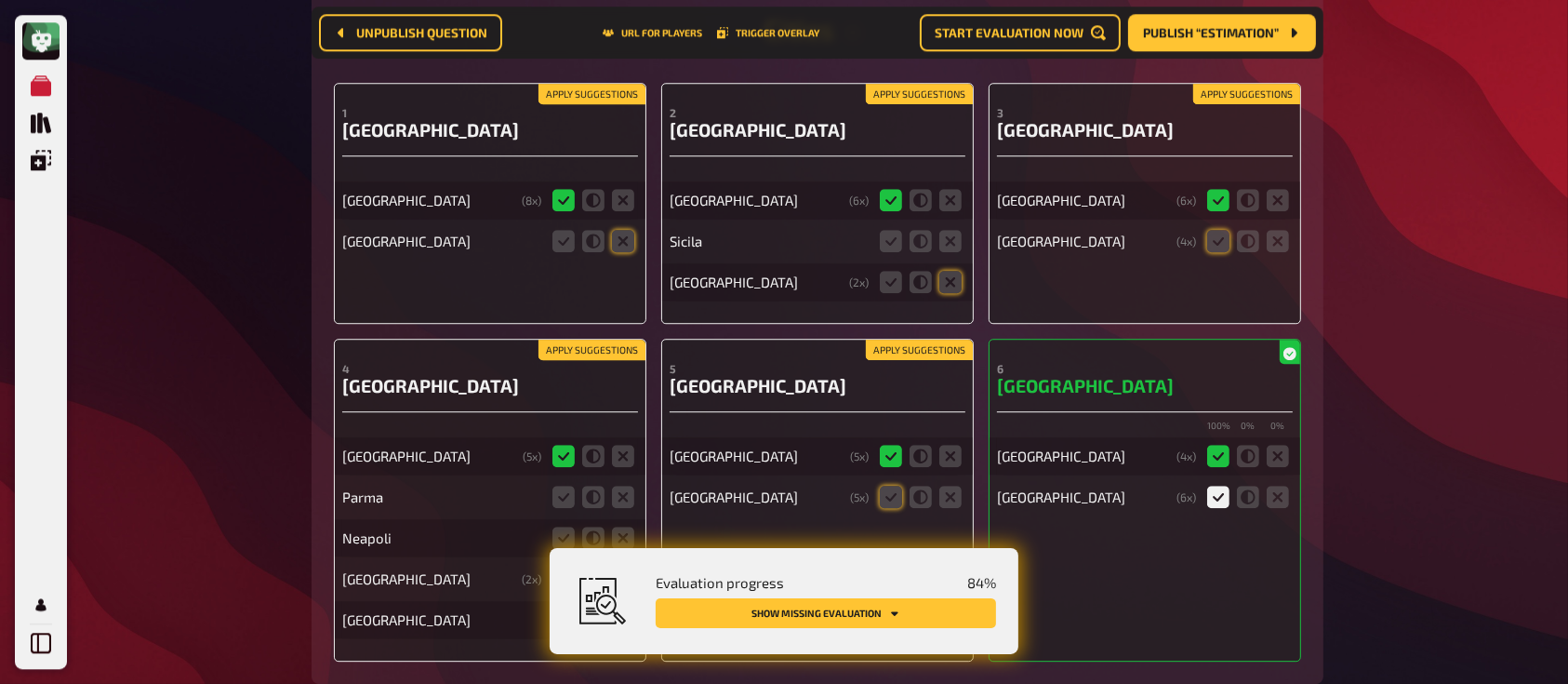
scroll to position [12224, 0]
click at [1220, 230] on icon at bounding box center [1217, 241] width 22 height 22
click at [0, 0] on input "radio" at bounding box center [0, 0] width 0 height 0
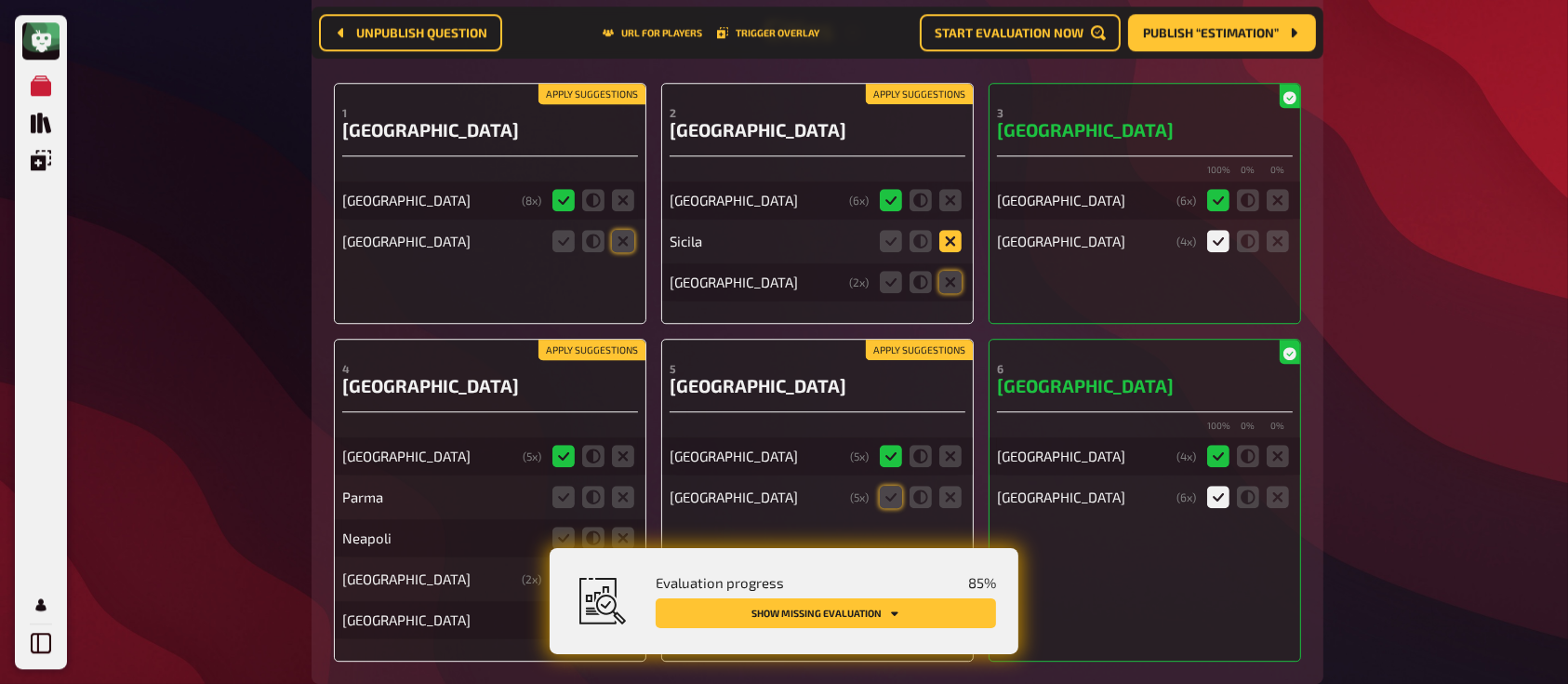
click at [955, 230] on icon at bounding box center [950, 241] width 22 height 22
click at [0, 0] on input "radio" at bounding box center [0, 0] width 0 height 0
click at [951, 271] on icon at bounding box center [950, 281] width 22 height 22
click at [0, 0] on input "radio" at bounding box center [0, 0] width 0 height 0
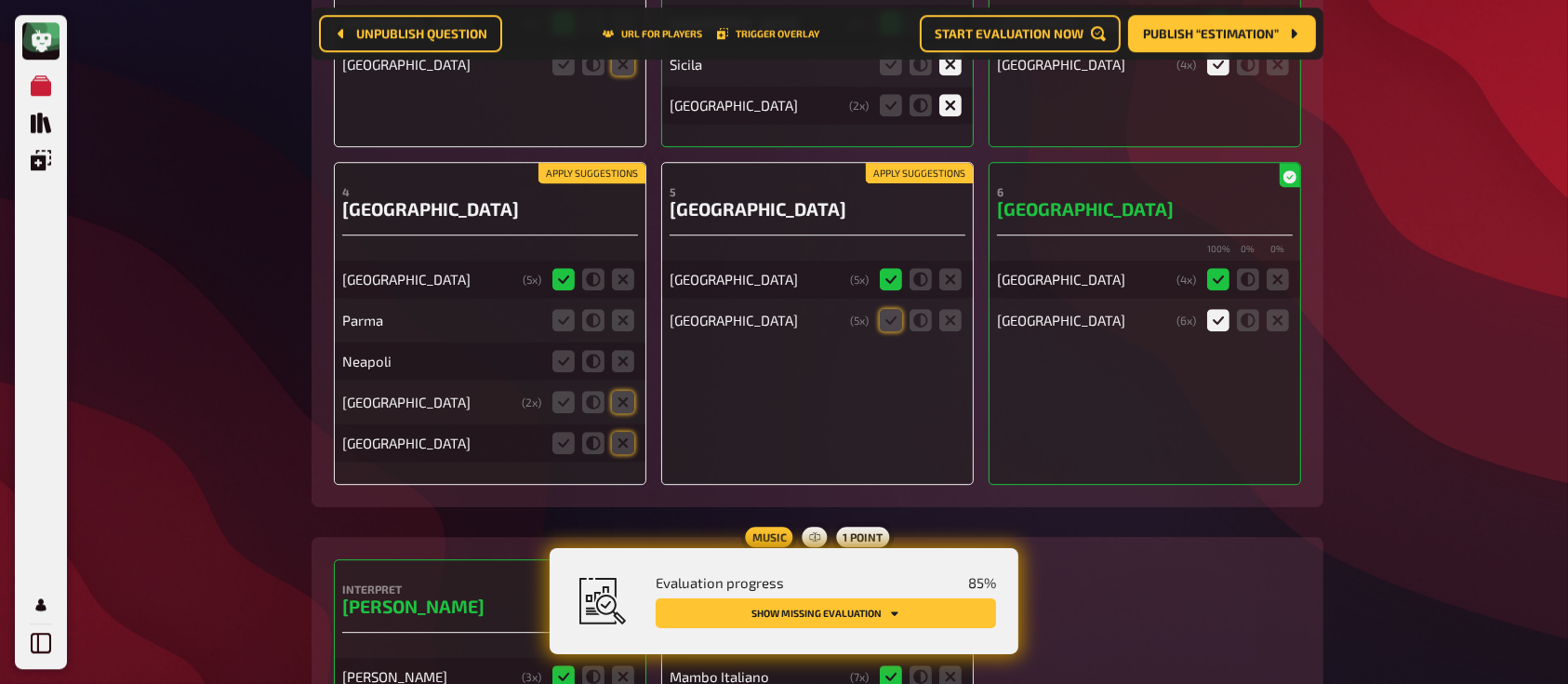
scroll to position [12402, 0]
click at [881, 307] on icon at bounding box center [891, 318] width 22 height 22
click at [0, 0] on input "radio" at bounding box center [0, 0] width 0 height 0
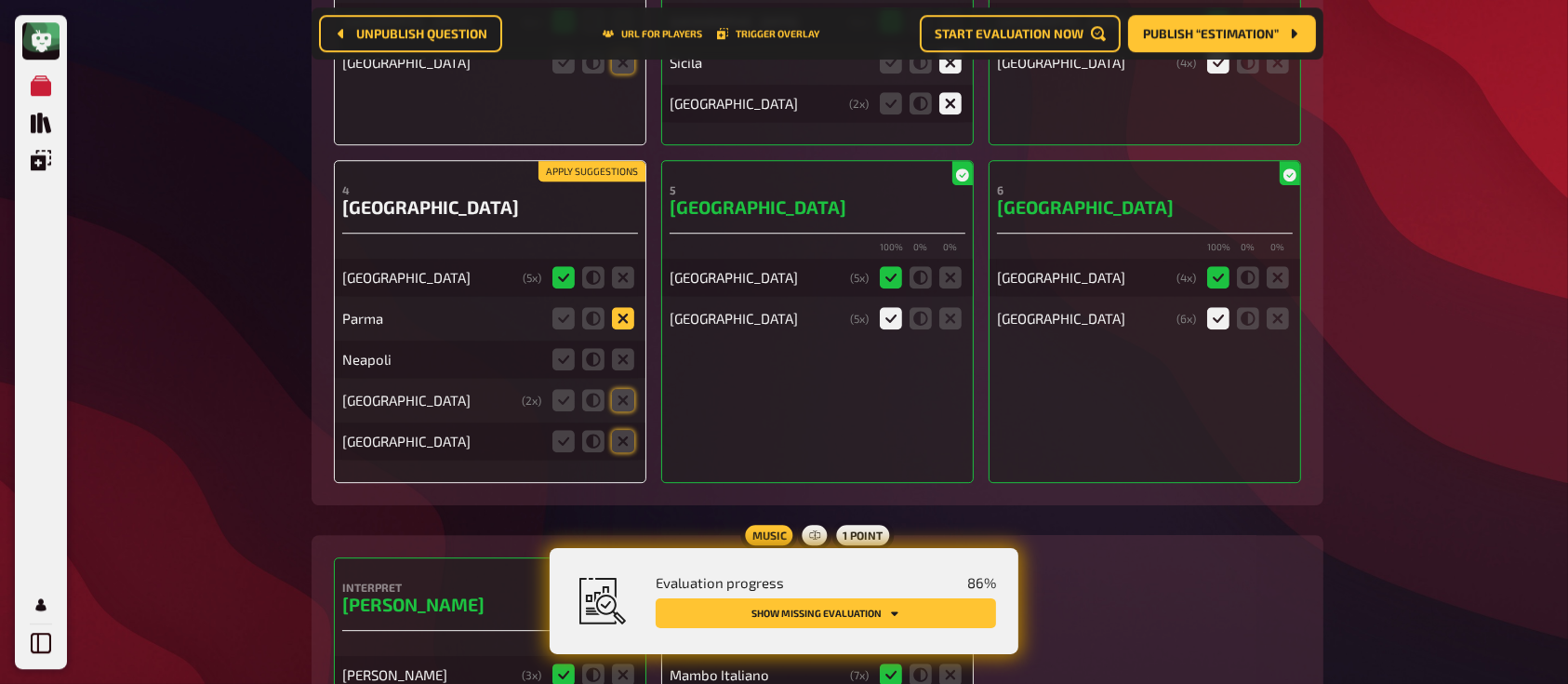
click at [618, 308] on icon at bounding box center [622, 318] width 22 height 22
click at [0, 0] on input "radio" at bounding box center [0, 0] width 0 height 0
click at [623, 348] on icon at bounding box center [622, 358] width 22 height 22
click at [0, 0] on input "radio" at bounding box center [0, 0] width 0 height 0
click at [625, 388] on icon at bounding box center [622, 399] width 22 height 22
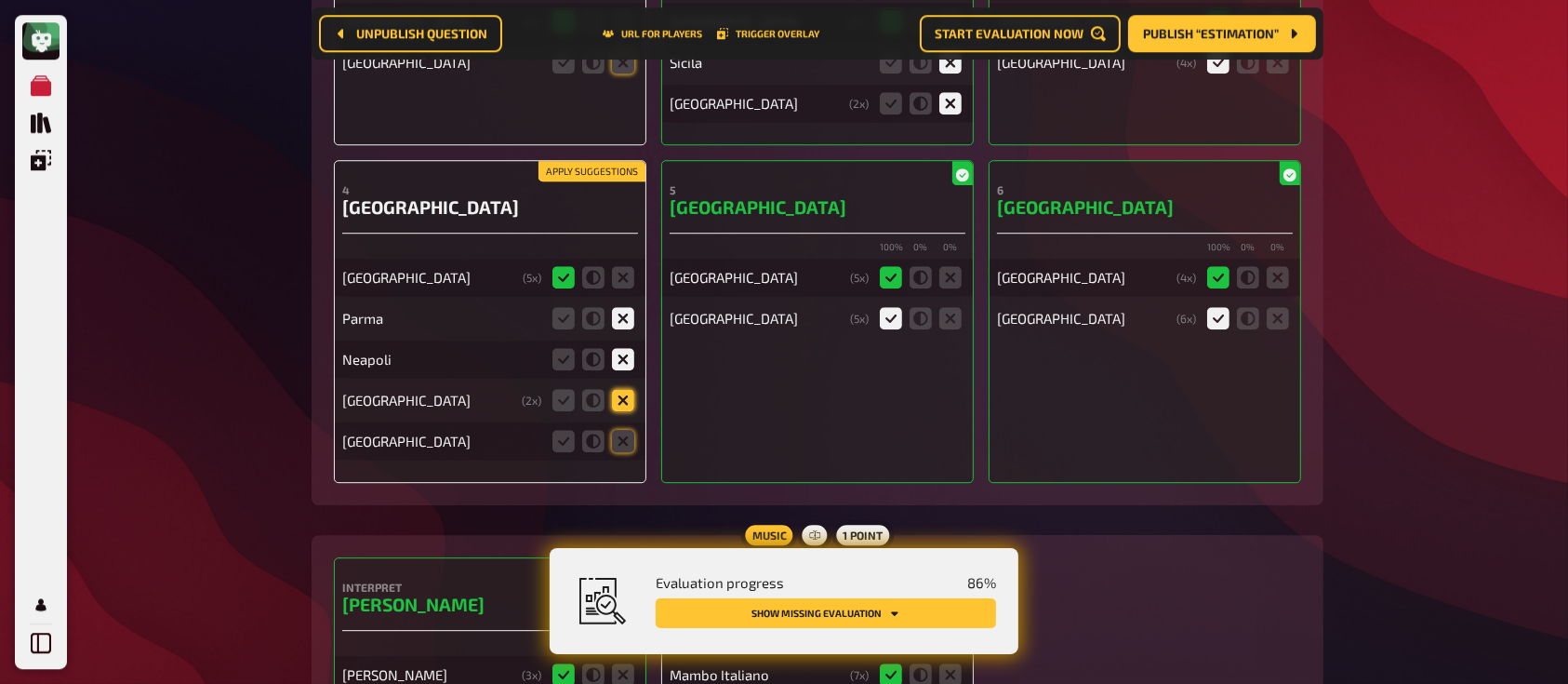
click at [0, 0] on input "radio" at bounding box center [0, 0] width 0 height 0
click at [624, 430] on icon at bounding box center [622, 441] width 22 height 22
click at [0, 0] on input "radio" at bounding box center [0, 0] width 0 height 0
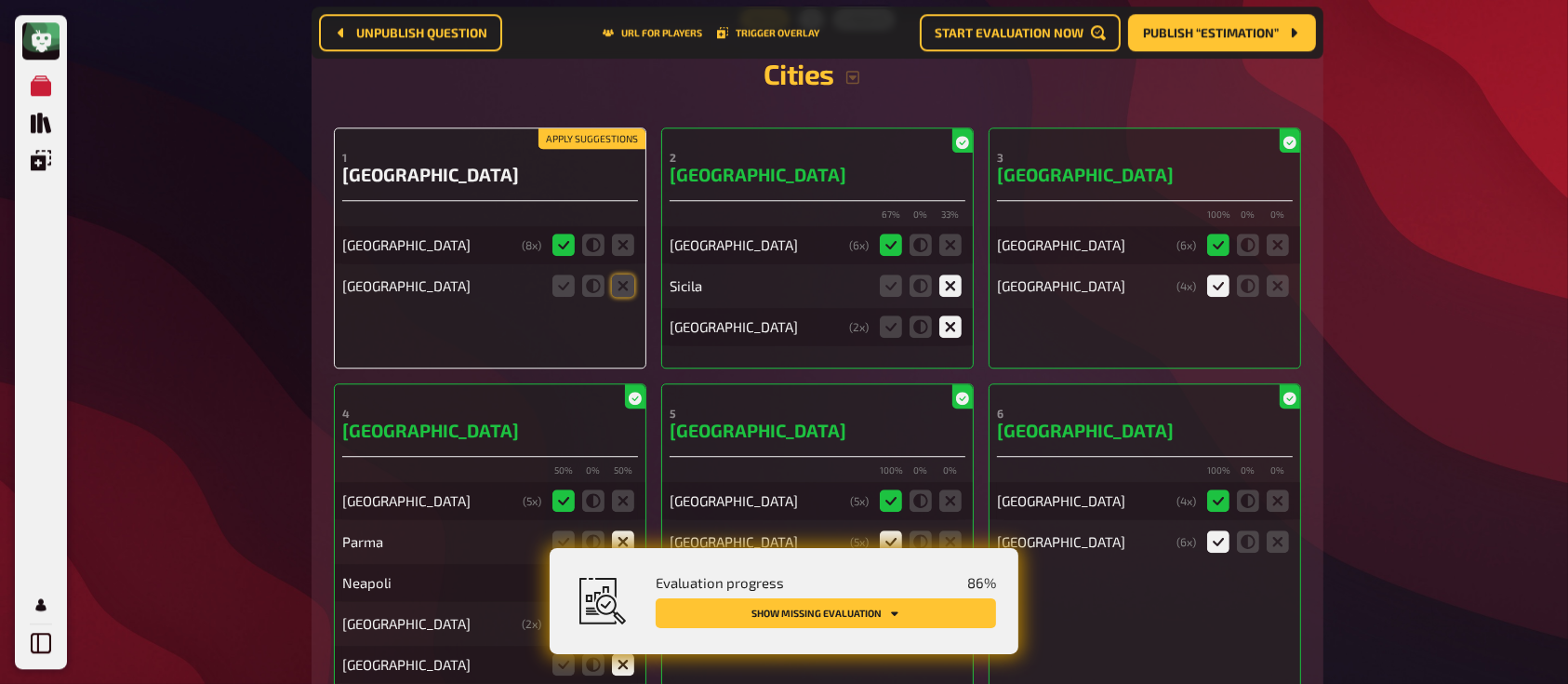
scroll to position [12181, 0]
click at [631, 272] on icon at bounding box center [622, 283] width 22 height 22
click at [0, 0] on input "radio" at bounding box center [0, 0] width 0 height 0
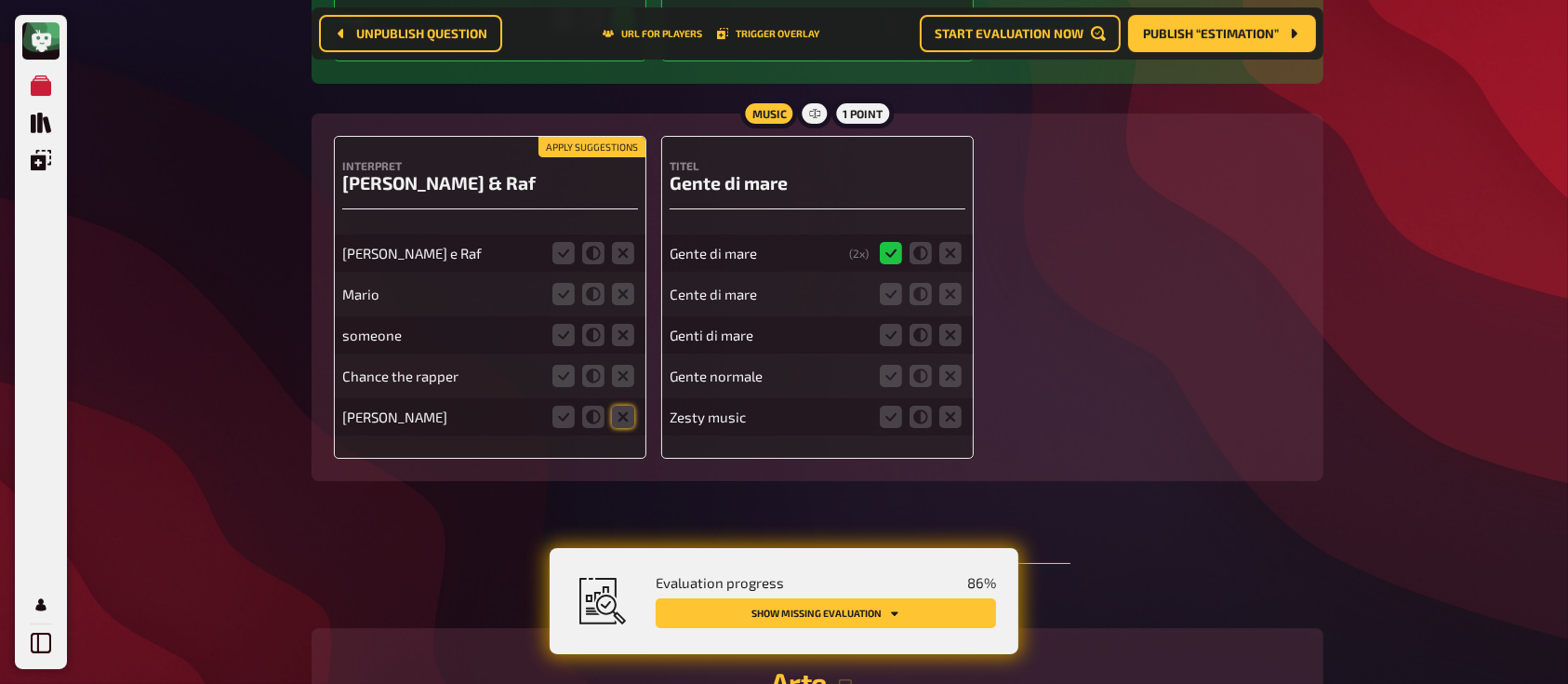
scroll to position [13816, 0]
click at [888, 279] on fieldset at bounding box center [921, 294] width 89 height 30
click at [887, 324] on icon at bounding box center [891, 334] width 22 height 22
click at [0, 0] on input "radio" at bounding box center [0, 0] width 0 height 0
click at [890, 364] on icon at bounding box center [891, 375] width 22 height 22
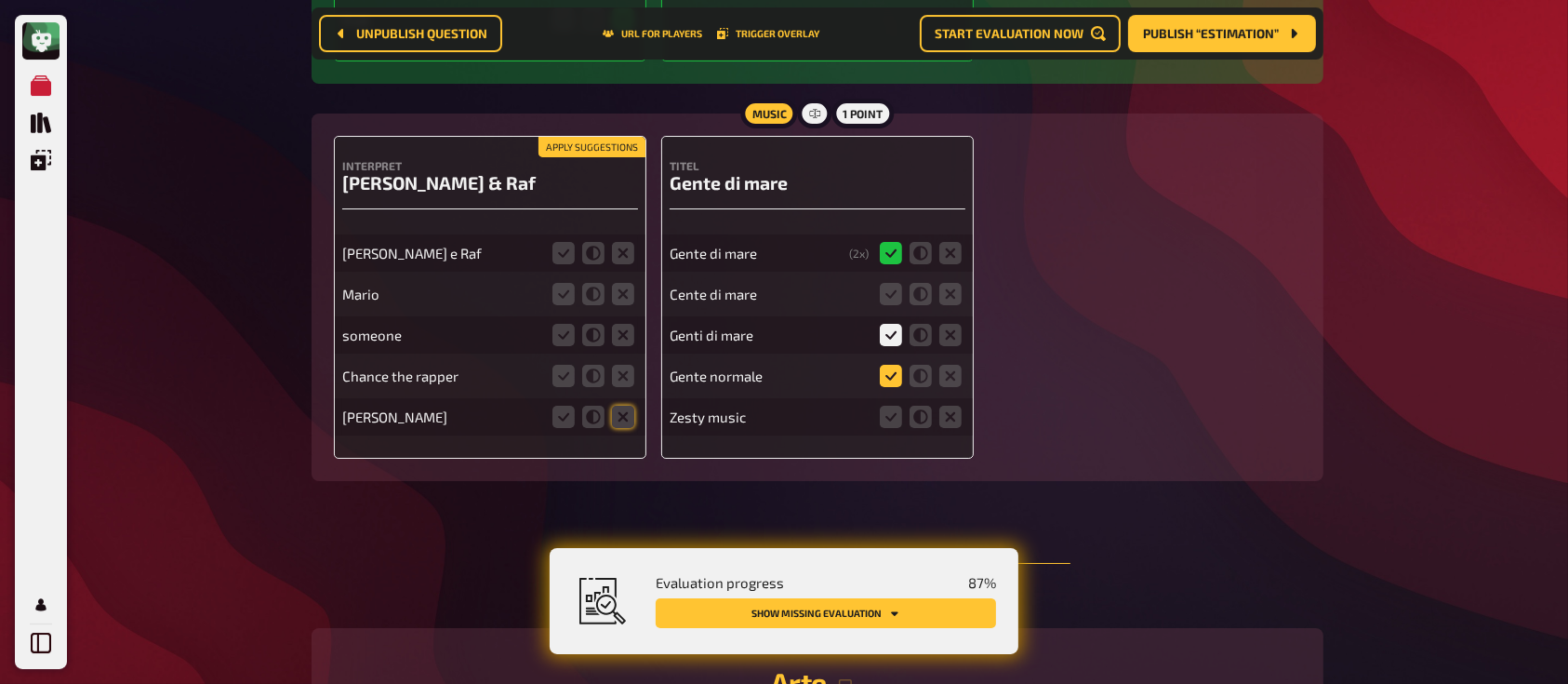
click at [0, 0] on input "radio" at bounding box center [0, 0] width 0 height 0
click at [895, 283] on icon at bounding box center [891, 294] width 22 height 22
click at [0, 0] on input "radio" at bounding box center [0, 0] width 0 height 0
click at [953, 406] on icon at bounding box center [950, 416] width 22 height 22
click at [0, 0] on input "radio" at bounding box center [0, 0] width 0 height 0
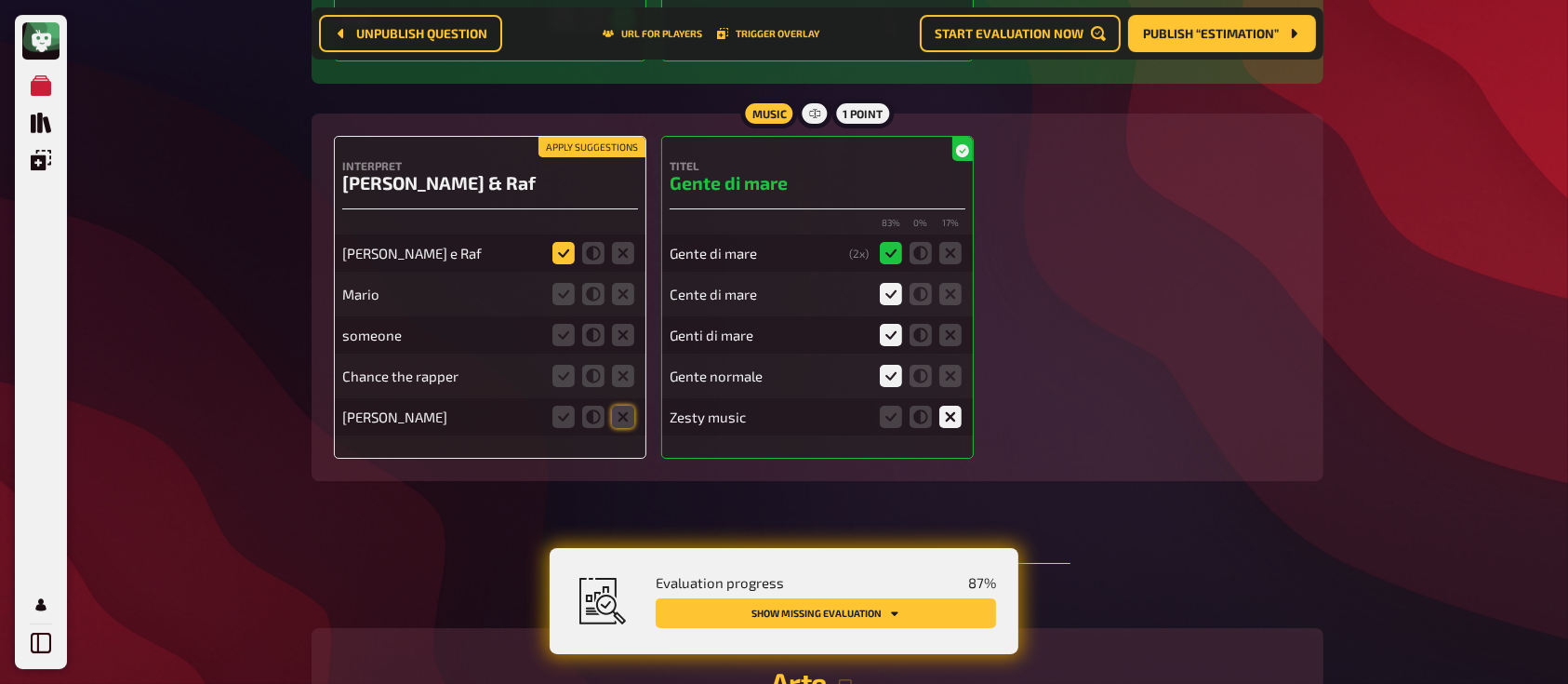
click at [562, 242] on icon at bounding box center [563, 252] width 22 height 22
click at [0, 0] on input "radio" at bounding box center [0, 0] width 0 height 0
click at [627, 283] on icon at bounding box center [622, 294] width 22 height 22
click at [0, 0] on input "radio" at bounding box center [0, 0] width 0 height 0
click at [625, 324] on icon at bounding box center [622, 334] width 22 height 22
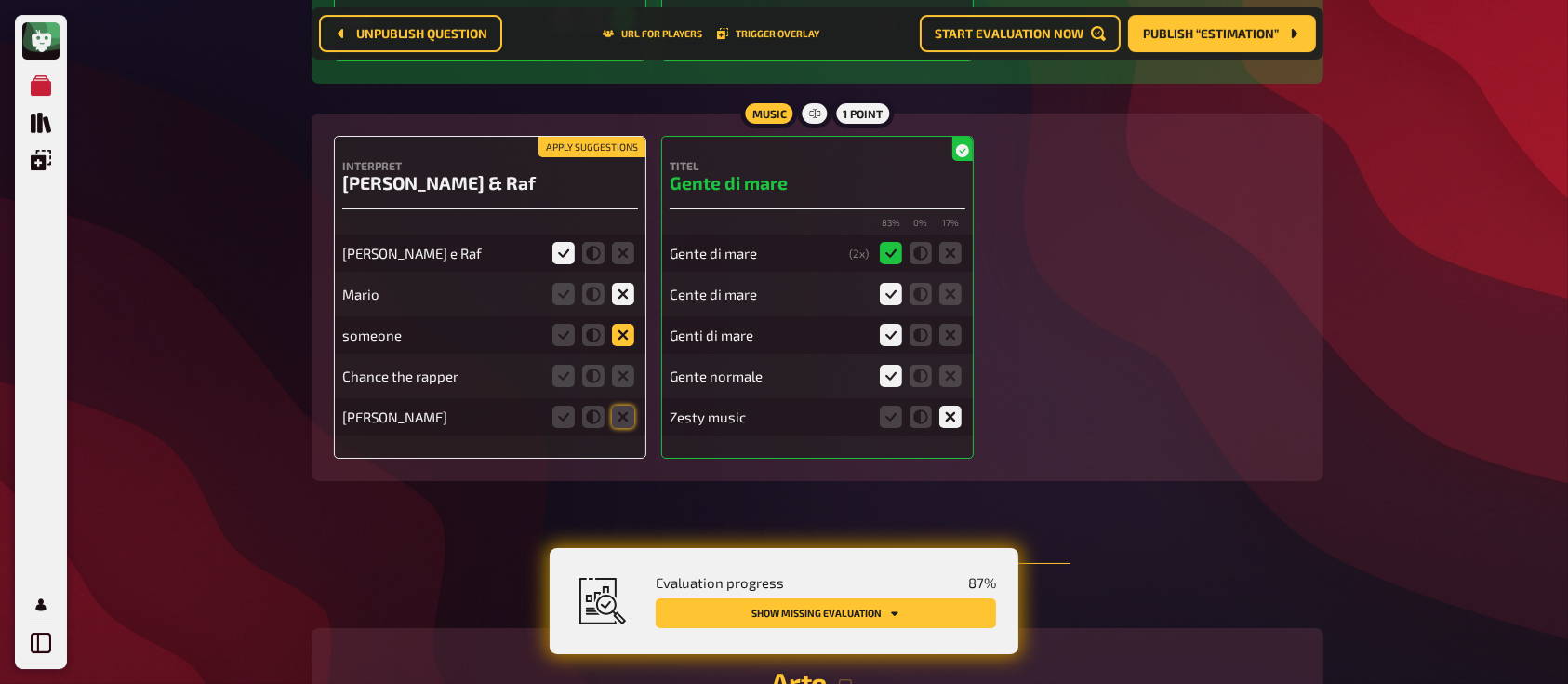
click at [0, 0] on input "radio" at bounding box center [0, 0] width 0 height 0
click at [623, 364] on icon at bounding box center [622, 375] width 22 height 22
click at [0, 0] on input "radio" at bounding box center [0, 0] width 0 height 0
click at [623, 406] on icon at bounding box center [622, 416] width 22 height 22
click at [0, 0] on input "radio" at bounding box center [0, 0] width 0 height 0
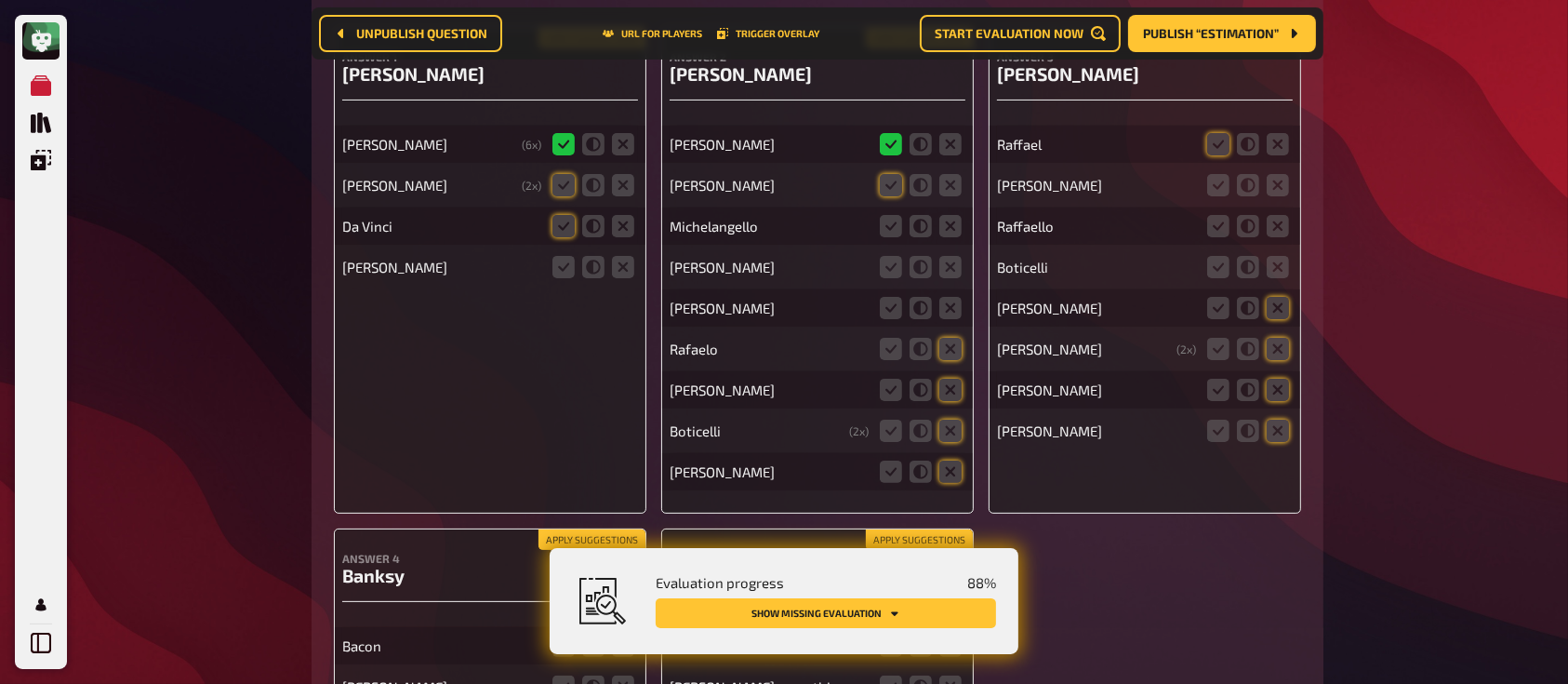
scroll to position [14545, 0]
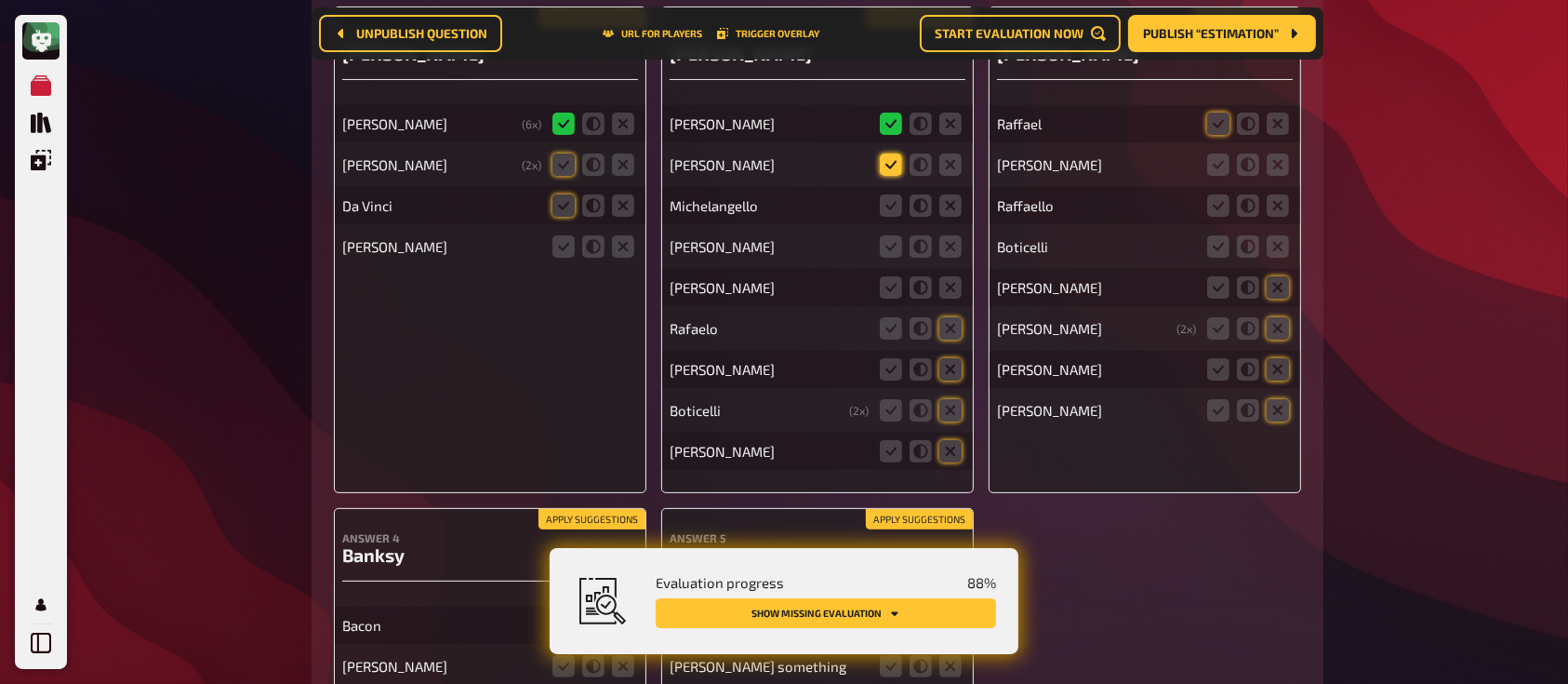
click at [895, 154] on icon at bounding box center [891, 164] width 22 height 22
click at [0, 0] on input "radio" at bounding box center [0, 0] width 0 height 0
click at [892, 194] on icon at bounding box center [891, 205] width 22 height 22
click at [0, 0] on input "radio" at bounding box center [0, 0] width 0 height 0
click at [953, 236] on icon at bounding box center [950, 246] width 22 height 22
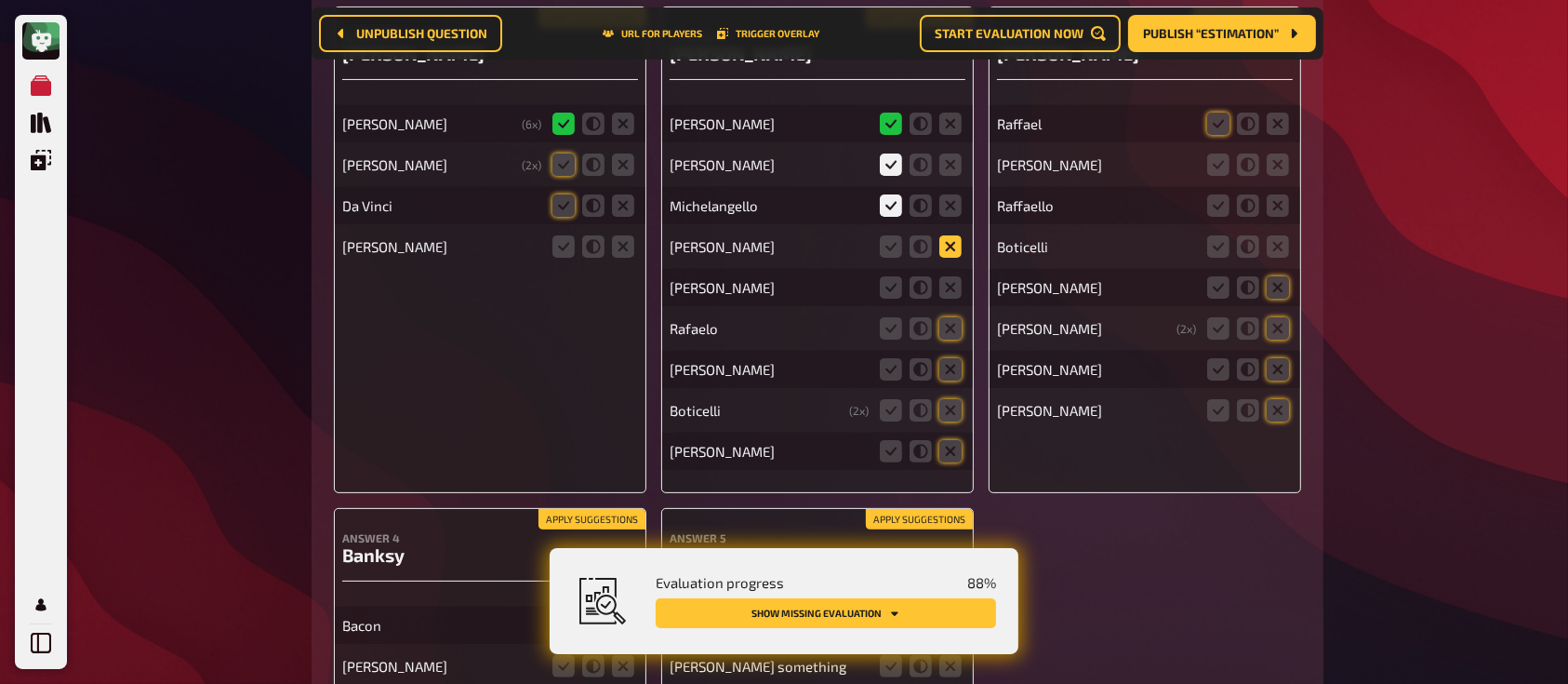
click at [0, 0] on input "radio" at bounding box center [0, 0] width 0 height 0
click at [953, 276] on icon at bounding box center [950, 287] width 22 height 22
click at [0, 0] on input "radio" at bounding box center [0, 0] width 0 height 0
click at [953, 317] on icon at bounding box center [950, 328] width 22 height 22
click at [0, 0] on input "radio" at bounding box center [0, 0] width 0 height 0
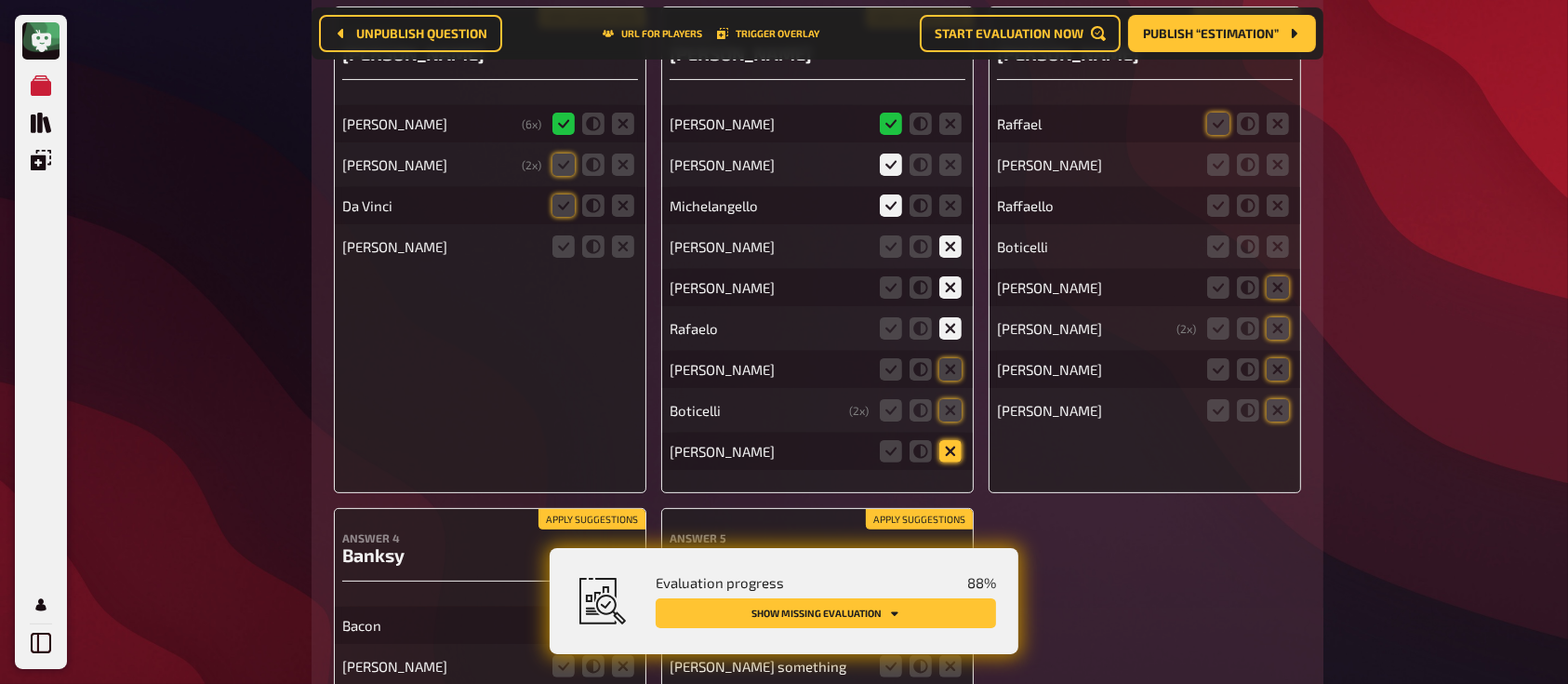
click at [954, 440] on icon at bounding box center [950, 450] width 22 height 22
click at [0, 0] on input "radio" at bounding box center [0, 0] width 0 height 0
click at [953, 399] on icon at bounding box center [950, 410] width 22 height 22
click at [0, 0] on input "radio" at bounding box center [0, 0] width 0 height 0
click at [955, 358] on icon at bounding box center [950, 369] width 22 height 22
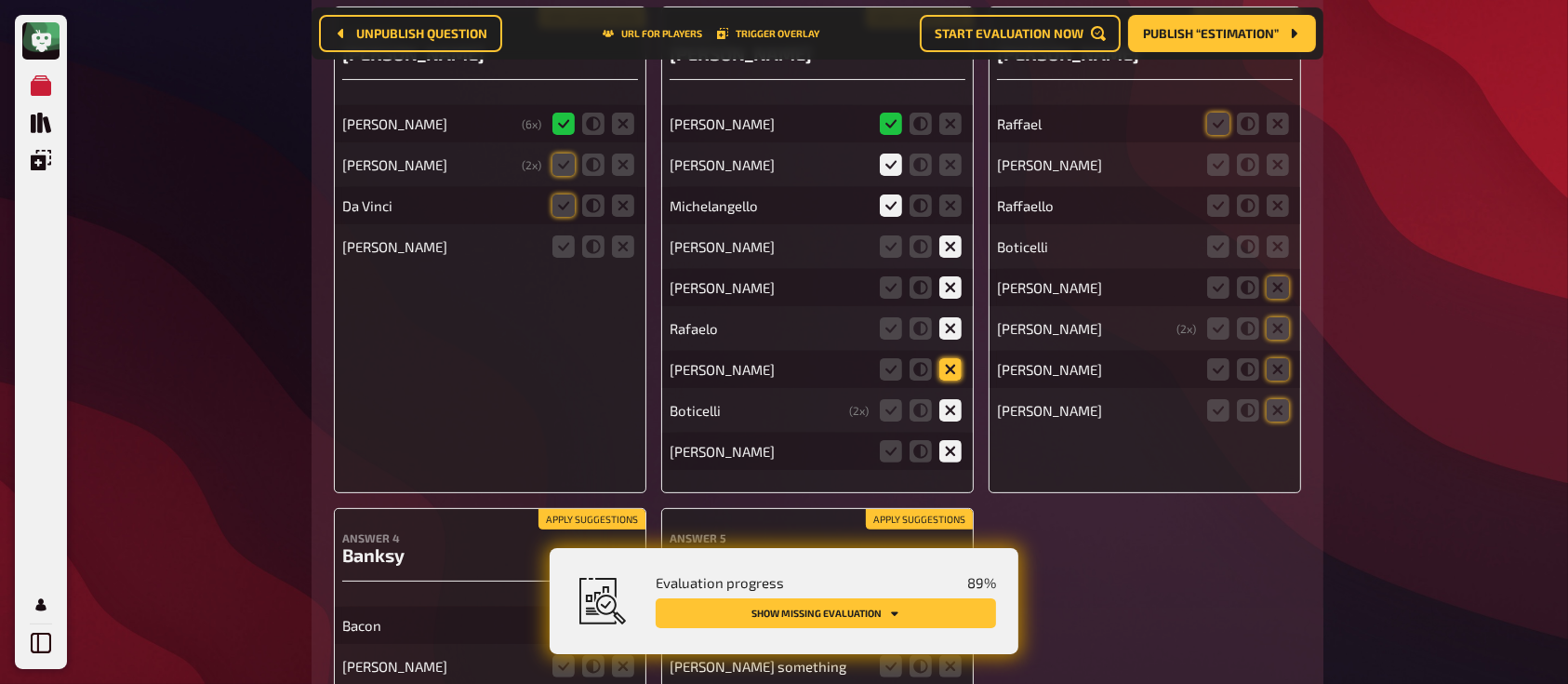
click at [0, 0] on input "radio" at bounding box center [0, 0] width 0 height 0
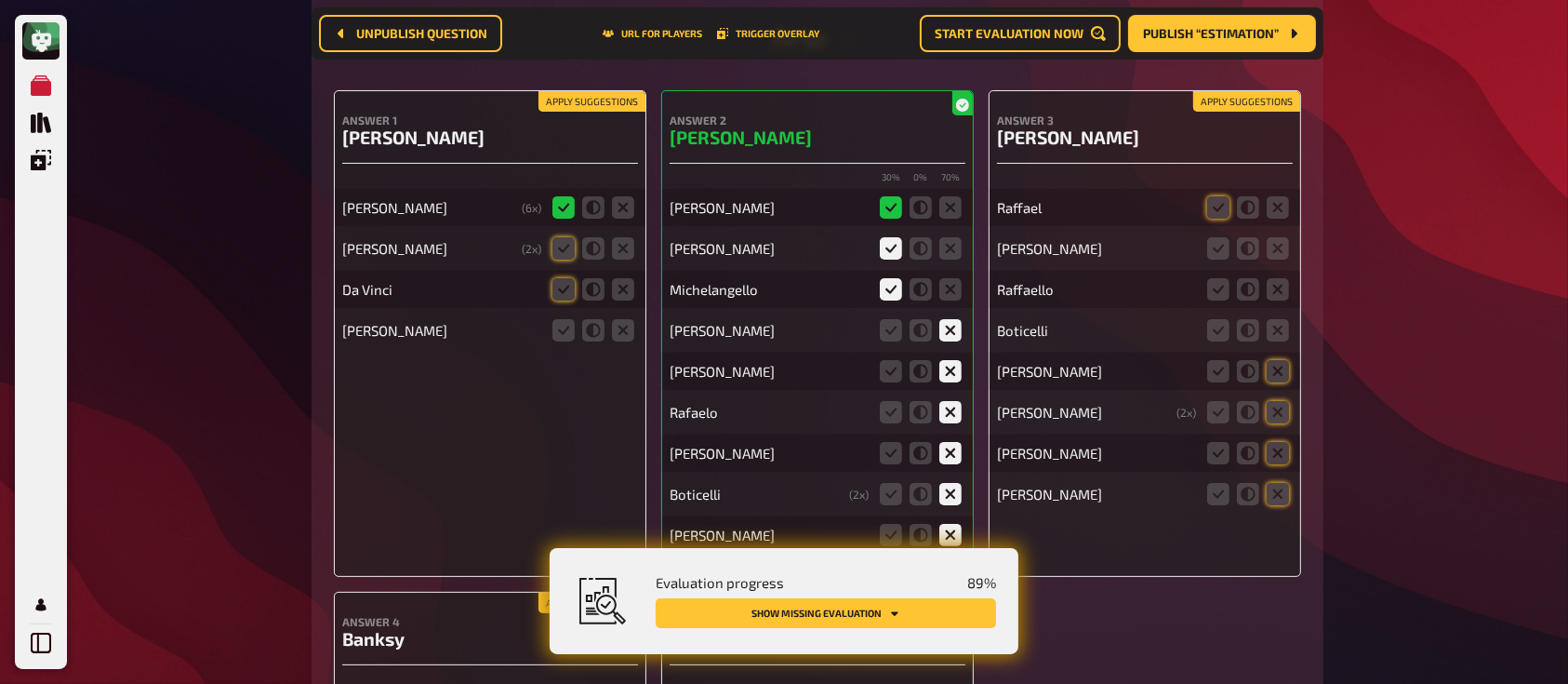
scroll to position [14448, 0]
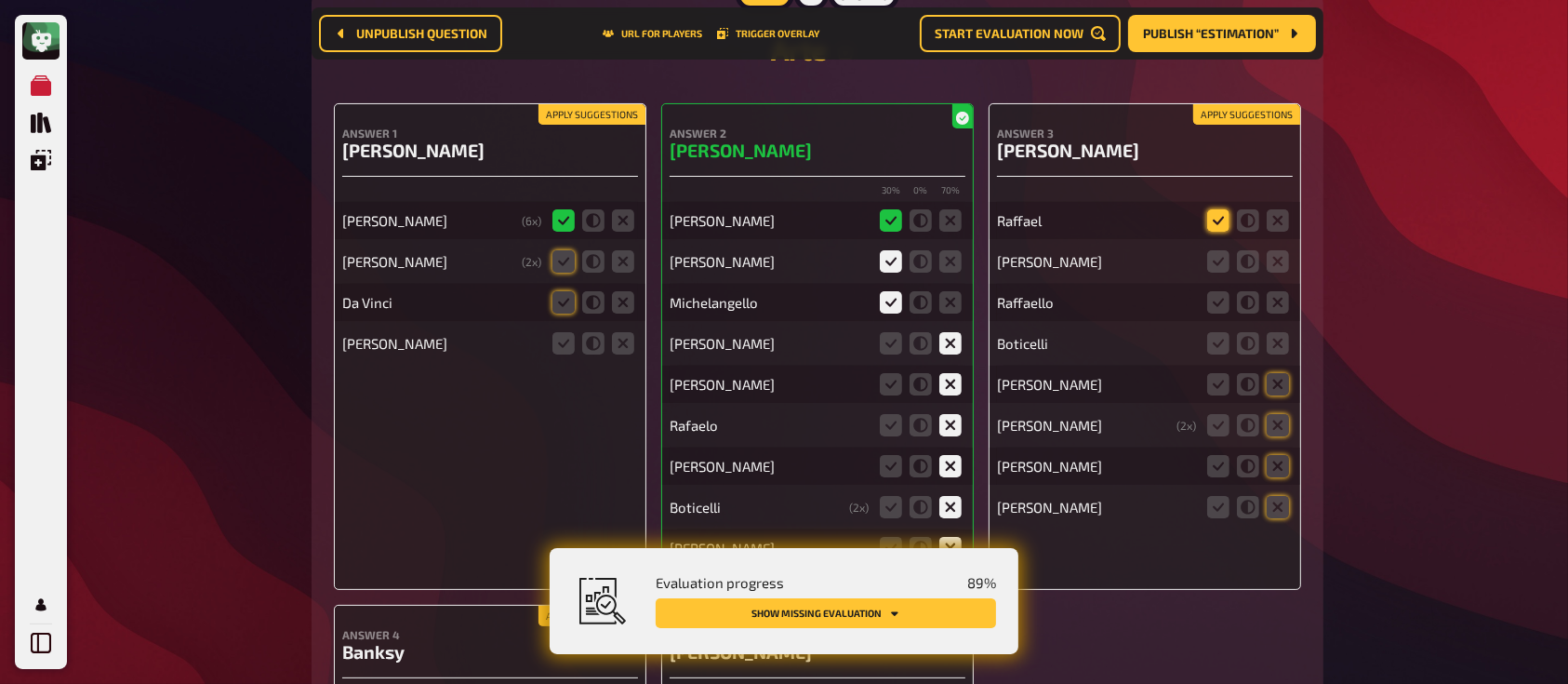
click at [1220, 210] on icon at bounding box center [1217, 220] width 22 height 22
click at [0, 0] on input "radio" at bounding box center [0, 0] width 0 height 0
click at [1217, 250] on icon at bounding box center [1217, 261] width 22 height 22
click at [0, 0] on input "radio" at bounding box center [0, 0] width 0 height 0
click at [1215, 291] on icon at bounding box center [1217, 301] width 22 height 22
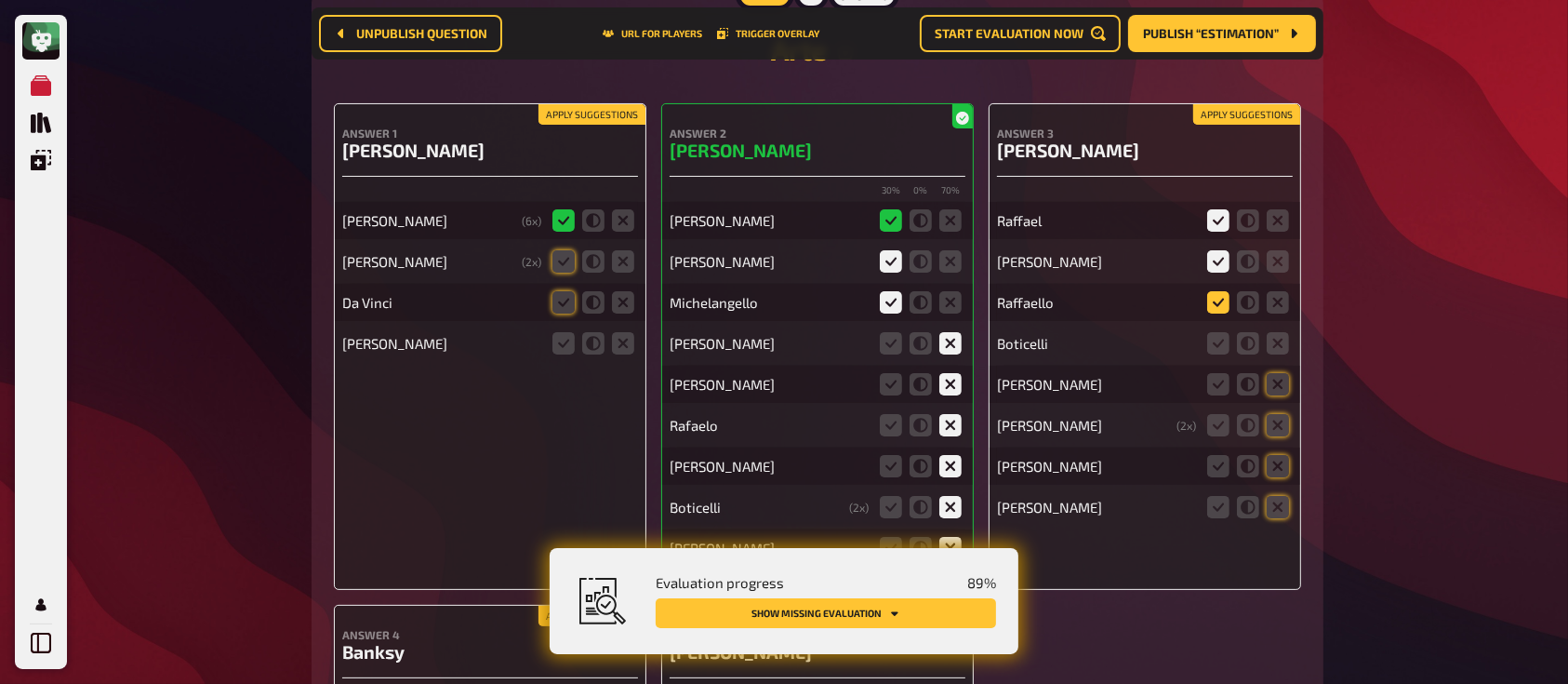
click at [0, 0] on input "radio" at bounding box center [0, 0] width 0 height 0
click at [1279, 332] on icon at bounding box center [1277, 343] width 22 height 22
click at [0, 0] on input "radio" at bounding box center [0, 0] width 0 height 0
click at [1273, 496] on icon at bounding box center [1277, 506] width 22 height 22
click at [0, 0] on input "radio" at bounding box center [0, 0] width 0 height 0
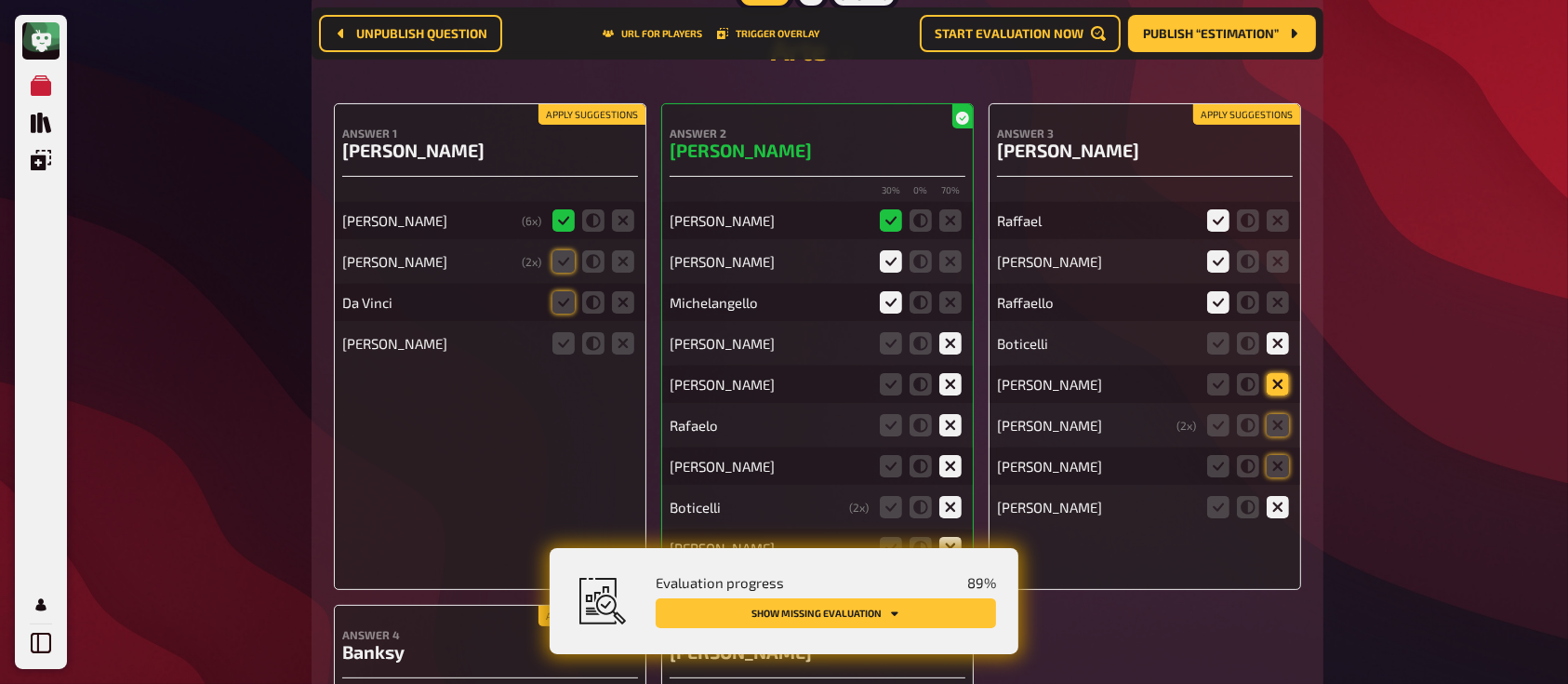
click at [1278, 373] on icon at bounding box center [1277, 384] width 22 height 22
click at [0, 0] on input "radio" at bounding box center [0, 0] width 0 height 0
click at [1276, 413] on icon at bounding box center [1277, 424] width 22 height 22
click at [0, 0] on input "radio" at bounding box center [0, 0] width 0 height 0
click at [1274, 455] on icon at bounding box center [1277, 466] width 22 height 22
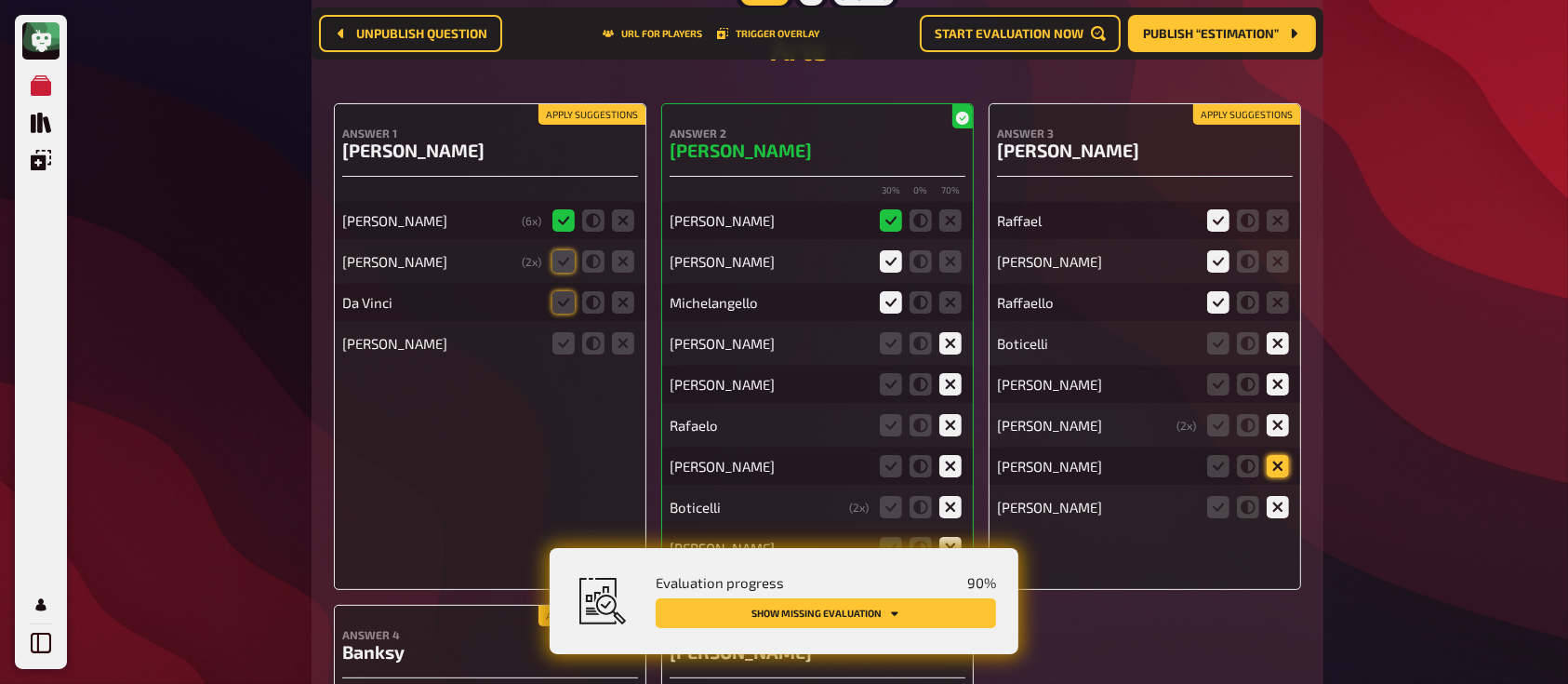
click at [0, 0] on input "radio" at bounding box center [0, 0] width 0 height 0
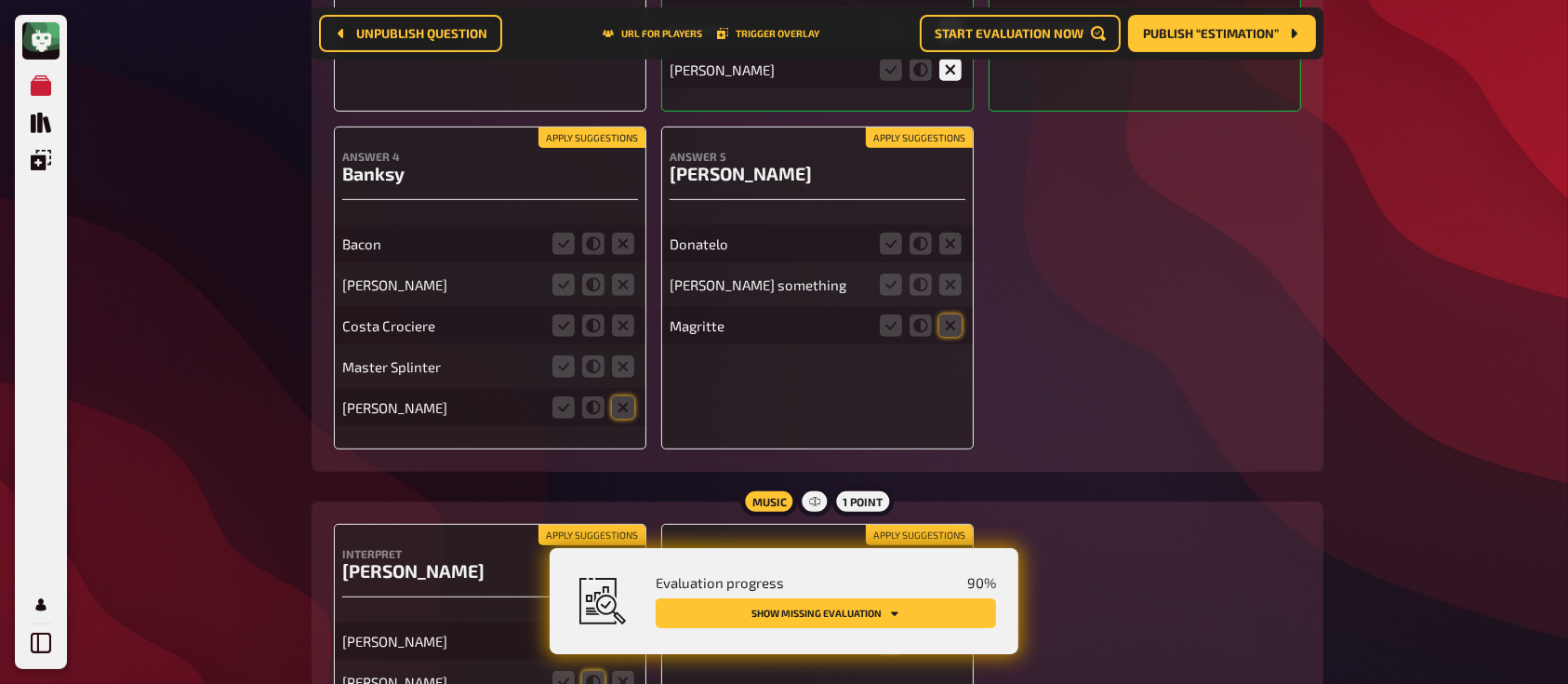
scroll to position [14927, 0]
click at [628, 232] on icon at bounding box center [622, 242] width 22 height 22
click at [0, 0] on input "radio" at bounding box center [0, 0] width 0 height 0
click at [629, 272] on icon at bounding box center [622, 283] width 22 height 22
click at [0, 0] on input "radio" at bounding box center [0, 0] width 0 height 0
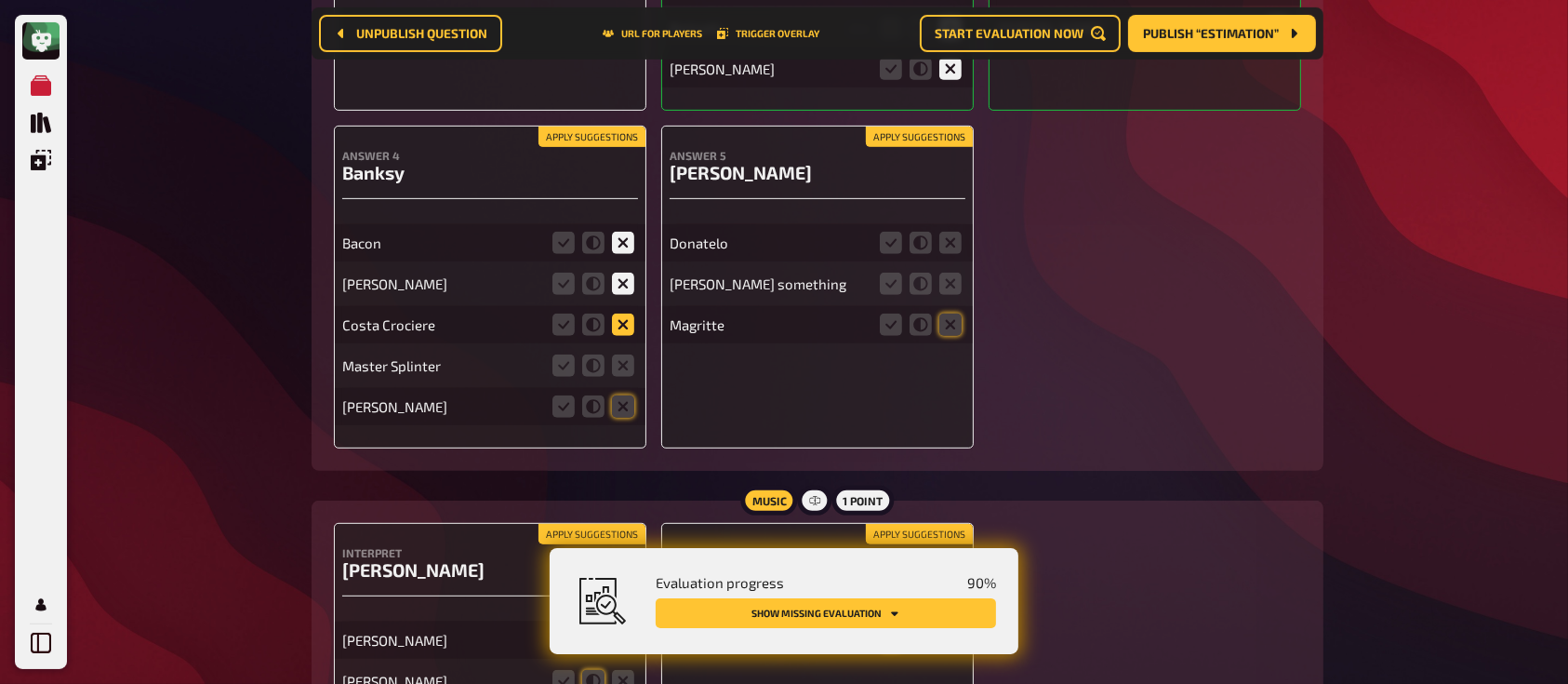
click at [625, 318] on icon at bounding box center [622, 324] width 22 height 22
click at [0, 0] on input "radio" at bounding box center [0, 0] width 0 height 0
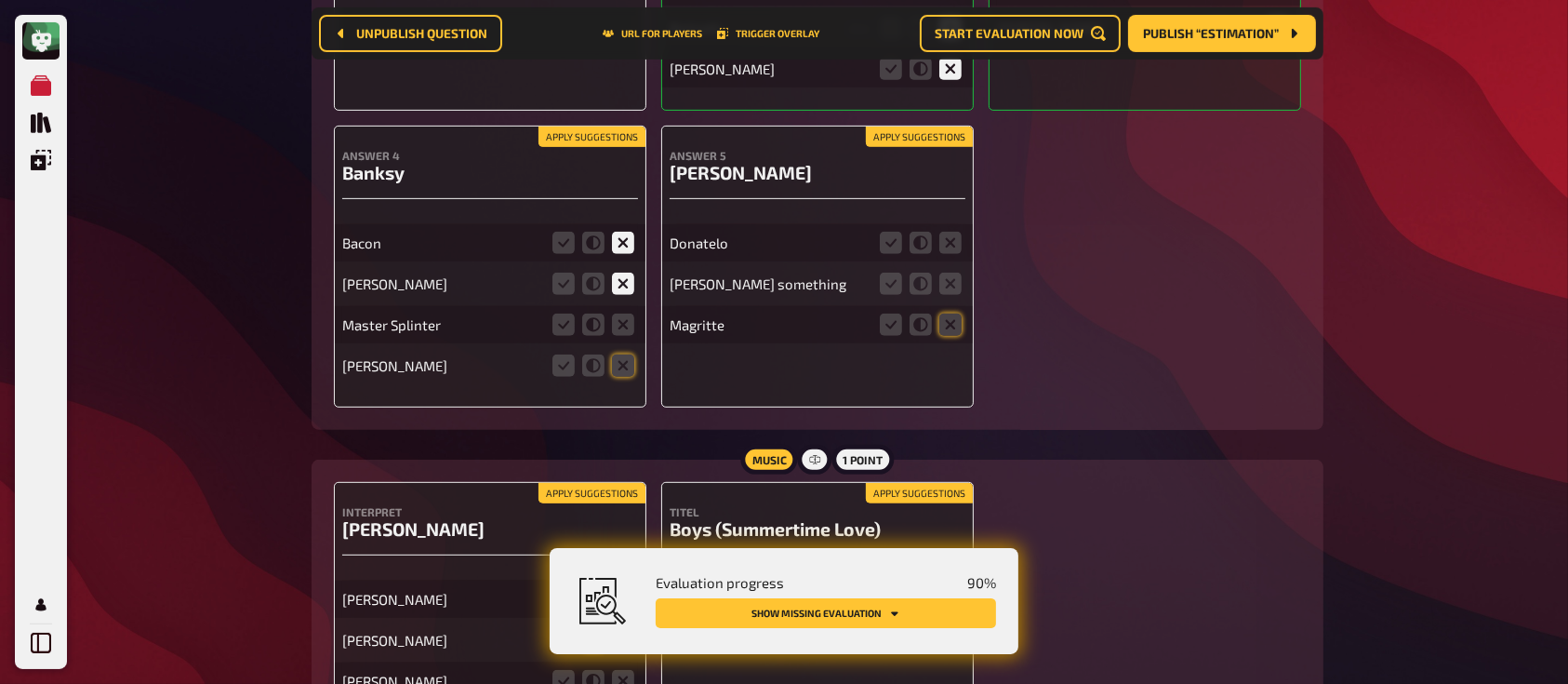
click at [619, 347] on div "[PERSON_NAME]" at bounding box center [490, 365] width 296 height 38
click at [623, 313] on icon at bounding box center [622, 324] width 22 height 22
click at [0, 0] on input "radio" at bounding box center [0, 0] width 0 height 0
click at [625, 355] on icon at bounding box center [622, 365] width 22 height 22
click at [0, 0] on input "radio" at bounding box center [0, 0] width 0 height 0
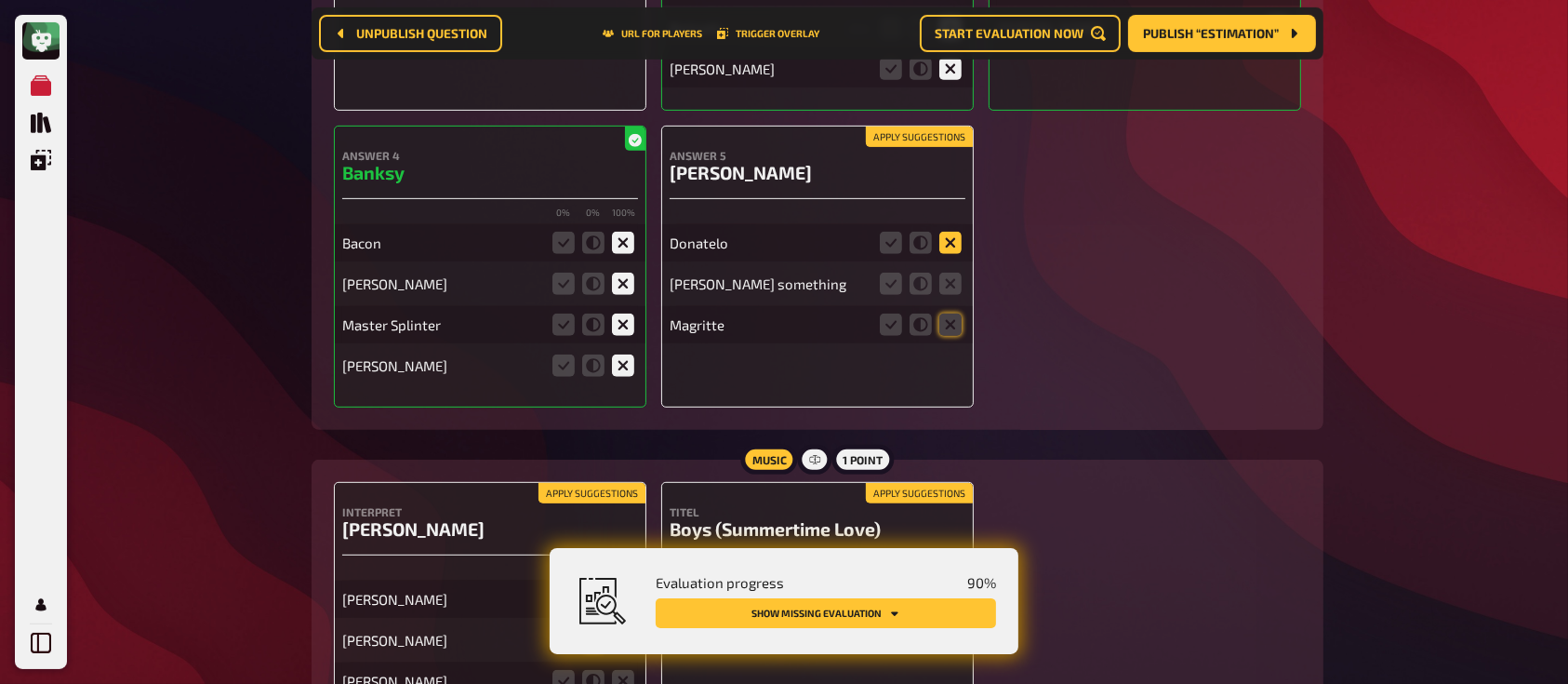
click at [953, 232] on icon at bounding box center [950, 242] width 22 height 22
click at [0, 0] on input "radio" at bounding box center [0, 0] width 0 height 0
click at [953, 232] on icon at bounding box center [950, 242] width 22 height 22
click at [0, 0] on input "radio" at bounding box center [0, 0] width 0 height 0
click at [948, 279] on icon at bounding box center [950, 283] width 22 height 22
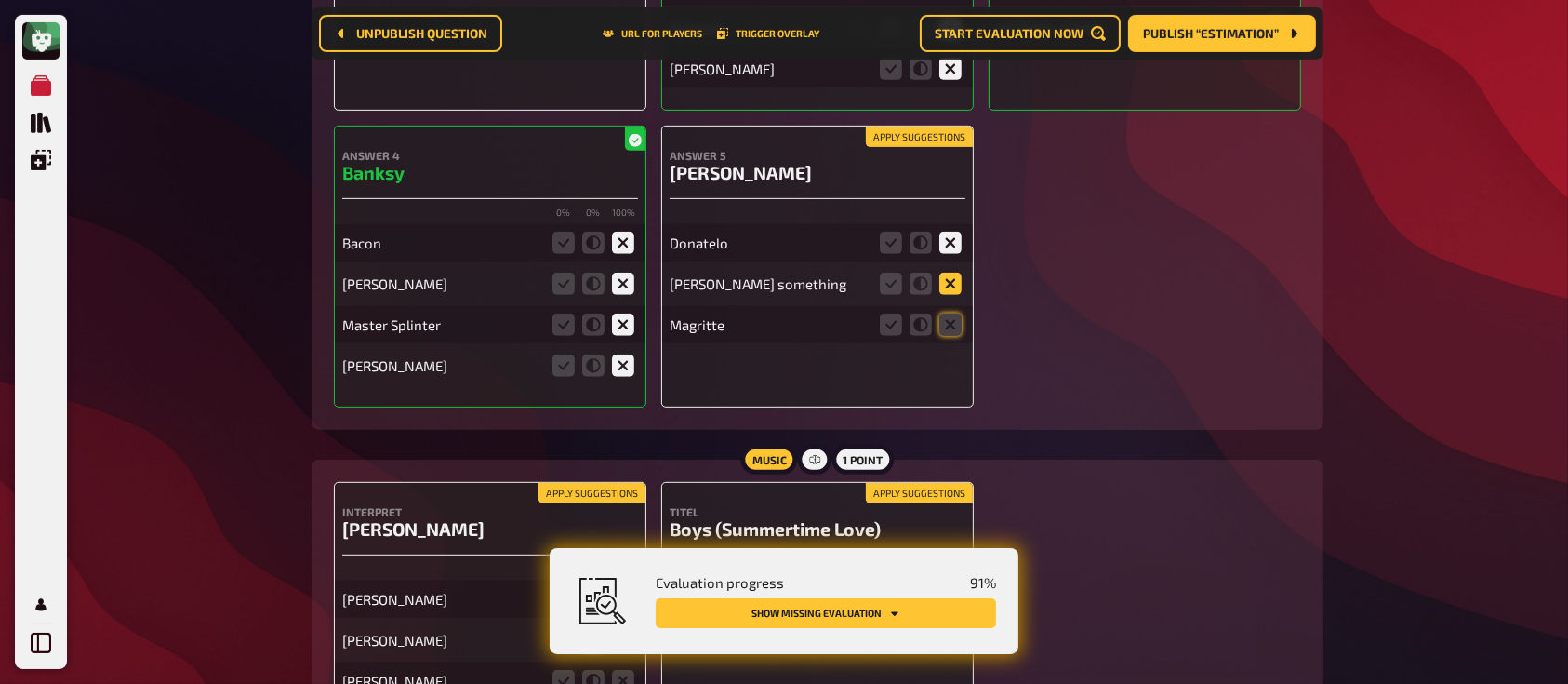
click at [0, 0] on input "radio" at bounding box center [0, 0] width 0 height 0
click at [946, 313] on icon at bounding box center [950, 324] width 22 height 22
click at [0, 0] on input "radio" at bounding box center [0, 0] width 0 height 0
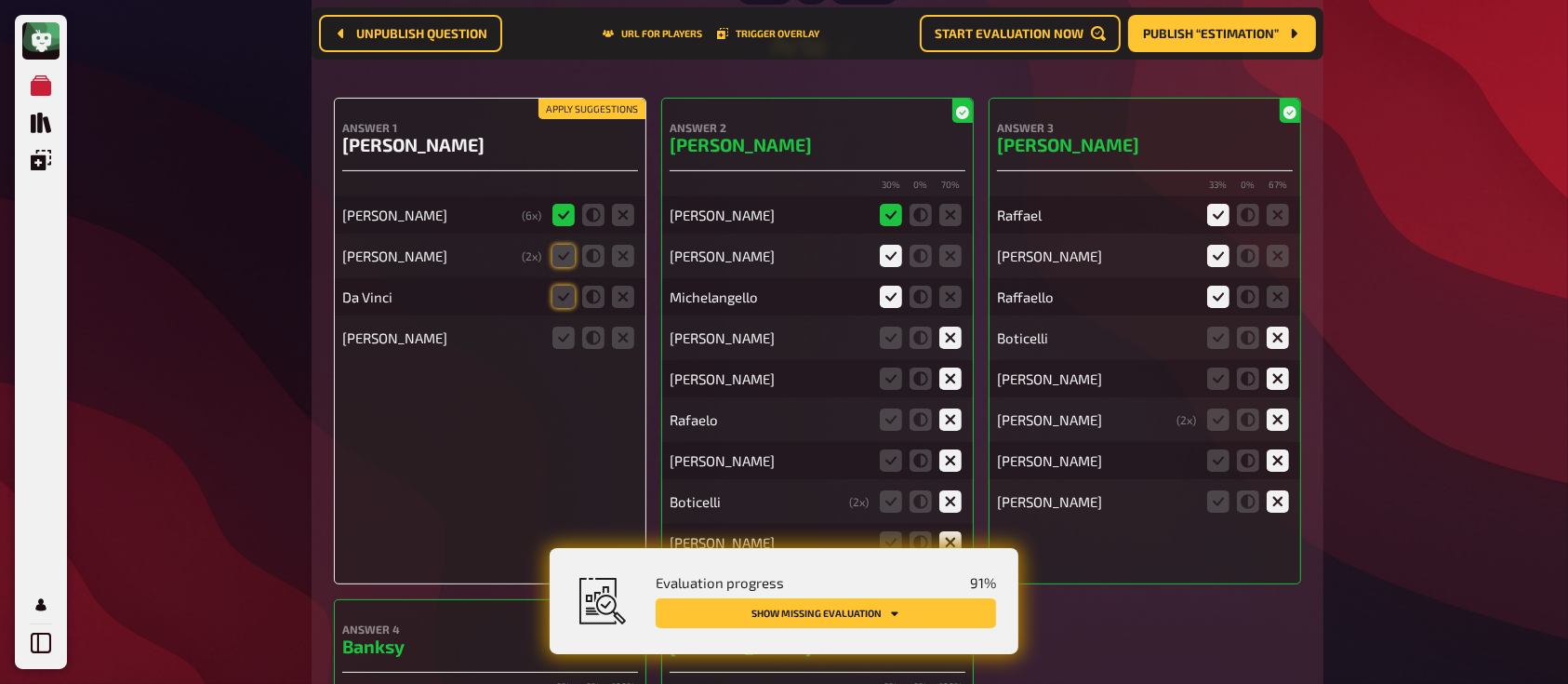
scroll to position [14453, 0]
click at [565, 245] on icon at bounding box center [563, 256] width 22 height 22
click at [0, 0] on input "radio" at bounding box center [0, 0] width 0 height 0
click at [558, 286] on icon at bounding box center [563, 297] width 22 height 22
click at [0, 0] on input "radio" at bounding box center [0, 0] width 0 height 0
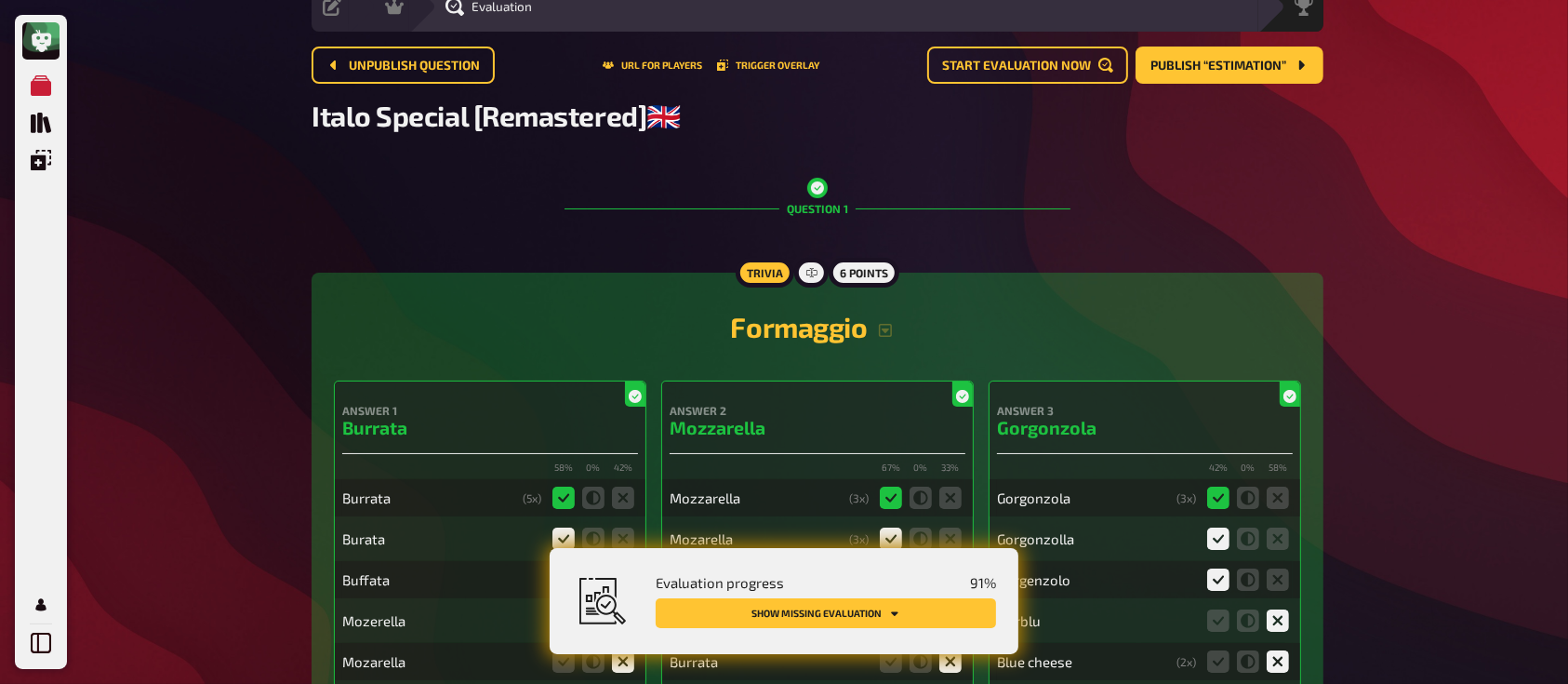
scroll to position [0, 0]
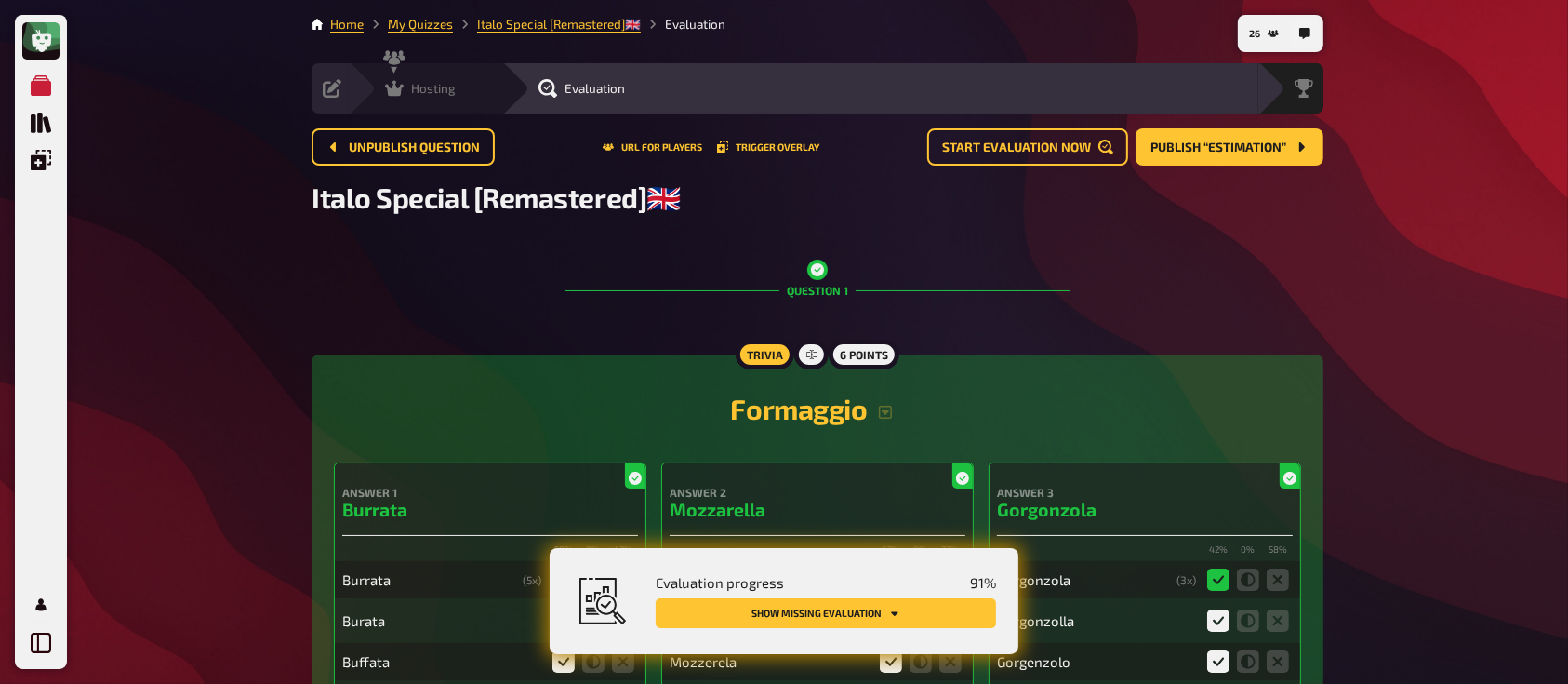
click at [444, 89] on span "Hosting" at bounding box center [433, 88] width 44 height 14
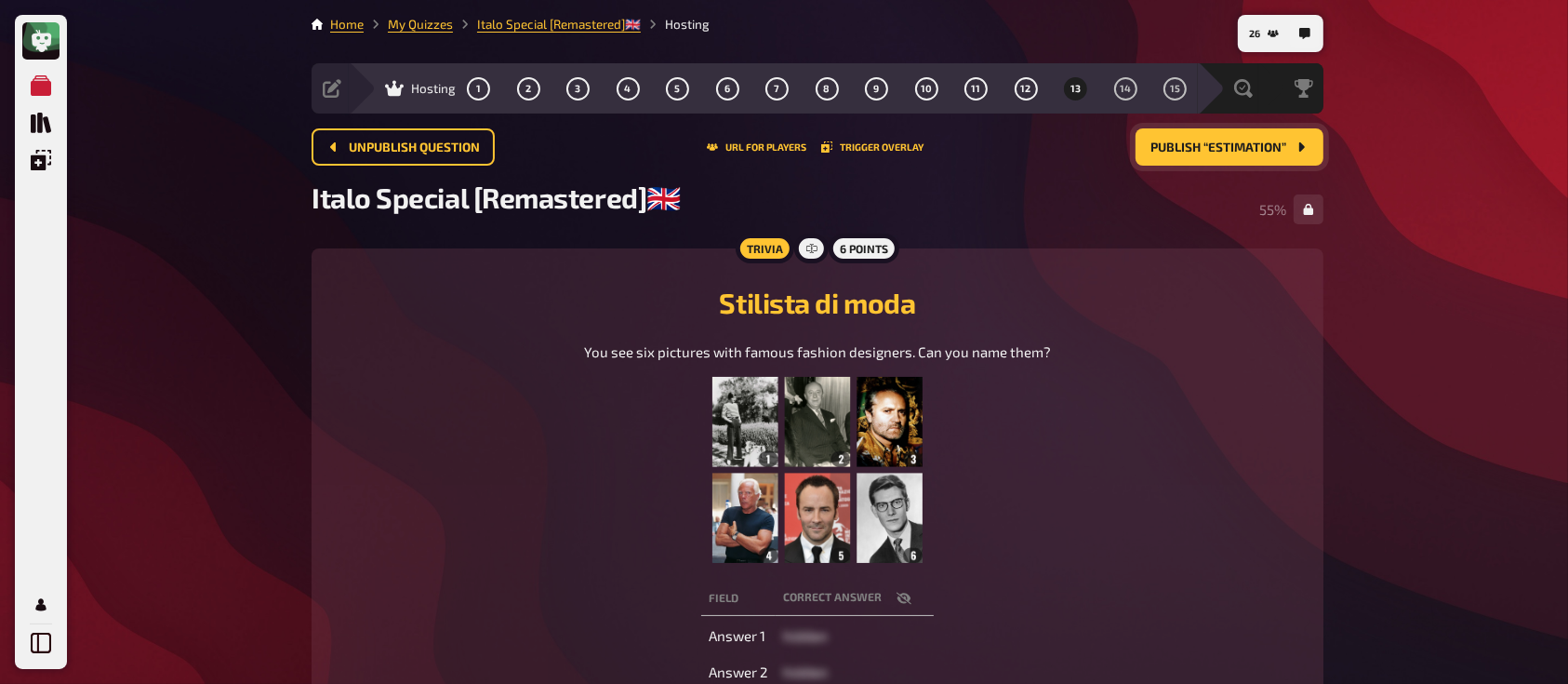
click at [1192, 141] on span "Publish “Estimation”" at bounding box center [1218, 147] width 136 height 13
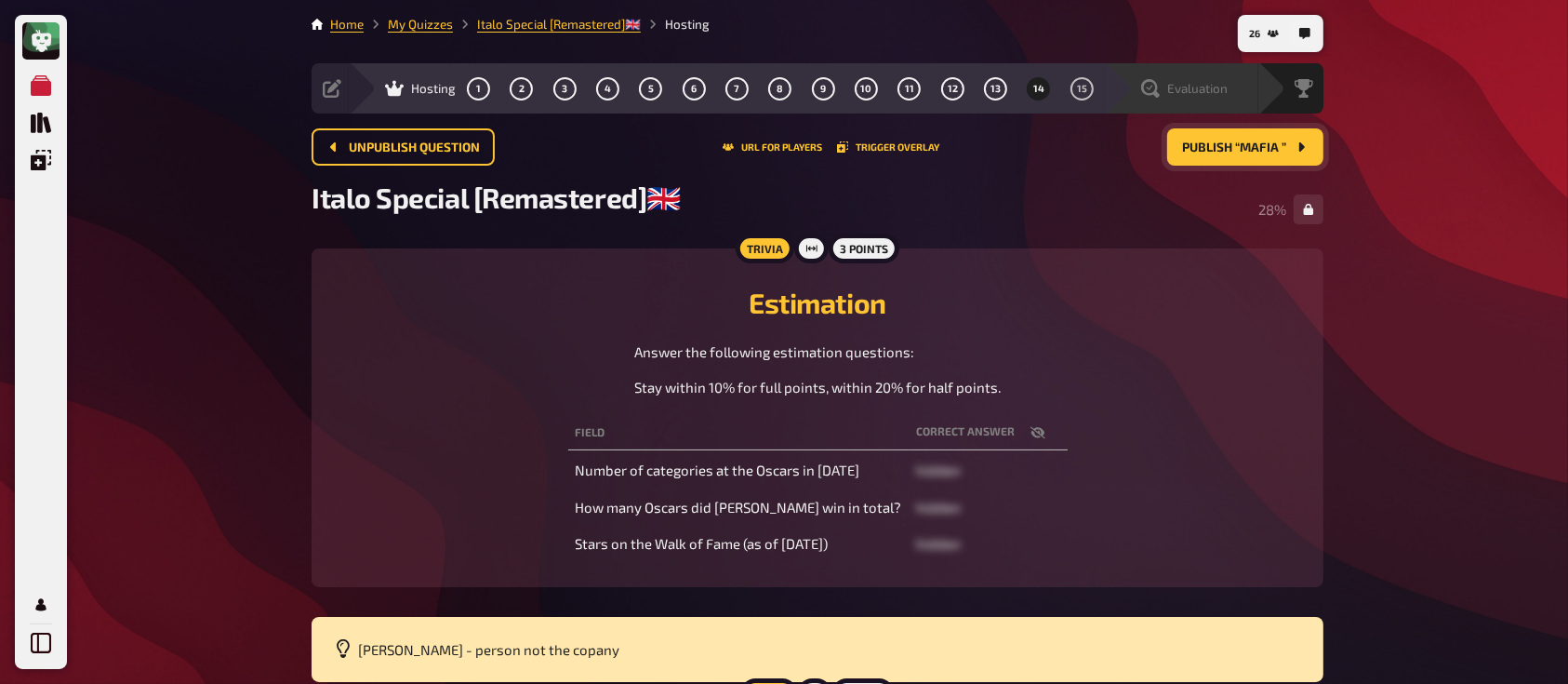
click at [1190, 83] on span "Evaluation" at bounding box center [1197, 88] width 61 height 14
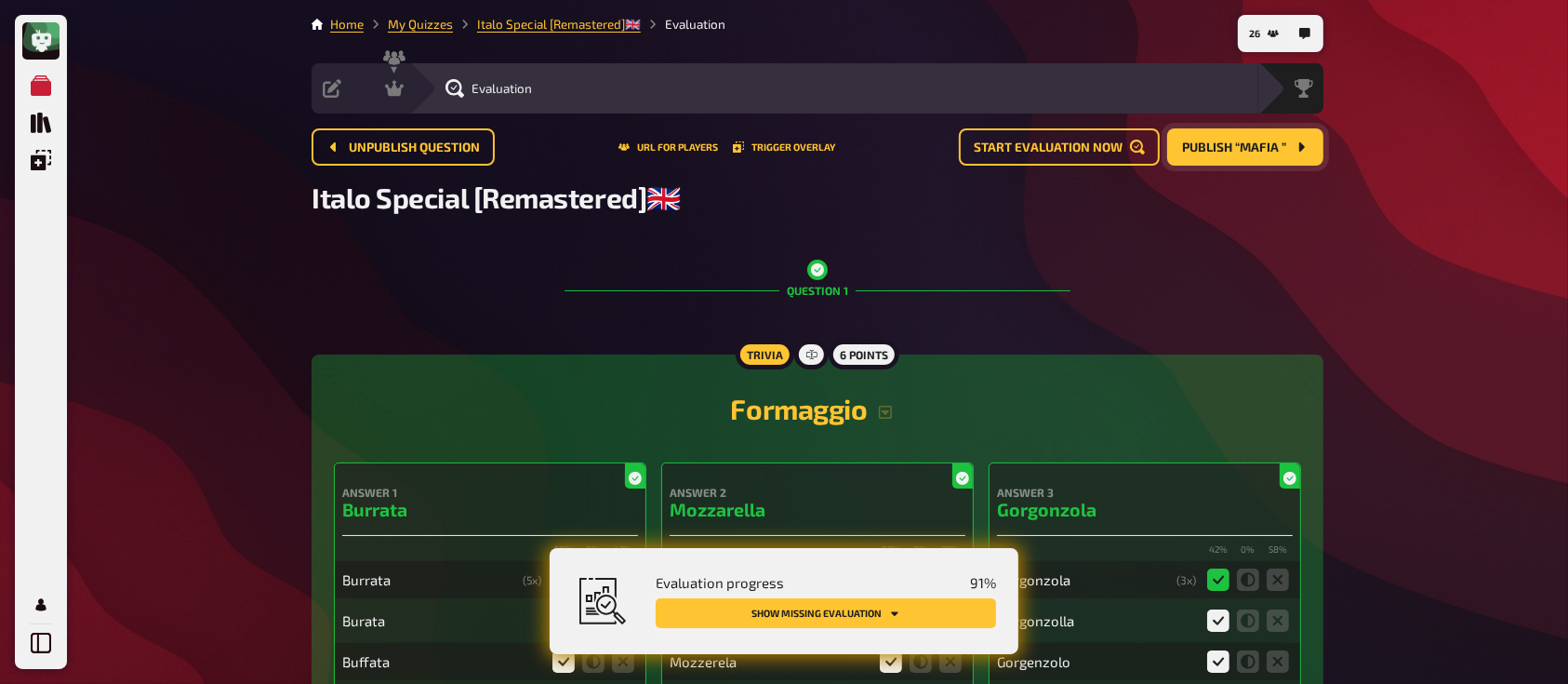
click at [833, 610] on button "Show missing evaluation" at bounding box center [826, 613] width 340 height 30
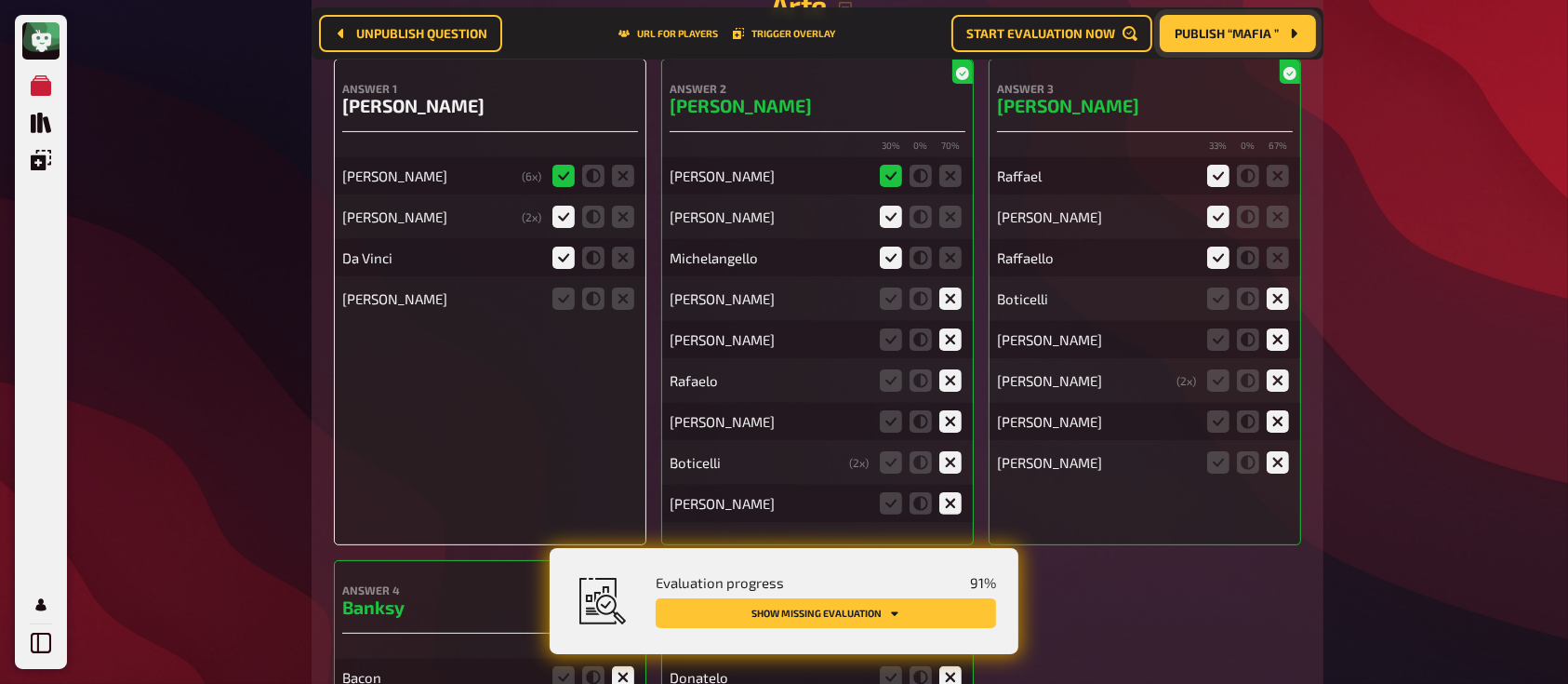
scroll to position [14491, 0]
click at [558, 289] on icon at bounding box center [563, 299] width 22 height 22
click at [0, 0] on input "radio" at bounding box center [0, 0] width 0 height 0
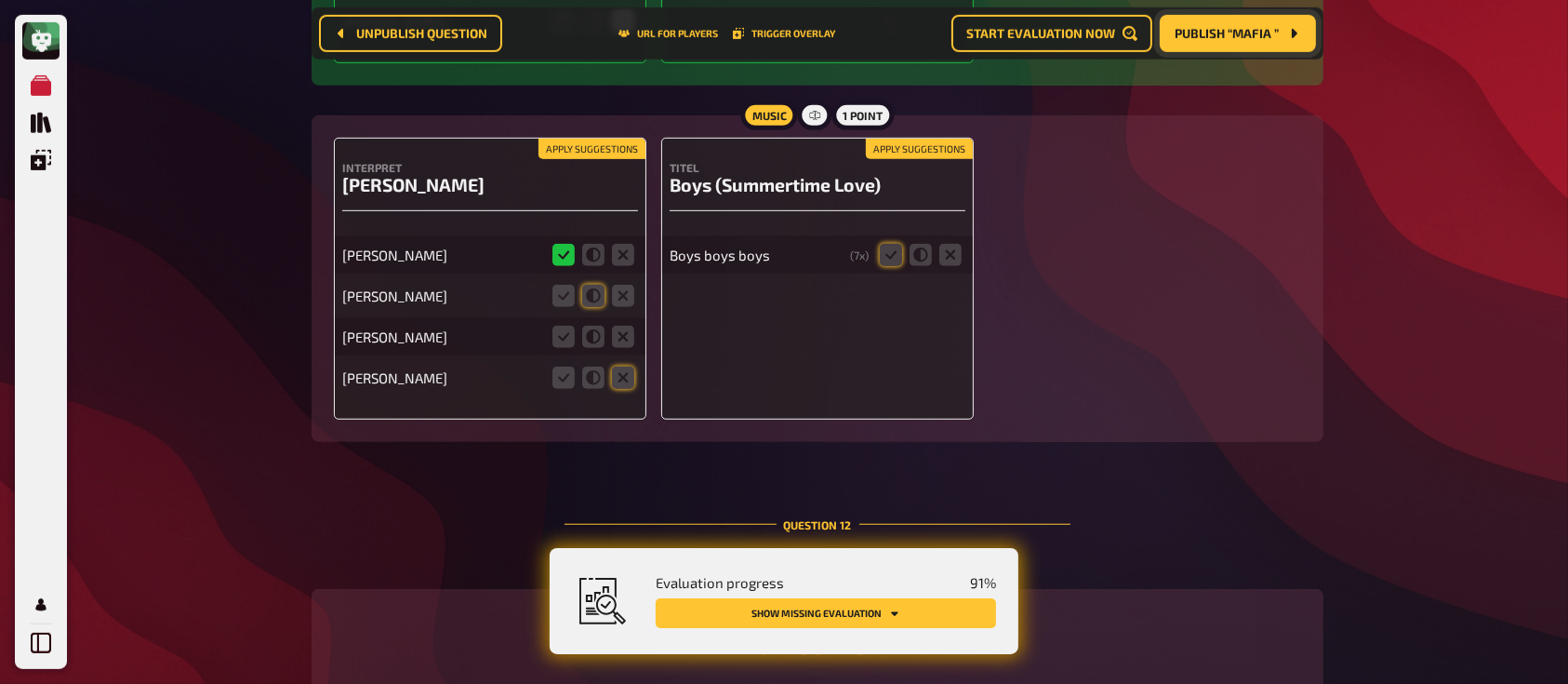
scroll to position [15272, 0]
click at [880, 242] on icon at bounding box center [891, 253] width 22 height 22
click at [0, 0] on input "radio" at bounding box center [0, 0] width 0 height 0
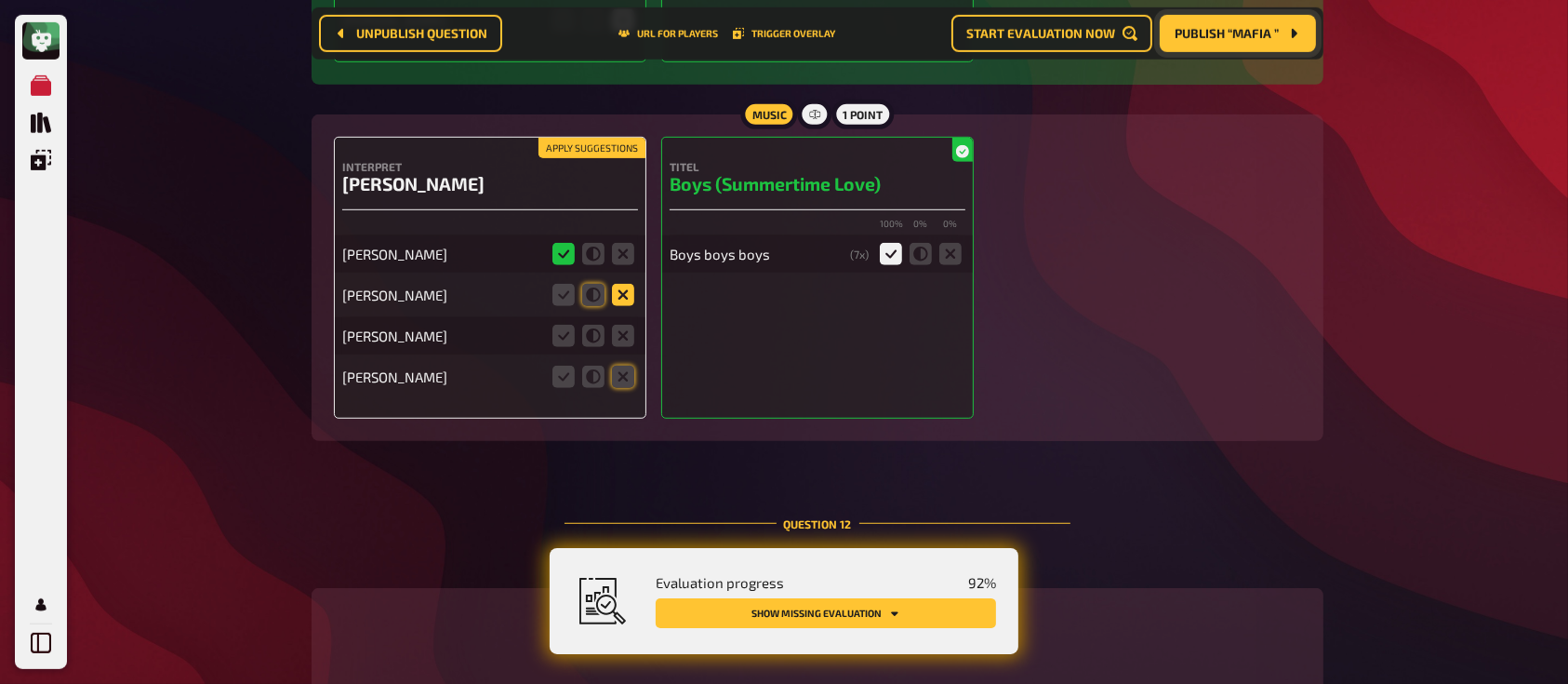
click at [628, 284] on icon at bounding box center [622, 295] width 22 height 22
click at [0, 0] on input "radio" at bounding box center [0, 0] width 0 height 0
click at [573, 284] on icon at bounding box center [563, 295] width 22 height 22
click at [0, 0] on input "radio" at bounding box center [0, 0] width 0 height 0
click at [622, 325] on icon at bounding box center [622, 335] width 22 height 22
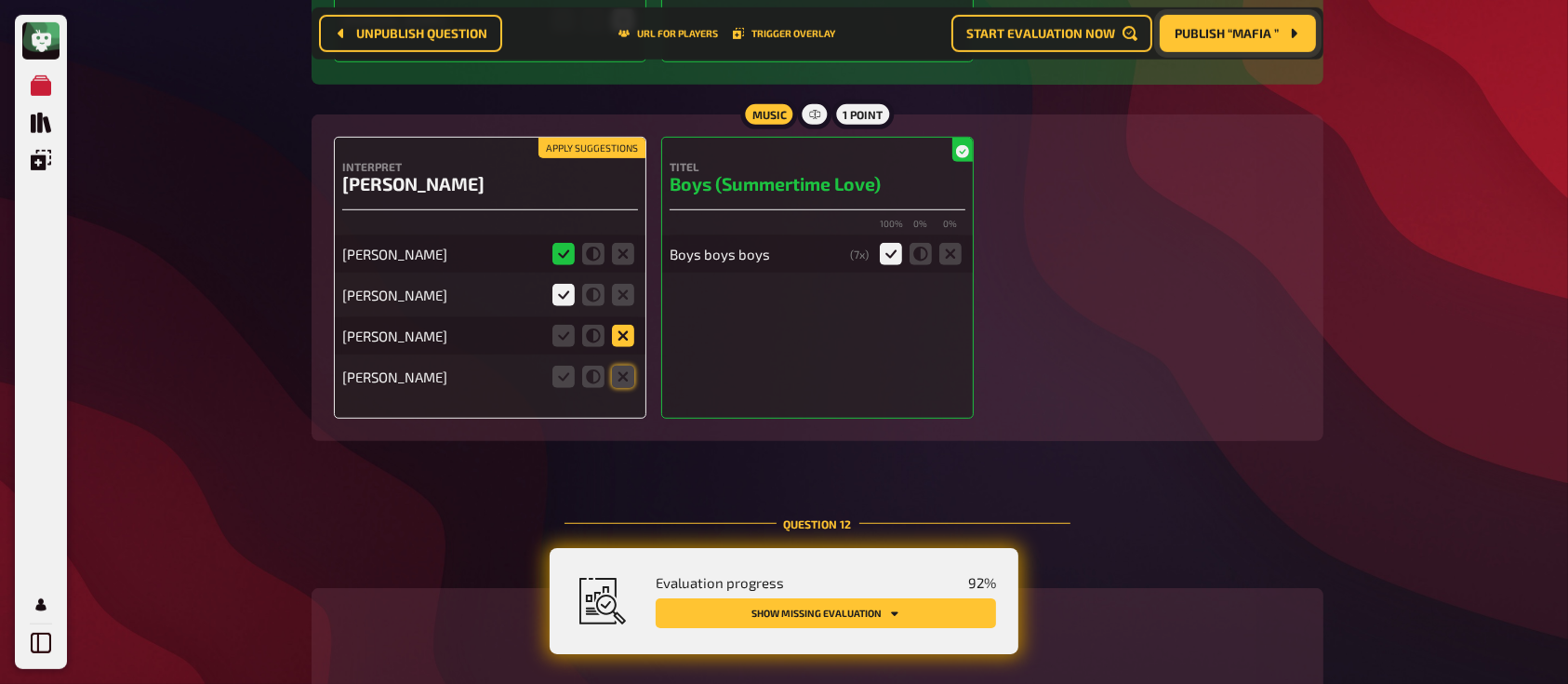
click at [0, 0] on input "radio" at bounding box center [0, 0] width 0 height 0
click at [621, 361] on fieldset at bounding box center [593, 376] width 89 height 30
click at [621, 365] on icon at bounding box center [622, 376] width 22 height 22
click at [0, 0] on input "radio" at bounding box center [0, 0] width 0 height 0
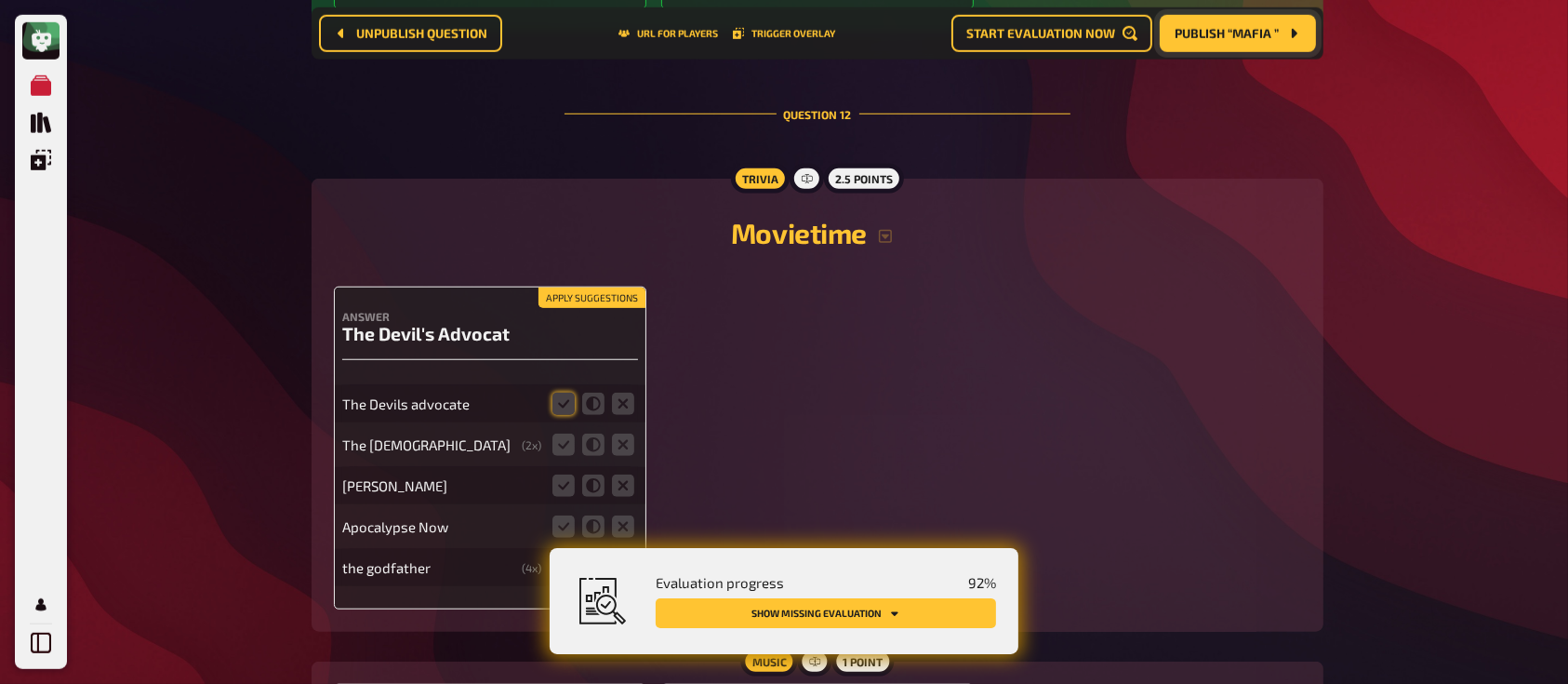
scroll to position [15869, 0]
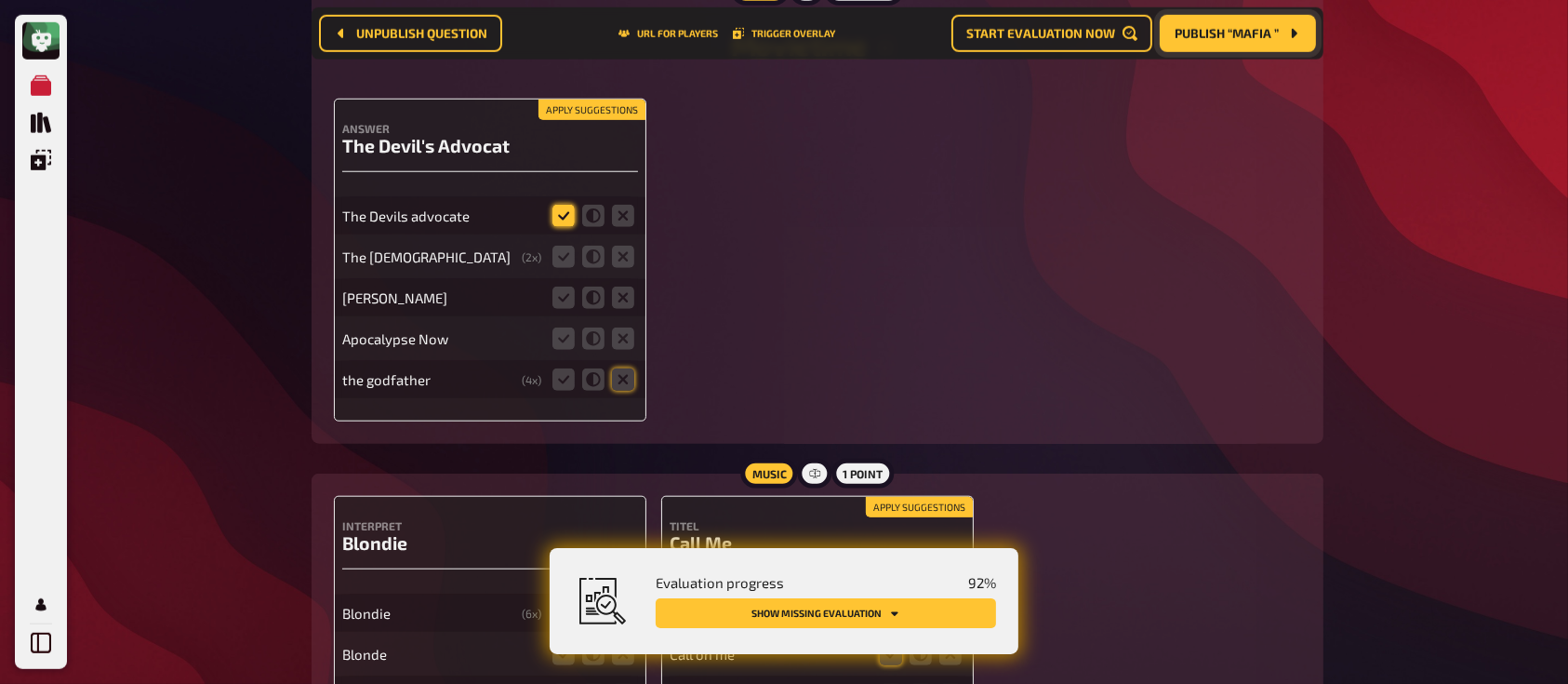
click at [573, 205] on icon at bounding box center [563, 215] width 22 height 22
click at [0, 0] on input "radio" at bounding box center [0, 0] width 0 height 0
click at [623, 245] on icon at bounding box center [622, 256] width 22 height 22
click at [0, 0] on input "radio" at bounding box center [0, 0] width 0 height 0
click at [619, 288] on icon at bounding box center [622, 297] width 22 height 22
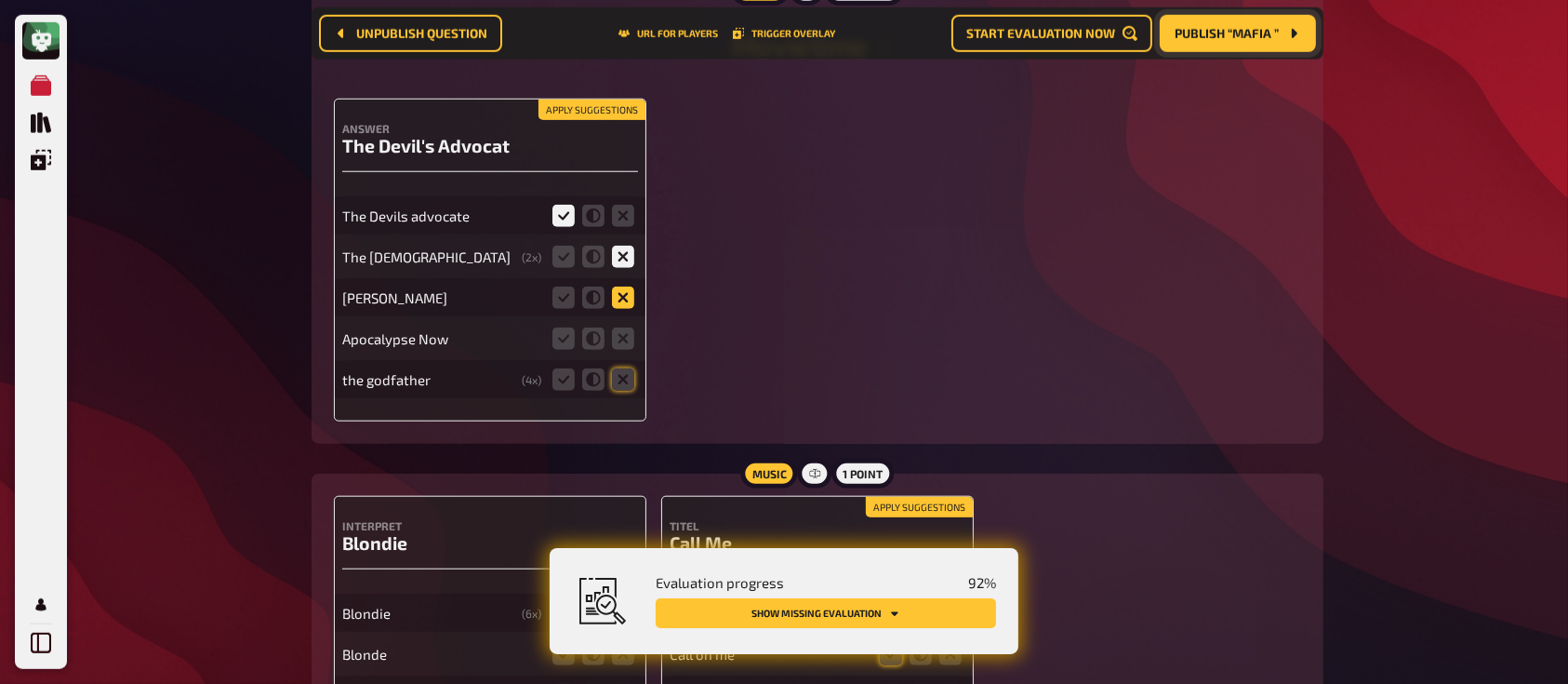
click at [0, 0] on input "radio" at bounding box center [0, 0] width 0 height 0
click at [618, 336] on fieldset at bounding box center [593, 338] width 89 height 30
click at [615, 379] on fieldset at bounding box center [593, 379] width 89 height 30
click at [620, 368] on icon at bounding box center [622, 379] width 22 height 22
click at [0, 0] on input "radio" at bounding box center [0, 0] width 0 height 0
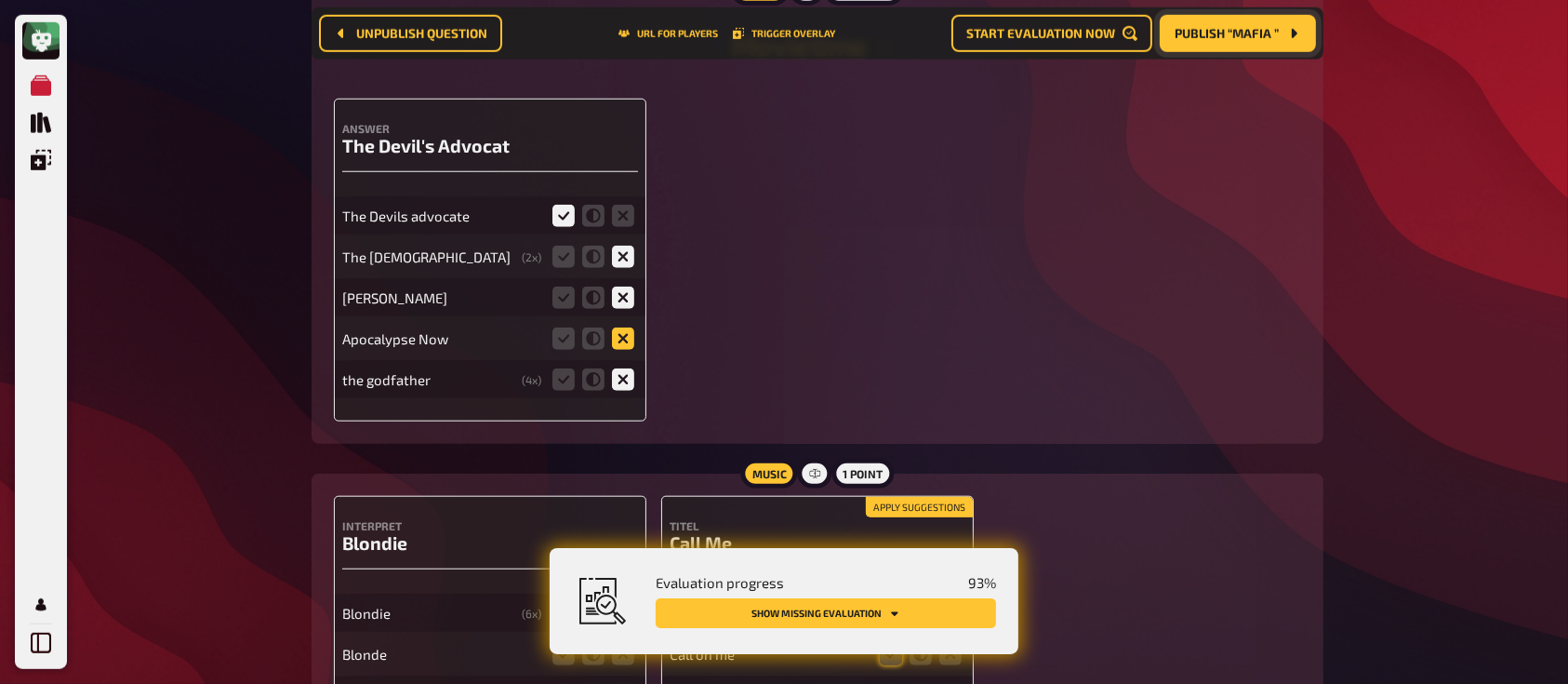
click at [620, 328] on icon at bounding box center [622, 338] width 22 height 22
click at [0, 0] on input "radio" at bounding box center [0, 0] width 0 height 0
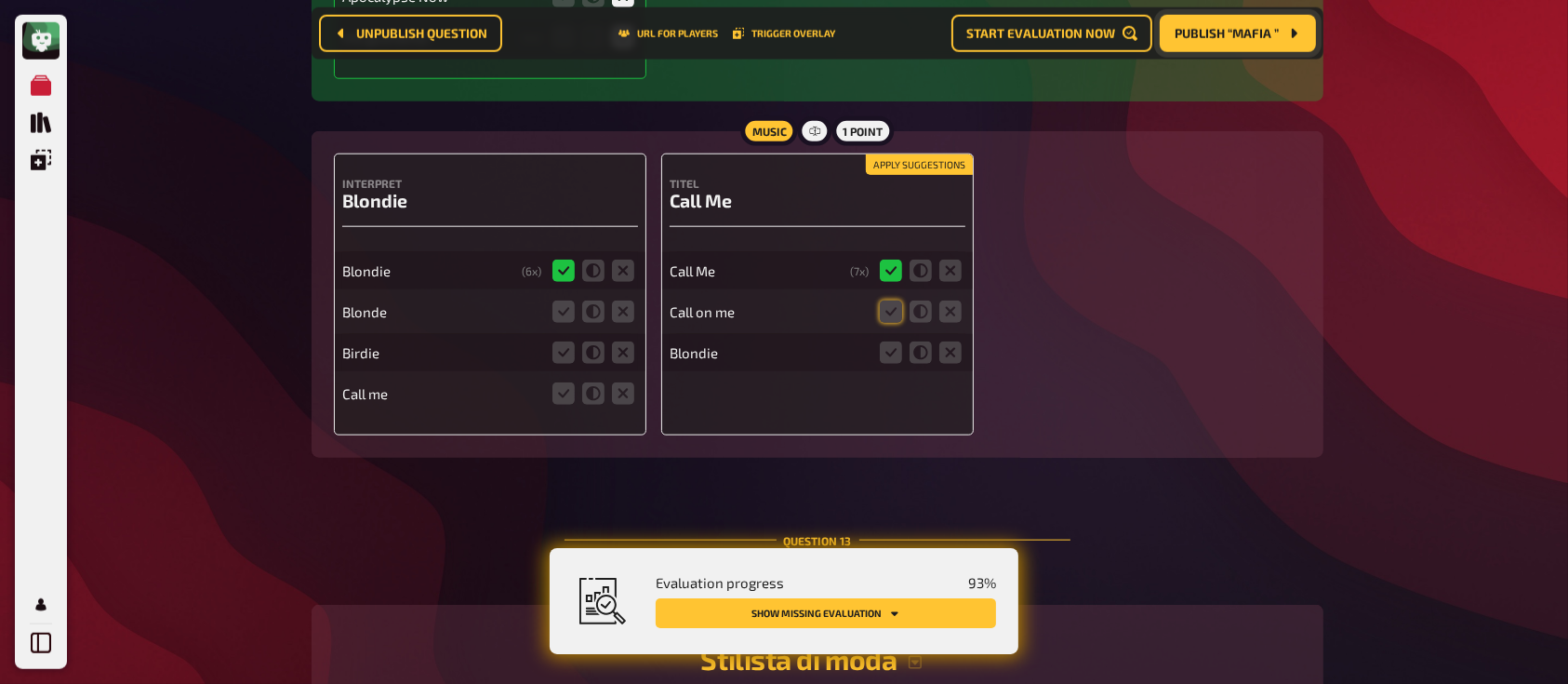
scroll to position [16211, 0]
click at [890, 300] on icon at bounding box center [891, 311] width 22 height 22
click at [0, 0] on input "radio" at bounding box center [0, 0] width 0 height 0
click at [955, 341] on icon at bounding box center [950, 352] width 22 height 22
click at [0, 0] on input "radio" at bounding box center [0, 0] width 0 height 0
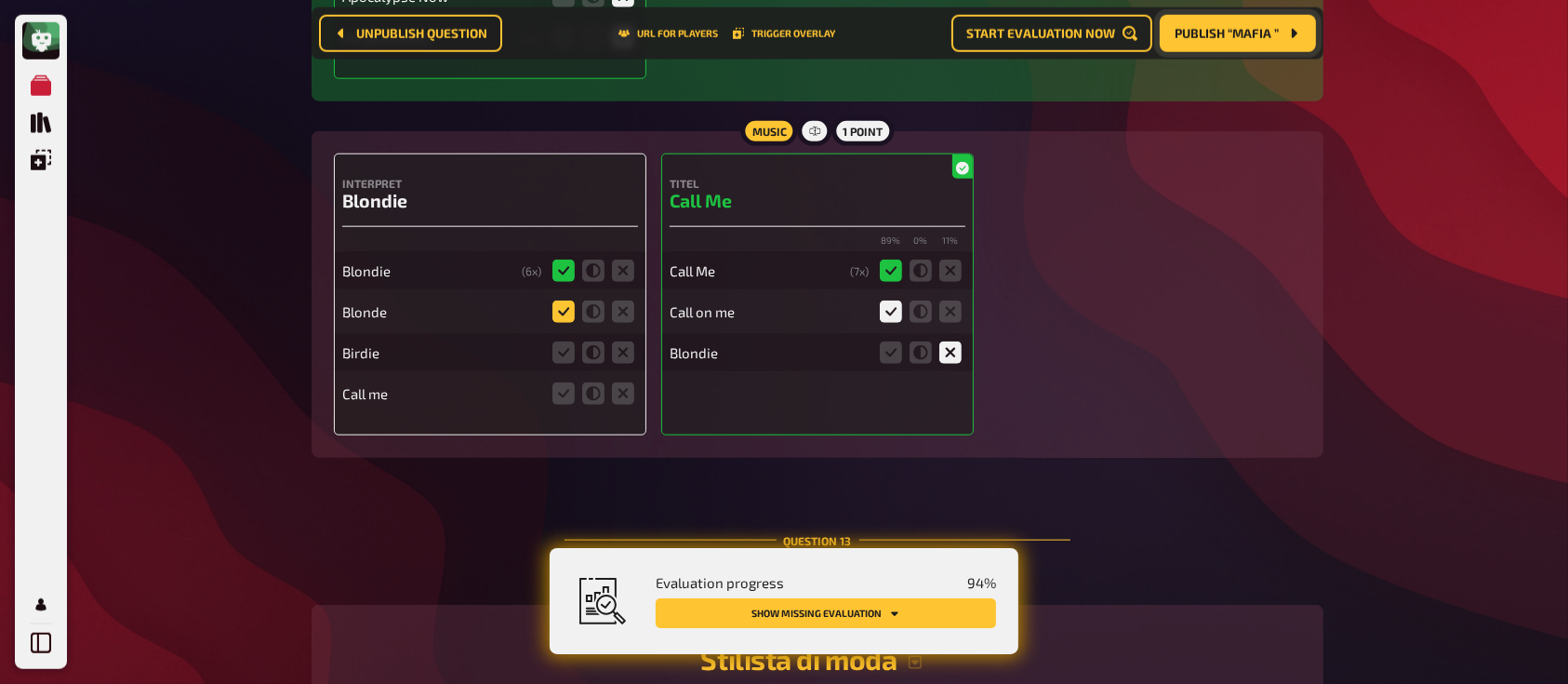
click at [558, 300] on icon at bounding box center [563, 311] width 22 height 22
click at [0, 0] on input "radio" at bounding box center [0, 0] width 0 height 0
click at [623, 350] on fieldset at bounding box center [593, 352] width 89 height 30
click at [625, 341] on icon at bounding box center [622, 352] width 22 height 22
click at [0, 0] on input "radio" at bounding box center [0, 0] width 0 height 0
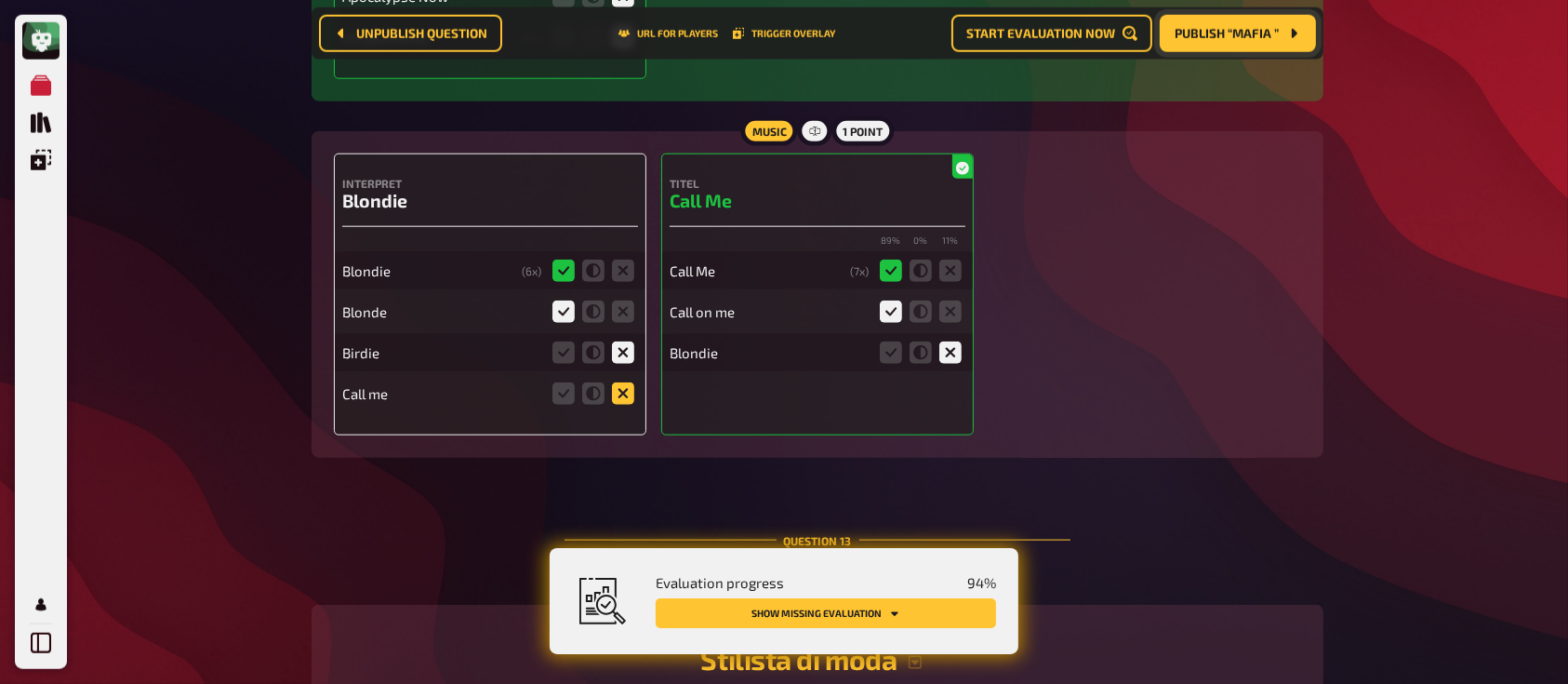
click at [628, 383] on icon at bounding box center [622, 393] width 22 height 22
click at [0, 0] on input "radio" at bounding box center [0, 0] width 0 height 0
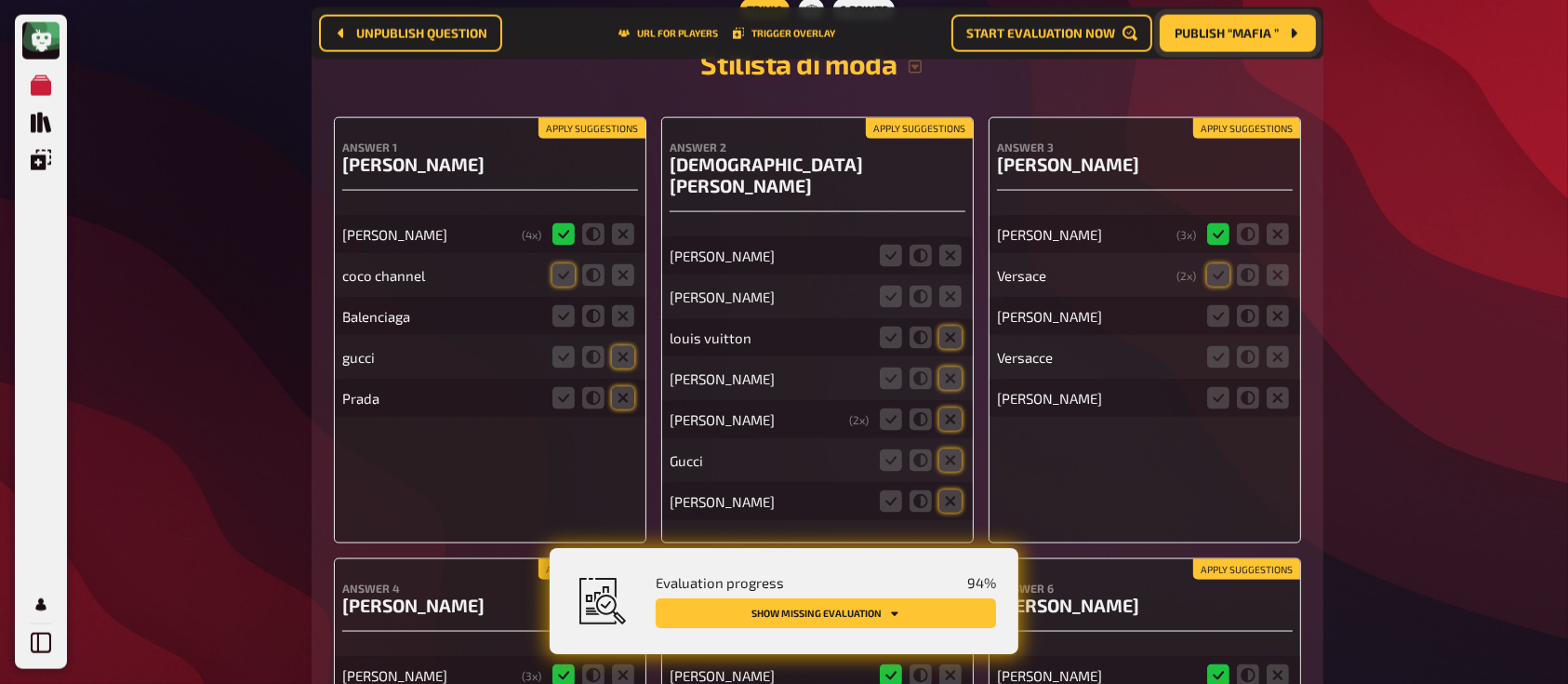
scroll to position [16804, 0]
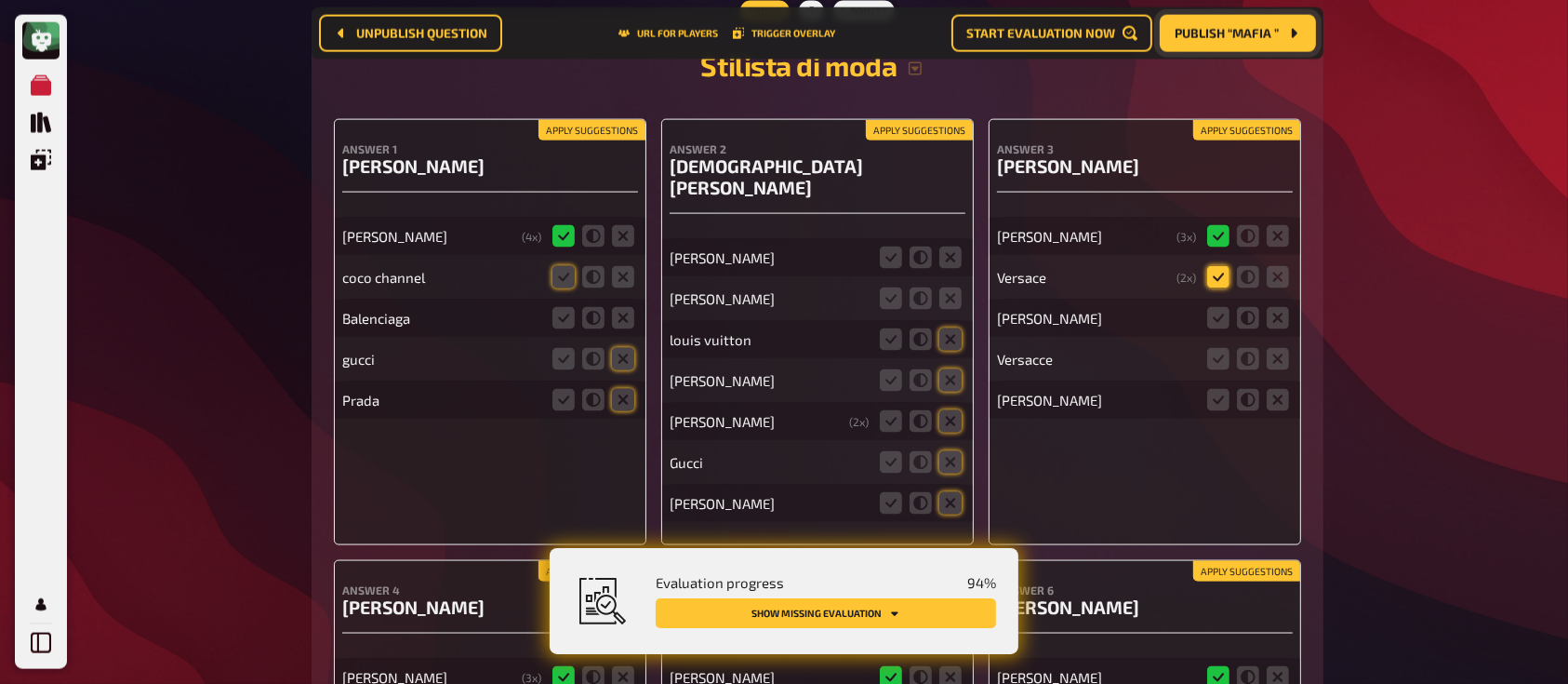
click at [1215, 266] on icon at bounding box center [1217, 276] width 22 height 22
click at [0, 0] on input "radio" at bounding box center [0, 0] width 0 height 0
click at [1212, 314] on icon at bounding box center [1217, 318] width 22 height 22
click at [0, 0] on input "radio" at bounding box center [0, 0] width 0 height 0
click at [1282, 393] on icon at bounding box center [1277, 399] width 22 height 22
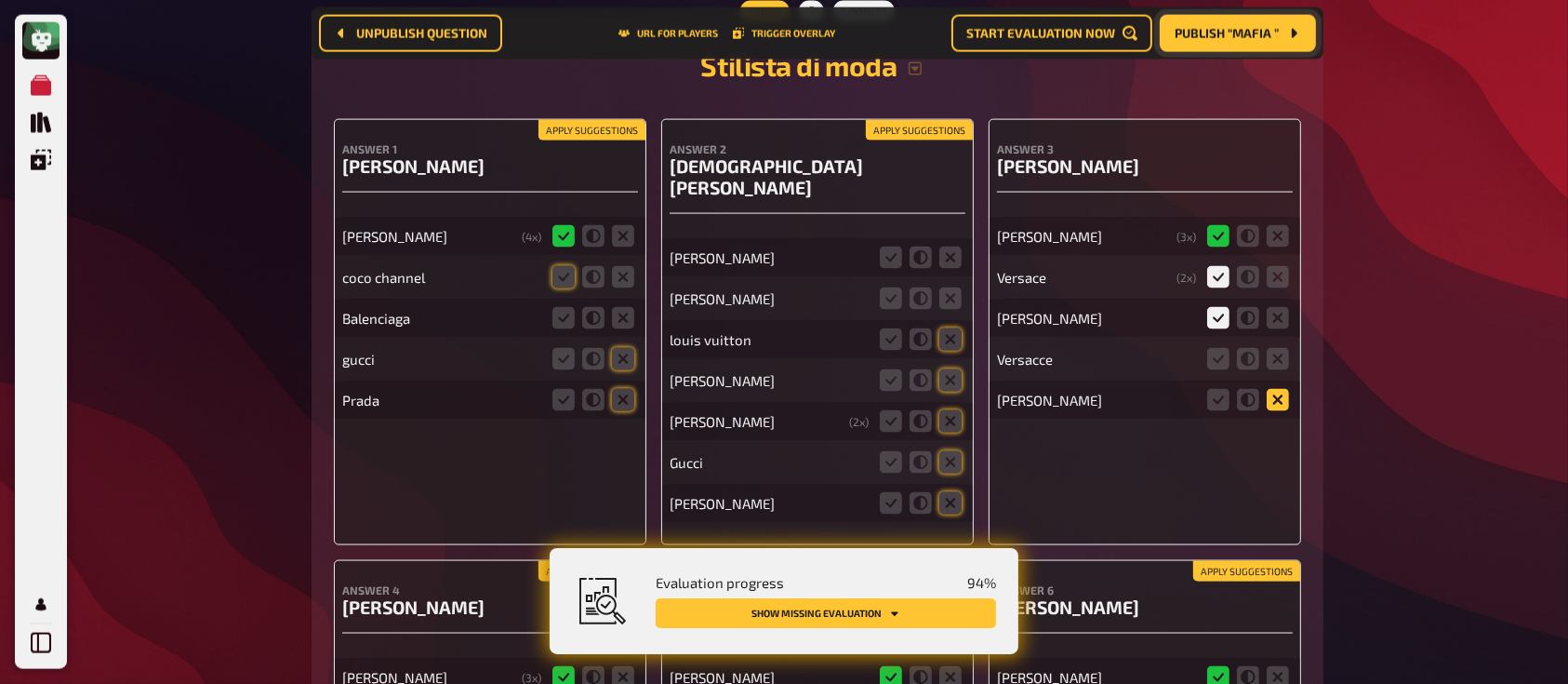
click at [0, 0] on input "radio" at bounding box center [0, 0] width 0 height 0
click at [1214, 353] on icon at bounding box center [1217, 358] width 22 height 22
click at [0, 0] on input "radio" at bounding box center [0, 0] width 0 height 0
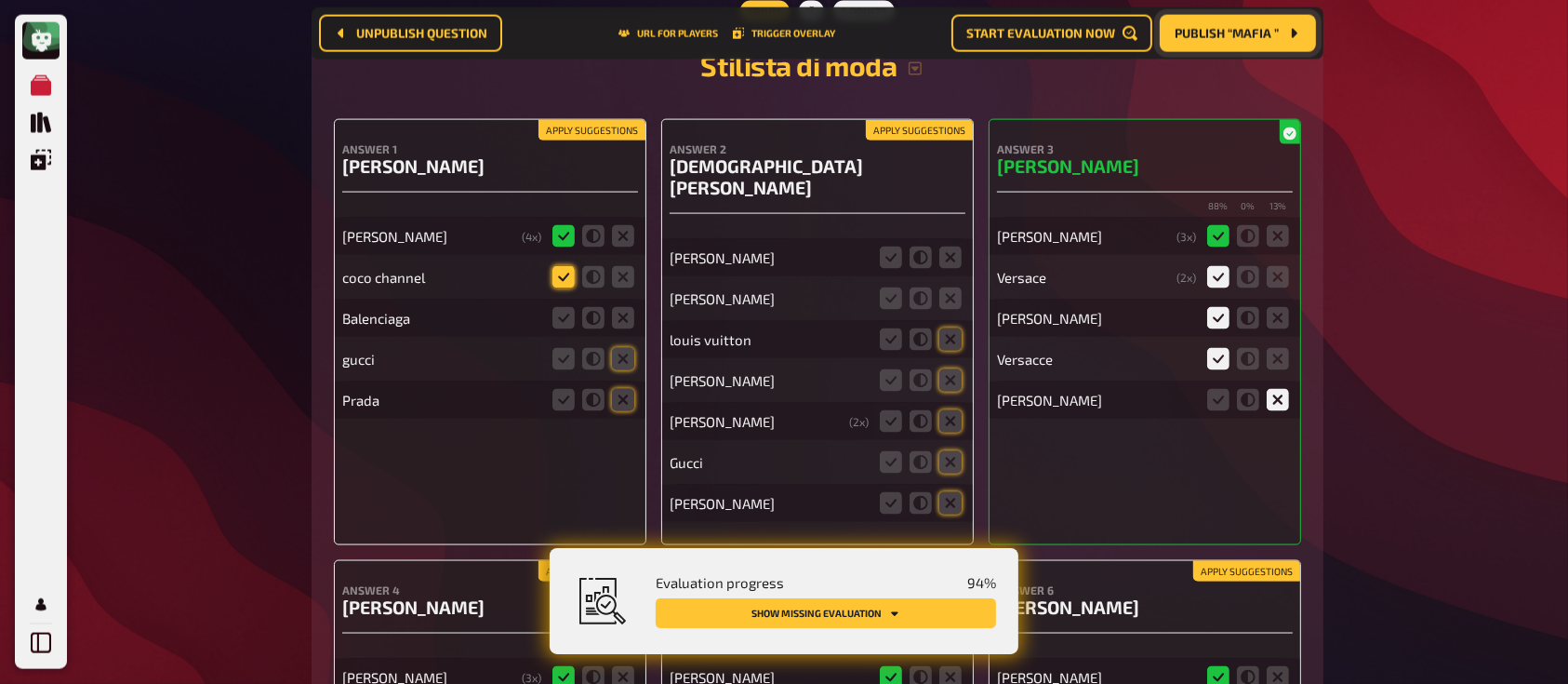
click at [565, 266] on icon at bounding box center [563, 276] width 22 height 22
click at [0, 0] on input "radio" at bounding box center [0, 0] width 0 height 0
click at [625, 307] on icon at bounding box center [622, 318] width 22 height 22
click at [0, 0] on input "radio" at bounding box center [0, 0] width 0 height 0
click at [625, 348] on icon at bounding box center [622, 358] width 22 height 22
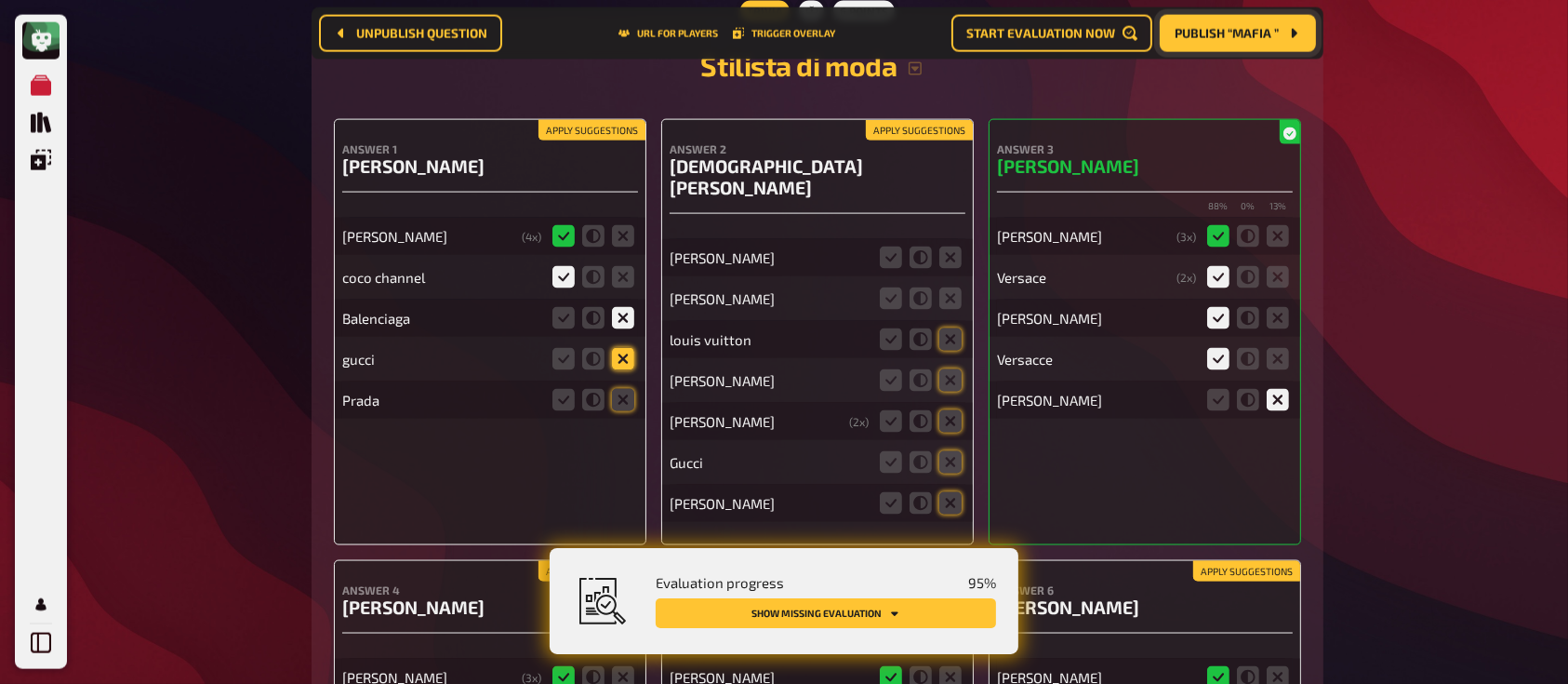
click at [0, 0] on input "radio" at bounding box center [0, 0] width 0 height 0
click at [955, 369] on icon at bounding box center [950, 380] width 22 height 22
click at [0, 0] on input "radio" at bounding box center [0, 0] width 0 height 0
click at [959, 411] on icon at bounding box center [950, 421] width 22 height 22
click at [0, 0] on input "radio" at bounding box center [0, 0] width 0 height 0
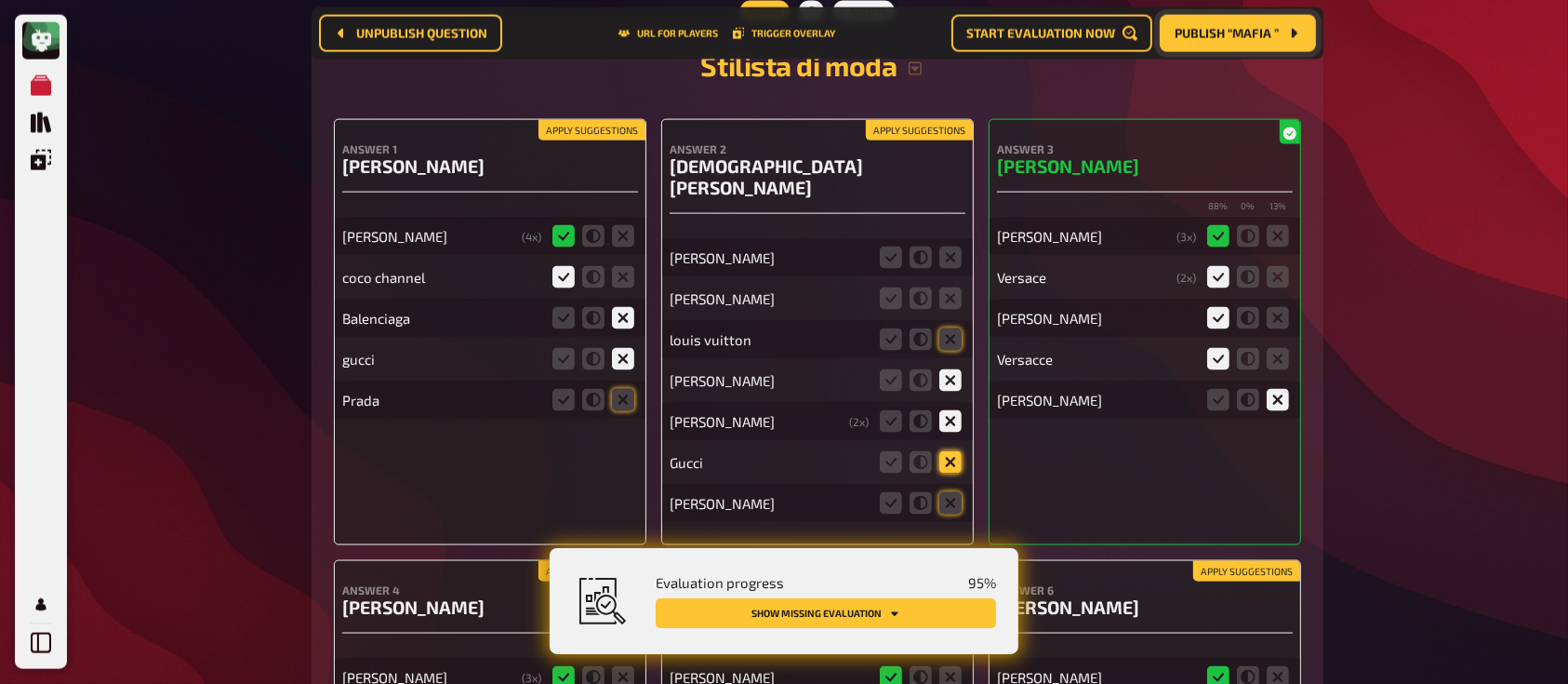
click at [949, 451] on icon at bounding box center [950, 462] width 22 height 22
click at [0, 0] on input "radio" at bounding box center [0, 0] width 0 height 0
click at [957, 492] on icon at bounding box center [950, 502] width 22 height 22
click at [0, 0] on input "radio" at bounding box center [0, 0] width 0 height 0
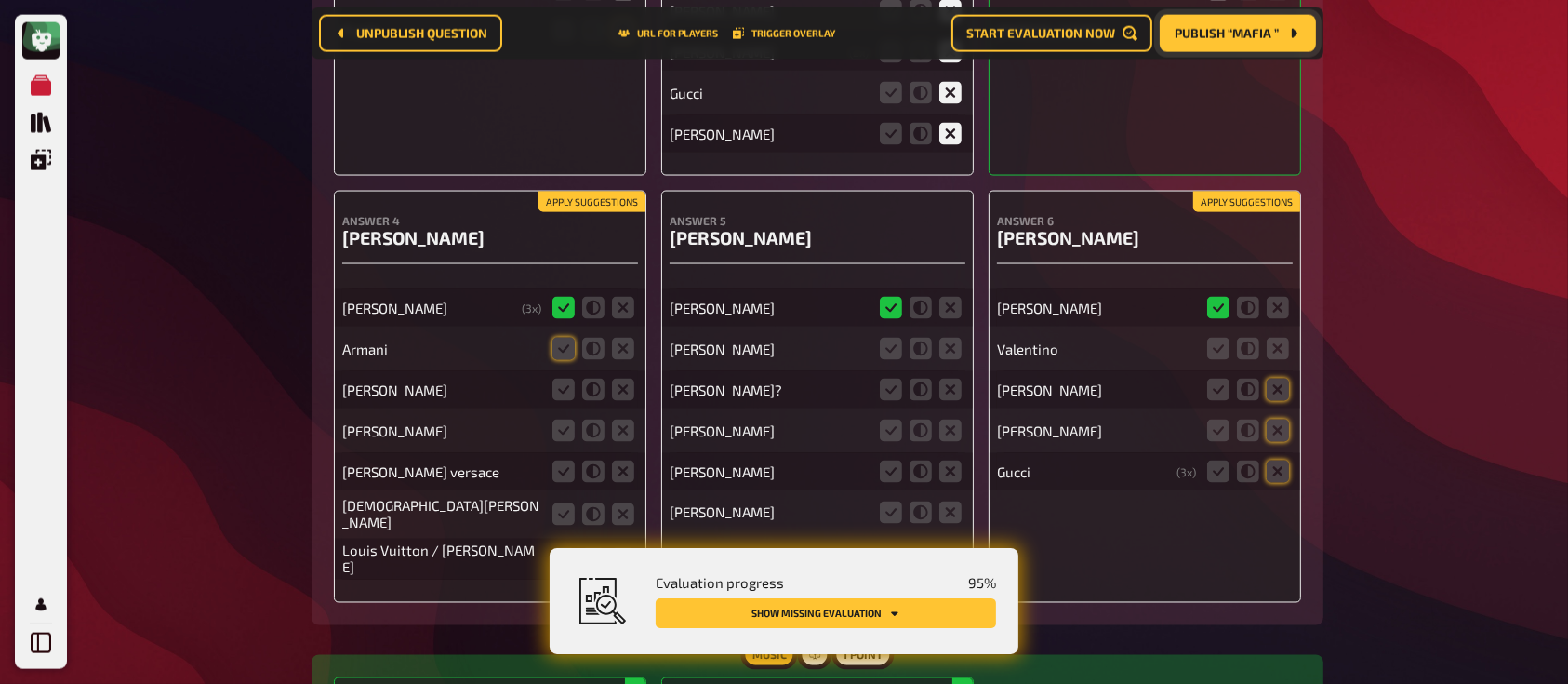
scroll to position [17191, 0]
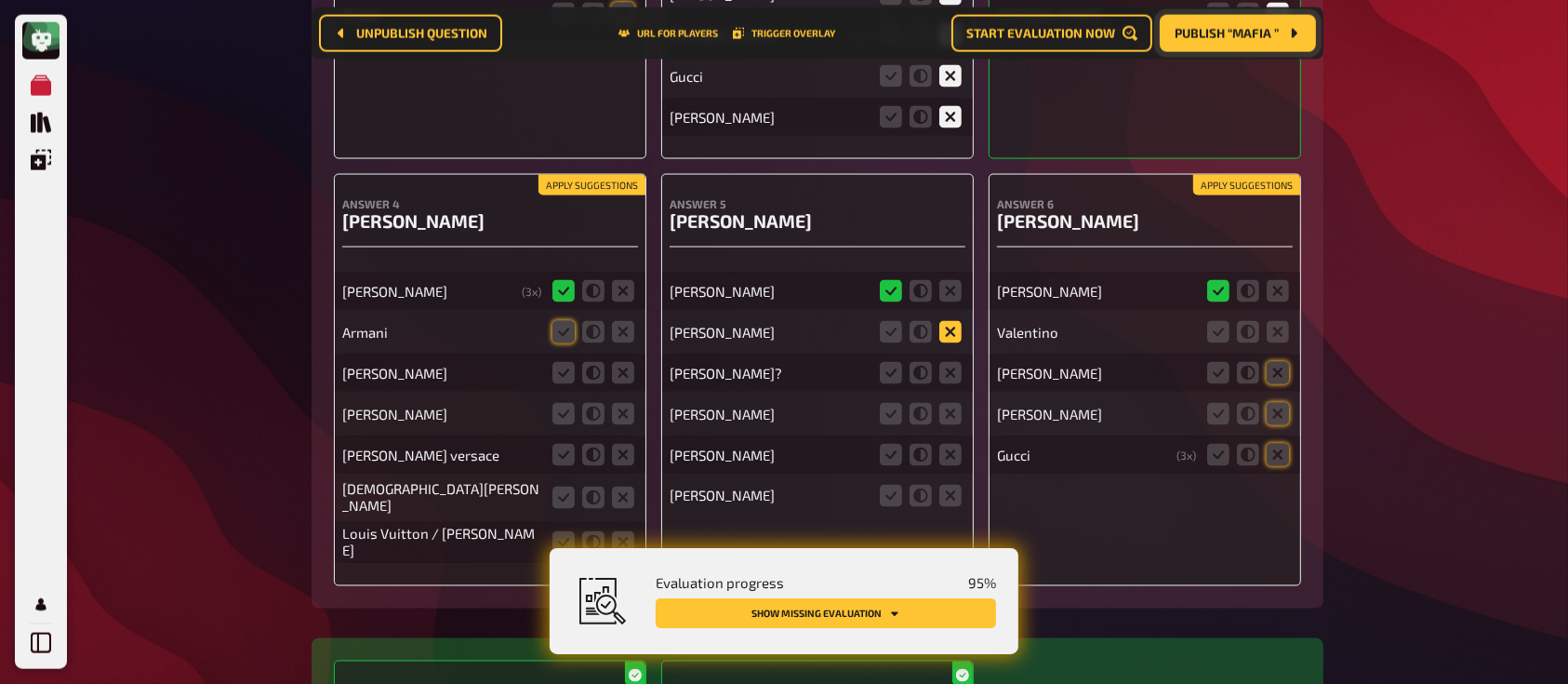
click at [955, 321] on icon at bounding box center [950, 331] width 22 height 22
click at [0, 0] on input "radio" at bounding box center [0, 0] width 0 height 0
click at [950, 361] on icon at bounding box center [950, 372] width 22 height 22
click at [0, 0] on input "radio" at bounding box center [0, 0] width 0 height 0
click at [948, 403] on icon at bounding box center [950, 413] width 22 height 22
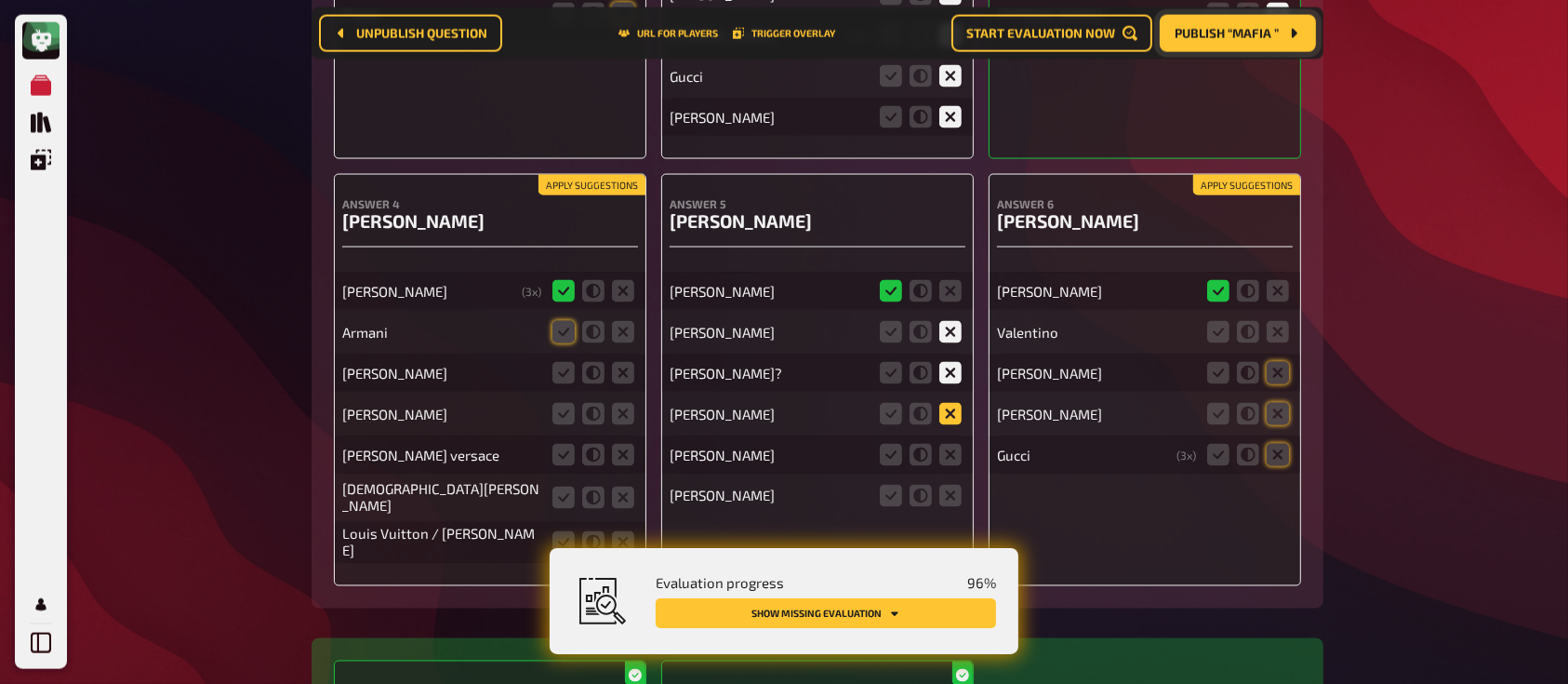
click at [0, 0] on input "radio" at bounding box center [0, 0] width 0 height 0
click at [947, 443] on icon at bounding box center [950, 454] width 22 height 22
click at [0, 0] on input "radio" at bounding box center [0, 0] width 0 height 0
click at [945, 485] on icon at bounding box center [950, 496] width 22 height 22
click at [0, 0] on input "radio" at bounding box center [0, 0] width 0 height 0
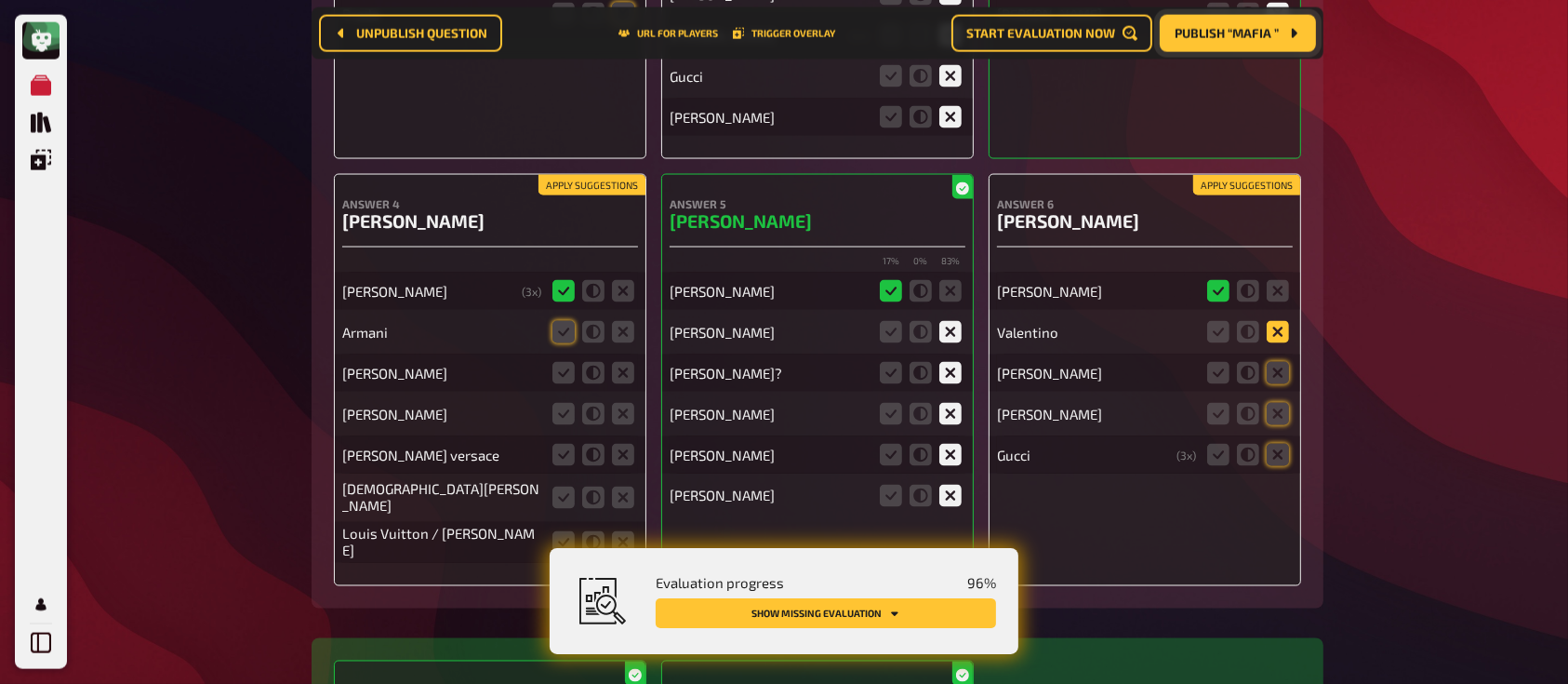
click at [1283, 321] on icon at bounding box center [1277, 331] width 22 height 22
click at [0, 0] on input "radio" at bounding box center [0, 0] width 0 height 0
click at [1281, 361] on icon at bounding box center [1277, 372] width 22 height 22
click at [0, 0] on input "radio" at bounding box center [0, 0] width 0 height 0
click at [1281, 403] on icon at bounding box center [1277, 413] width 22 height 22
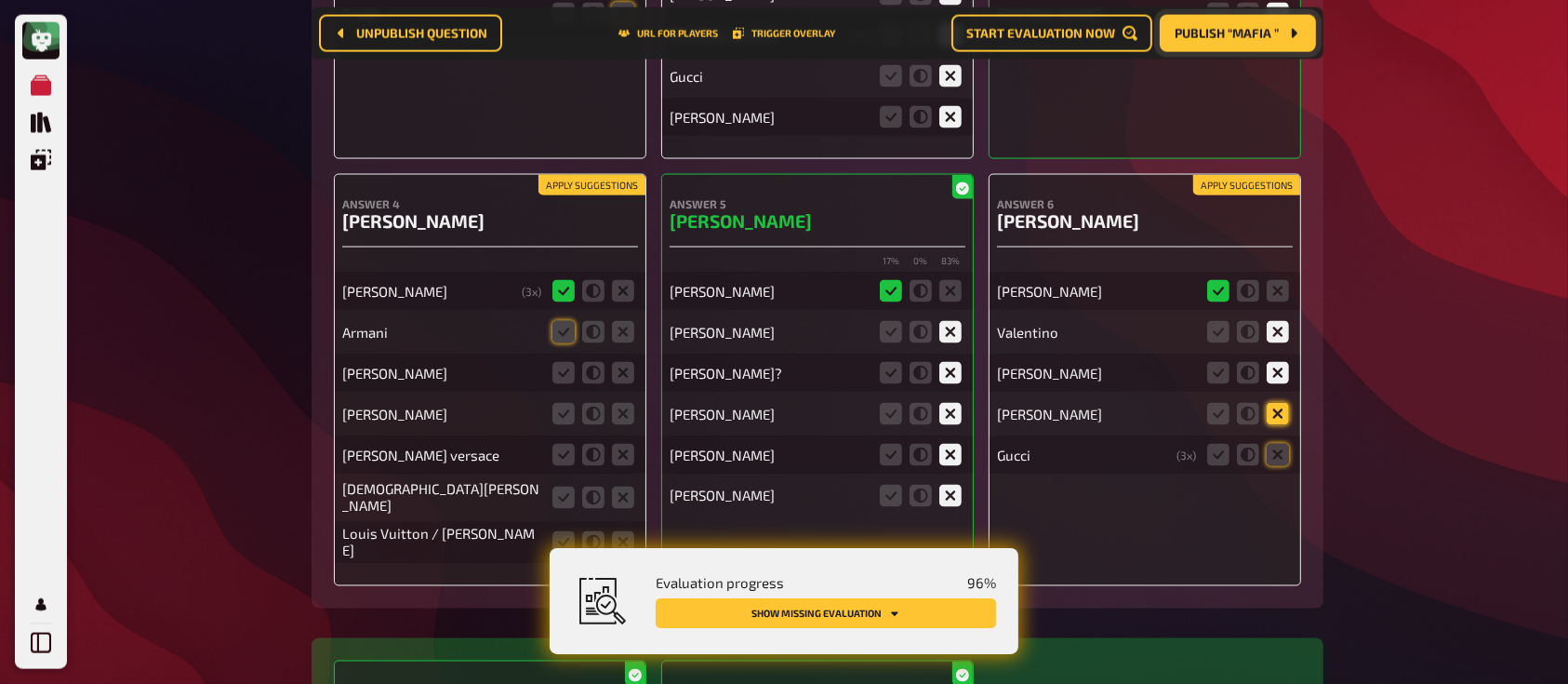
click at [0, 0] on input "radio" at bounding box center [0, 0] width 0 height 0
click at [1284, 443] on icon at bounding box center [1277, 454] width 22 height 22
click at [0, 0] on input "radio" at bounding box center [0, 0] width 0 height 0
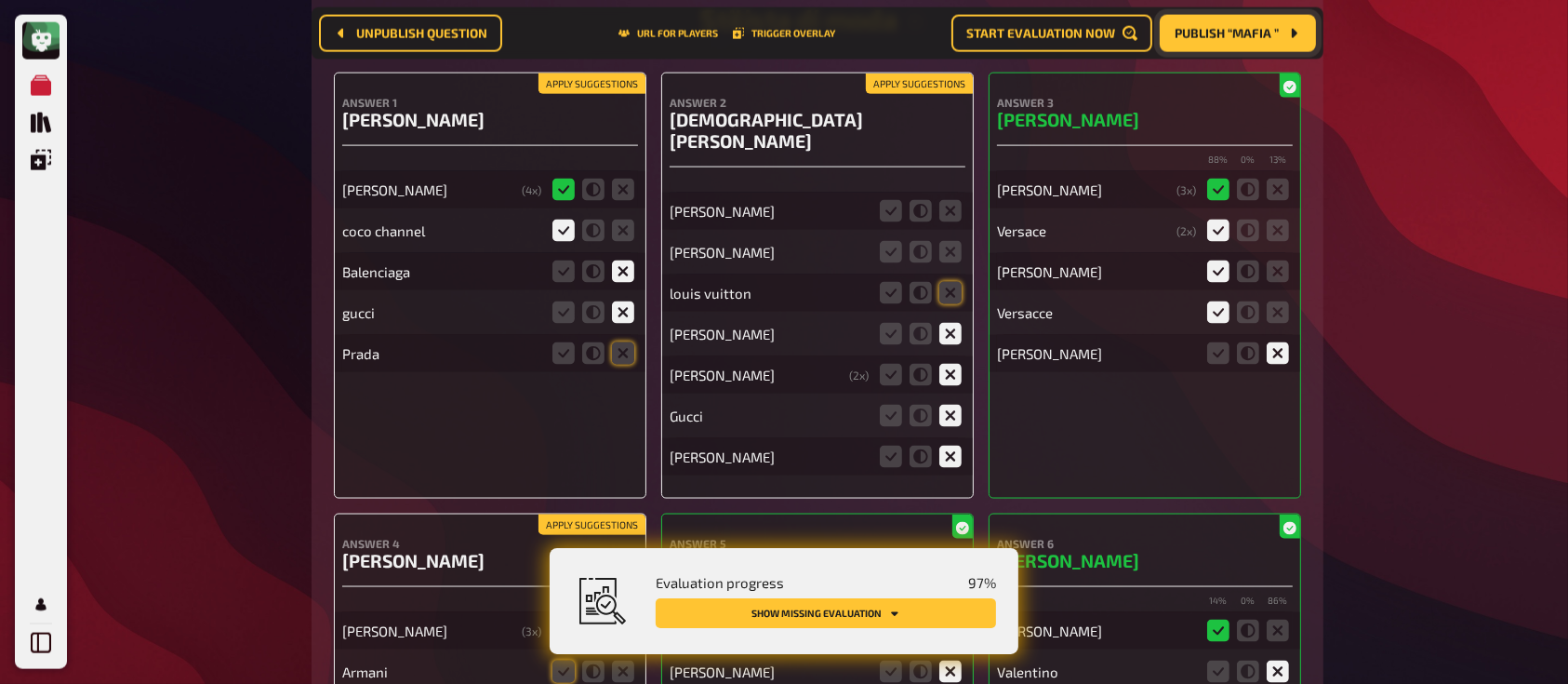
scroll to position [16846, 0]
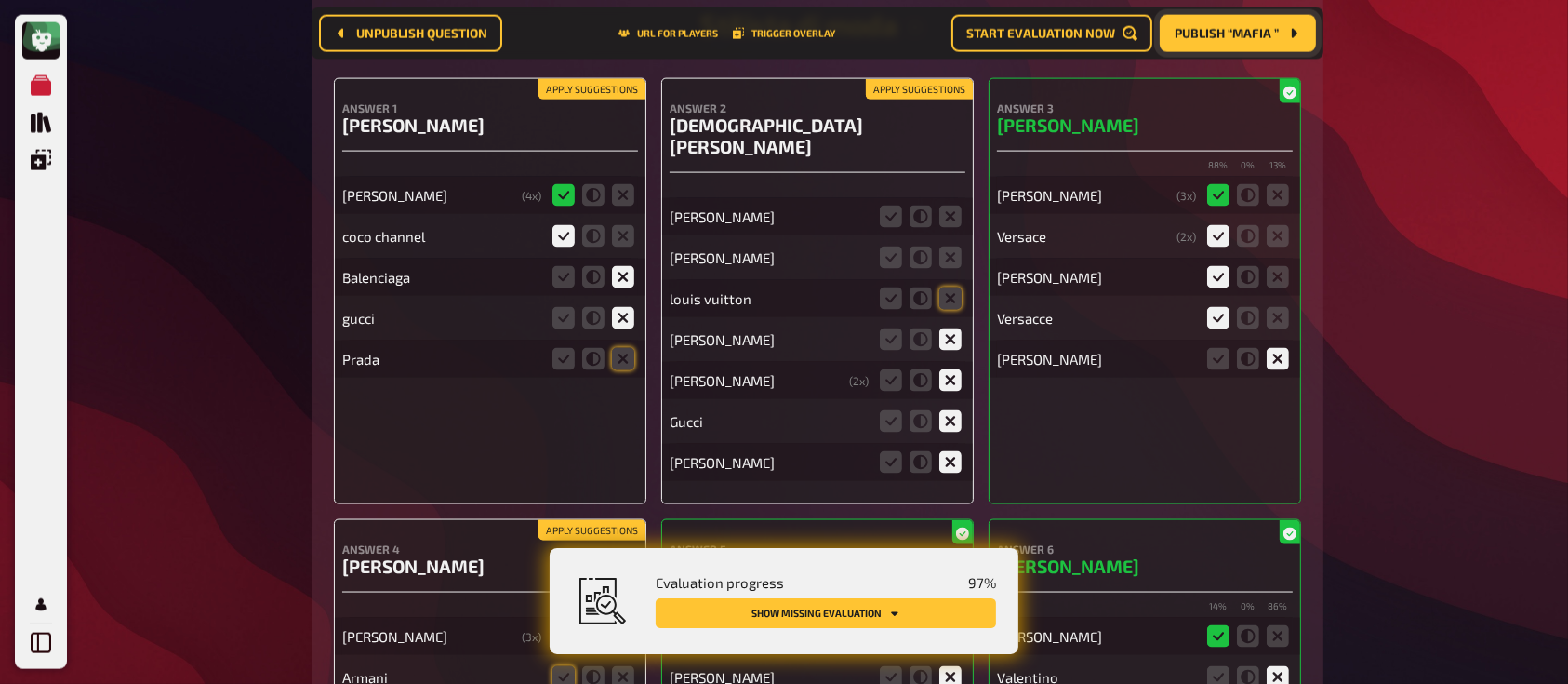
click at [1071, 269] on div "[PERSON_NAME]" at bounding box center [1097, 276] width 199 height 16
click at [629, 352] on icon at bounding box center [622, 358] width 22 height 22
click at [0, 0] on input "radio" at bounding box center [0, 0] width 0 height 0
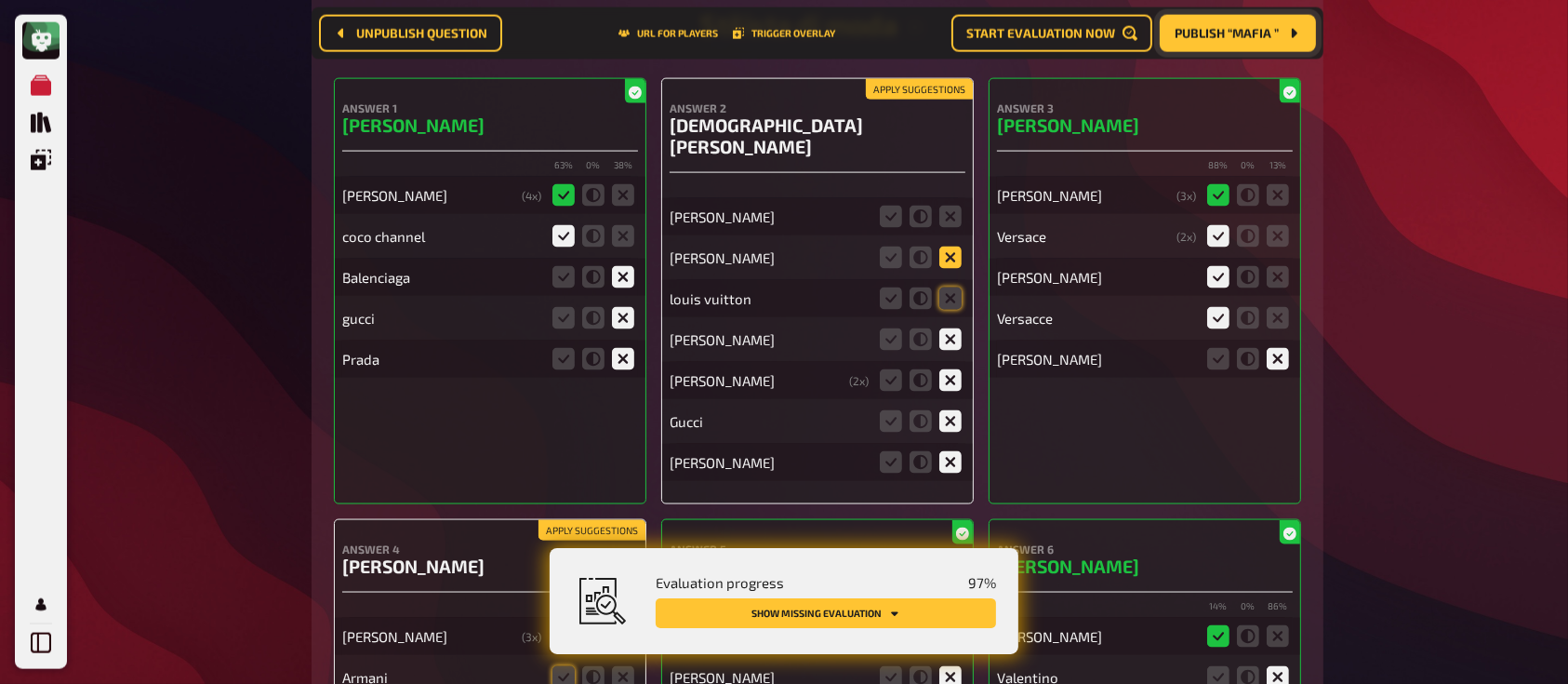
click at [946, 246] on icon at bounding box center [950, 257] width 22 height 22
click at [0, 0] on input "radio" at bounding box center [0, 0] width 0 height 0
click at [949, 206] on icon at bounding box center [950, 216] width 22 height 22
click at [0, 0] on input "radio" at bounding box center [0, 0] width 0 height 0
click at [953, 287] on icon at bounding box center [950, 298] width 22 height 22
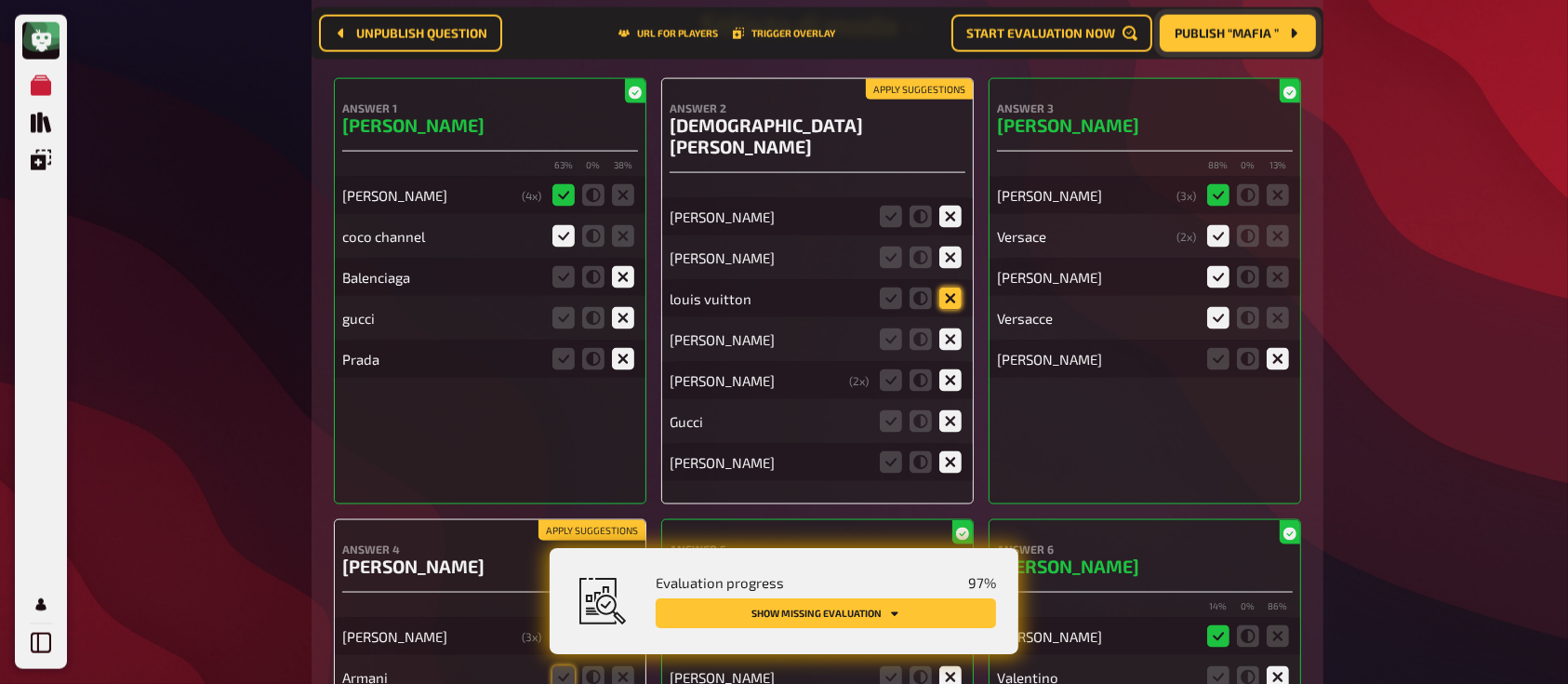
click at [0, 0] on input "radio" at bounding box center [0, 0] width 0 height 0
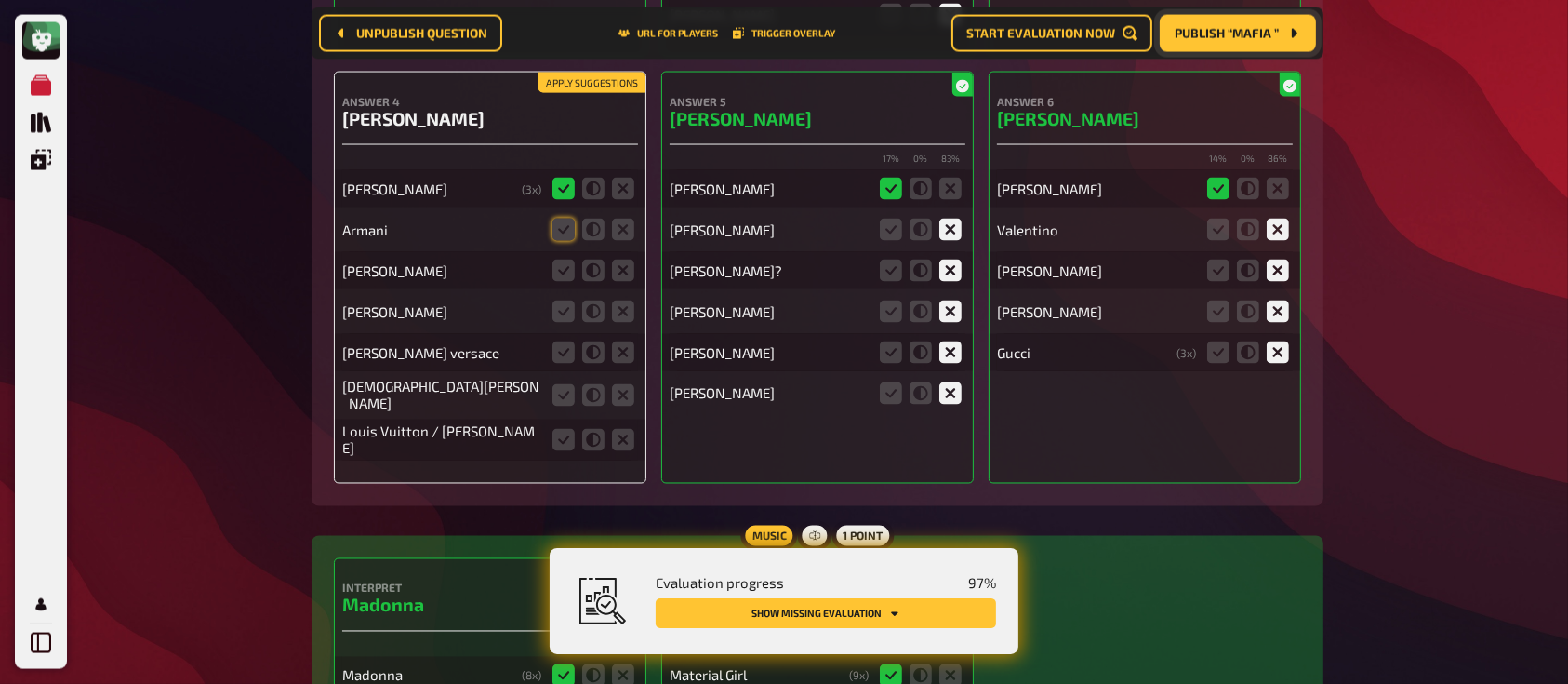
scroll to position [17295, 0]
click at [571, 216] on icon at bounding box center [563, 227] width 22 height 22
click at [0, 0] on input "radio" at bounding box center [0, 0] width 0 height 0
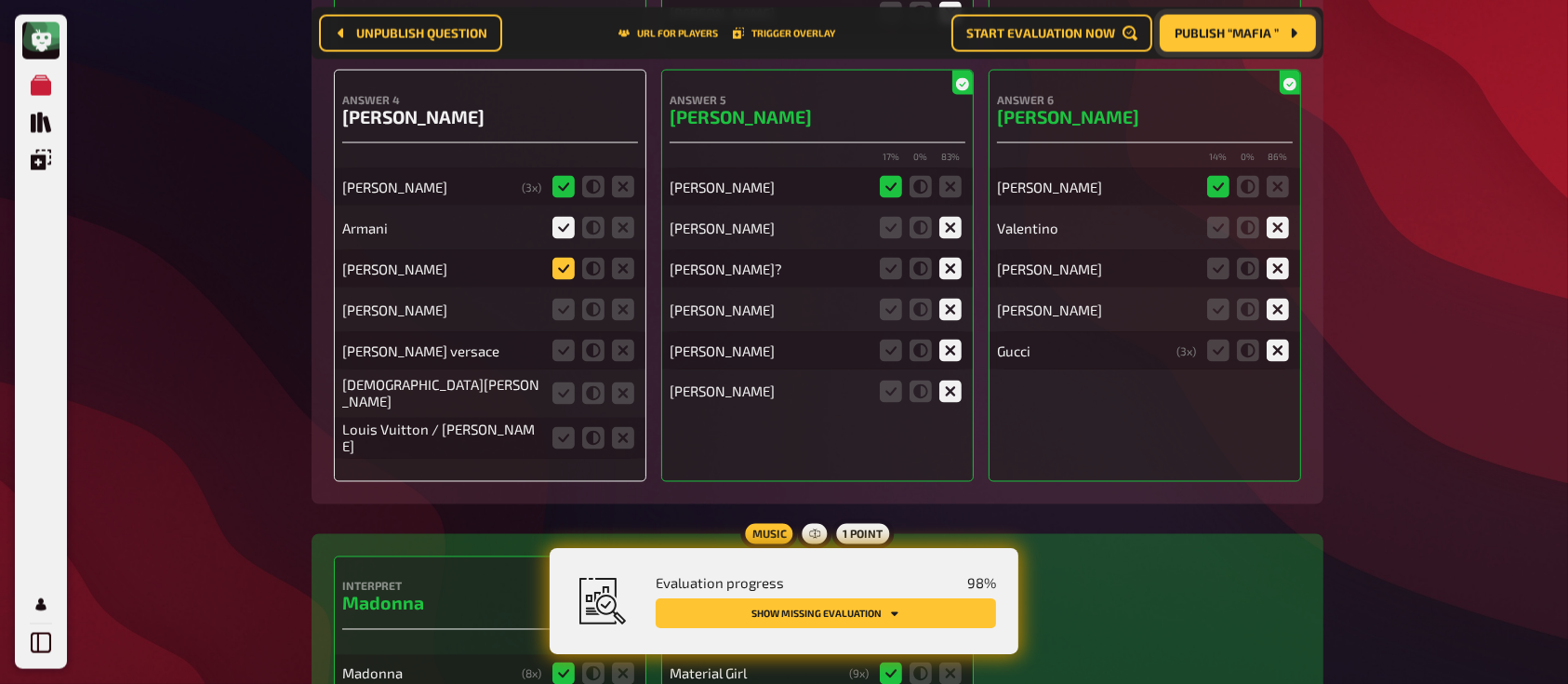
click at [556, 258] on icon at bounding box center [563, 269] width 22 height 22
click at [0, 0] on input "radio" at bounding box center [0, 0] width 0 height 0
click at [625, 299] on icon at bounding box center [622, 309] width 22 height 22
click at [0, 0] on input "radio" at bounding box center [0, 0] width 0 height 0
click at [629, 339] on icon at bounding box center [622, 350] width 22 height 22
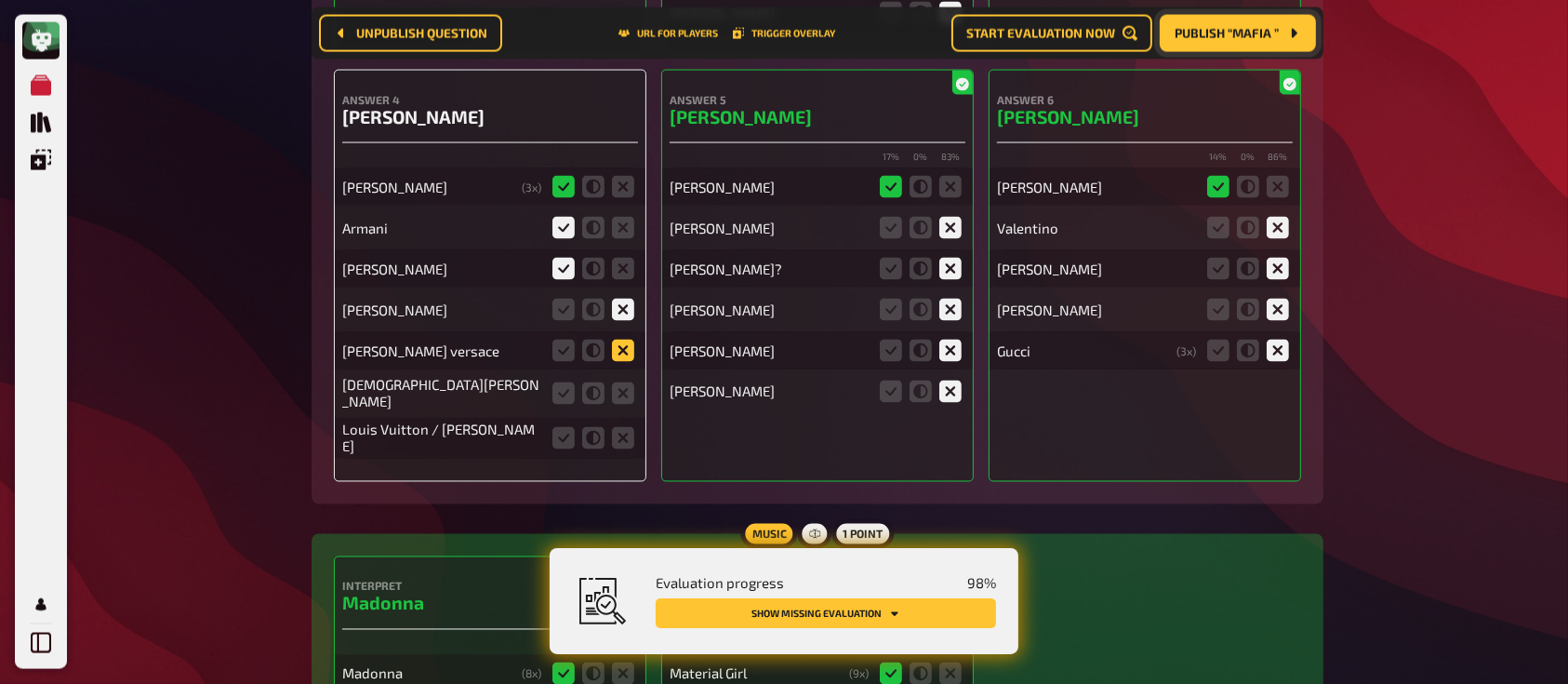
click at [0, 0] on input "radio" at bounding box center [0, 0] width 0 height 0
click at [627, 383] on icon at bounding box center [622, 393] width 22 height 22
click at [0, 0] on input "radio" at bounding box center [0, 0] width 0 height 0
click at [630, 427] on icon at bounding box center [622, 438] width 22 height 22
click at [0, 0] on input "radio" at bounding box center [0, 0] width 0 height 0
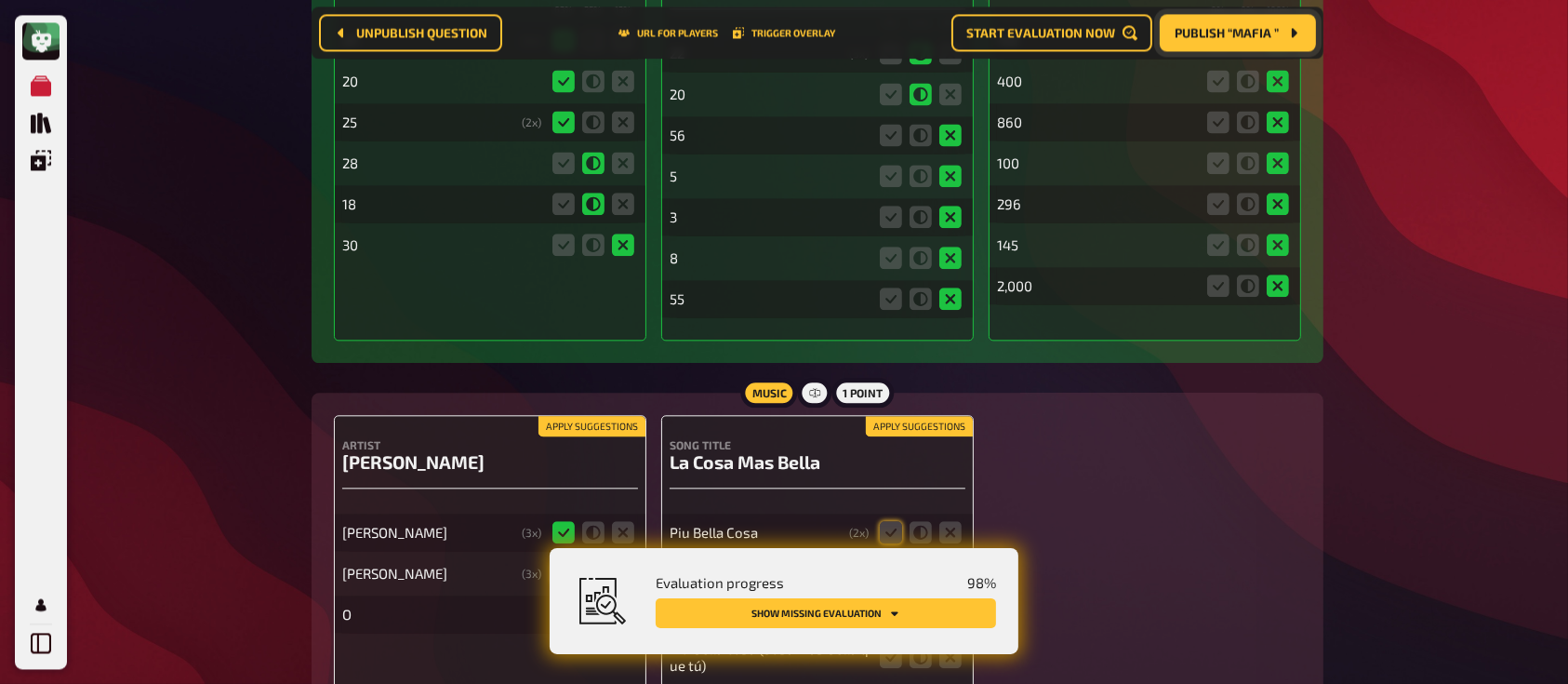
scroll to position [18467, 0]
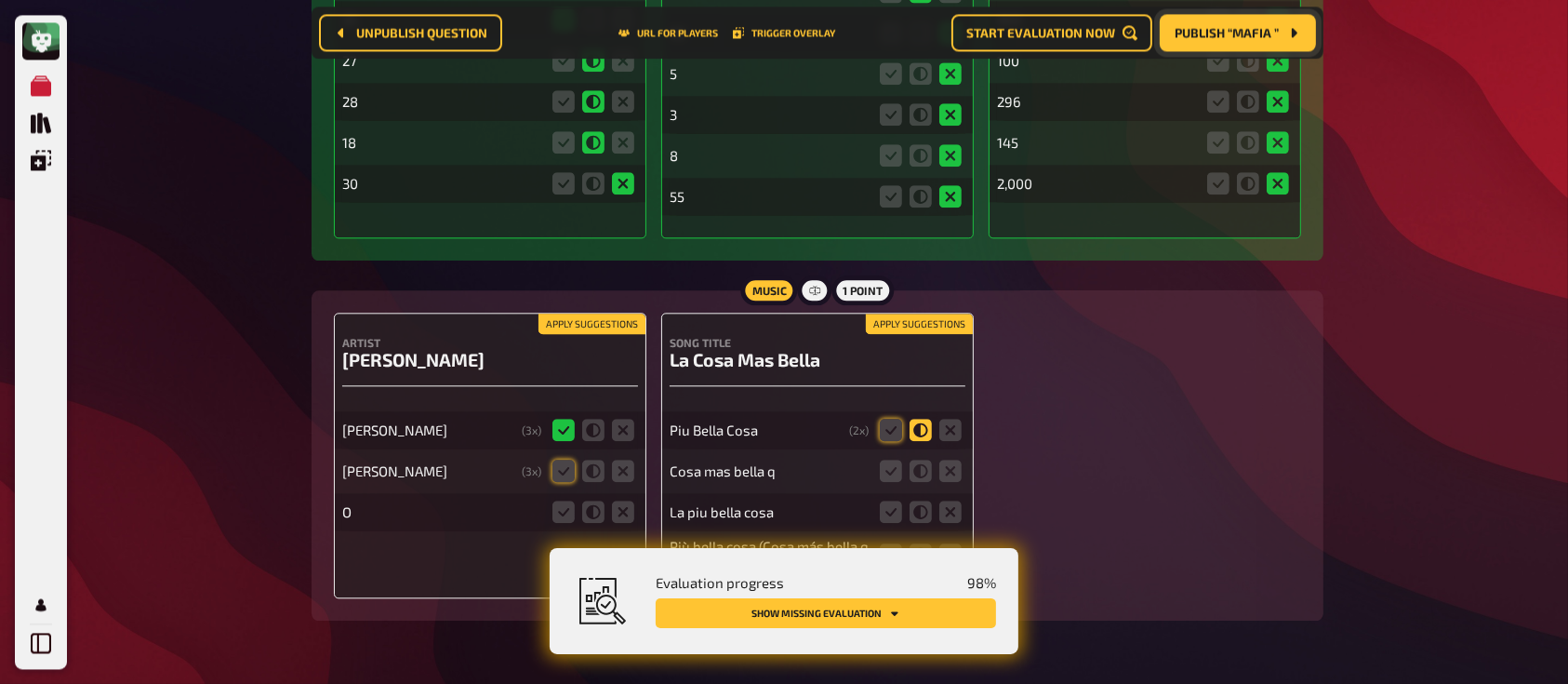
click at [914, 418] on icon at bounding box center [920, 429] width 22 height 22
click at [0, 0] on input "radio" at bounding box center [0, 0] width 0 height 0
click at [887, 460] on icon at bounding box center [891, 470] width 22 height 22
click at [0, 0] on input "radio" at bounding box center [0, 0] width 0 height 0
click at [927, 500] on icon at bounding box center [920, 511] width 22 height 22
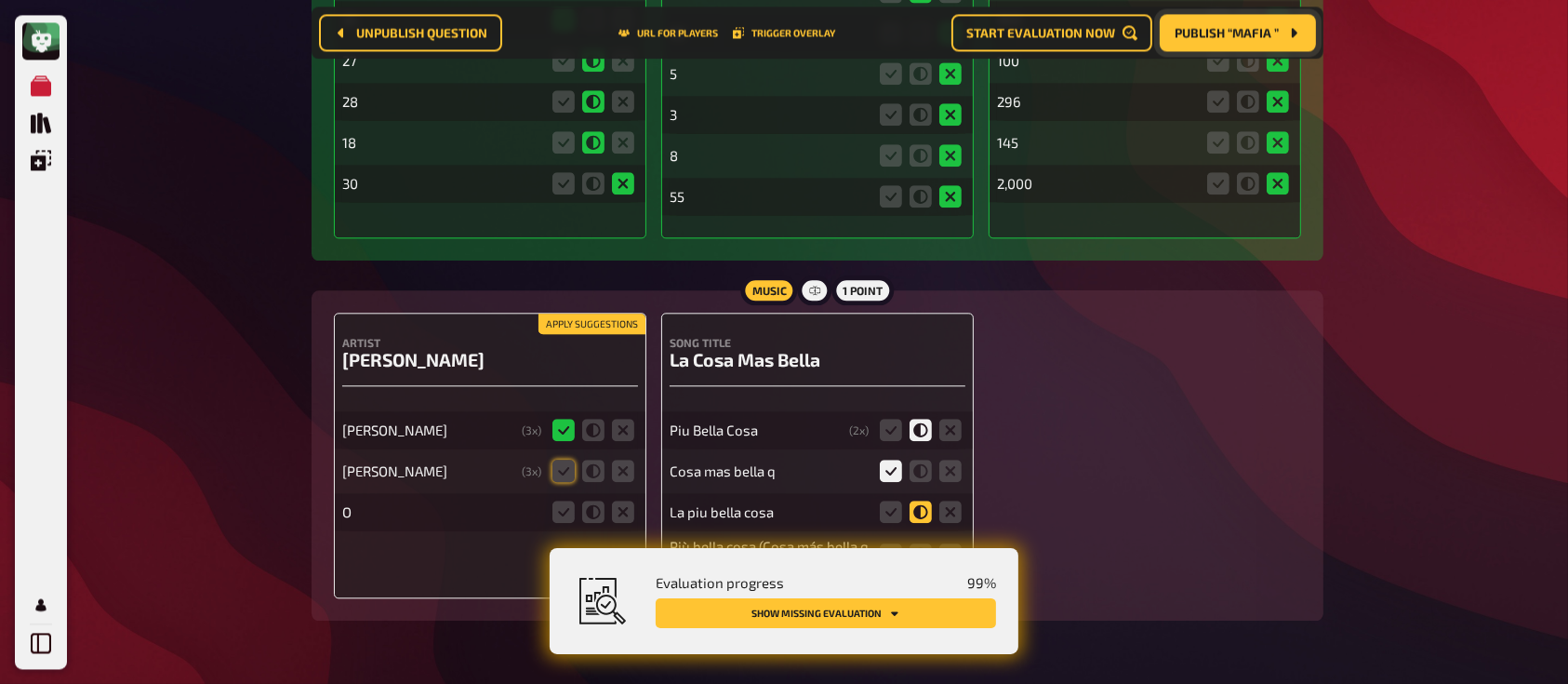
click at [0, 0] on input "radio" at bounding box center [0, 0] width 0 height 0
click at [886, 543] on icon at bounding box center [891, 554] width 22 height 22
click at [0, 0] on input "radio" at bounding box center [0, 0] width 0 height 0
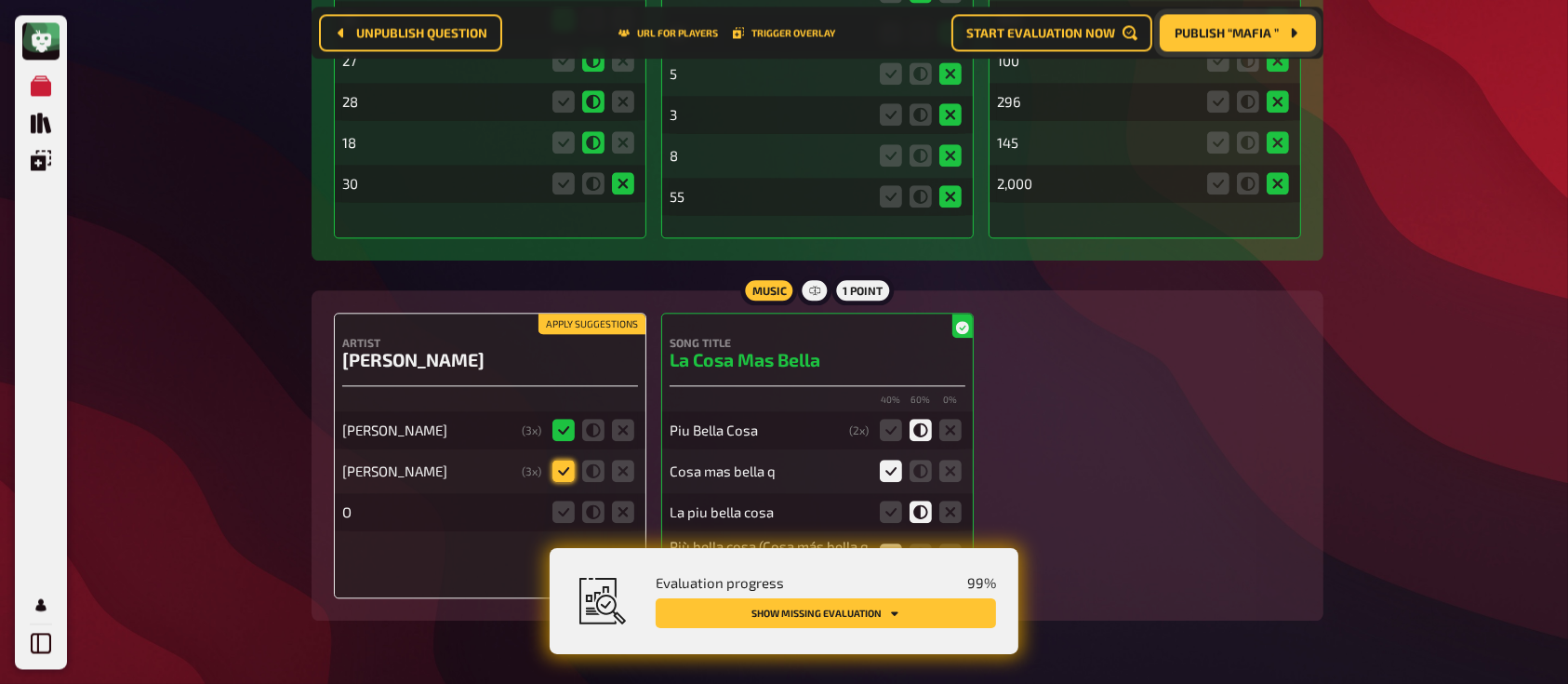
click at [564, 460] on icon at bounding box center [563, 470] width 22 height 22
click at [0, 0] on input "radio" at bounding box center [0, 0] width 0 height 0
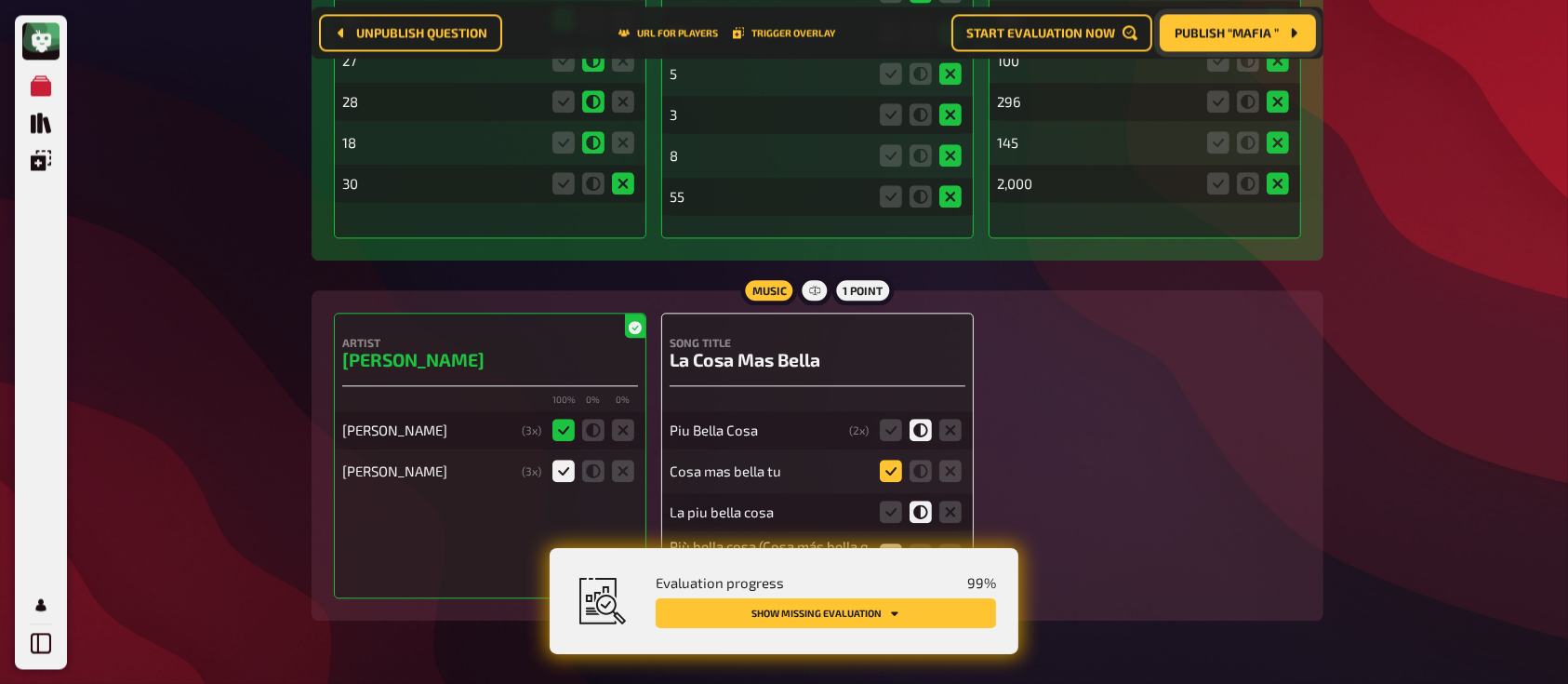
click at [885, 460] on icon at bounding box center [891, 470] width 22 height 22
click at [0, 0] on input "radio" at bounding box center [0, 0] width 0 height 0
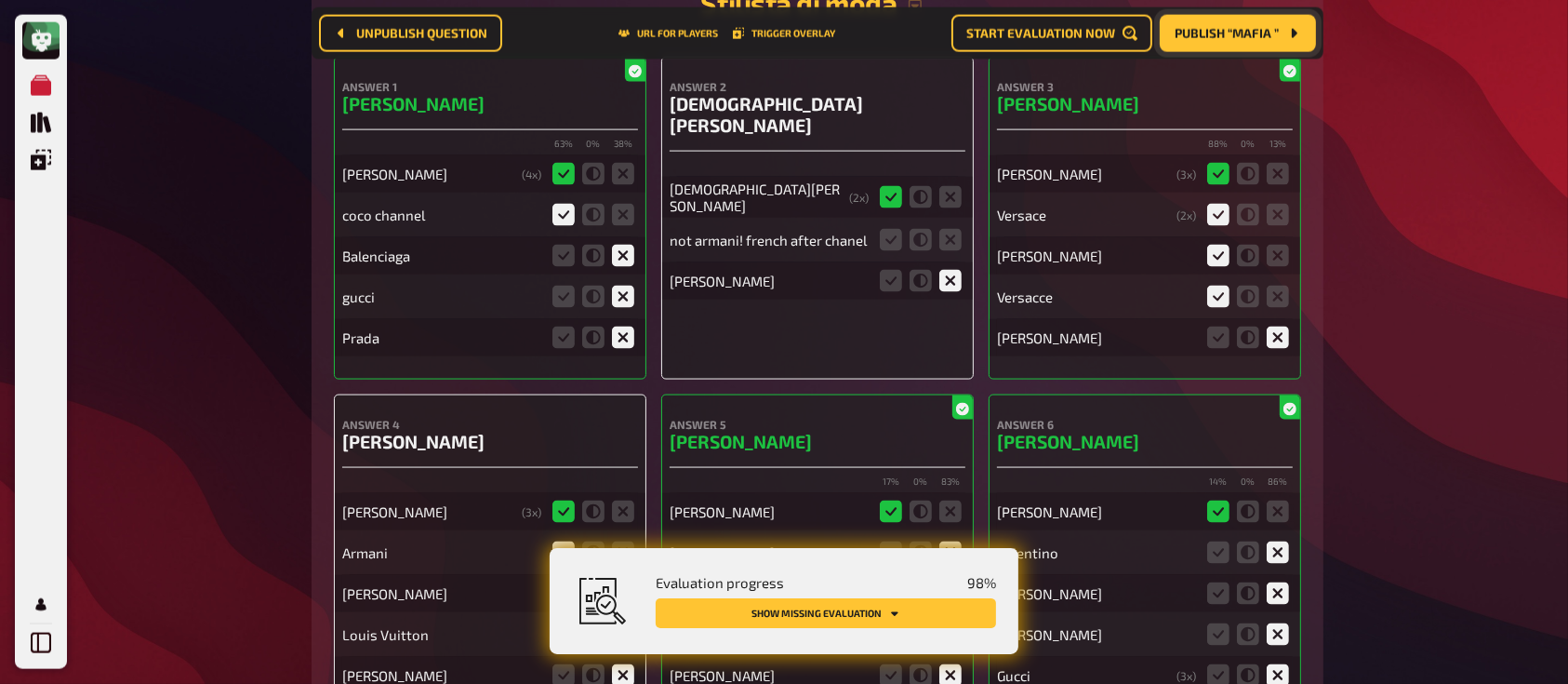
scroll to position [16671, 0]
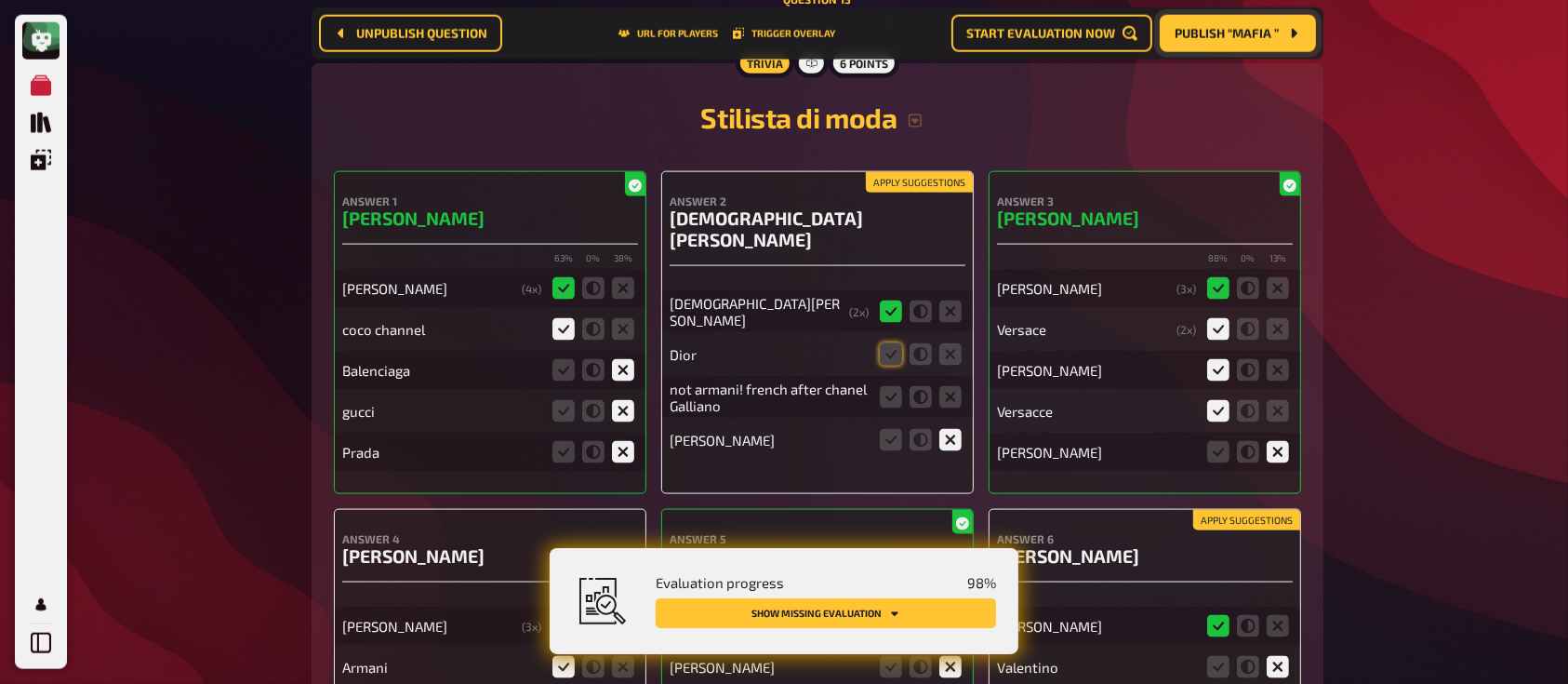
click at [1217, 34] on span "Publish “Mafia ”" at bounding box center [1227, 33] width 104 height 13
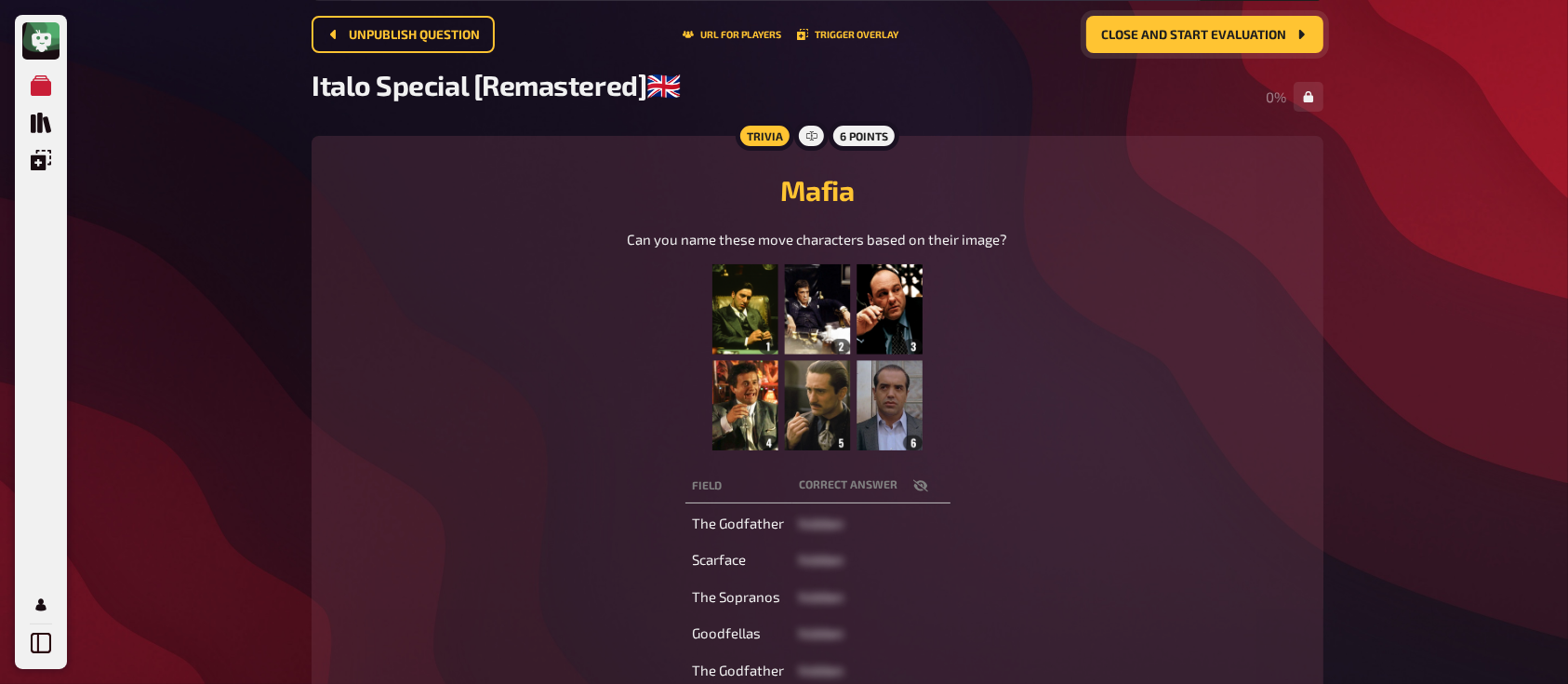
scroll to position [113, 0]
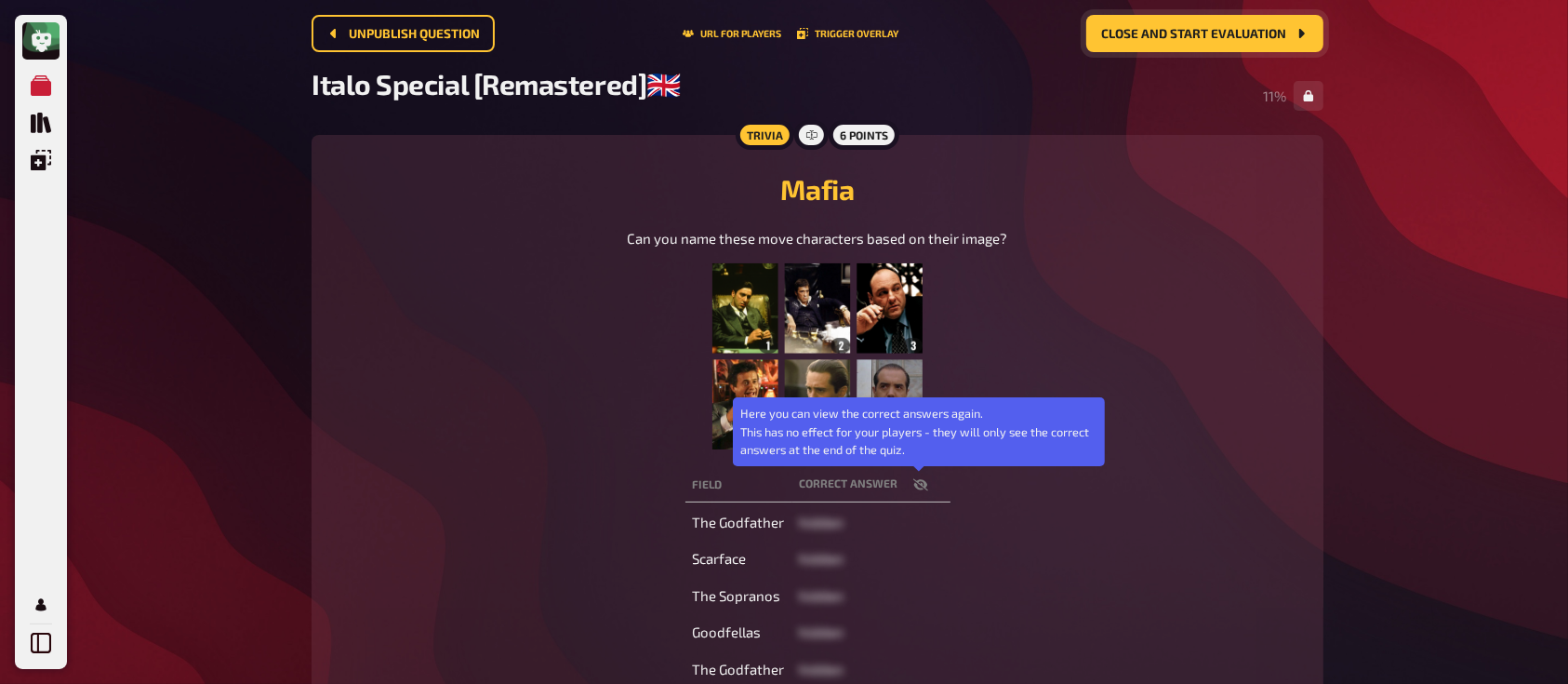
click at [918, 481] on icon "button" at bounding box center [919, 484] width 14 height 13
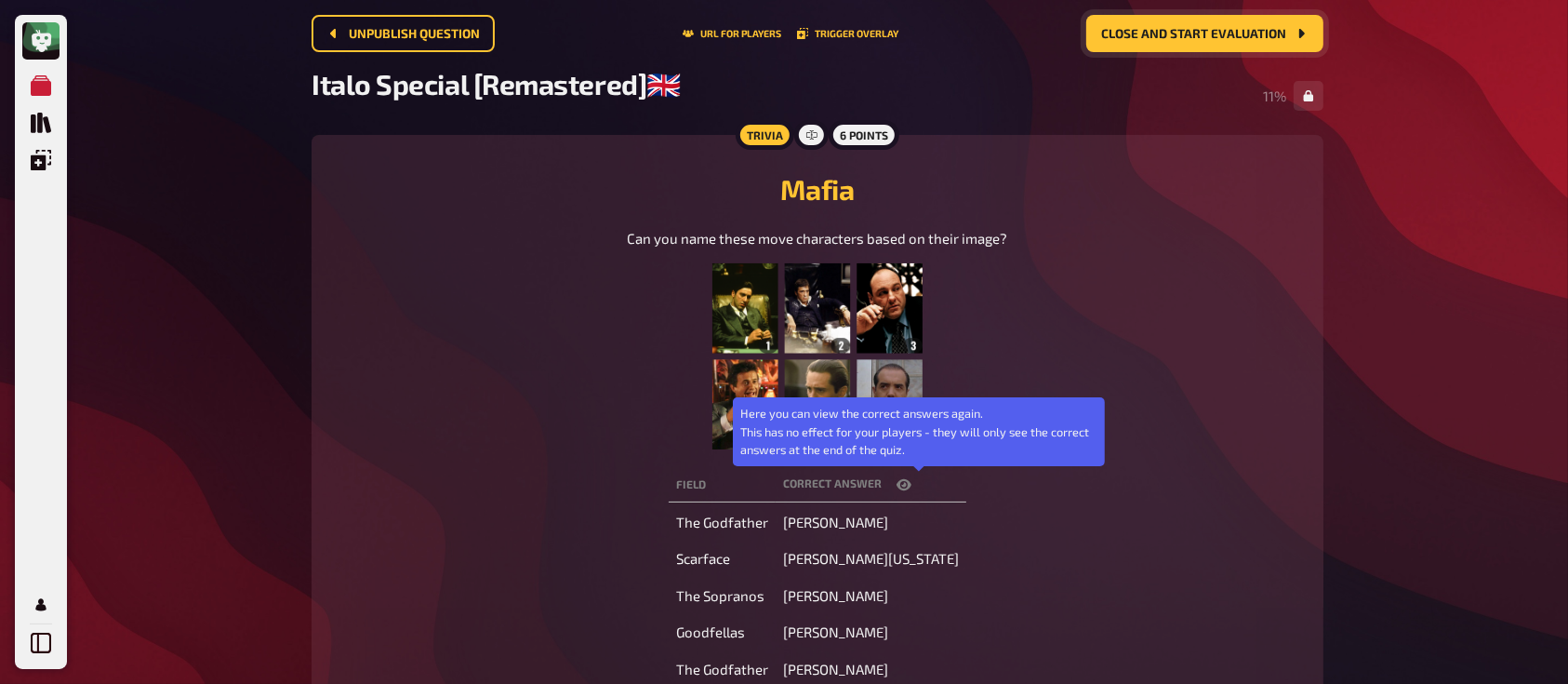
click at [911, 481] on icon "button" at bounding box center [903, 485] width 14 height 12
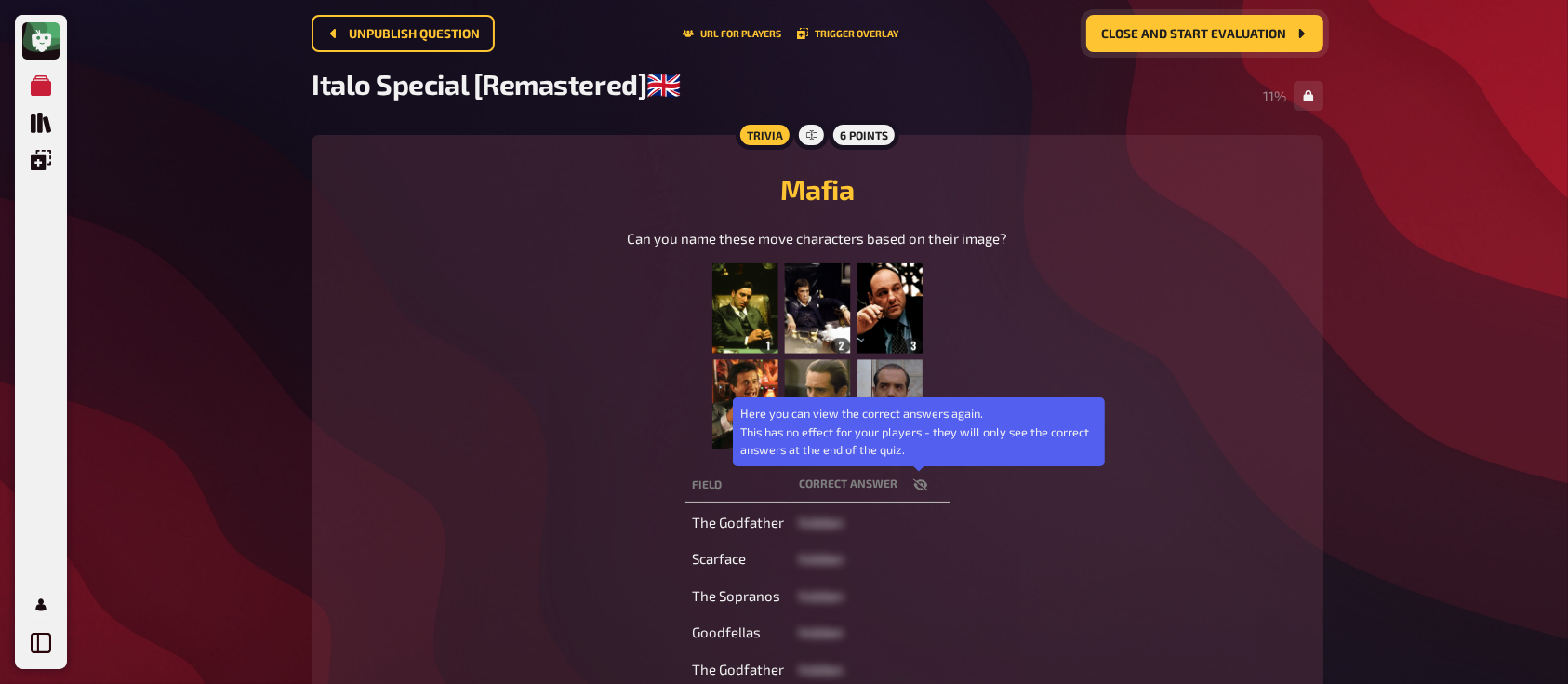
click at [918, 481] on icon "button" at bounding box center [919, 484] width 14 height 13
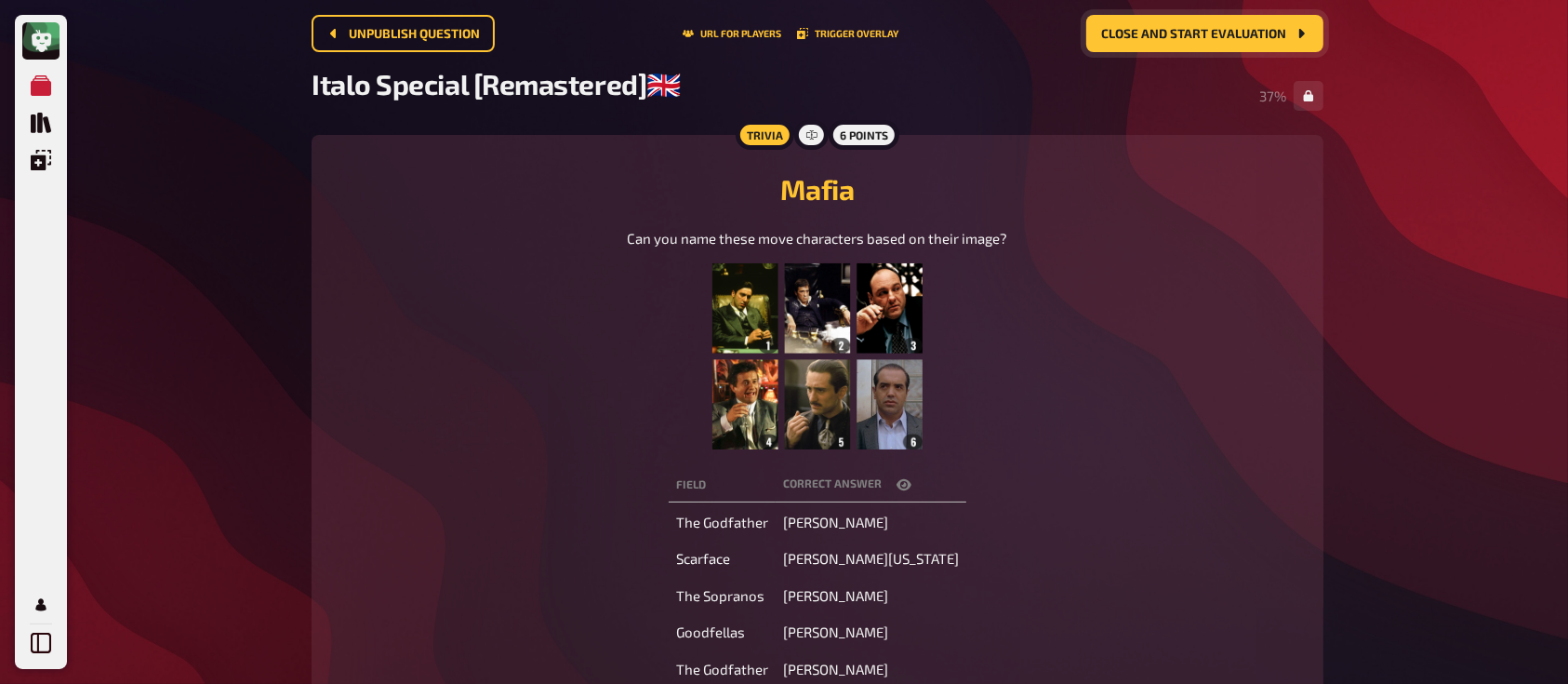
scroll to position [0, 0]
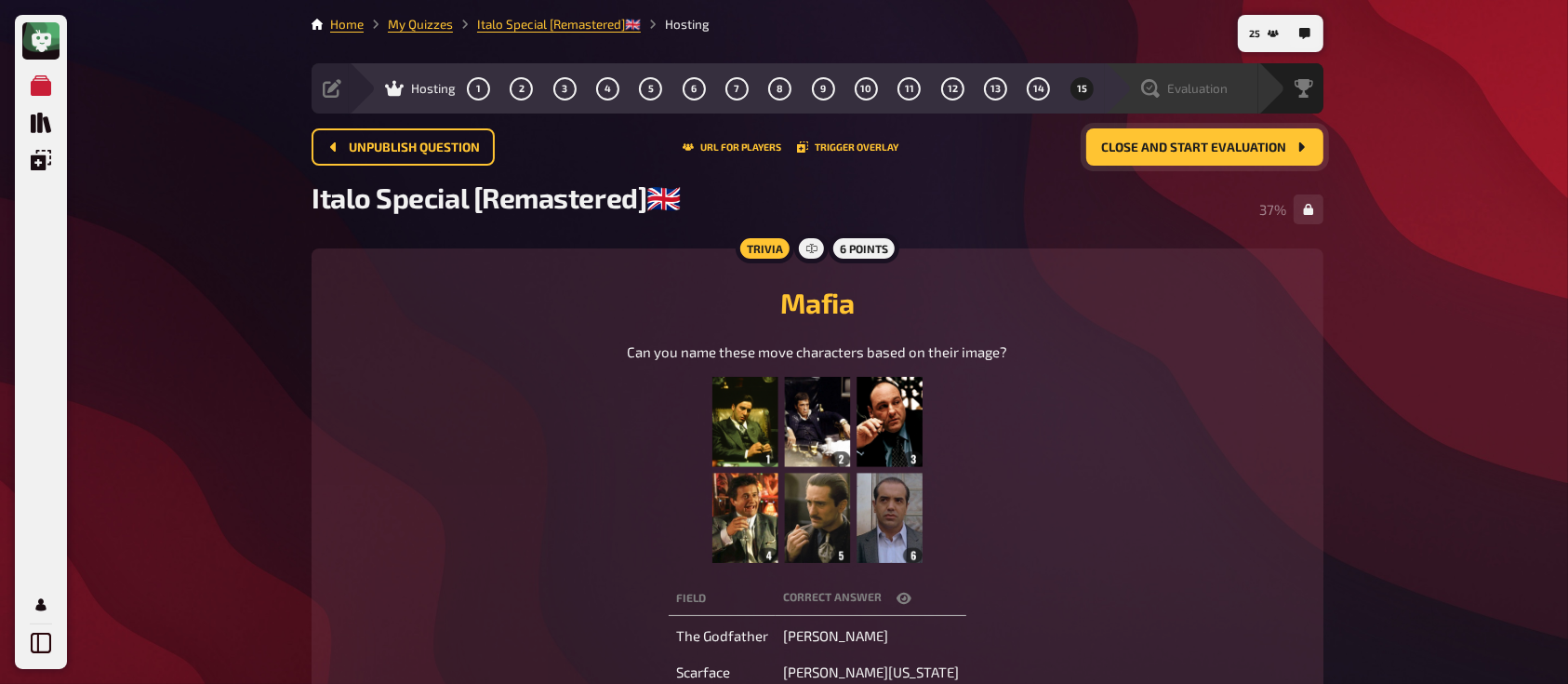
click at [1204, 78] on div "Evaluation" at bounding box center [1182, 88] width 154 height 50
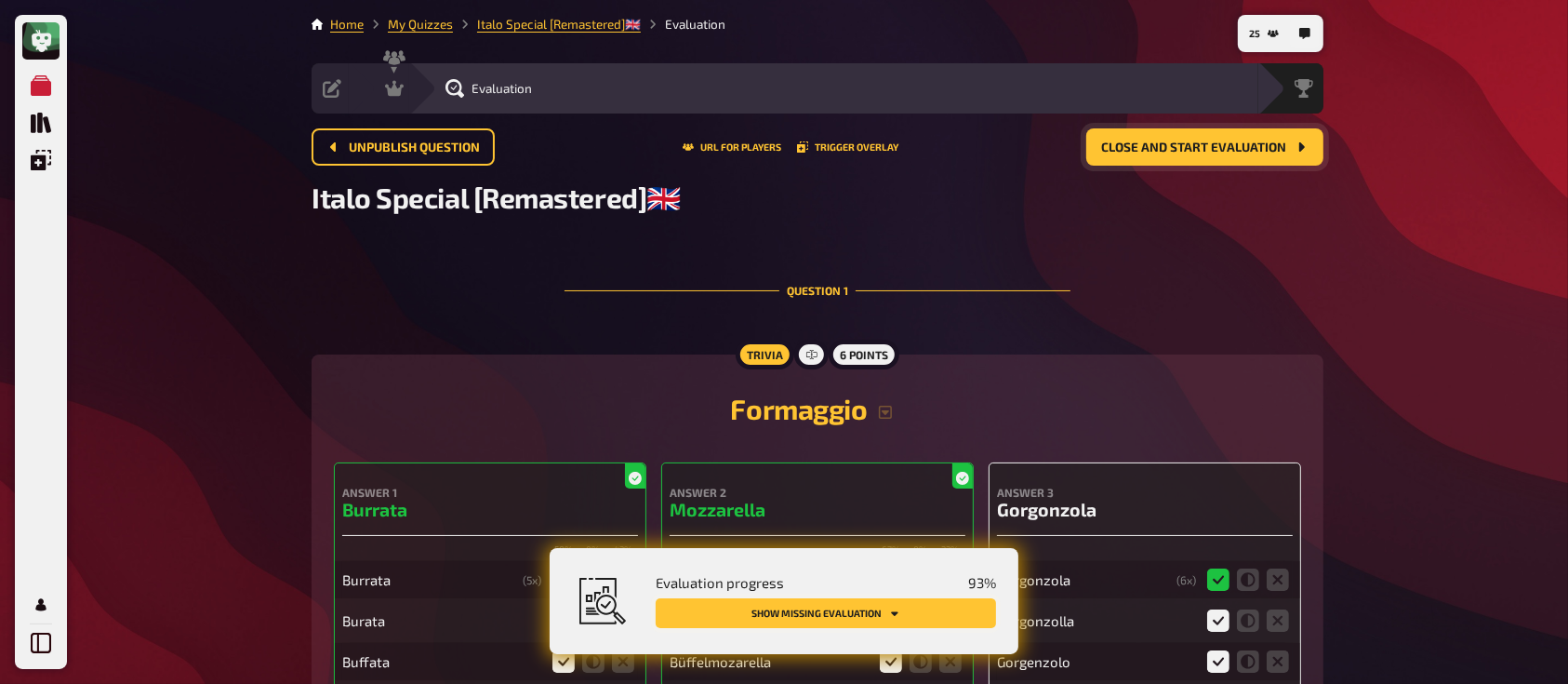
click at [827, 610] on button "Show missing evaluation" at bounding box center [826, 613] width 340 height 30
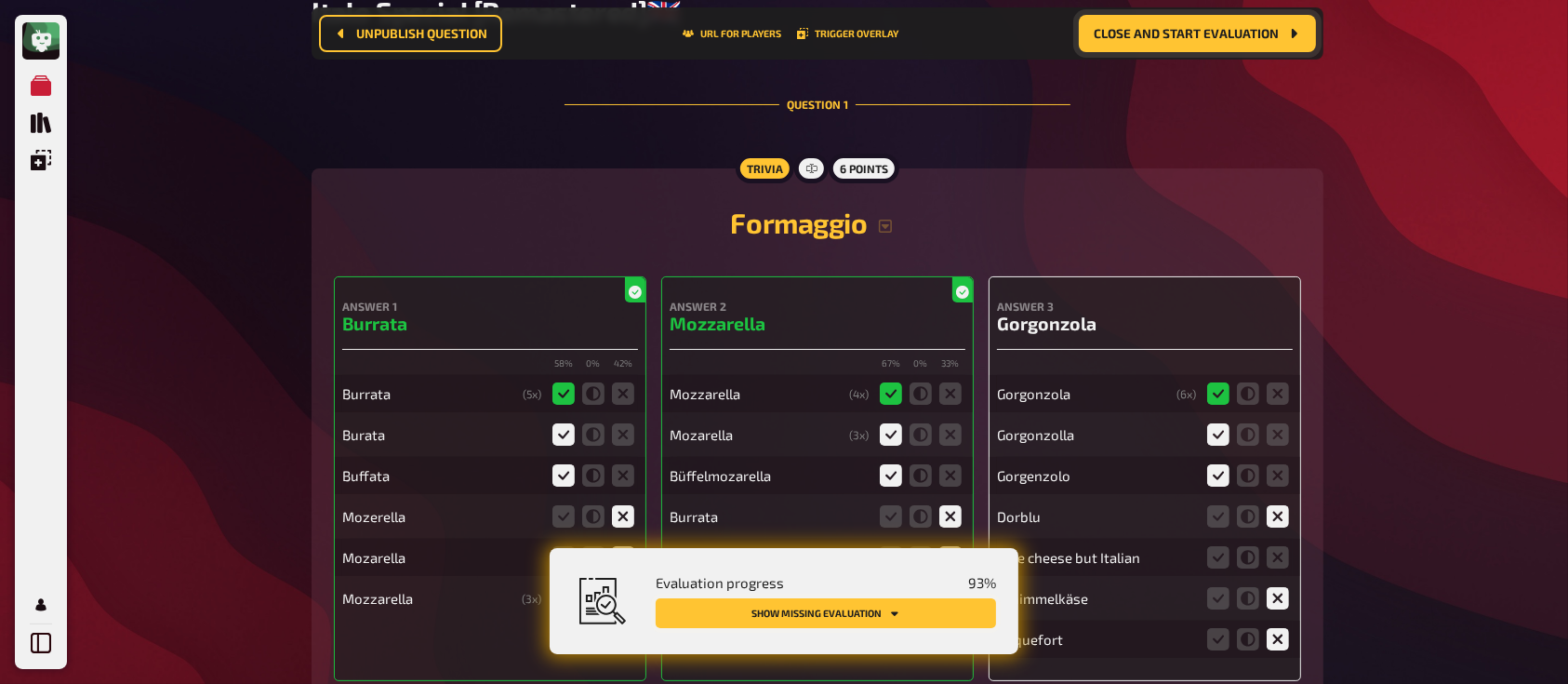
scroll to position [272, 0]
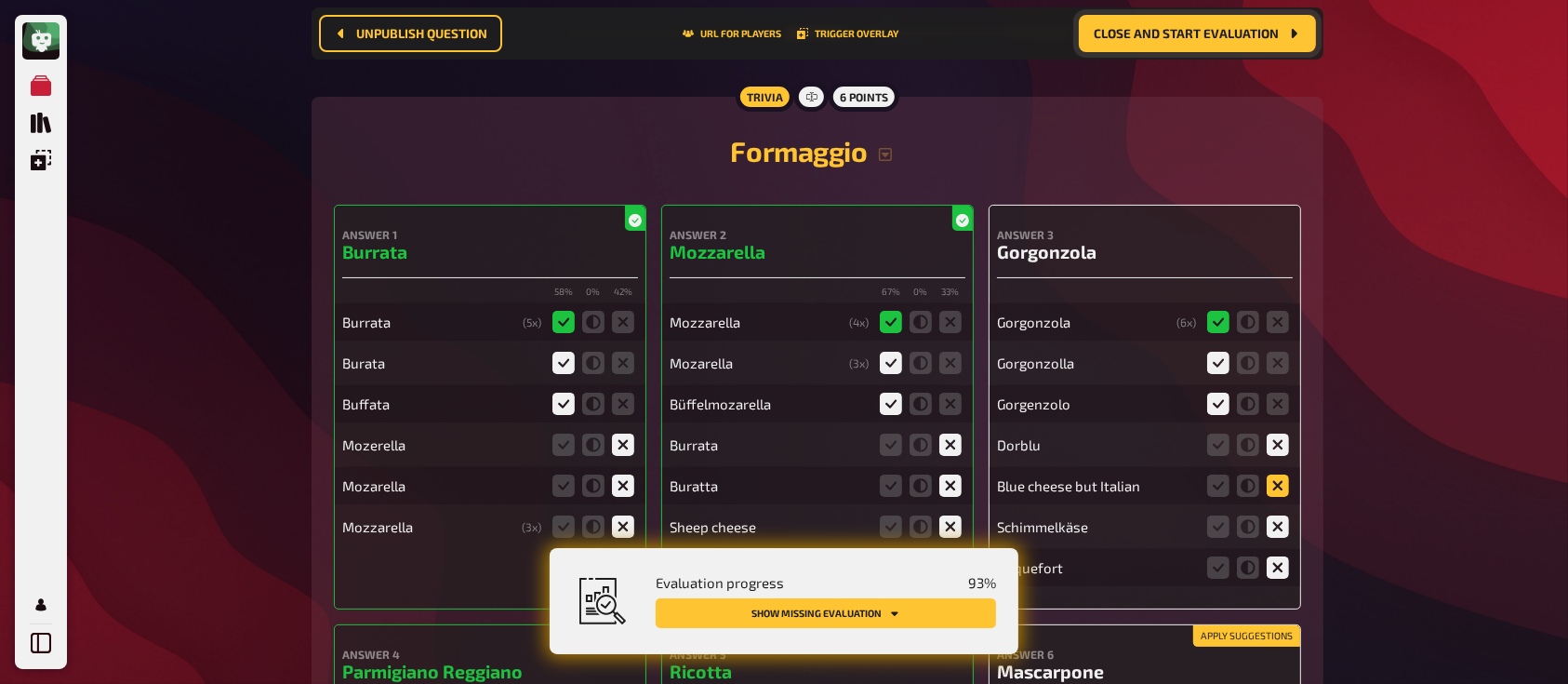
click at [1284, 487] on icon at bounding box center [1277, 485] width 22 height 22
click at [0, 0] on input "radio" at bounding box center [0, 0] width 0 height 0
click at [856, 620] on button "Show missing evaluation" at bounding box center [826, 613] width 340 height 30
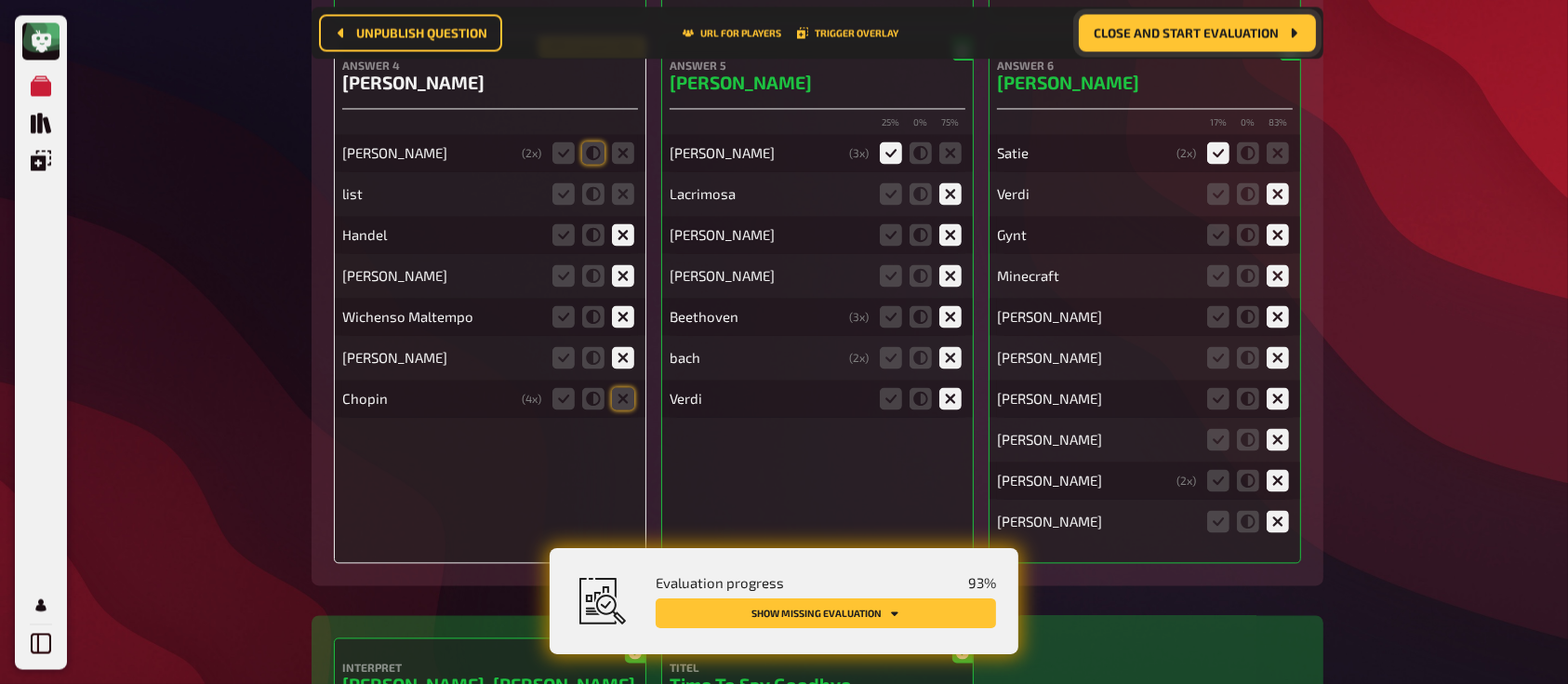
scroll to position [10721, 0]
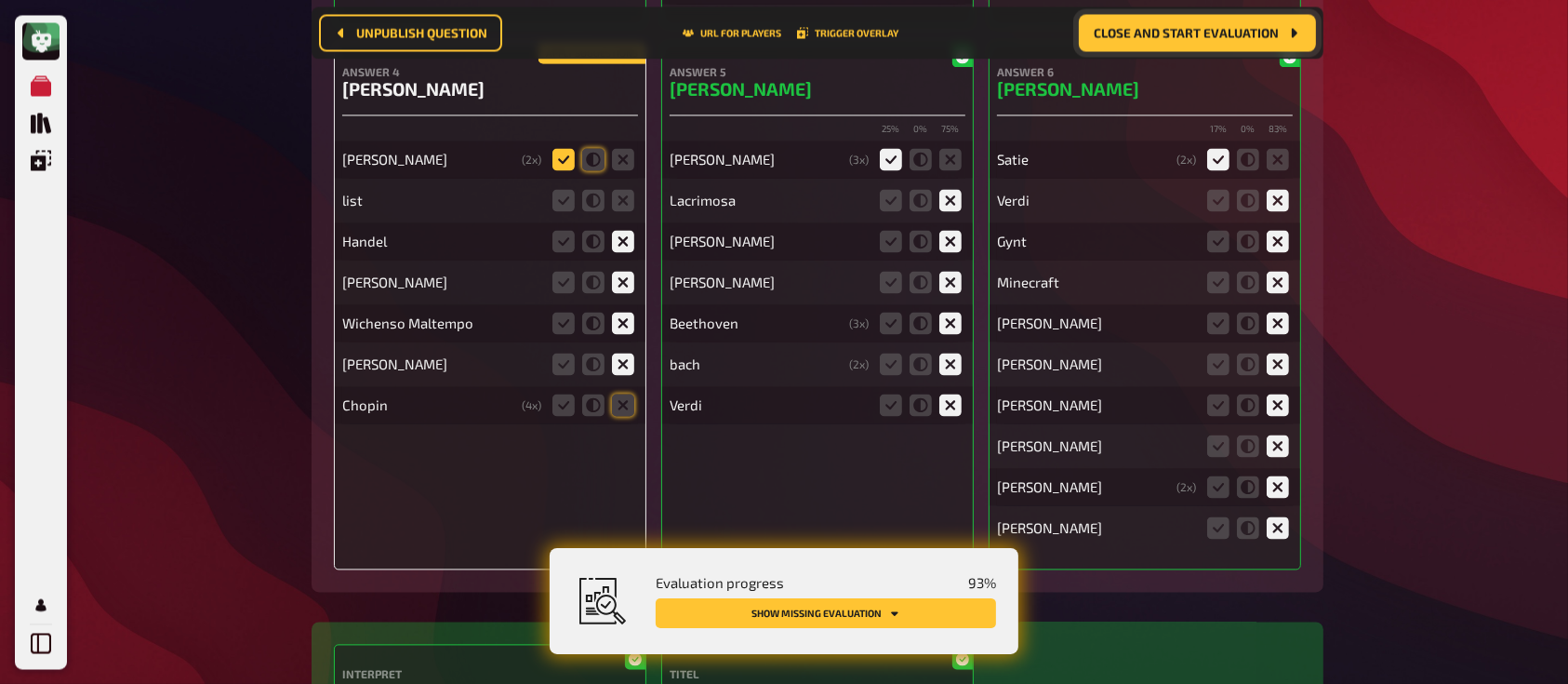
click at [558, 148] on icon at bounding box center [563, 158] width 22 height 22
click at [0, 0] on input "radio" at bounding box center [0, 0] width 0 height 0
click at [559, 162] on fieldset at bounding box center [593, 158] width 89 height 30
click at [560, 190] on icon at bounding box center [563, 199] width 22 height 22
click at [0, 0] on input "radio" at bounding box center [0, 0] width 0 height 0
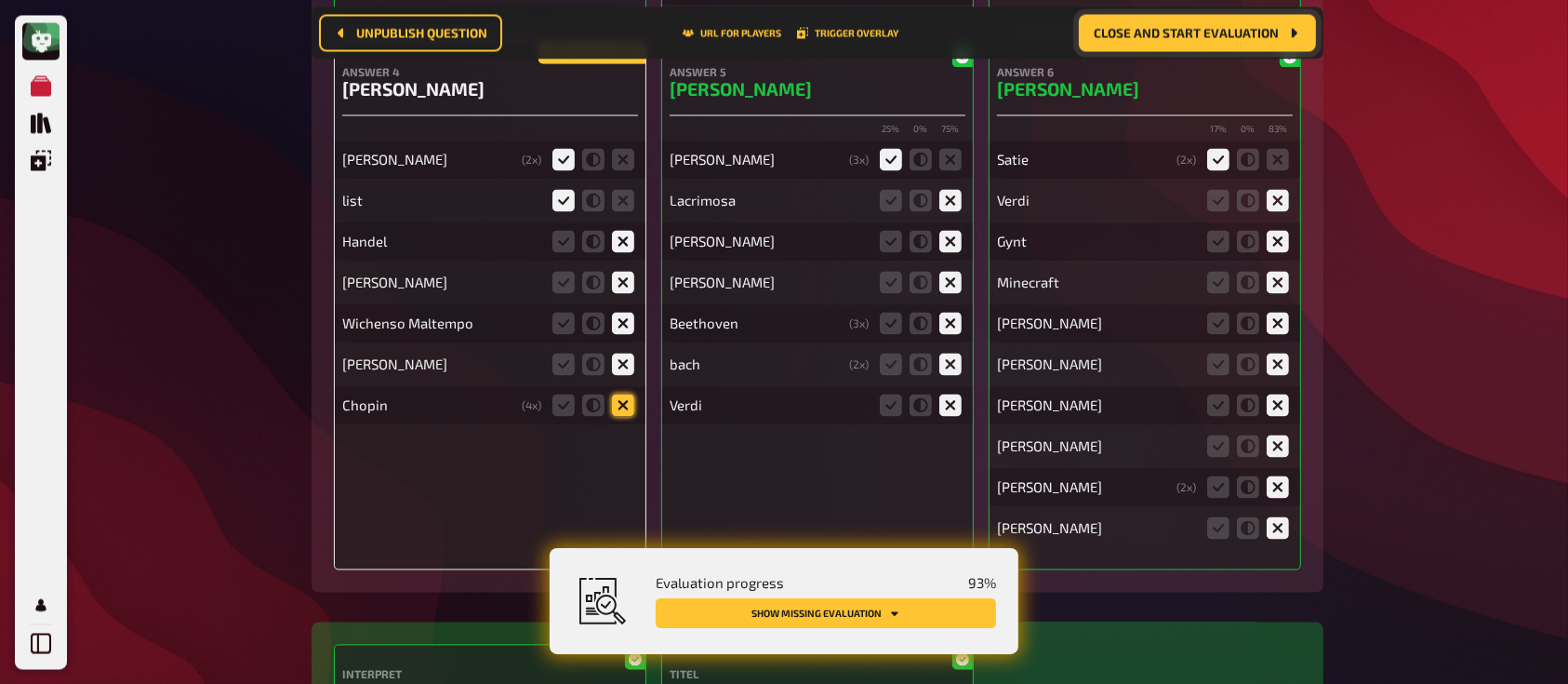
click at [624, 393] on icon at bounding box center [622, 404] width 22 height 22
click at [0, 0] on input "radio" at bounding box center [0, 0] width 0 height 0
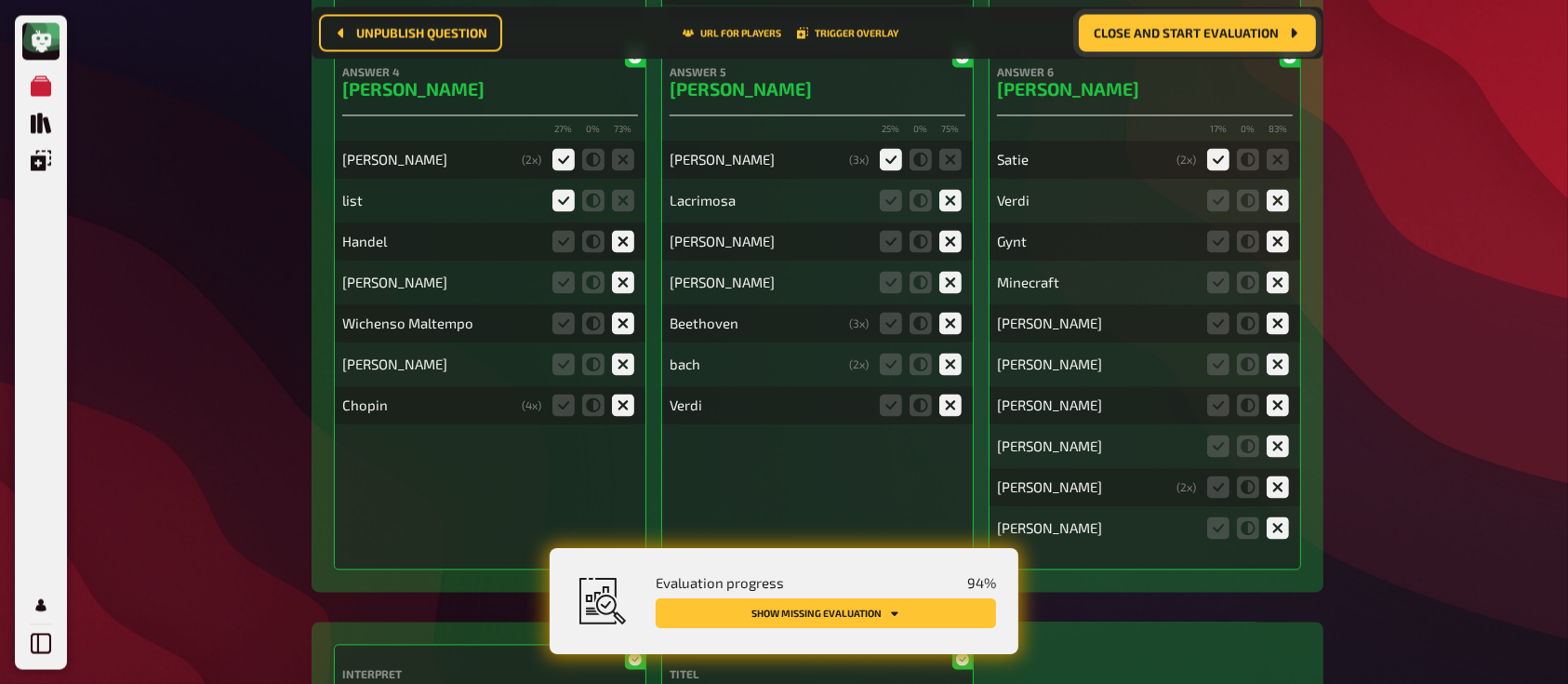
click at [481, 360] on div "[PERSON_NAME]" at bounding box center [442, 363] width 199 height 16
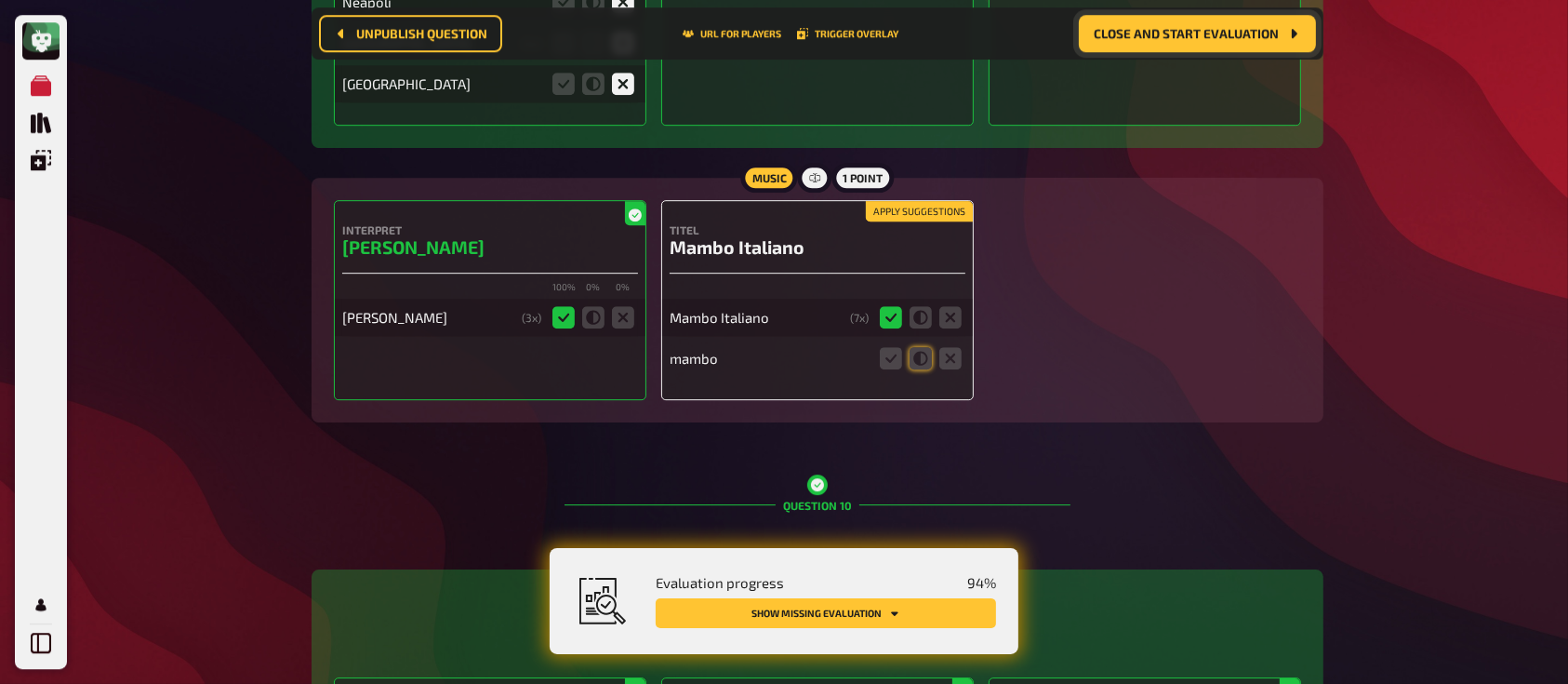
scroll to position [12678, 0]
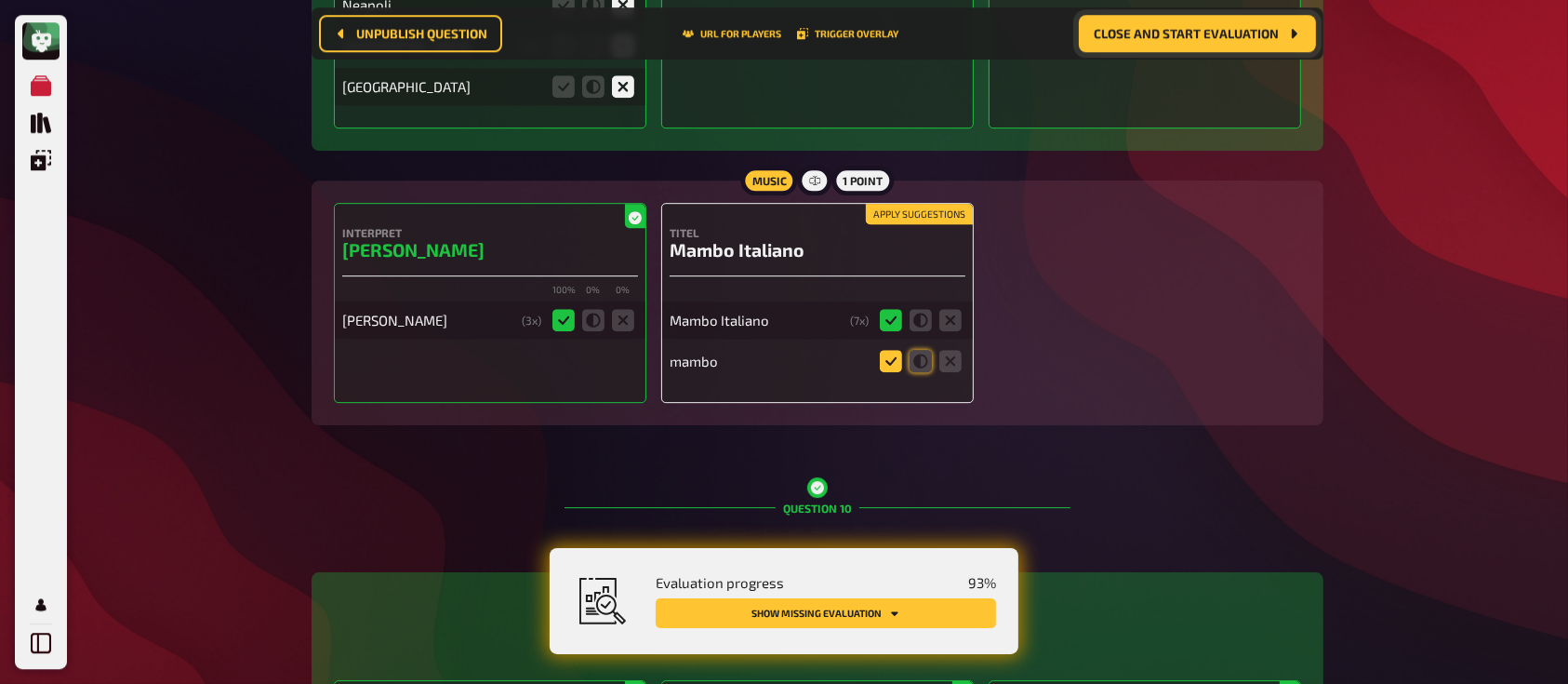
click at [884, 350] on icon at bounding box center [891, 360] width 22 height 22
click at [0, 0] on input "radio" at bounding box center [0, 0] width 0 height 0
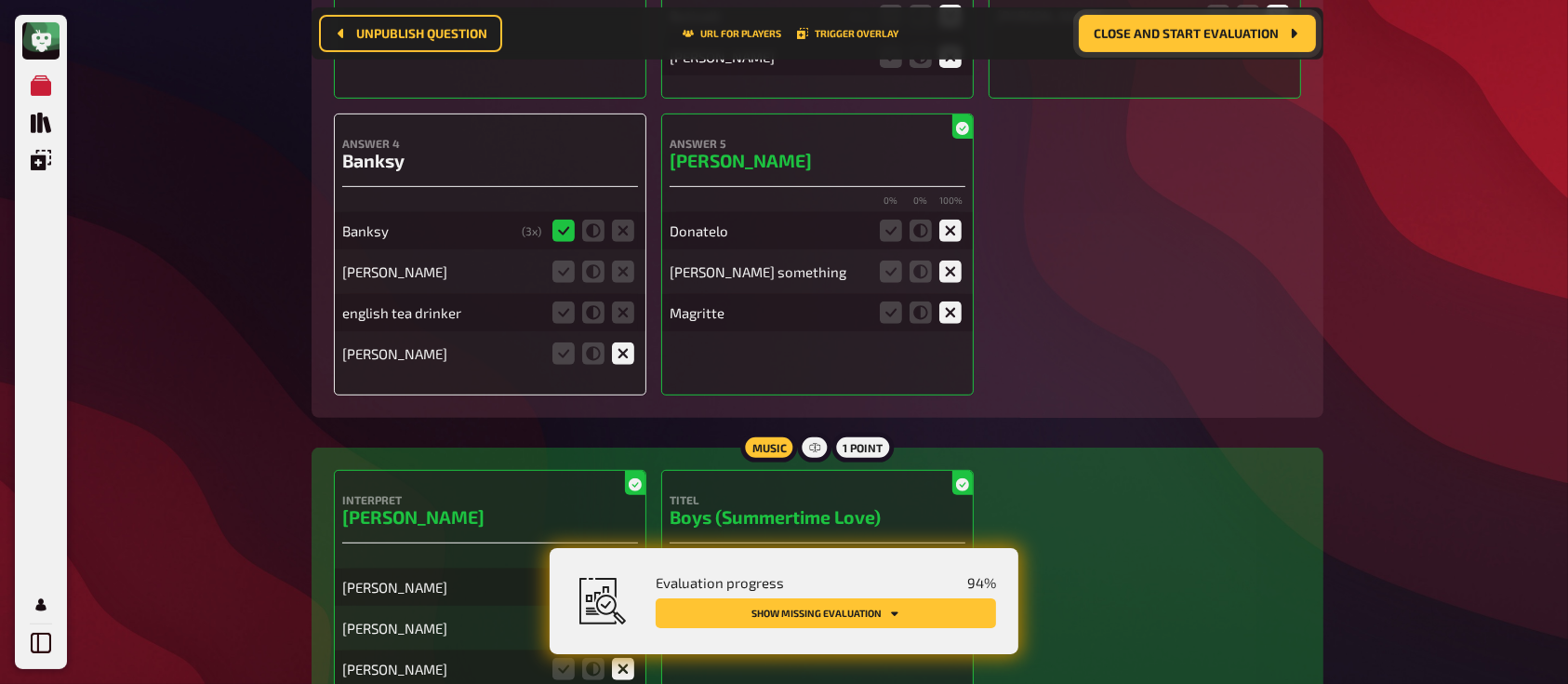
scroll to position [14862, 0]
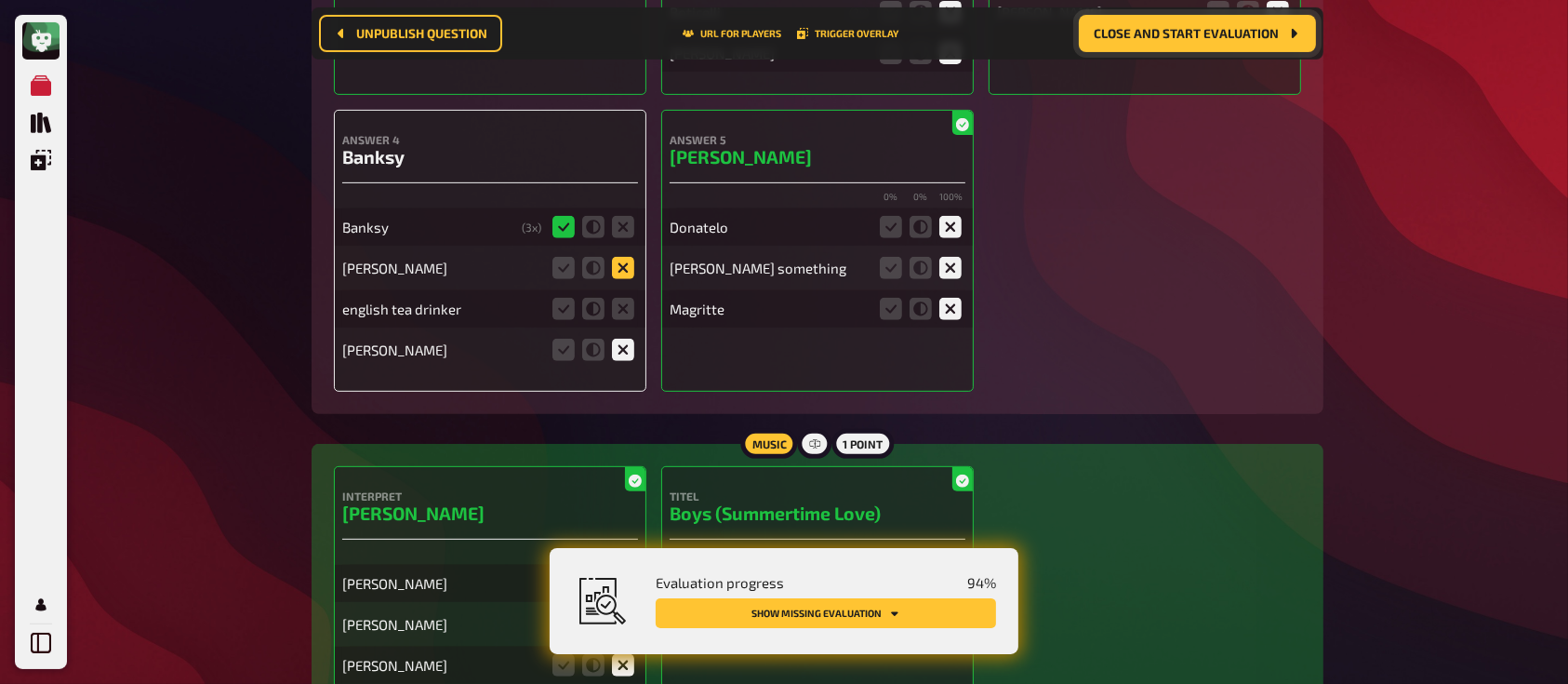
click at [614, 257] on icon at bounding box center [622, 268] width 22 height 22
click at [0, 0] on input "radio" at bounding box center [0, 0] width 0 height 0
click at [617, 298] on icon at bounding box center [622, 308] width 22 height 22
click at [0, 0] on input "radio" at bounding box center [0, 0] width 0 height 0
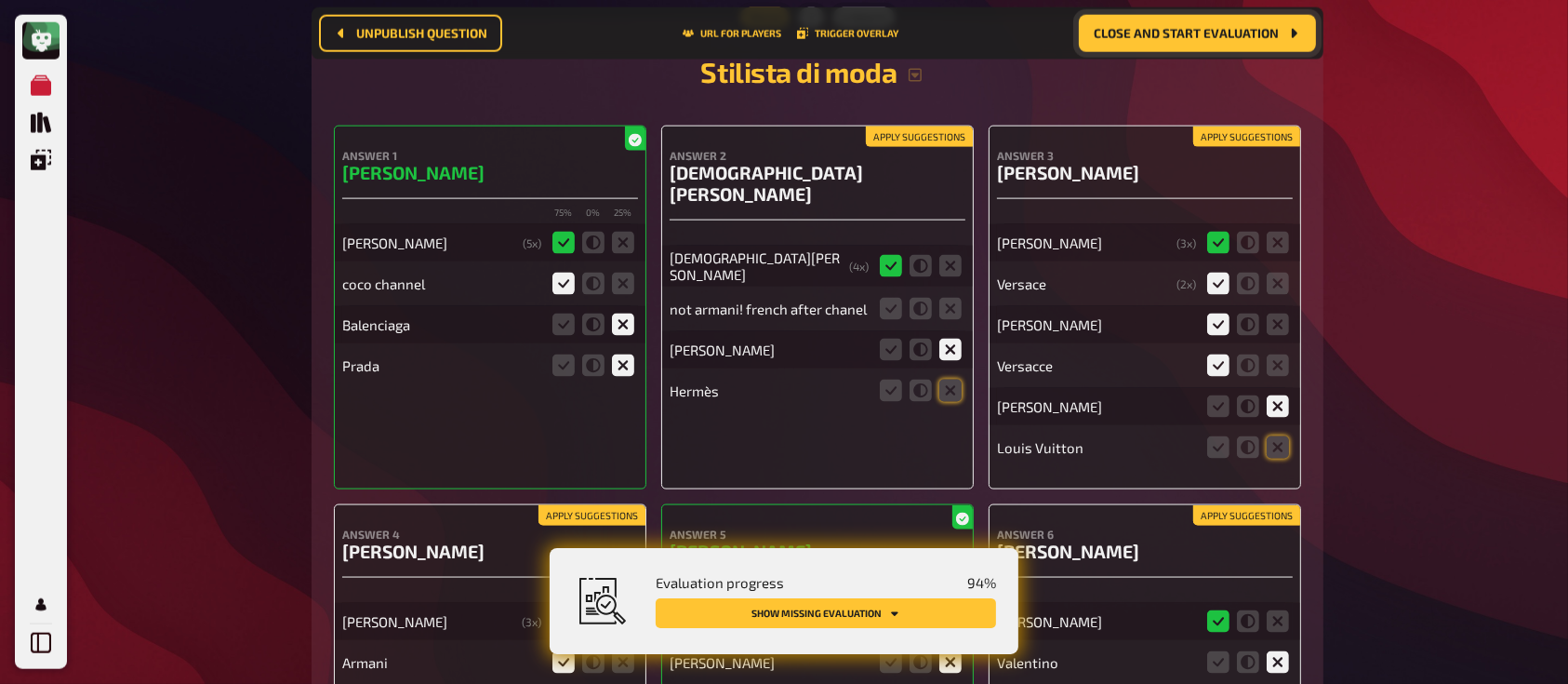
scroll to position [16702, 0]
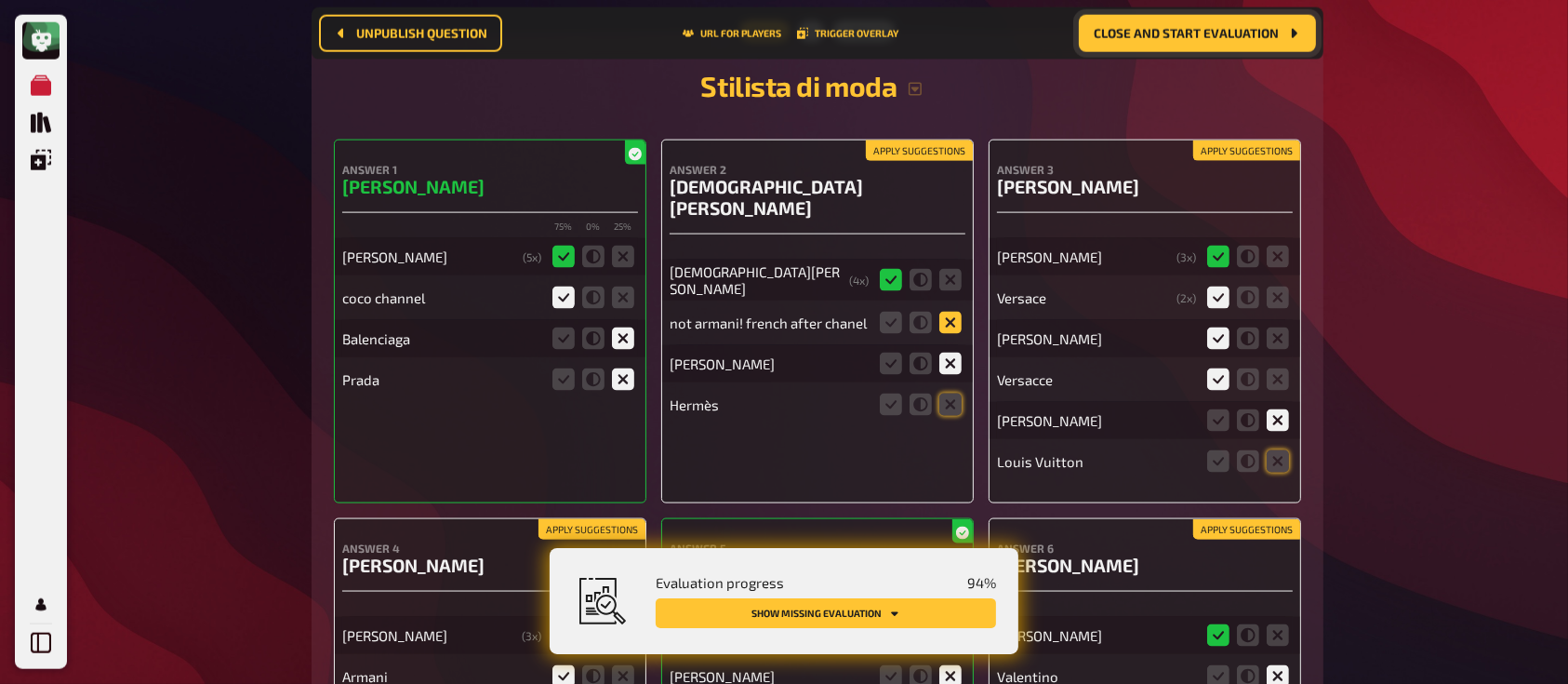
click at [942, 311] on icon at bounding box center [950, 322] width 22 height 22
click at [0, 0] on input "radio" at bounding box center [0, 0] width 0 height 0
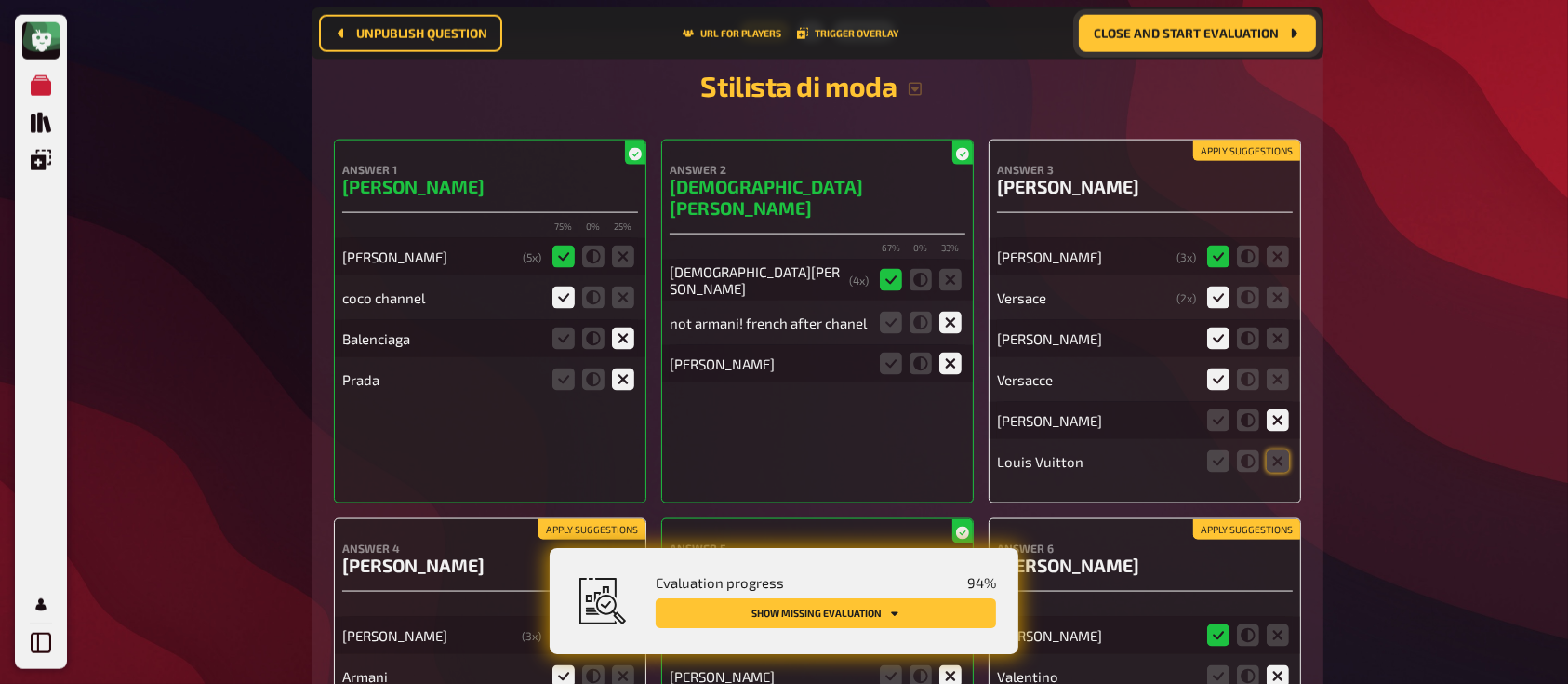
scroll to position [16751, 0]
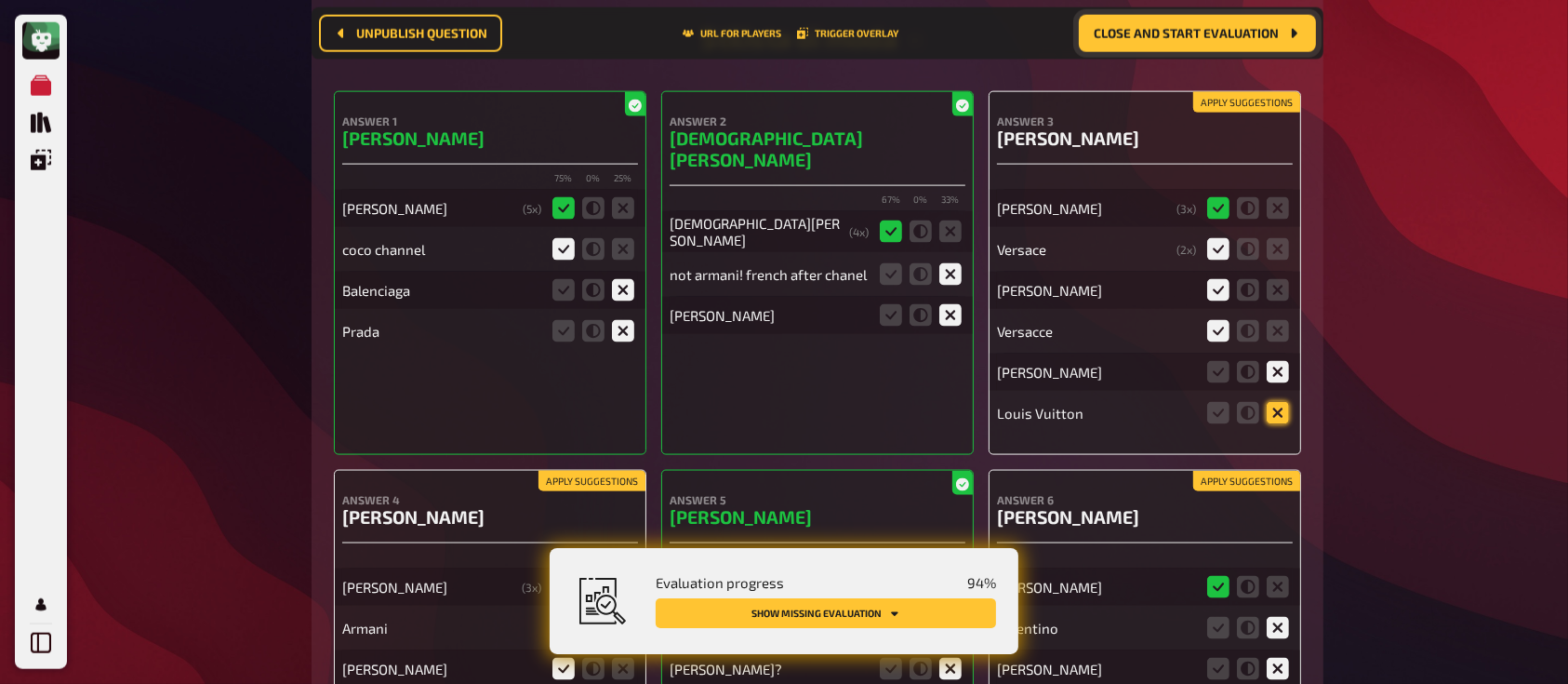
click at [1273, 405] on icon at bounding box center [1277, 413] width 22 height 22
click at [0, 0] on input "radio" at bounding box center [0, 0] width 0 height 0
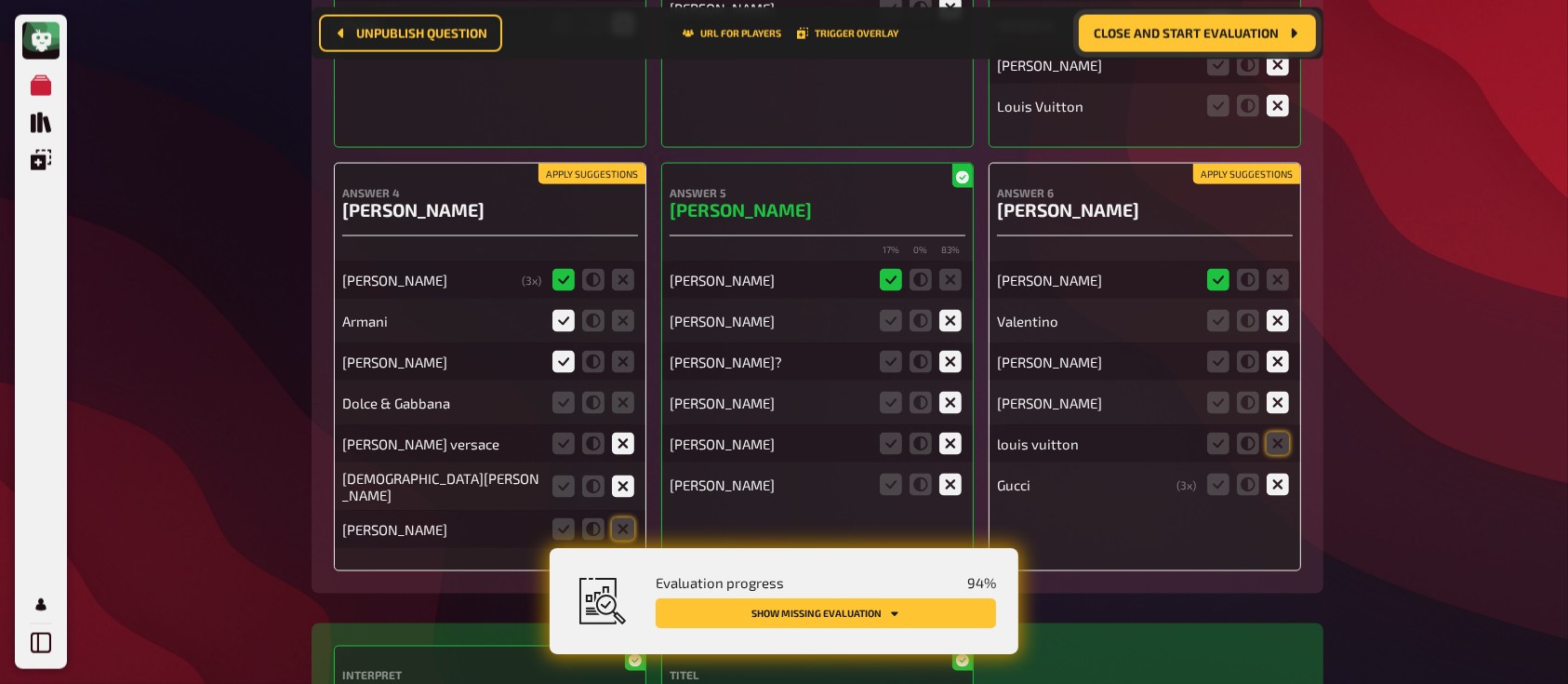
scroll to position [17058, 0]
click at [1281, 432] on icon at bounding box center [1277, 442] width 22 height 22
click at [0, 0] on input "radio" at bounding box center [0, 0] width 0 height 0
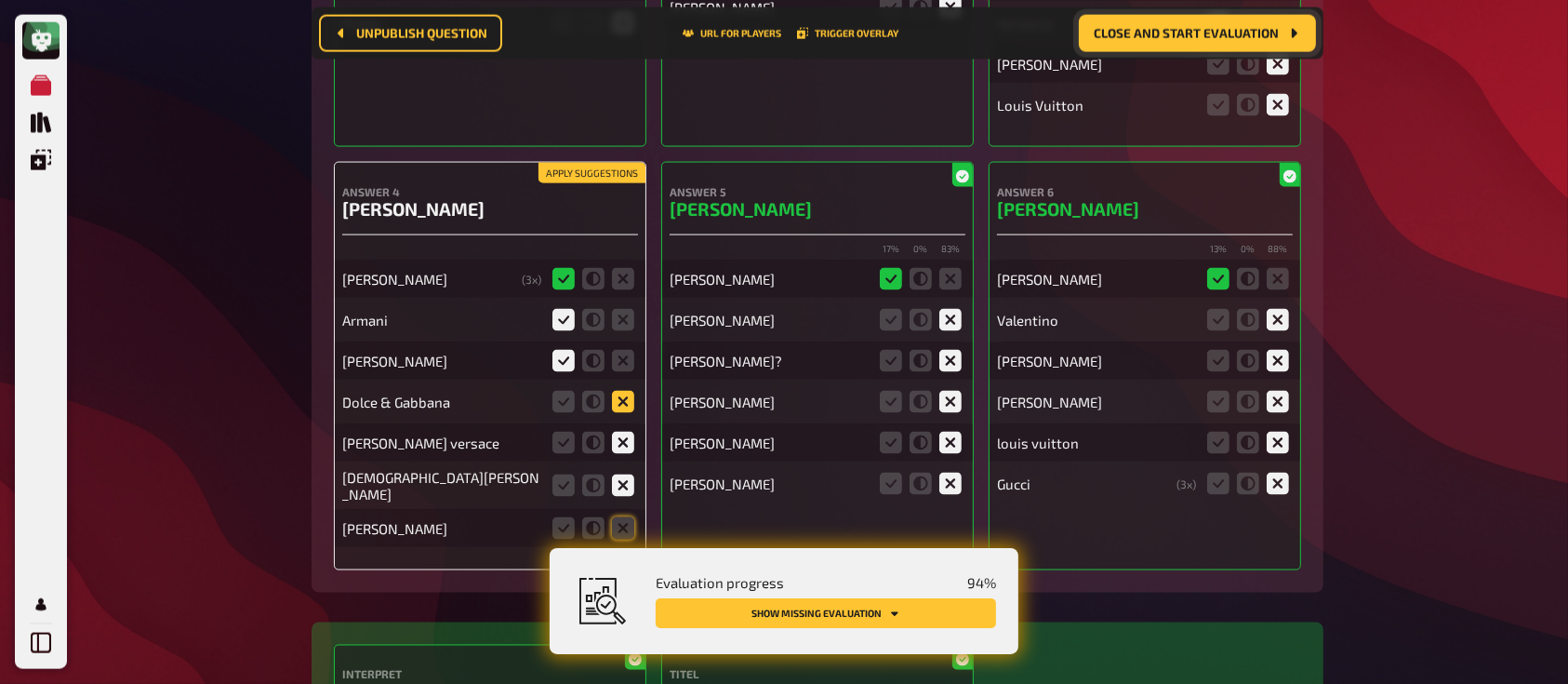
click at [625, 394] on icon at bounding box center [622, 401] width 22 height 22
click at [0, 0] on input "radio" at bounding box center [0, 0] width 0 height 0
click at [625, 394] on icon at bounding box center [622, 401] width 22 height 22
click at [0, 0] on input "radio" at bounding box center [0, 0] width 0 height 0
click at [624, 513] on fieldset at bounding box center [593, 527] width 89 height 30
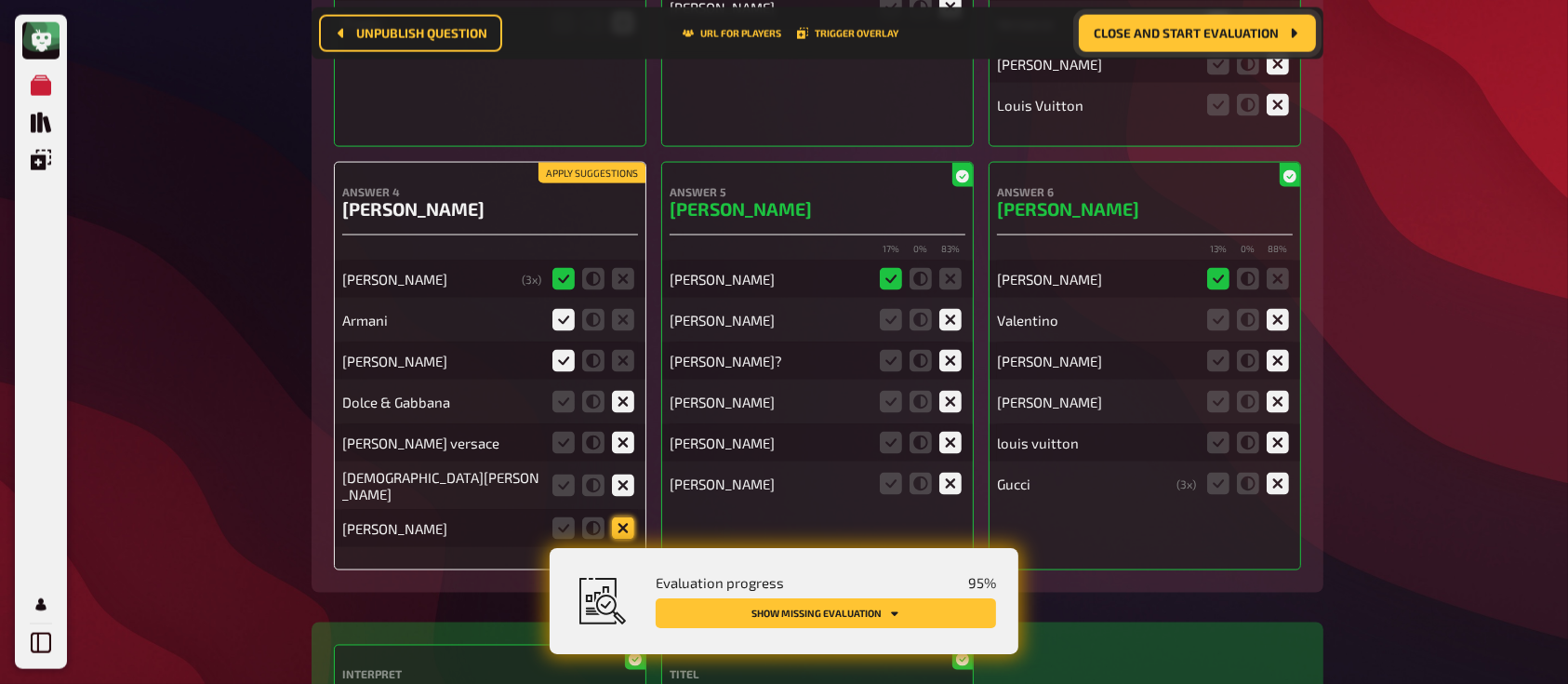
click at [625, 517] on icon at bounding box center [622, 527] width 22 height 22
click at [0, 0] on input "radio" at bounding box center [0, 0] width 0 height 0
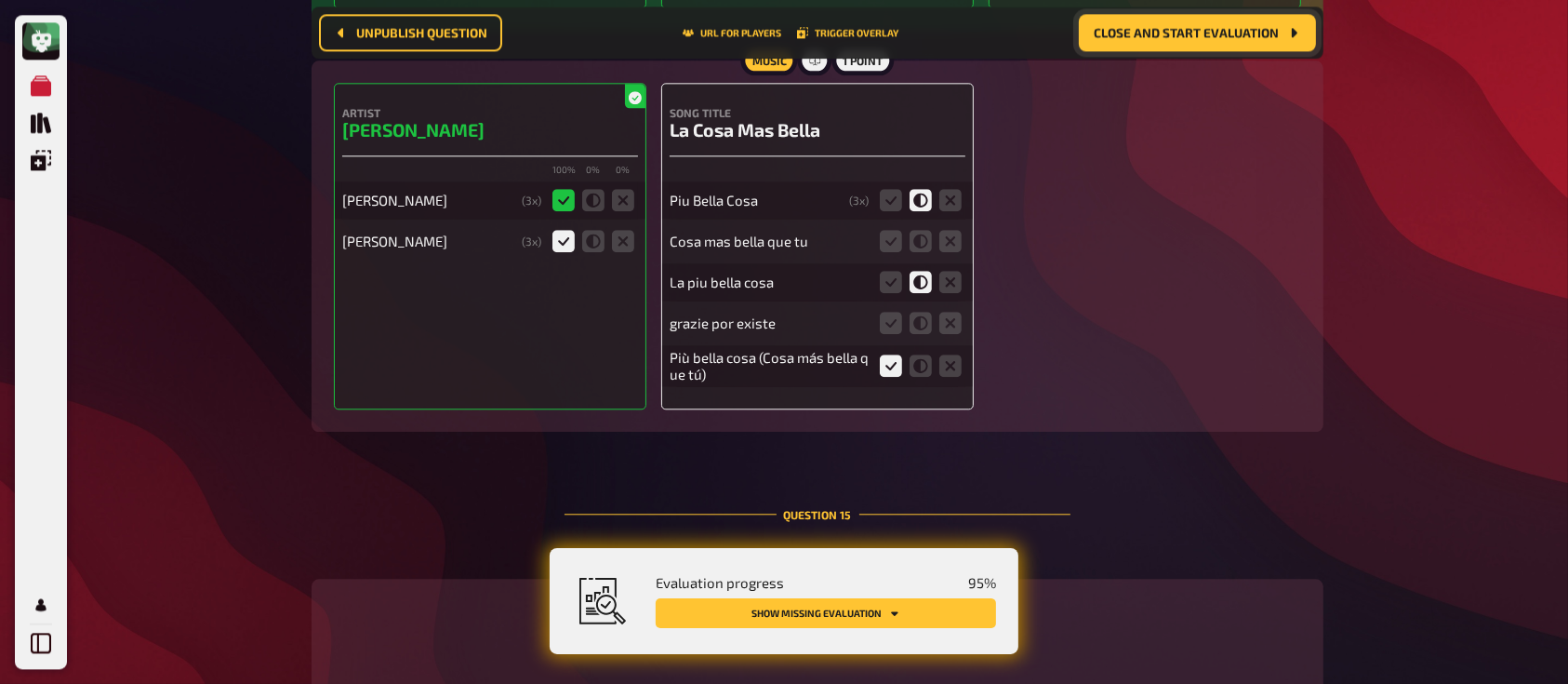
scroll to position [18539, 0]
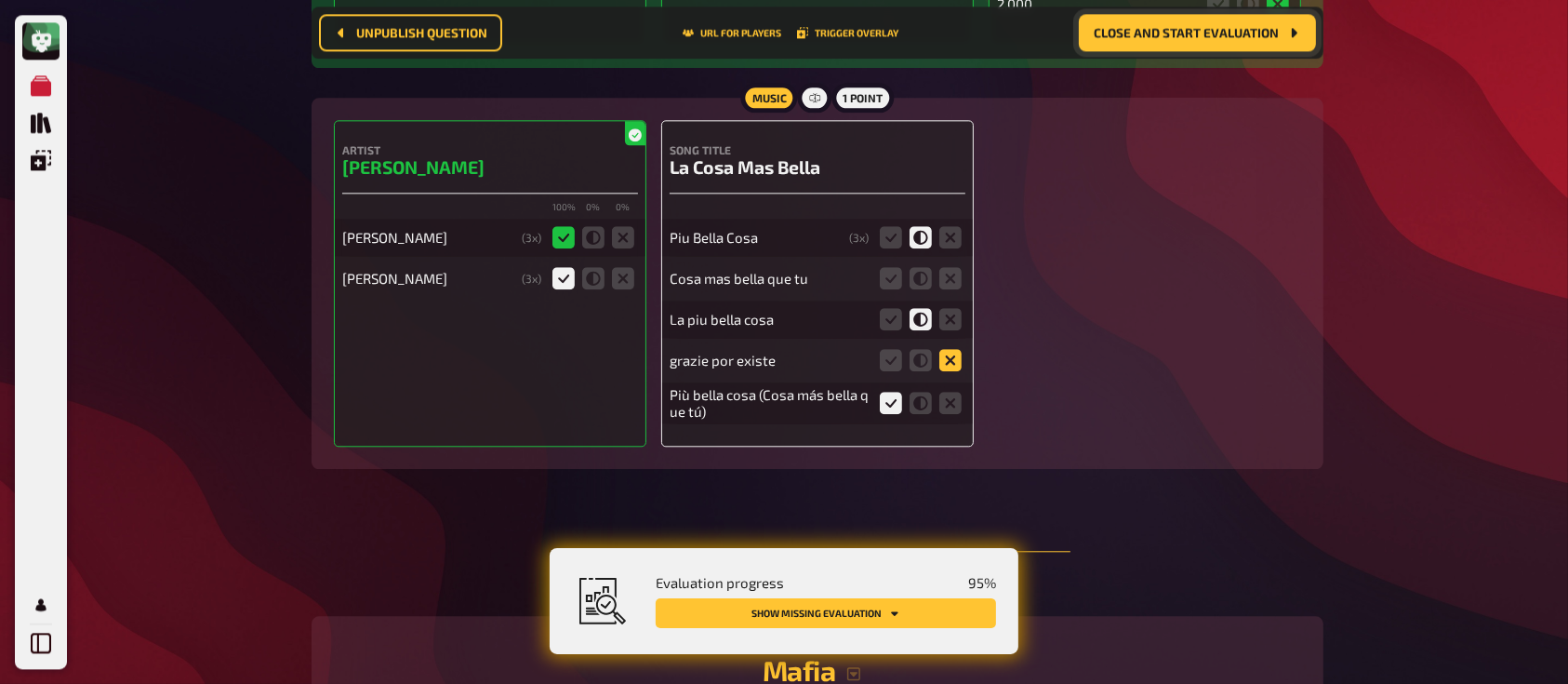
click at [945, 349] on icon at bounding box center [950, 359] width 22 height 22
click at [0, 0] on input "radio" at bounding box center [0, 0] width 0 height 0
click at [895, 267] on icon at bounding box center [891, 277] width 22 height 22
click at [0, 0] on input "radio" at bounding box center [0, 0] width 0 height 0
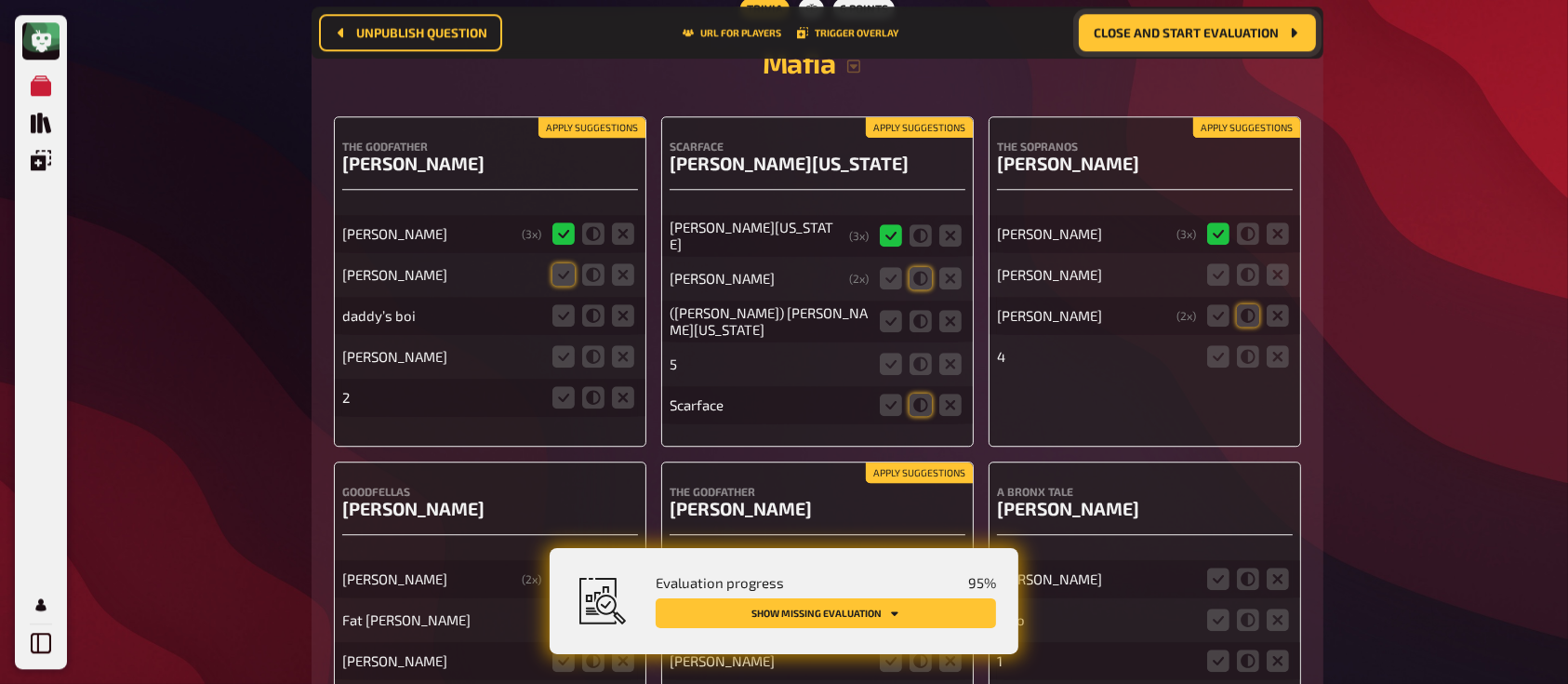
scroll to position [19141, 0]
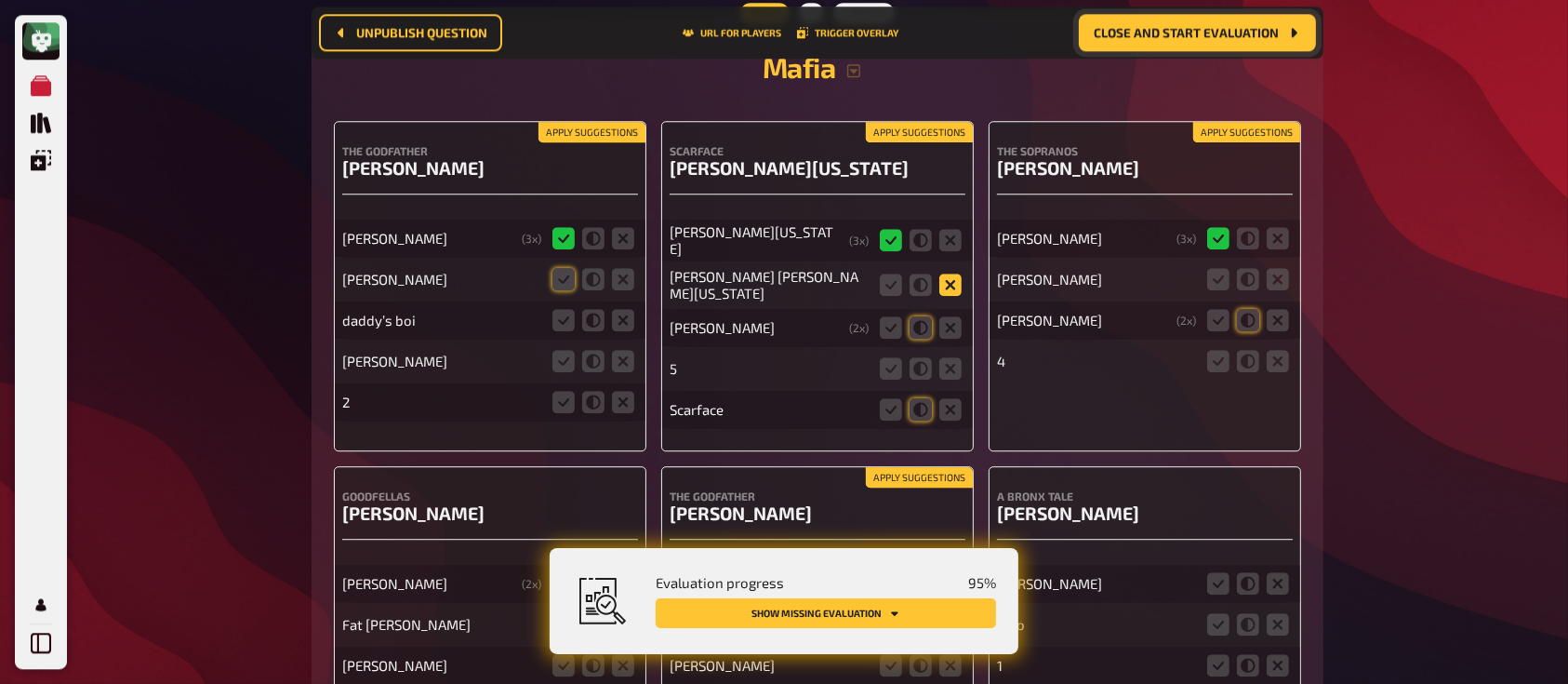
click at [953, 273] on icon at bounding box center [950, 284] width 22 height 22
click at [0, 0] on input "radio" at bounding box center [0, 0] width 0 height 0
click at [951, 316] on icon at bounding box center [950, 327] width 22 height 22
click at [0, 0] on input "radio" at bounding box center [0, 0] width 0 height 0
click at [950, 357] on icon at bounding box center [950, 368] width 22 height 22
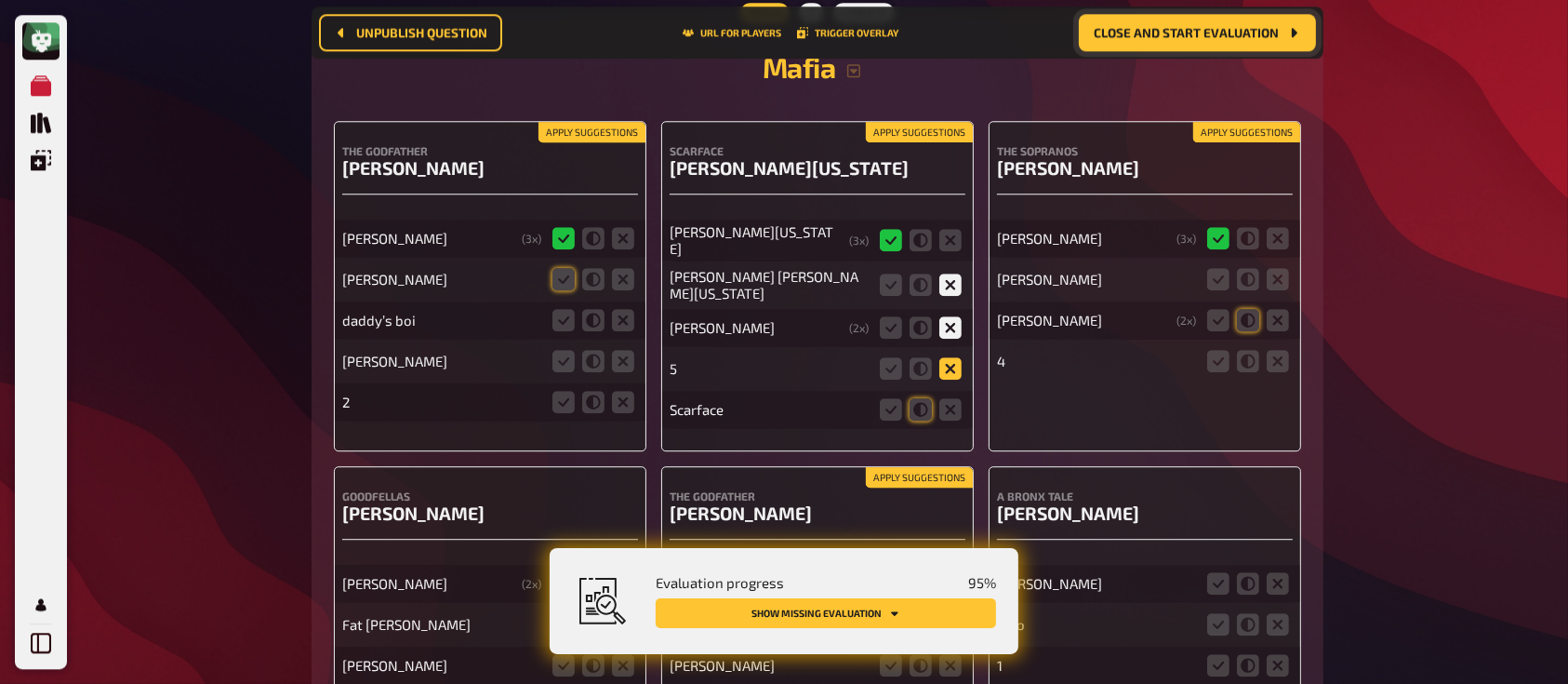
click at [0, 0] on input "radio" at bounding box center [0, 0] width 0 height 0
click at [952, 398] on icon at bounding box center [950, 409] width 22 height 22
click at [0, 0] on input "radio" at bounding box center [0, 0] width 0 height 0
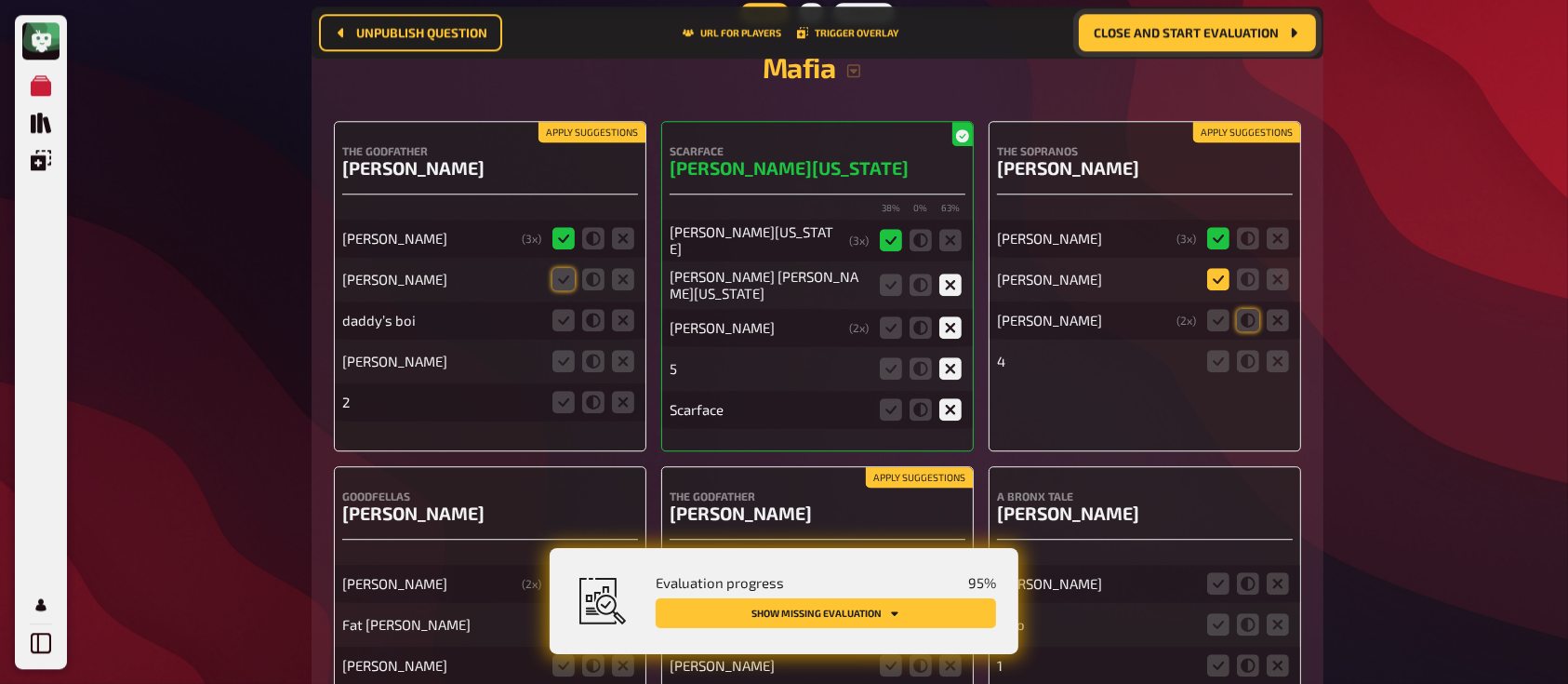
click at [1224, 268] on icon at bounding box center [1217, 278] width 22 height 22
click at [0, 0] on input "radio" at bounding box center [0, 0] width 0 height 0
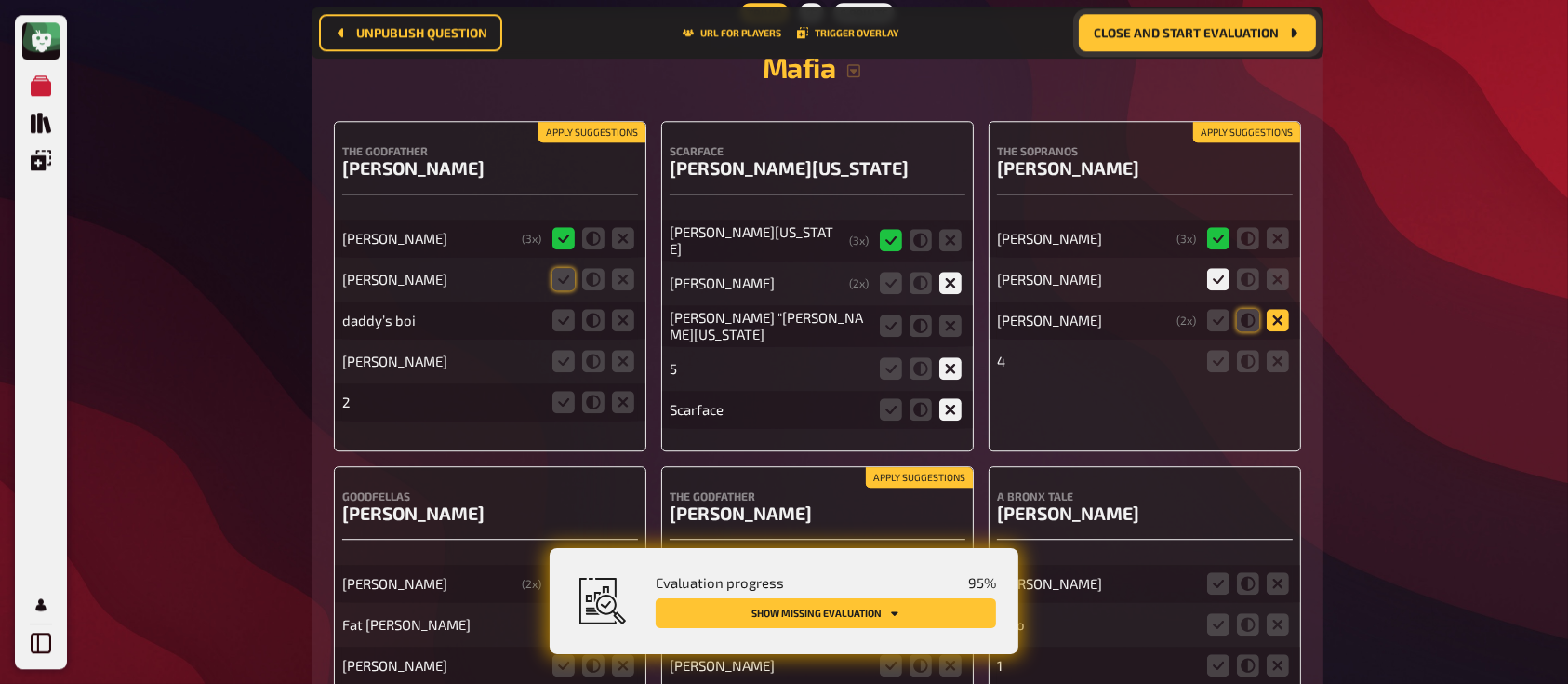
click at [1278, 309] on icon at bounding box center [1277, 320] width 22 height 22
click at [0, 0] on input "radio" at bounding box center [0, 0] width 0 height 0
click at [1235, 305] on fieldset at bounding box center [1248, 320] width 89 height 30
click at [1245, 309] on icon at bounding box center [1247, 320] width 22 height 22
click at [0, 0] on input "radio" at bounding box center [0, 0] width 0 height 0
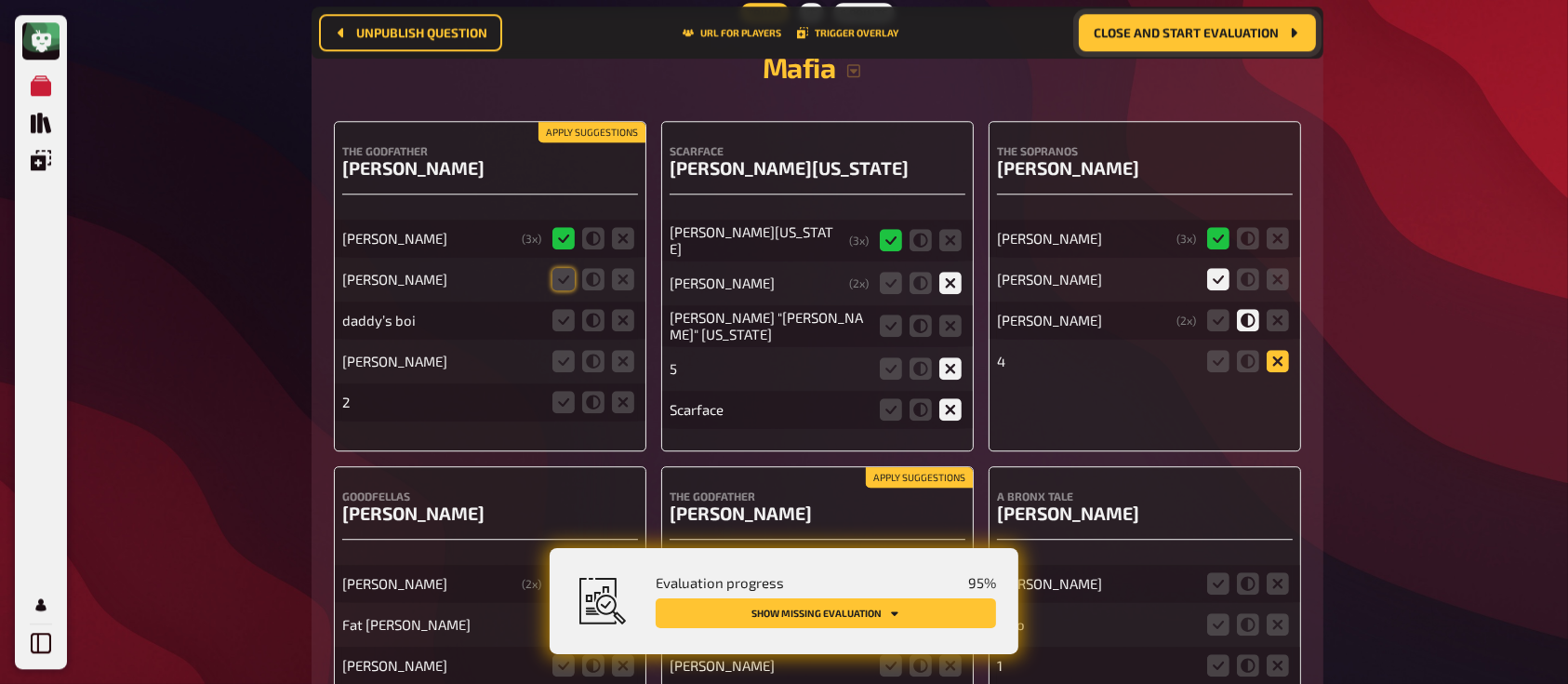
click at [1275, 350] on icon at bounding box center [1277, 360] width 22 height 22
click at [0, 0] on input "radio" at bounding box center [0, 0] width 0 height 0
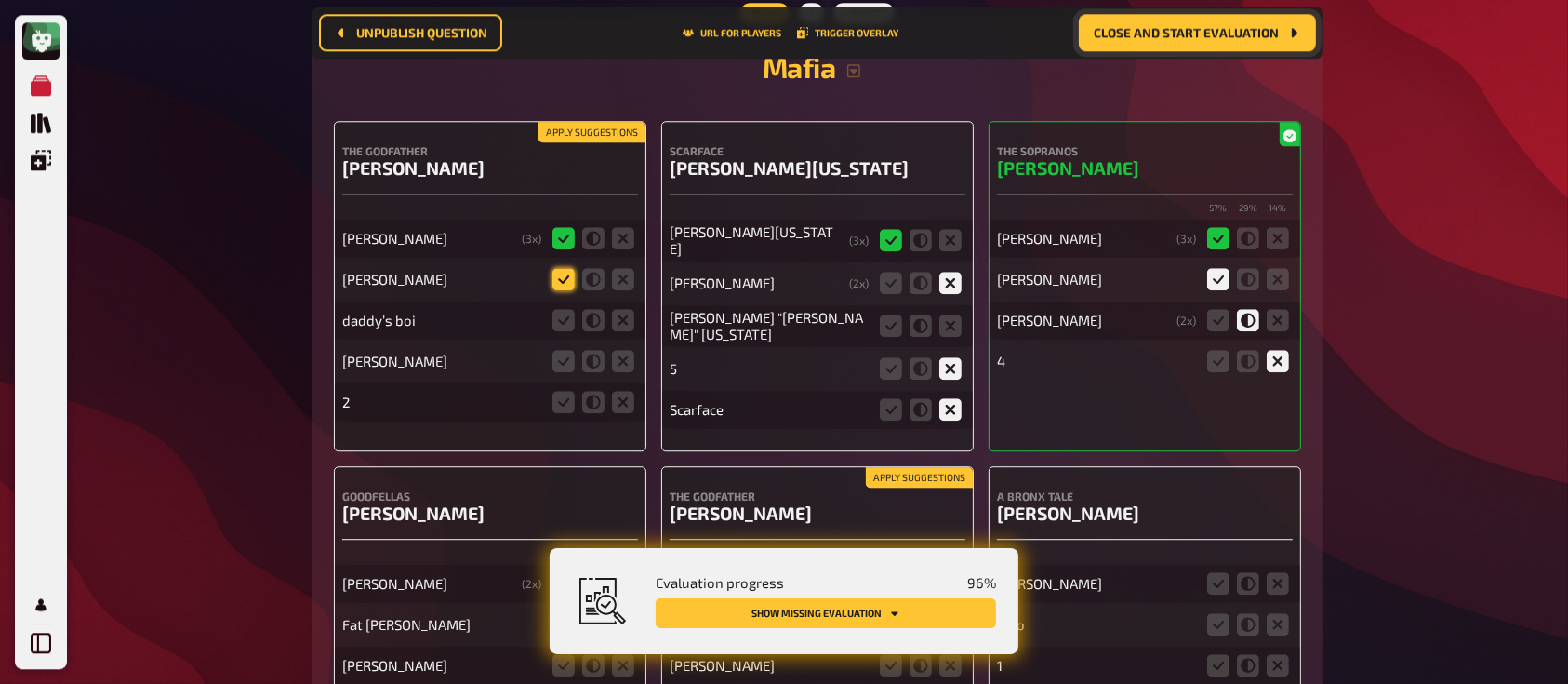
click at [562, 268] on icon at bounding box center [563, 278] width 22 height 22
click at [0, 0] on input "radio" at bounding box center [0, 0] width 0 height 0
click at [562, 268] on icon at bounding box center [563, 278] width 22 height 22
click at [0, 0] on input "radio" at bounding box center [0, 0] width 0 height 0
click at [626, 310] on icon at bounding box center [622, 320] width 22 height 22
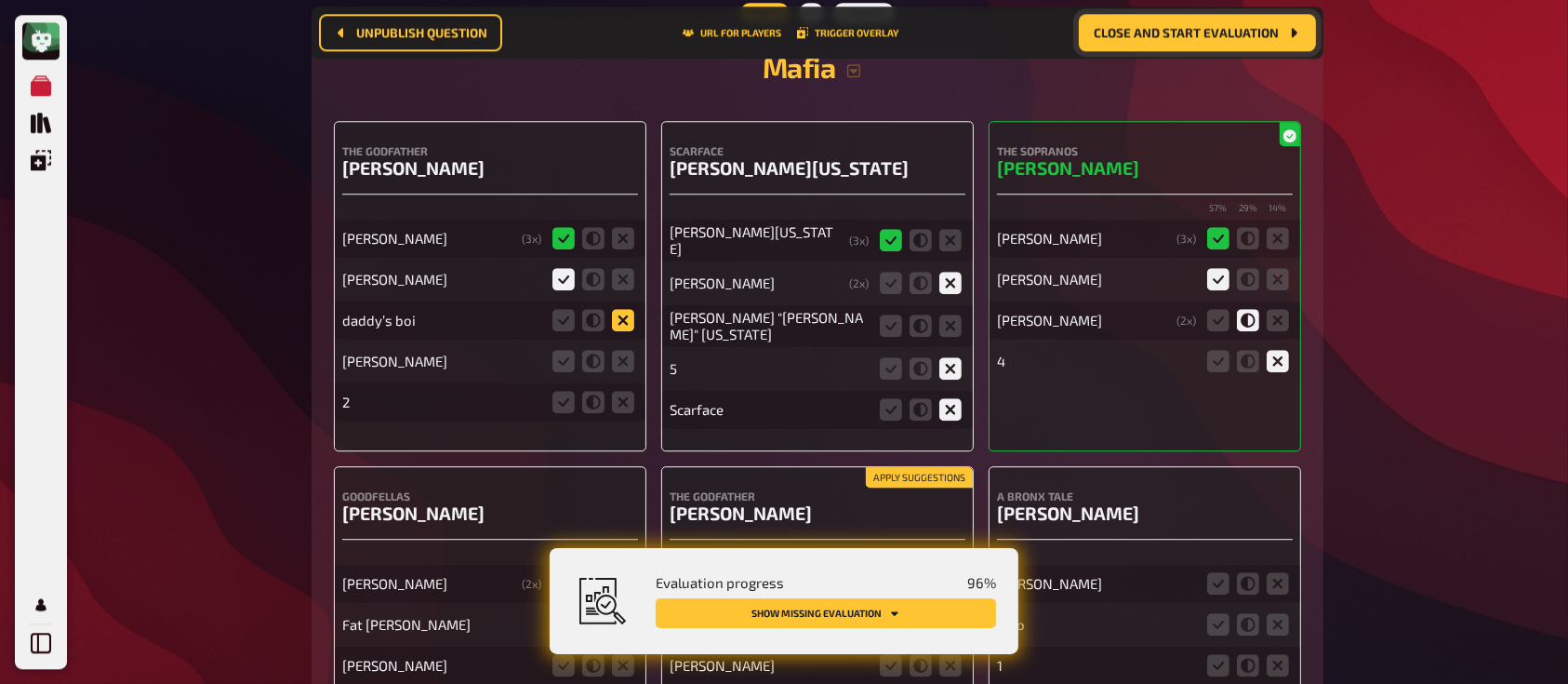
click at [0, 0] on input "radio" at bounding box center [0, 0] width 0 height 0
click at [625, 354] on icon at bounding box center [622, 360] width 22 height 22
click at [0, 0] on input "radio" at bounding box center [0, 0] width 0 height 0
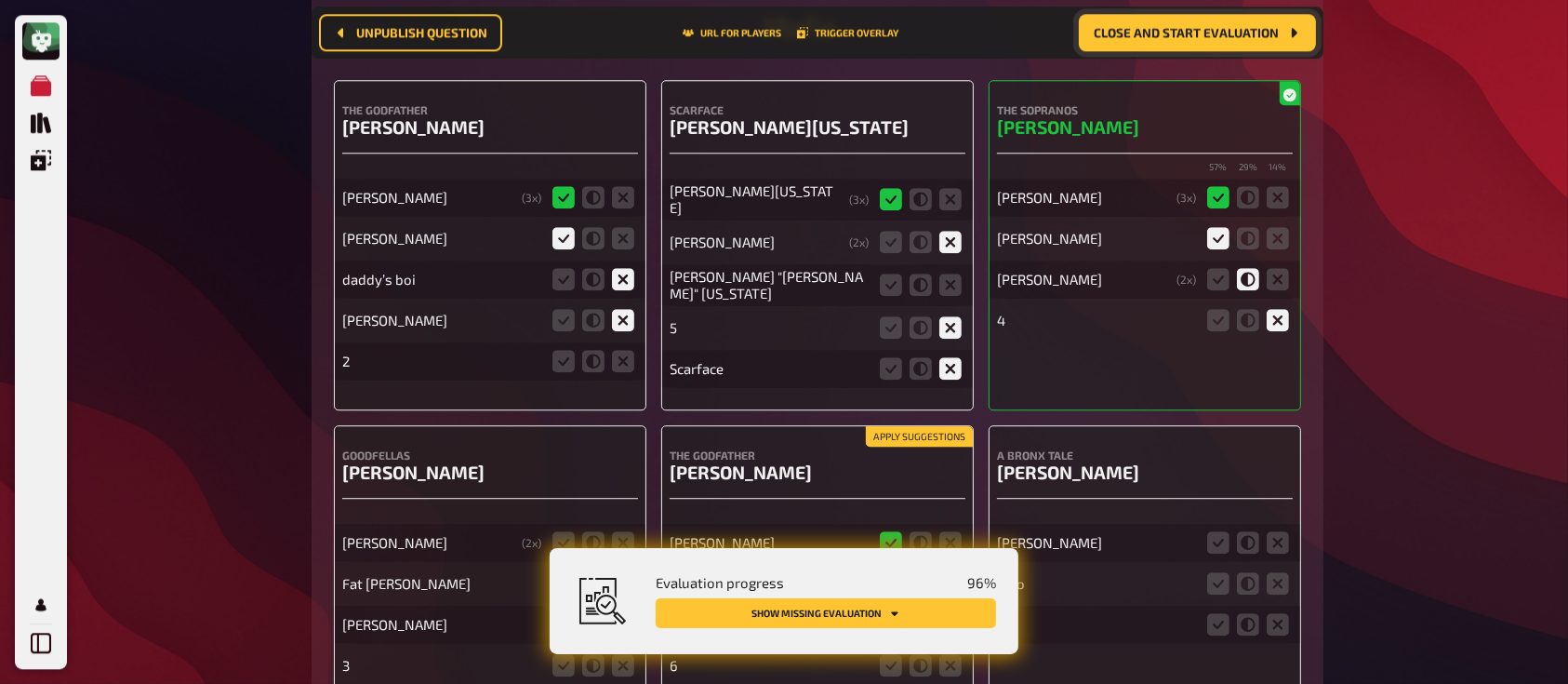
scroll to position [19100, 0]
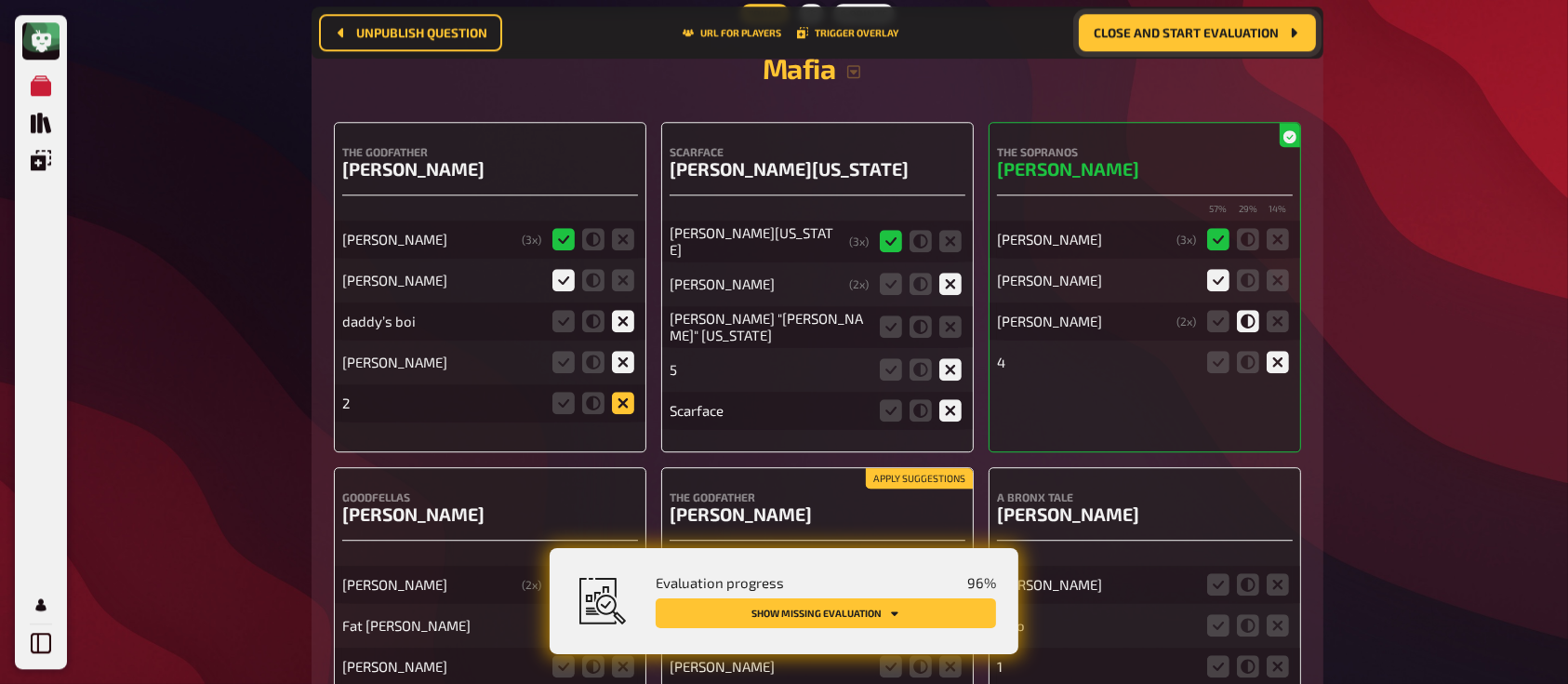
click at [622, 391] on icon at bounding box center [622, 402] width 22 height 22
click at [0, 0] on input "radio" at bounding box center [0, 0] width 0 height 0
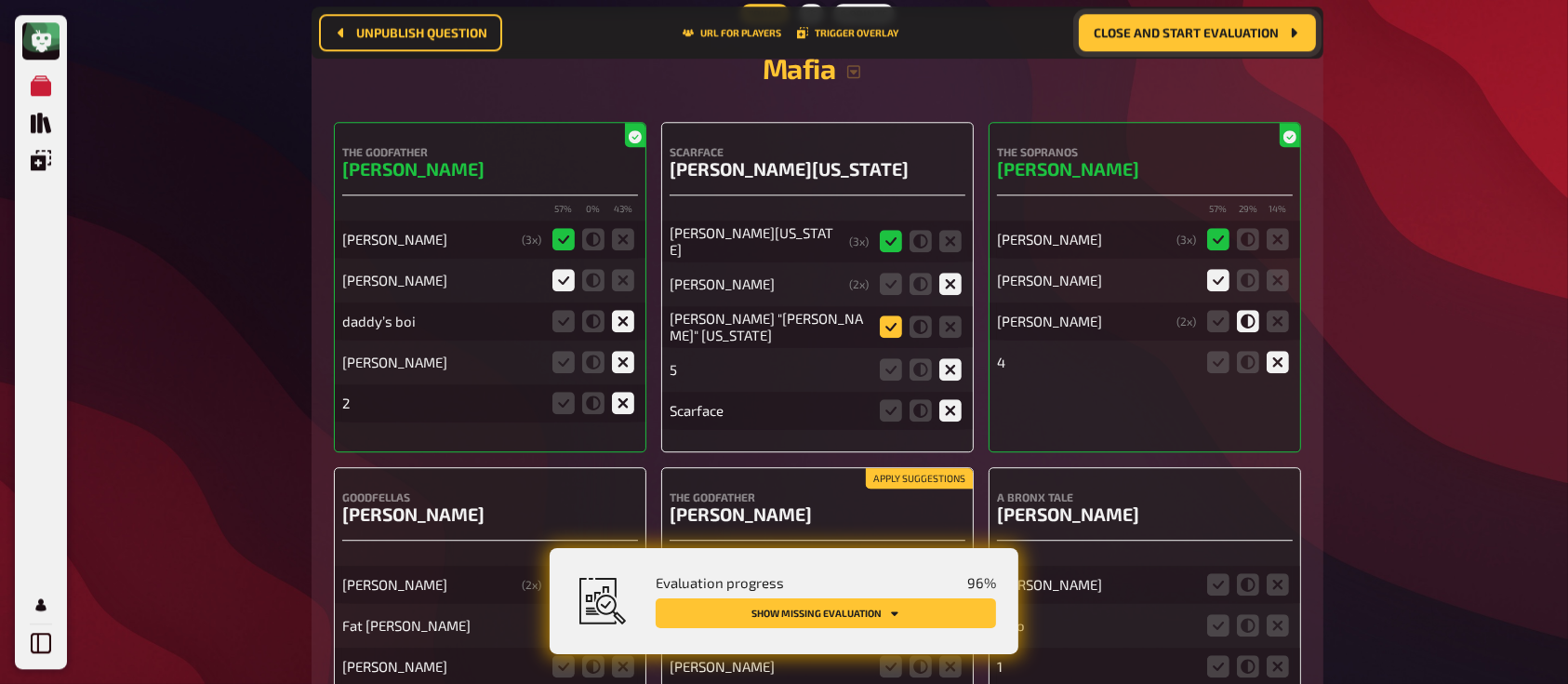
click at [890, 315] on icon at bounding box center [891, 326] width 22 height 22
click at [0, 0] on input "radio" at bounding box center [0, 0] width 0 height 0
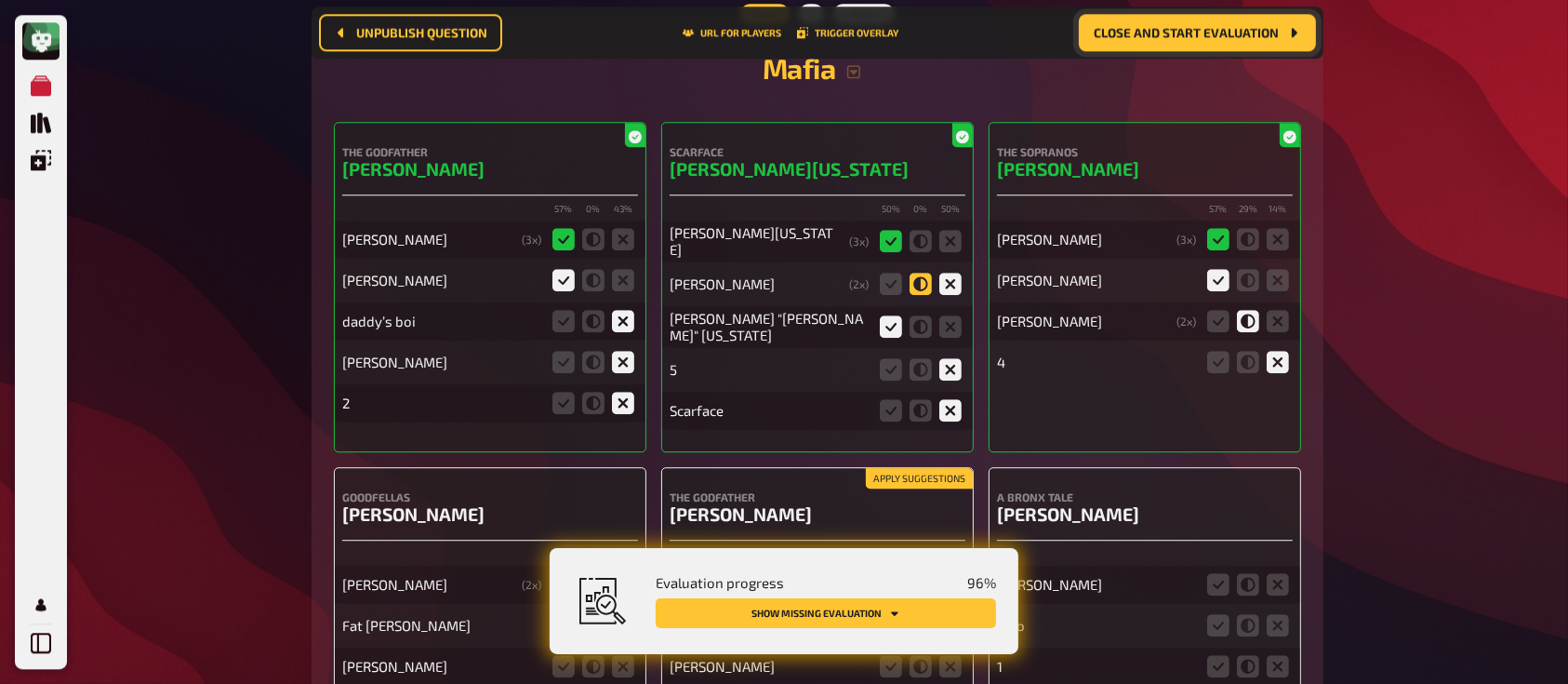
click at [921, 272] on icon at bounding box center [920, 283] width 22 height 22
click at [0, 0] on input "radio" at bounding box center [0, 0] width 0 height 0
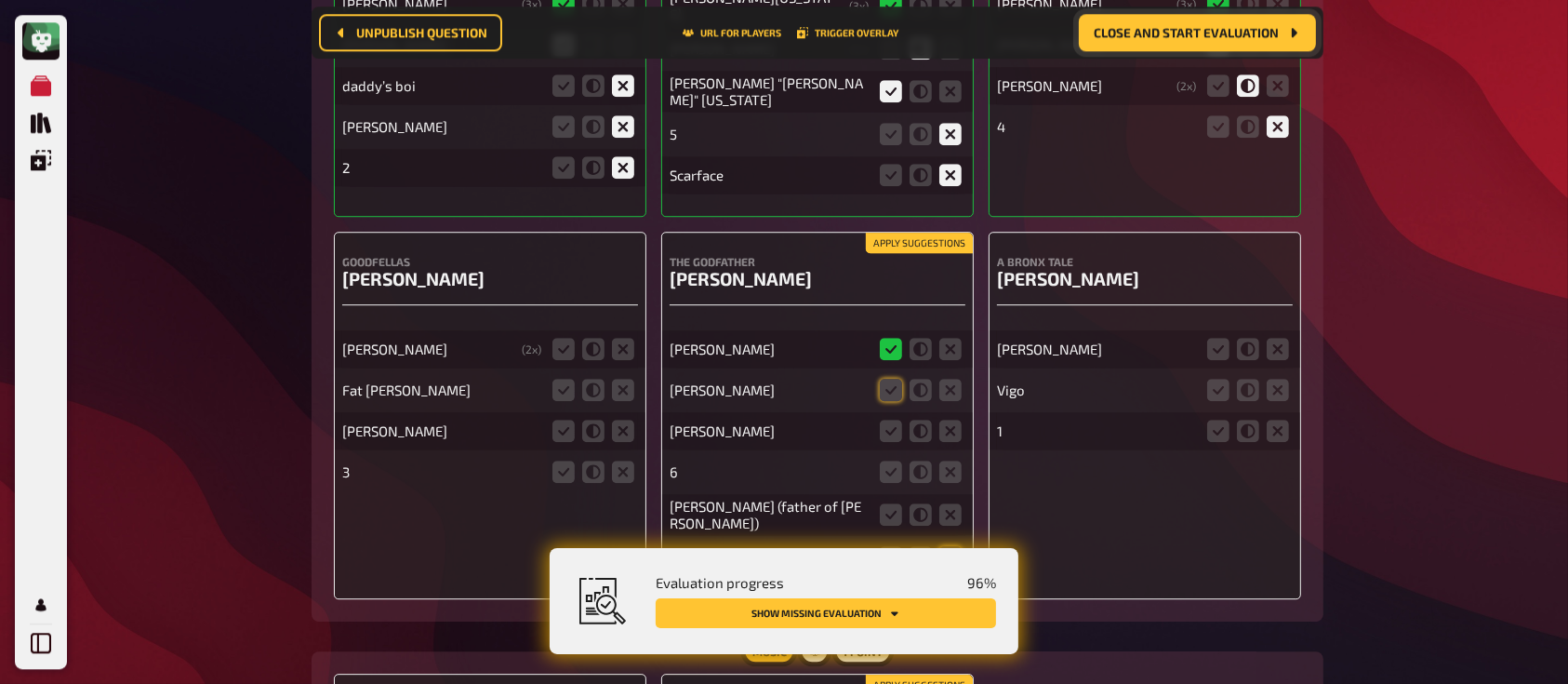
scroll to position [19356, 0]
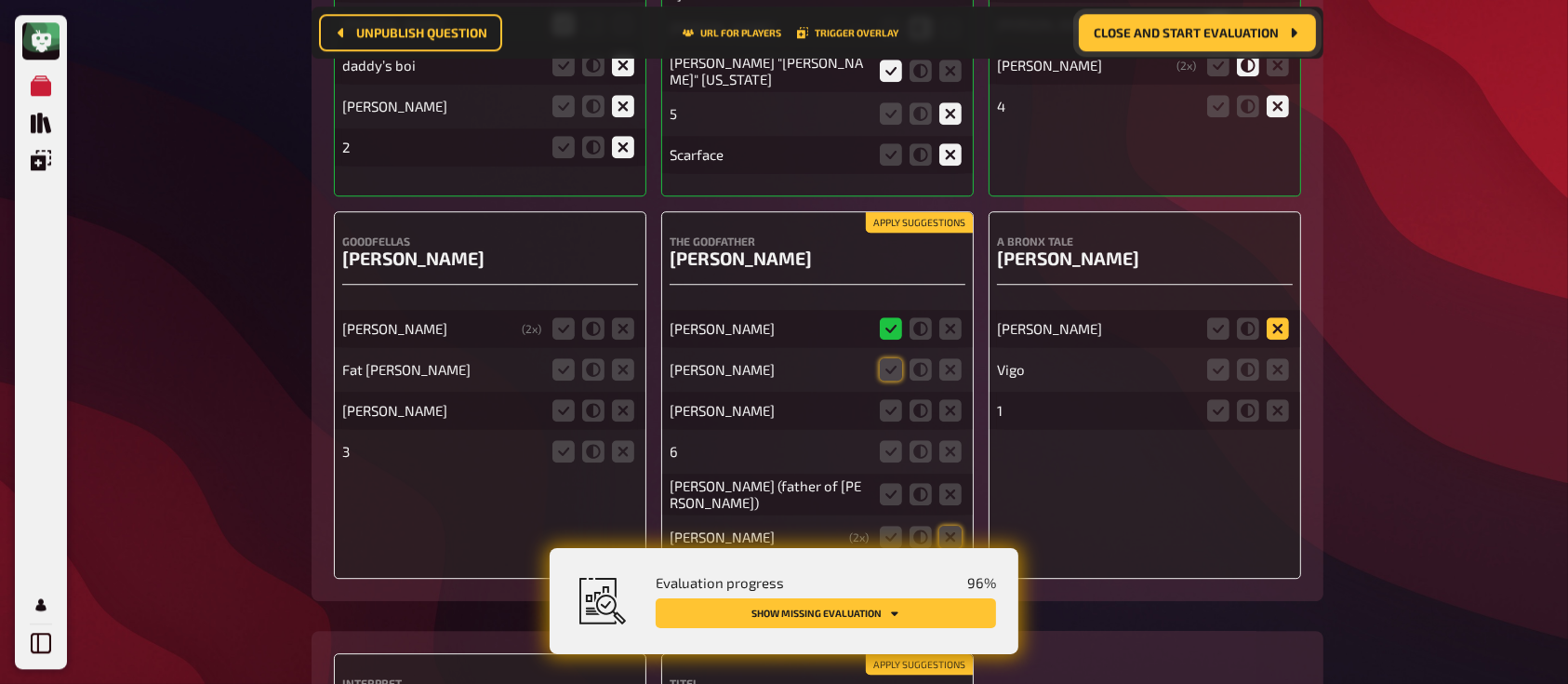
click at [1279, 317] on icon at bounding box center [1277, 328] width 22 height 22
click at [0, 0] on input "radio" at bounding box center [0, 0] width 0 height 0
click at [1272, 358] on icon at bounding box center [1277, 369] width 22 height 22
click at [0, 0] on input "radio" at bounding box center [0, 0] width 0 height 0
click at [1280, 399] on icon at bounding box center [1277, 410] width 22 height 22
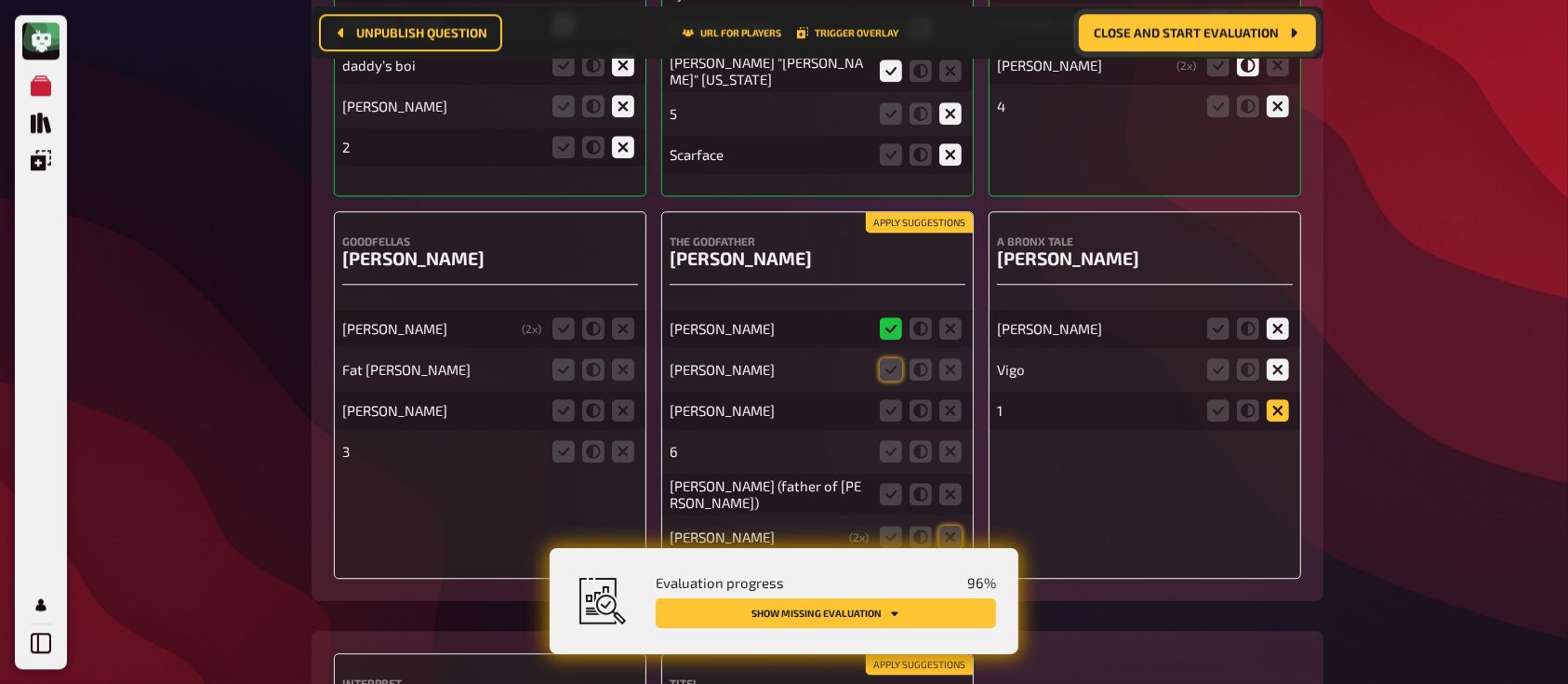
click at [0, 0] on input "radio" at bounding box center [0, 0] width 0 height 0
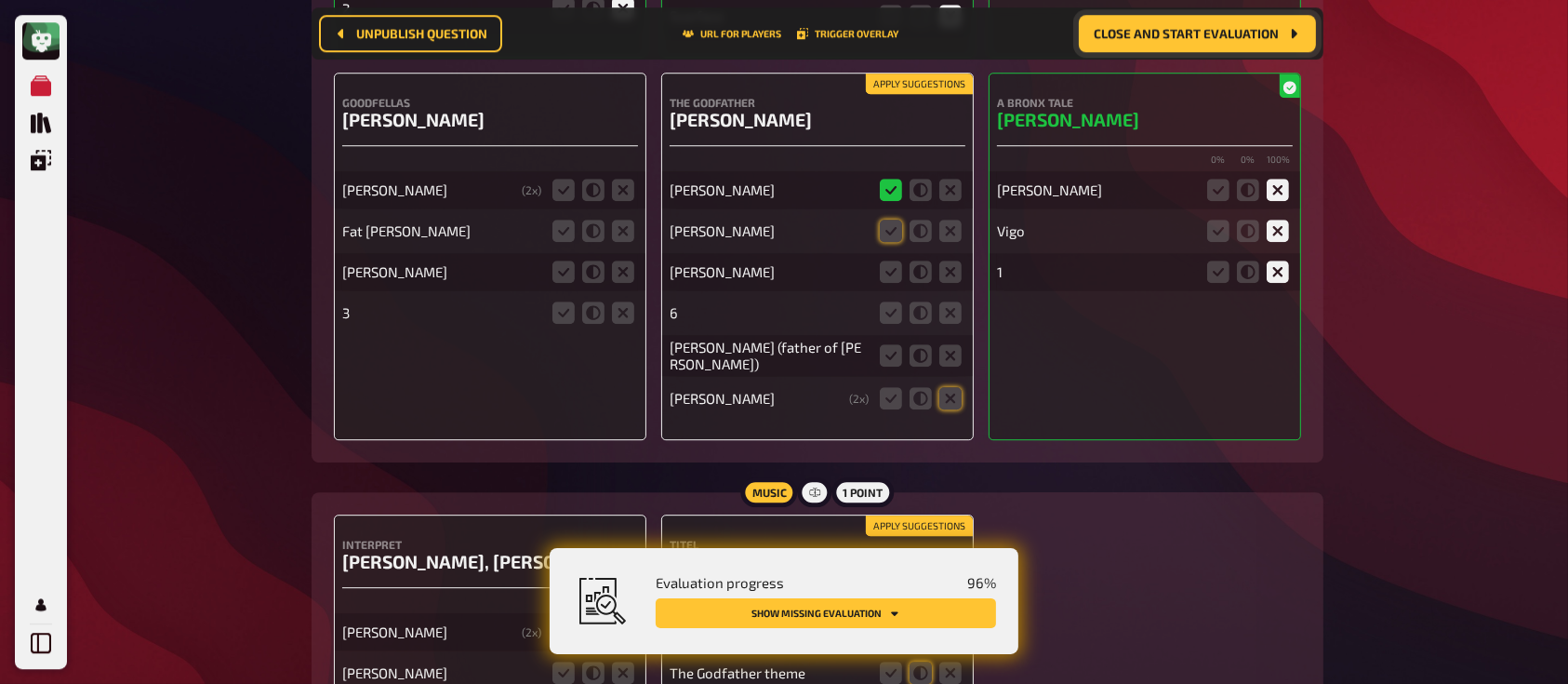
scroll to position [19475, 0]
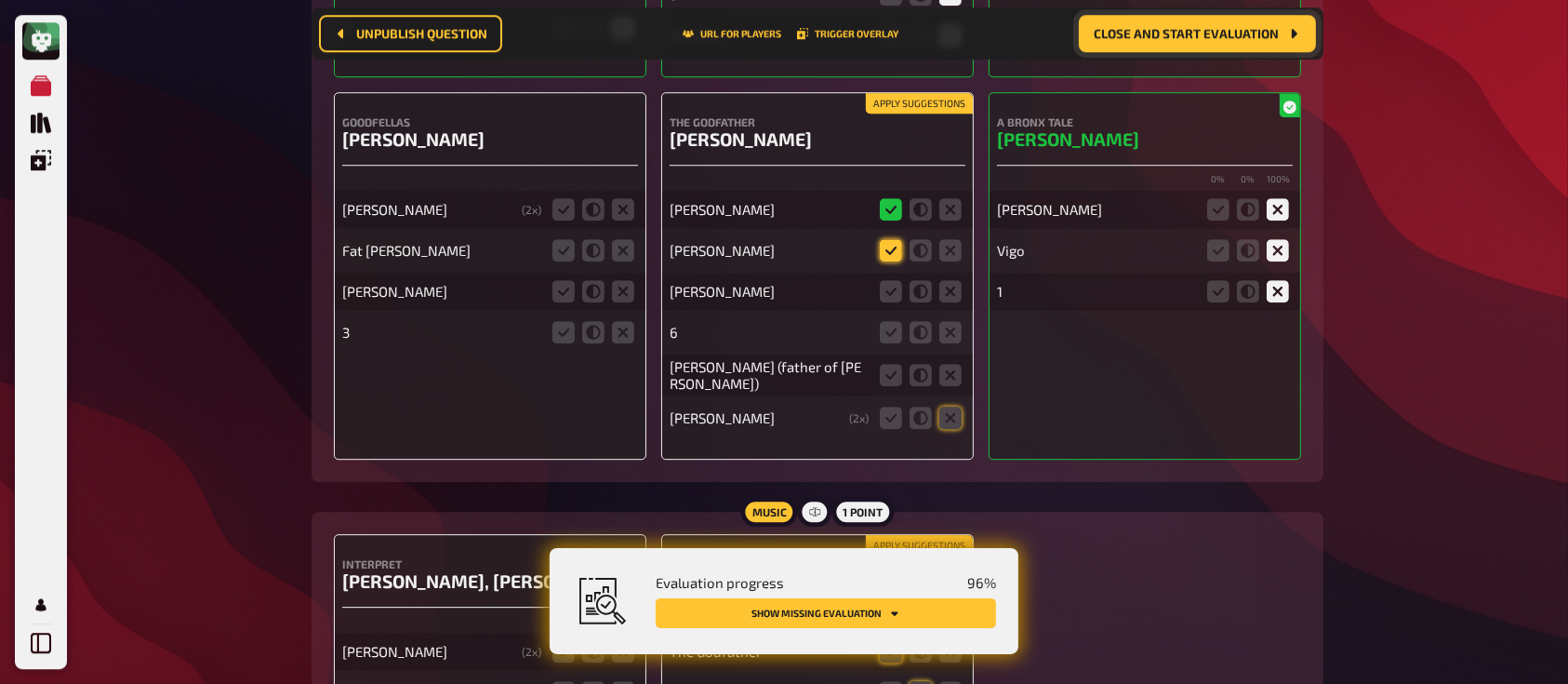
click at [894, 239] on icon at bounding box center [891, 249] width 22 height 22
click at [0, 0] on input "radio" at bounding box center [0, 0] width 0 height 0
click at [899, 280] on icon at bounding box center [891, 291] width 22 height 22
click at [0, 0] on input "radio" at bounding box center [0, 0] width 0 height 0
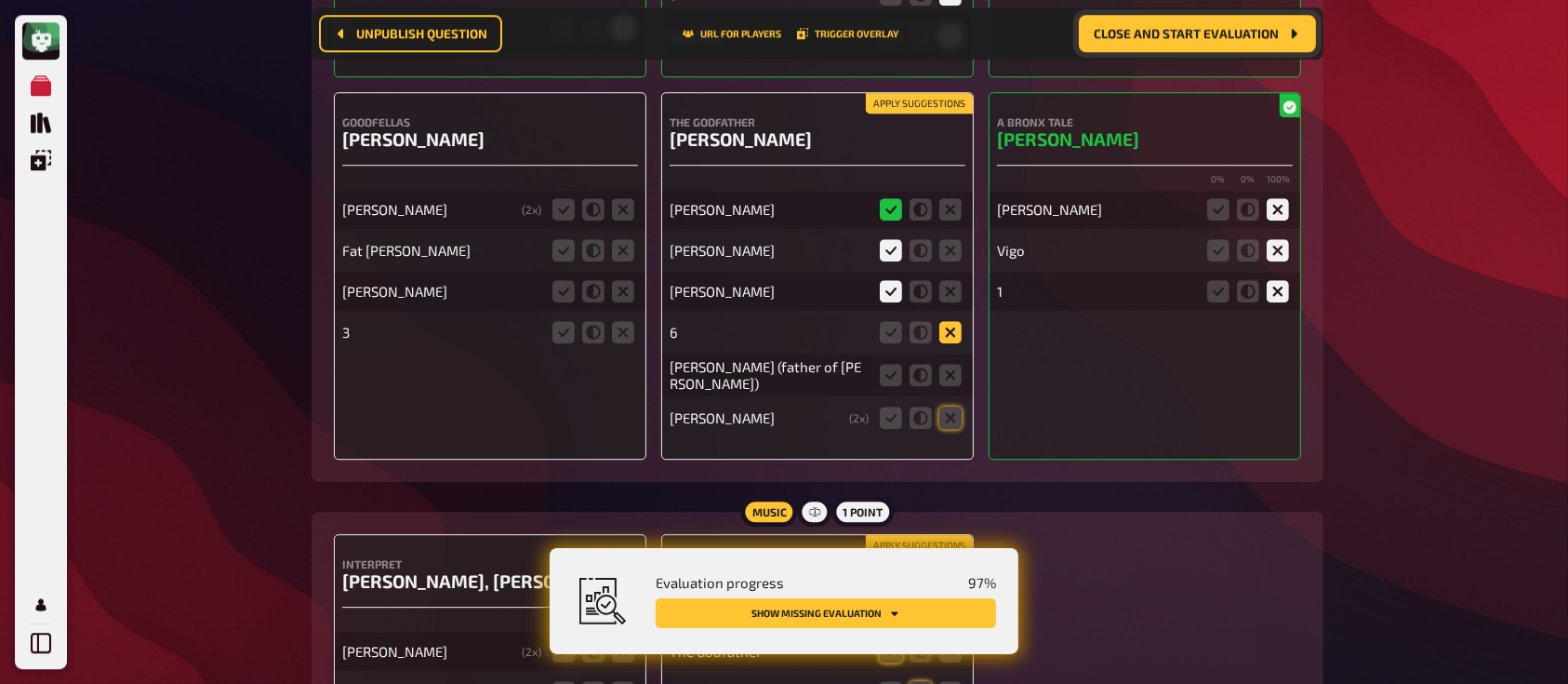
click at [950, 321] on icon at bounding box center [950, 331] width 22 height 22
click at [0, 0] on input "radio" at bounding box center [0, 0] width 0 height 0
click at [951, 363] on icon at bounding box center [950, 374] width 22 height 22
click at [0, 0] on input "radio" at bounding box center [0, 0] width 0 height 0
click at [945, 407] on icon at bounding box center [950, 417] width 22 height 22
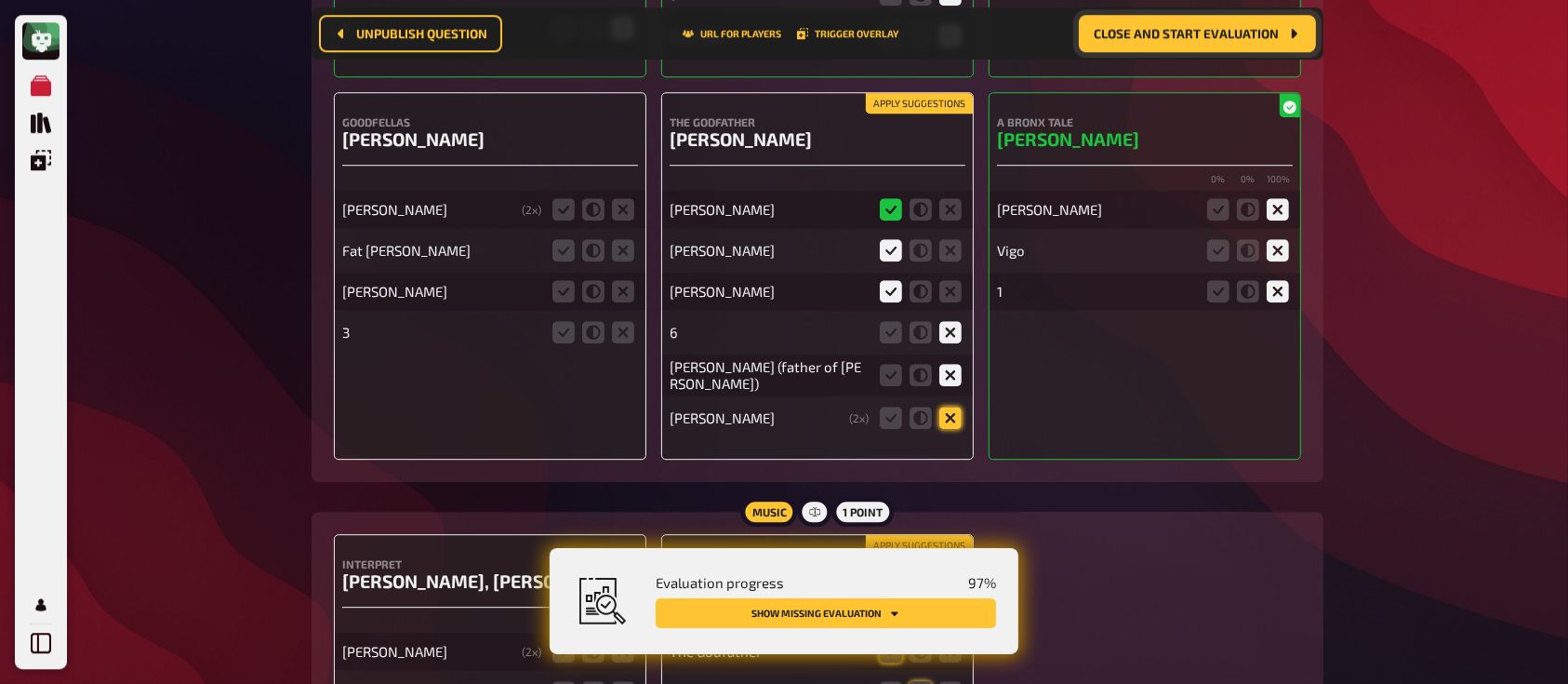
click at [0, 0] on input "radio" at bounding box center [0, 0] width 0 height 0
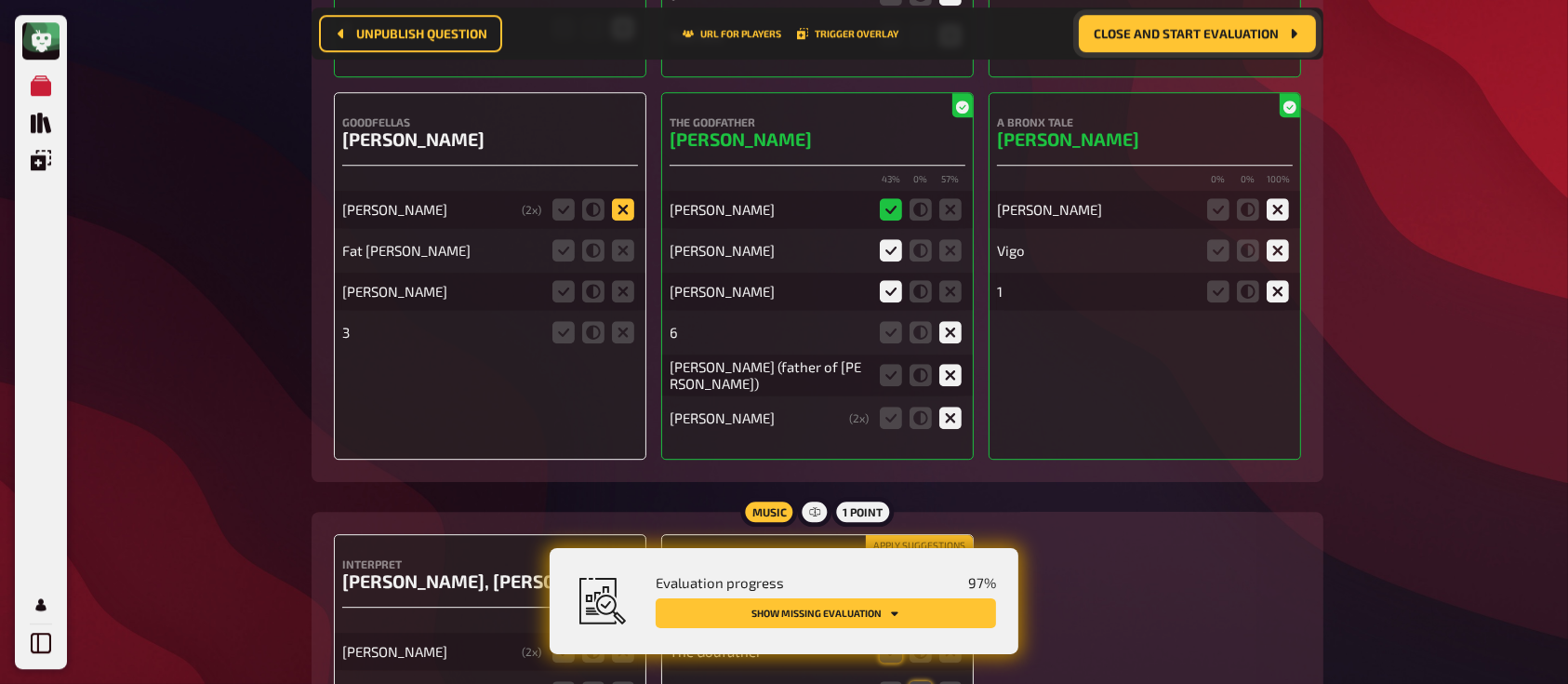
click at [628, 198] on icon at bounding box center [622, 209] width 22 height 22
click at [0, 0] on input "radio" at bounding box center [0, 0] width 0 height 0
click at [629, 239] on icon at bounding box center [622, 249] width 22 height 22
click at [0, 0] on input "radio" at bounding box center [0, 0] width 0 height 0
click at [627, 280] on icon at bounding box center [622, 291] width 22 height 22
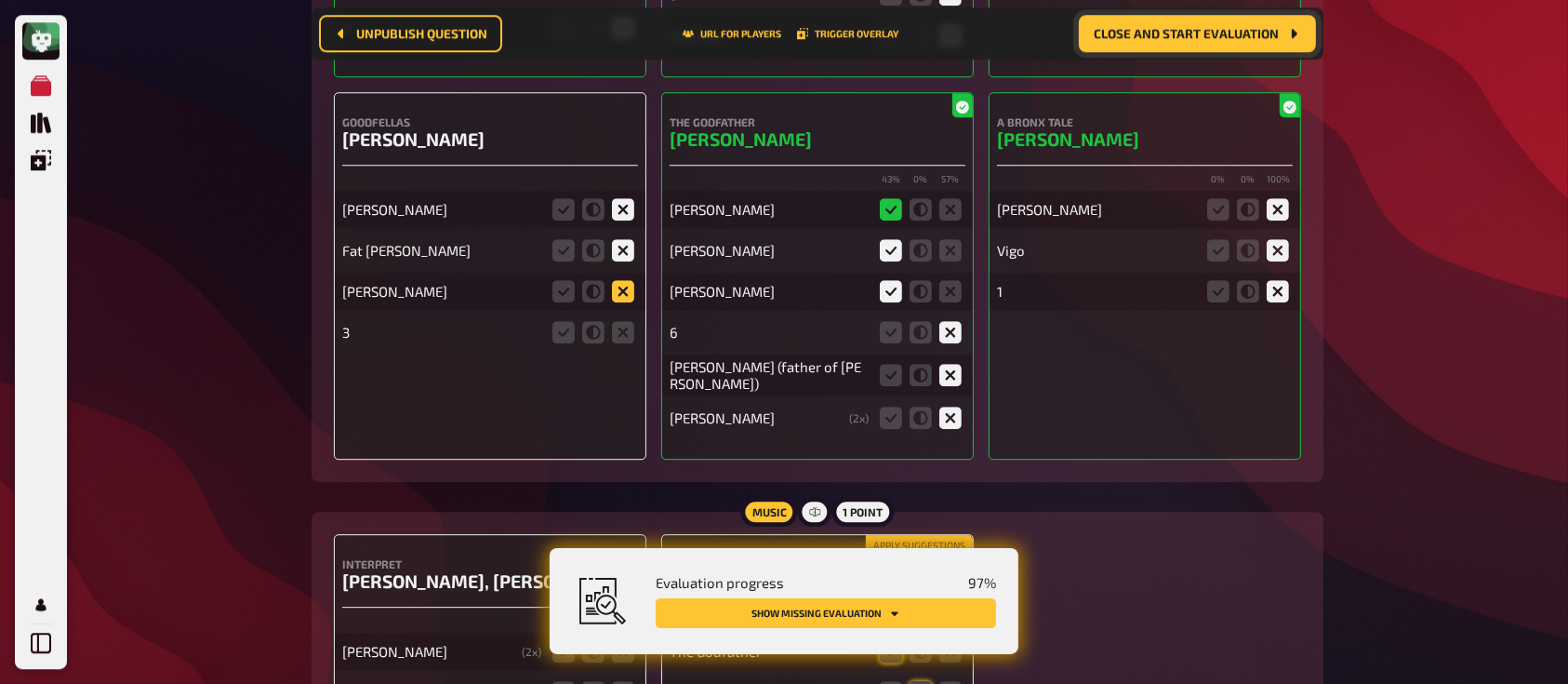
click at [0, 0] on input "radio" at bounding box center [0, 0] width 0 height 0
click at [624, 321] on icon at bounding box center [622, 331] width 22 height 22
click at [0, 0] on input "radio" at bounding box center [0, 0] width 0 height 0
click at [1140, 39] on span "Close and start evaluation" at bounding box center [1186, 33] width 185 height 13
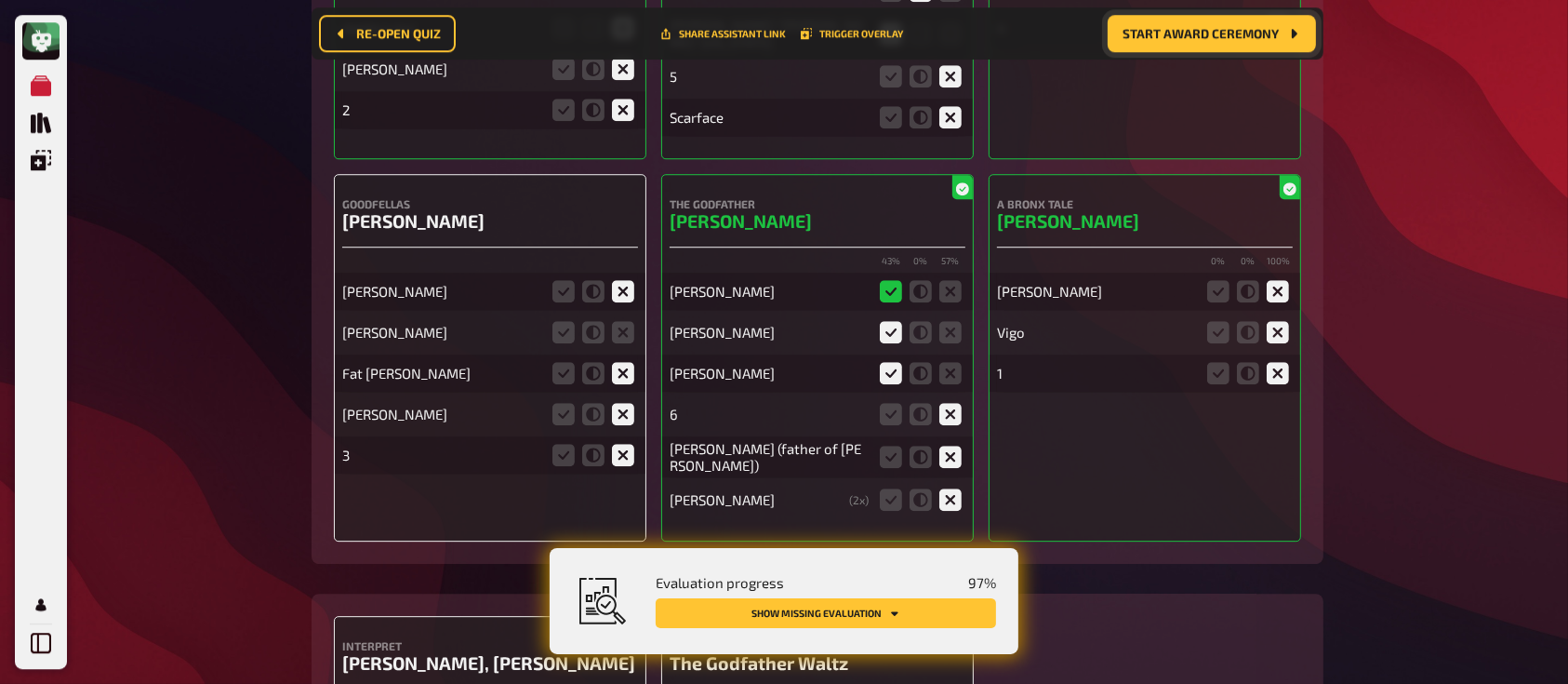
scroll to position [19514, 0]
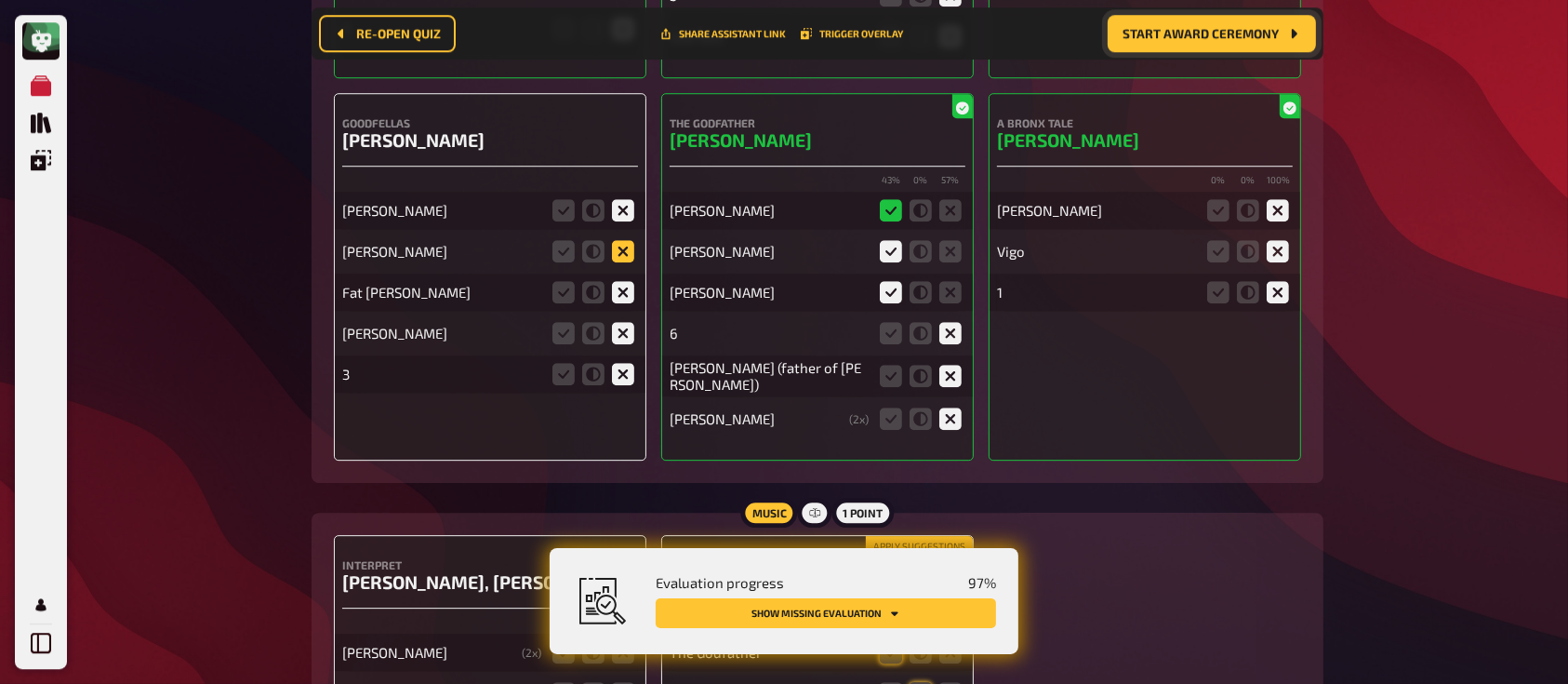
click at [621, 240] on icon at bounding box center [622, 250] width 22 height 22
click at [0, 0] on input "radio" at bounding box center [0, 0] width 0 height 0
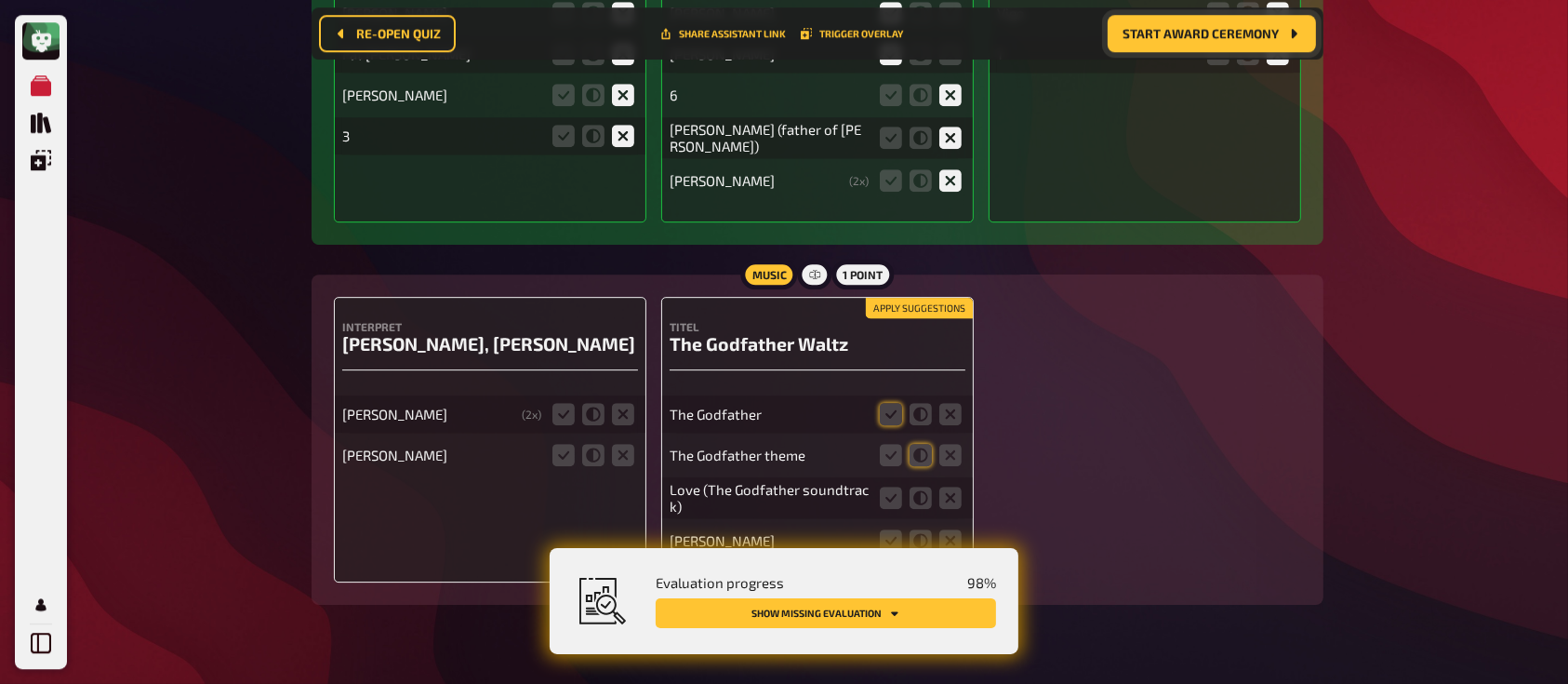
scroll to position [19767, 0]
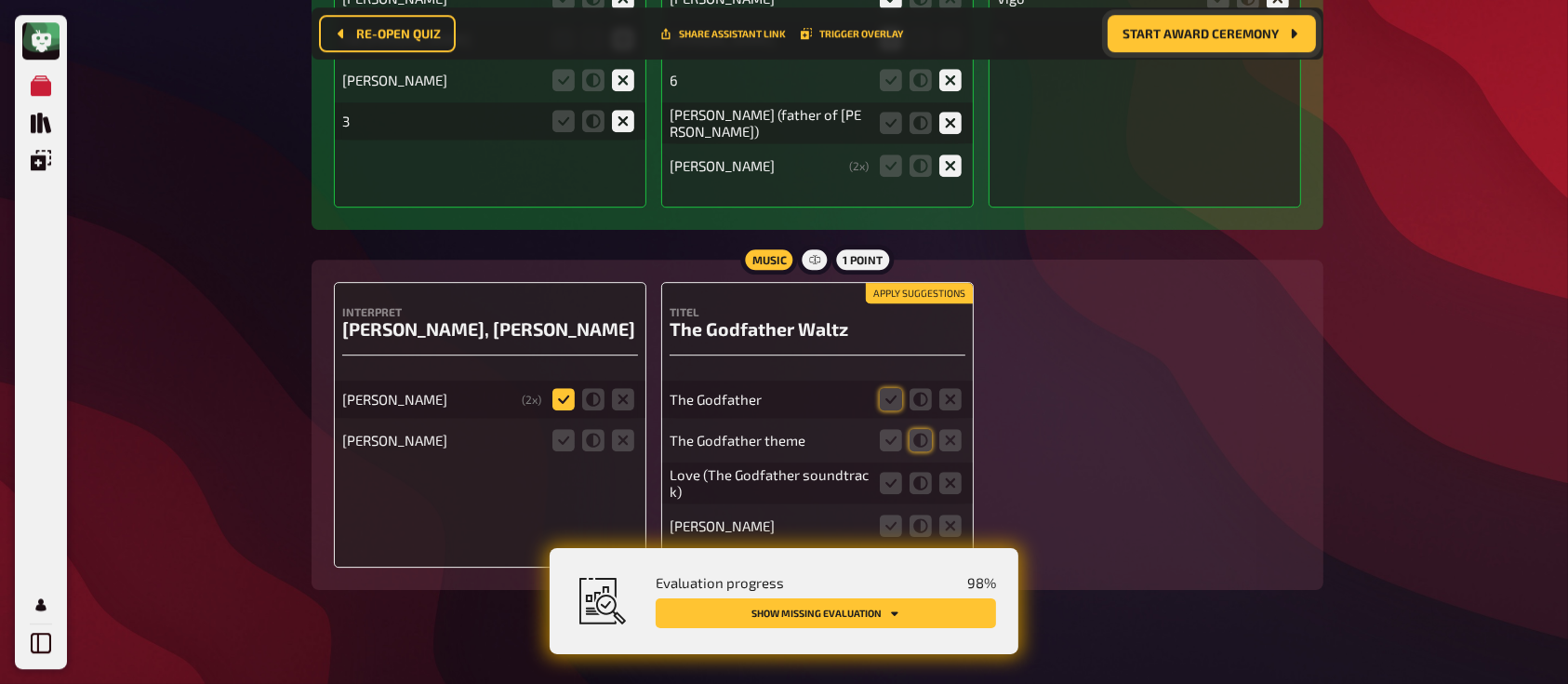
click at [574, 387] on icon at bounding box center [563, 398] width 22 height 22
click at [0, 0] on input "radio" at bounding box center [0, 0] width 0 height 0
click at [617, 429] on icon at bounding box center [622, 440] width 22 height 22
click at [0, 0] on input "radio" at bounding box center [0, 0] width 0 height 0
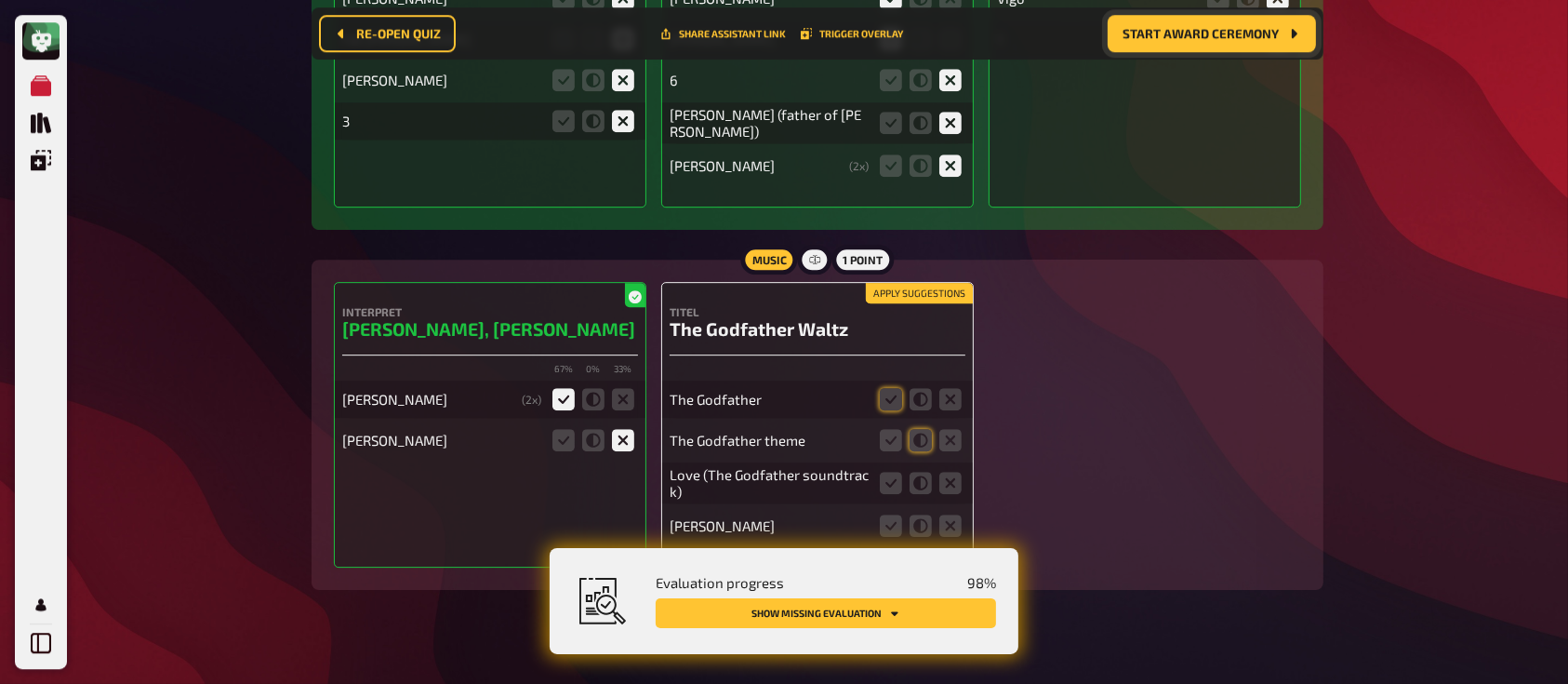
click at [902, 385] on fieldset at bounding box center [921, 399] width 89 height 30
click at [888, 387] on icon at bounding box center [891, 398] width 22 height 22
click at [0, 0] on input "radio" at bounding box center [0, 0] width 0 height 0
click at [893, 429] on icon at bounding box center [891, 440] width 22 height 22
click at [0, 0] on input "radio" at bounding box center [0, 0] width 0 height 0
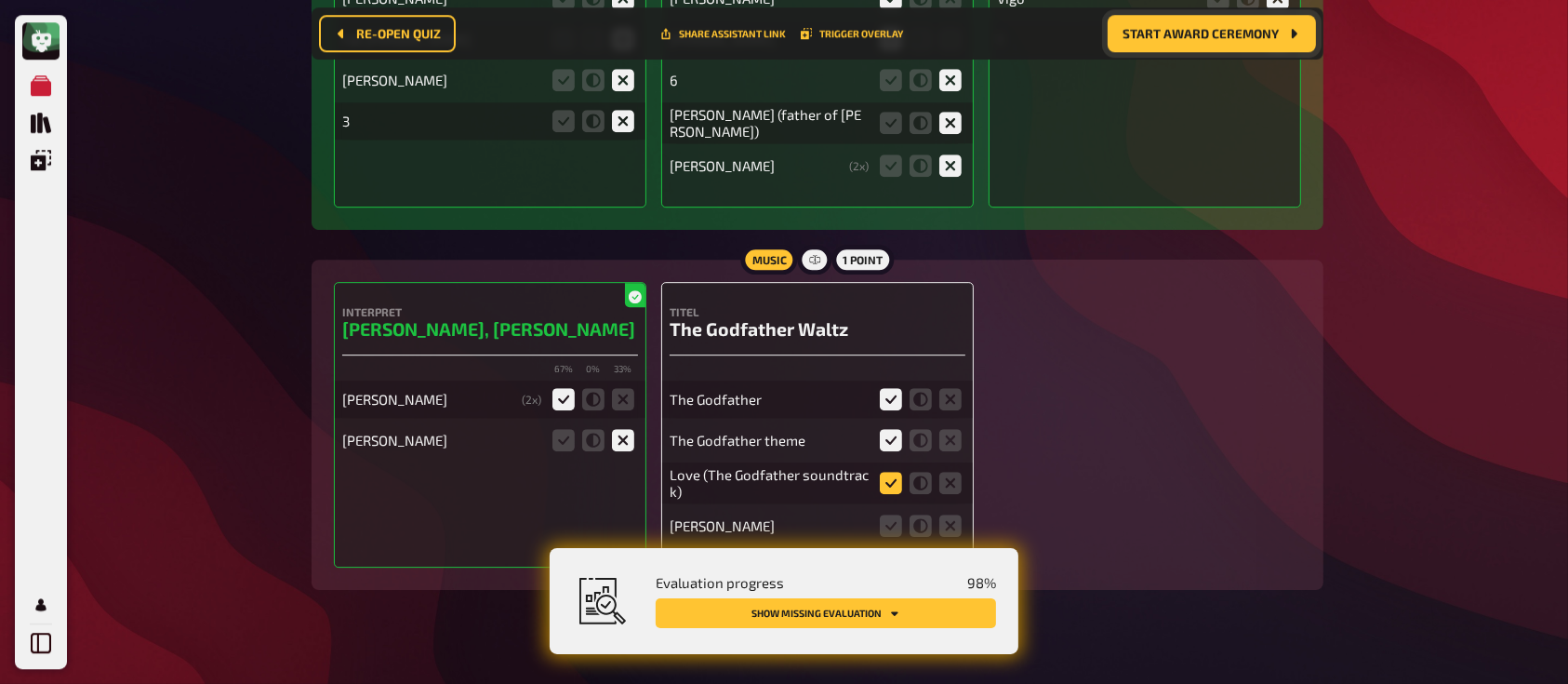
click at [898, 471] on icon at bounding box center [891, 482] width 22 height 22
click at [0, 0] on input "radio" at bounding box center [0, 0] width 0 height 0
click at [941, 514] on icon at bounding box center [950, 525] width 22 height 22
click at [0, 0] on input "radio" at bounding box center [0, 0] width 0 height 0
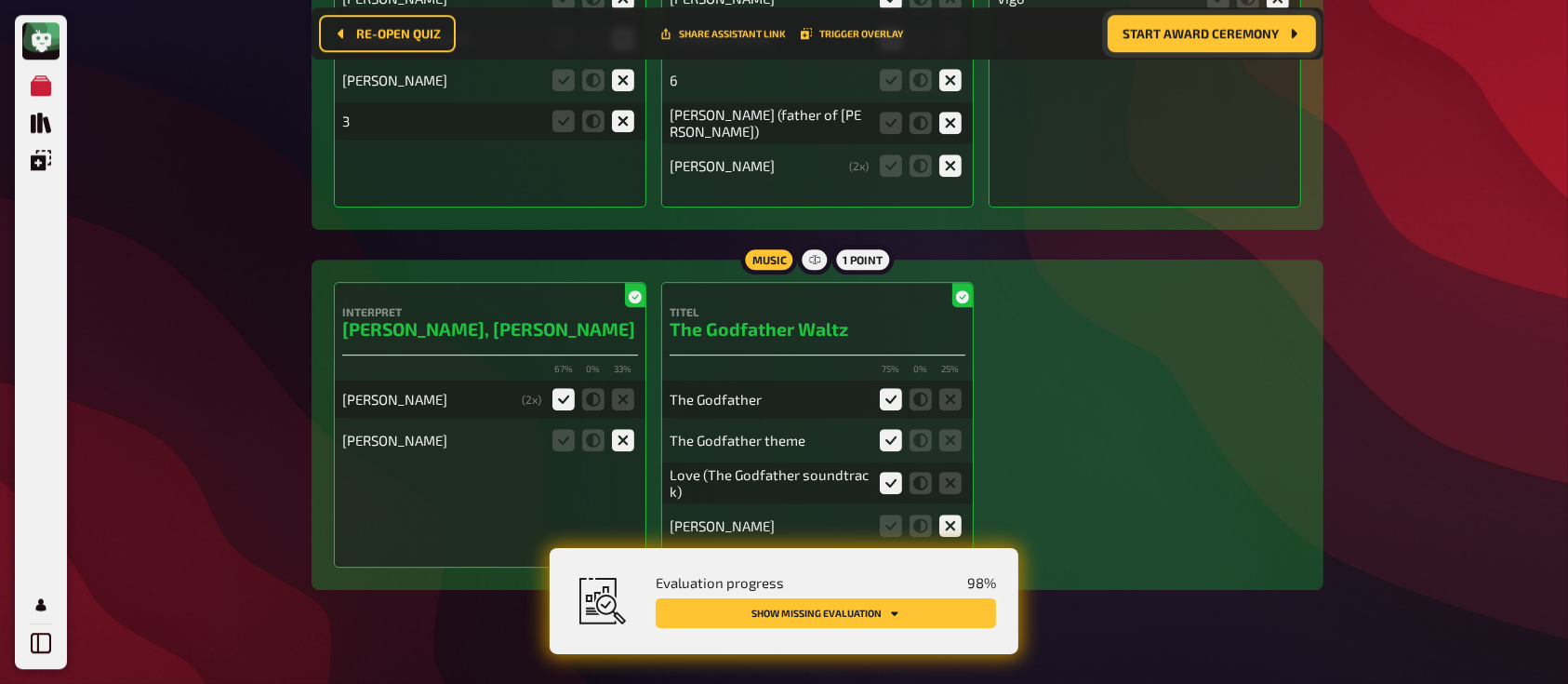
click at [856, 613] on button "Show missing evaluation" at bounding box center [826, 613] width 340 height 30
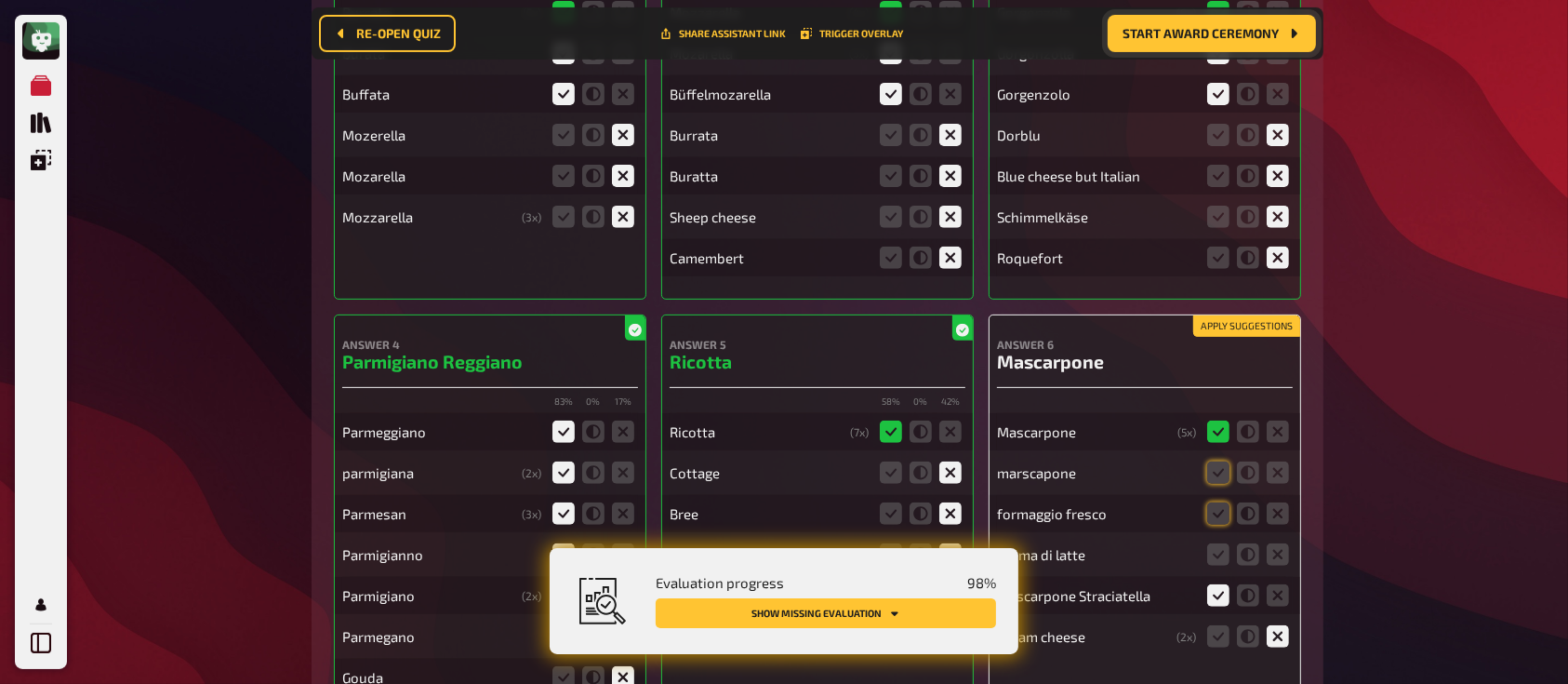
scroll to position [746, 0]
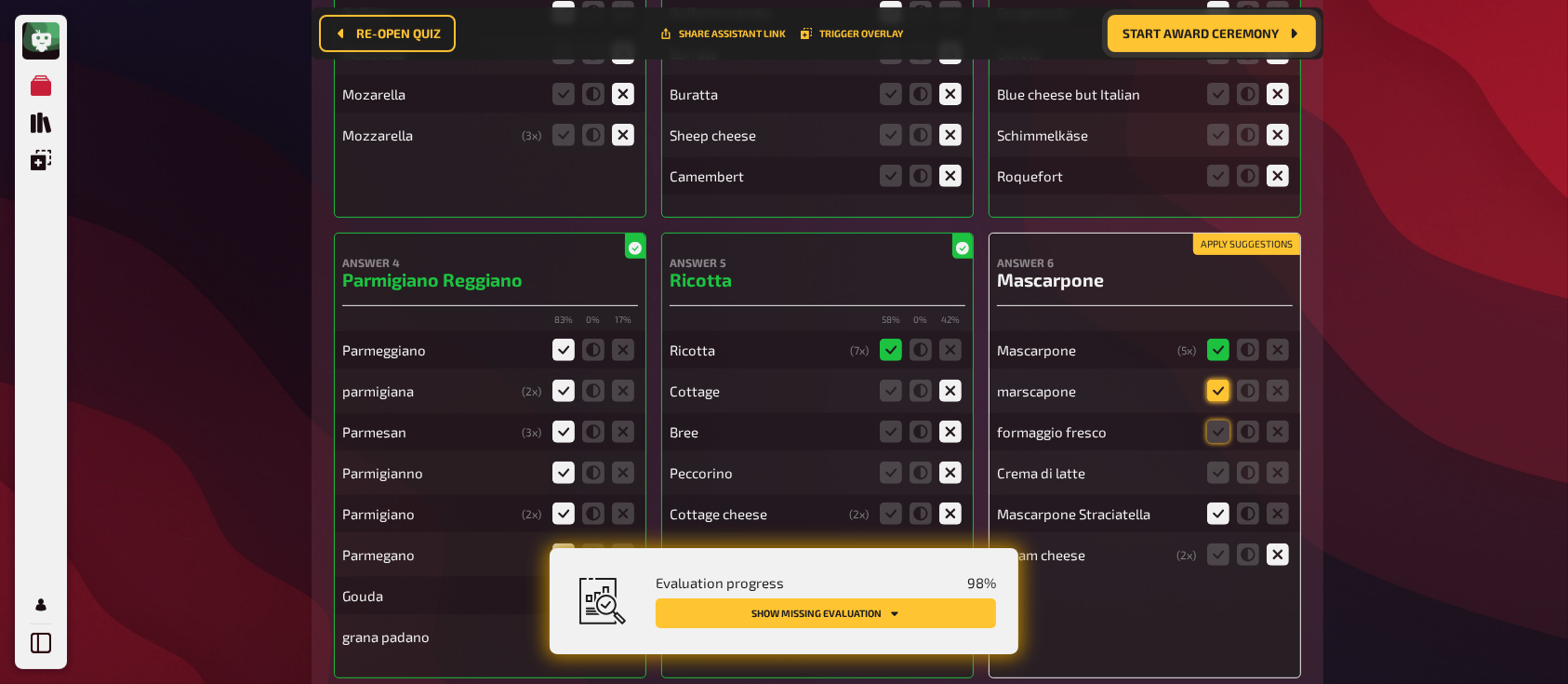
click at [1217, 386] on icon at bounding box center [1217, 390] width 22 height 22
click at [0, 0] on input "radio" at bounding box center [0, 0] width 0 height 0
click at [1281, 429] on icon at bounding box center [1277, 431] width 22 height 22
click at [0, 0] on input "radio" at bounding box center [0, 0] width 0 height 0
click at [1280, 462] on icon at bounding box center [1277, 471] width 22 height 22
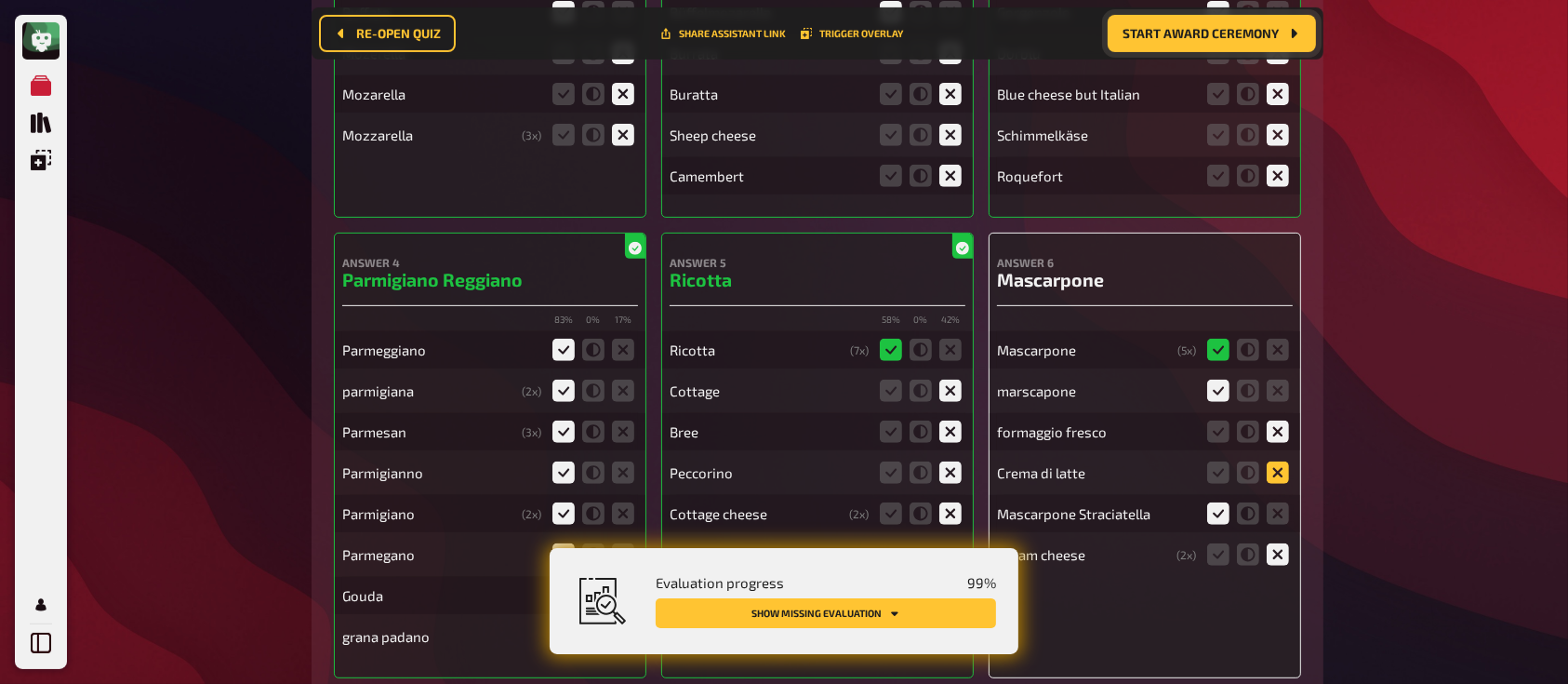
click at [0, 0] on input "radio" at bounding box center [0, 0] width 0 height 0
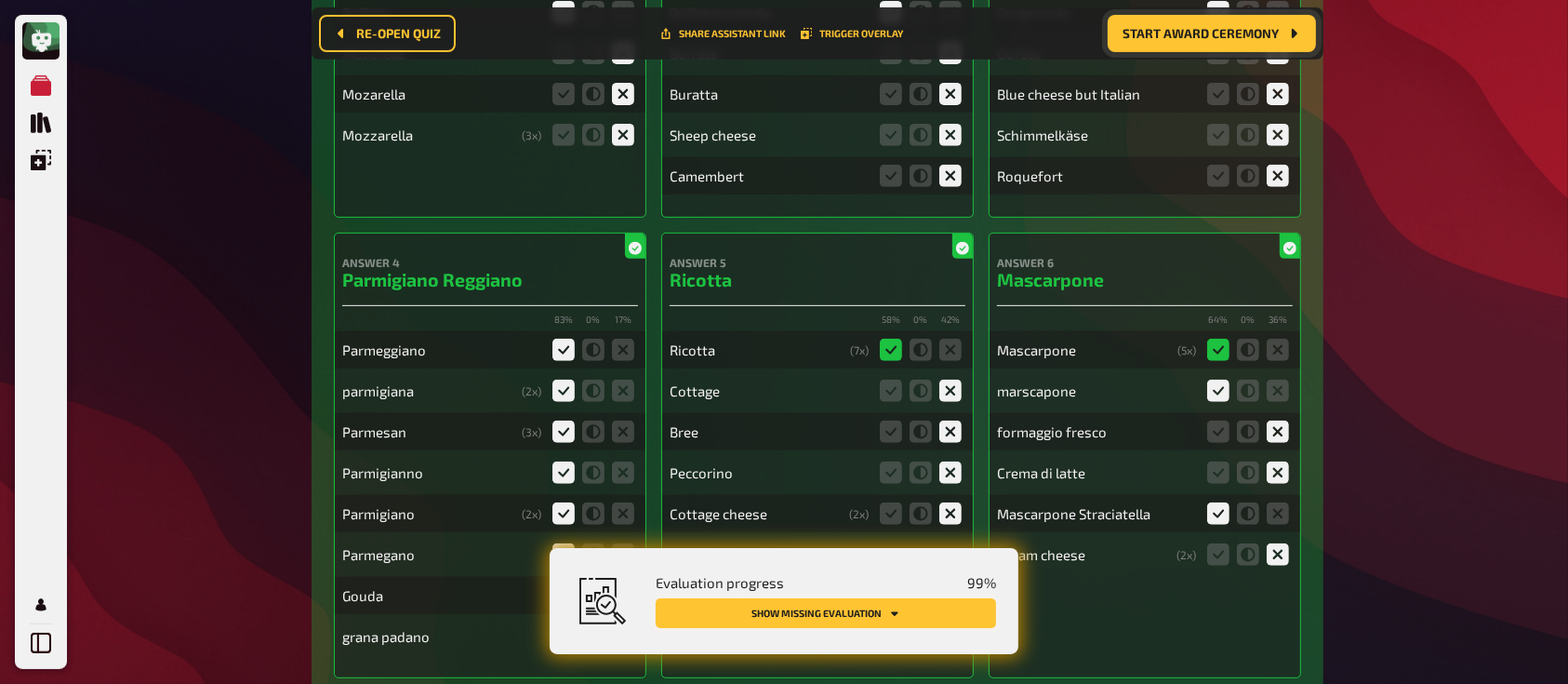
click at [833, 610] on button "Show missing evaluation" at bounding box center [826, 613] width 340 height 30
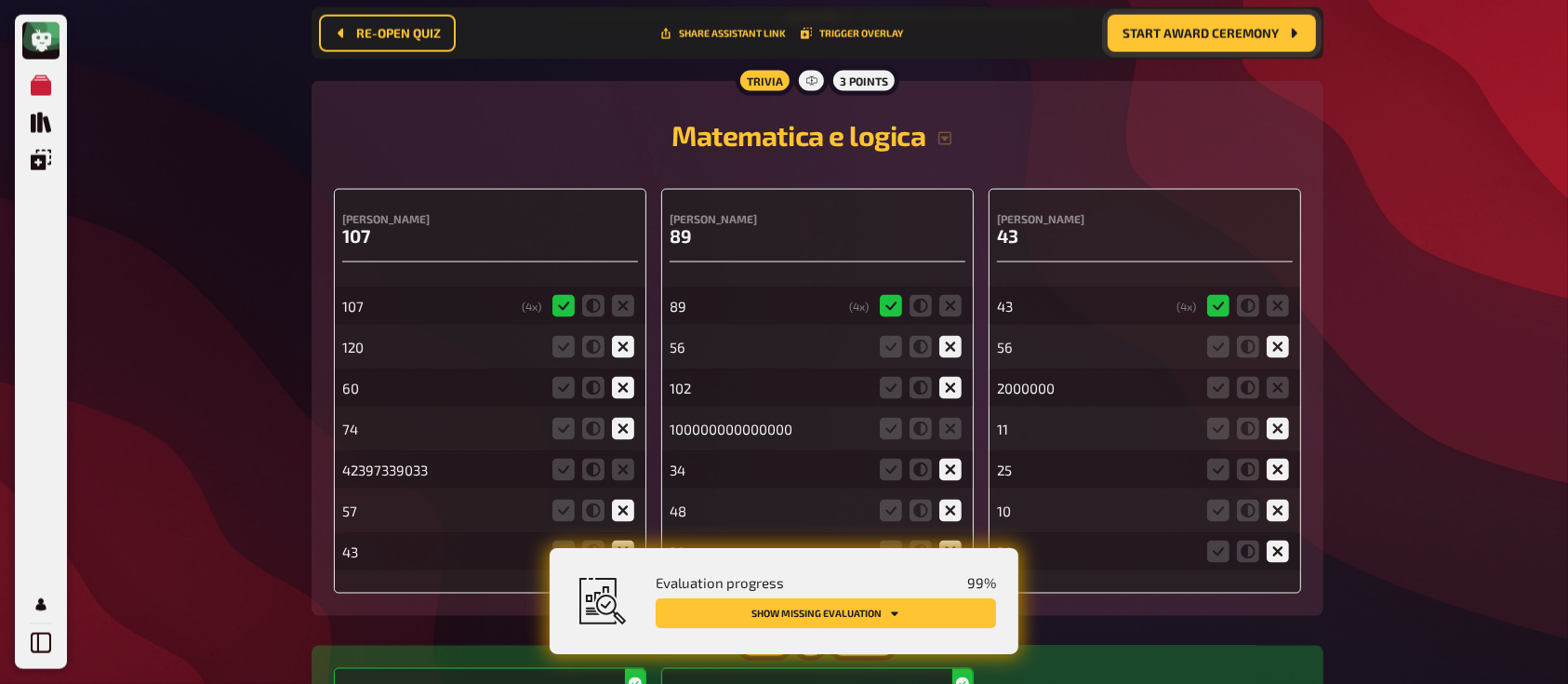
scroll to position [3020, 0]
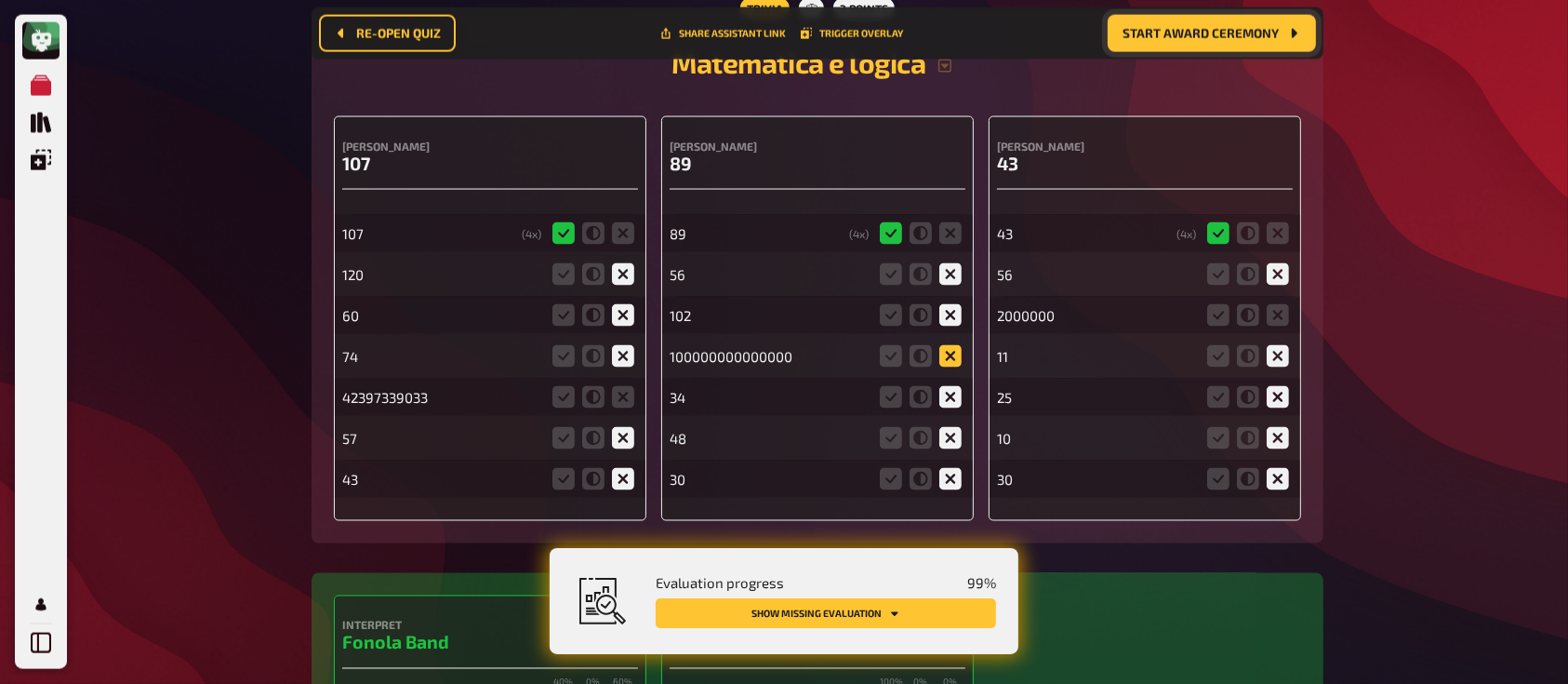
click at [955, 362] on icon at bounding box center [950, 356] width 22 height 22
click at [0, 0] on input "radio" at bounding box center [0, 0] width 0 height 0
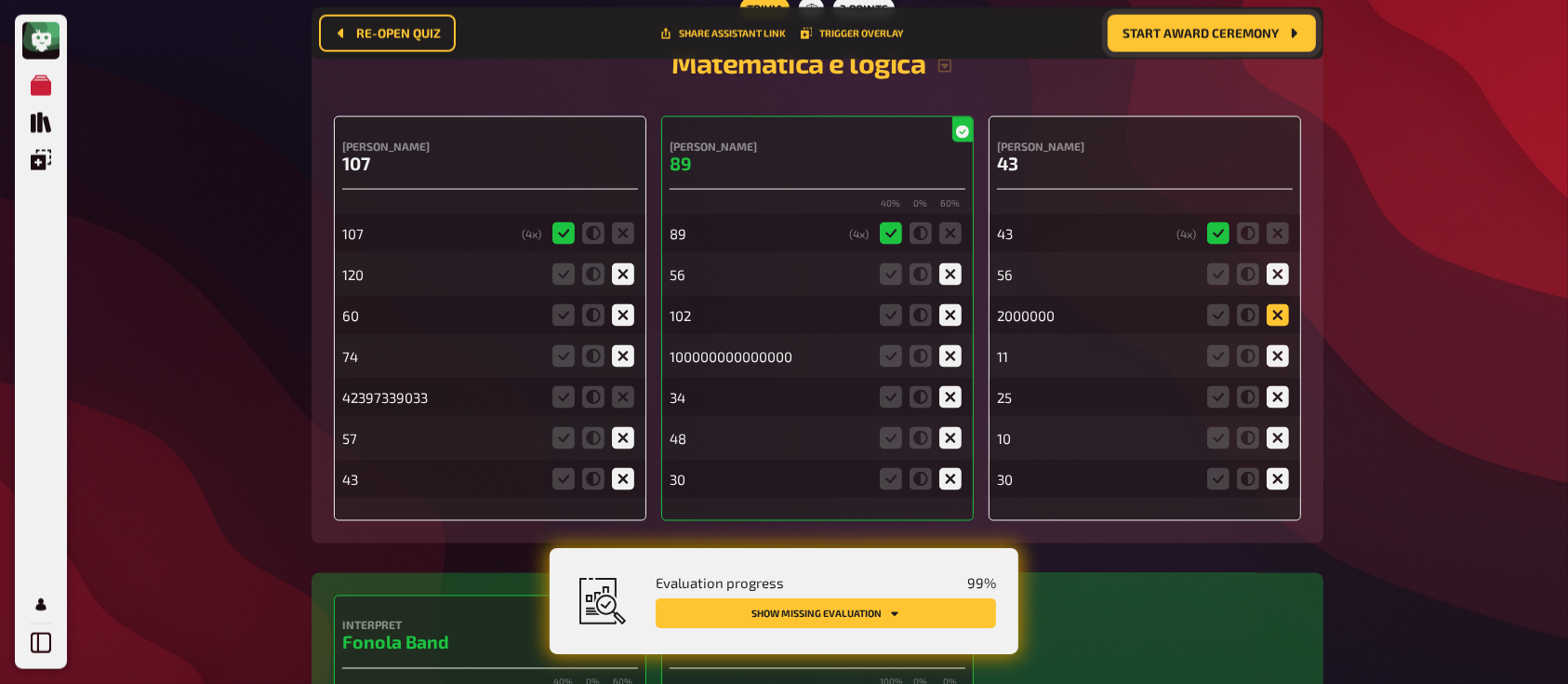
click at [1272, 321] on icon at bounding box center [1277, 315] width 22 height 22
click at [0, 0] on input "radio" at bounding box center [0, 0] width 0 height 0
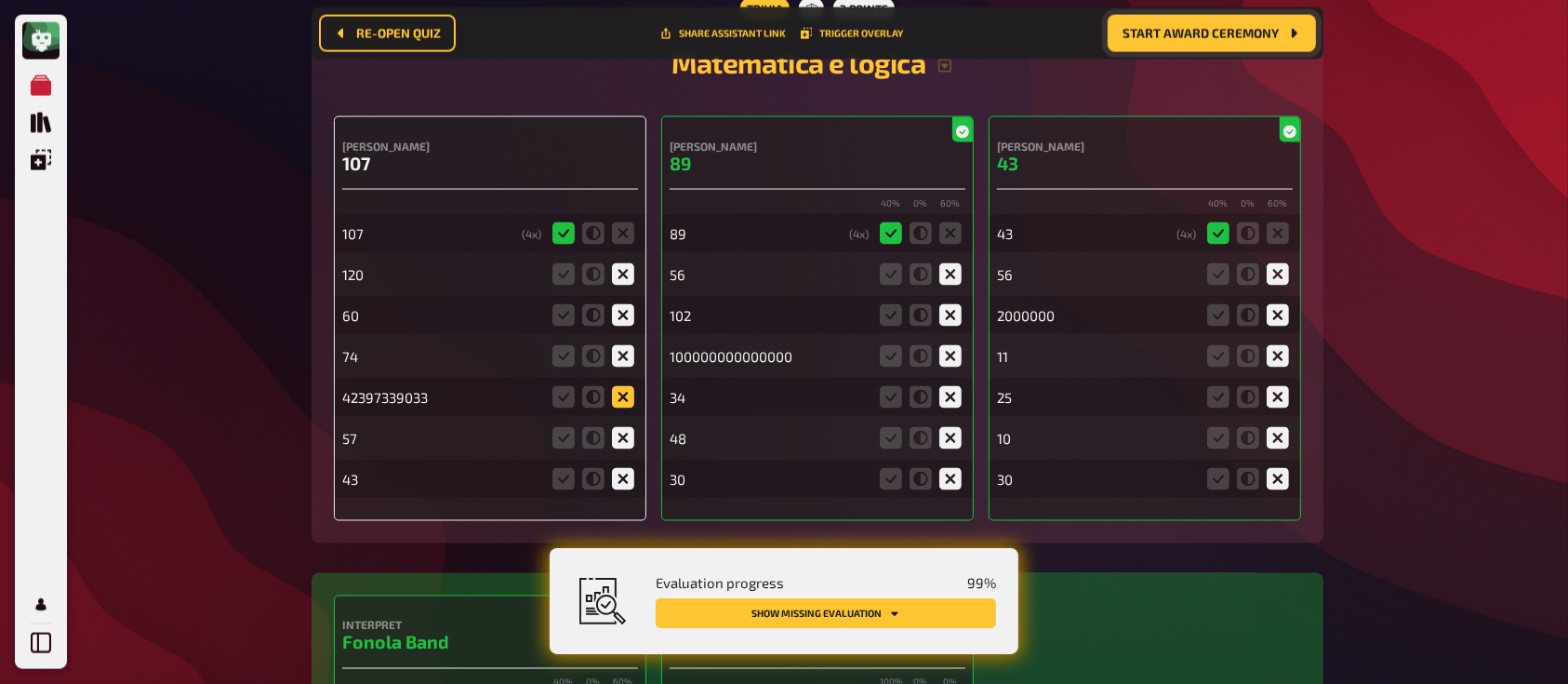
click at [633, 405] on icon at bounding box center [622, 396] width 22 height 22
click at [0, 0] on input "radio" at bounding box center [0, 0] width 0 height 0
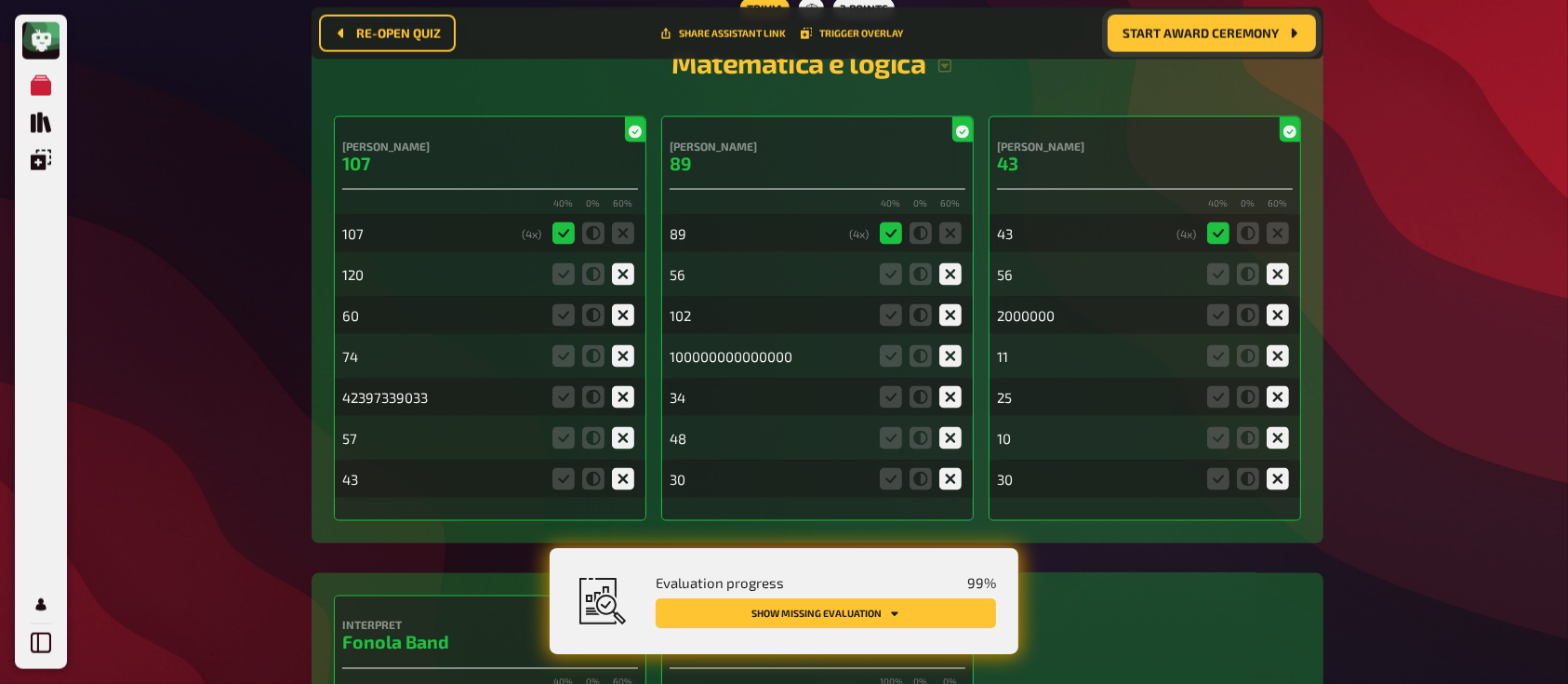
click at [818, 607] on button "Show missing evaluation" at bounding box center [826, 613] width 340 height 30
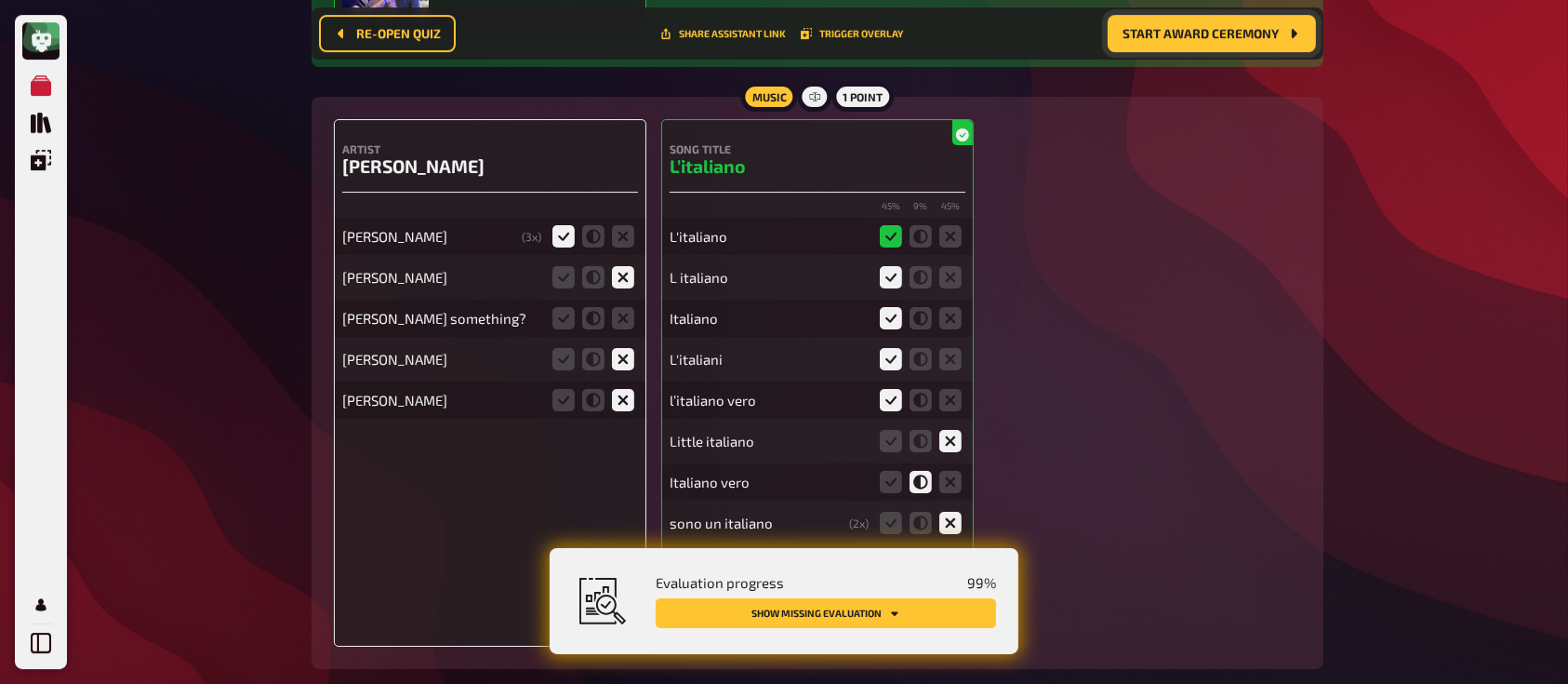
scroll to position [6457, 0]
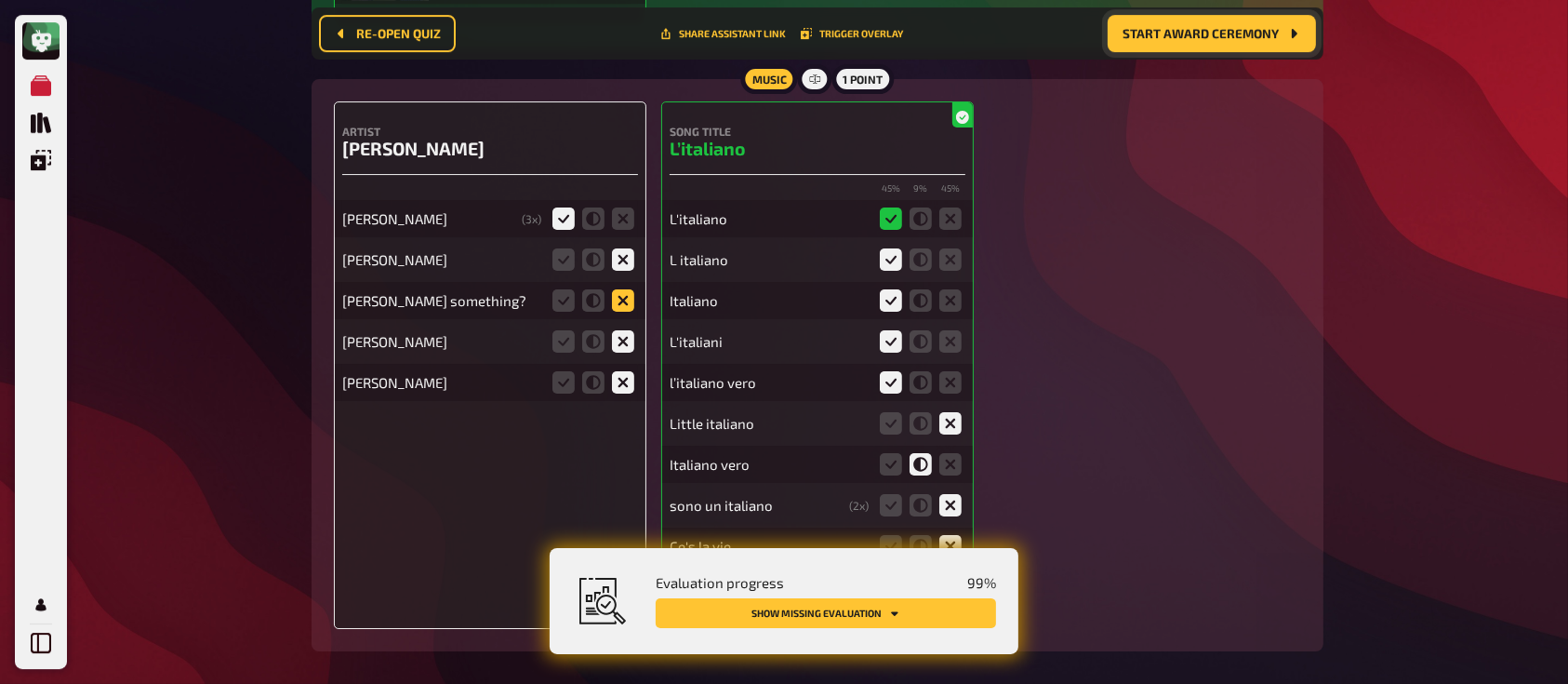
click at [617, 299] on icon at bounding box center [622, 299] width 22 height 22
click at [0, 0] on input "radio" at bounding box center [0, 0] width 0 height 0
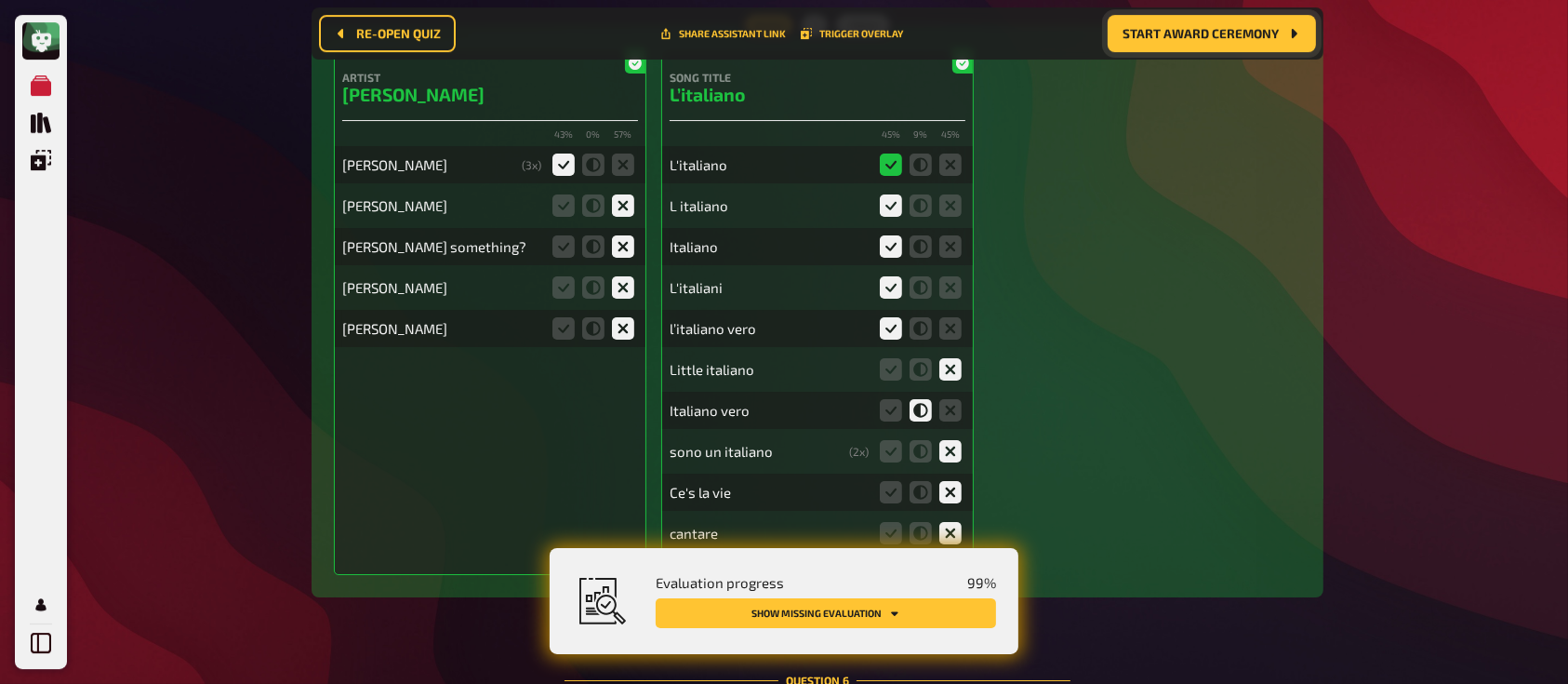
scroll to position [6509, 0]
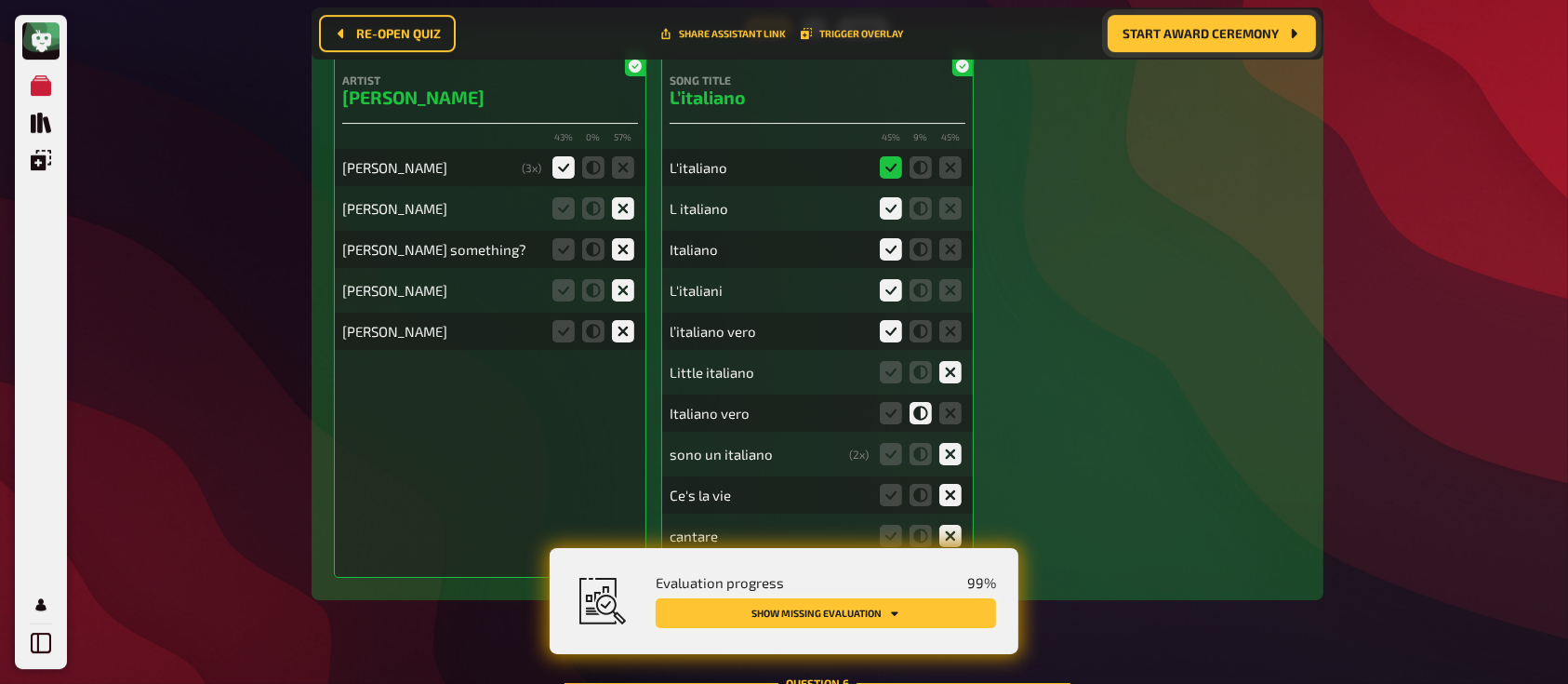
click at [824, 607] on button "Show missing evaluation" at bounding box center [826, 613] width 340 height 30
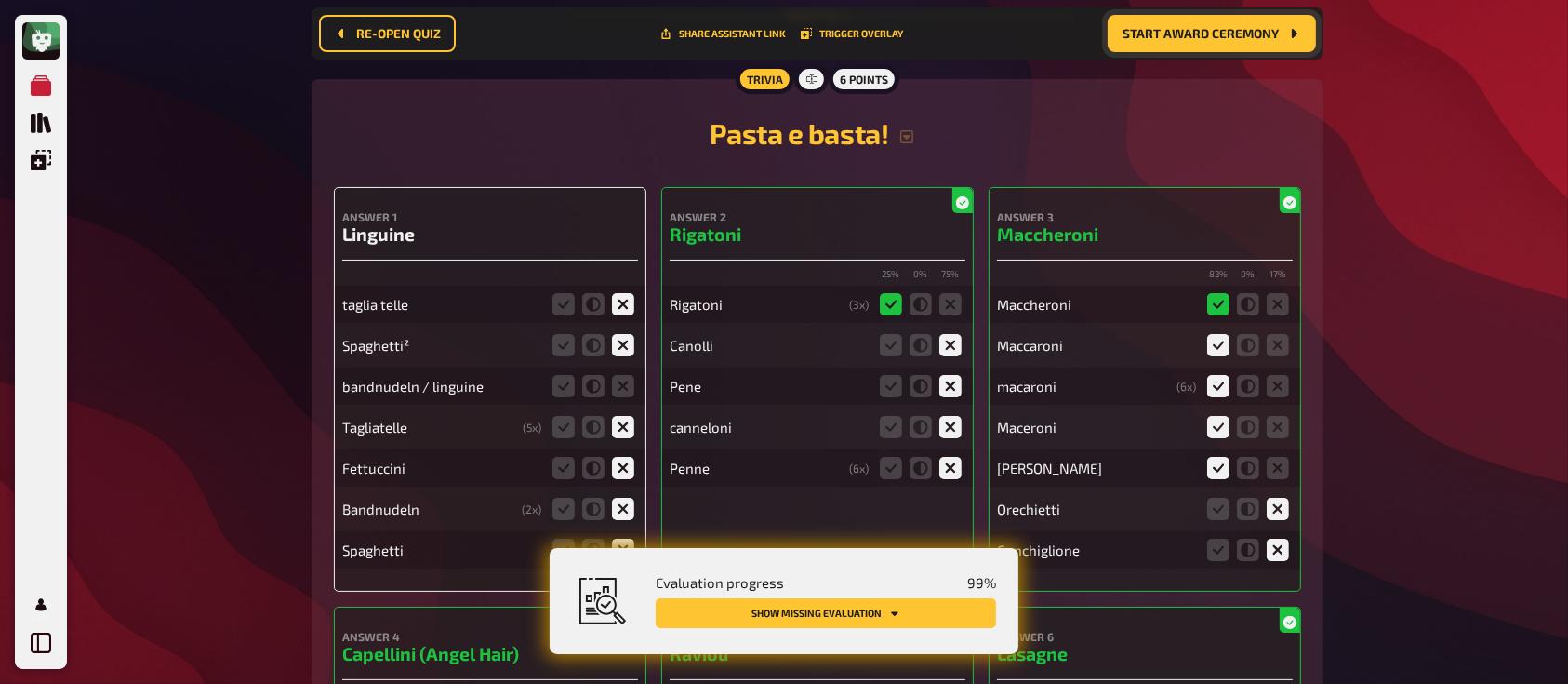
scroll to position [7227, 0]
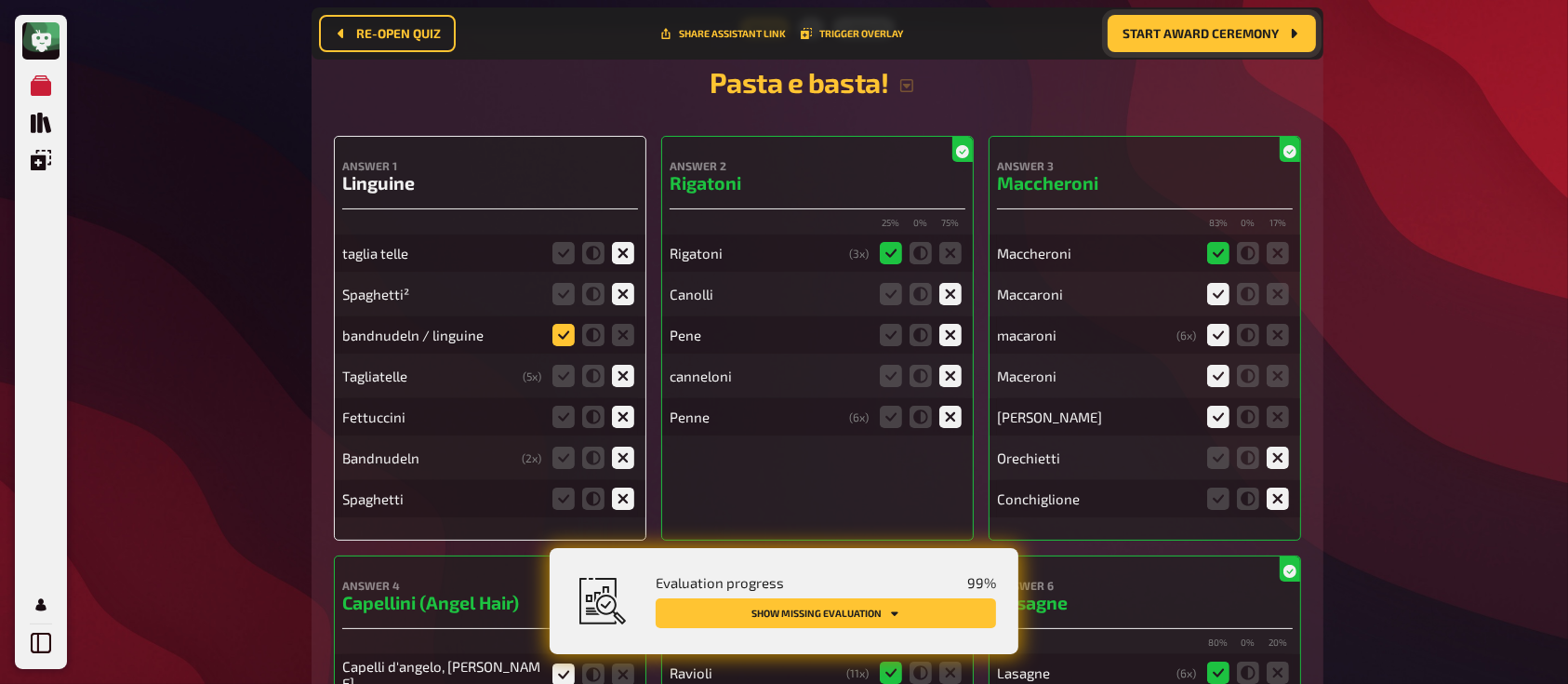
click at [558, 338] on icon at bounding box center [563, 334] width 22 height 22
click at [0, 0] on input "radio" at bounding box center [0, 0] width 0 height 0
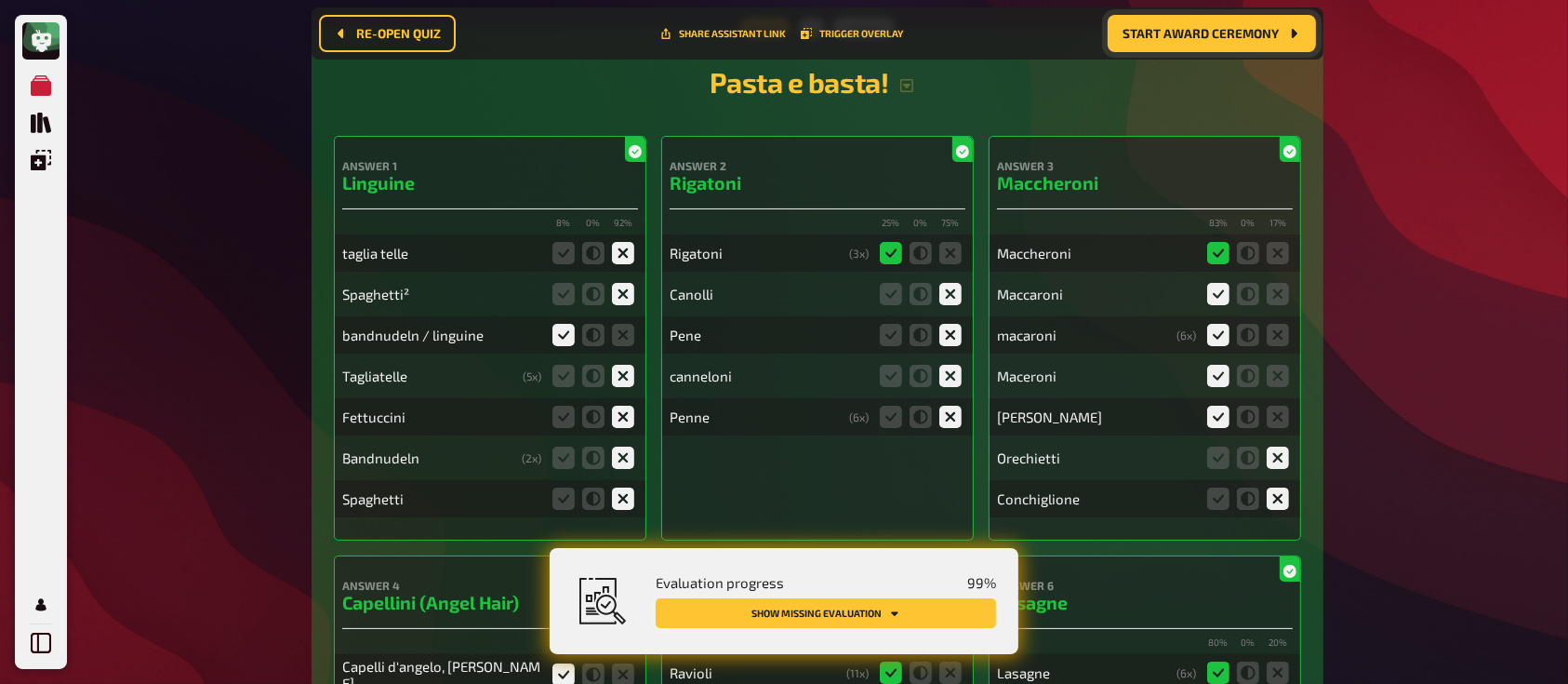
click at [768, 599] on button "Show missing evaluation" at bounding box center [826, 613] width 340 height 30
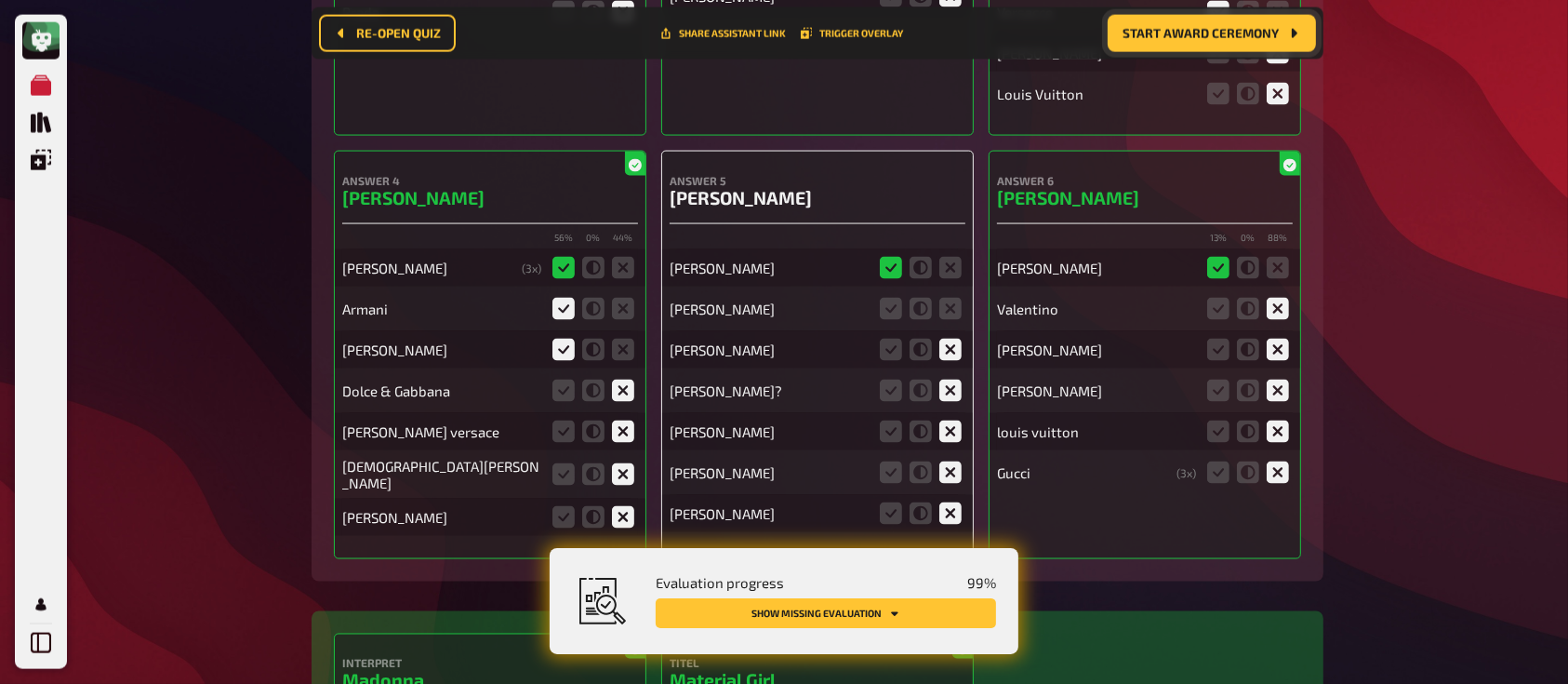
scroll to position [17069, 0]
click at [942, 299] on icon at bounding box center [950, 309] width 22 height 22
click at [0, 0] on input "radio" at bounding box center [0, 0] width 0 height 0
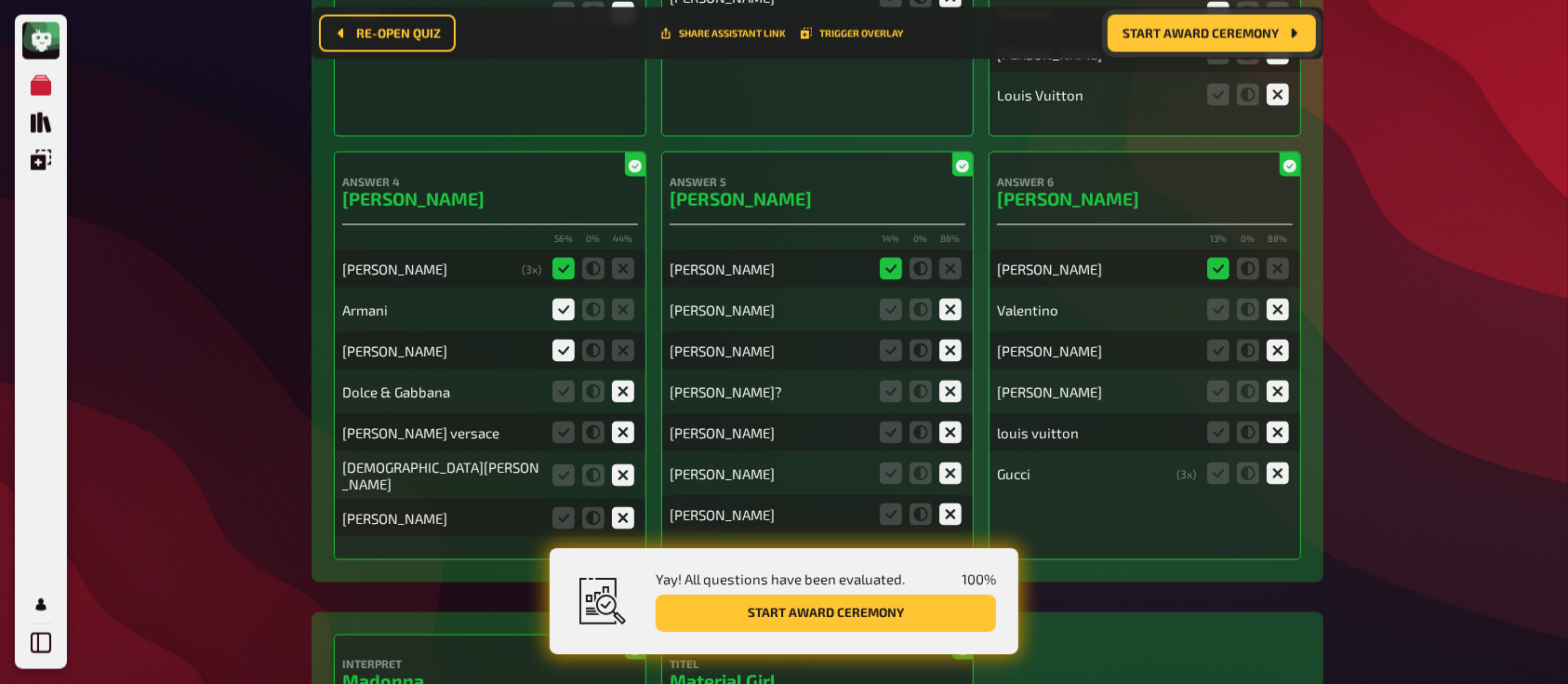
scroll to position [0, 0]
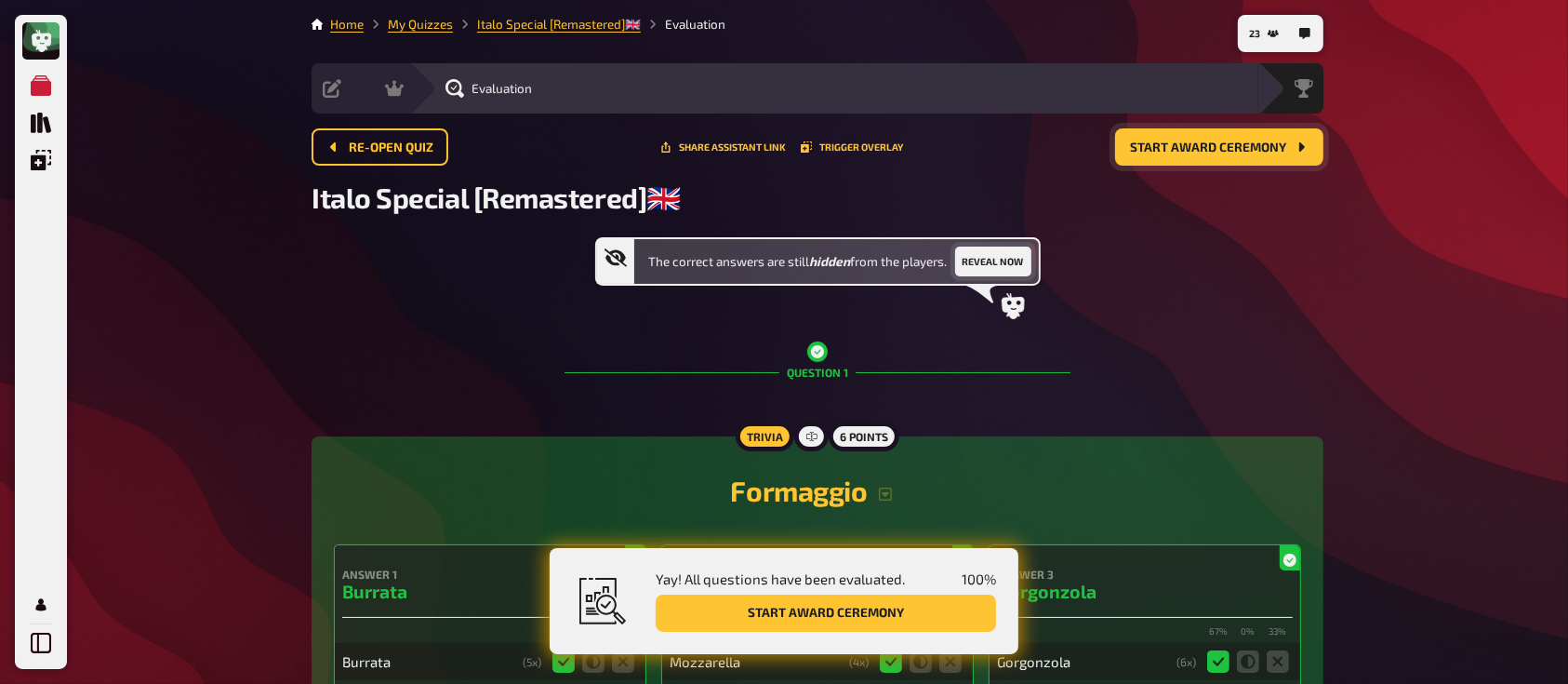
click at [994, 257] on button "Reveal now" at bounding box center [993, 261] width 76 height 30
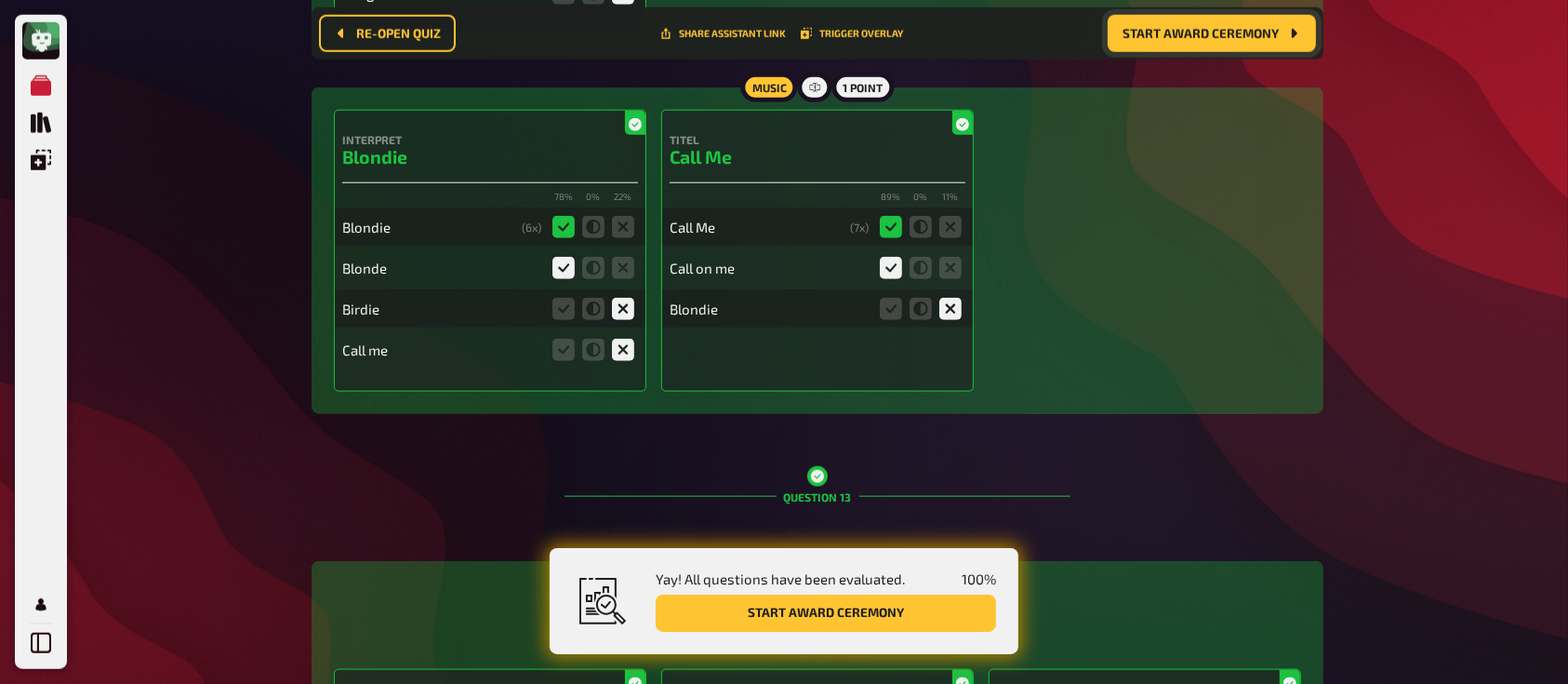
scroll to position [16174, 0]
click at [894, 297] on icon at bounding box center [891, 307] width 22 height 22
click at [0, 0] on input "radio" at bounding box center [0, 0] width 0 height 0
click at [559, 337] on icon at bounding box center [563, 348] width 22 height 22
click at [0, 0] on input "radio" at bounding box center [0, 0] width 0 height 0
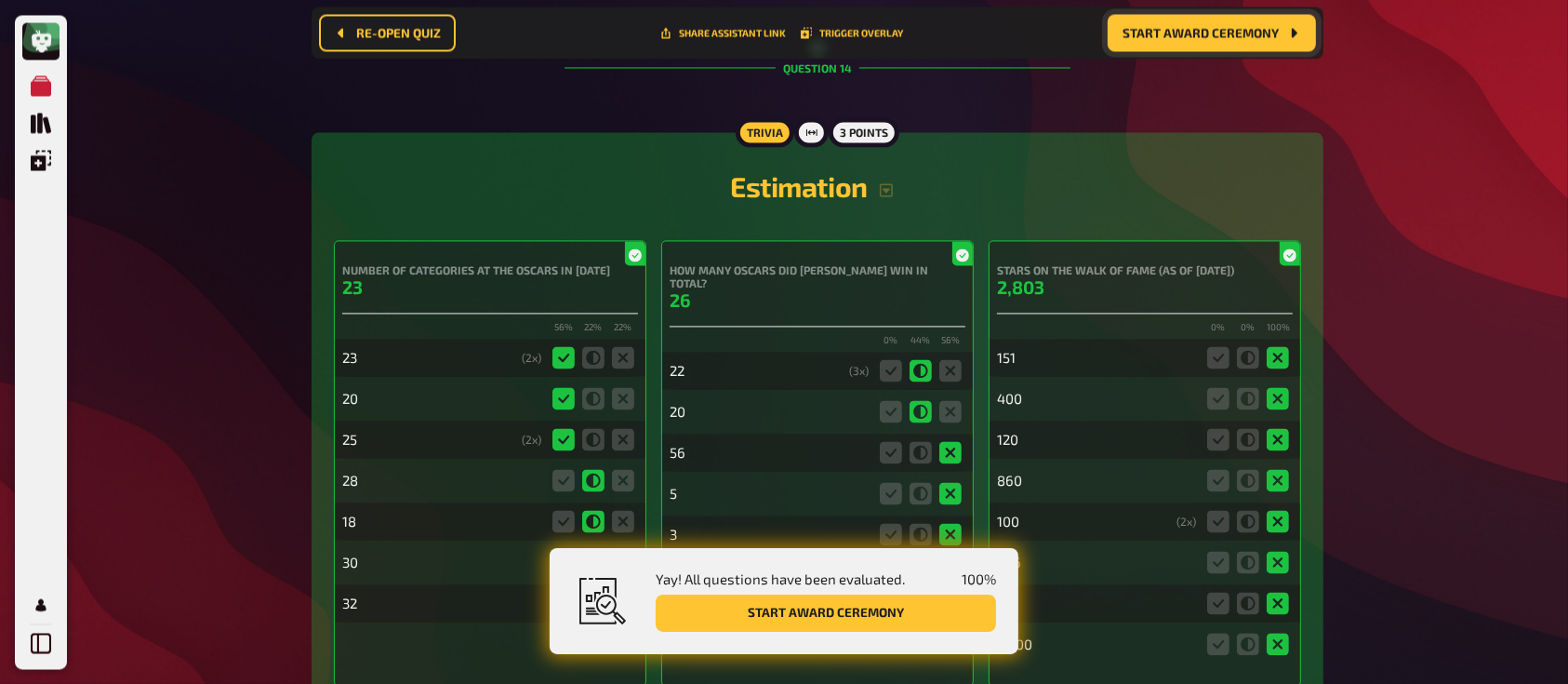
scroll to position [18604, 0]
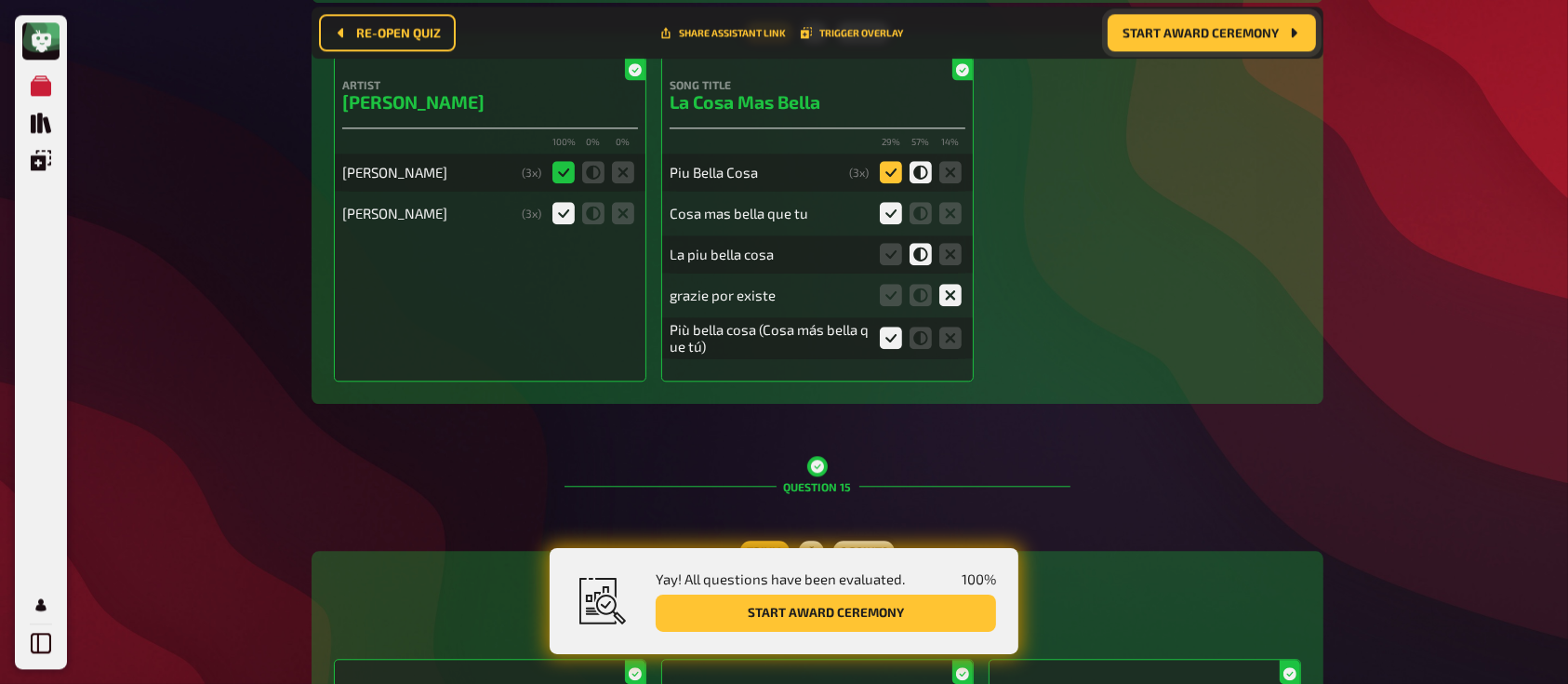
click at [885, 161] on icon at bounding box center [891, 172] width 22 height 22
click at [0, 0] on input "radio" at bounding box center [0, 0] width 0 height 0
click at [894, 202] on icon at bounding box center [891, 213] width 22 height 22
click at [0, 0] on input "radio" at bounding box center [0, 0] width 0 height 0
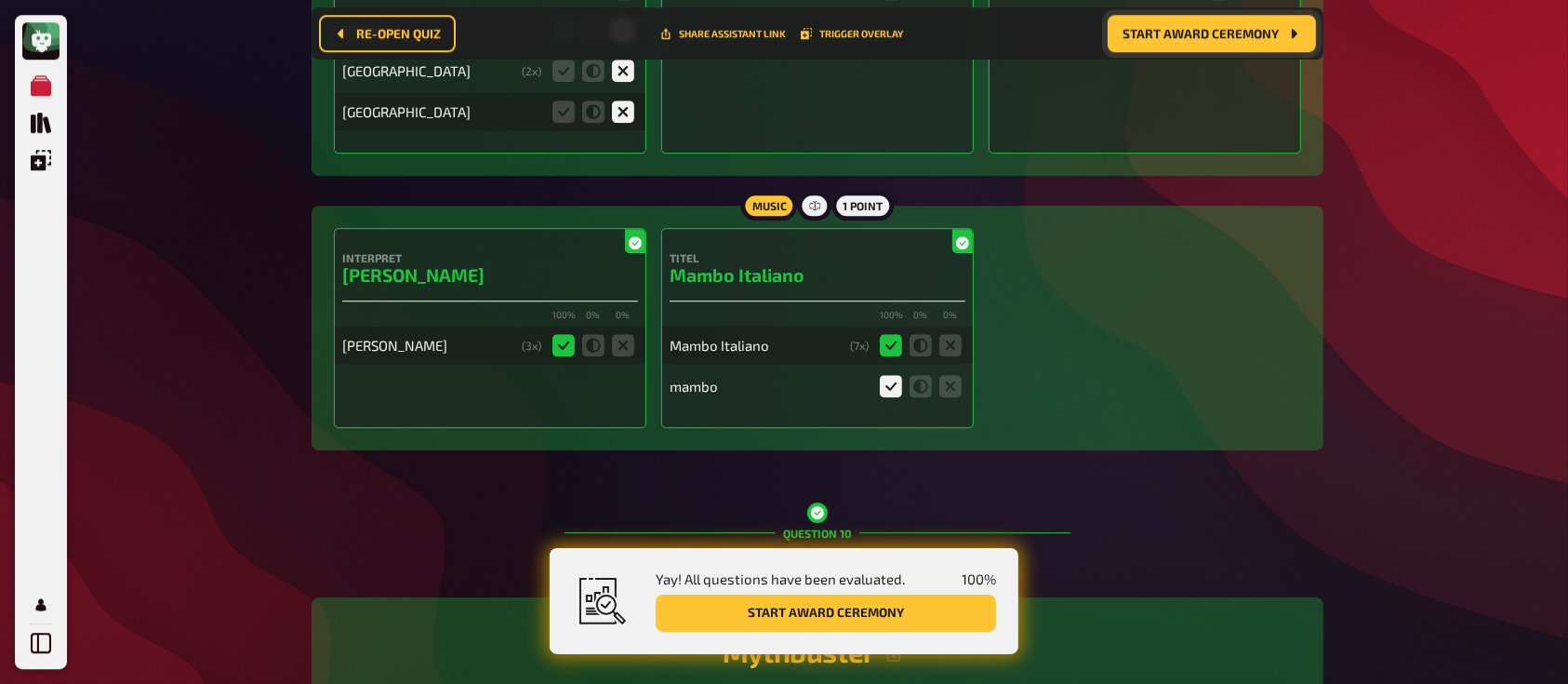
scroll to position [12590, 0]
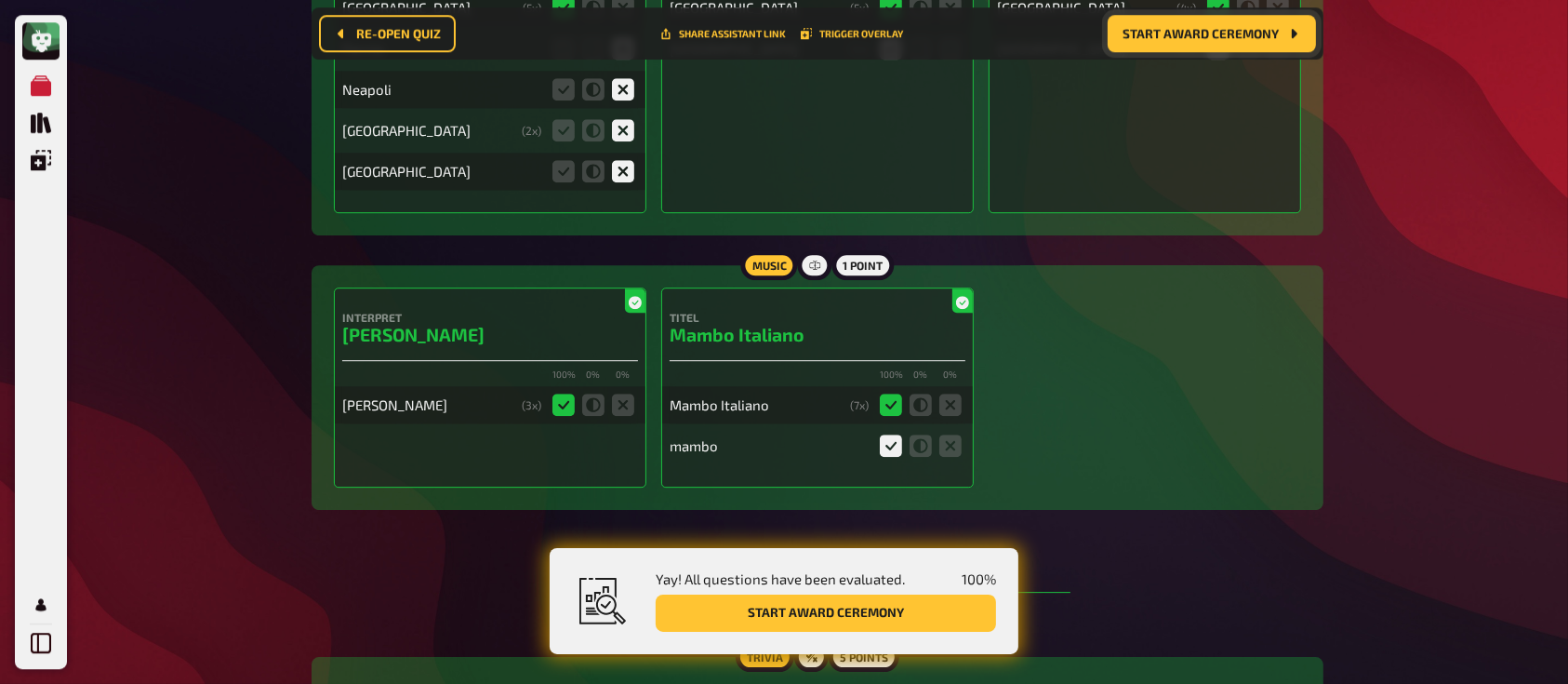
click at [770, 287] on div "Titel Mambo Italiano 100 % 0 % 0 % Mambo Italiano ( 7 x) mambo" at bounding box center [816, 386] width 312 height 200
click at [1164, 30] on span "Start award ceremony" at bounding box center [1201, 33] width 157 height 13
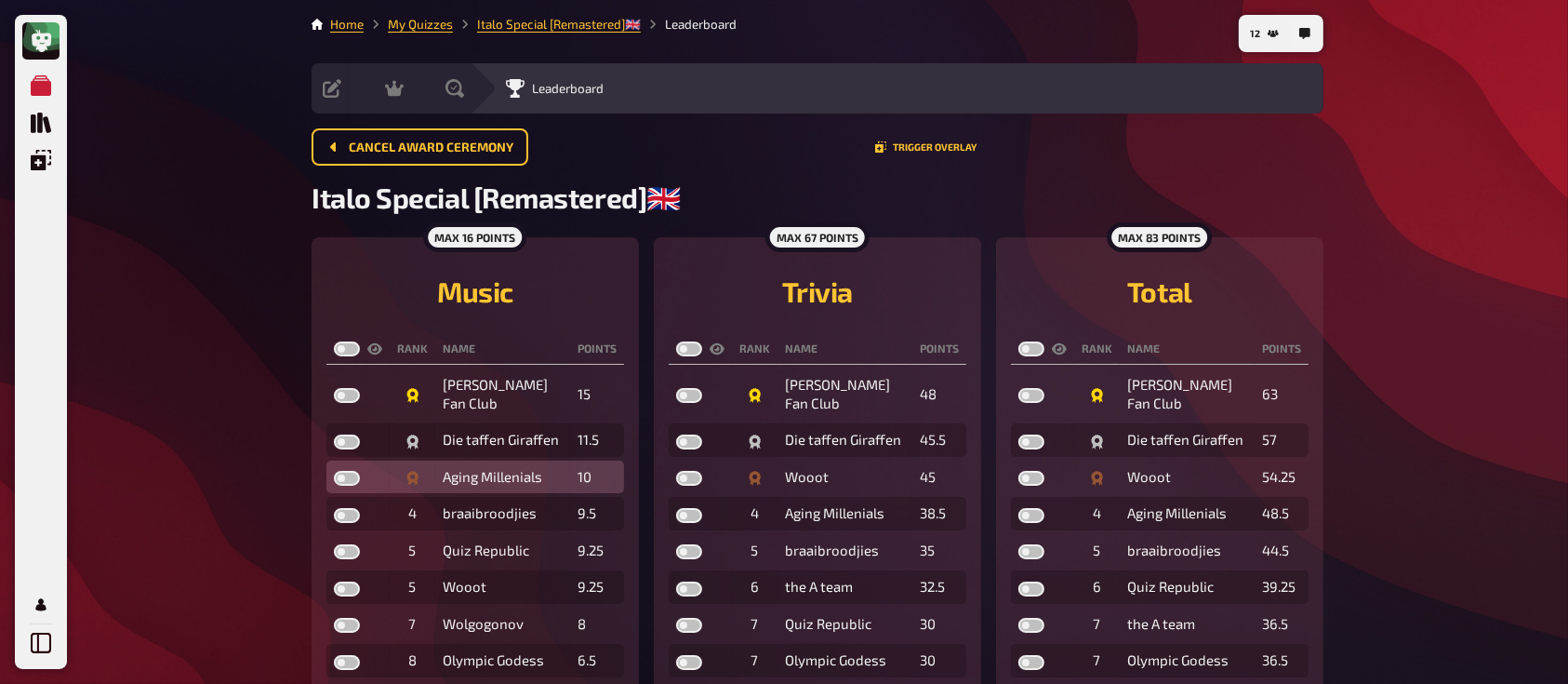
click at [348, 485] on label at bounding box center [347, 477] width 26 height 14
click at [334, 470] on input "checkbox" at bounding box center [333, 470] width 1 height 1
checkbox input "true"
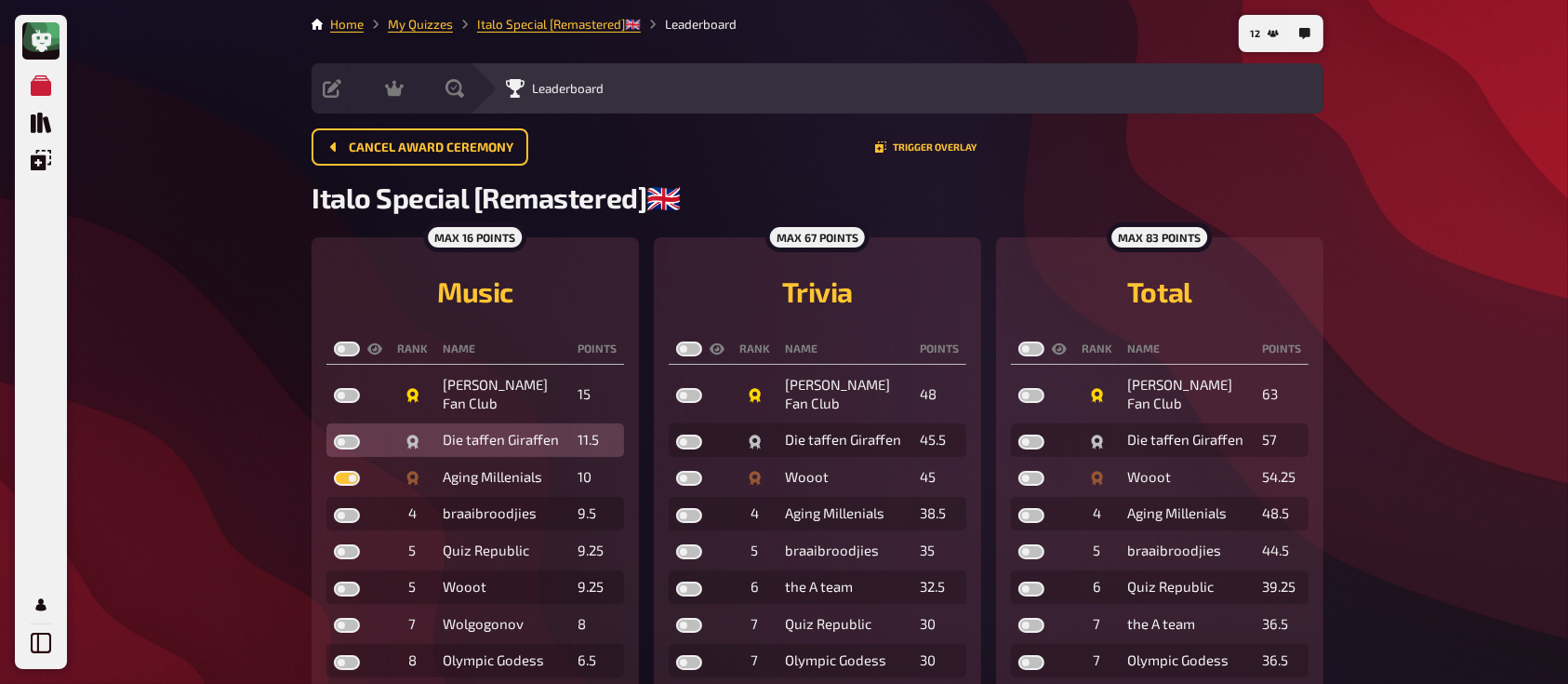
click at [350, 438] on label at bounding box center [347, 442] width 26 height 14
click at [334, 435] on input "checkbox" at bounding box center [333, 434] width 1 height 1
checkbox input "true"
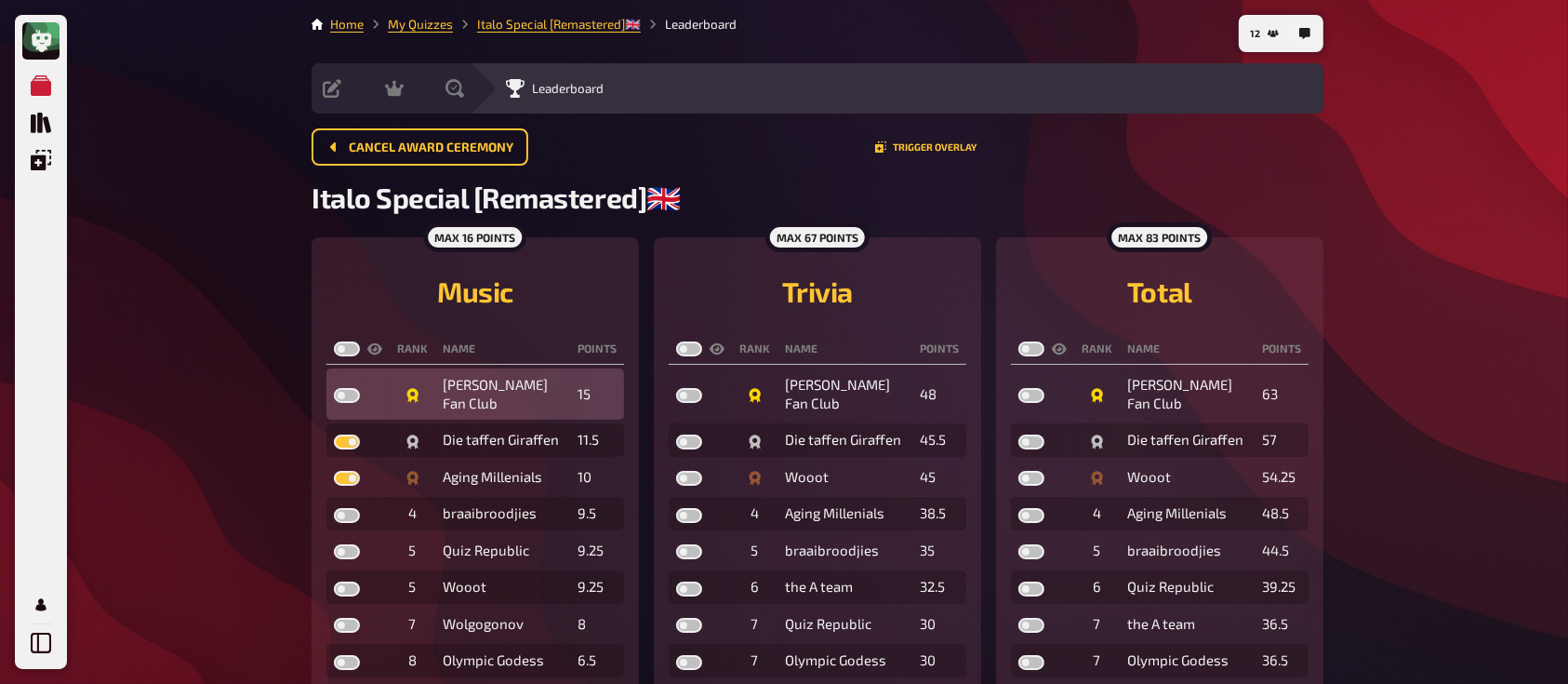
click at [347, 387] on td at bounding box center [357, 393] width 63 height 51
click at [349, 397] on label at bounding box center [347, 394] width 26 height 14
click at [334, 387] on input "checkbox" at bounding box center [333, 386] width 1 height 1
checkbox input "true"
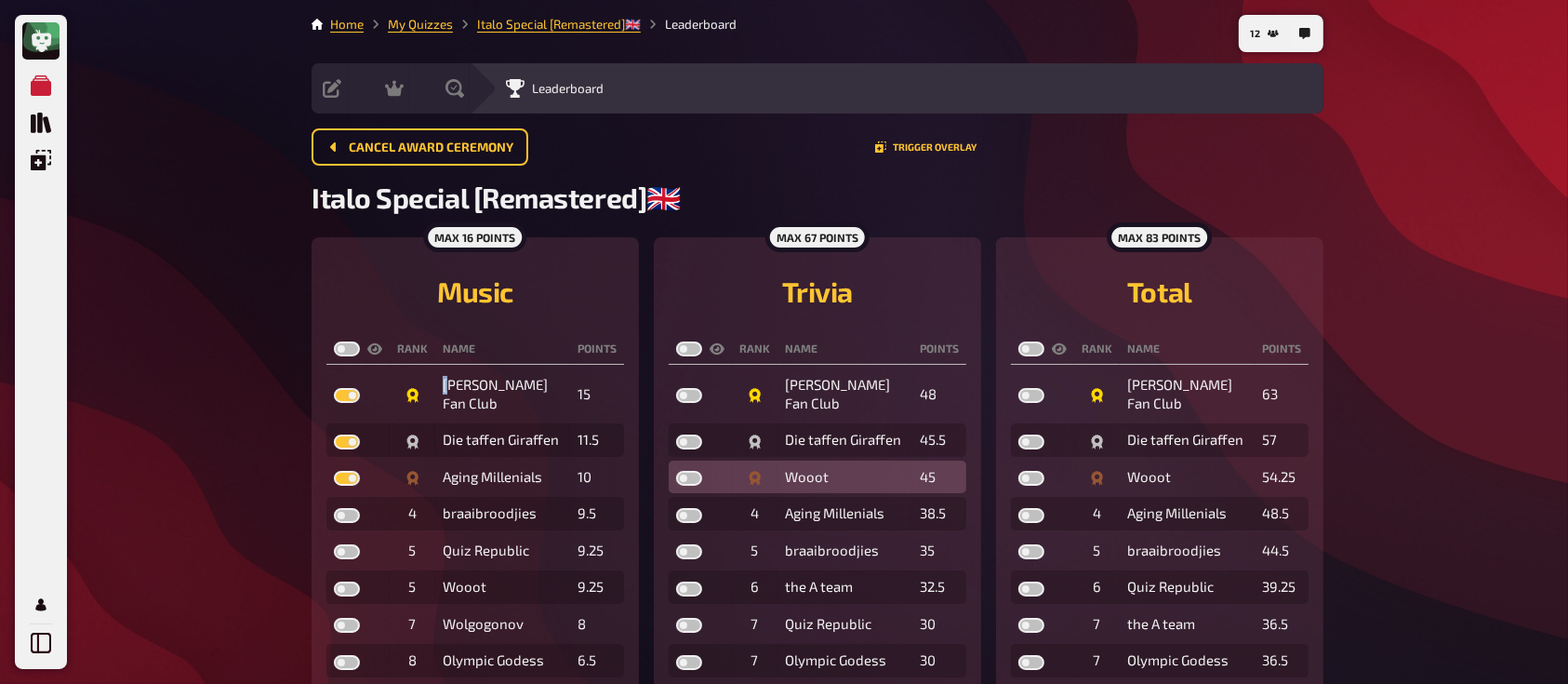
click at [700, 477] on label at bounding box center [689, 477] width 26 height 14
click at [676, 470] on input "checkbox" at bounding box center [675, 470] width 1 height 1
checkbox input "true"
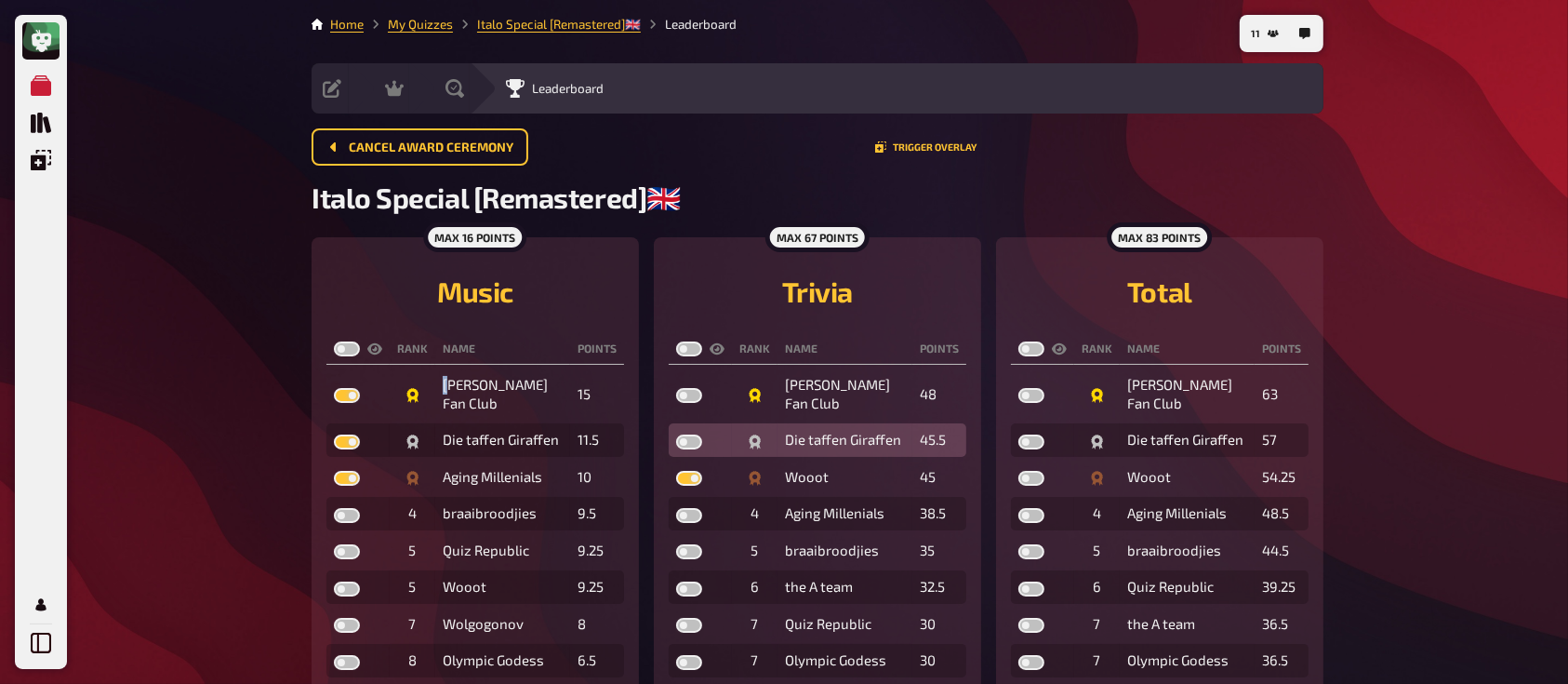
click at [695, 442] on label at bounding box center [689, 442] width 26 height 14
click at [676, 435] on input "checkbox" at bounding box center [675, 434] width 1 height 1
checkbox input "true"
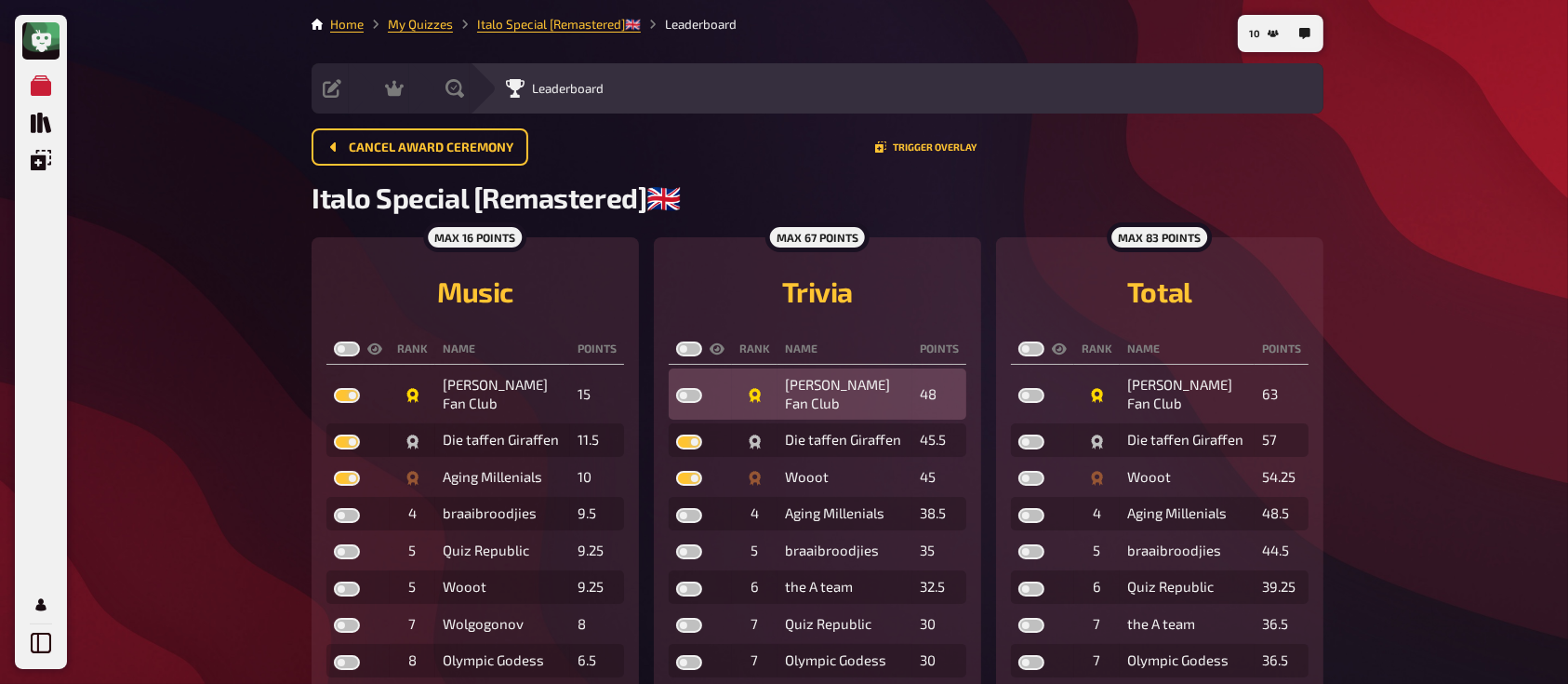
click at [691, 386] on td at bounding box center [699, 393] width 63 height 51
click at [690, 392] on label at bounding box center [689, 394] width 26 height 14
click at [676, 387] on input "checkbox" at bounding box center [675, 386] width 1 height 1
checkbox input "true"
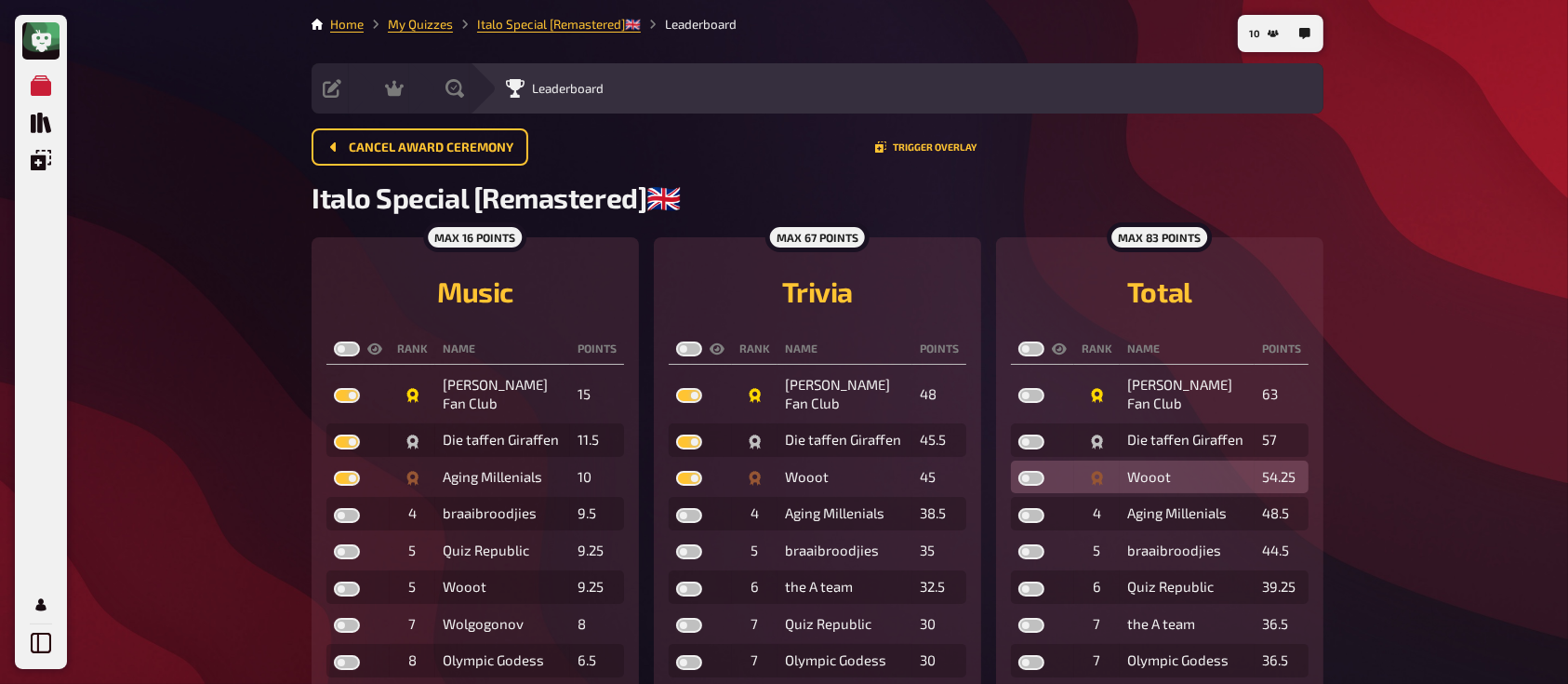
click at [1040, 478] on label at bounding box center [1031, 477] width 26 height 14
click at [1018, 470] on input "checkbox" at bounding box center [1017, 470] width 1 height 1
checkbox input "true"
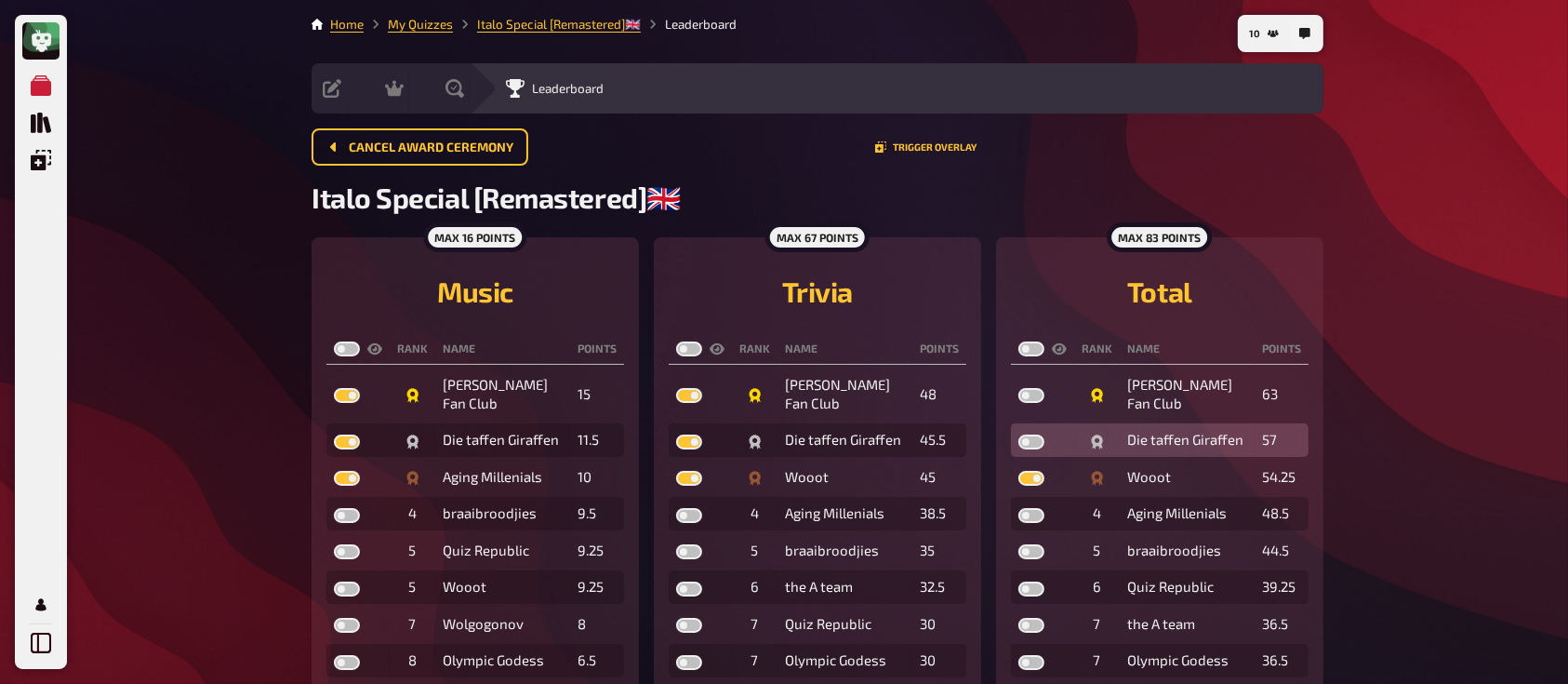
click at [1032, 438] on label at bounding box center [1031, 442] width 26 height 14
click at [1018, 435] on input "checkbox" at bounding box center [1017, 434] width 1 height 1
checkbox input "true"
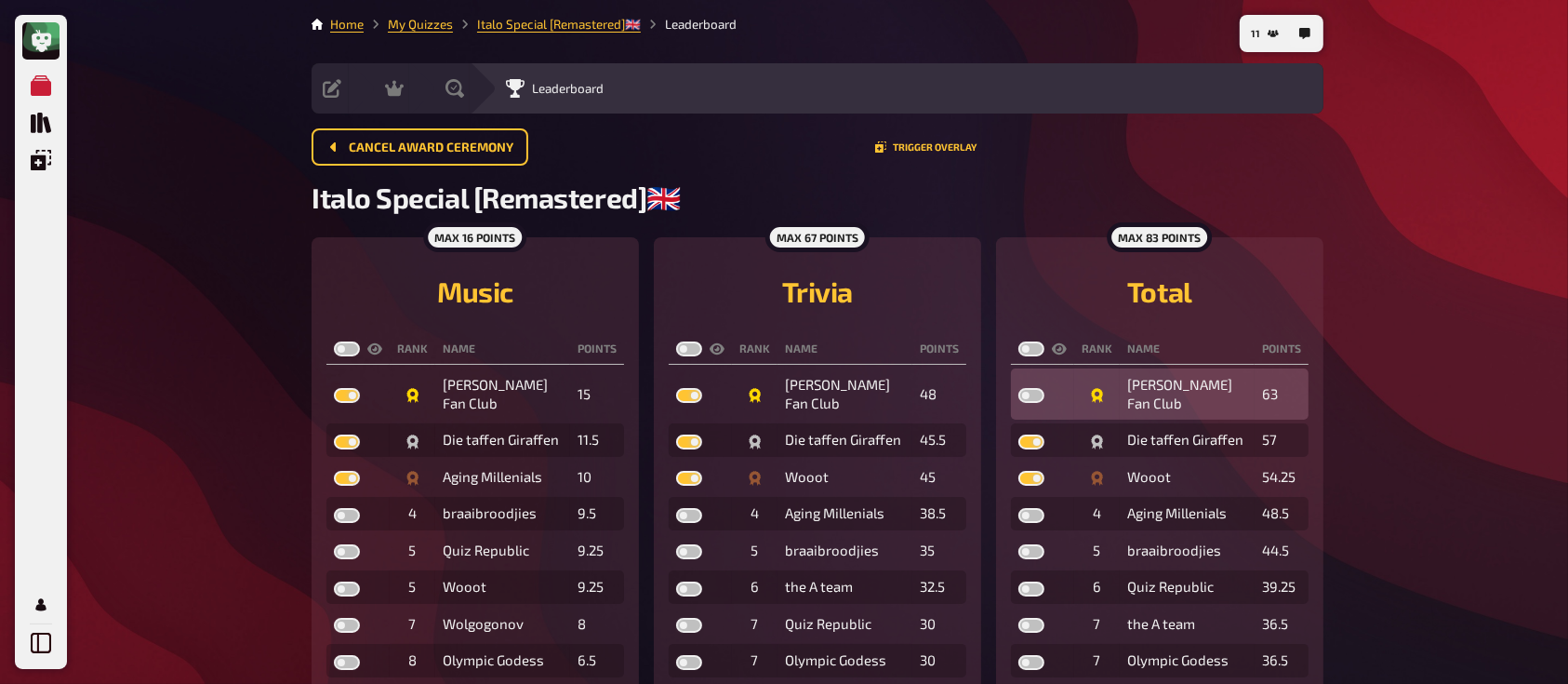
click at [1034, 393] on label at bounding box center [1031, 394] width 26 height 14
click at [1018, 387] on input "checkbox" at bounding box center [1017, 386] width 1 height 1
checkbox input "true"
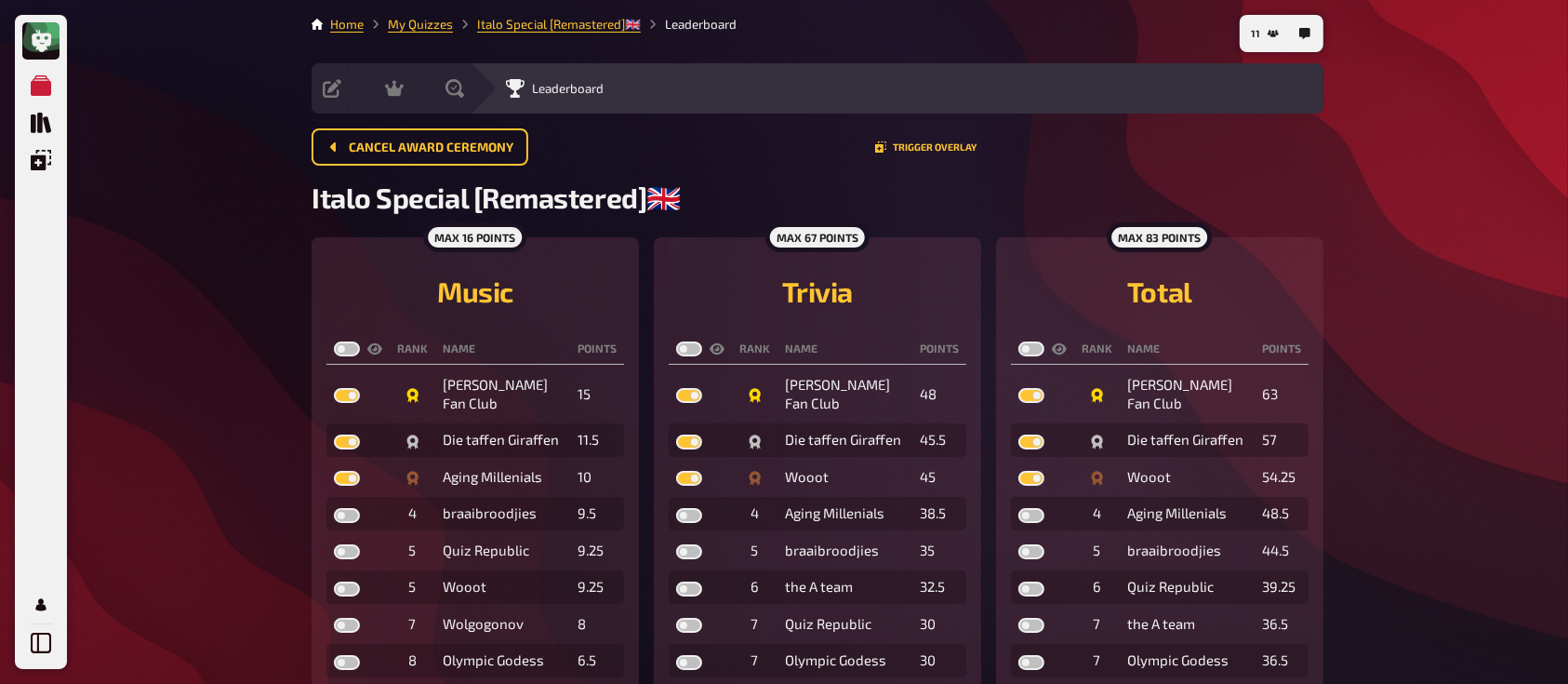
click at [359, 343] on div at bounding box center [358, 348] width 48 height 14
click at [348, 352] on label at bounding box center [347, 348] width 26 height 14
click at [334, 341] on input "checkbox" at bounding box center [333, 340] width 1 height 1
checkbox input "true"
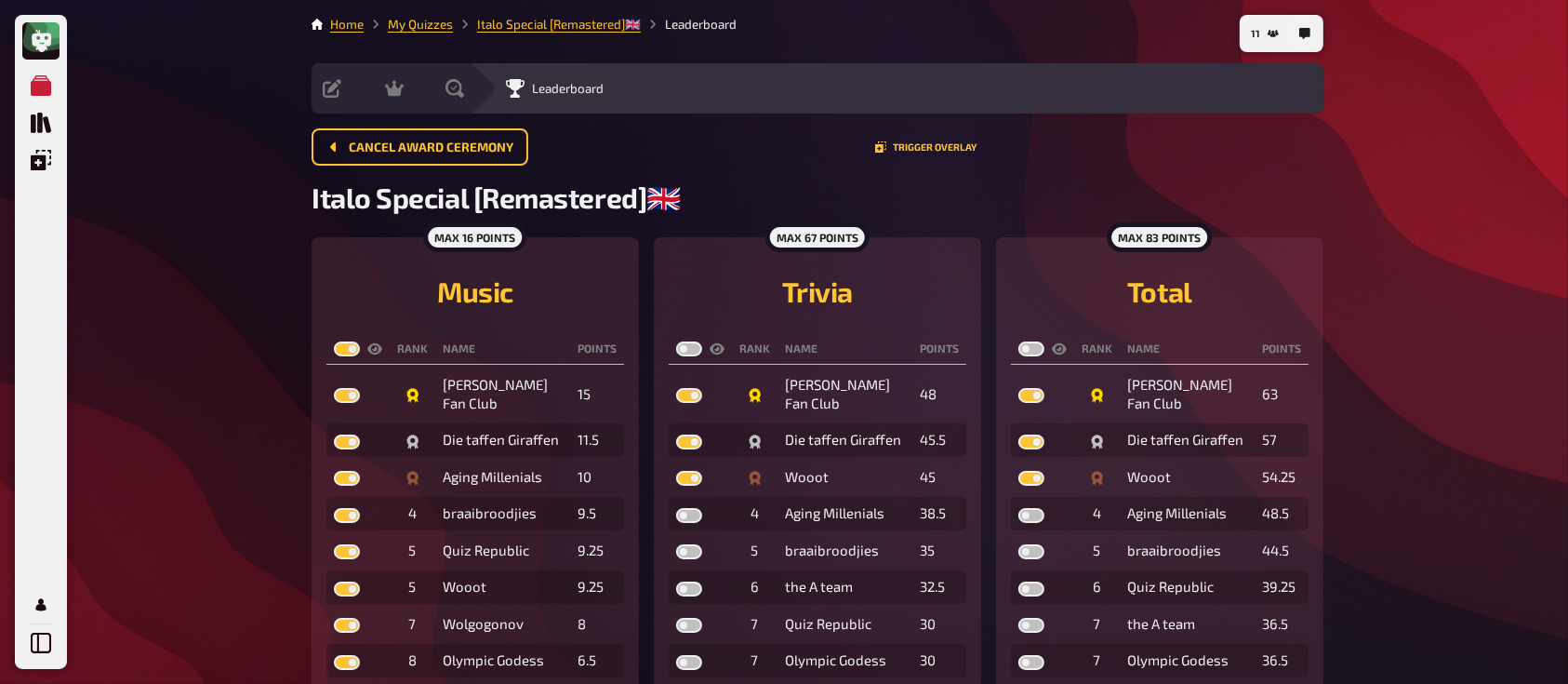
checkbox input "true"
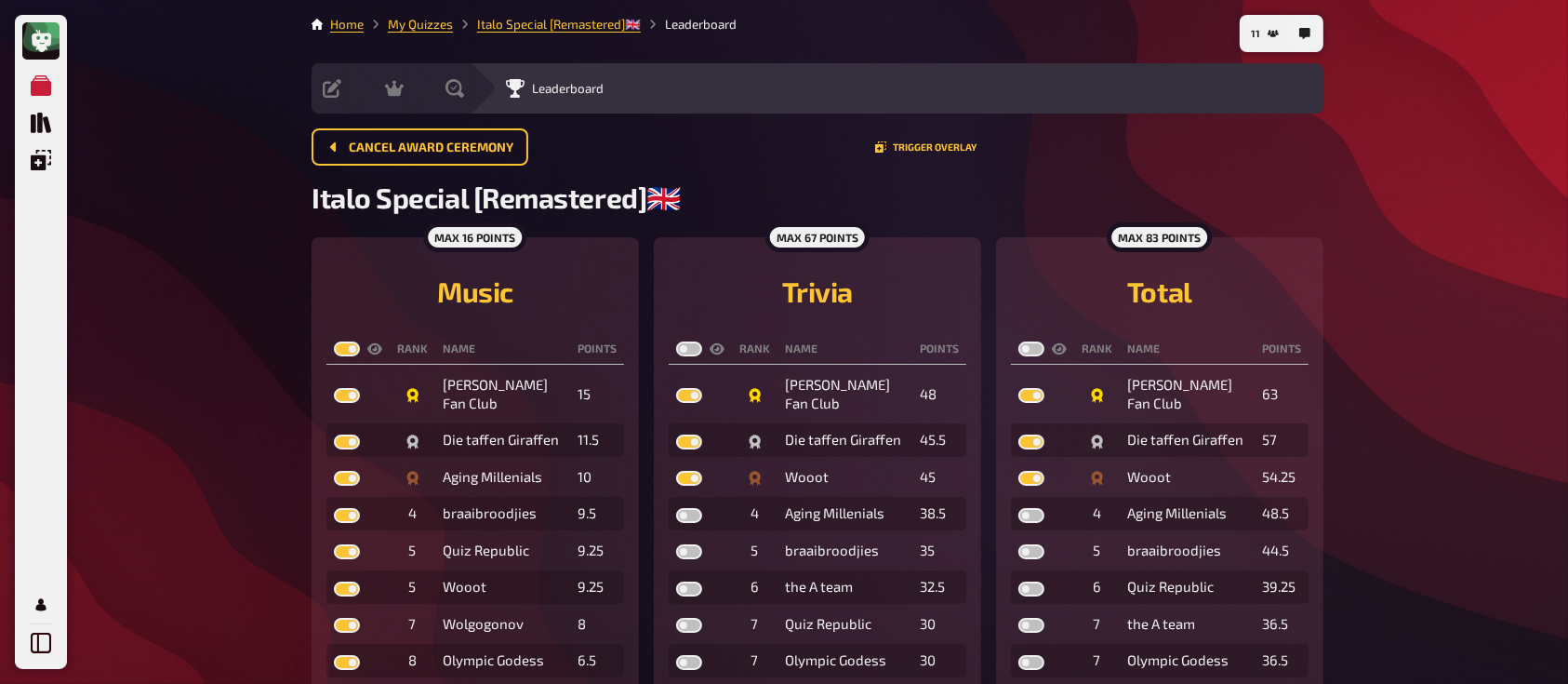
checkbox input "true"
click at [701, 348] on div at bounding box center [700, 348] width 48 height 14
click at [694, 348] on label at bounding box center [689, 348] width 26 height 14
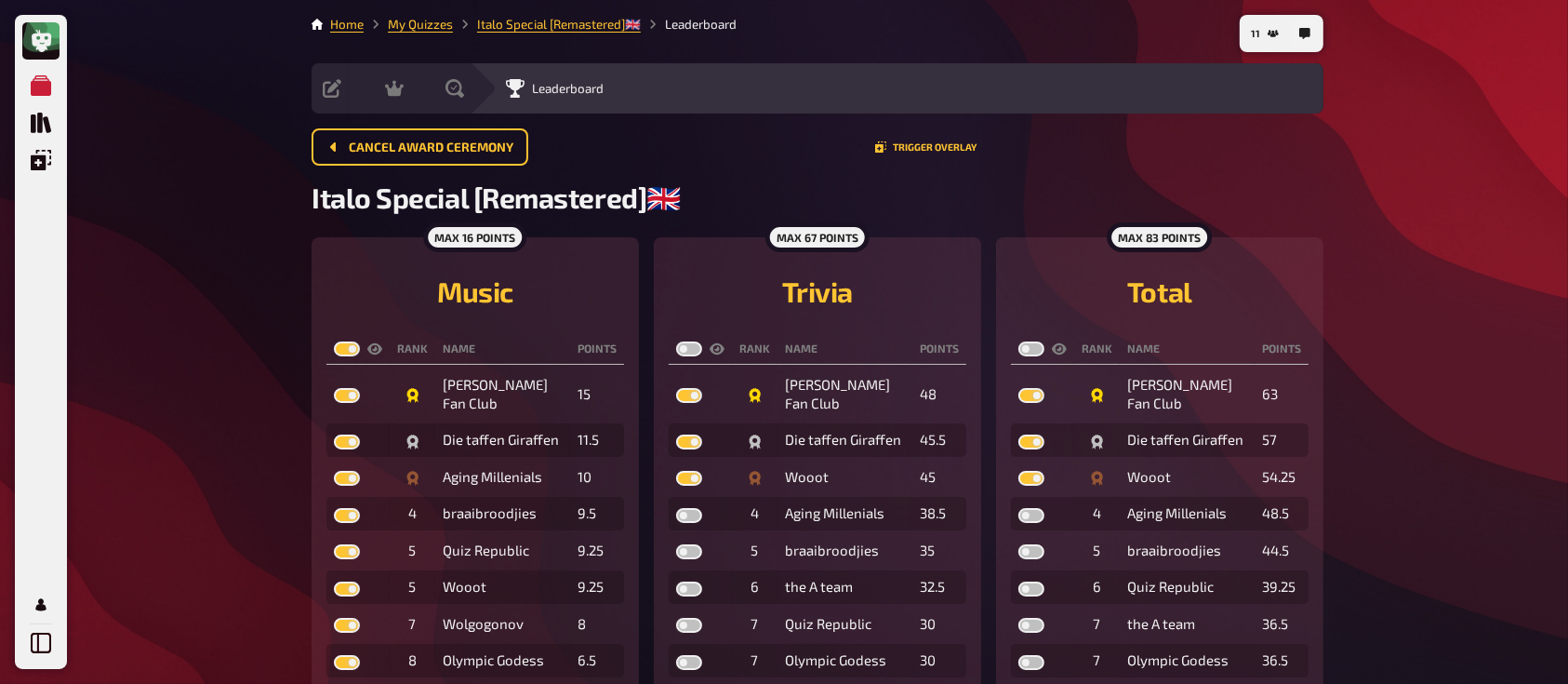
click at [676, 341] on input "checkbox" at bounding box center [675, 340] width 1 height 1
checkbox input "true"
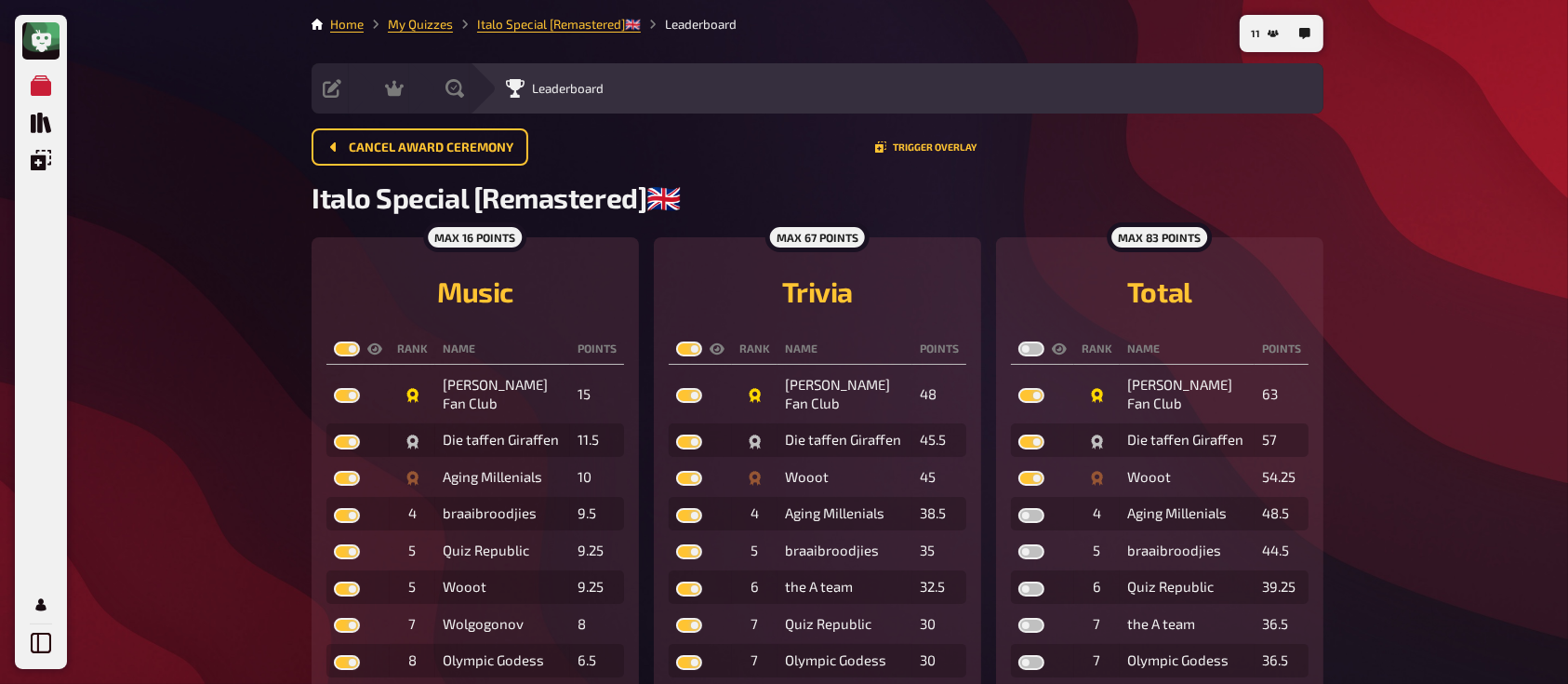
checkbox input "true"
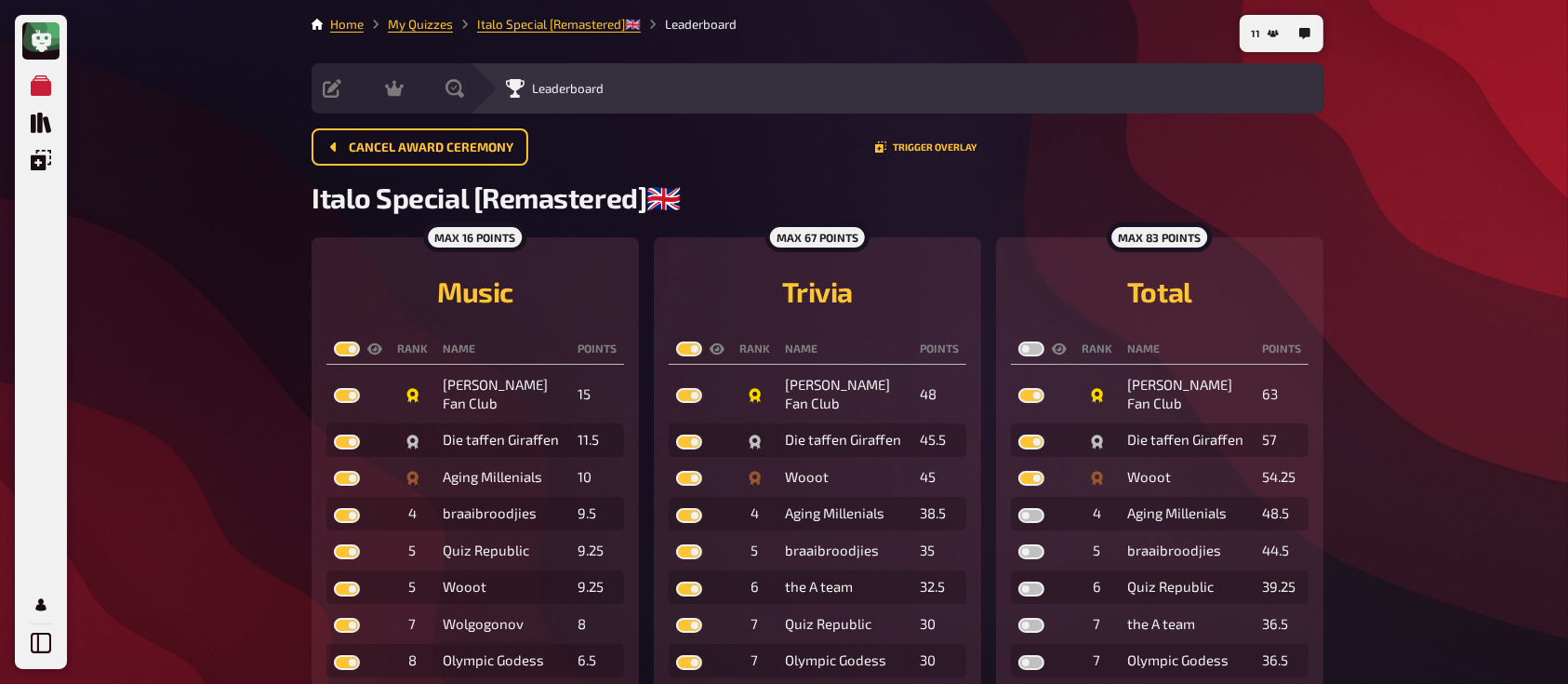
checkbox input "true"
click at [1034, 344] on label at bounding box center [1031, 348] width 26 height 14
click at [1018, 341] on input "checkbox" at bounding box center [1017, 340] width 1 height 1
checkbox input "true"
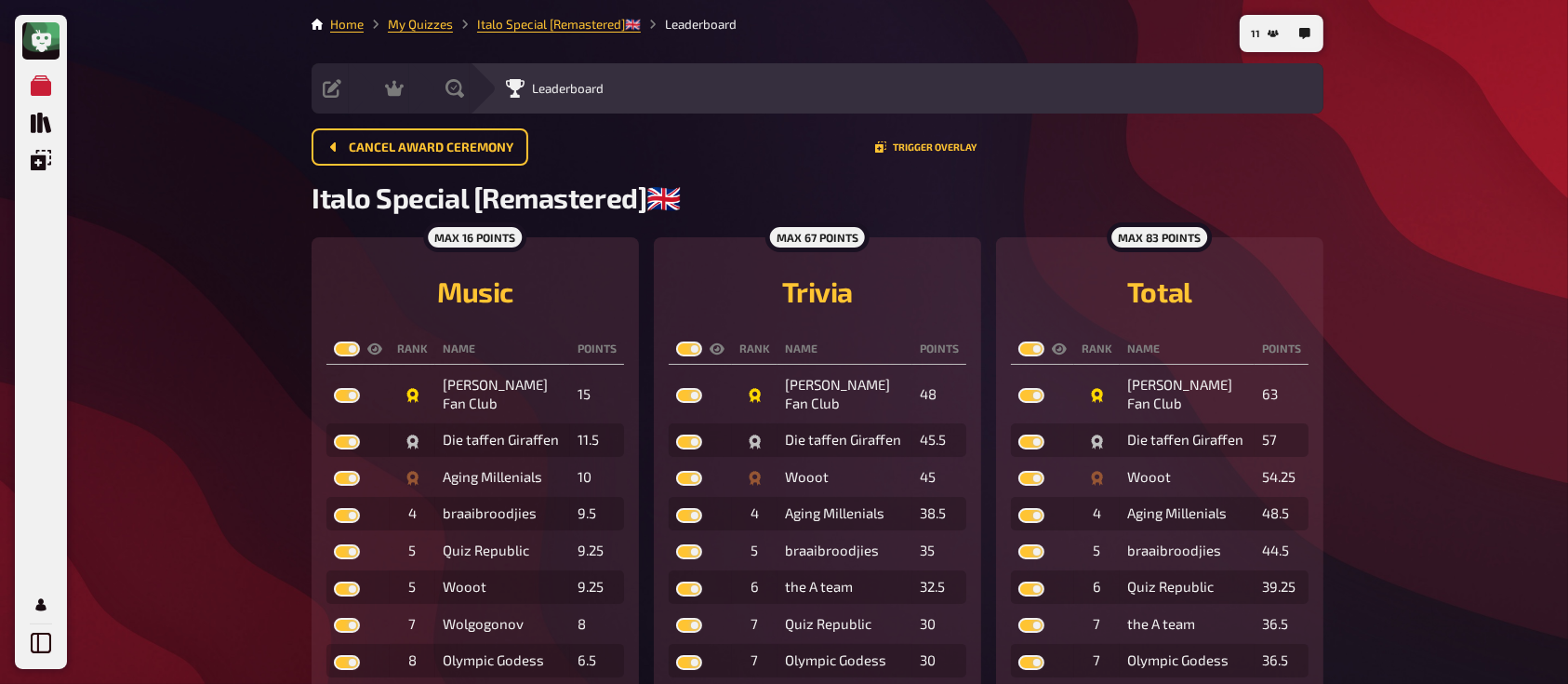
checkbox input "true"
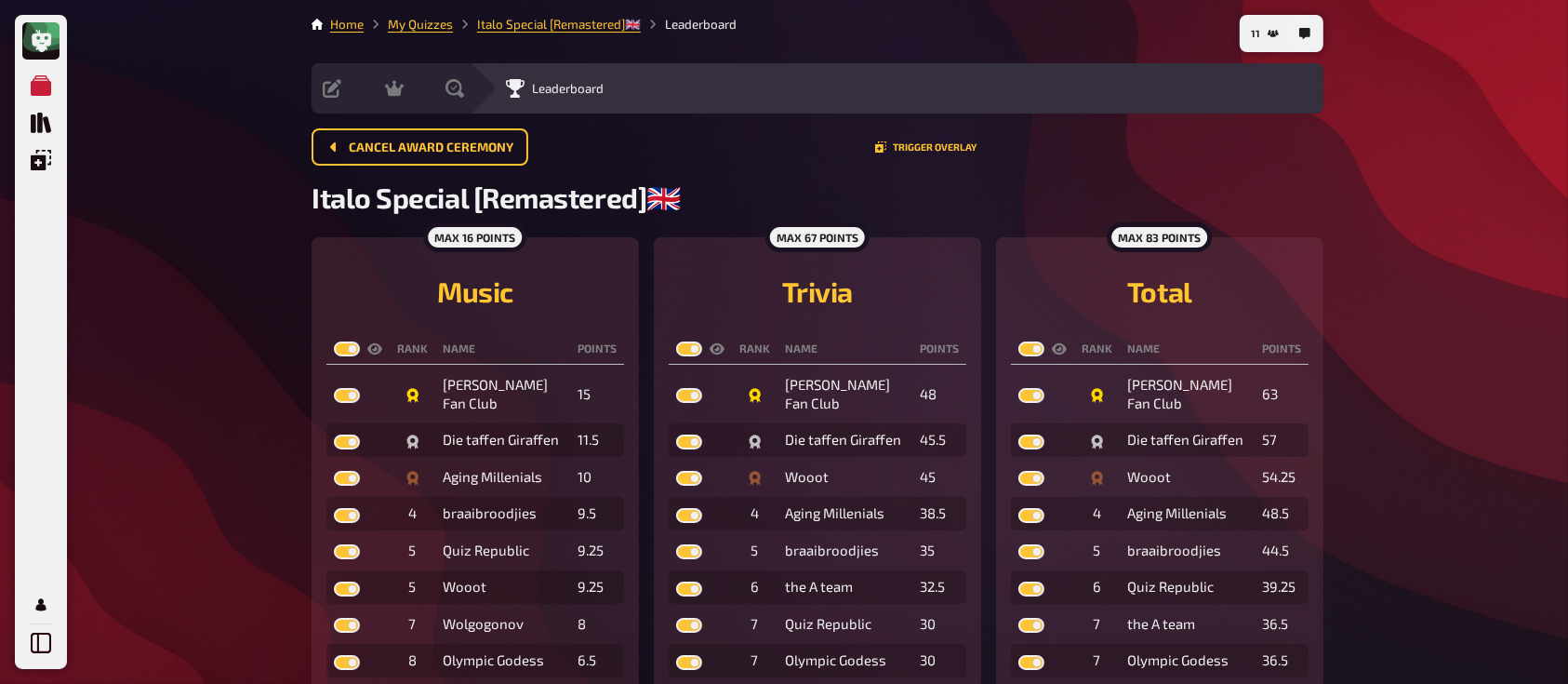
checkbox input "true"
click at [521, 87] on span "Evaluation" at bounding box center [501, 88] width 61 height 14
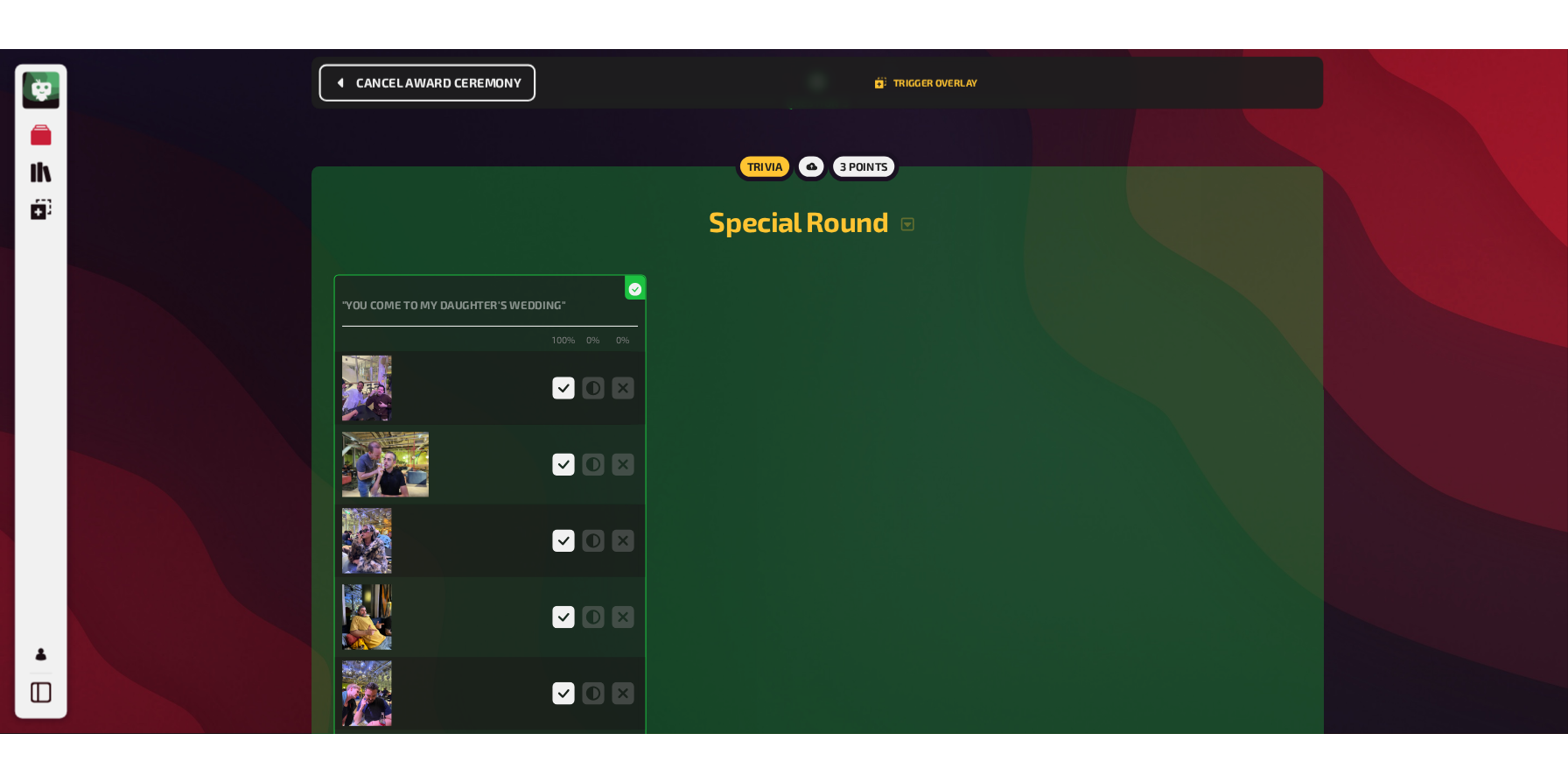
scroll to position [5082, 0]
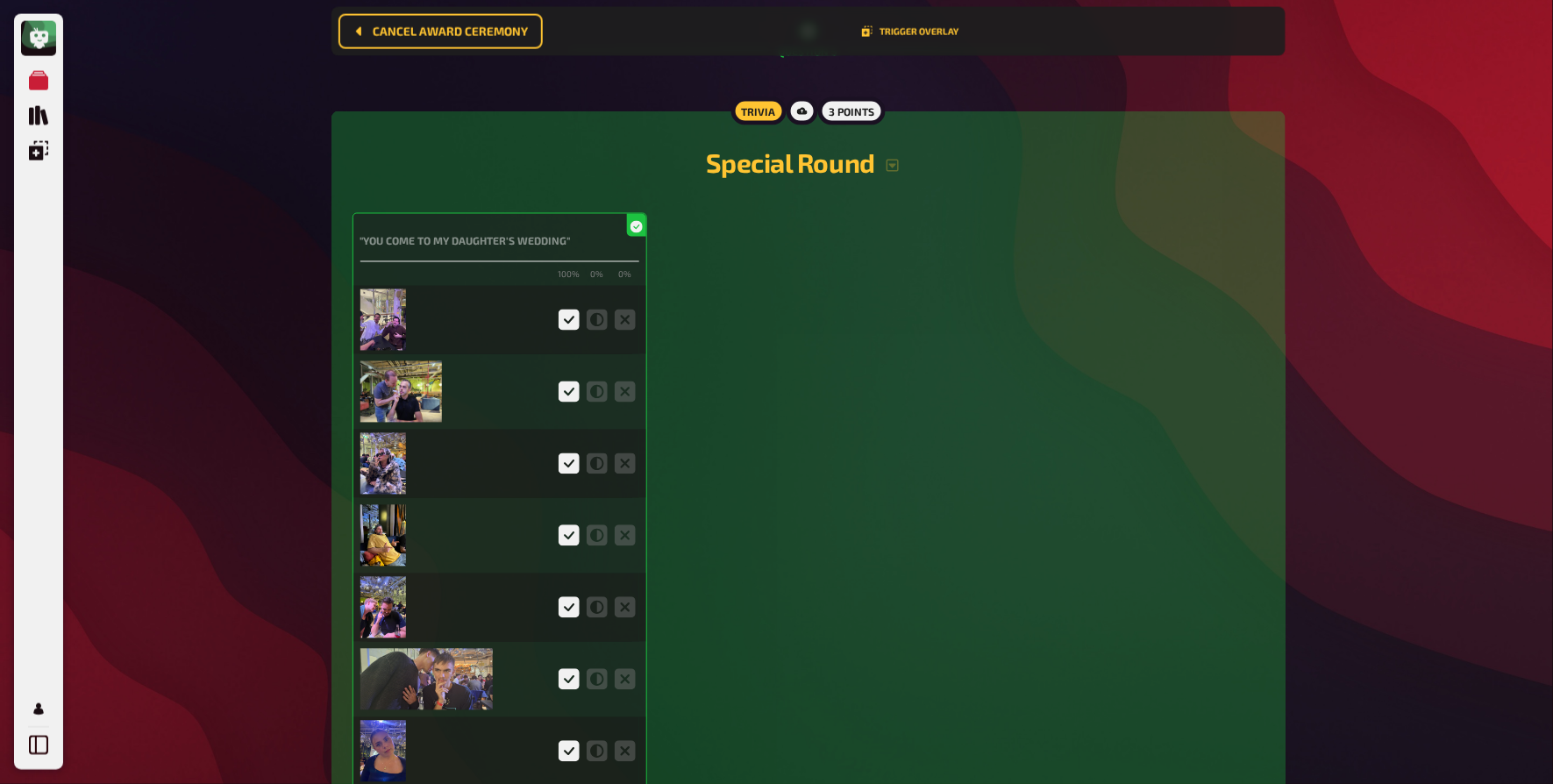
click at [380, 328] on img at bounding box center [383, 320] width 46 height 61
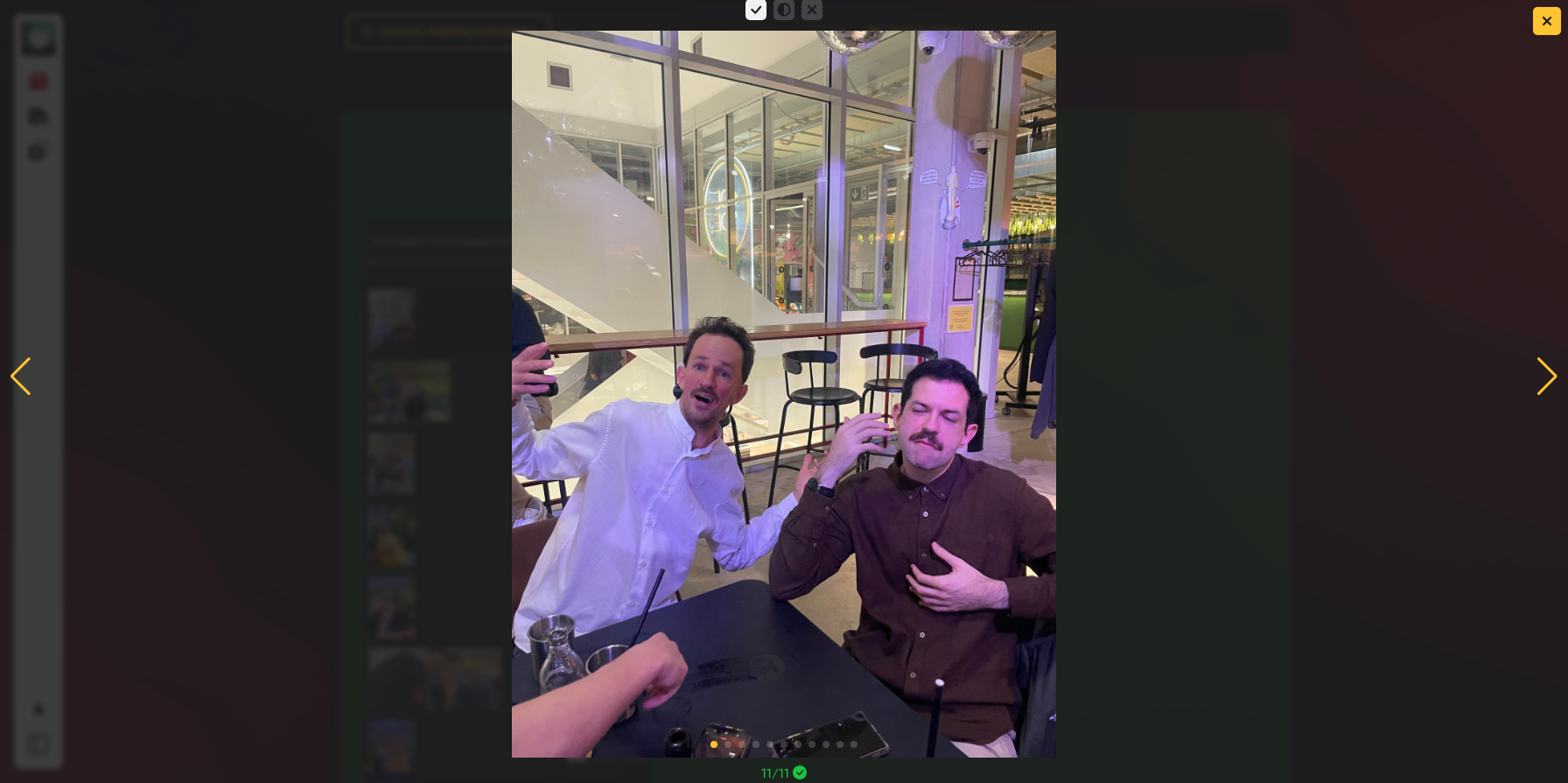
click at [1551, 374] on div at bounding box center [1547, 376] width 24 height 38
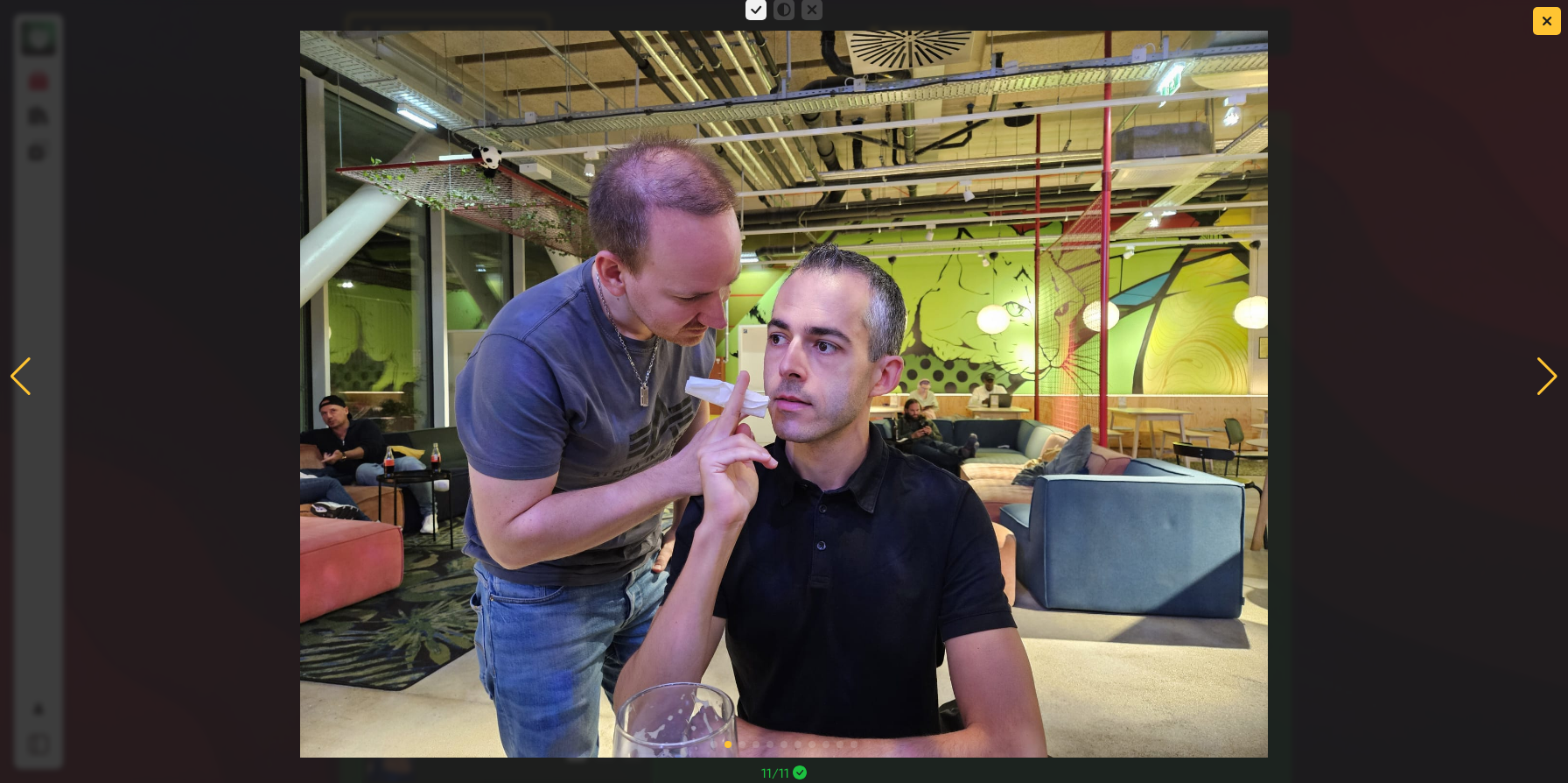
click at [1551, 374] on div at bounding box center [1547, 376] width 24 height 38
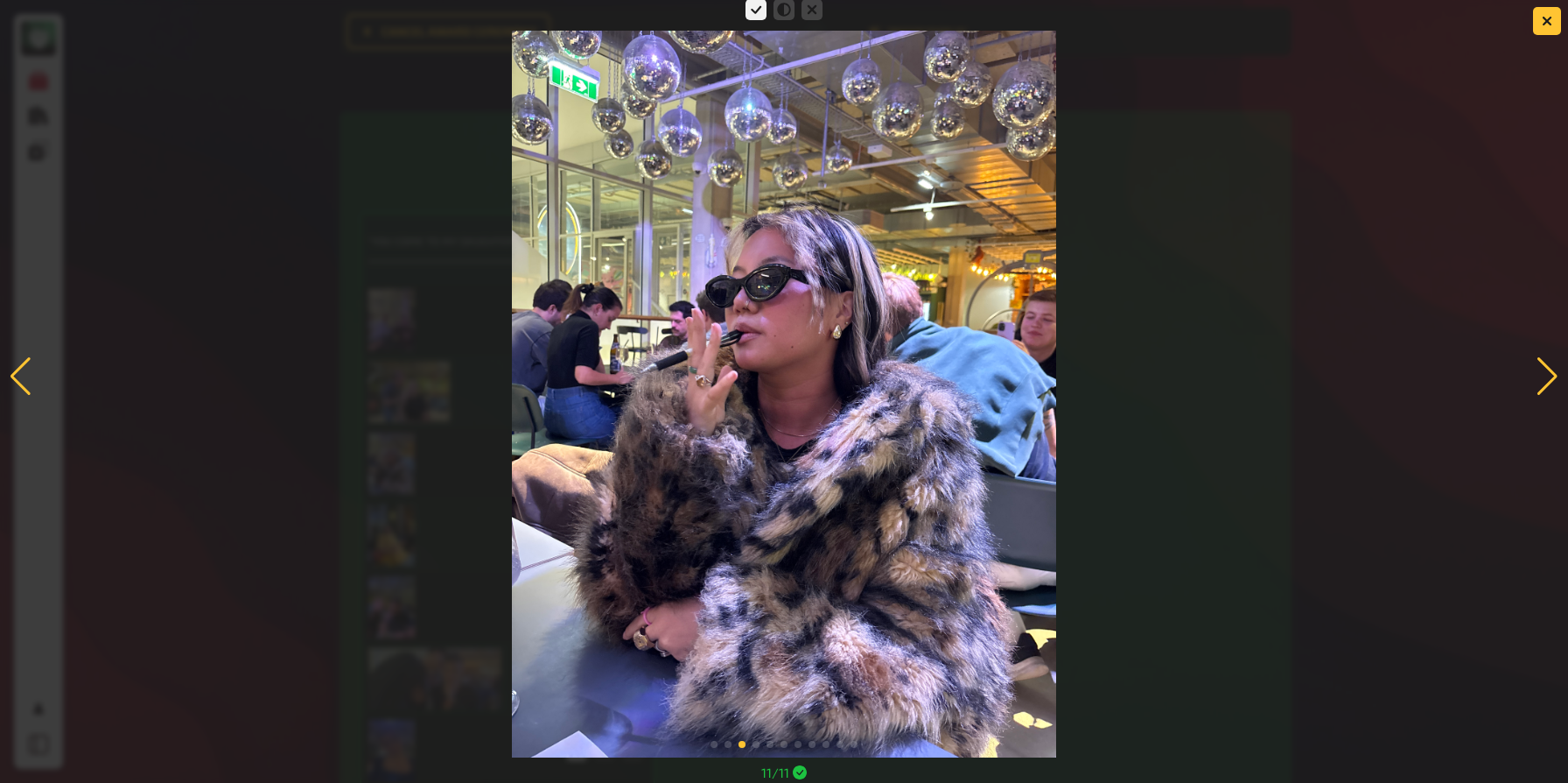
click at [1551, 374] on div at bounding box center [1547, 376] width 24 height 38
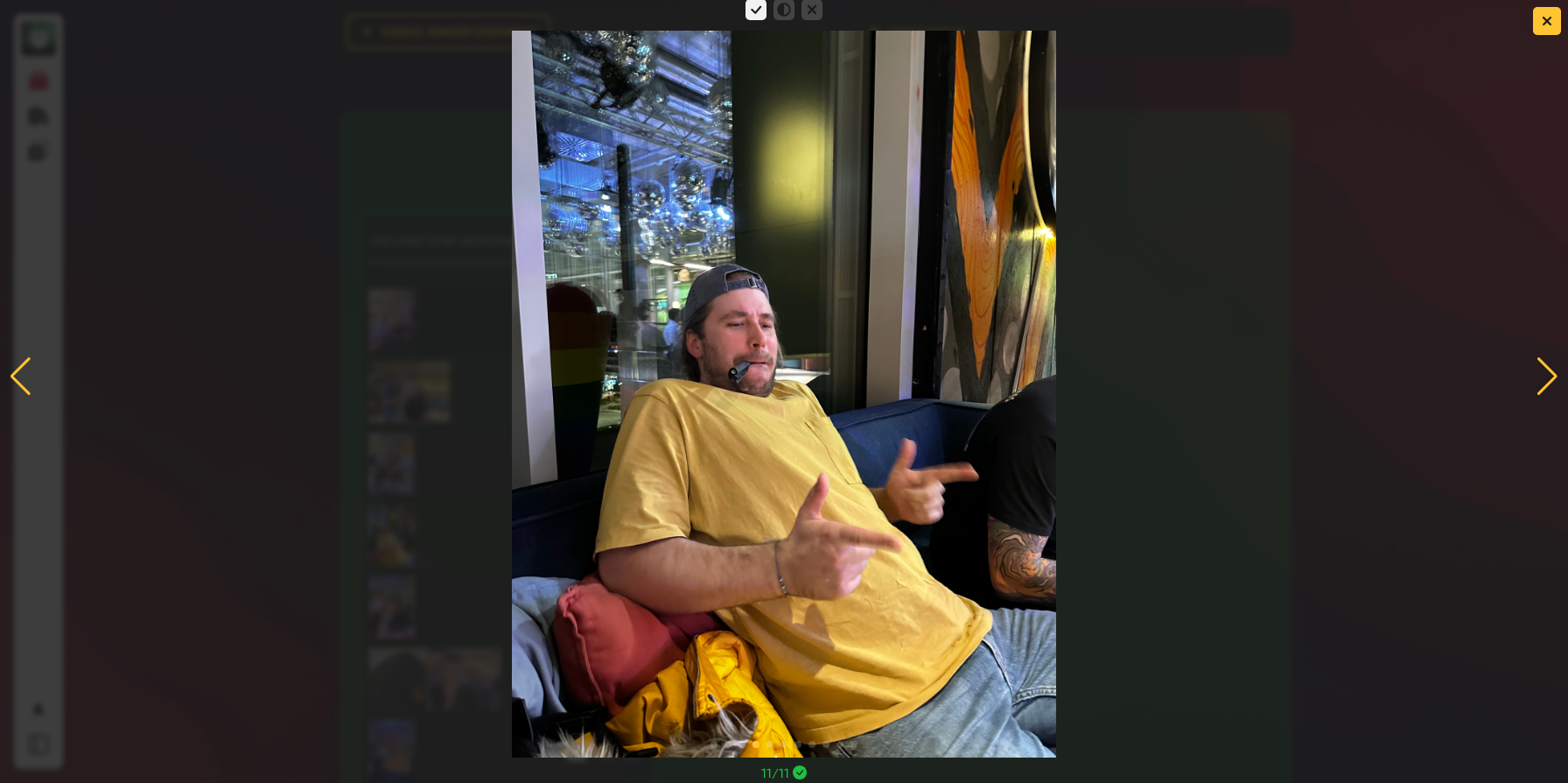
click at [1551, 374] on div at bounding box center [1547, 376] width 24 height 38
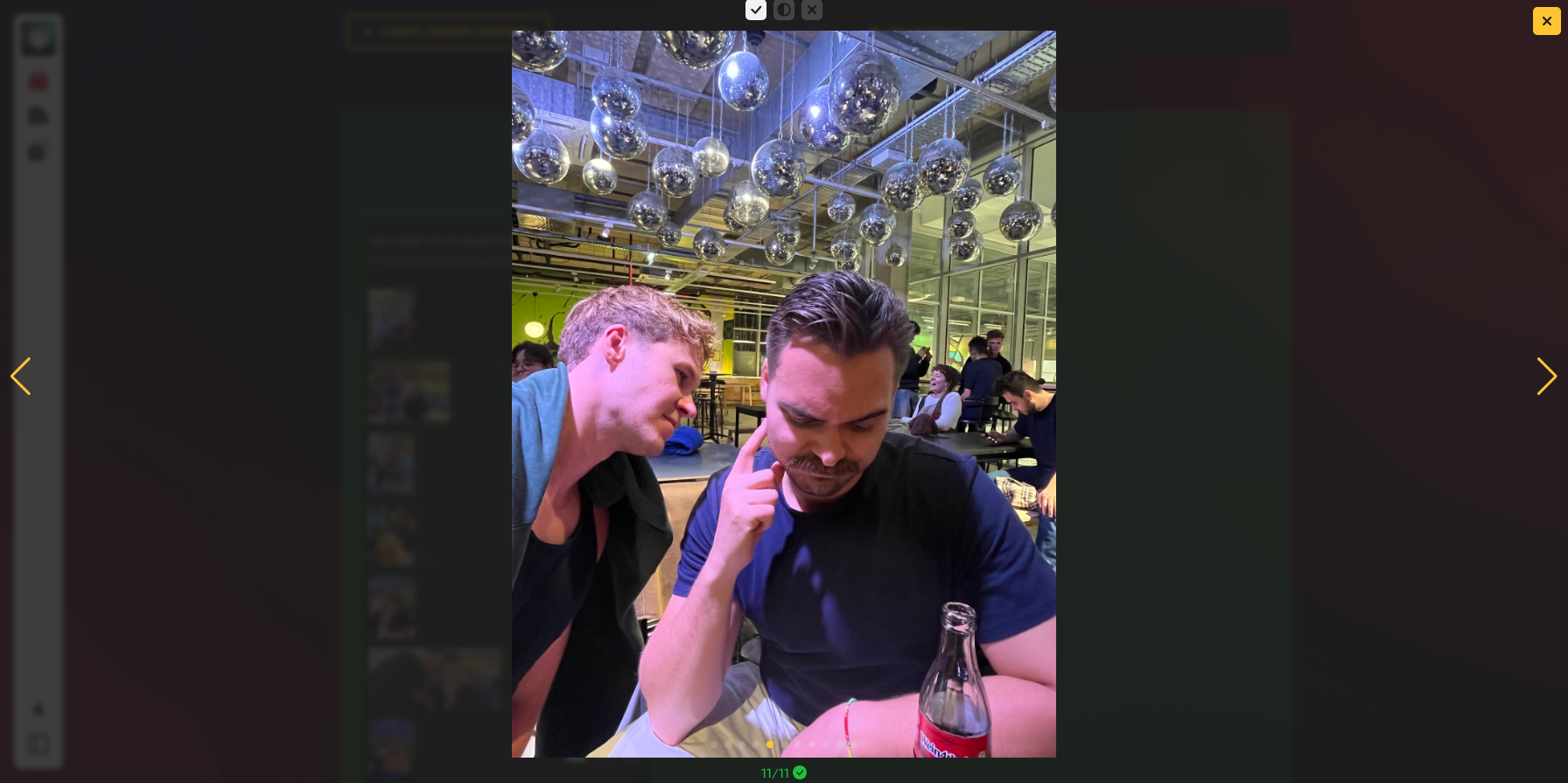
click at [1551, 374] on div at bounding box center [1547, 376] width 24 height 38
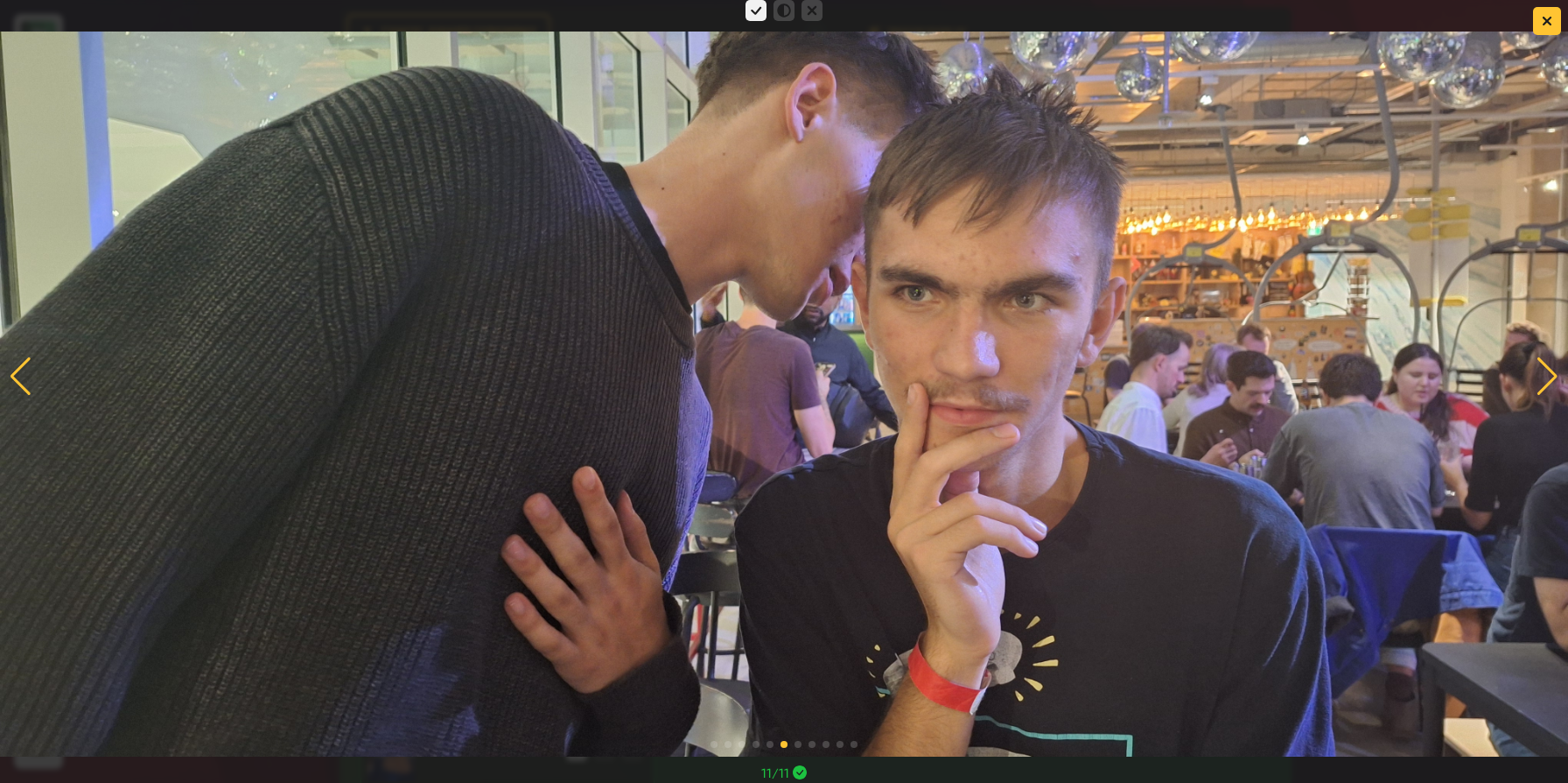
click at [1551, 374] on div at bounding box center [1547, 376] width 24 height 38
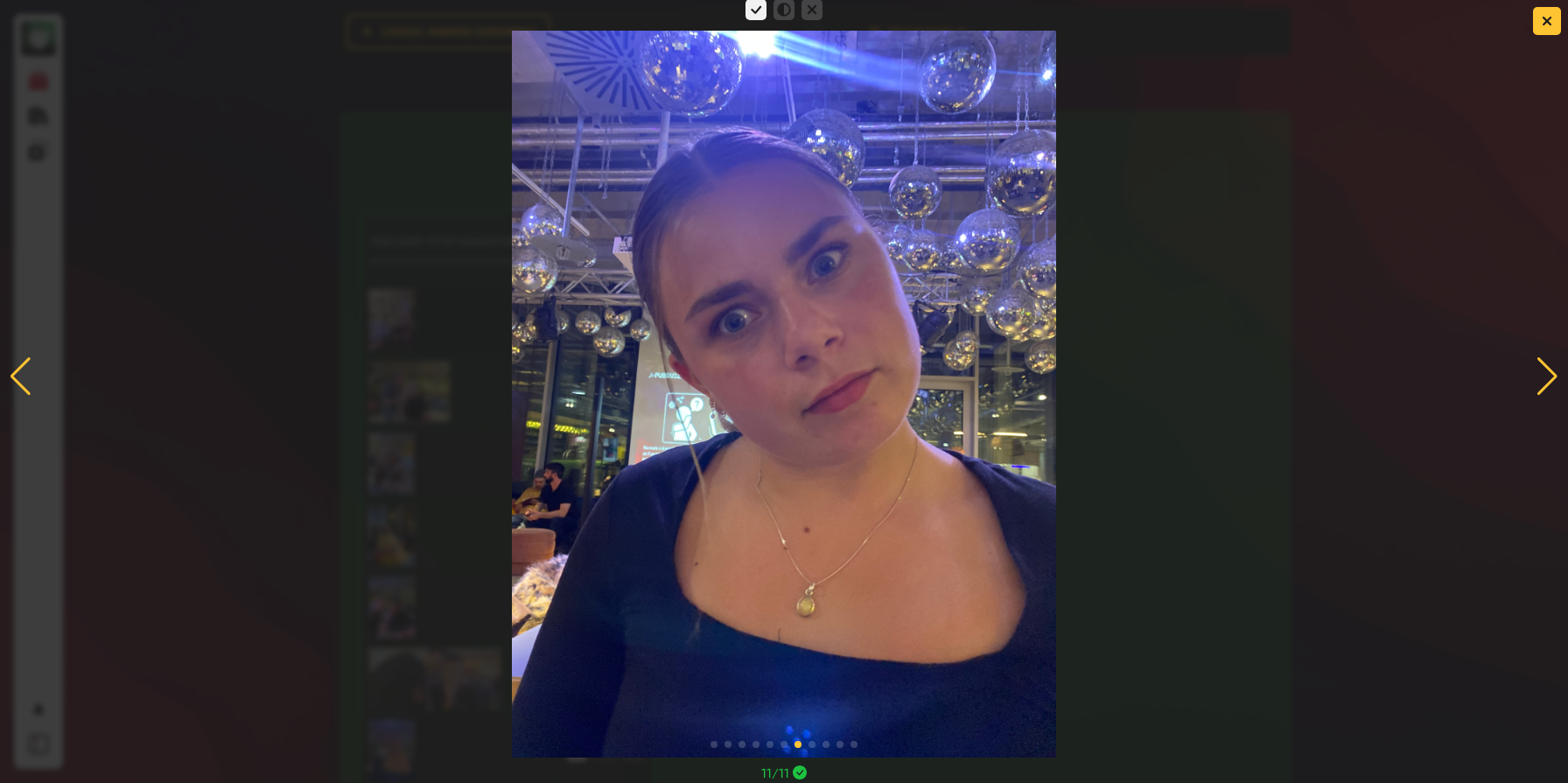
click at [1551, 374] on div at bounding box center [1547, 376] width 24 height 38
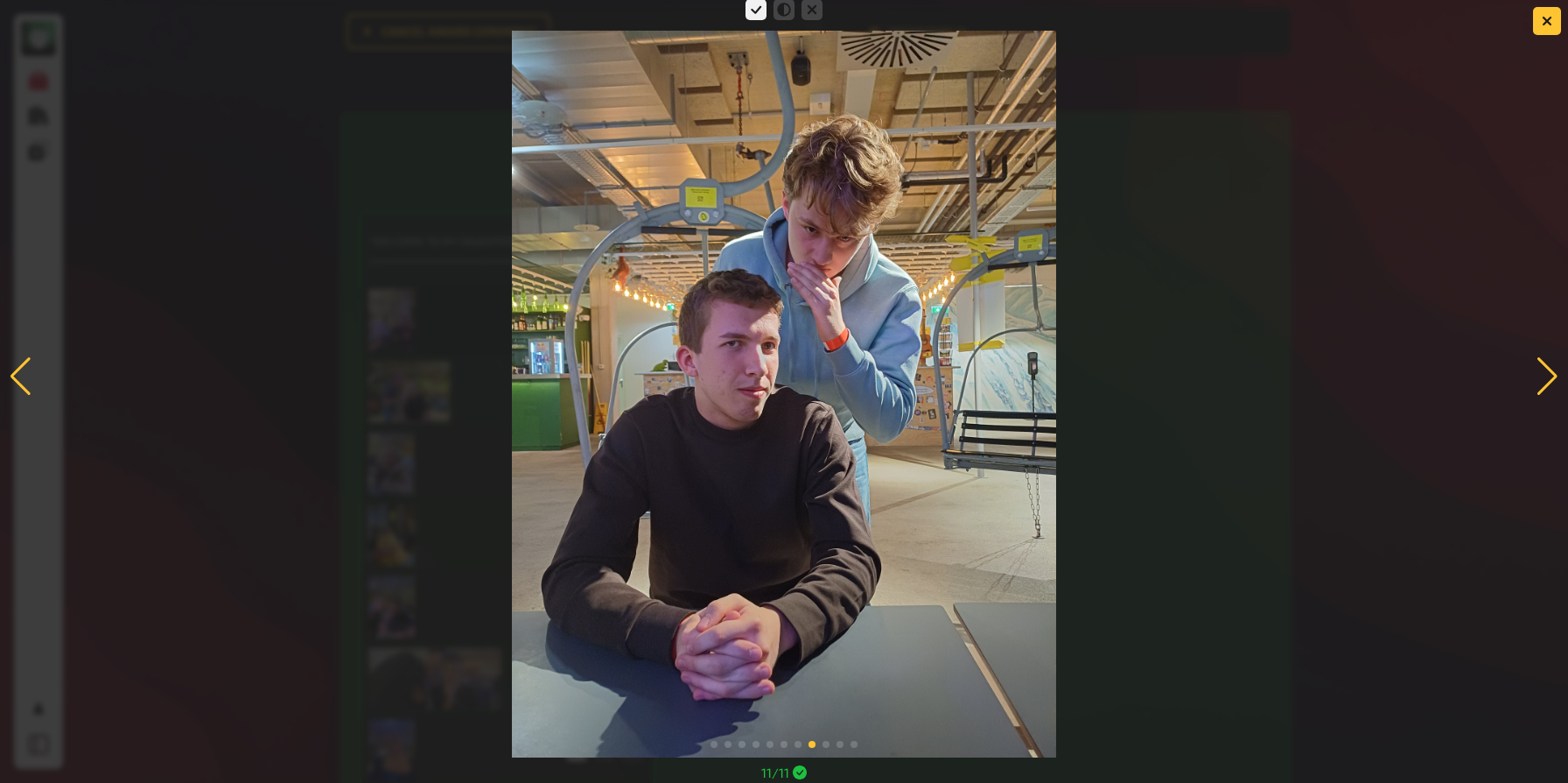
click at [12, 373] on div at bounding box center [21, 376] width 24 height 38
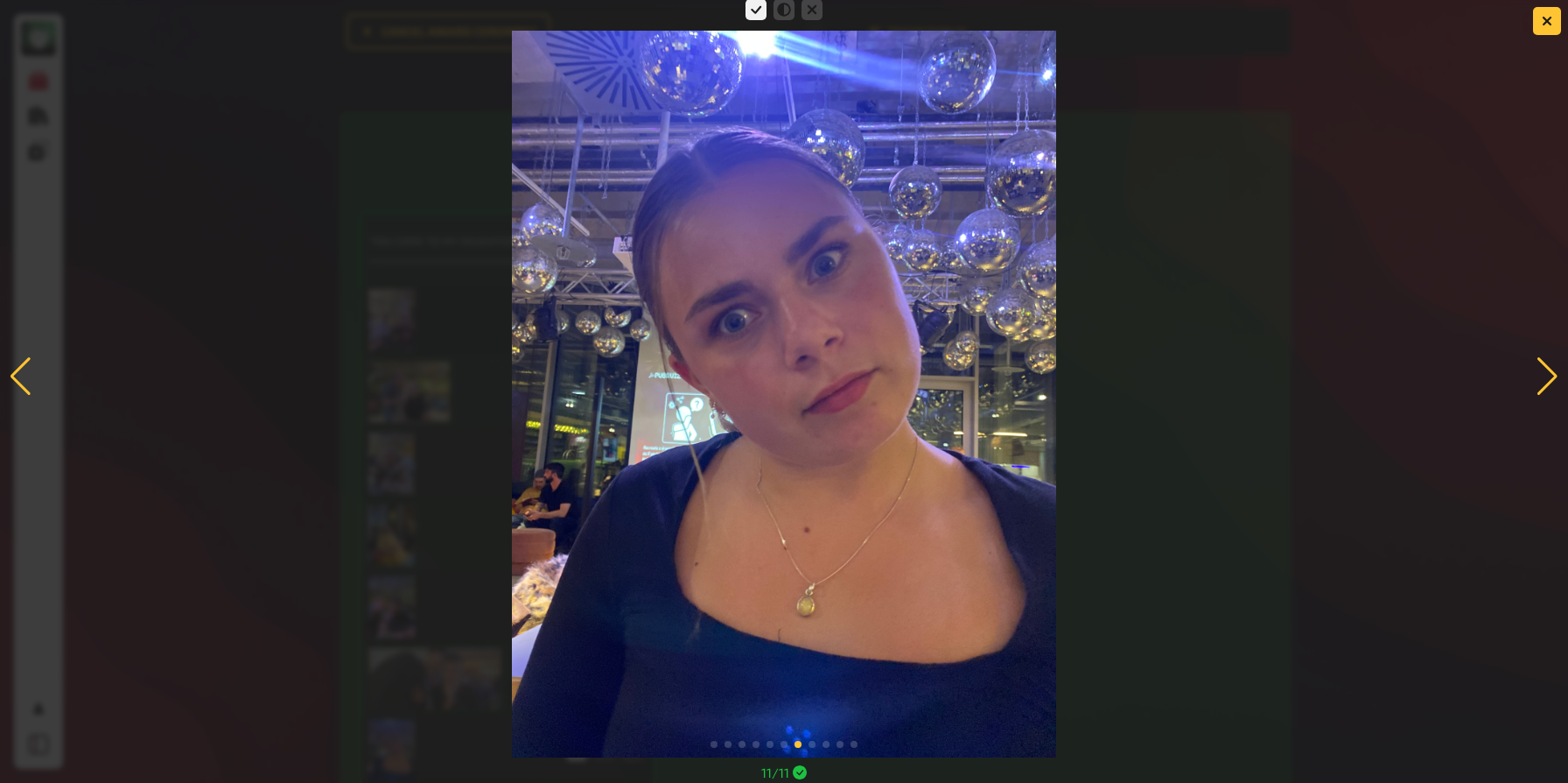
click at [1549, 380] on div at bounding box center [1547, 376] width 24 height 38
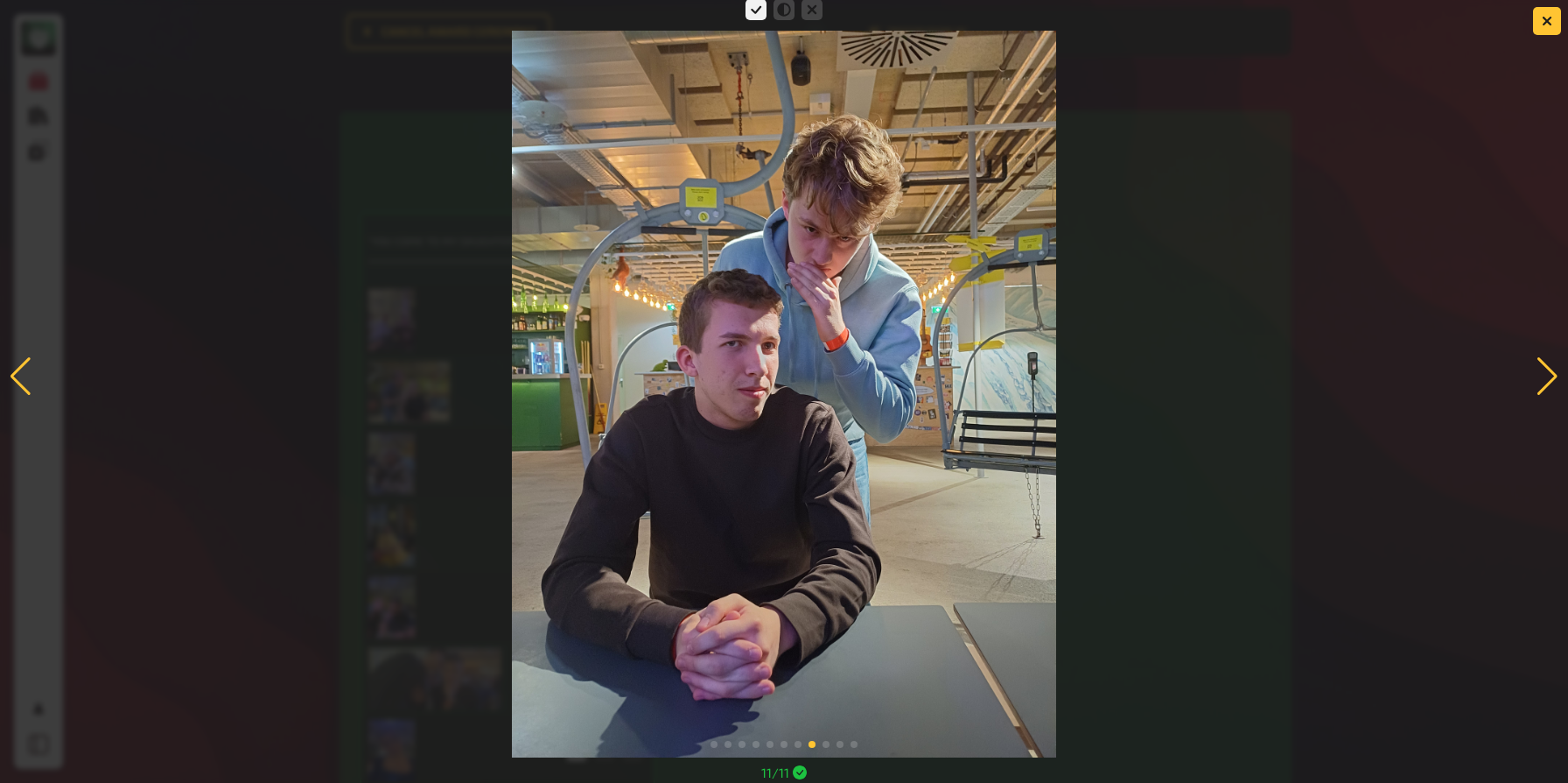
click at [1549, 380] on div at bounding box center [1547, 376] width 24 height 38
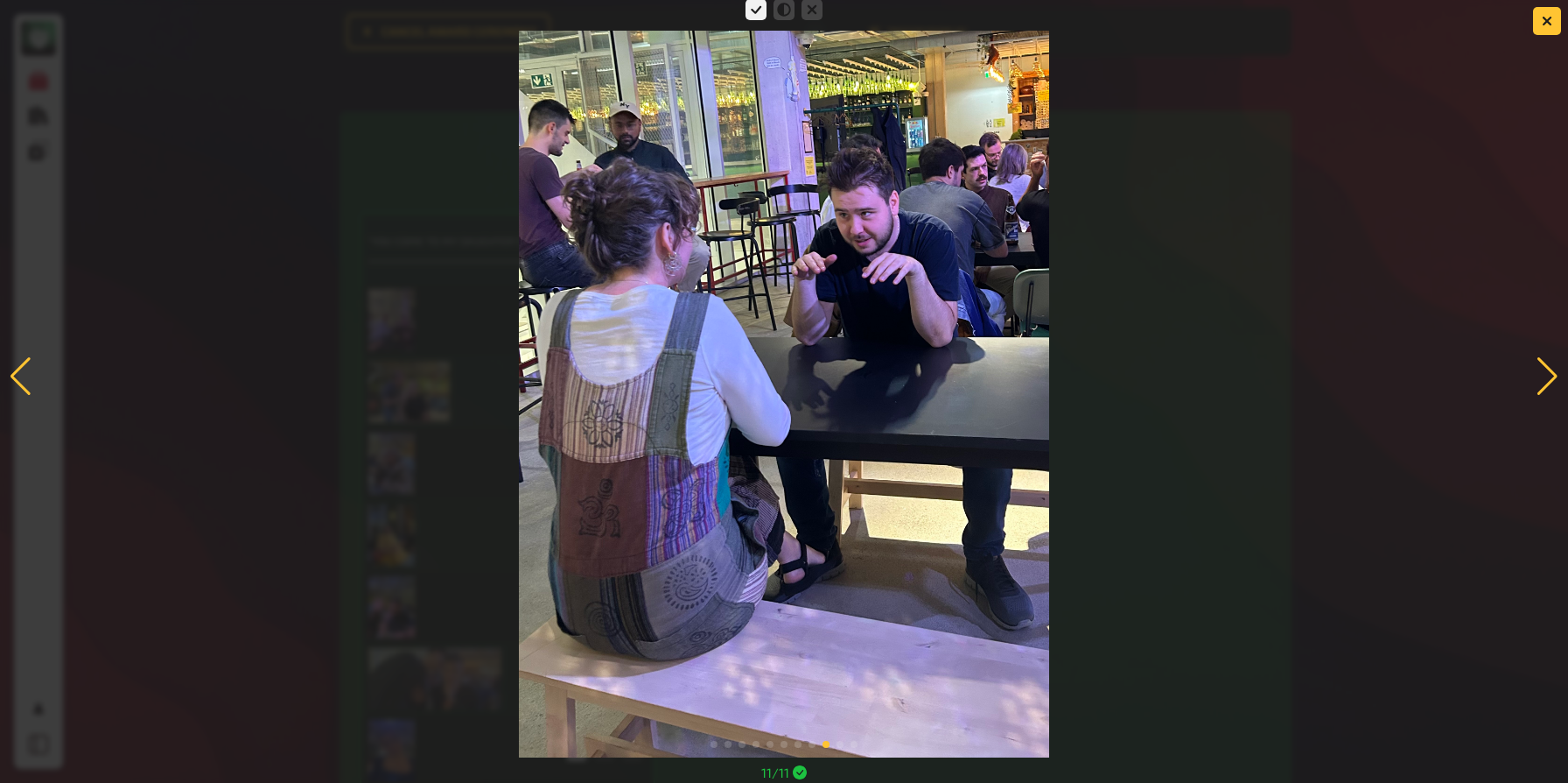
click at [1549, 380] on div at bounding box center [1547, 376] width 24 height 38
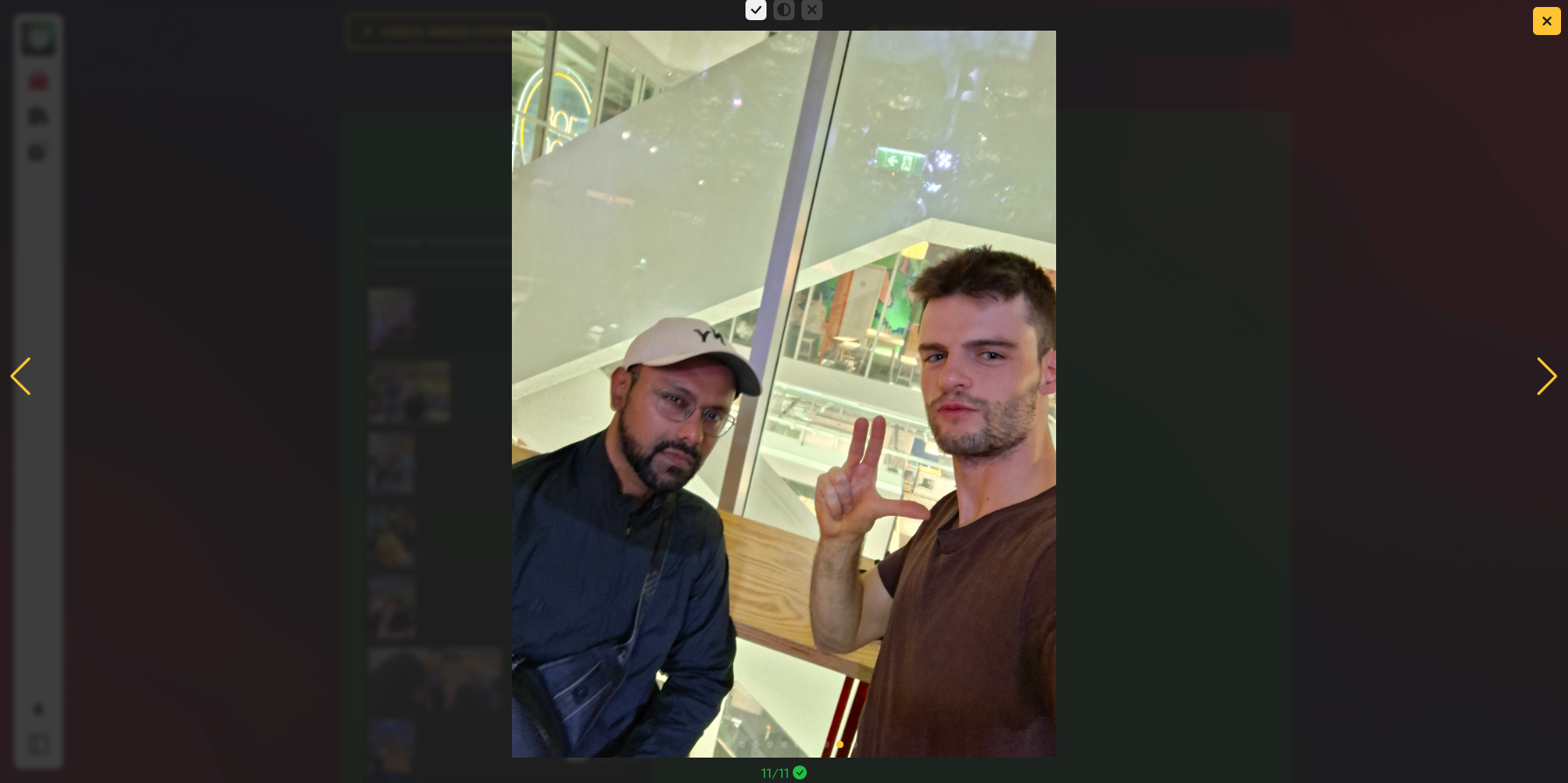
click at [1549, 380] on div at bounding box center [1547, 376] width 24 height 38
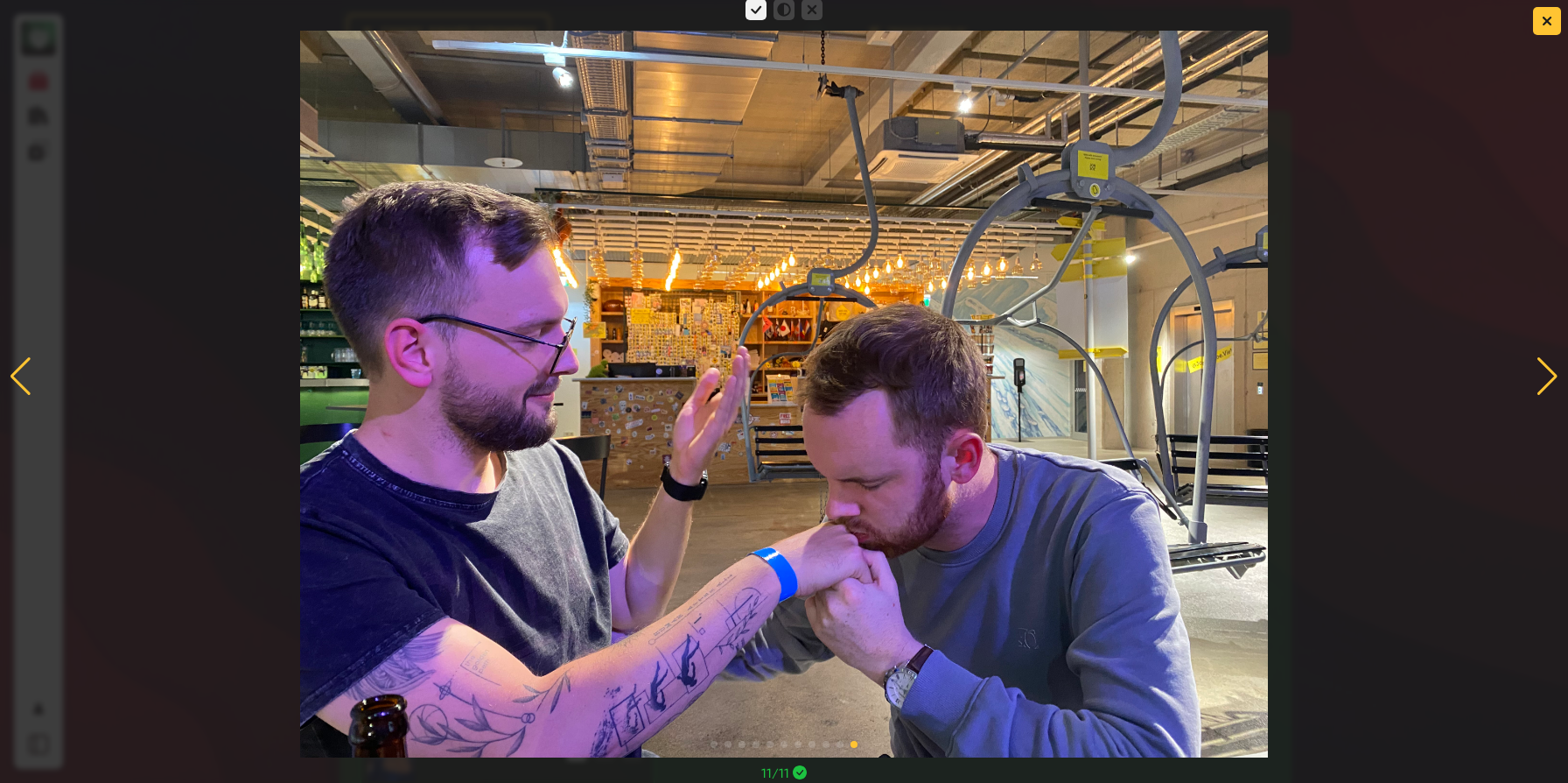
click at [1549, 380] on div at bounding box center [1547, 376] width 24 height 38
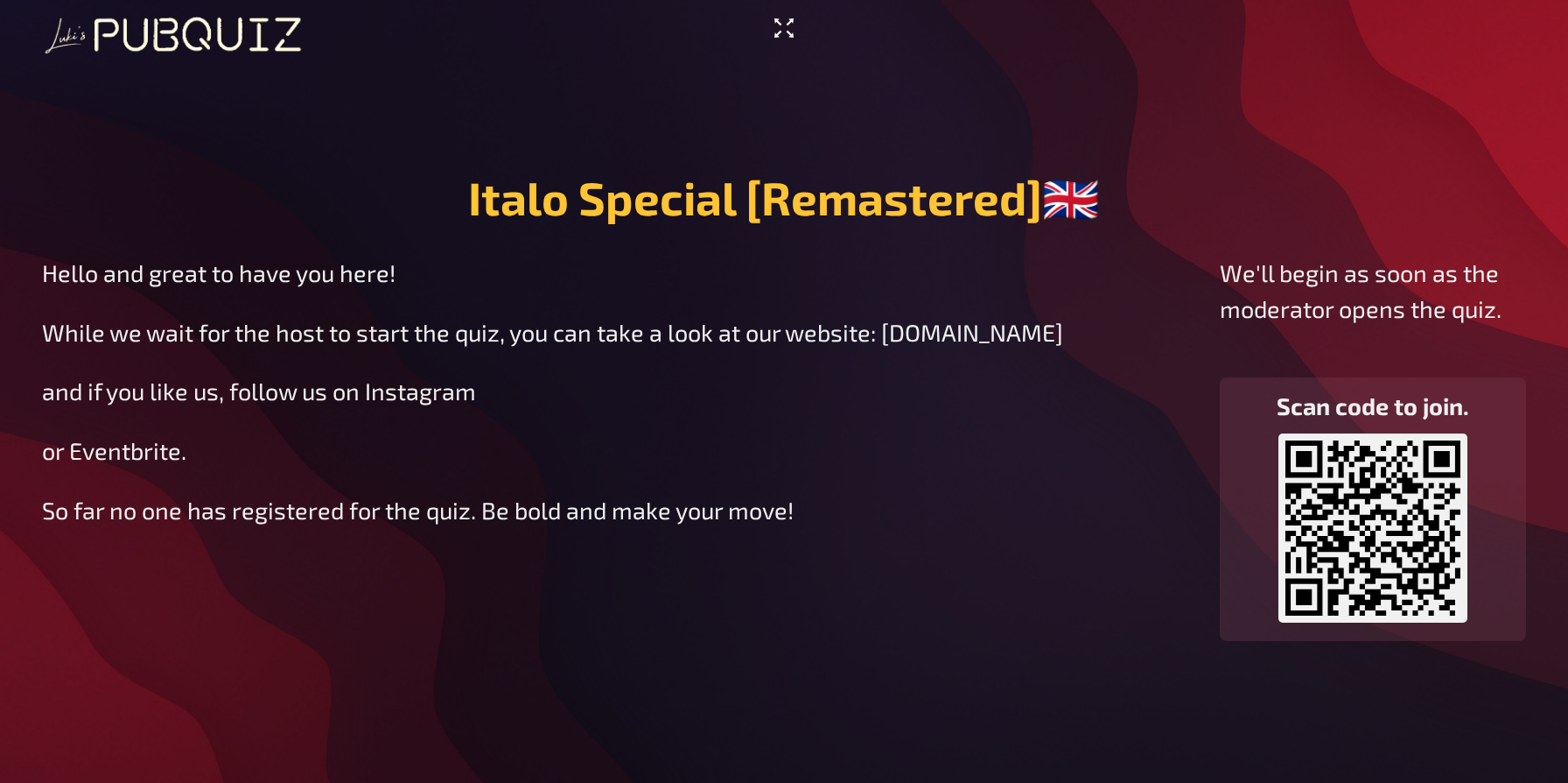
click at [771, 21] on icon "Enter Fullscreen" at bounding box center [784, 27] width 28 height 28
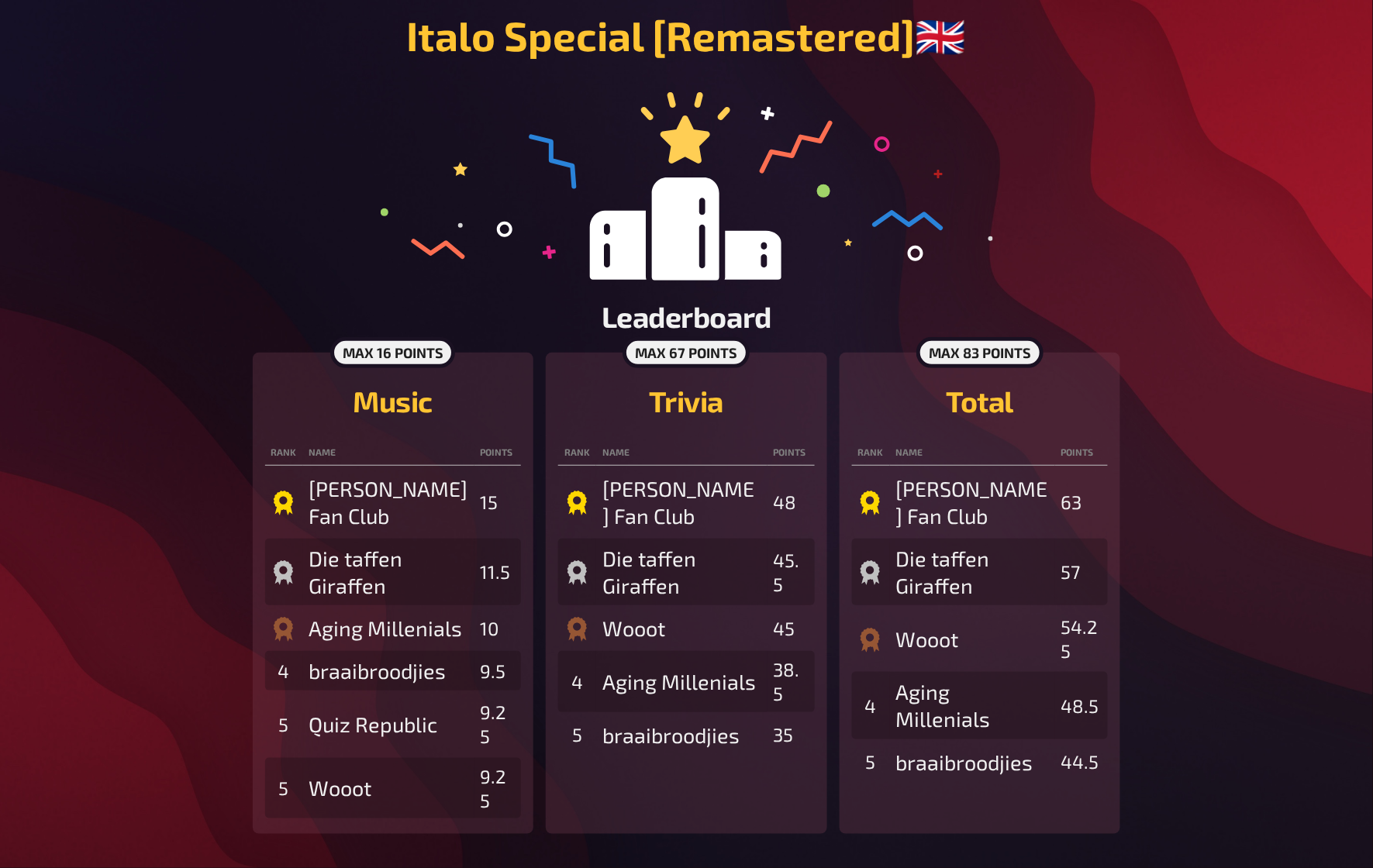
scroll to position [52, 0]
